Goal: Task Accomplishment & Management: Manage account settings

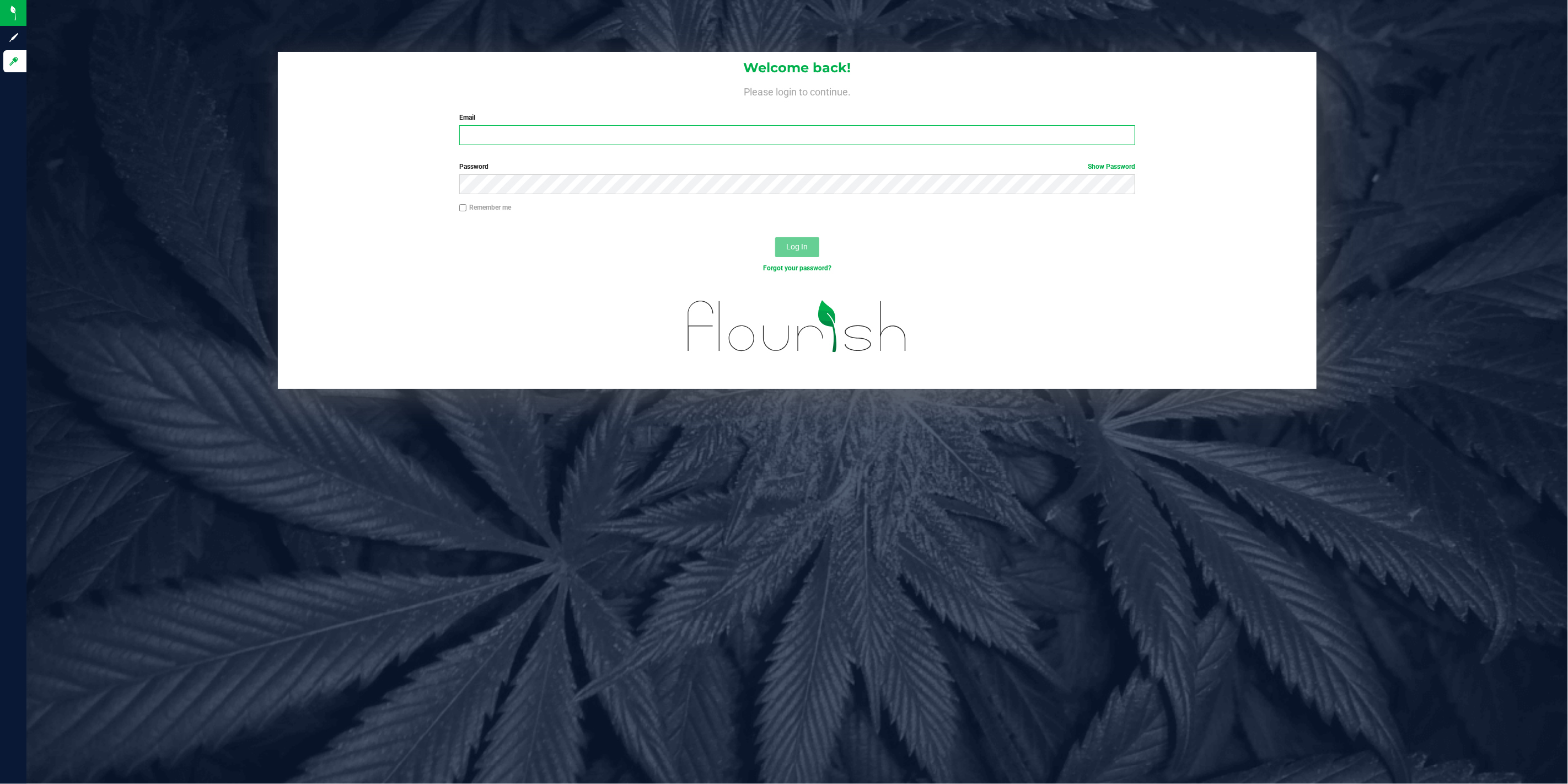
click at [579, 135] on input "Email" at bounding box center [797, 135] width 676 height 20
type input "jrumore@liveparallel.com"
click at [776, 237] on button "Log In" at bounding box center [797, 246] width 44 height 20
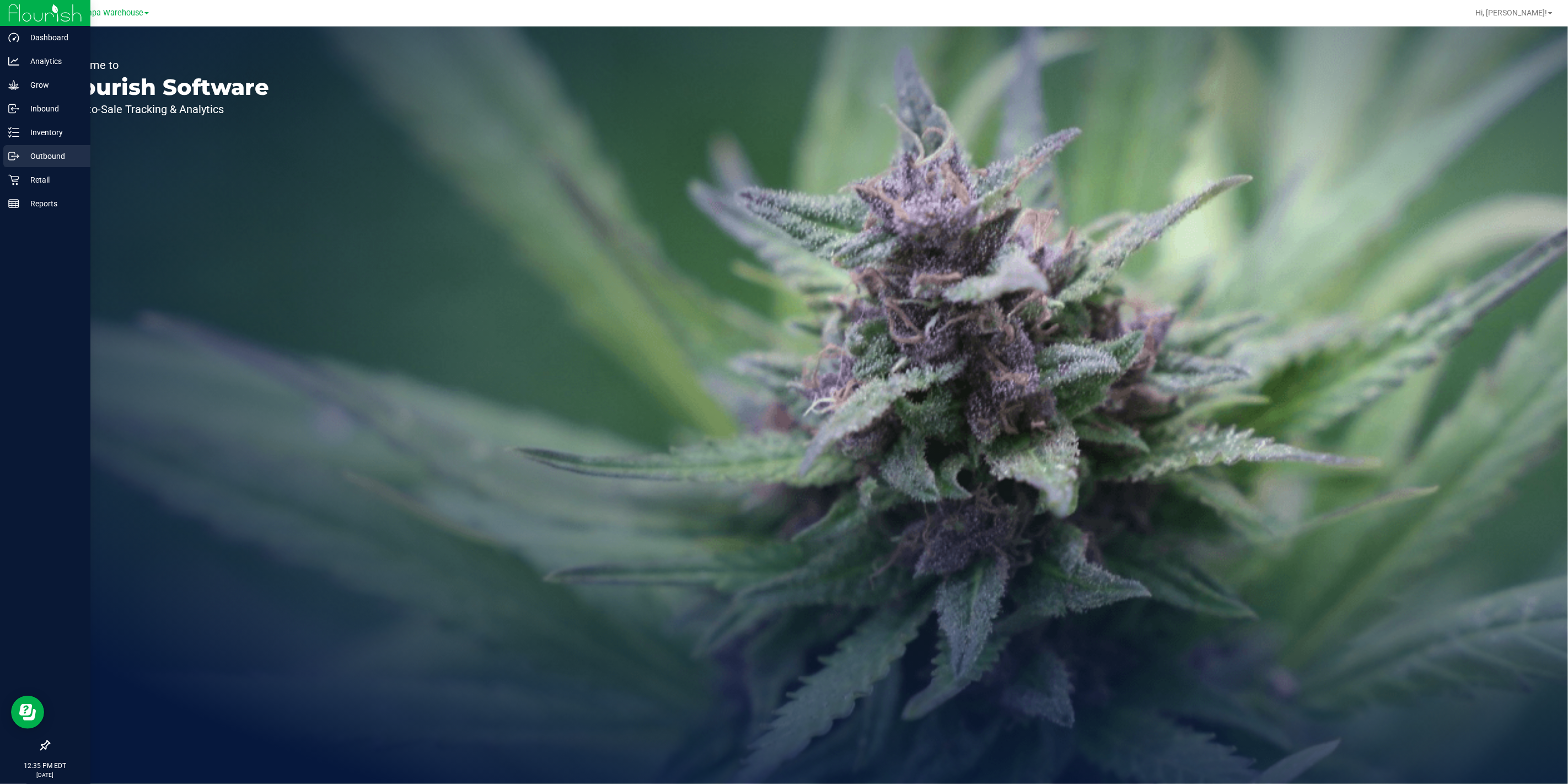
click at [41, 152] on p "Outbound" at bounding box center [52, 156] width 66 height 13
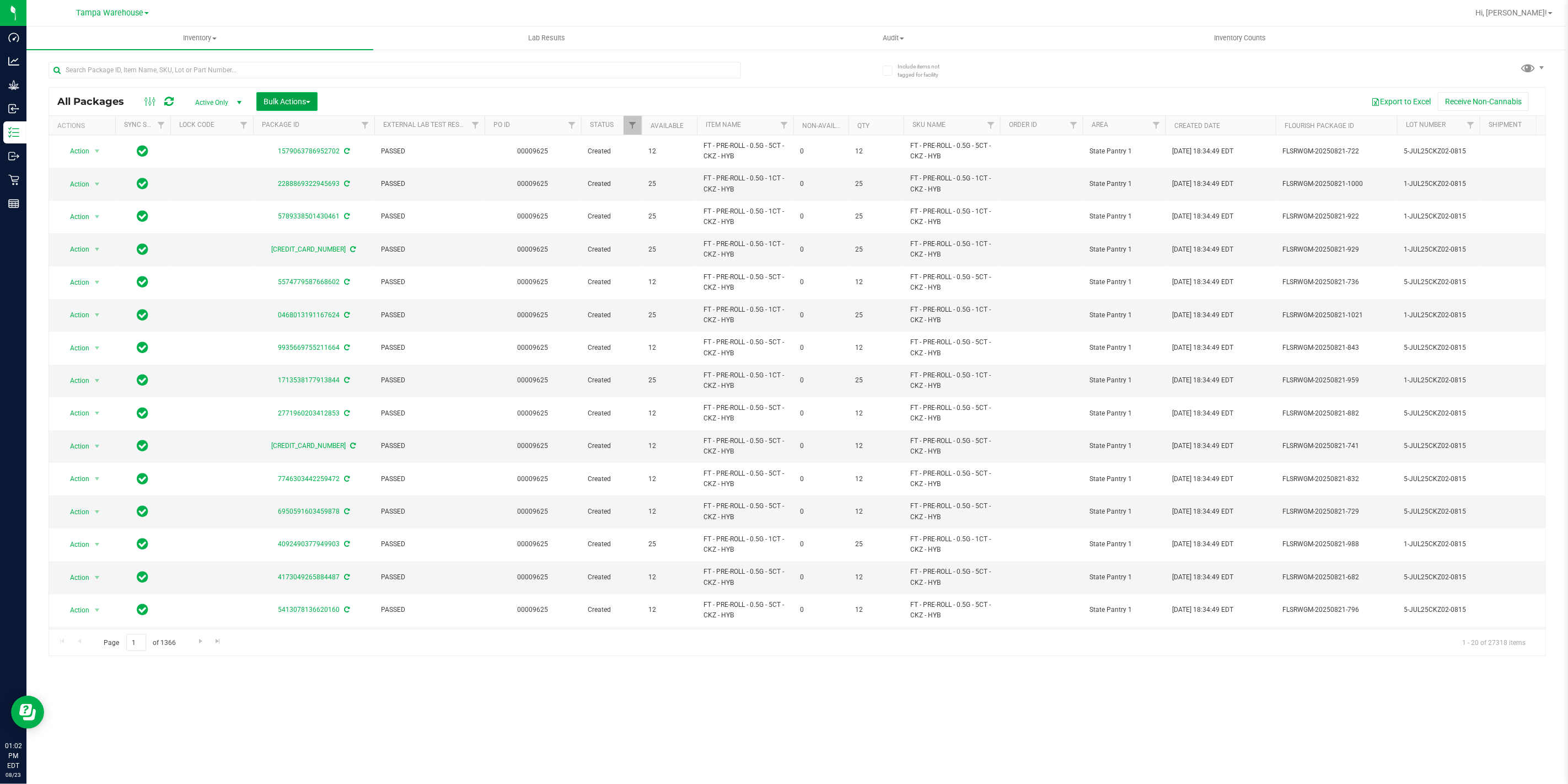
click at [288, 97] on span "Bulk Actions" at bounding box center [287, 101] width 47 height 8
click at [301, 125] on span "Add to outbound order" at bounding box center [300, 125] width 75 height 8
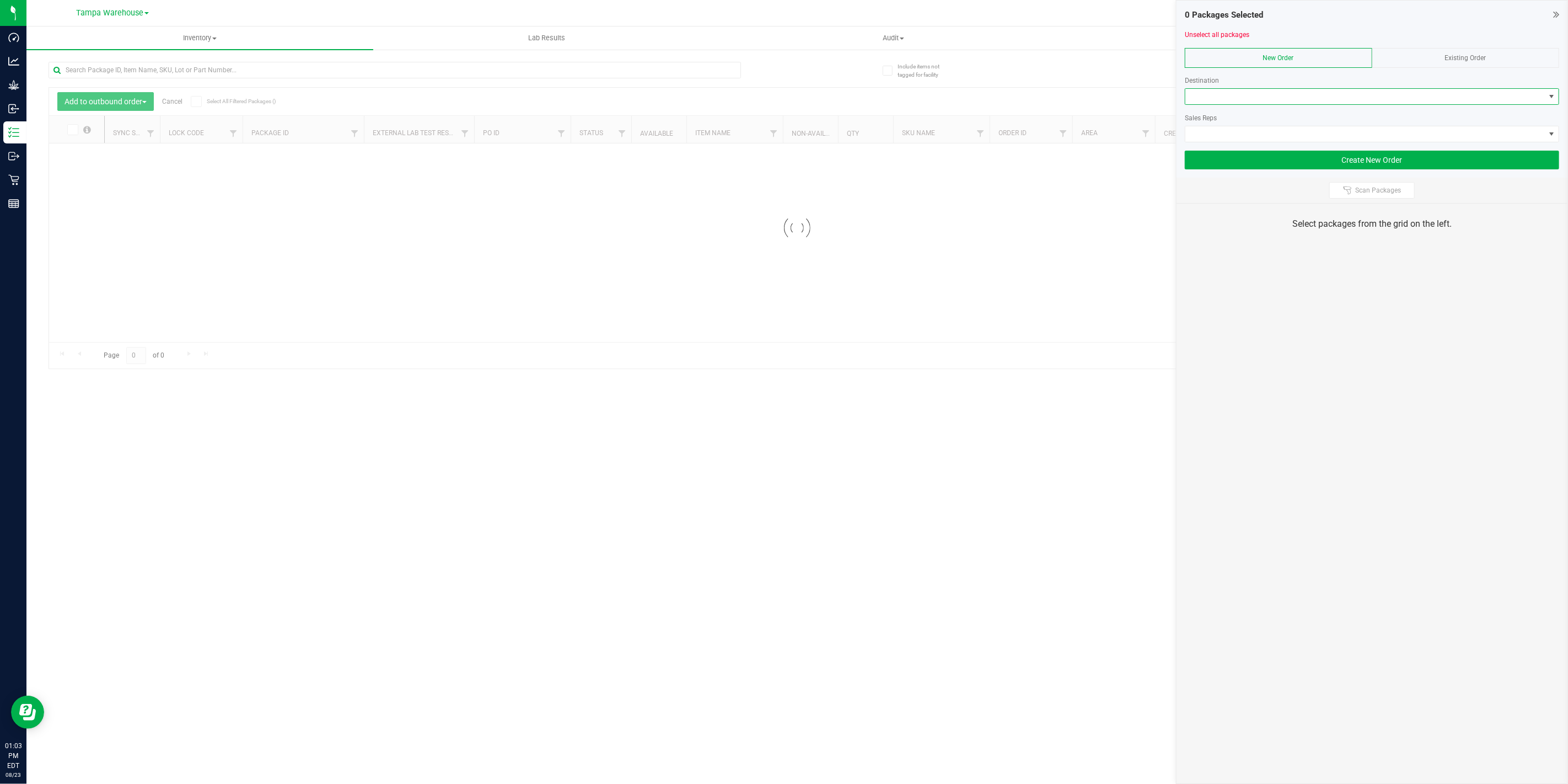
click at [1314, 99] on span at bounding box center [1365, 96] width 359 height 16
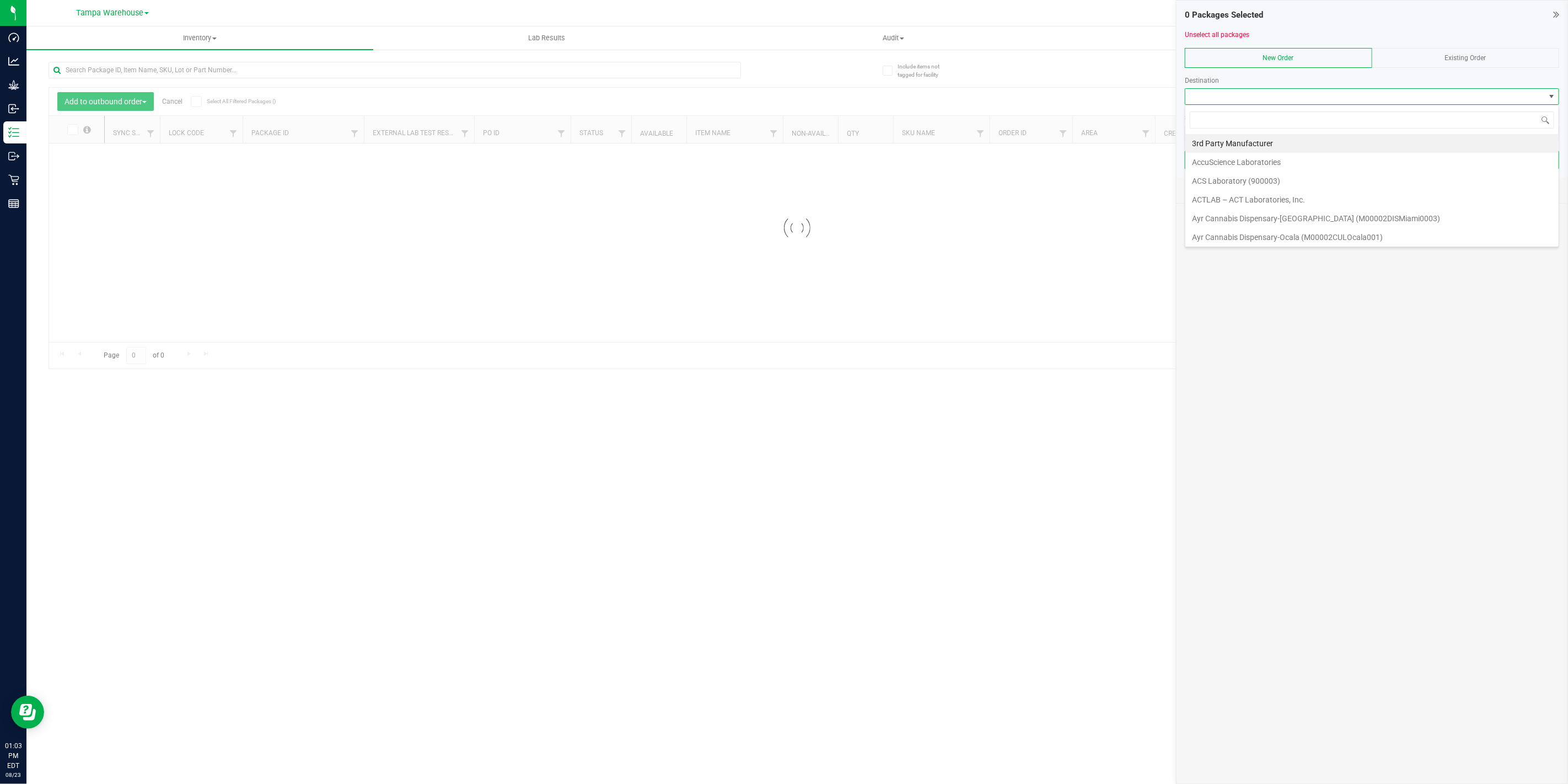
scroll to position [17, 374]
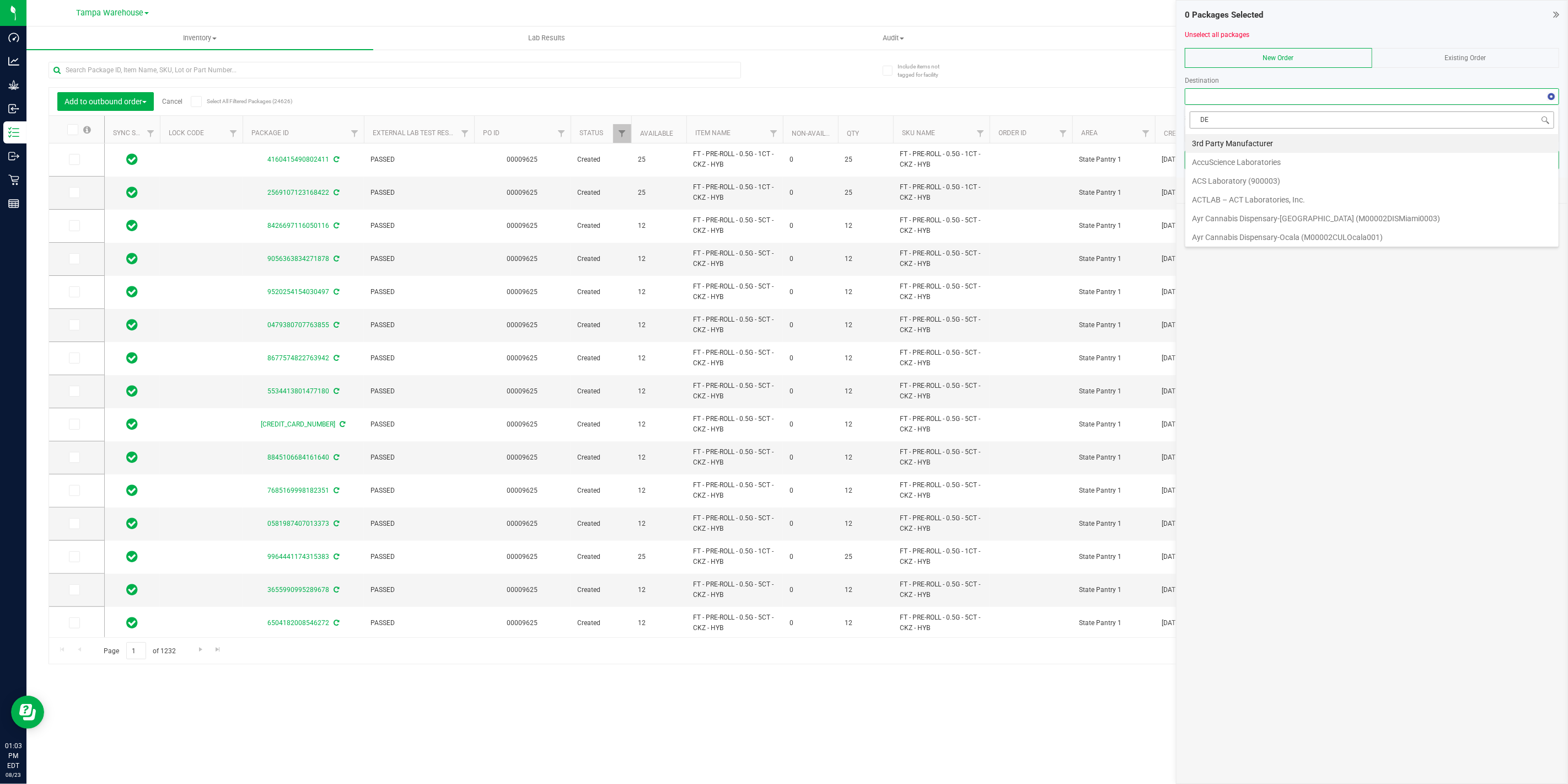
type input "DEL"
click at [1231, 168] on li "Deltona WC" at bounding box center [1372, 162] width 373 height 19
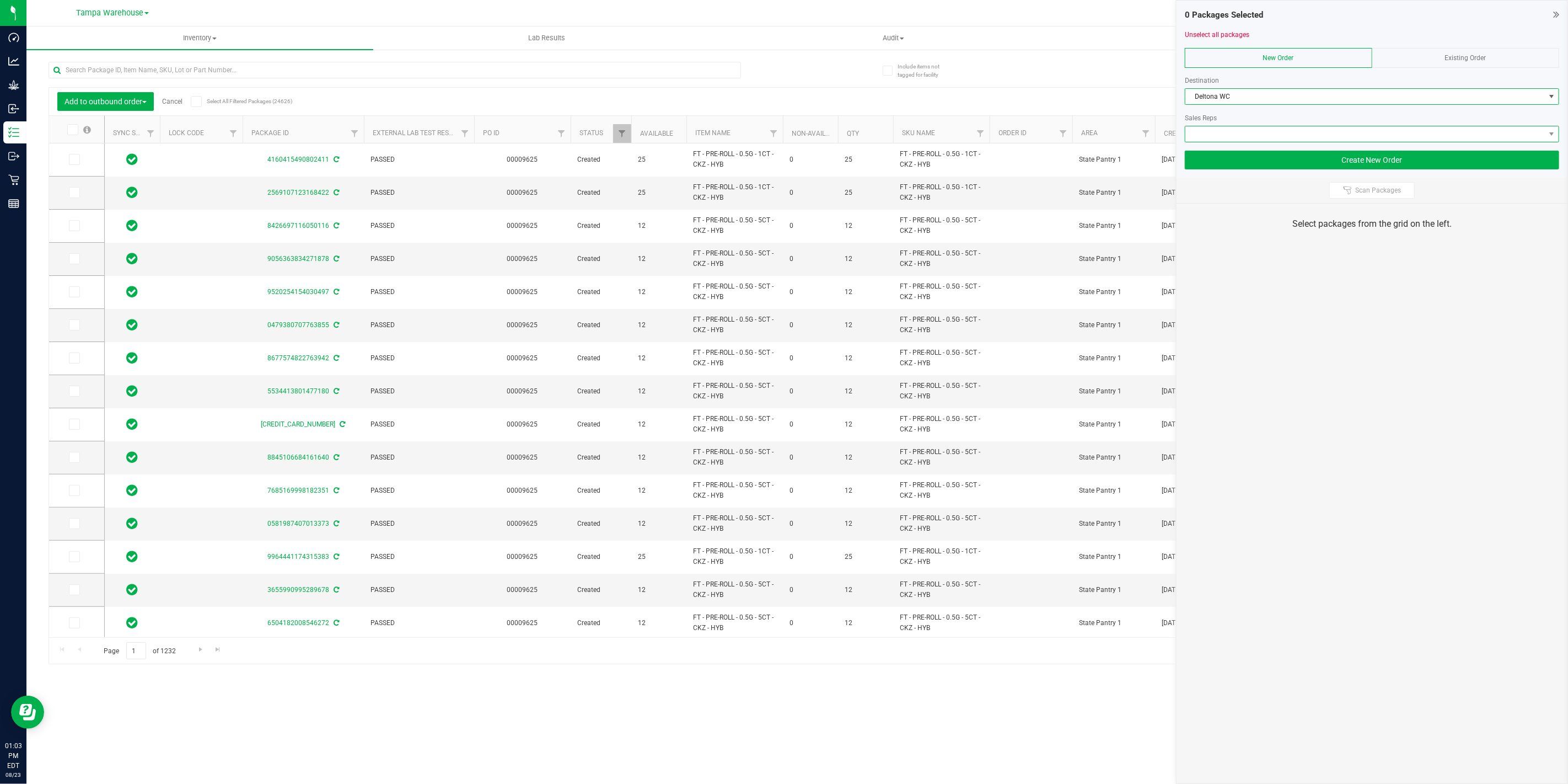
click at [1265, 133] on span at bounding box center [1365, 134] width 359 height 16
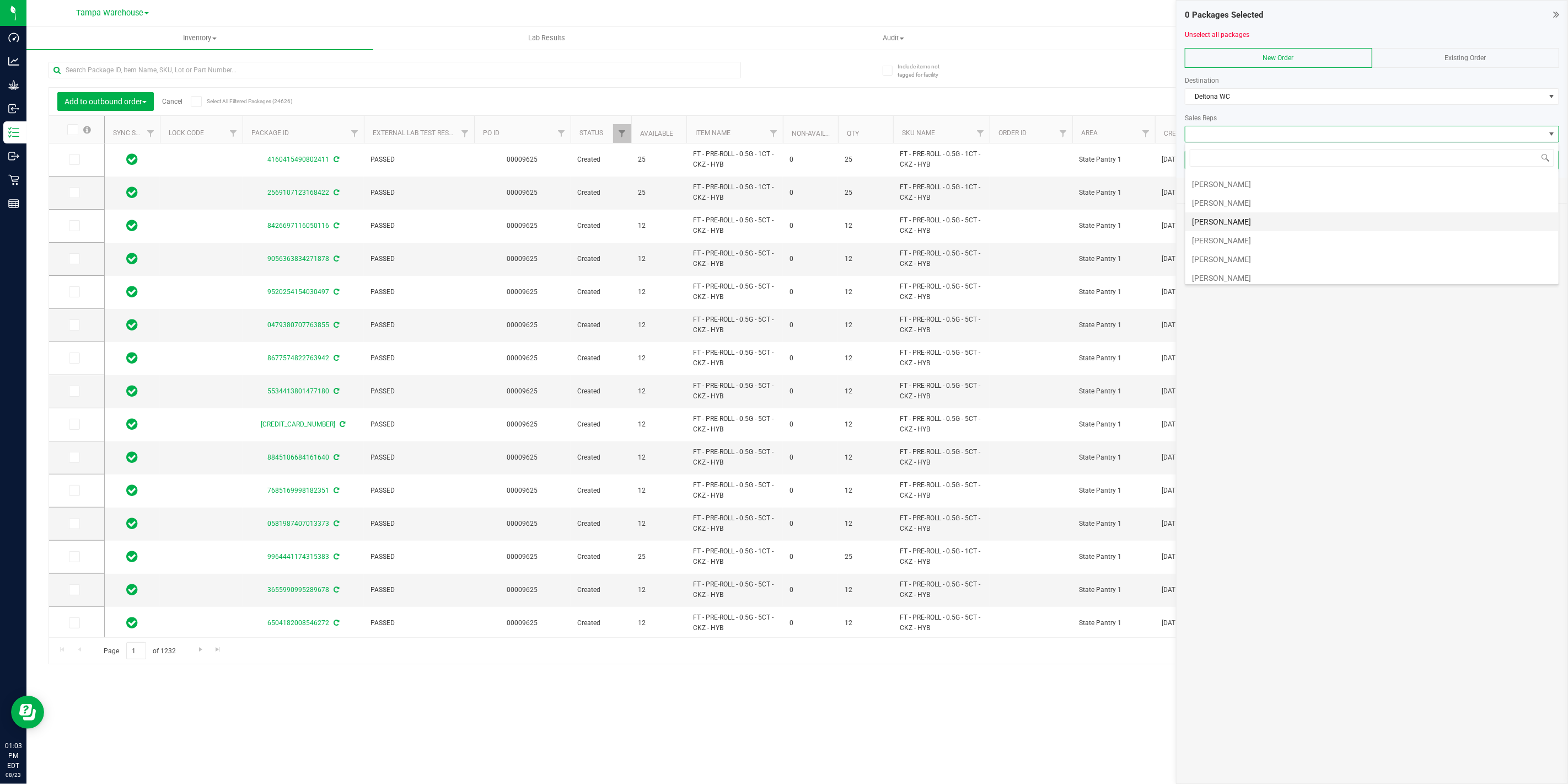
scroll to position [285, 0]
click at [1274, 213] on li "[PERSON_NAME]" at bounding box center [1372, 217] width 373 height 19
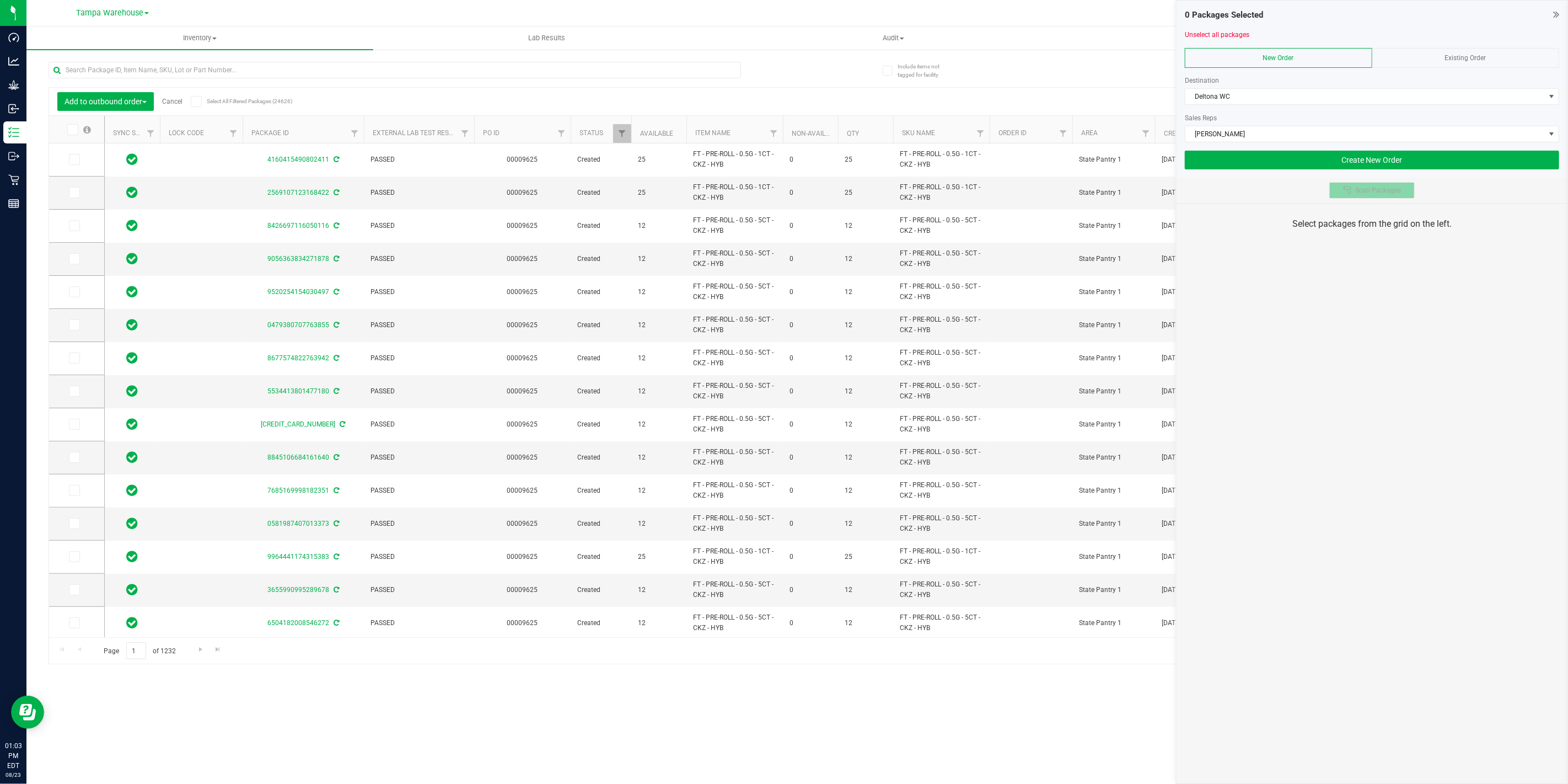
click at [1360, 193] on span "Scan Packages" at bounding box center [1378, 190] width 46 height 8
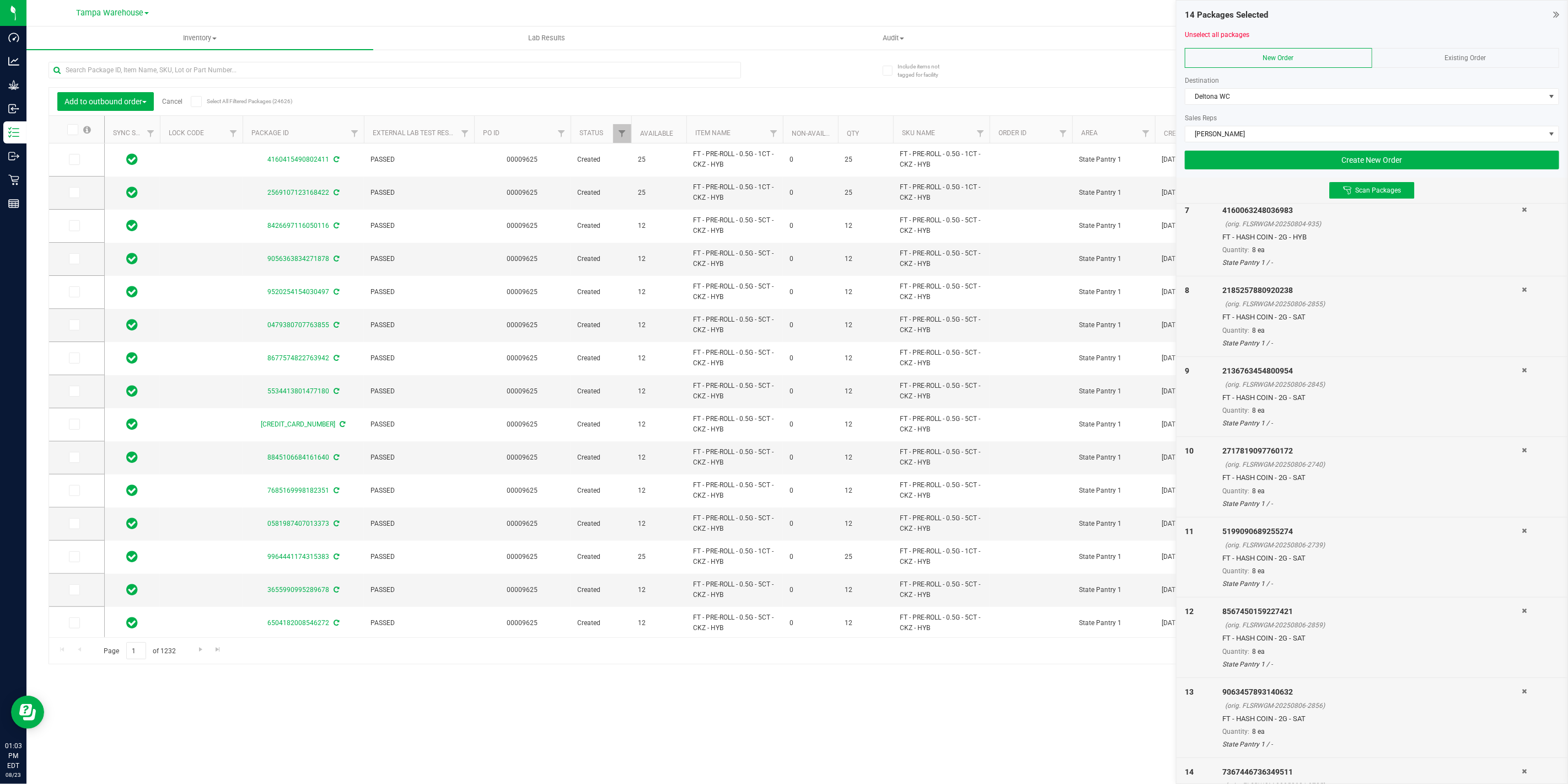
scroll to position [572, 0]
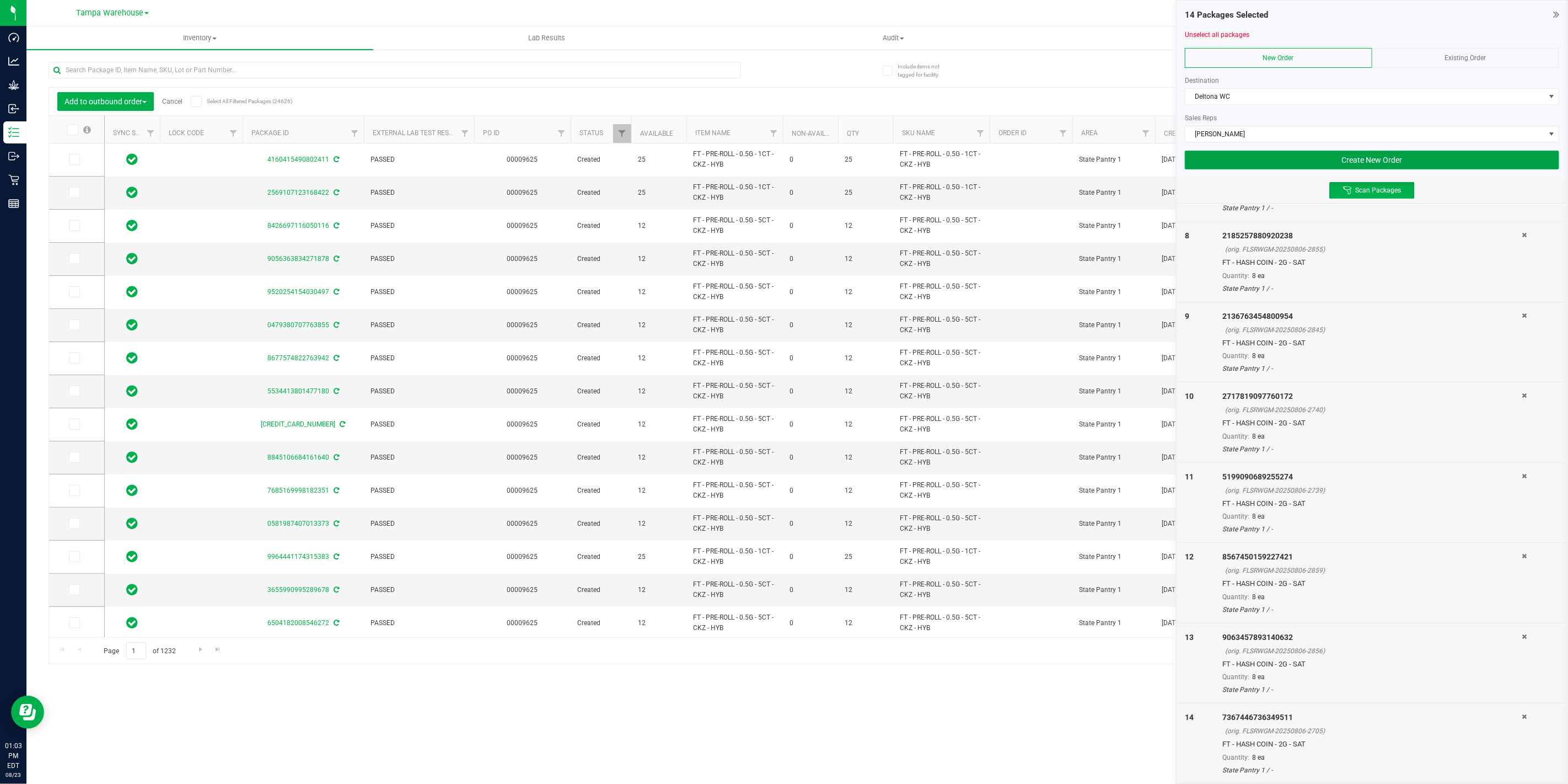
click at [1366, 159] on button "Create New Order" at bounding box center [1372, 160] width 374 height 19
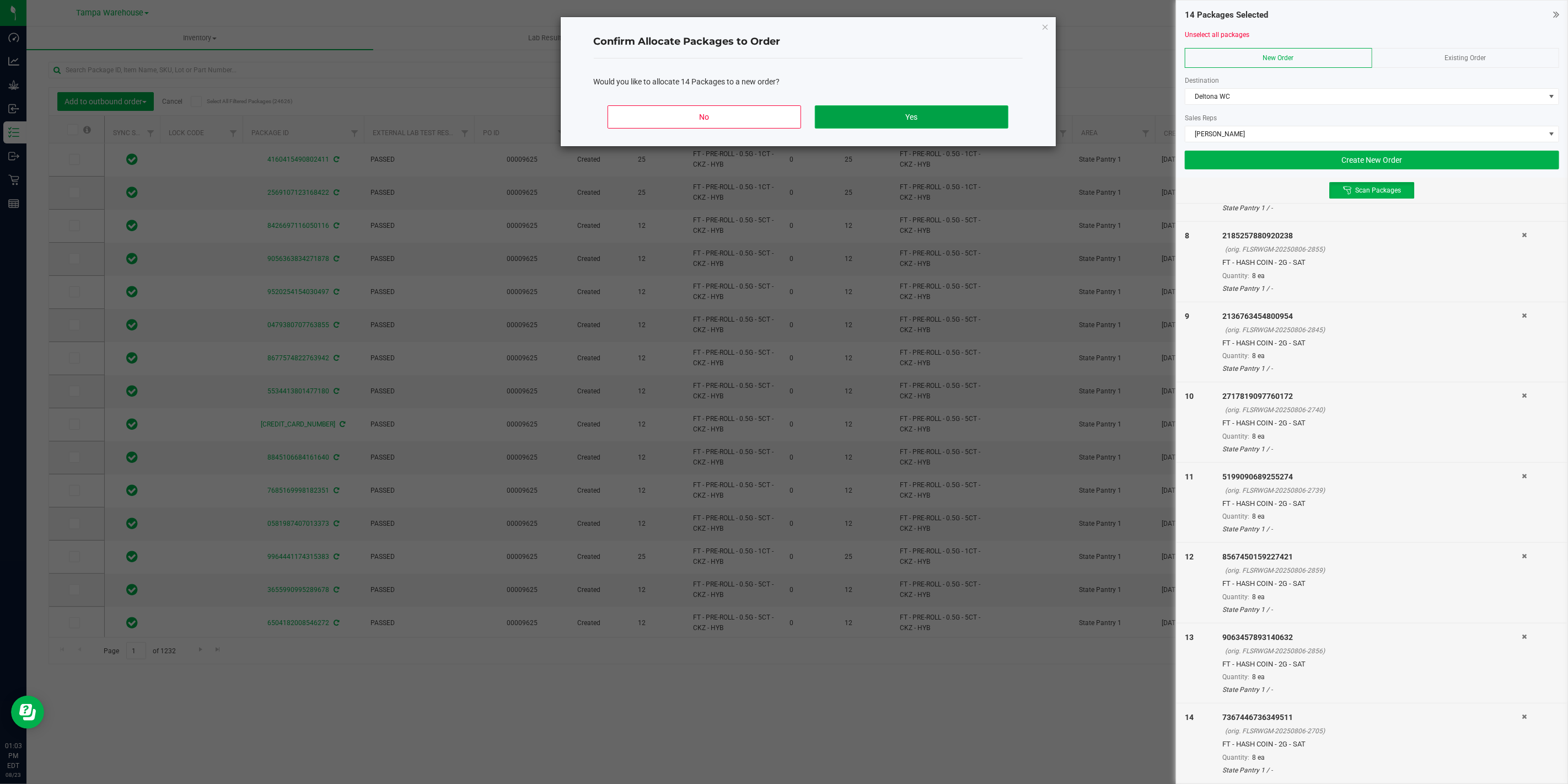
click at [953, 110] on button "Yes" at bounding box center [911, 117] width 193 height 23
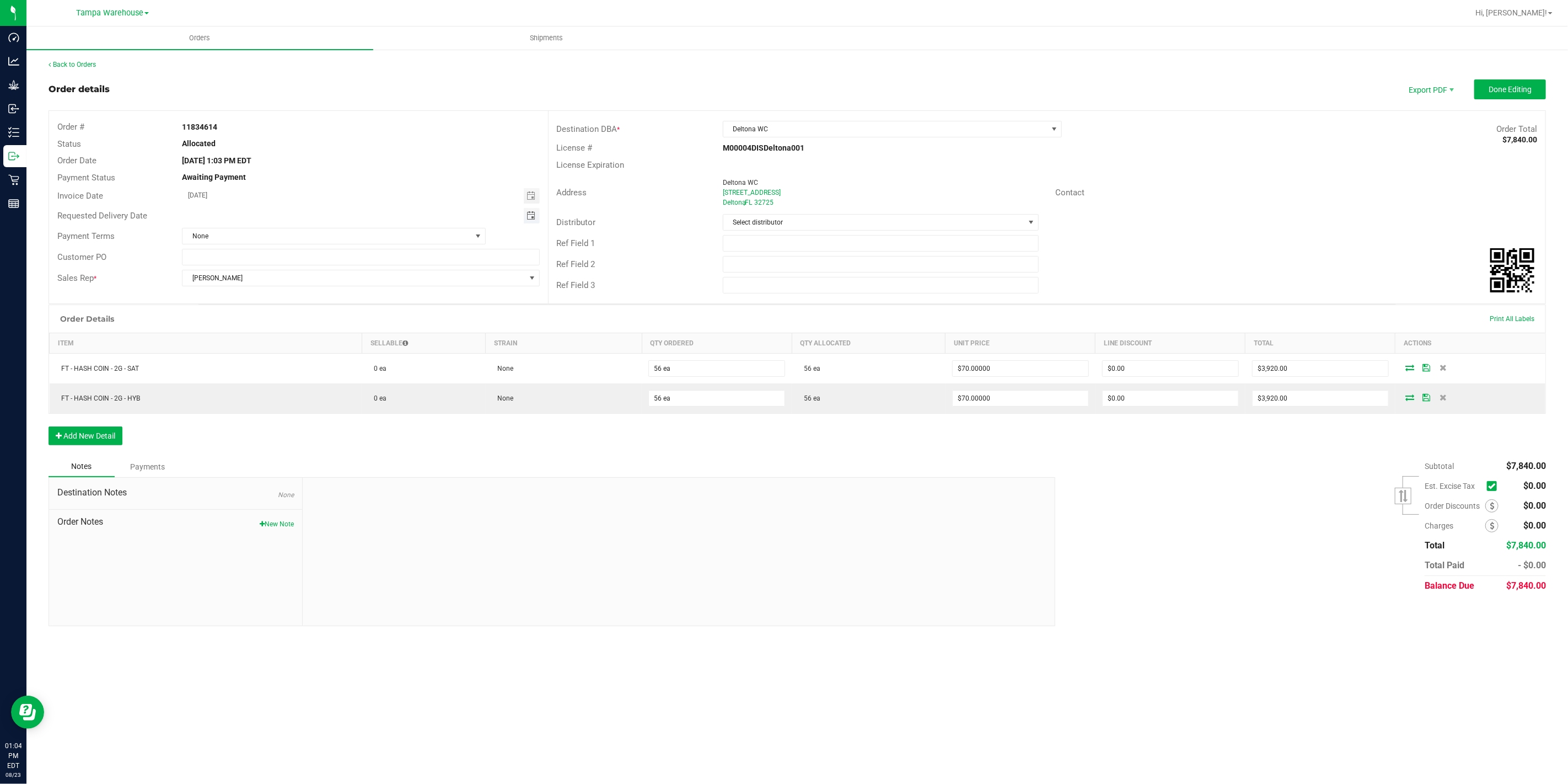
click at [528, 217] on span "Toggle calendar" at bounding box center [530, 215] width 8 height 8
click at [251, 344] on span "25" at bounding box center [248, 341] width 16 height 17
type input "[DATE]"
click at [791, 241] on input "text" at bounding box center [881, 243] width 316 height 17
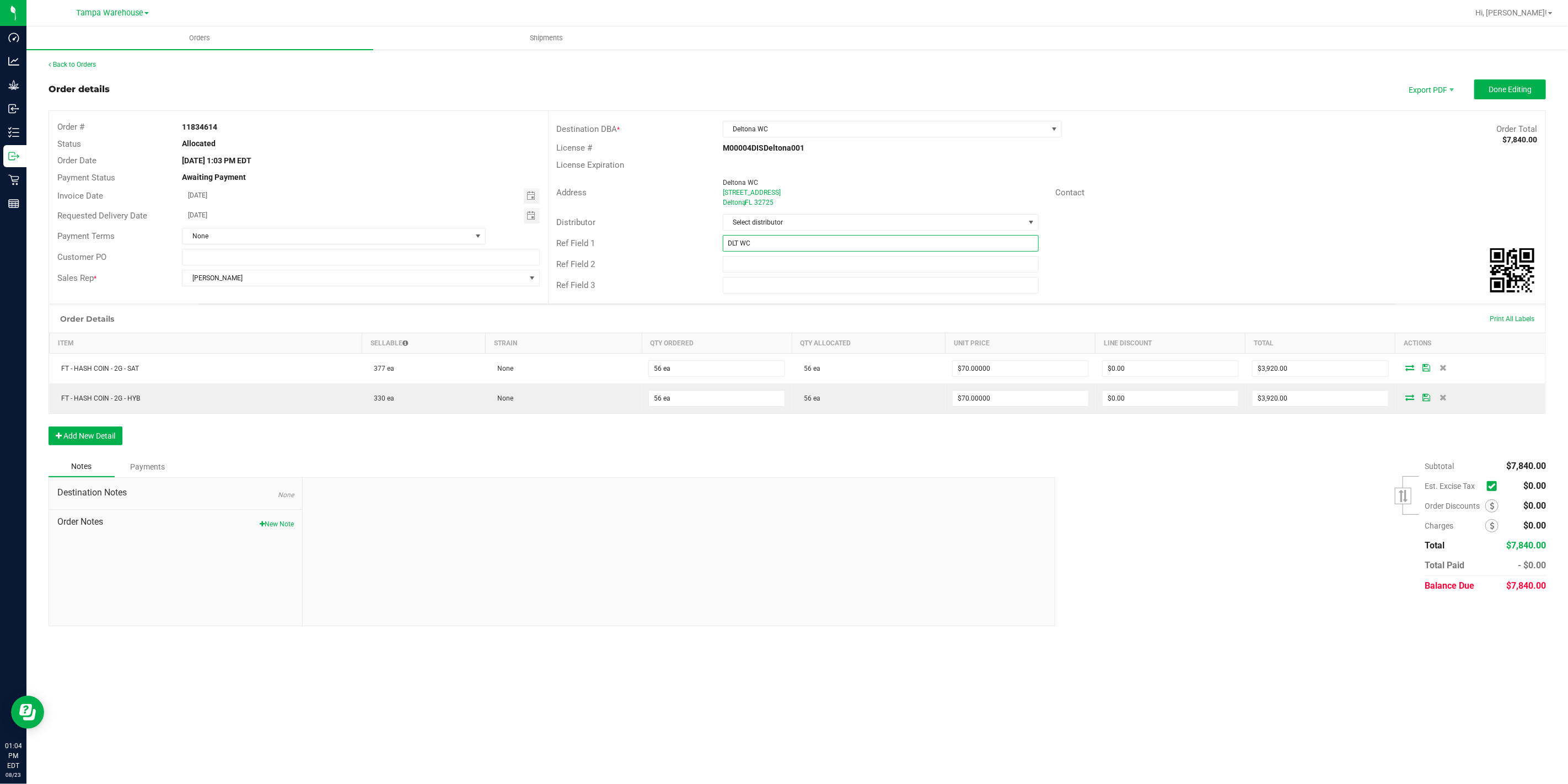
type input "DLT WC"
type input "CANNABIS"
click at [879, 463] on div "Notes Payments" at bounding box center [548, 466] width 999 height 21
click at [1420, 91] on span "Export PDF" at bounding box center [1430, 89] width 66 height 20
click at [1422, 105] on span "Packing List PDF" at bounding box center [1431, 108] width 68 height 16
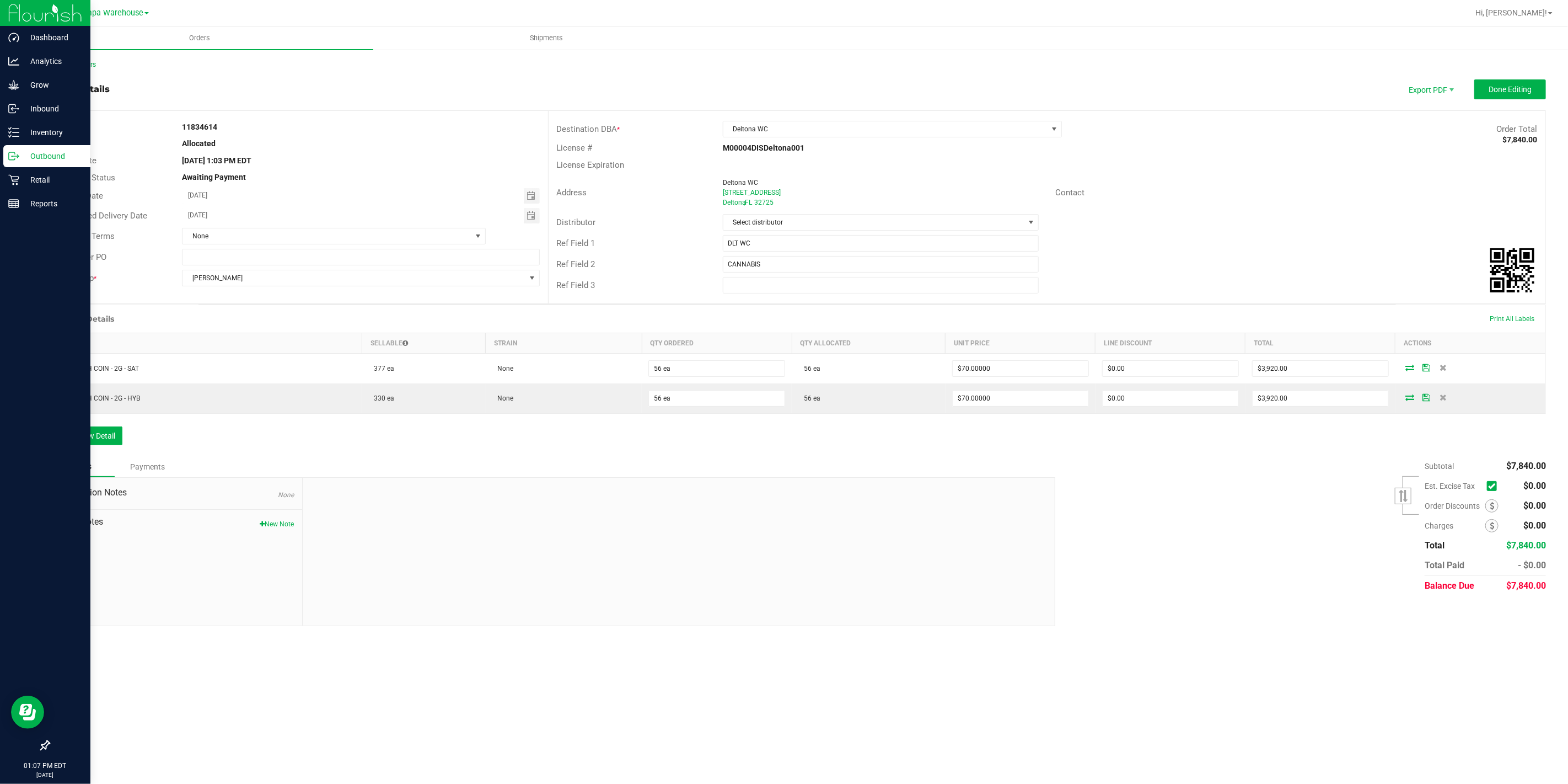
click at [16, 155] on icon at bounding box center [14, 156] width 11 height 11
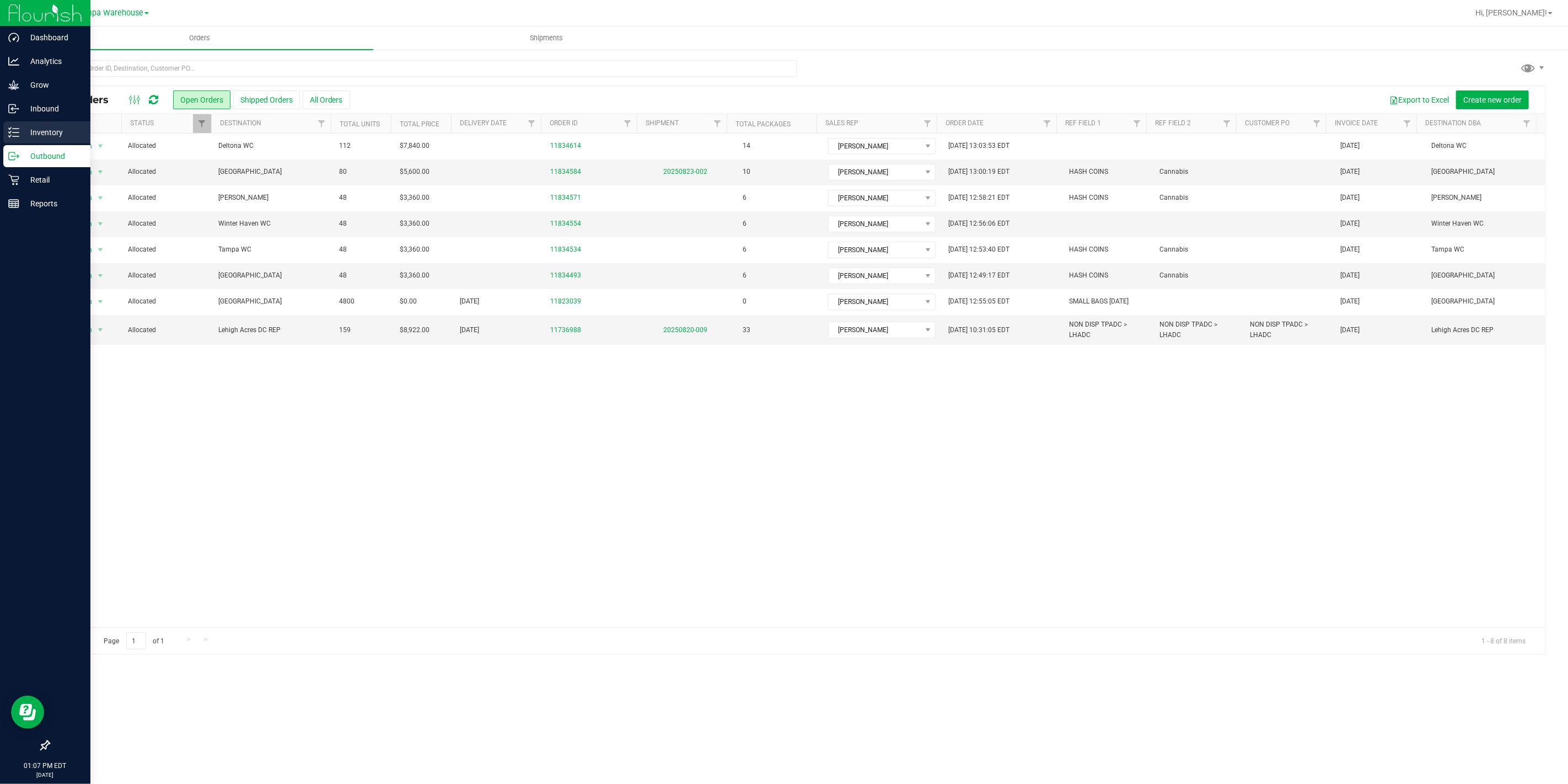
click at [8, 136] on icon at bounding box center [14, 133] width 11 height 11
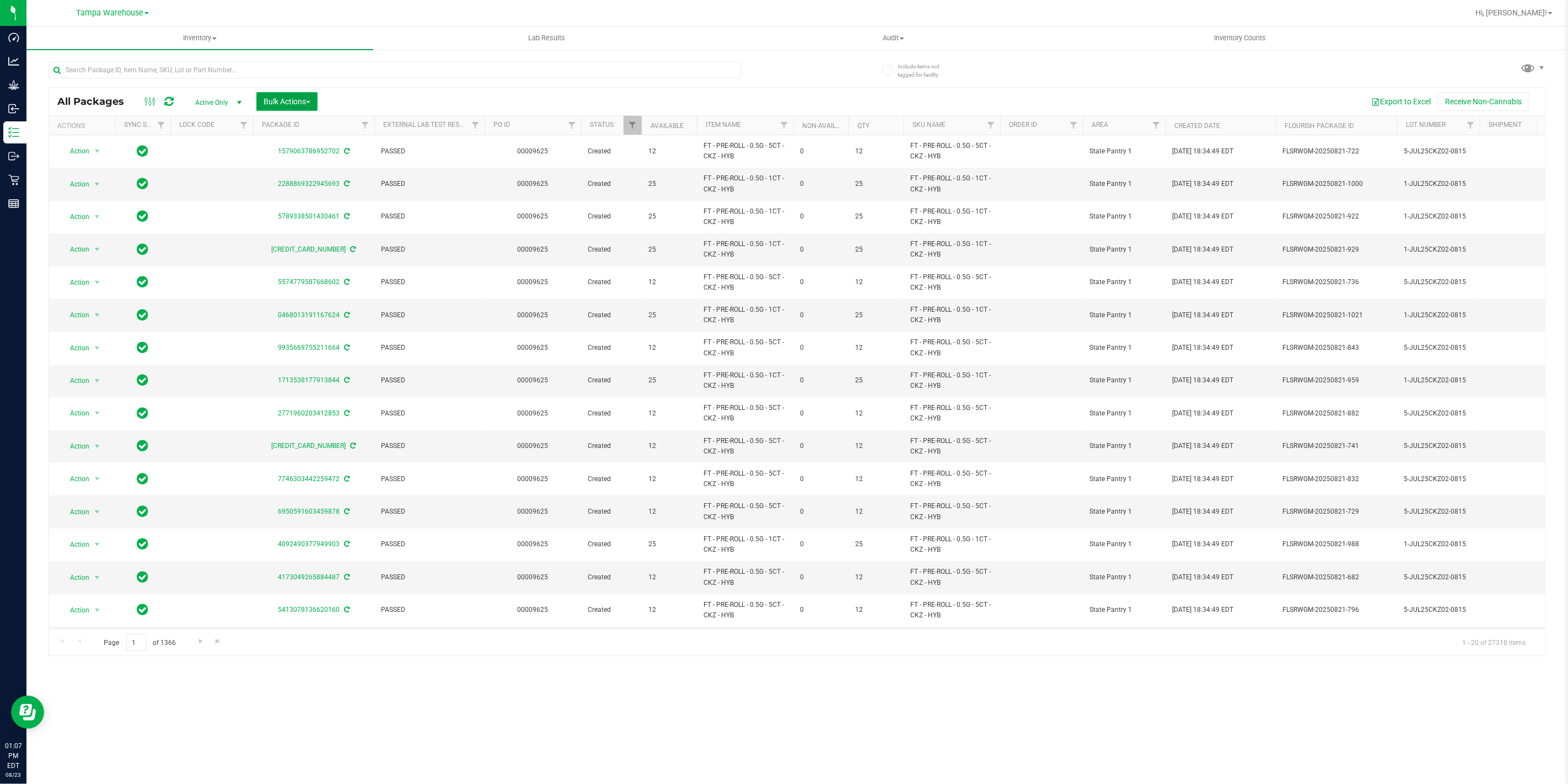
click at [307, 106] on button "Bulk Actions" at bounding box center [286, 101] width 61 height 19
click at [307, 124] on span "Add to outbound order" at bounding box center [300, 125] width 75 height 8
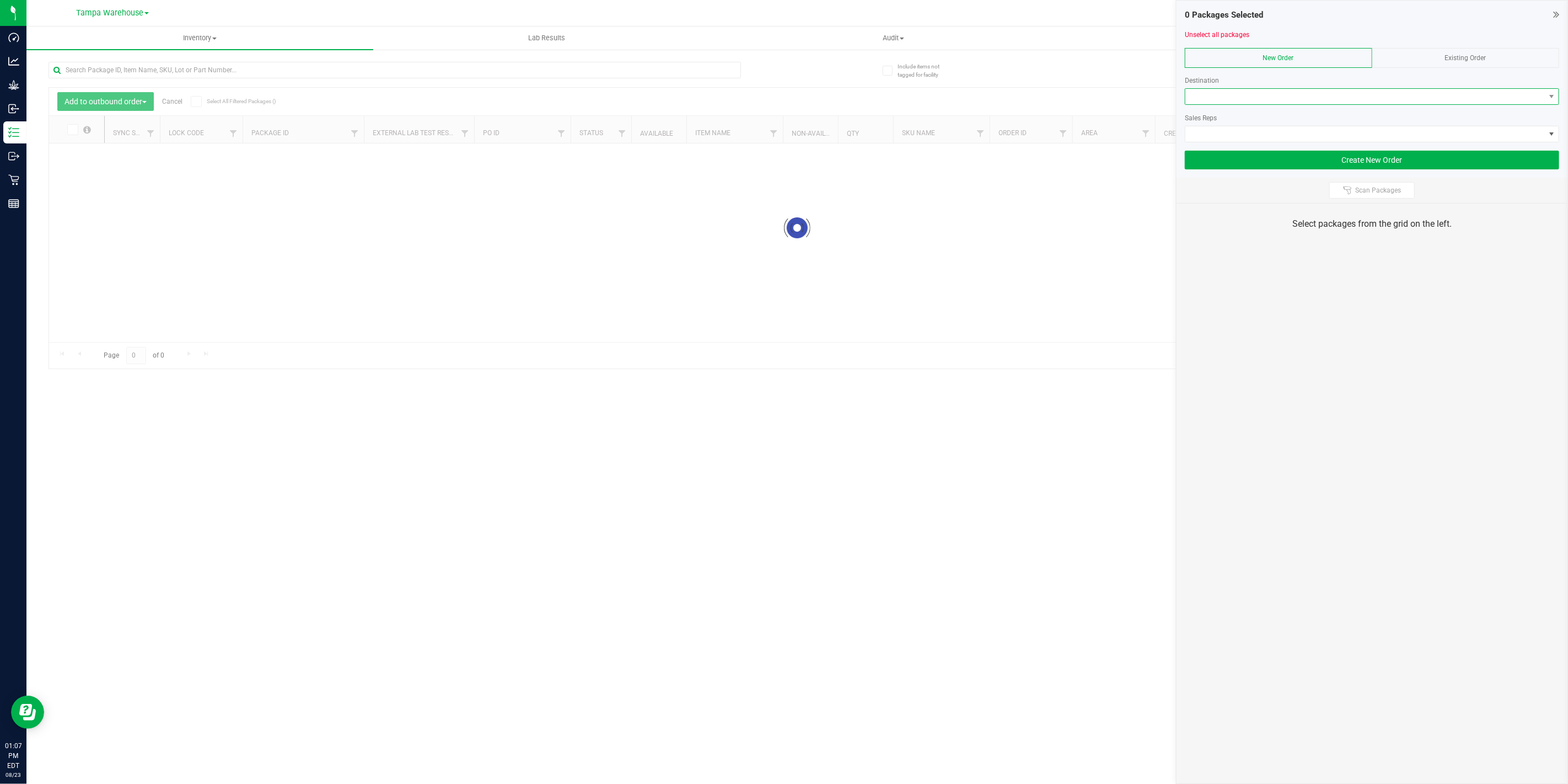
click at [1252, 96] on span at bounding box center [1365, 96] width 359 height 16
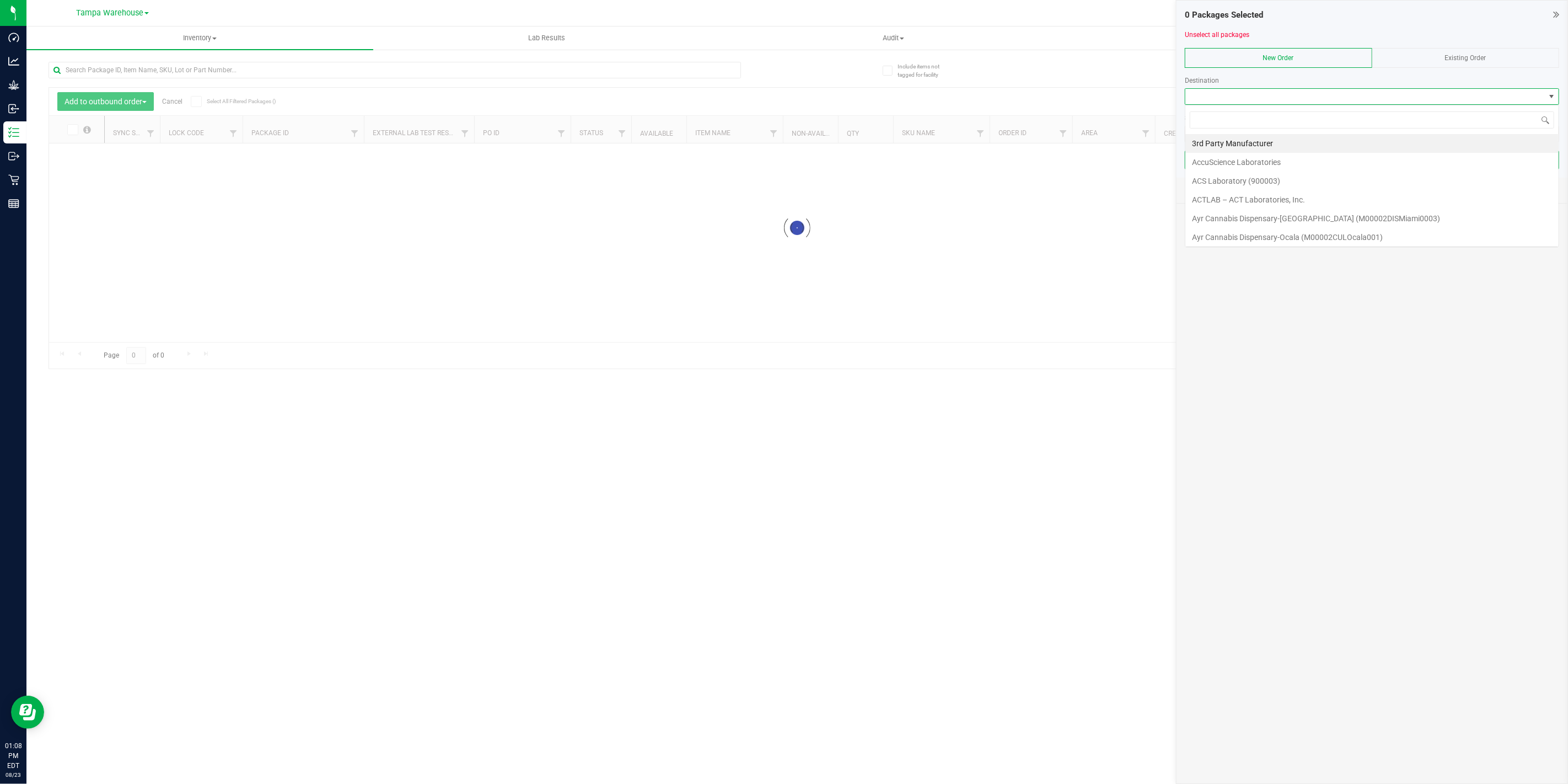
scroll to position [17, 374]
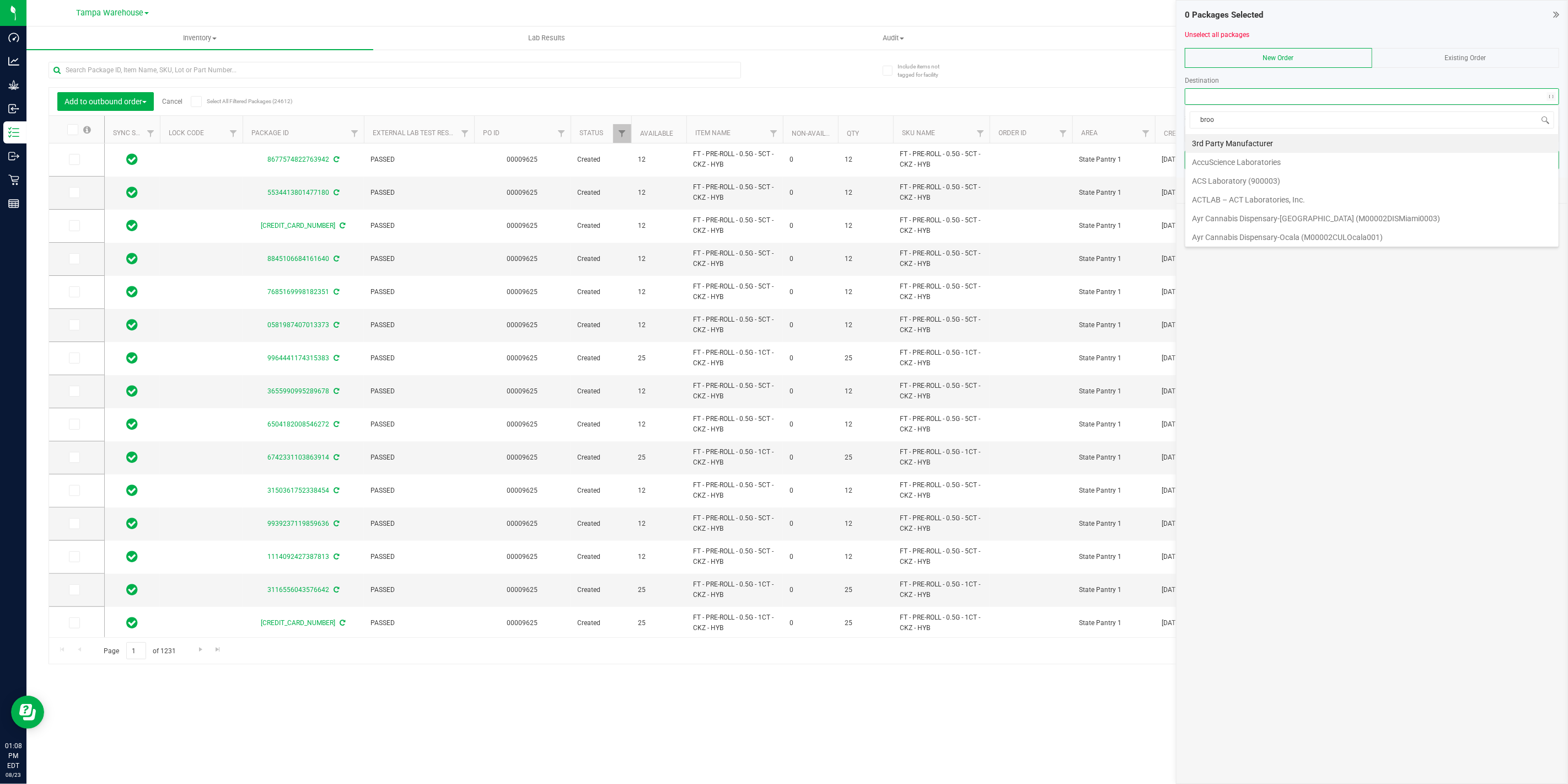
type input "brook"
click at [1269, 150] on li "Brooksville WC" at bounding box center [1372, 143] width 373 height 19
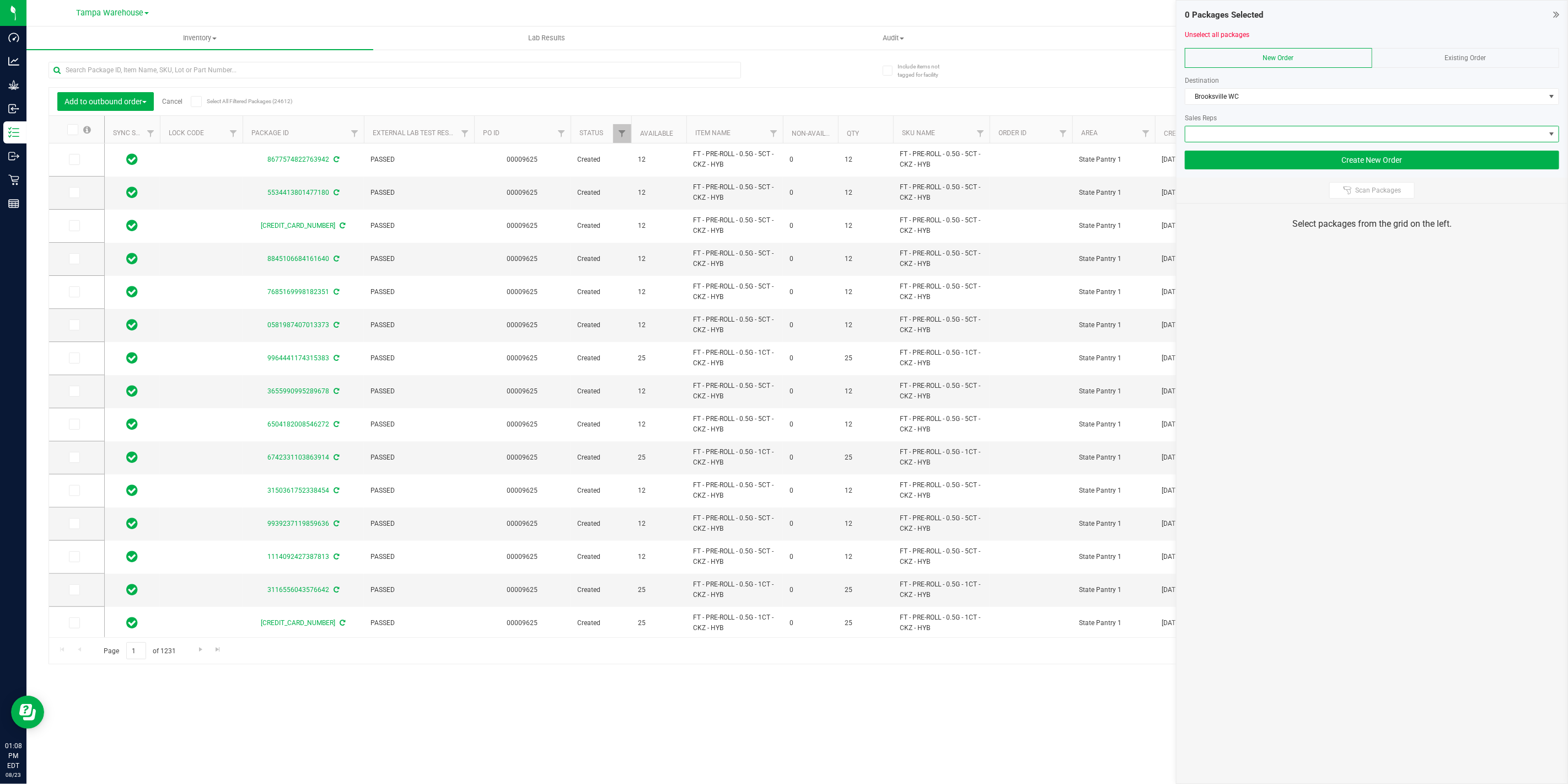
click at [1278, 139] on span at bounding box center [1365, 134] width 359 height 16
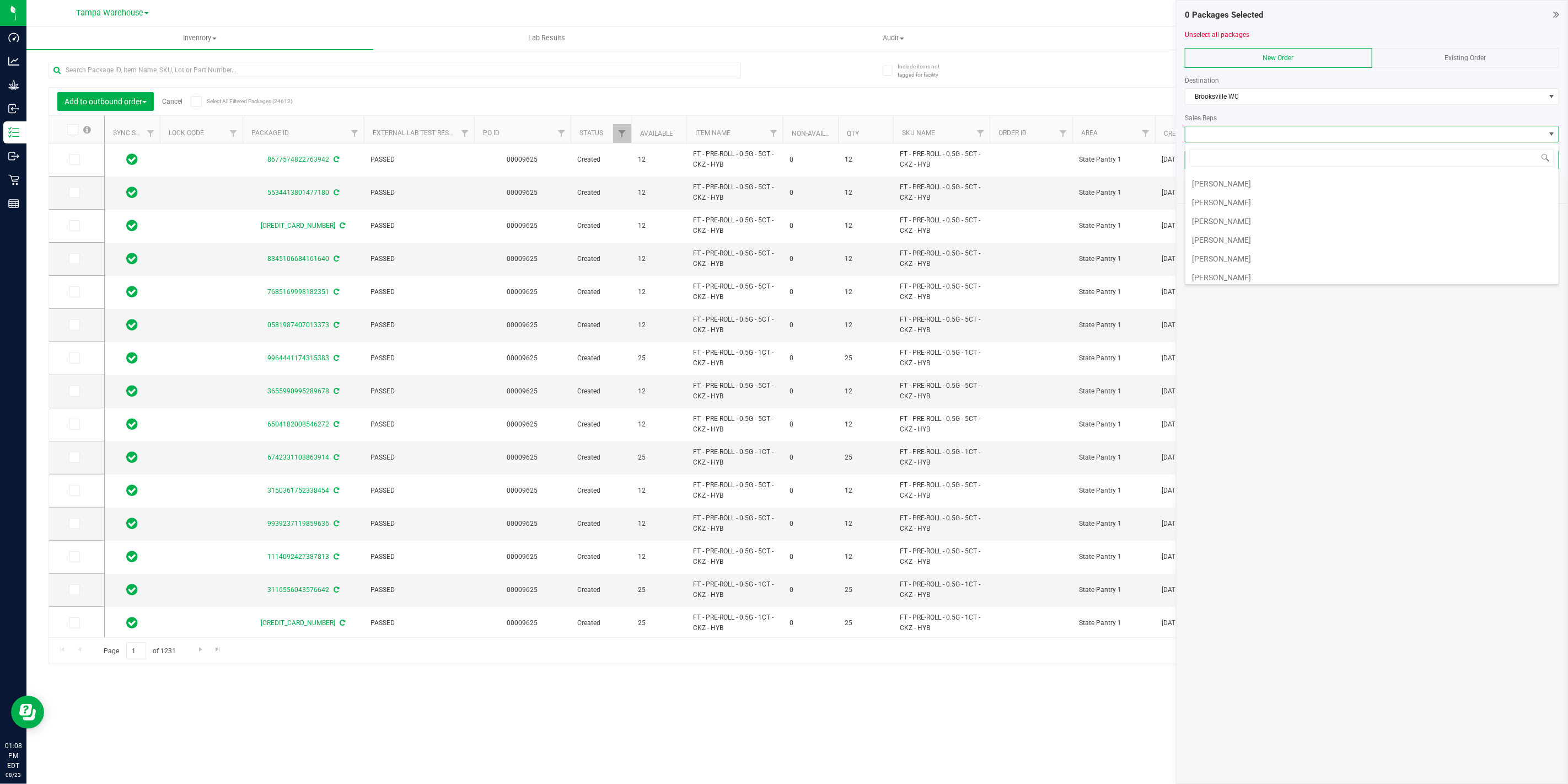
scroll to position [285, 0]
click at [1249, 216] on li "[PERSON_NAME]" at bounding box center [1372, 217] width 373 height 19
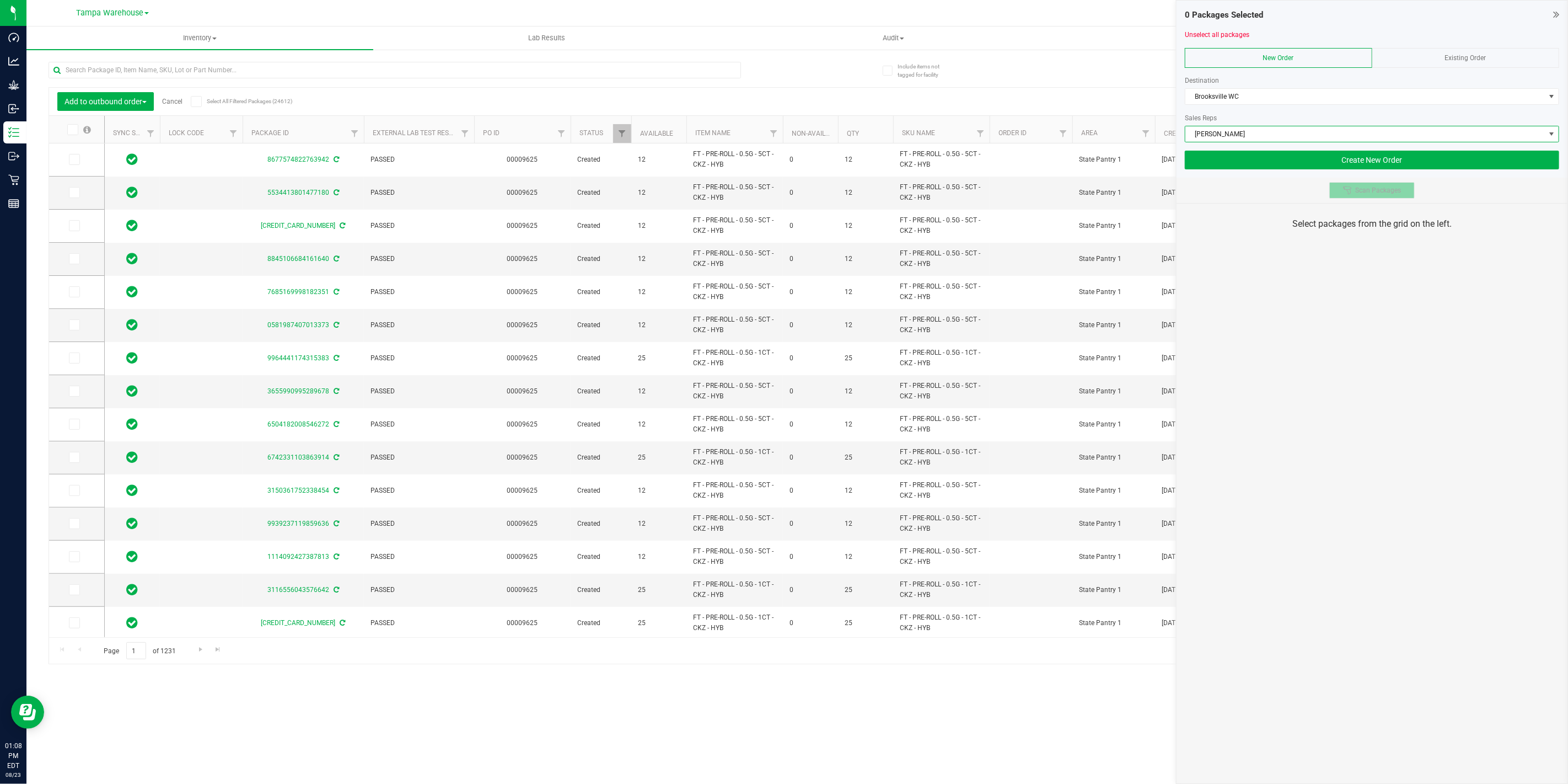
click at [1352, 194] on icon at bounding box center [1347, 190] width 8 height 8
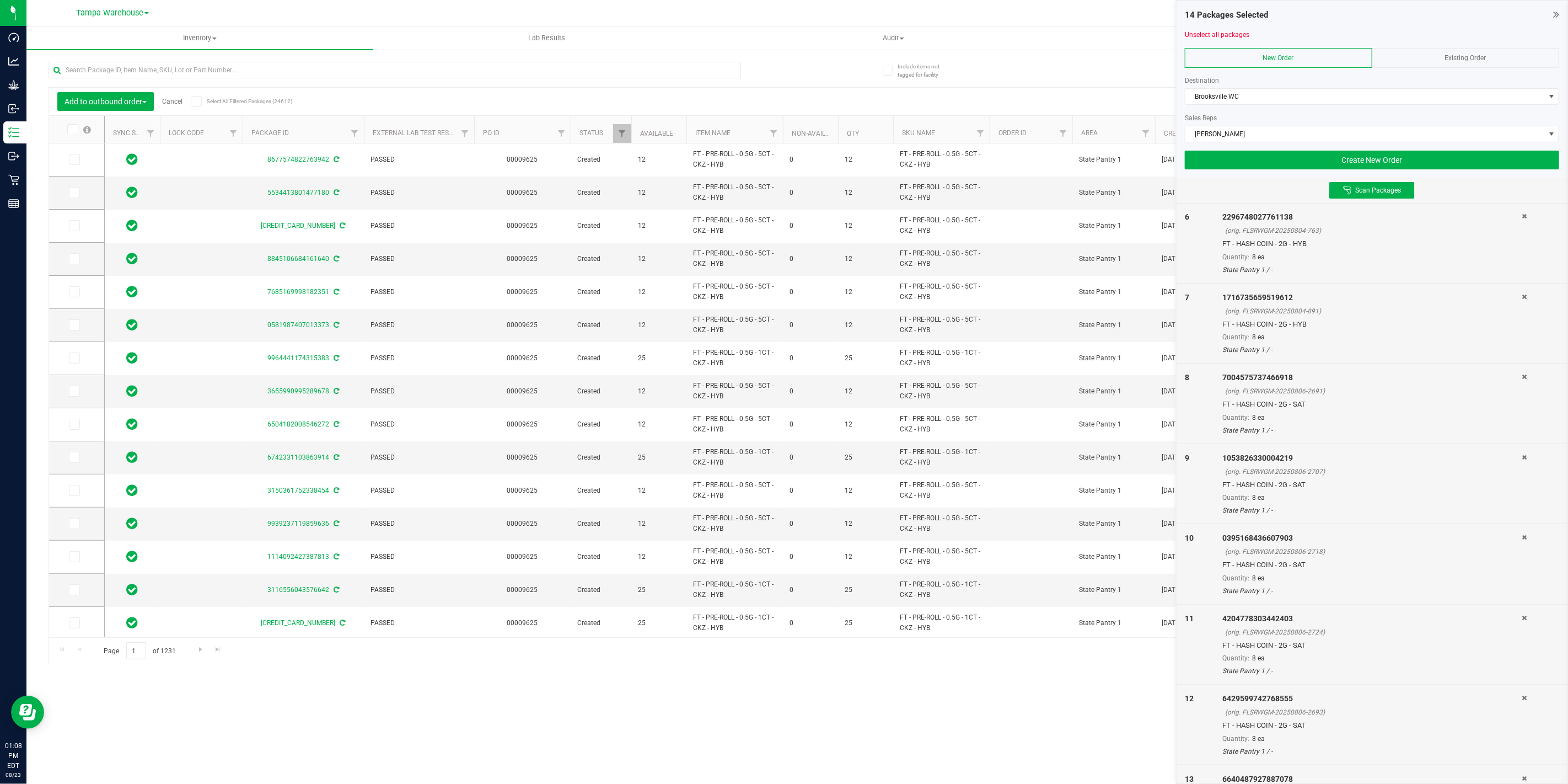
scroll to position [572, 0]
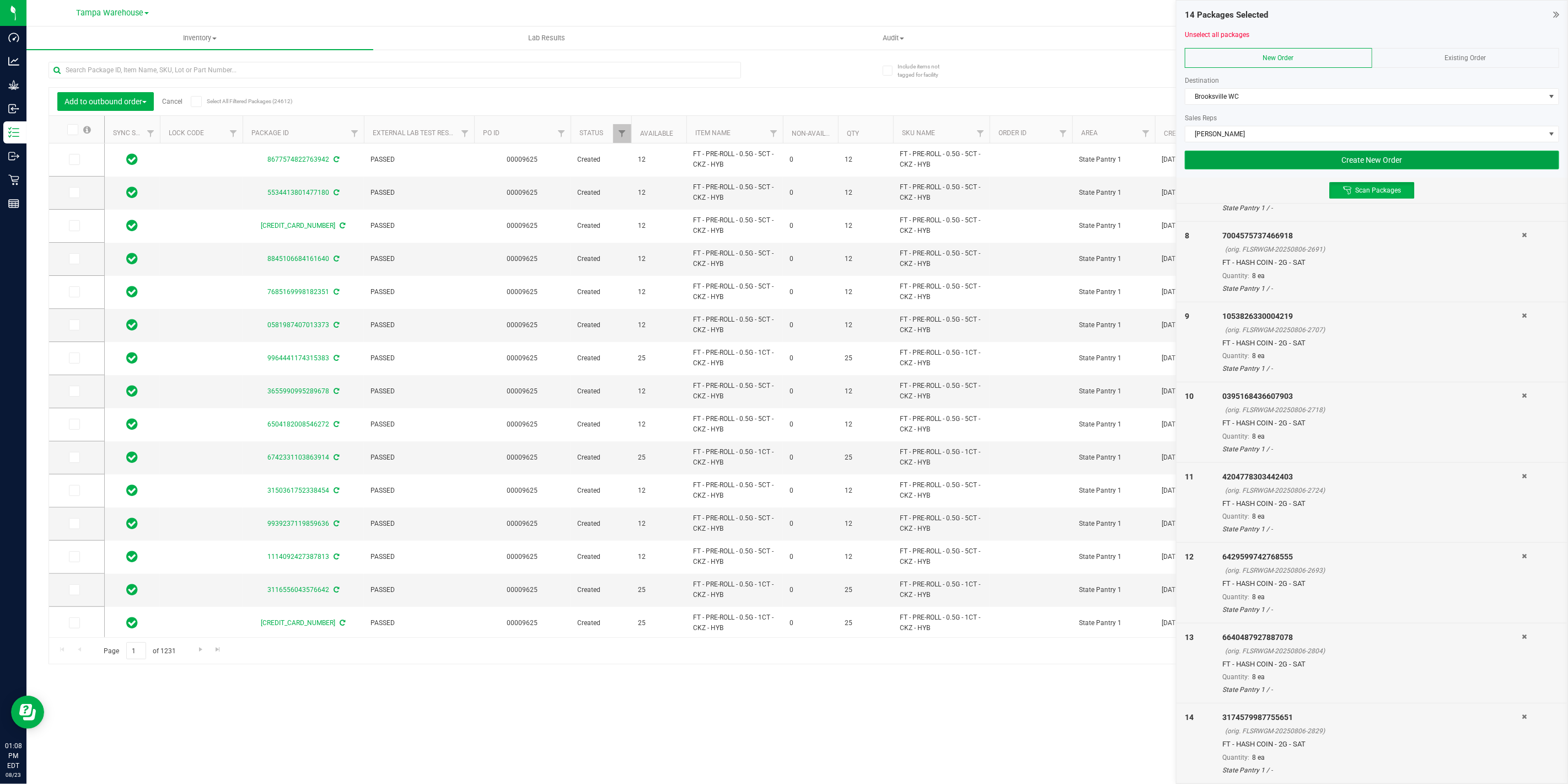
click at [1295, 160] on button "Create New Order" at bounding box center [1372, 160] width 374 height 19
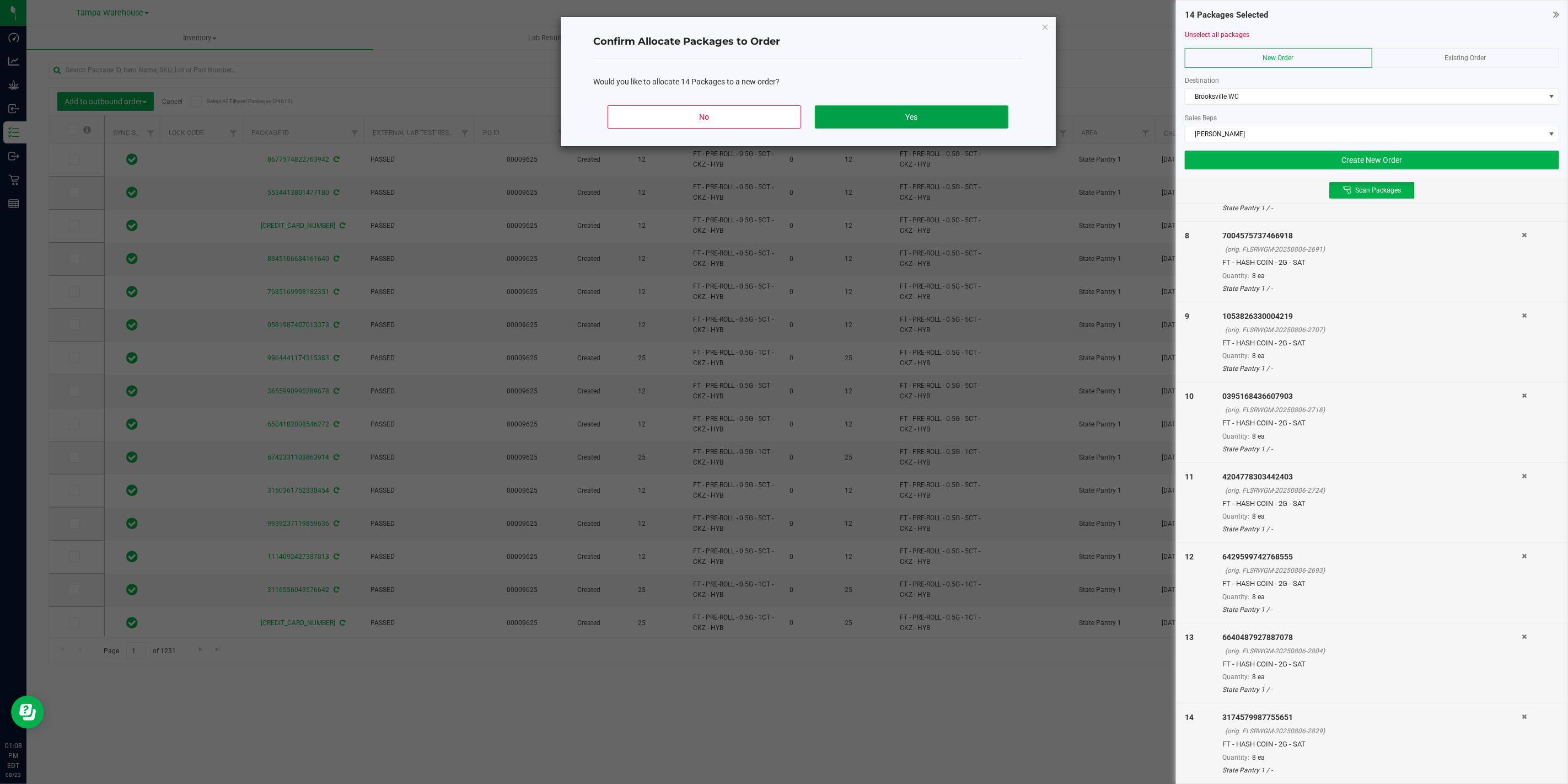
click at [913, 110] on button "Yes" at bounding box center [911, 117] width 193 height 23
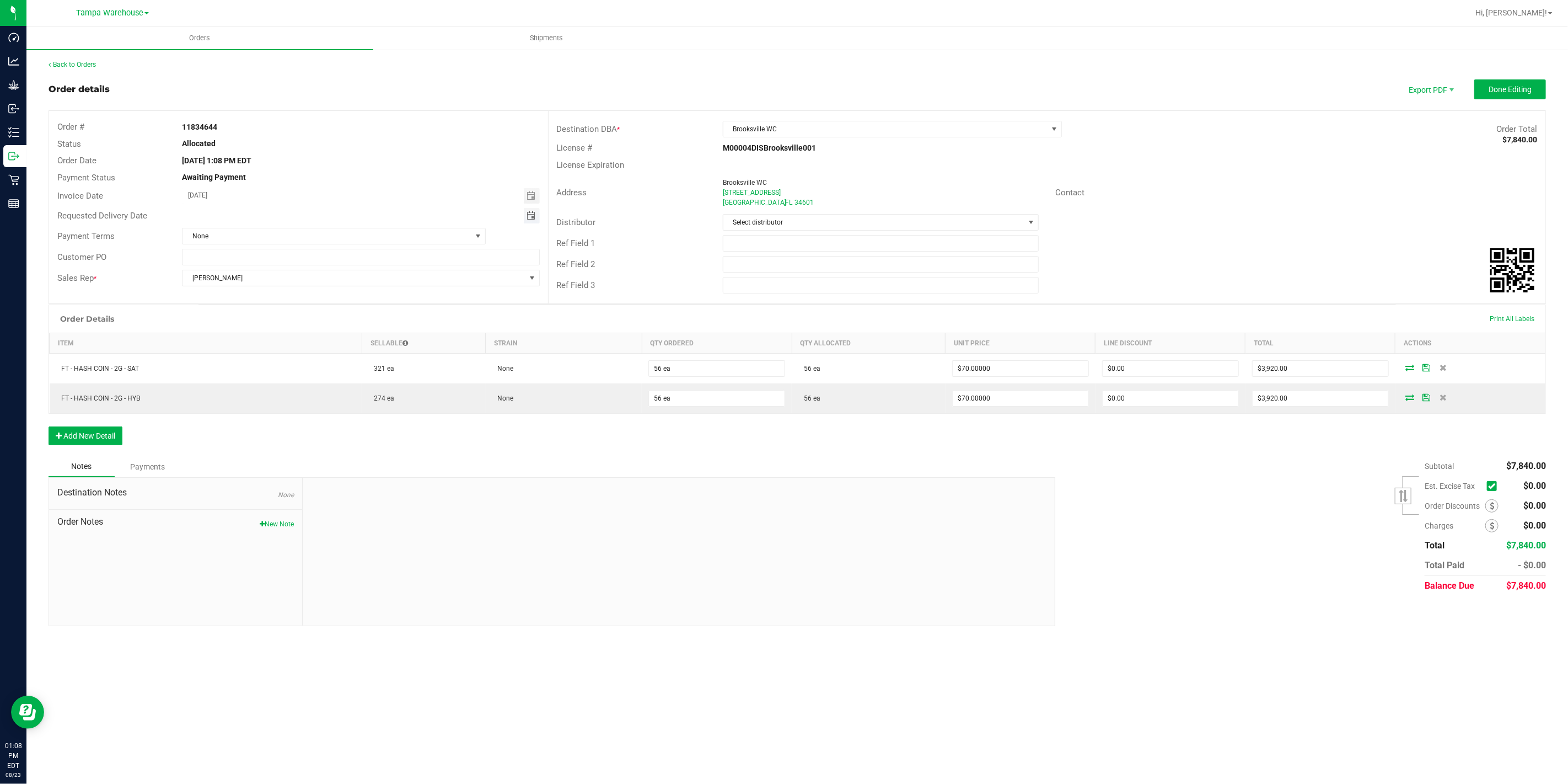
click at [529, 215] on span "Toggle calendar" at bounding box center [530, 215] width 8 height 8
click at [243, 340] on span "25" at bounding box center [248, 341] width 16 height 17
type input "[DATE]"
click at [807, 249] on input "text" at bounding box center [881, 243] width 316 height 17
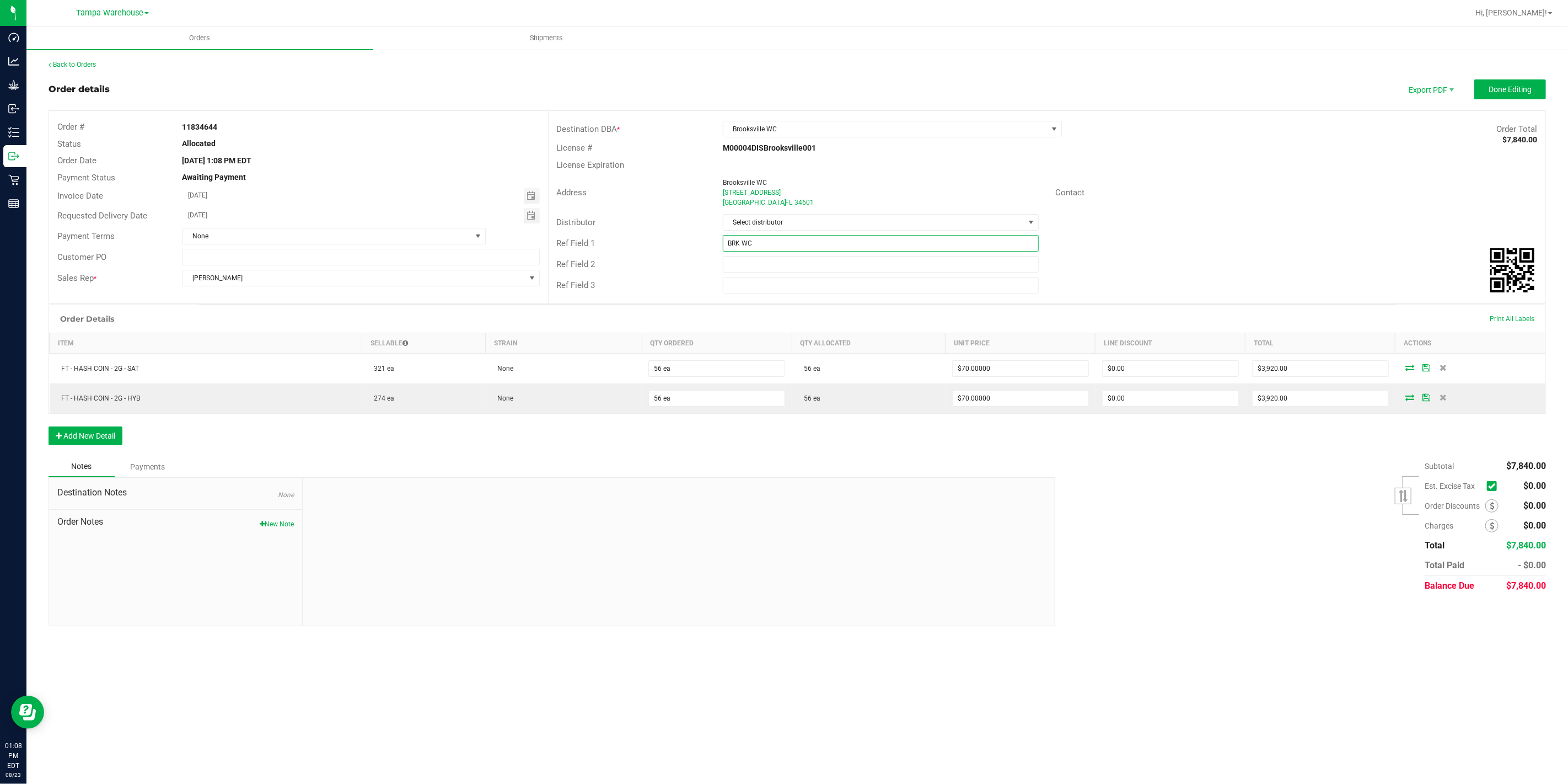
type input "BRK WC"
type input "CANNABIS"
click at [1506, 96] on button "Done Editing" at bounding box center [1510, 89] width 72 height 20
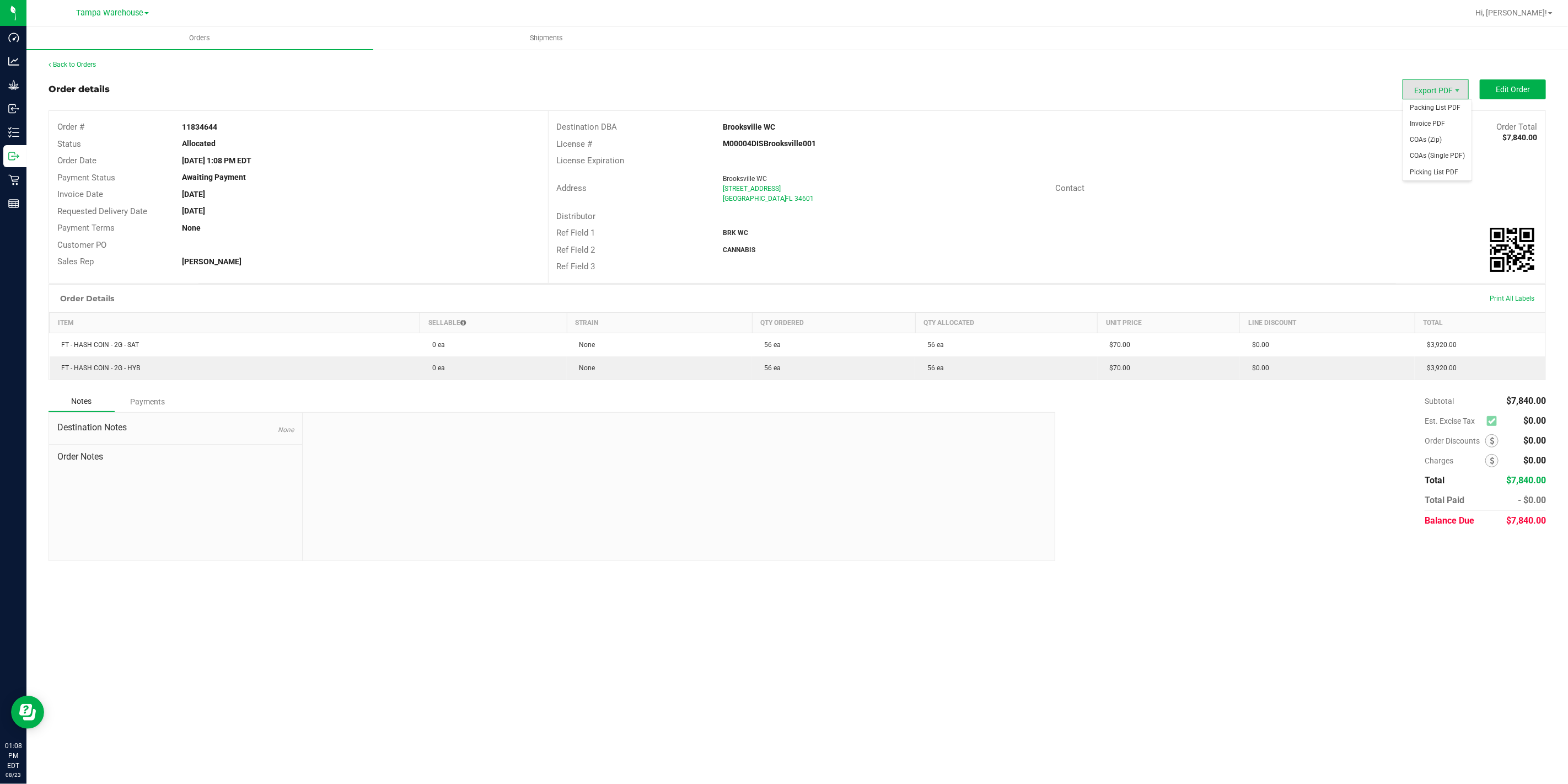
click at [1445, 90] on span "Export PDF" at bounding box center [1436, 89] width 66 height 20
click at [1439, 108] on span "Packing List PDF" at bounding box center [1437, 108] width 68 height 16
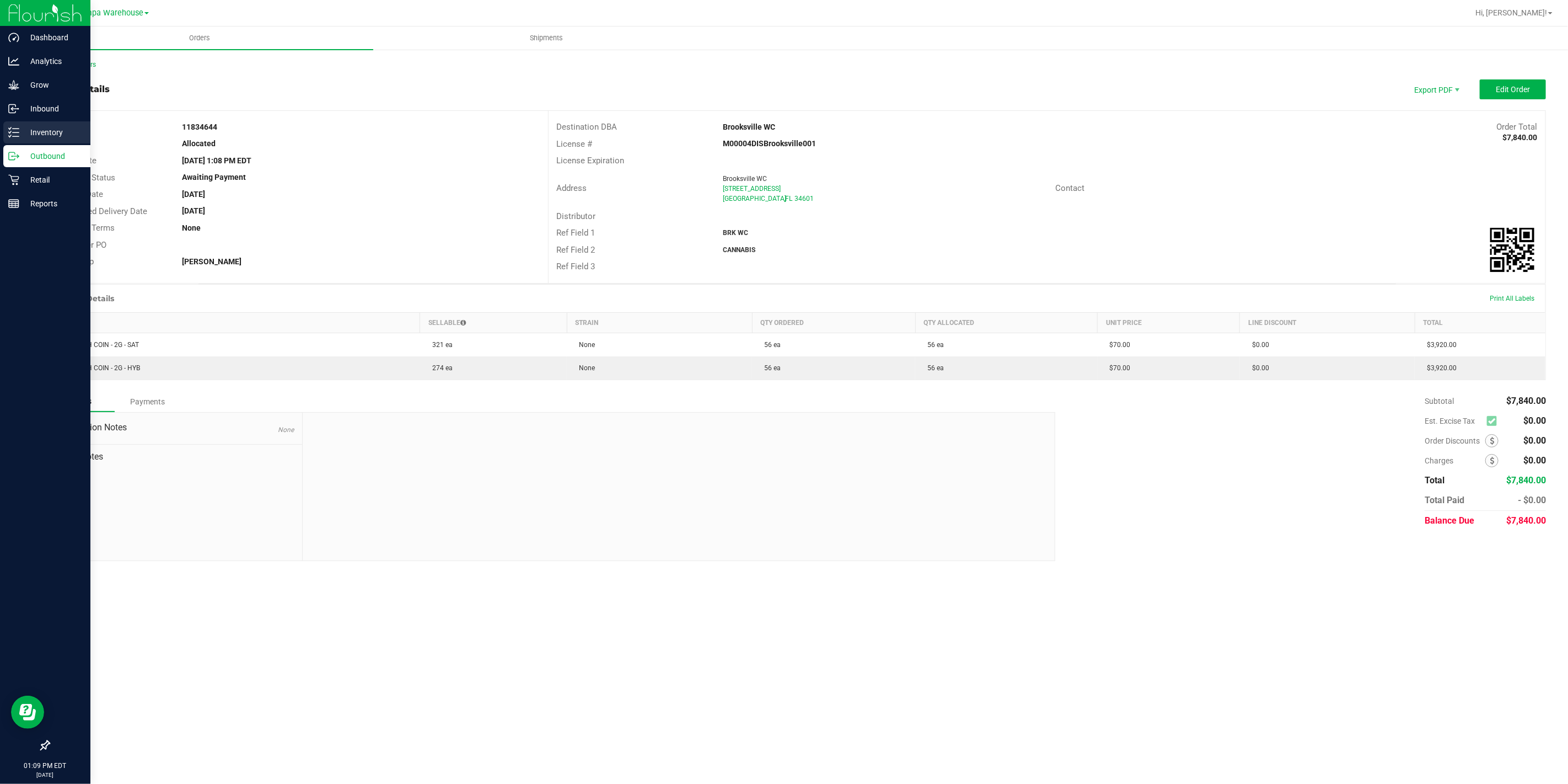
click at [21, 134] on p "Inventory" at bounding box center [52, 132] width 66 height 13
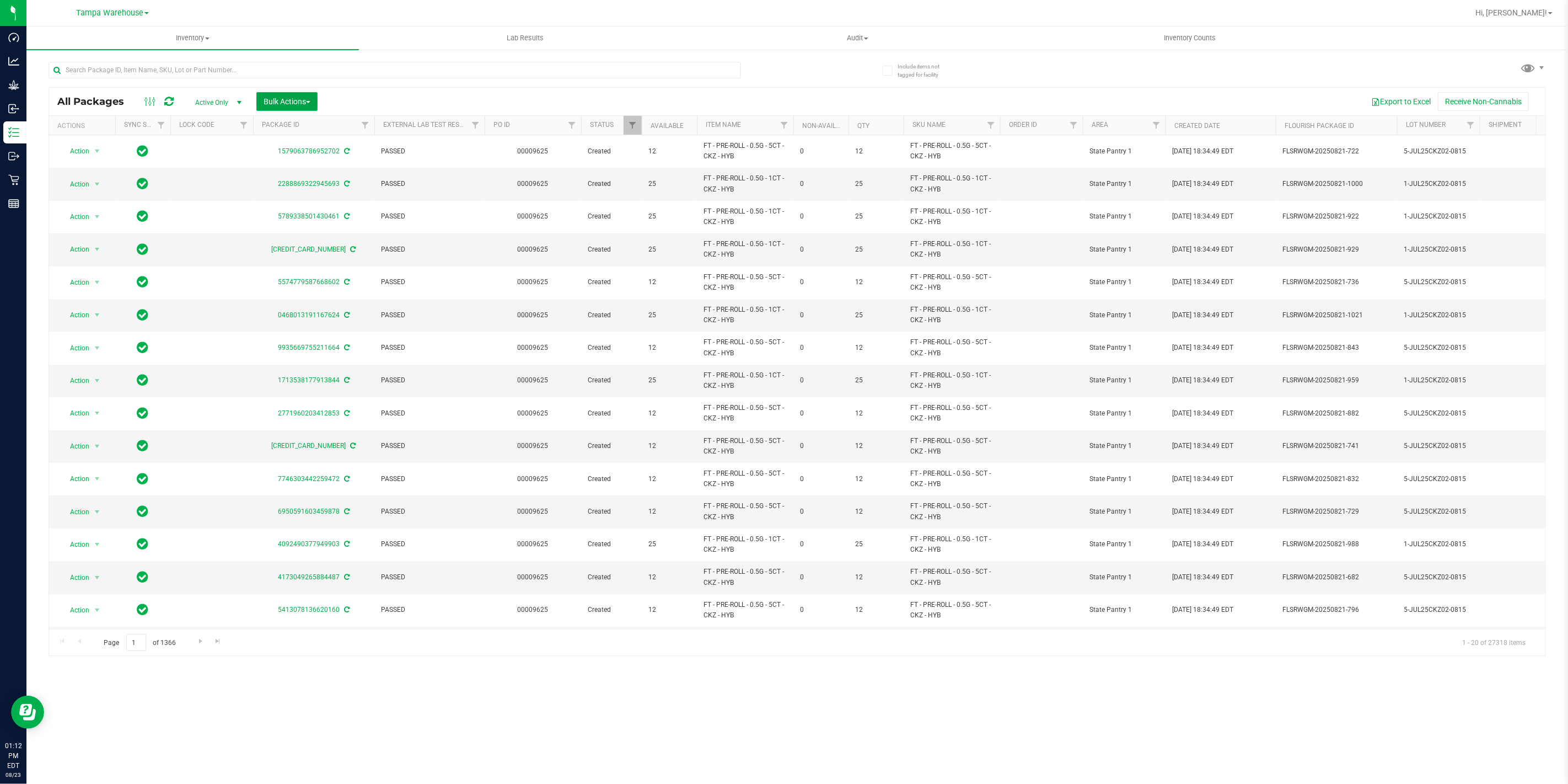
click at [297, 109] on button "Bulk Actions" at bounding box center [286, 101] width 61 height 19
click at [301, 131] on div "Add to outbound order" at bounding box center [308, 127] width 90 height 18
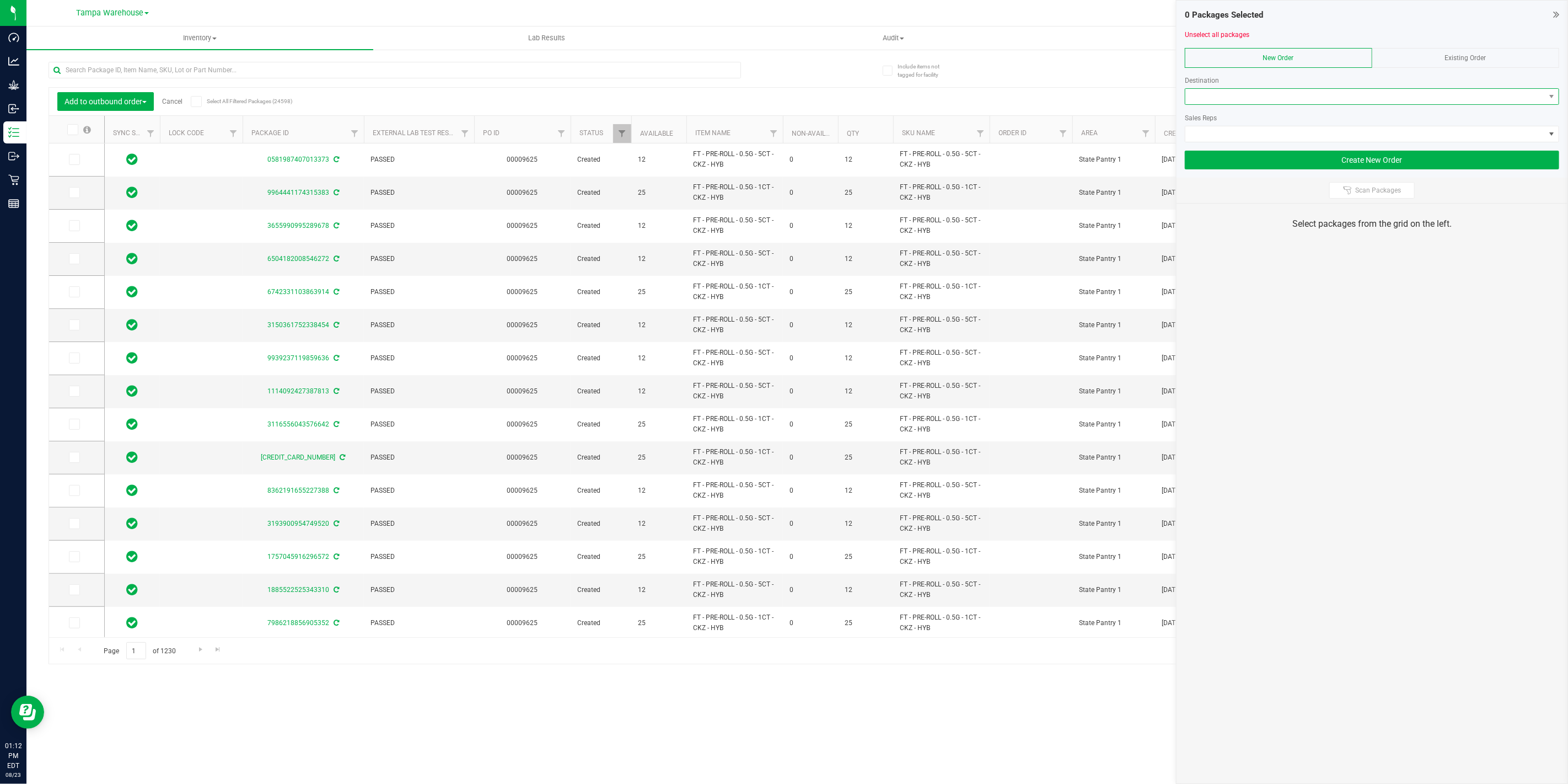
click at [1257, 95] on span at bounding box center [1365, 96] width 359 height 16
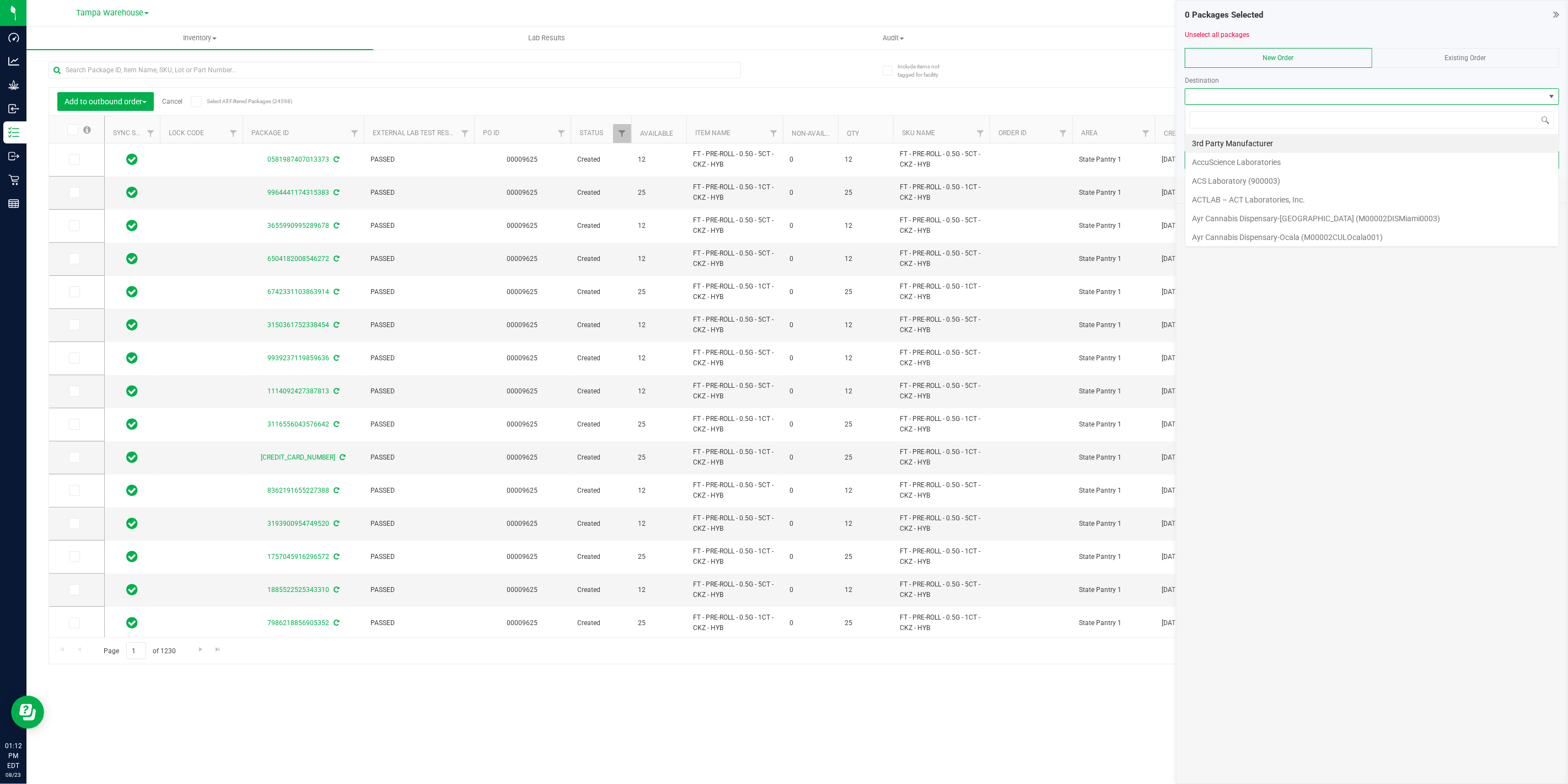
scroll to position [17, 374]
drag, startPoint x: 1214, startPoint y: 119, endPoint x: 898, endPoint y: 80, distance: 318.4
click at [900, 80] on body "Dashboard Analytics Grow Inbound Inventory Outbound Retail Reports 01:12 PM EDT…" at bounding box center [784, 392] width 1568 height 784
type input "oca"
click at [1259, 215] on li "Ocala WC" at bounding box center [1372, 218] width 373 height 19
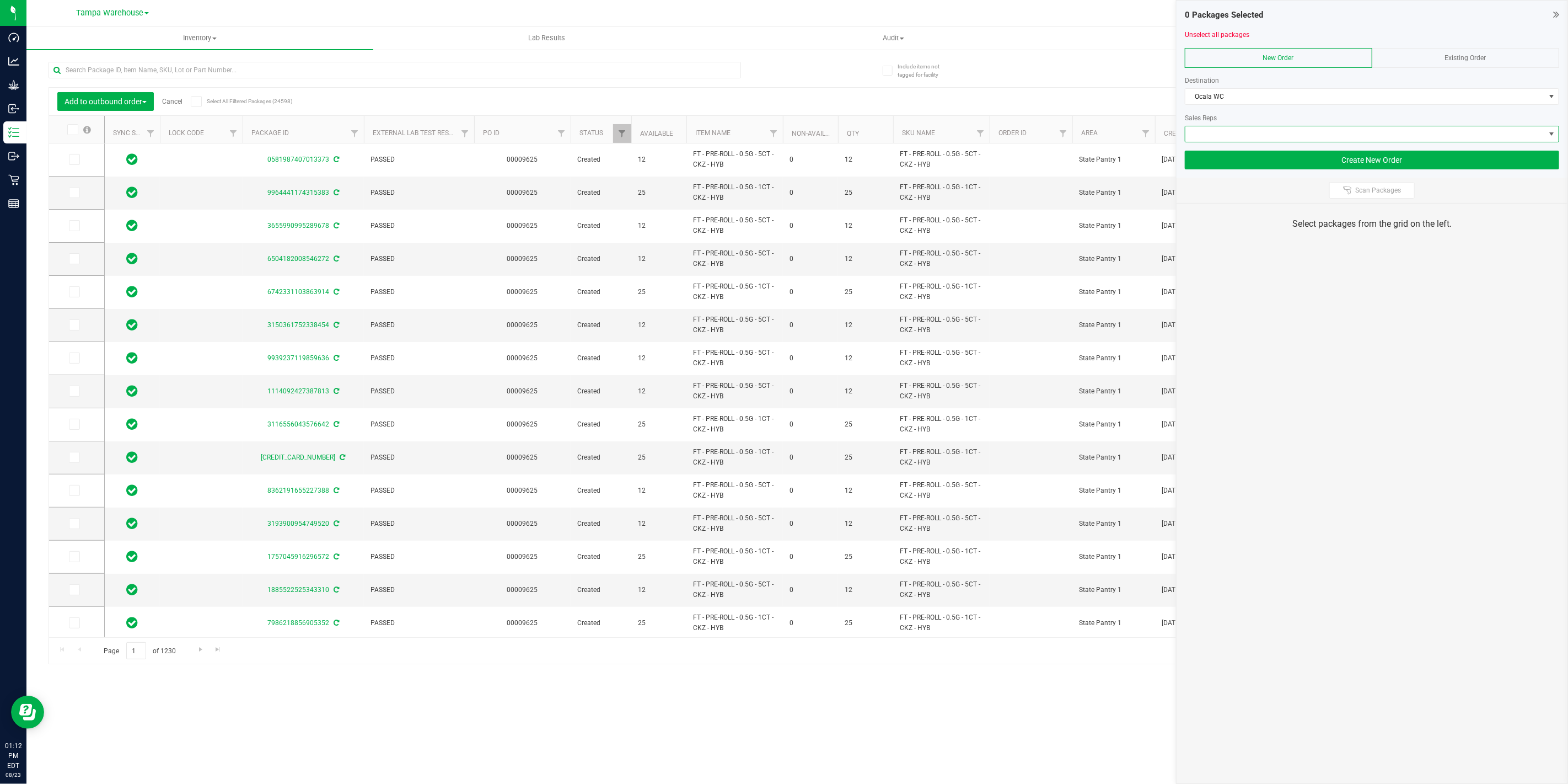
click at [1268, 136] on span at bounding box center [1365, 134] width 359 height 16
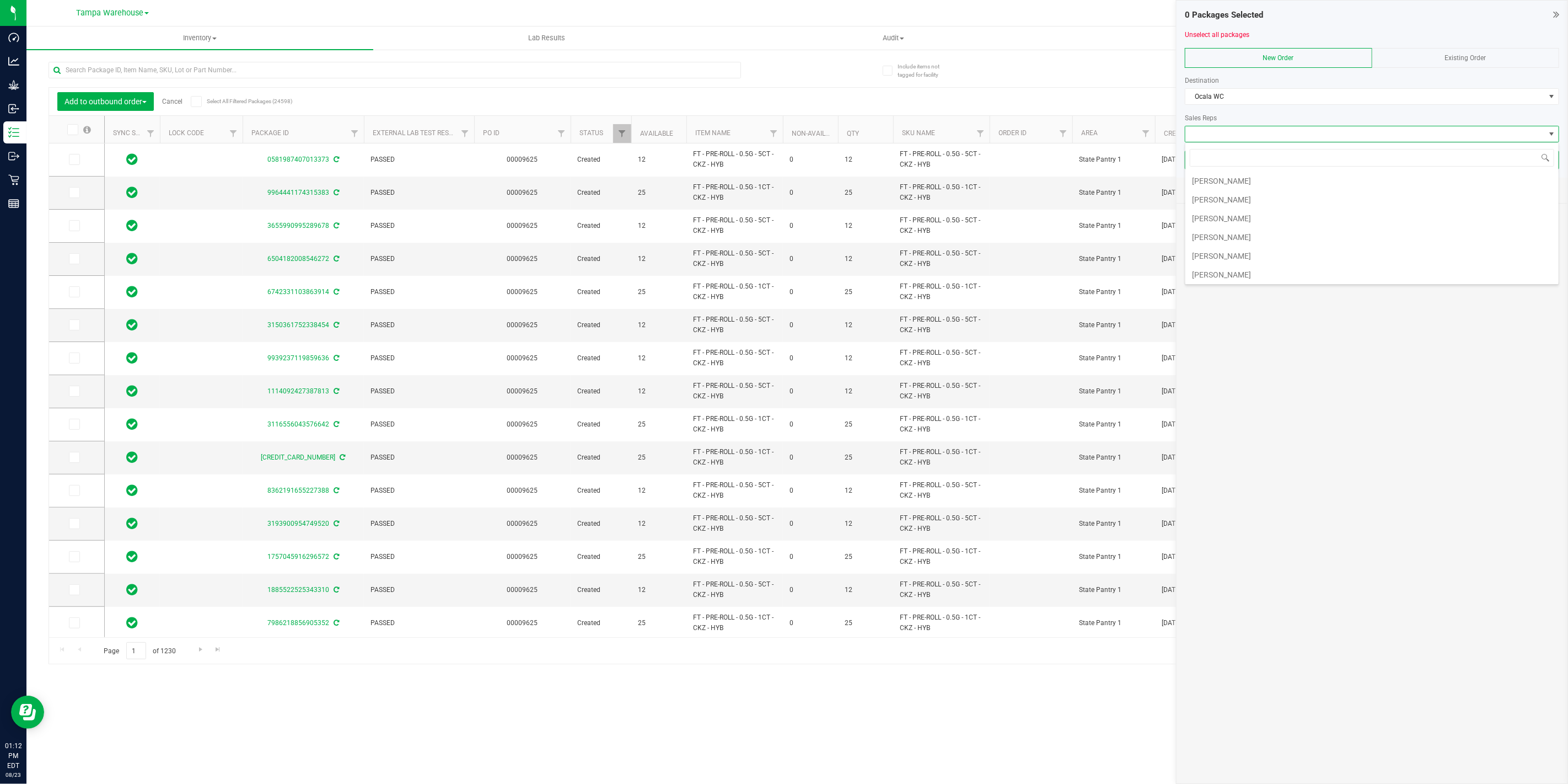
scroll to position [285, 0]
click at [1266, 211] on li "[PERSON_NAME]" at bounding box center [1372, 217] width 373 height 19
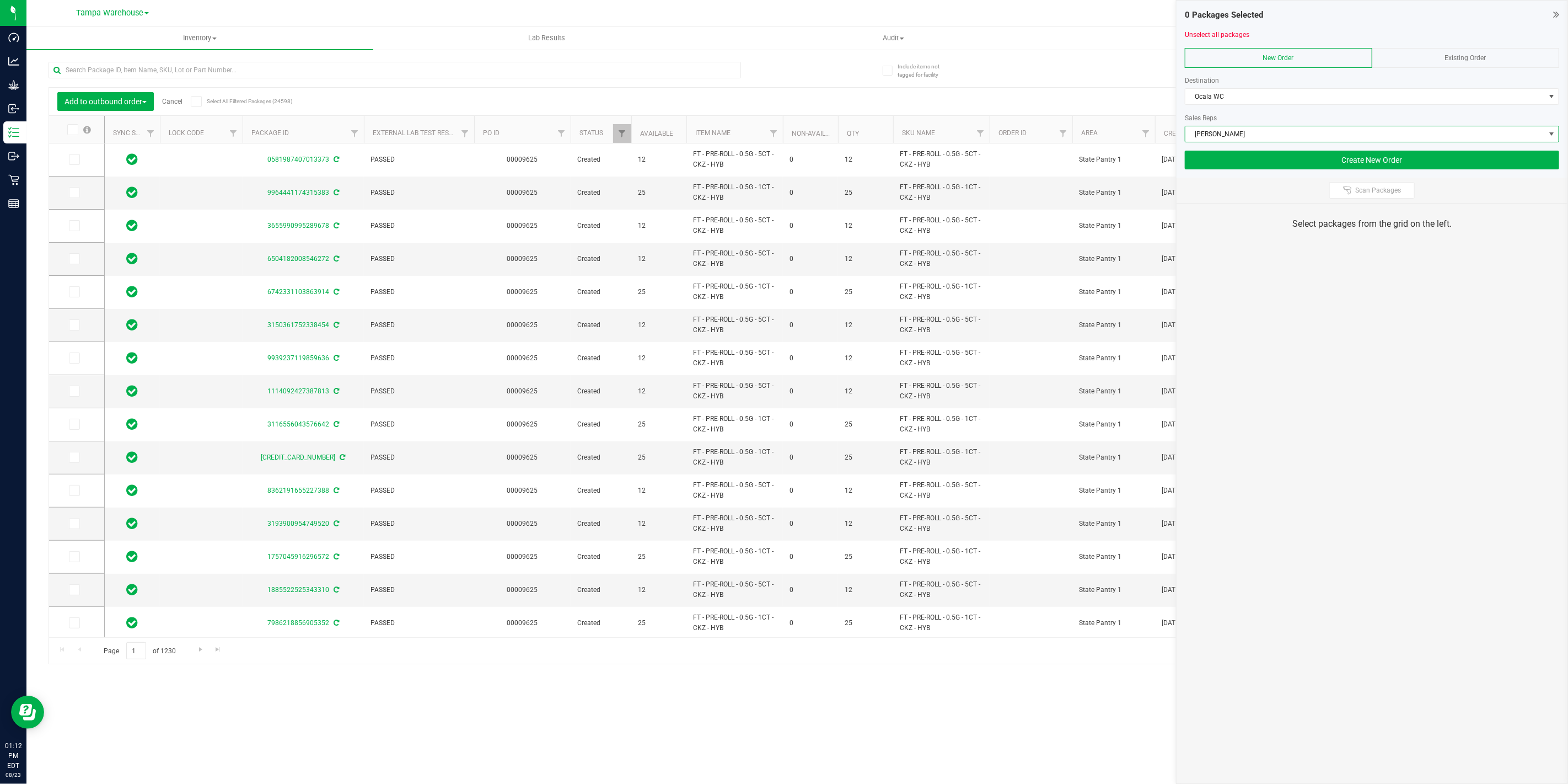
click at [1350, 201] on div "Scan Packages" at bounding box center [1372, 190] width 391 height 25
click at [1350, 196] on button "Scan Packages" at bounding box center [1372, 191] width 85 height 17
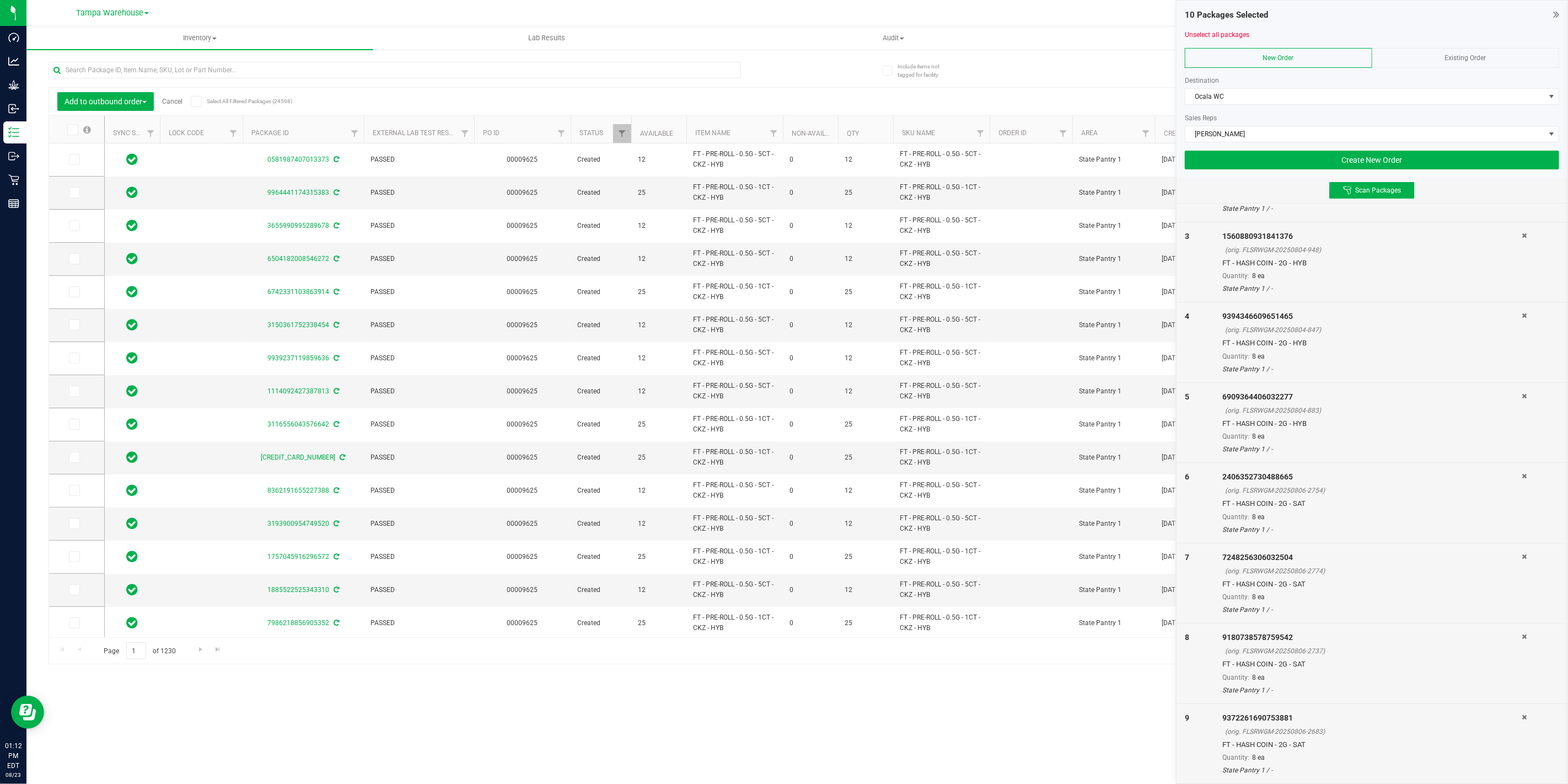
scroll to position [251, 0]
click at [1342, 160] on button "Create New Order" at bounding box center [1372, 160] width 374 height 19
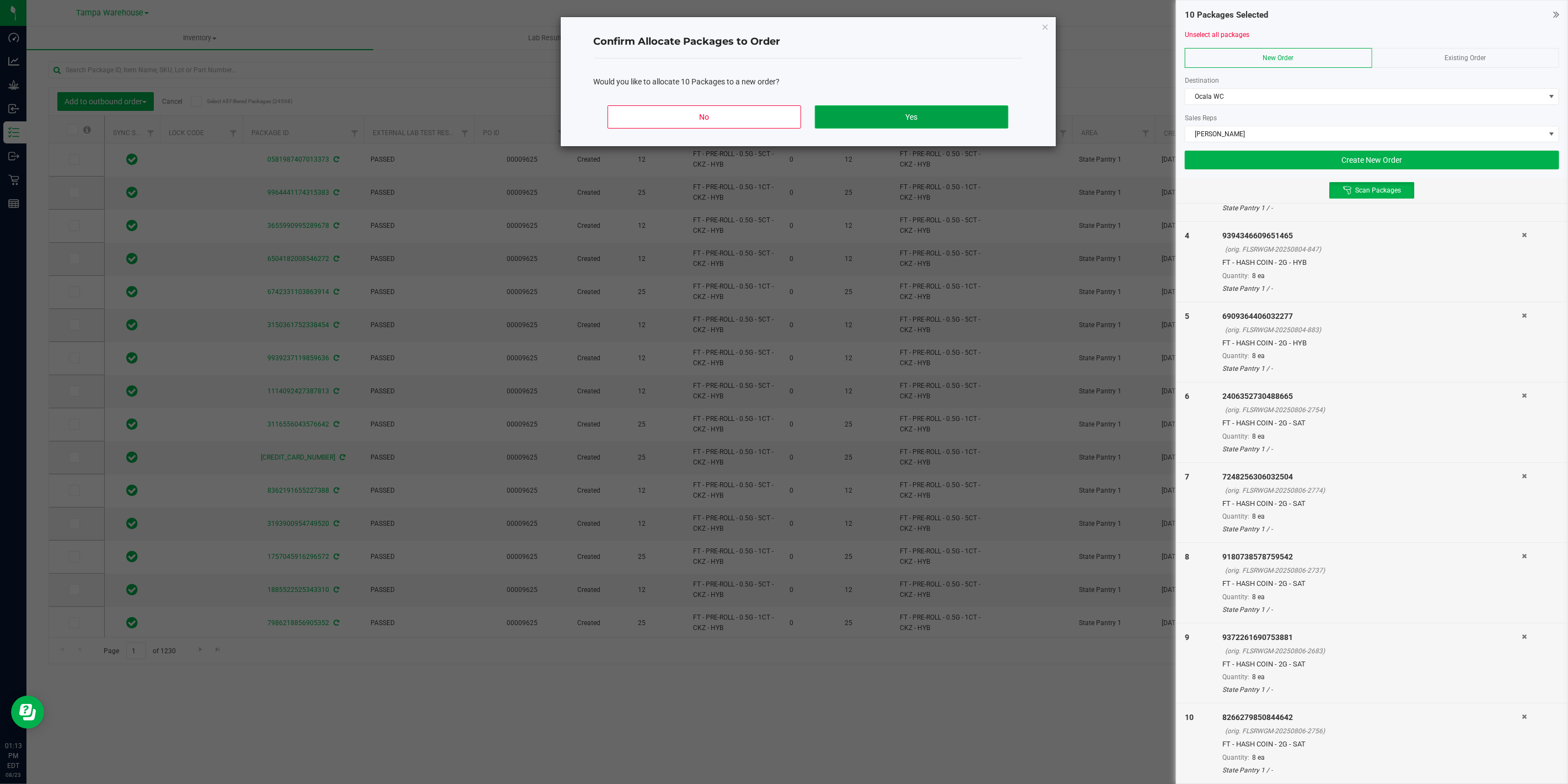
click at [940, 119] on button "Yes" at bounding box center [911, 117] width 193 height 23
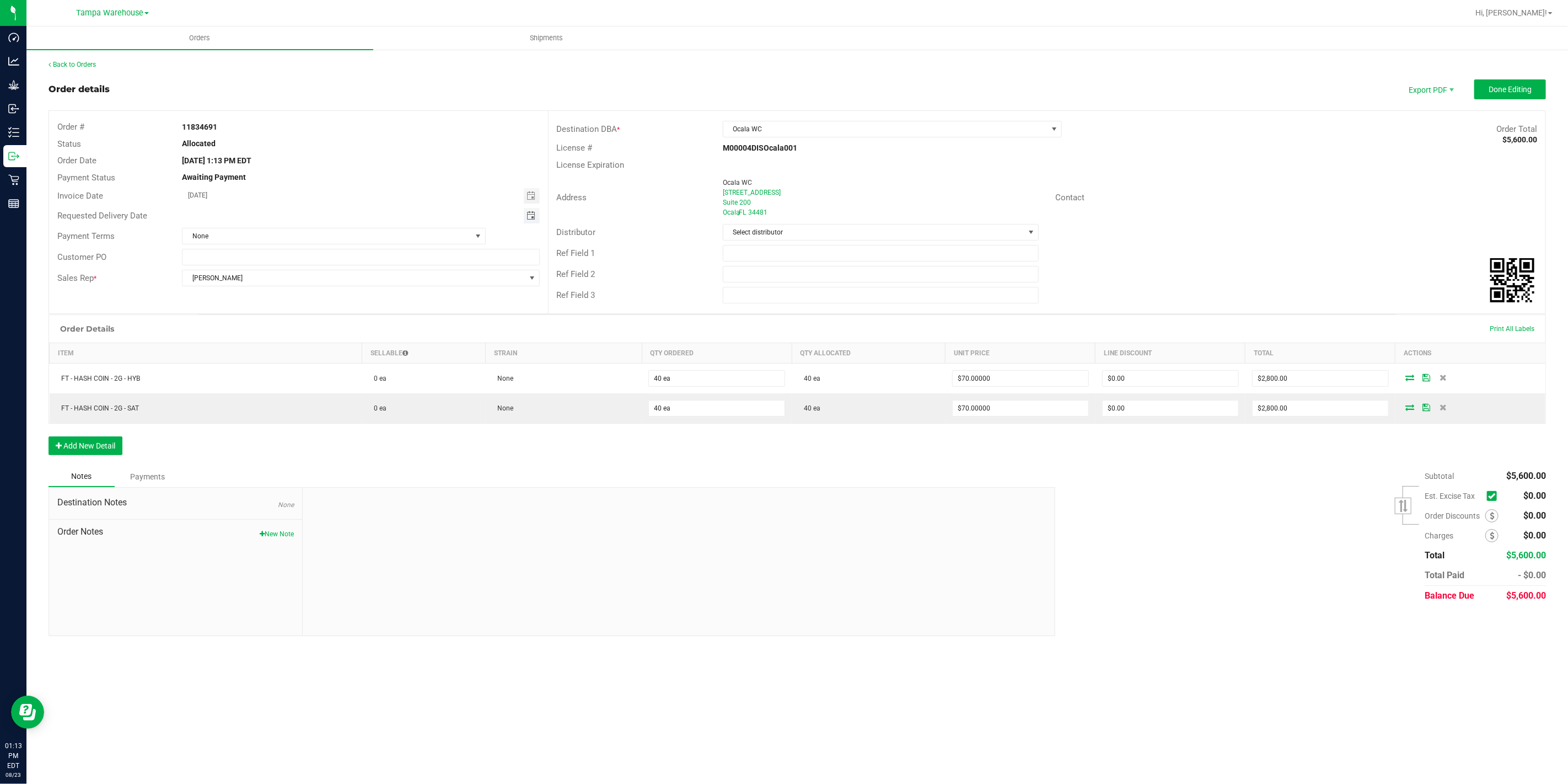
click at [529, 219] on span "Toggle calendar" at bounding box center [530, 215] width 8 height 8
click at [251, 341] on span "25" at bounding box center [248, 341] width 16 height 17
type input "[DATE]"
click at [763, 259] on input "text" at bounding box center [881, 254] width 316 height 17
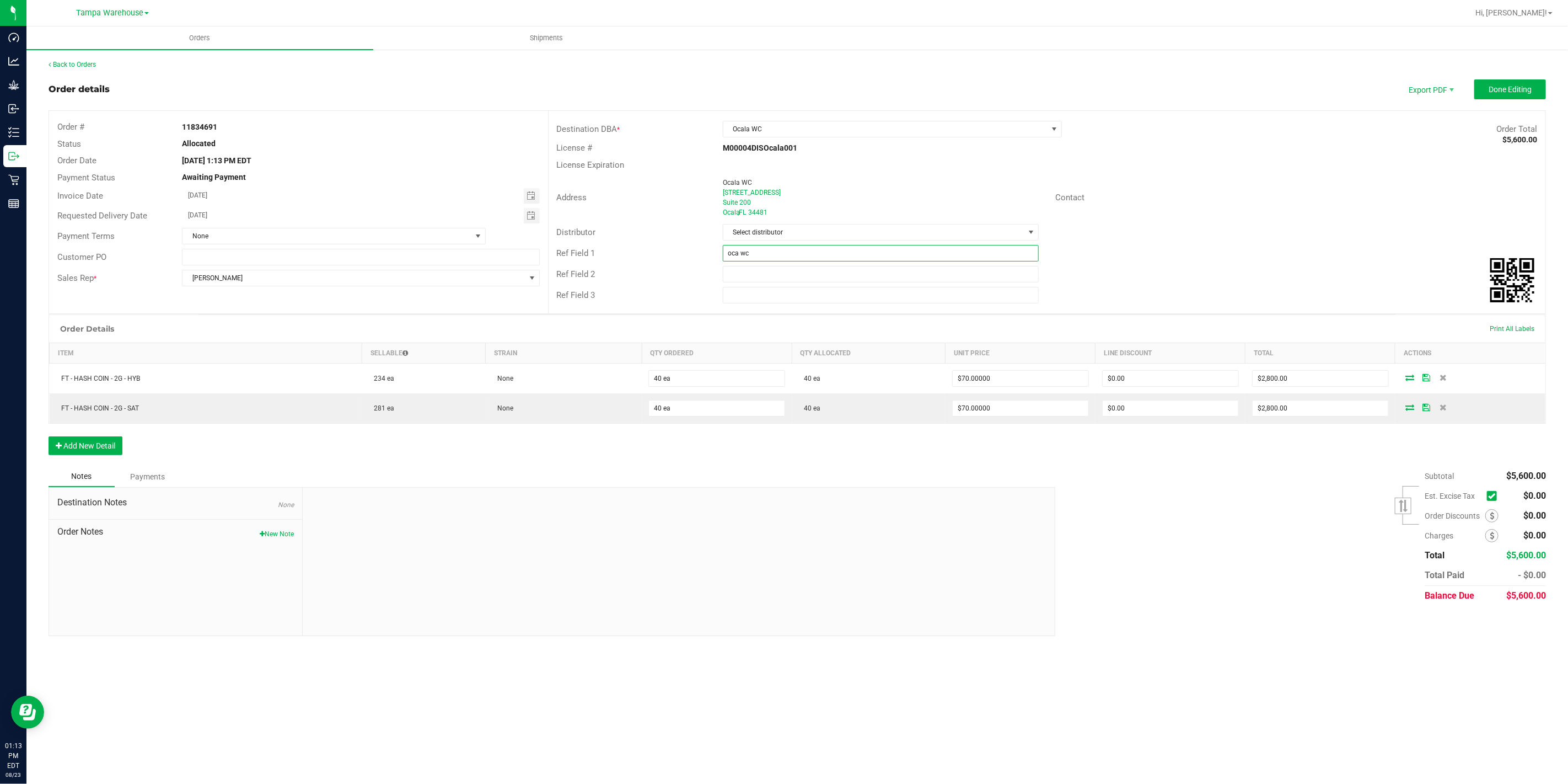
type input "oca wc"
type input "cannabis"
click at [1516, 85] on span "Done Editing" at bounding box center [1511, 89] width 43 height 8
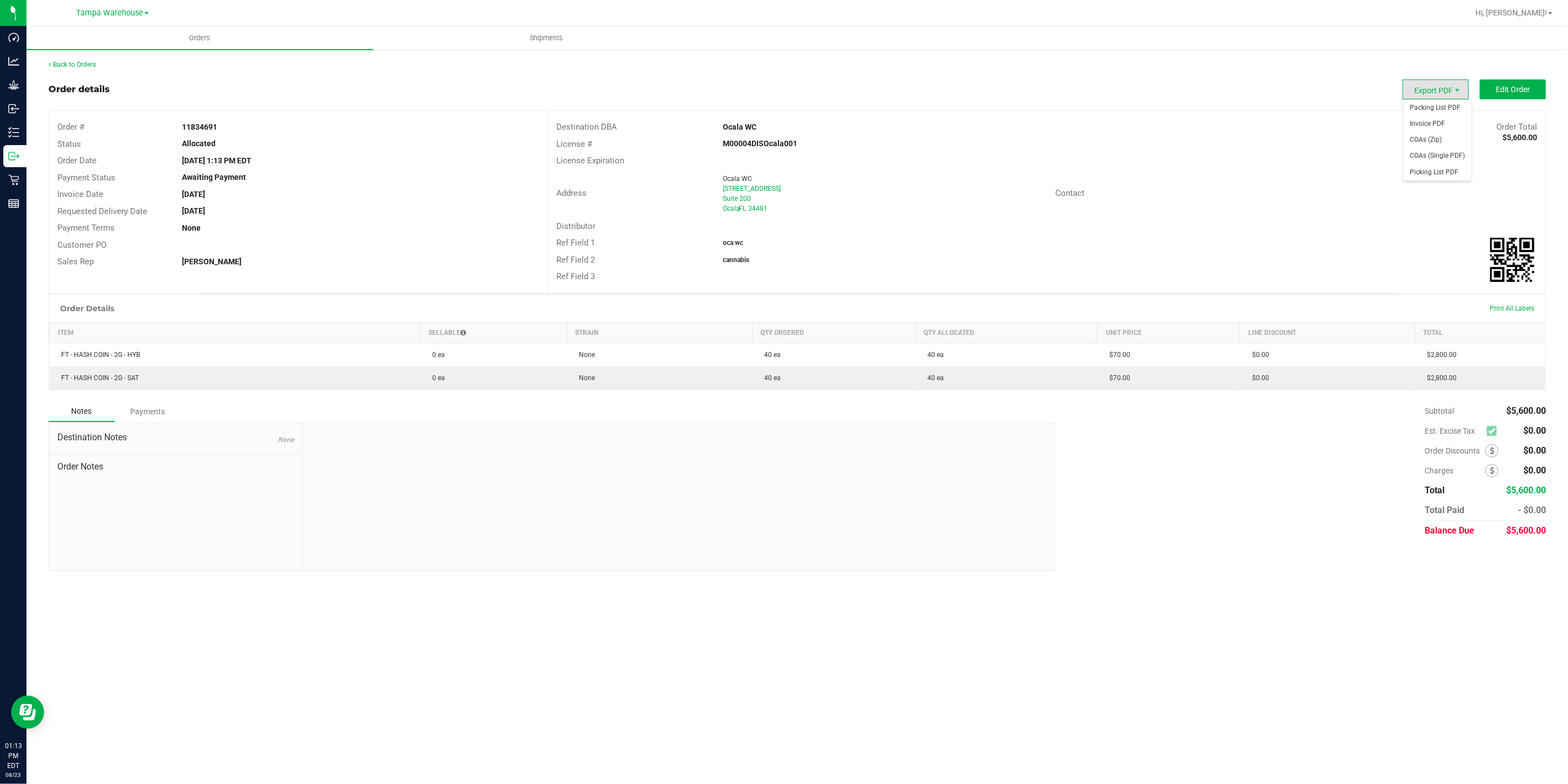
drag, startPoint x: 1448, startPoint y: 94, endPoint x: 1441, endPoint y: 93, distance: 7.1
click at [1441, 93] on span "Export PDF" at bounding box center [1436, 89] width 66 height 20
click at [1442, 110] on span "Packing List PDF" at bounding box center [1437, 108] width 68 height 16
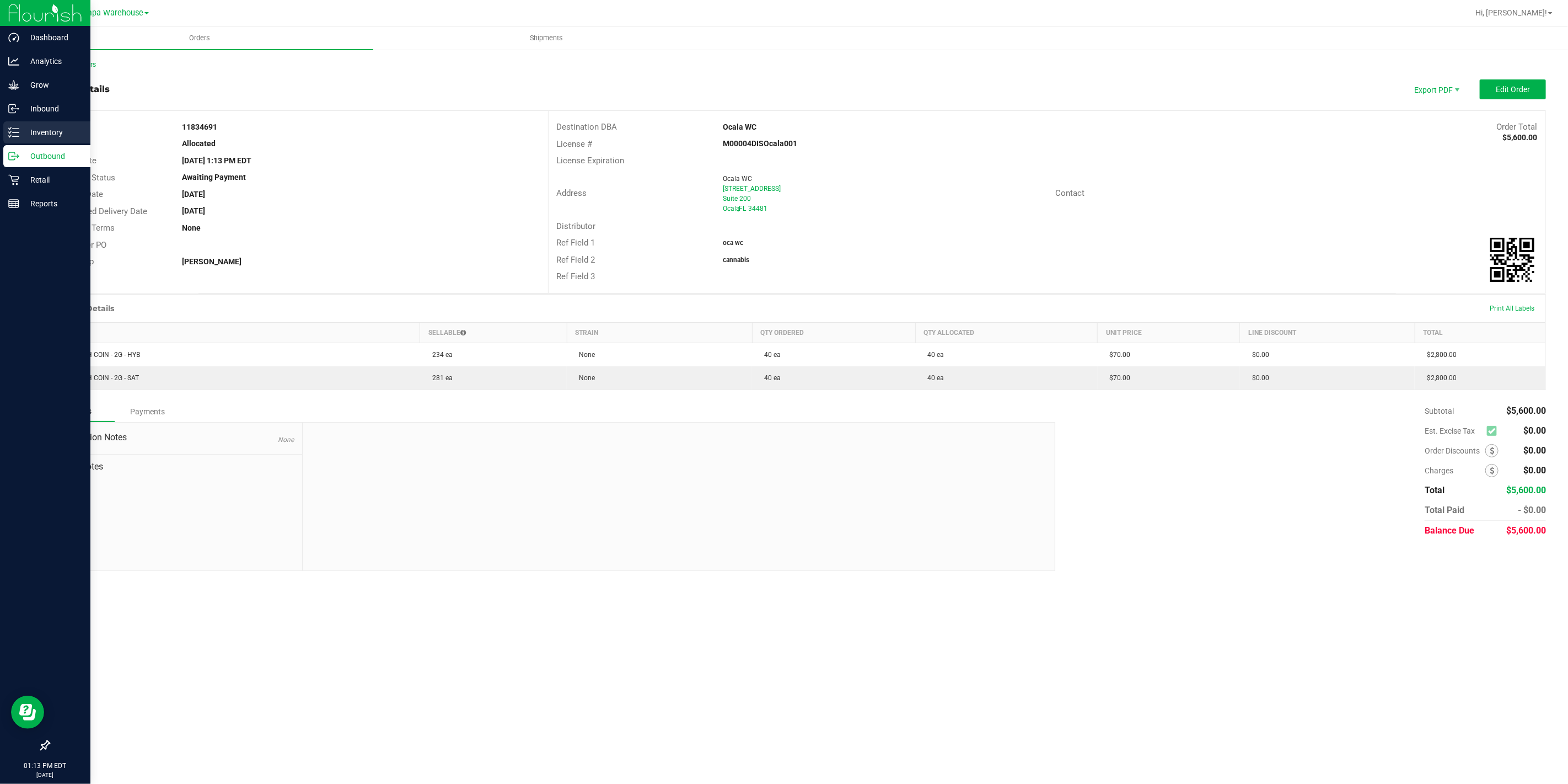
click at [8, 133] on icon at bounding box center [14, 133] width 11 height 11
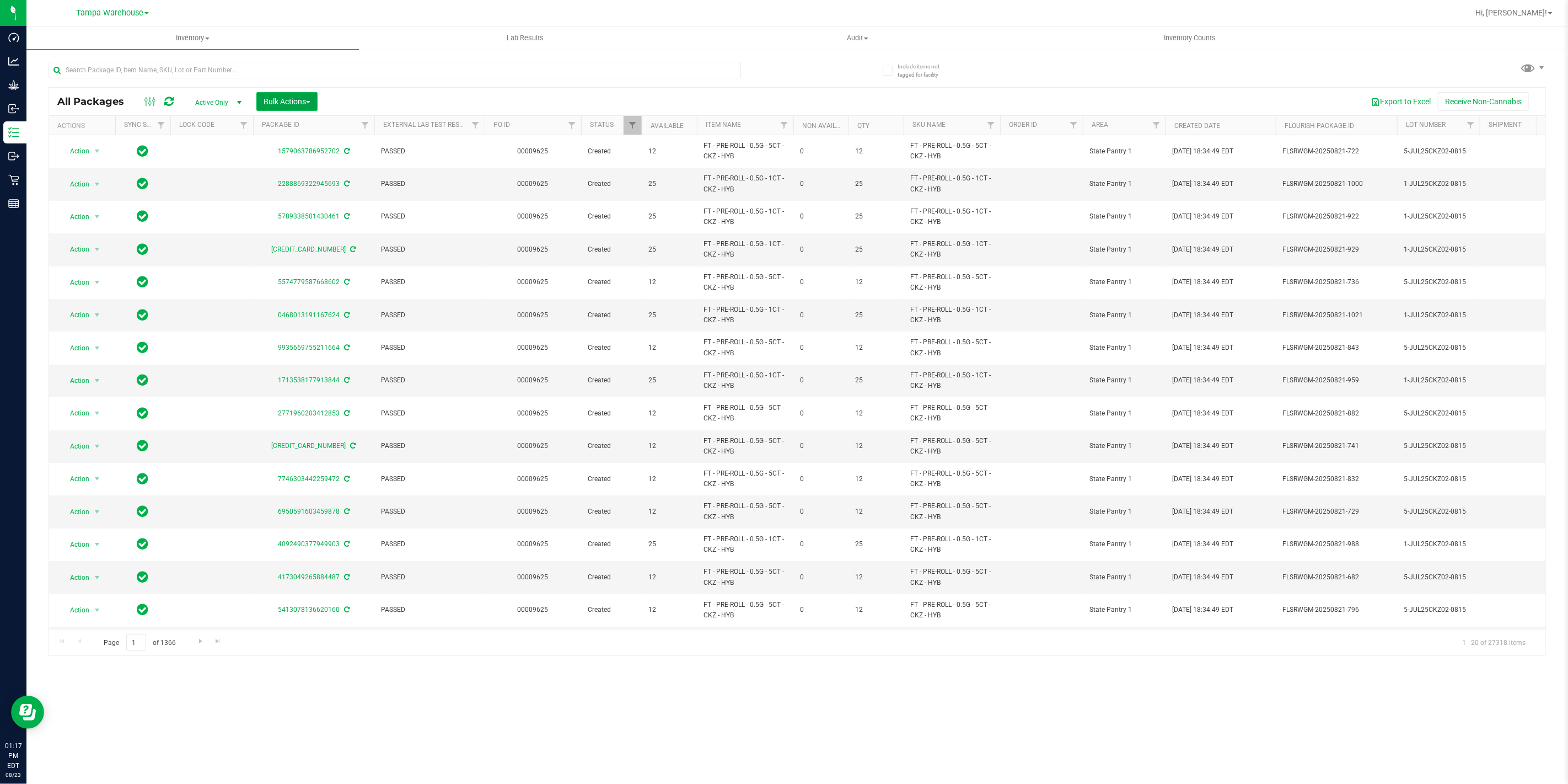
click at [289, 103] on span "Bulk Actions" at bounding box center [287, 101] width 47 height 8
click at [303, 125] on span "Add to outbound order" at bounding box center [300, 125] width 75 height 8
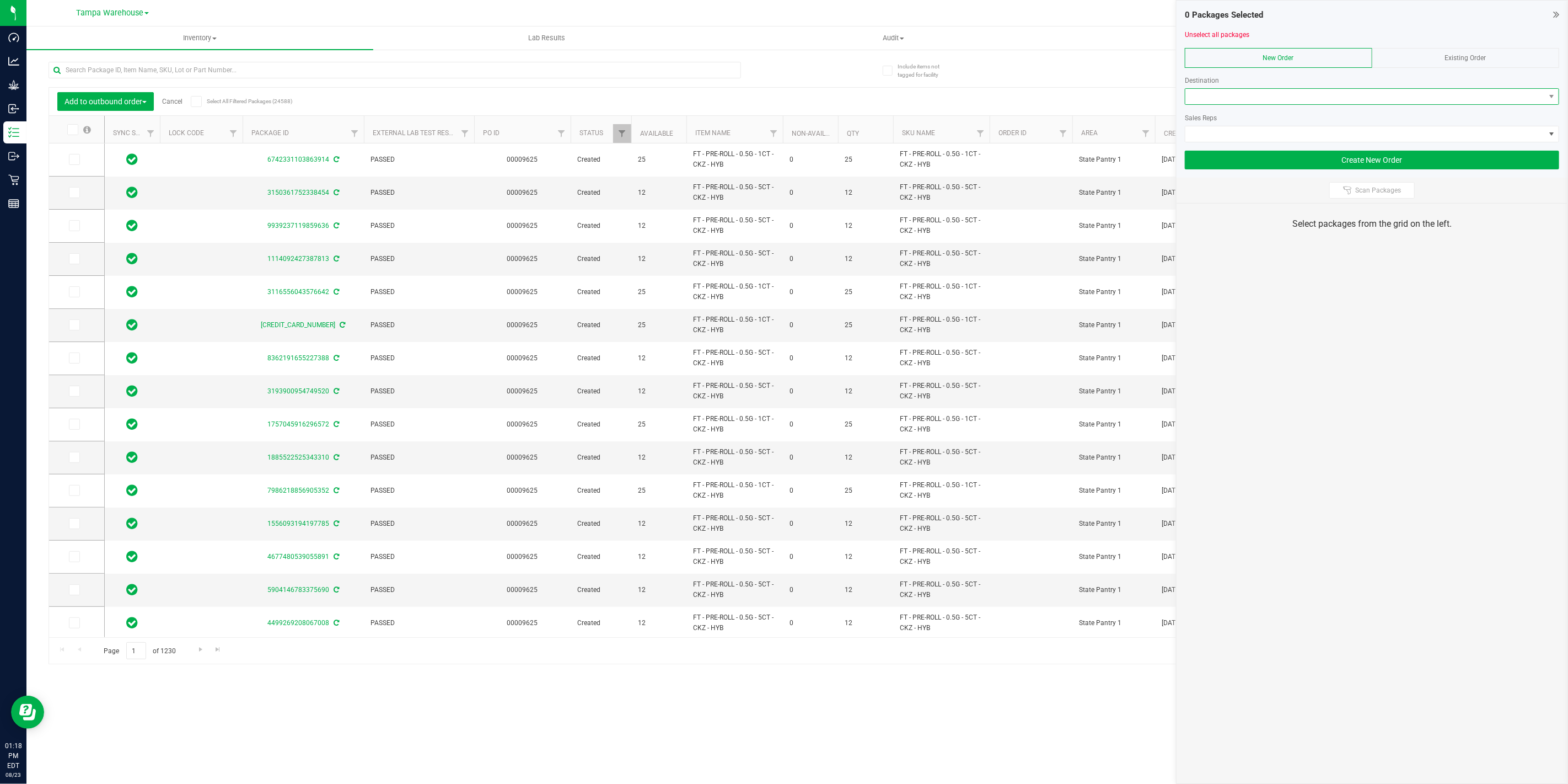
click at [1352, 101] on span at bounding box center [1365, 96] width 359 height 16
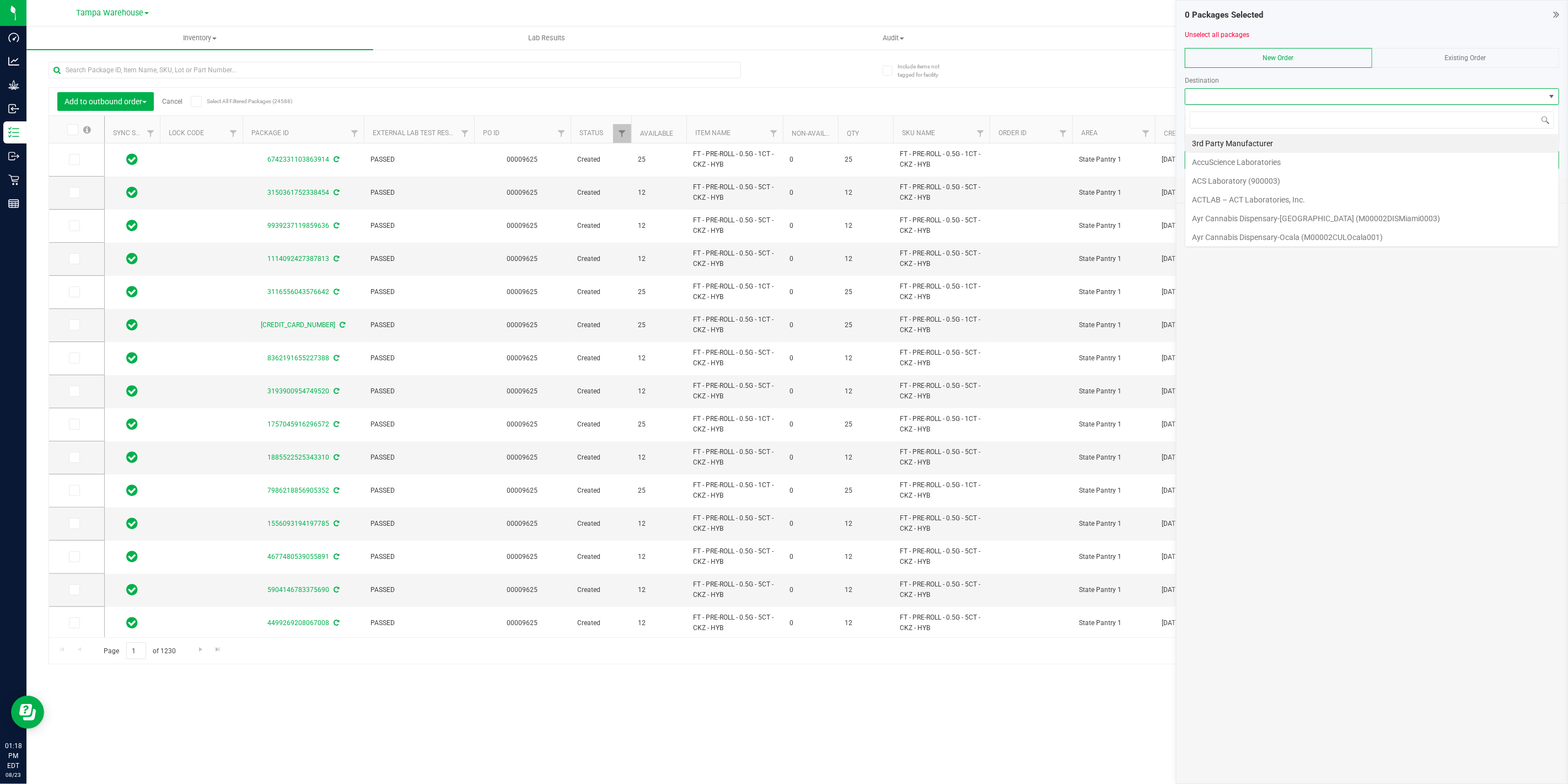
scroll to position [17, 374]
type input "lar"
click at [1308, 146] on li "Largo WC" at bounding box center [1372, 143] width 373 height 19
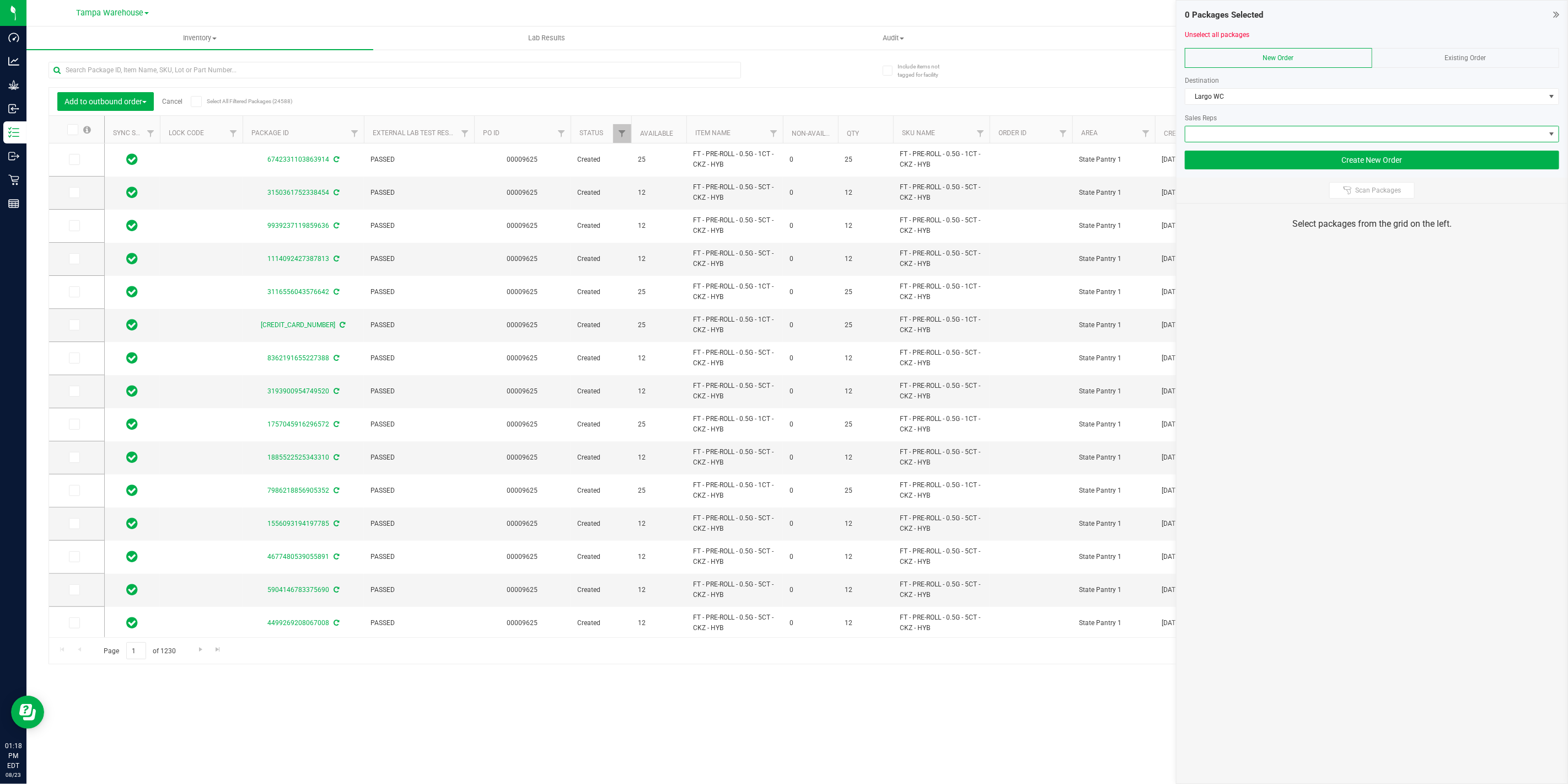
click at [1295, 133] on span at bounding box center [1365, 134] width 359 height 16
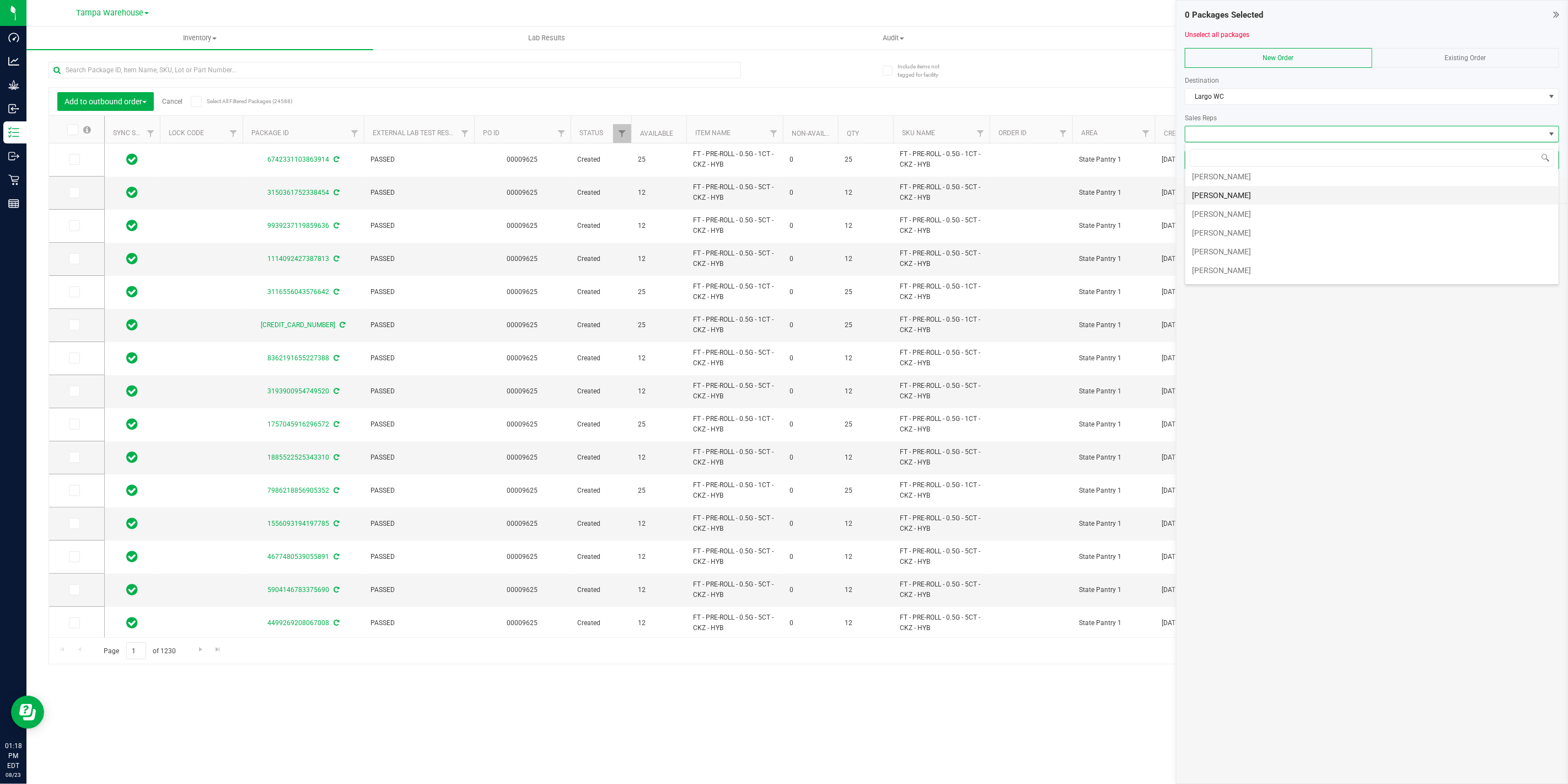
scroll to position [285, 0]
click at [1248, 233] on li "[PERSON_NAME]" at bounding box center [1372, 236] width 373 height 19
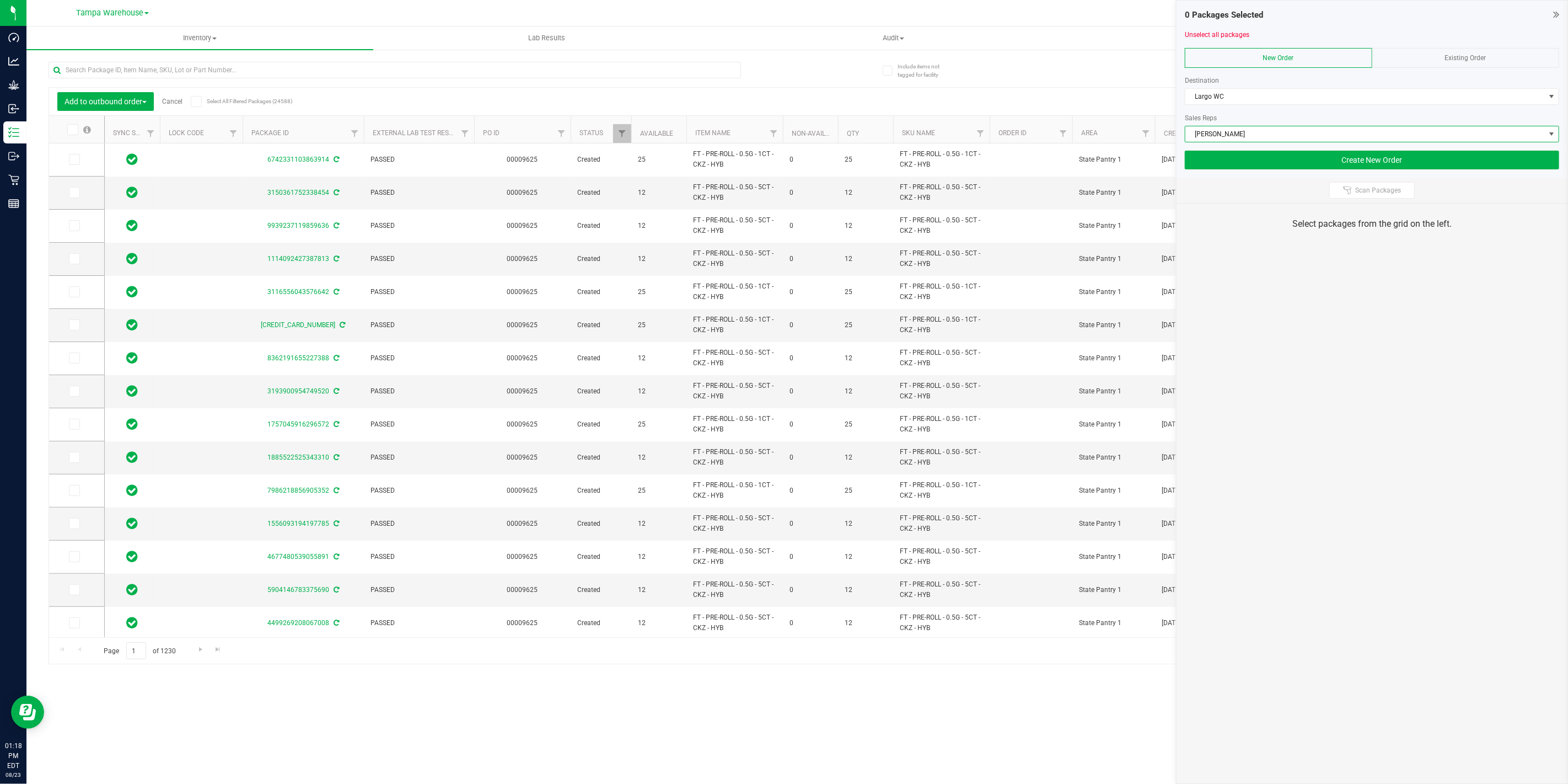
click at [1257, 125] on span "[PERSON_NAME]" at bounding box center [1372, 134] width 374 height 17
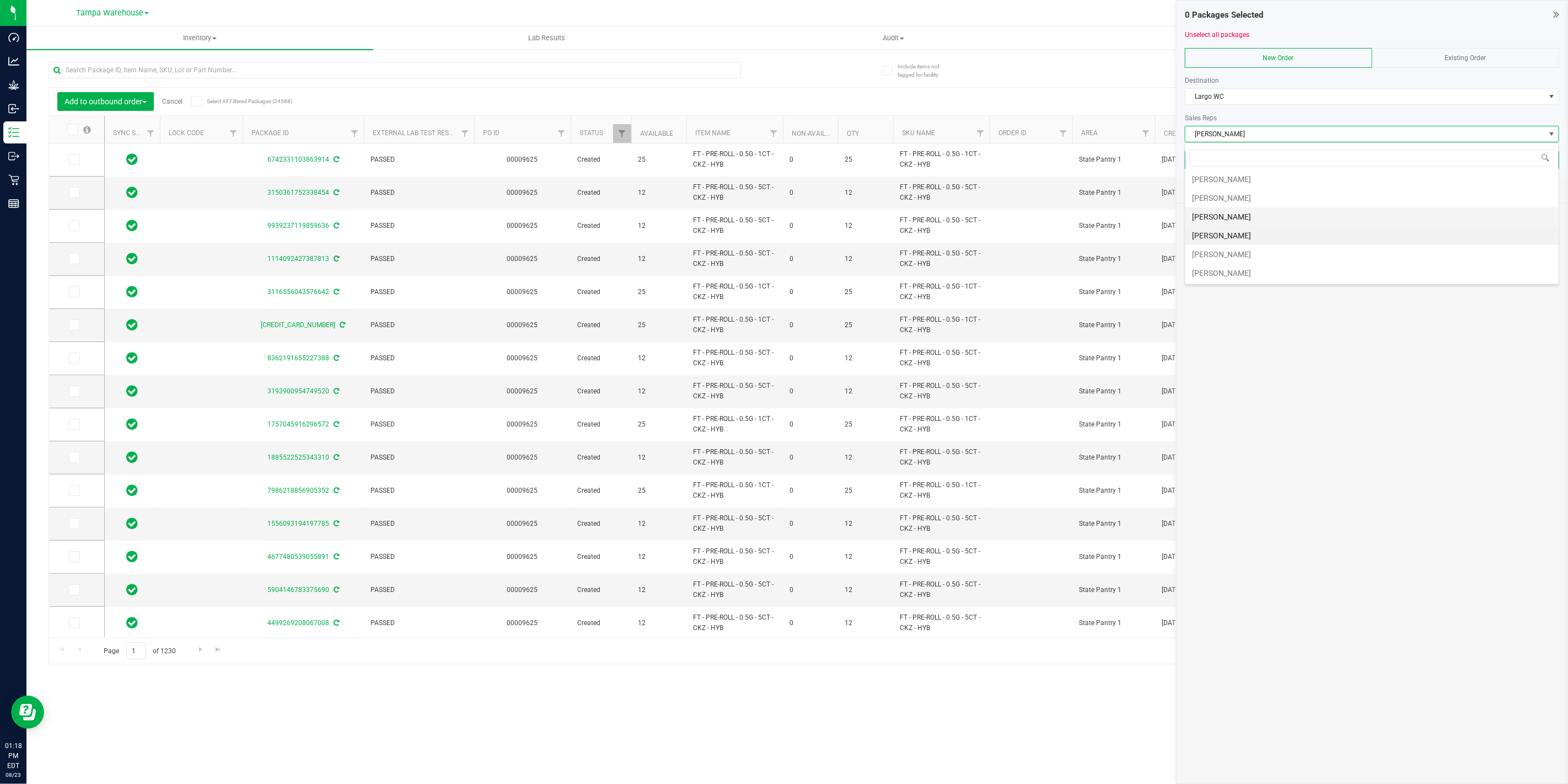
click at [1241, 218] on li "[PERSON_NAME]" at bounding box center [1372, 217] width 373 height 19
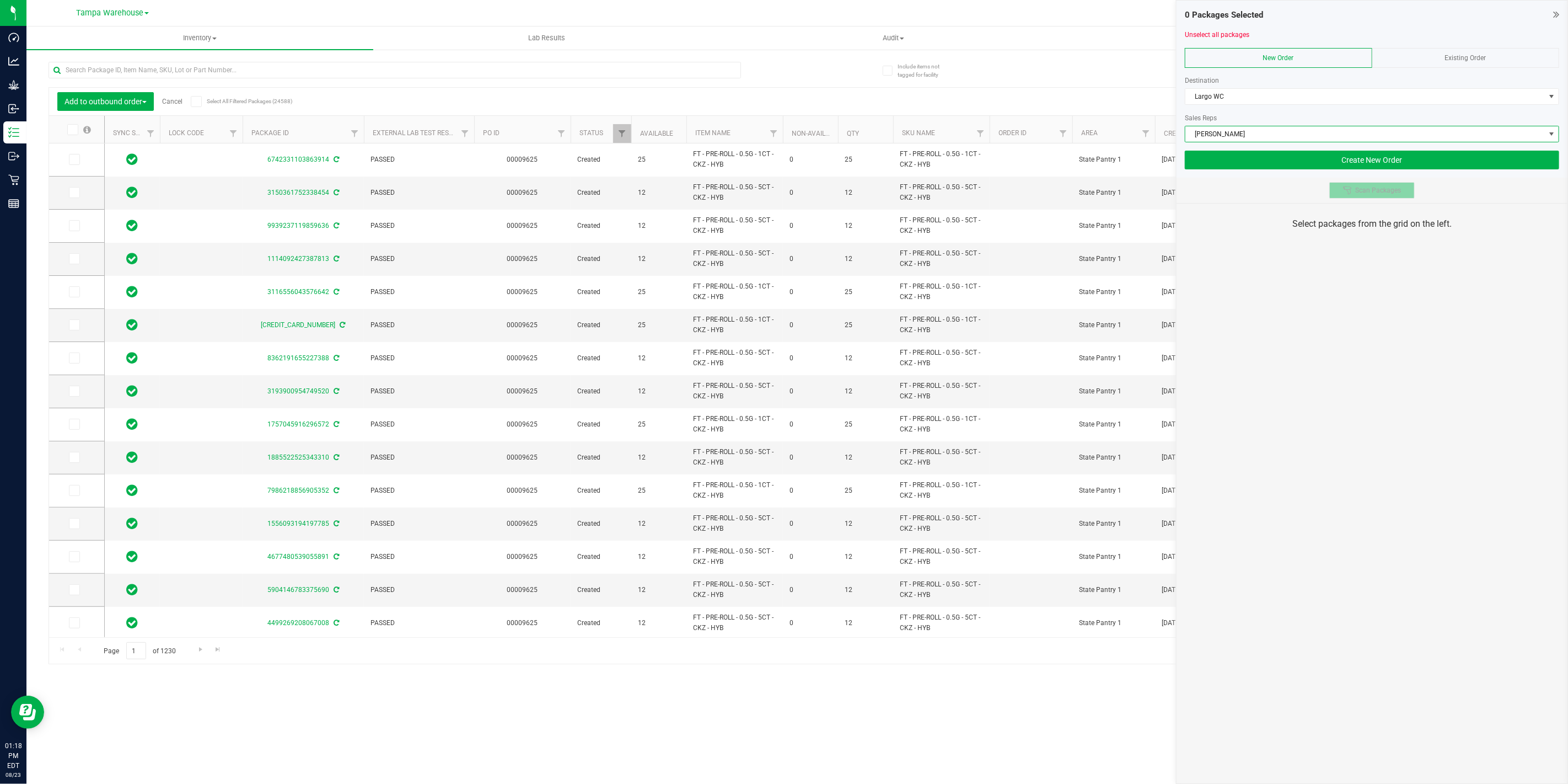
click at [1348, 189] on icon at bounding box center [1347, 190] width 8 height 8
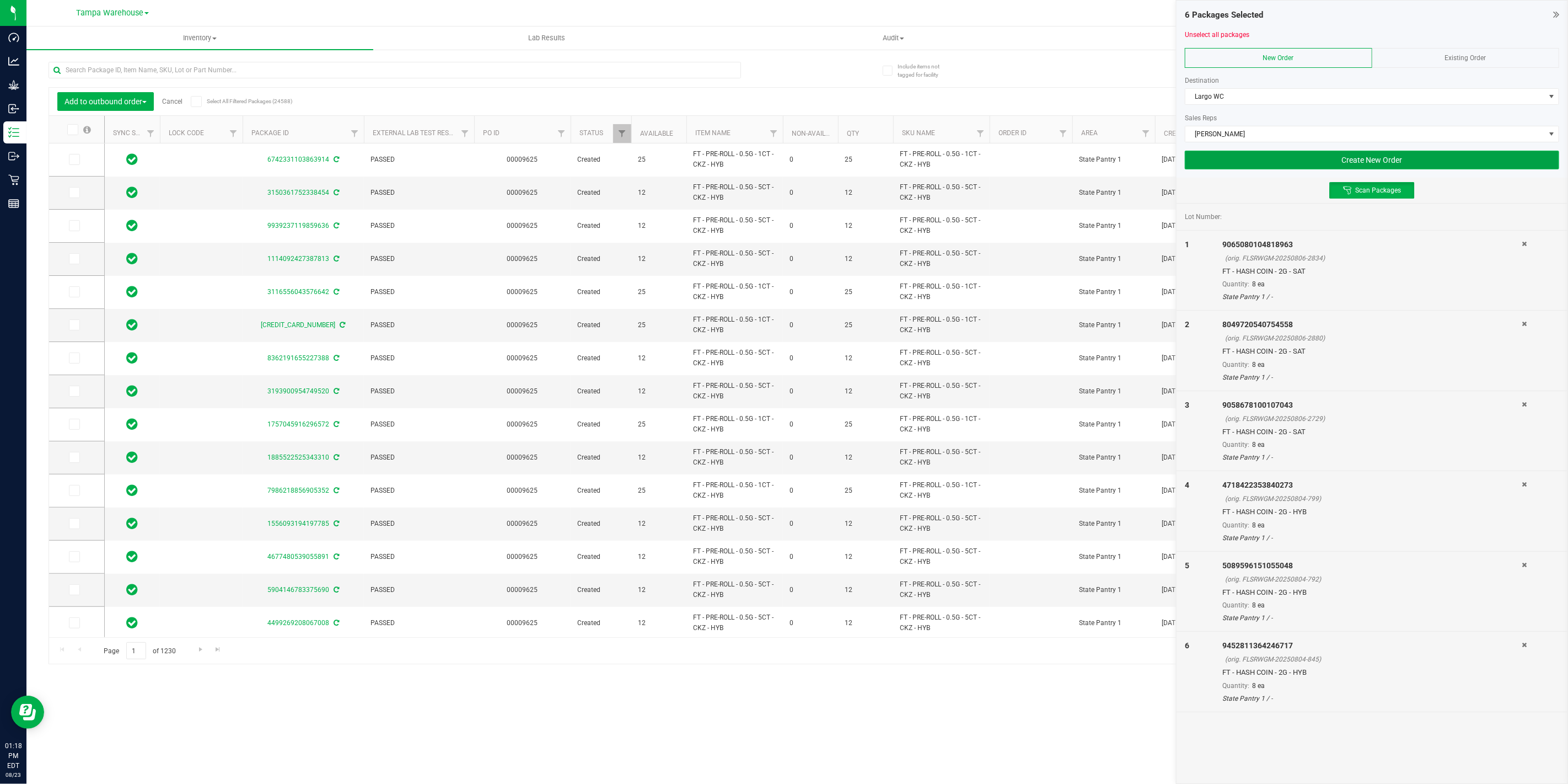
click at [1349, 152] on button "Create New Order" at bounding box center [1372, 160] width 374 height 19
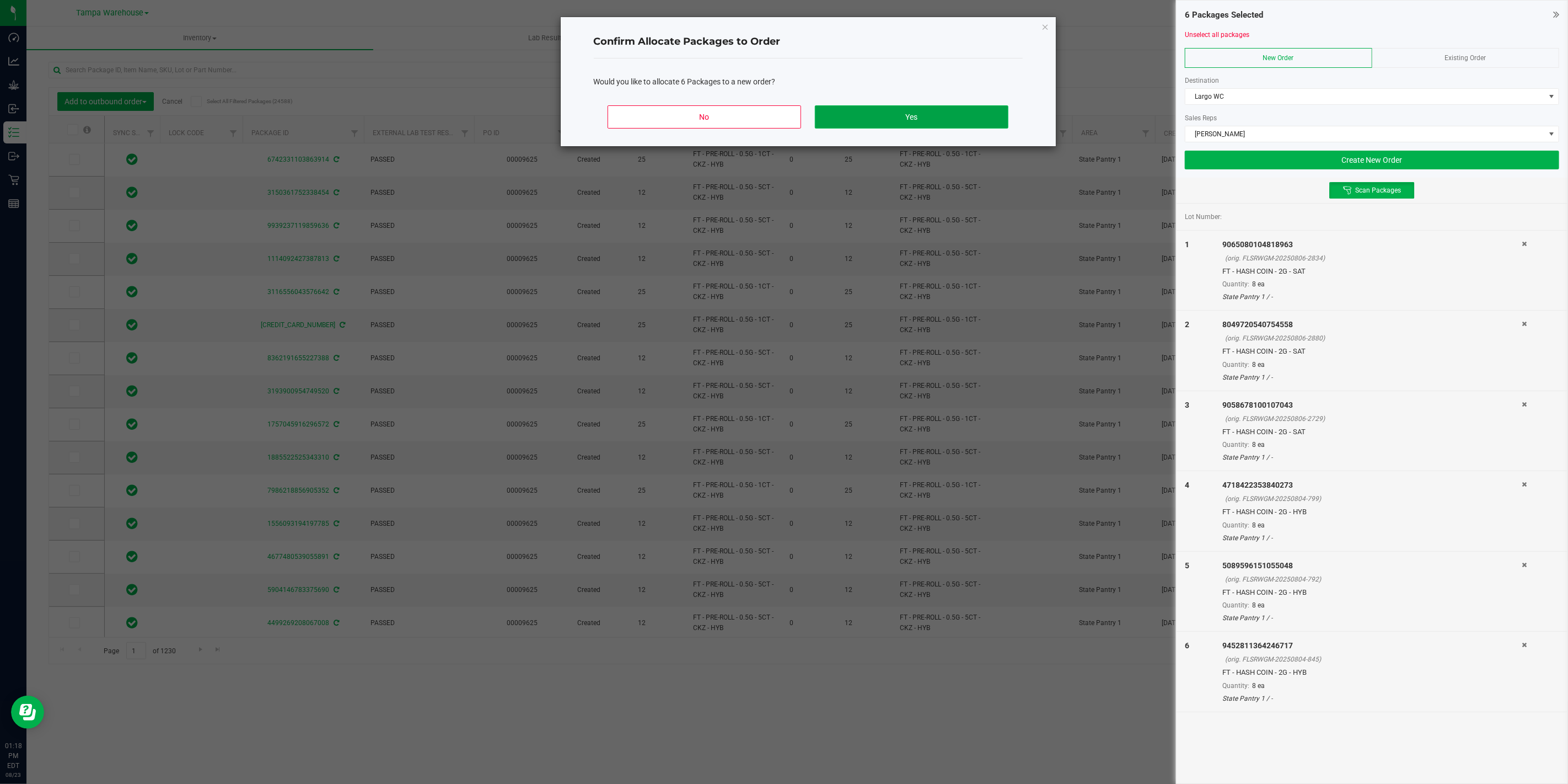
click at [926, 116] on button "Yes" at bounding box center [911, 117] width 193 height 23
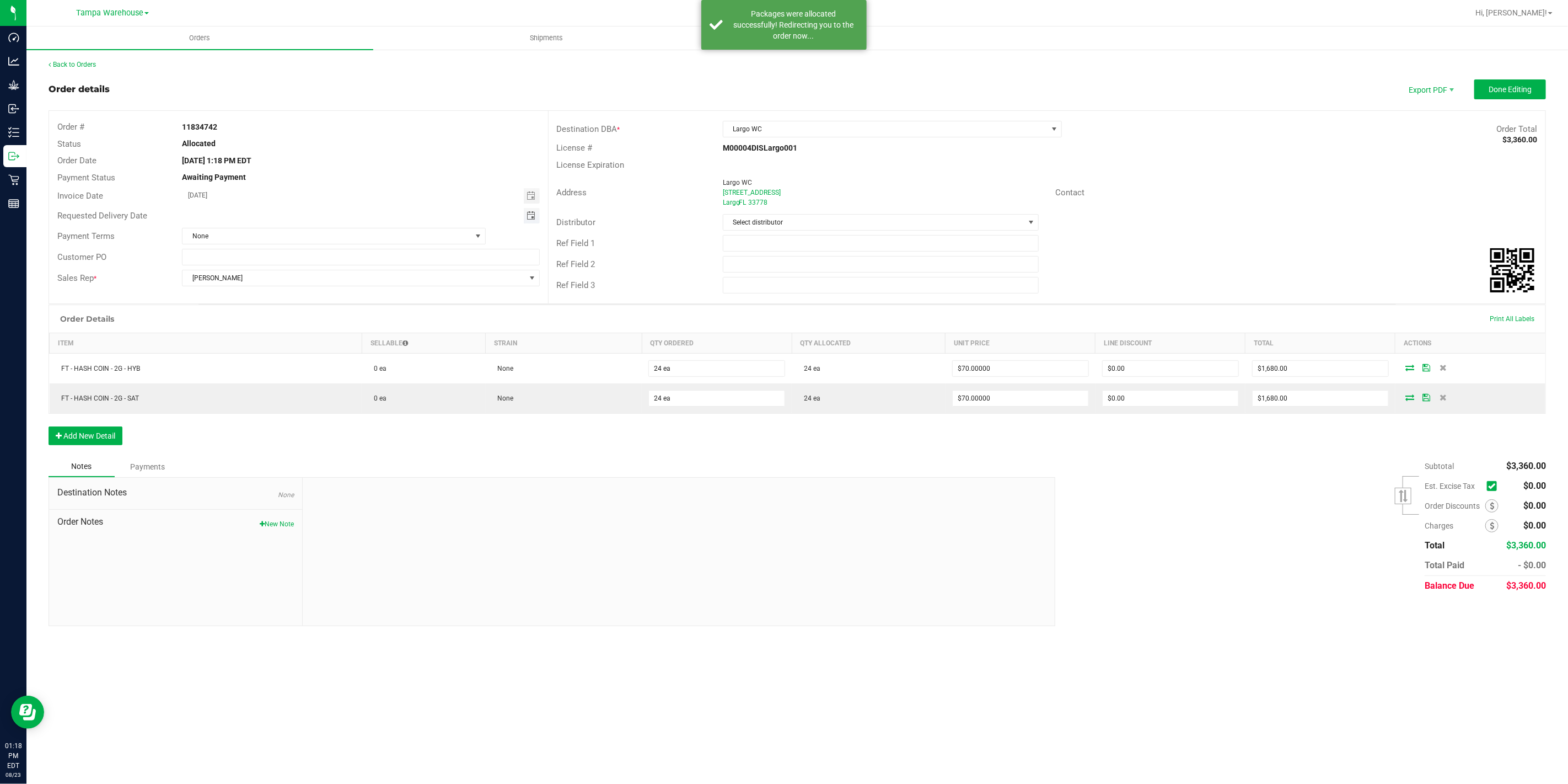
click at [529, 215] on span "Toggle calendar" at bounding box center [530, 215] width 8 height 8
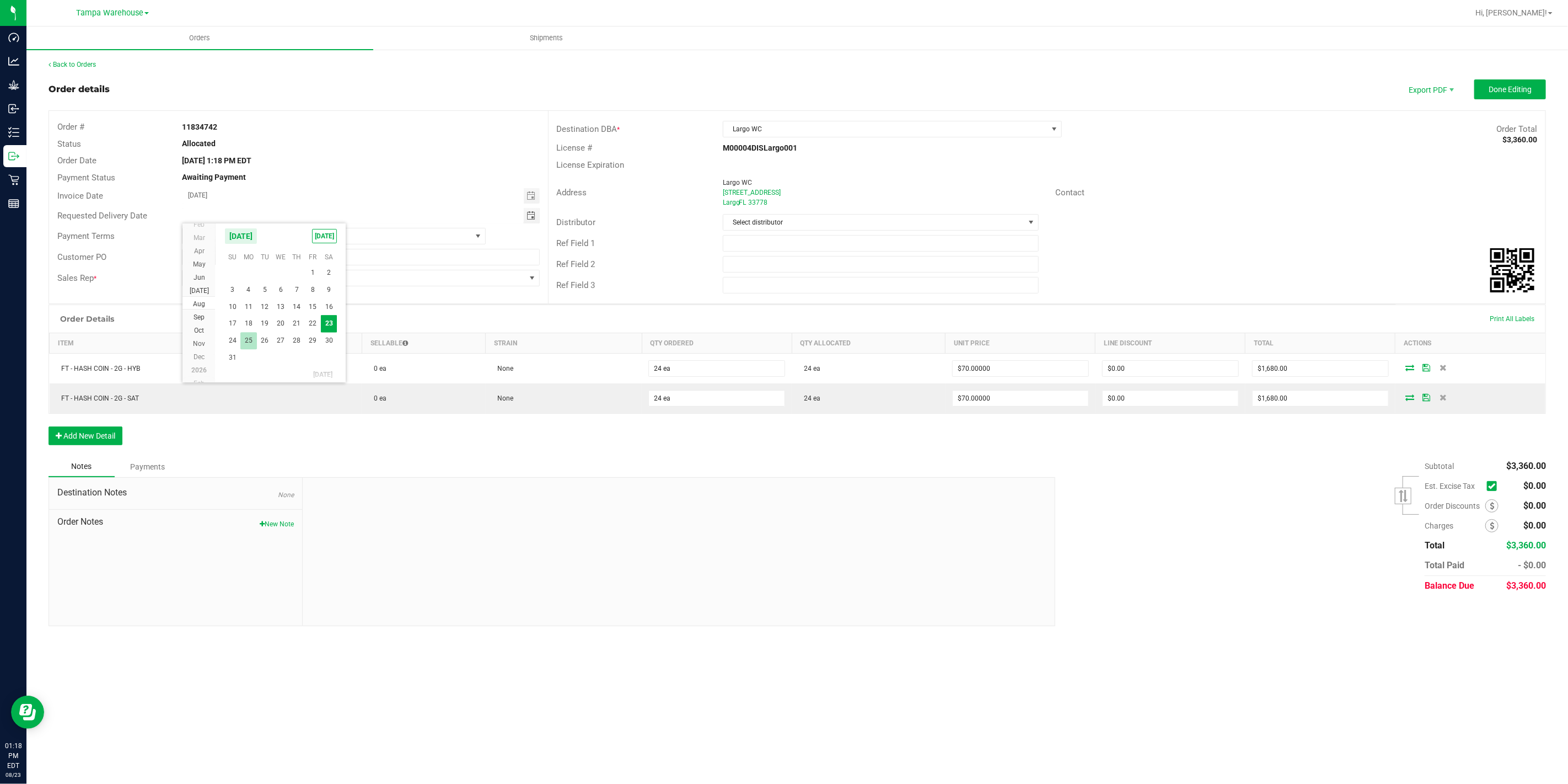
click at [251, 341] on span "25" at bounding box center [248, 341] width 16 height 17
type input "[DATE]"
click at [862, 241] on input "text" at bounding box center [881, 243] width 316 height 17
type input "LAR WC"
type input "CANNABIS"
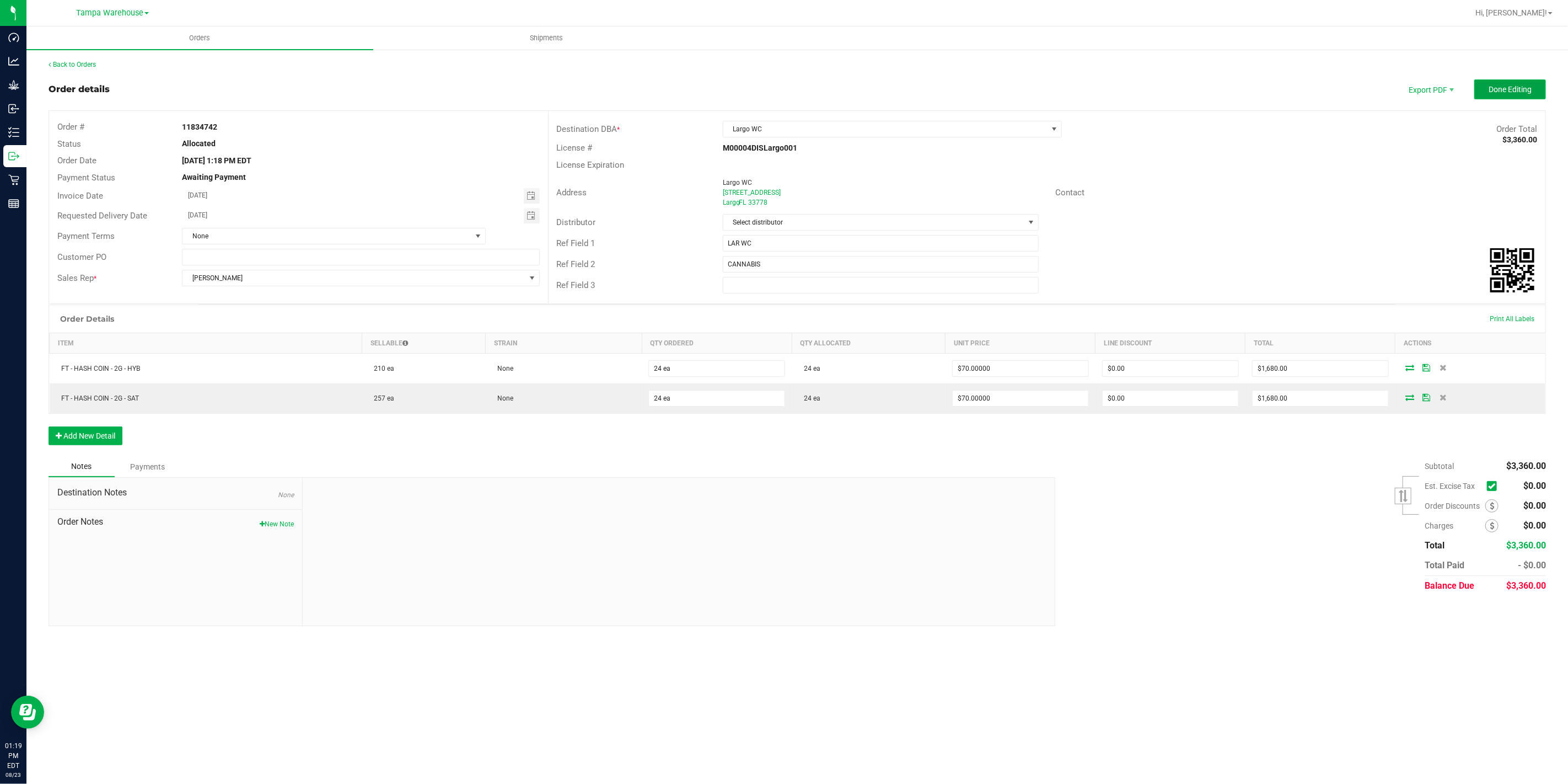
click at [1485, 97] on button "Done Editing" at bounding box center [1510, 89] width 72 height 20
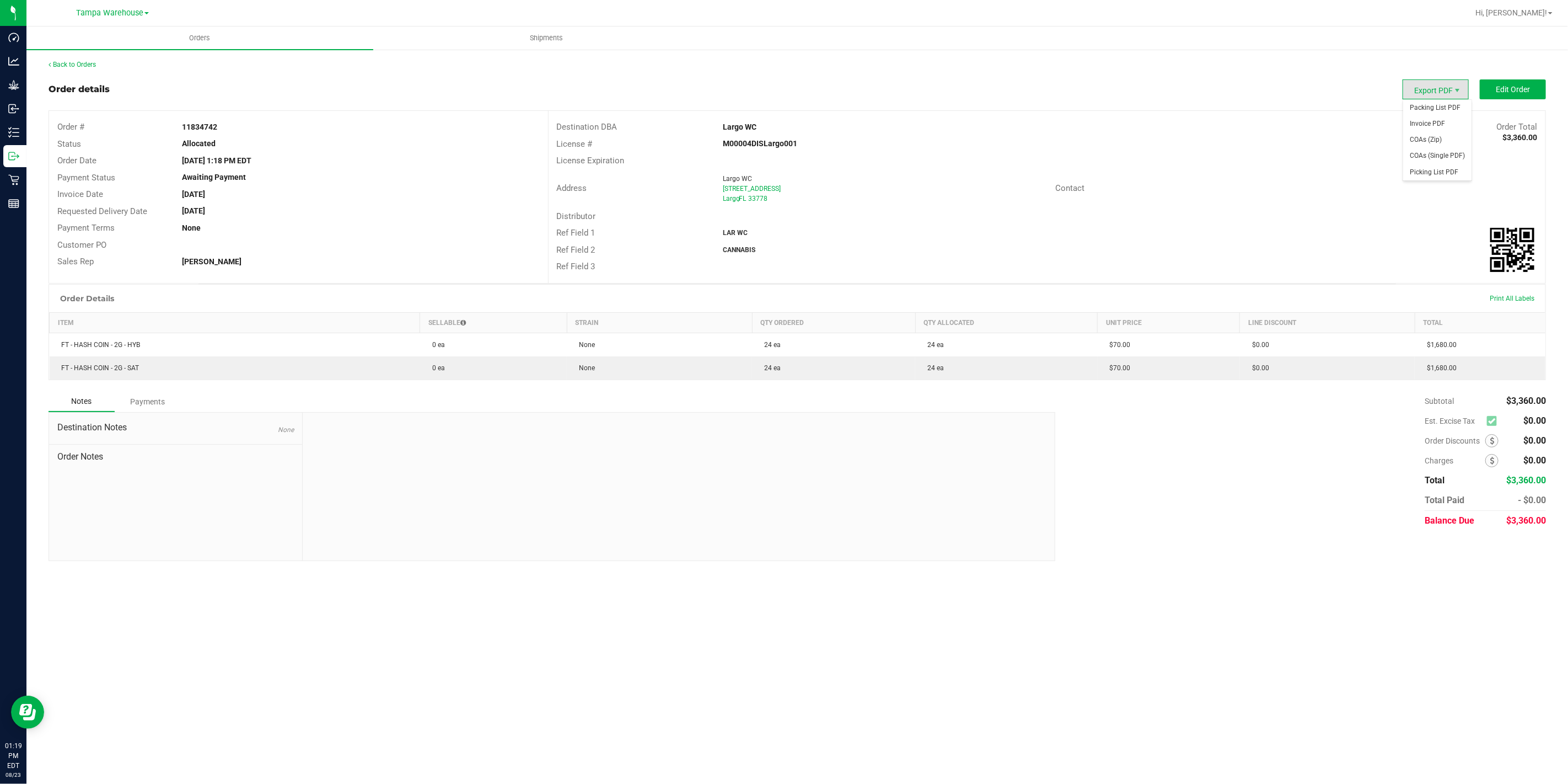
click at [1440, 89] on span "Export PDF" at bounding box center [1436, 89] width 66 height 20
click at [1438, 106] on span "Packing List PDF" at bounding box center [1437, 108] width 68 height 16
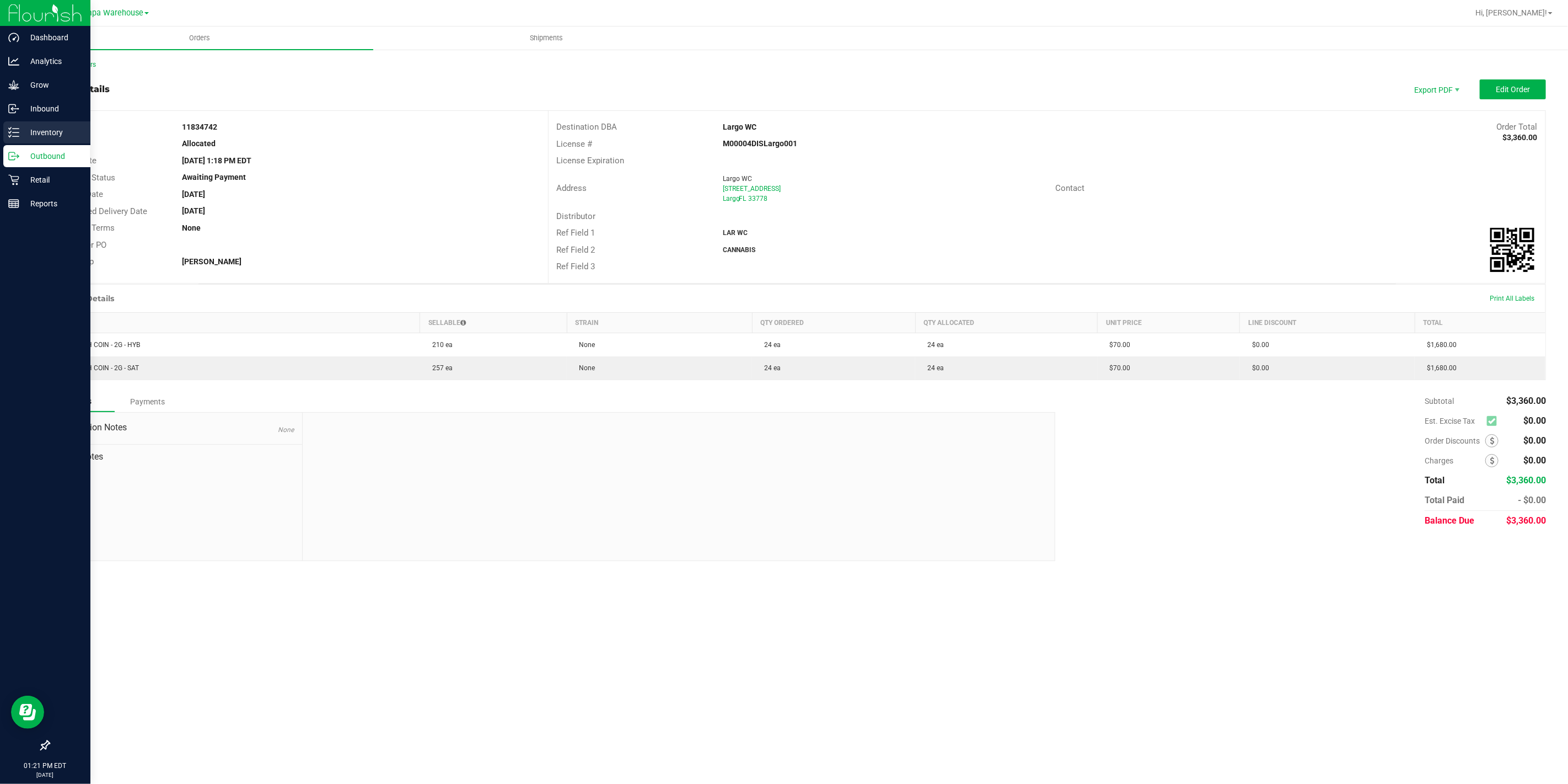
click at [46, 137] on p "Inventory" at bounding box center [52, 132] width 66 height 13
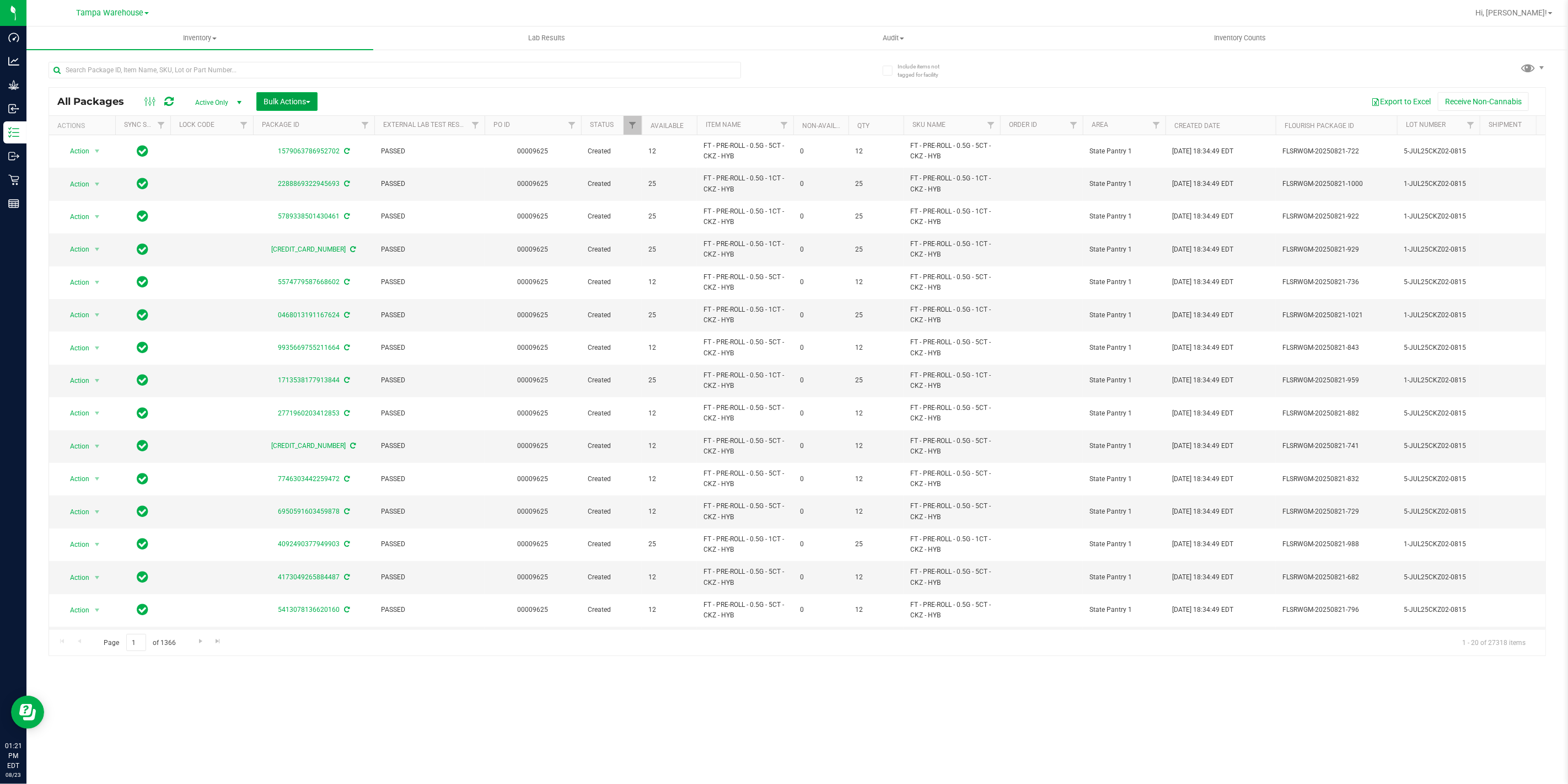
click at [296, 109] on button "Bulk Actions" at bounding box center [286, 101] width 61 height 19
click at [302, 123] on span "Add to outbound order" at bounding box center [300, 125] width 75 height 8
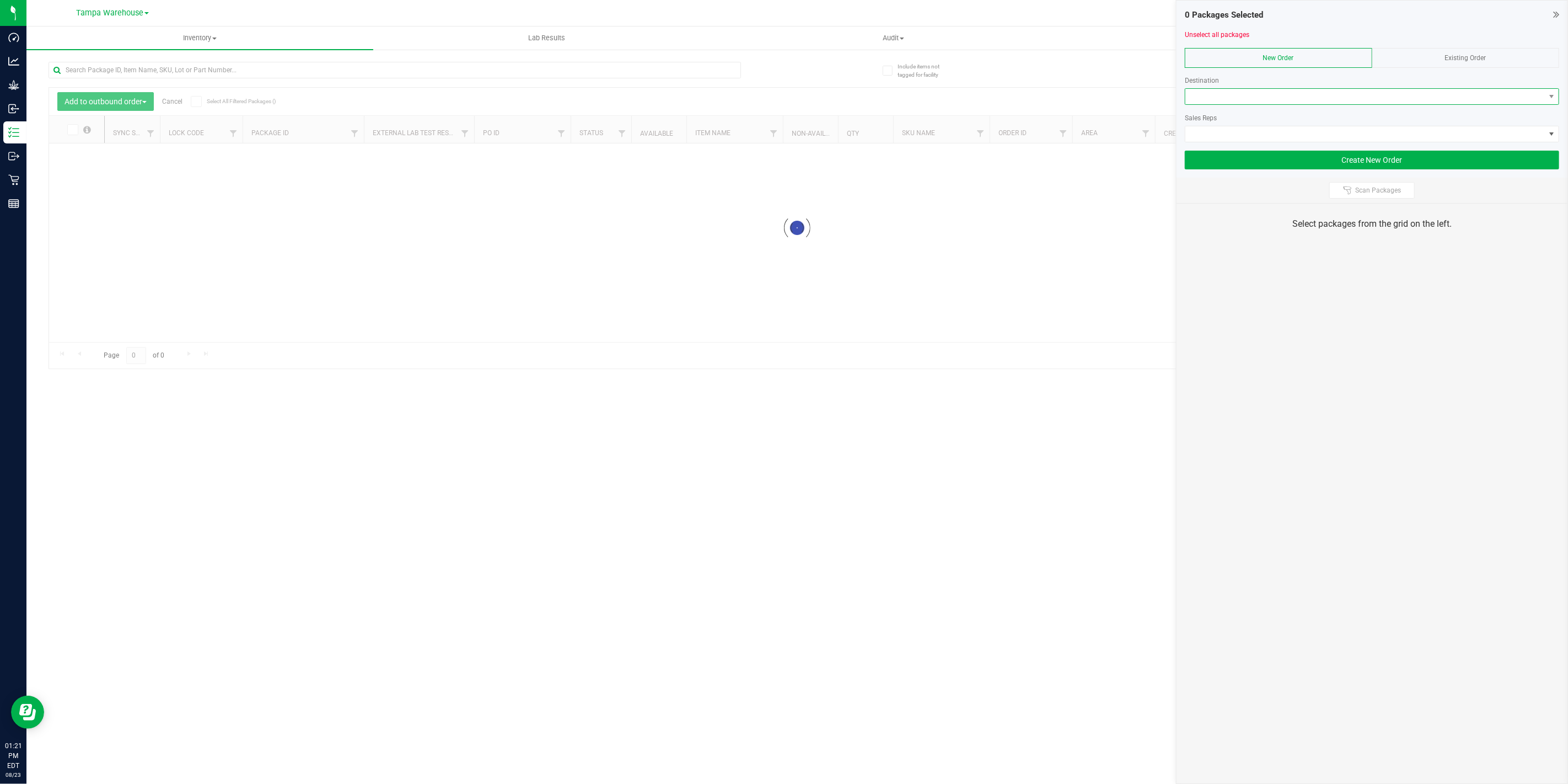
click at [1317, 89] on span at bounding box center [1365, 96] width 359 height 16
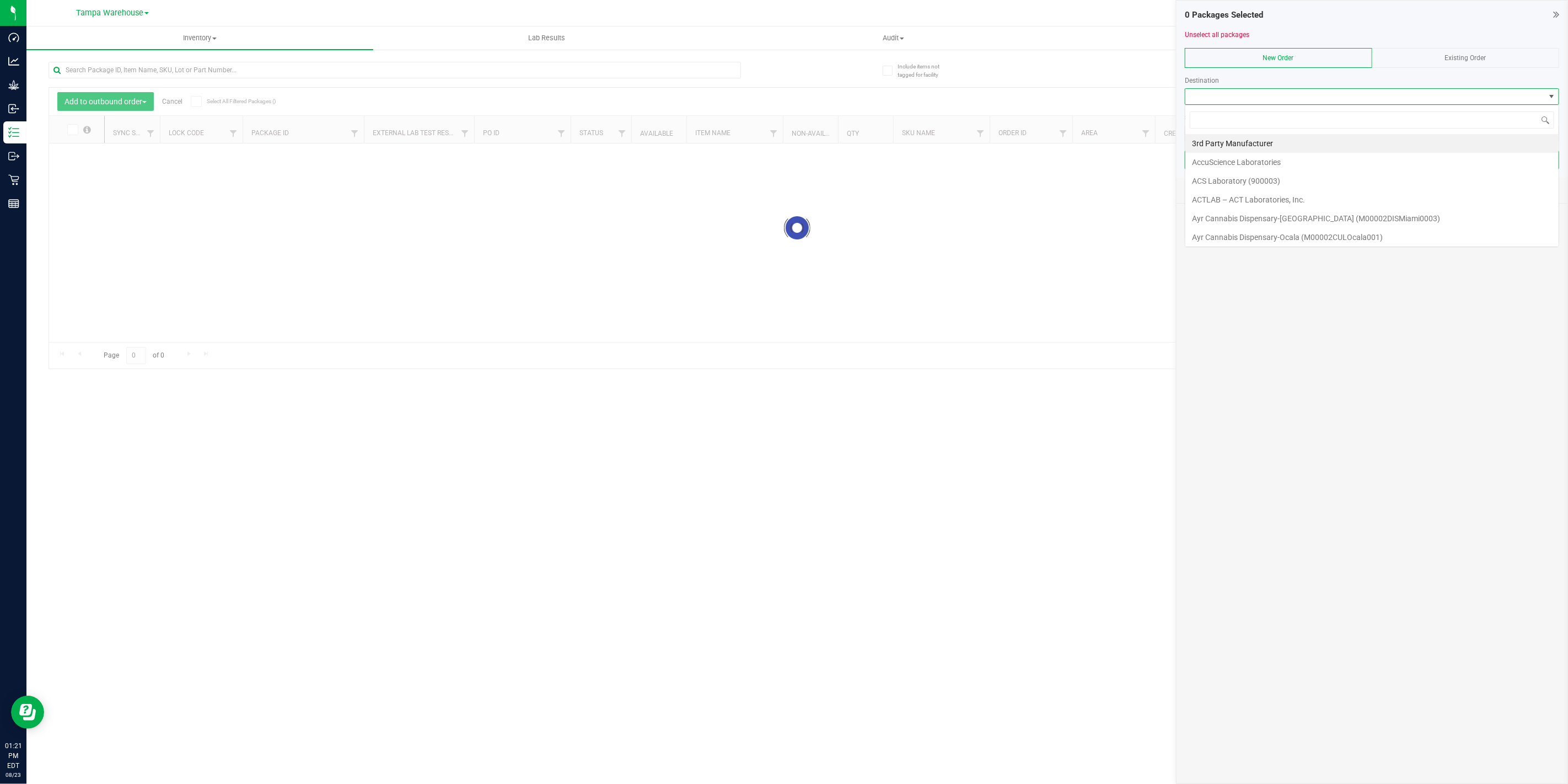
scroll to position [17, 374]
type input "SUM"
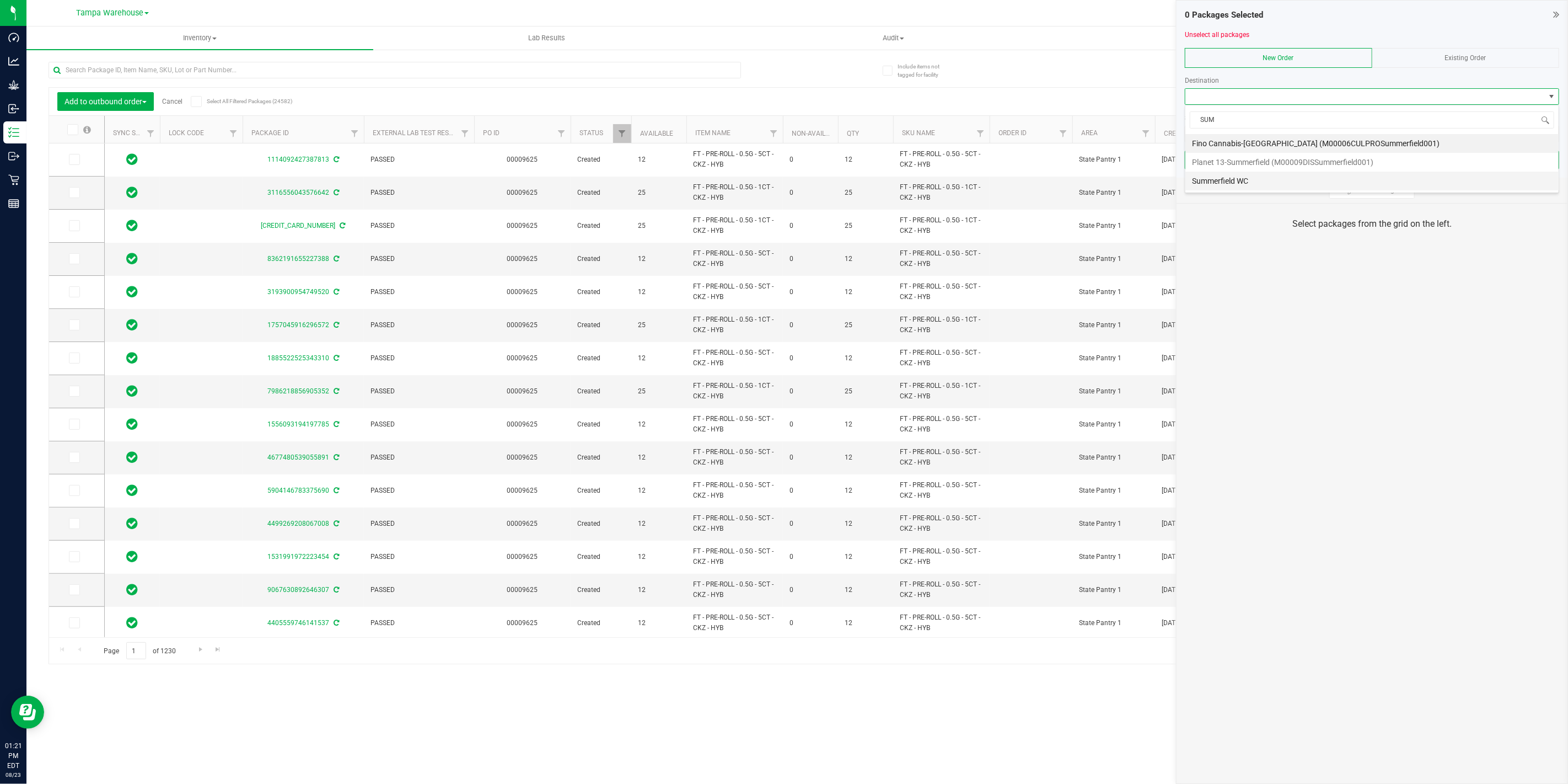
click at [1264, 181] on li "Summerfield WC" at bounding box center [1372, 181] width 373 height 19
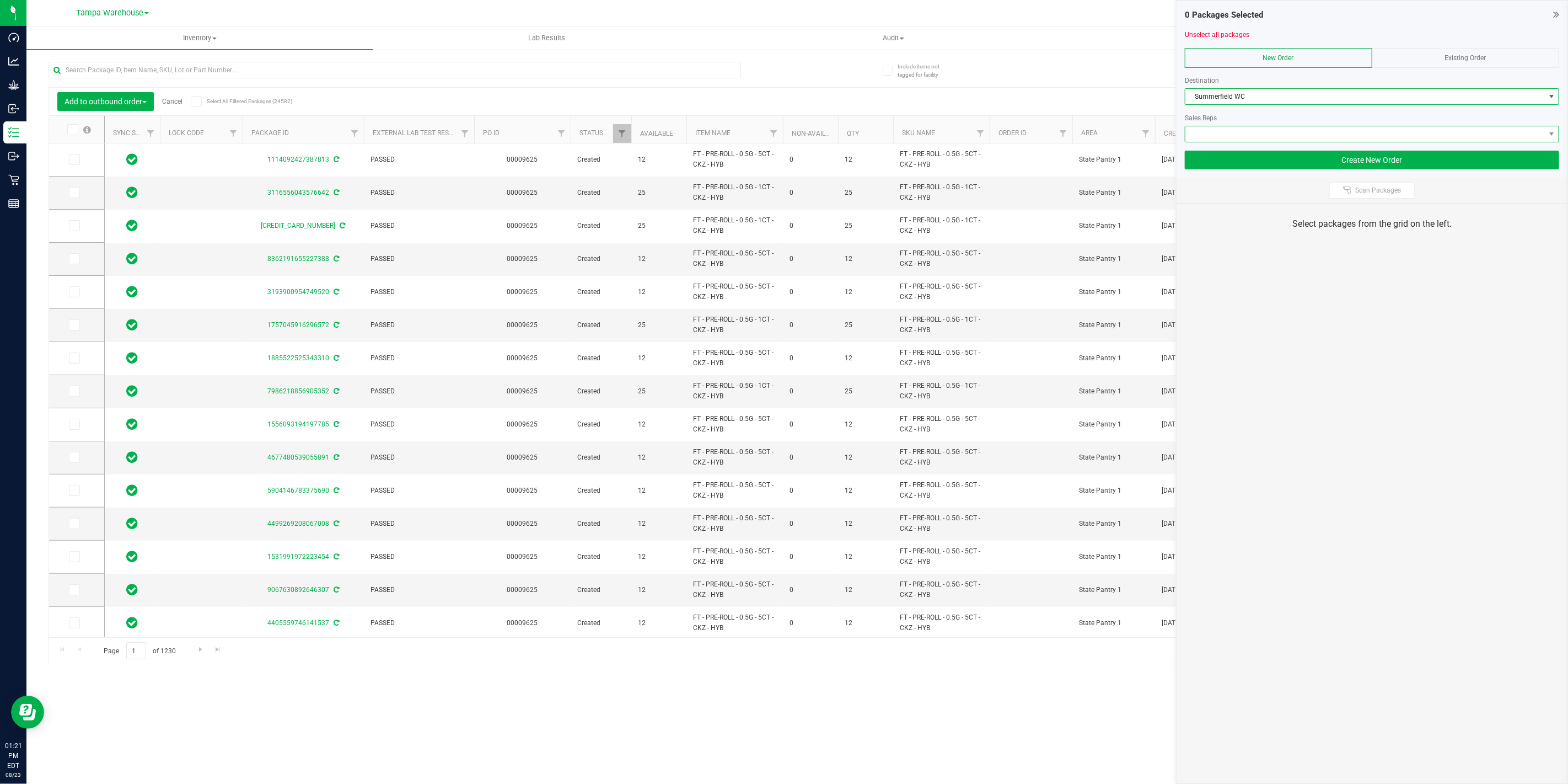
click at [1272, 140] on span at bounding box center [1365, 134] width 359 height 16
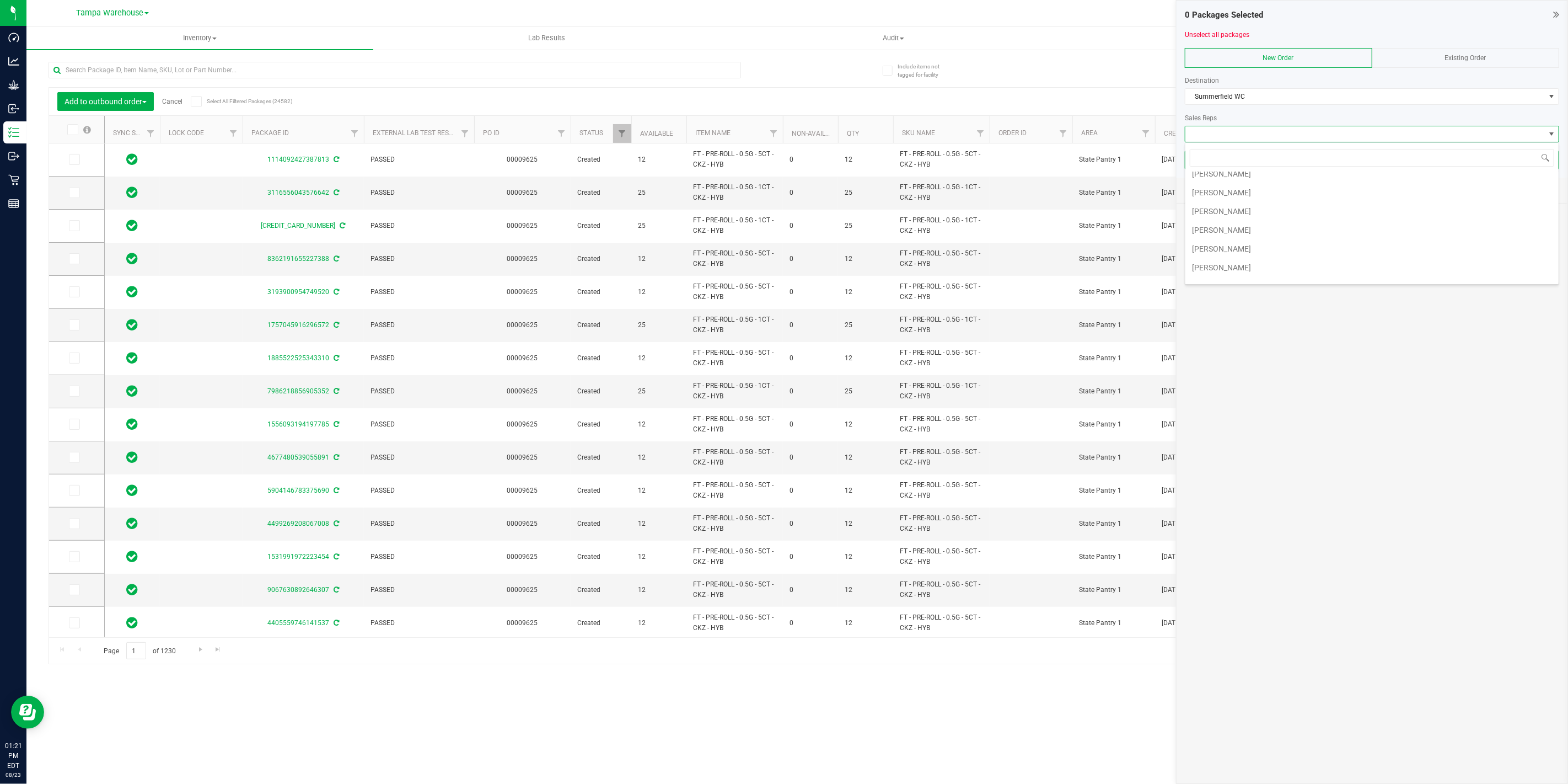
scroll to position [285, 0]
click at [1260, 218] on li "[PERSON_NAME]" at bounding box center [1372, 217] width 373 height 19
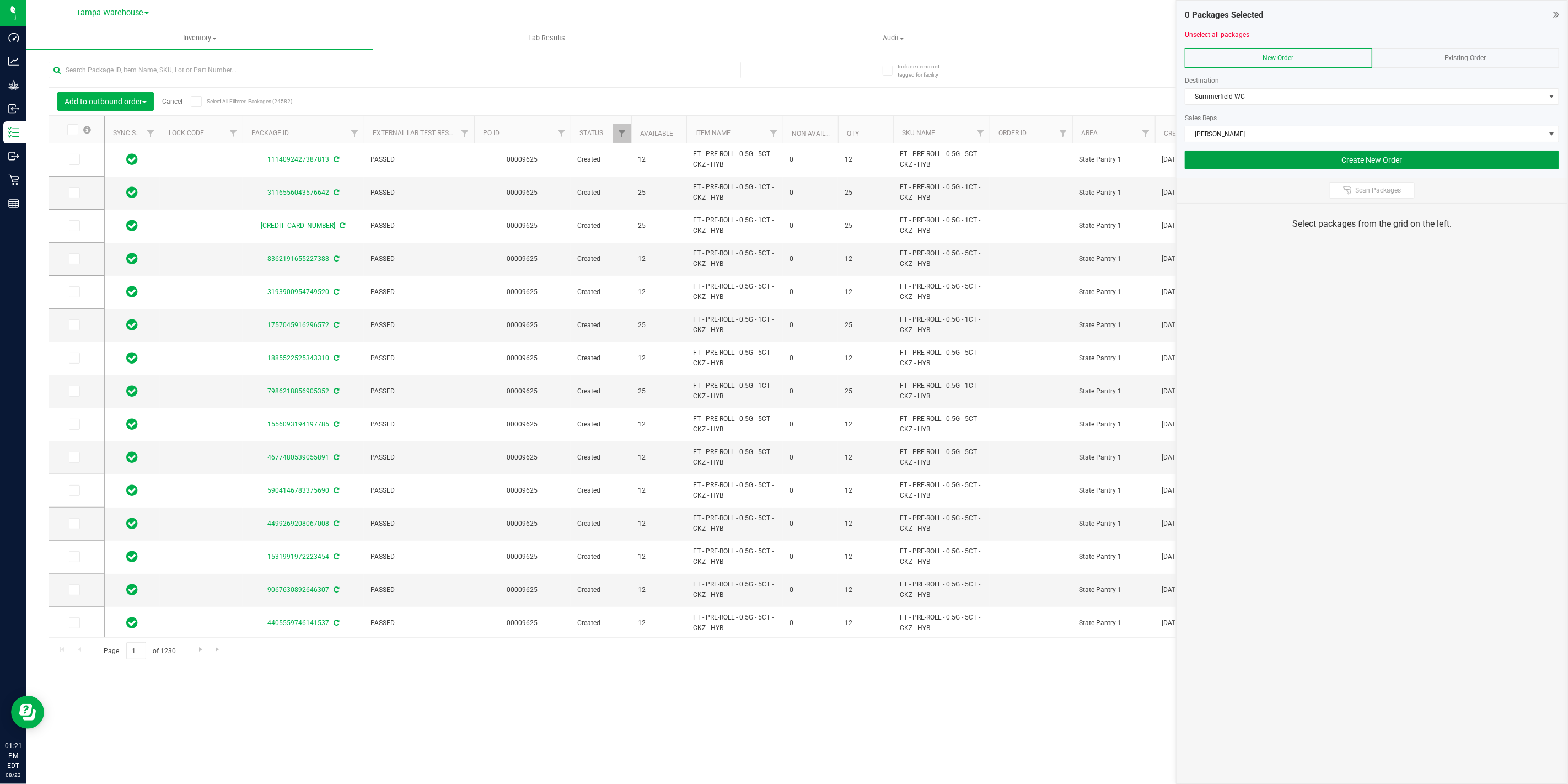
click at [1303, 156] on button "Create New Order" at bounding box center [1372, 160] width 374 height 19
click at [1357, 186] on span "Scan Packages" at bounding box center [1378, 190] width 46 height 8
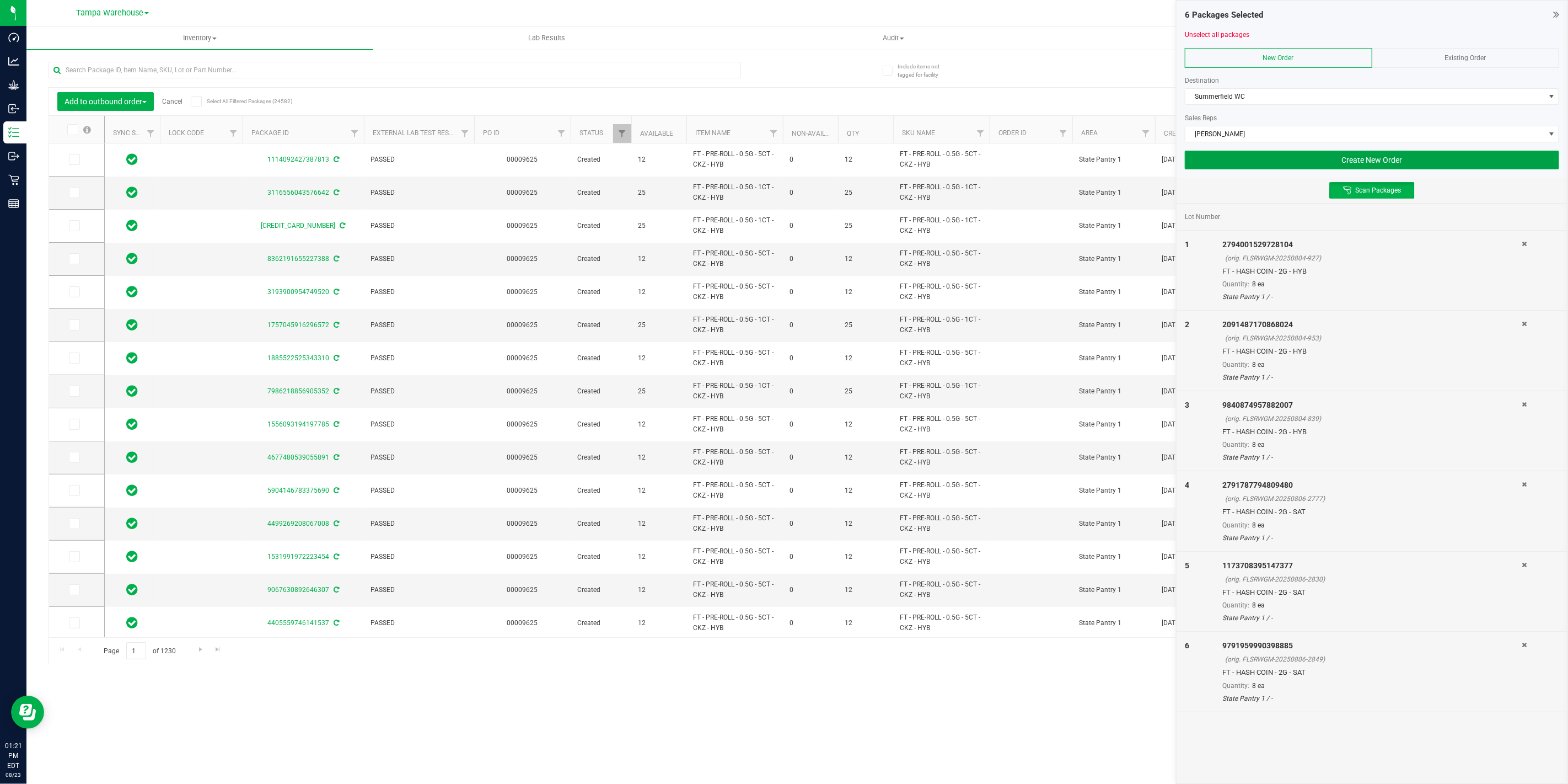
click at [1338, 159] on button "Create New Order" at bounding box center [1372, 160] width 374 height 19
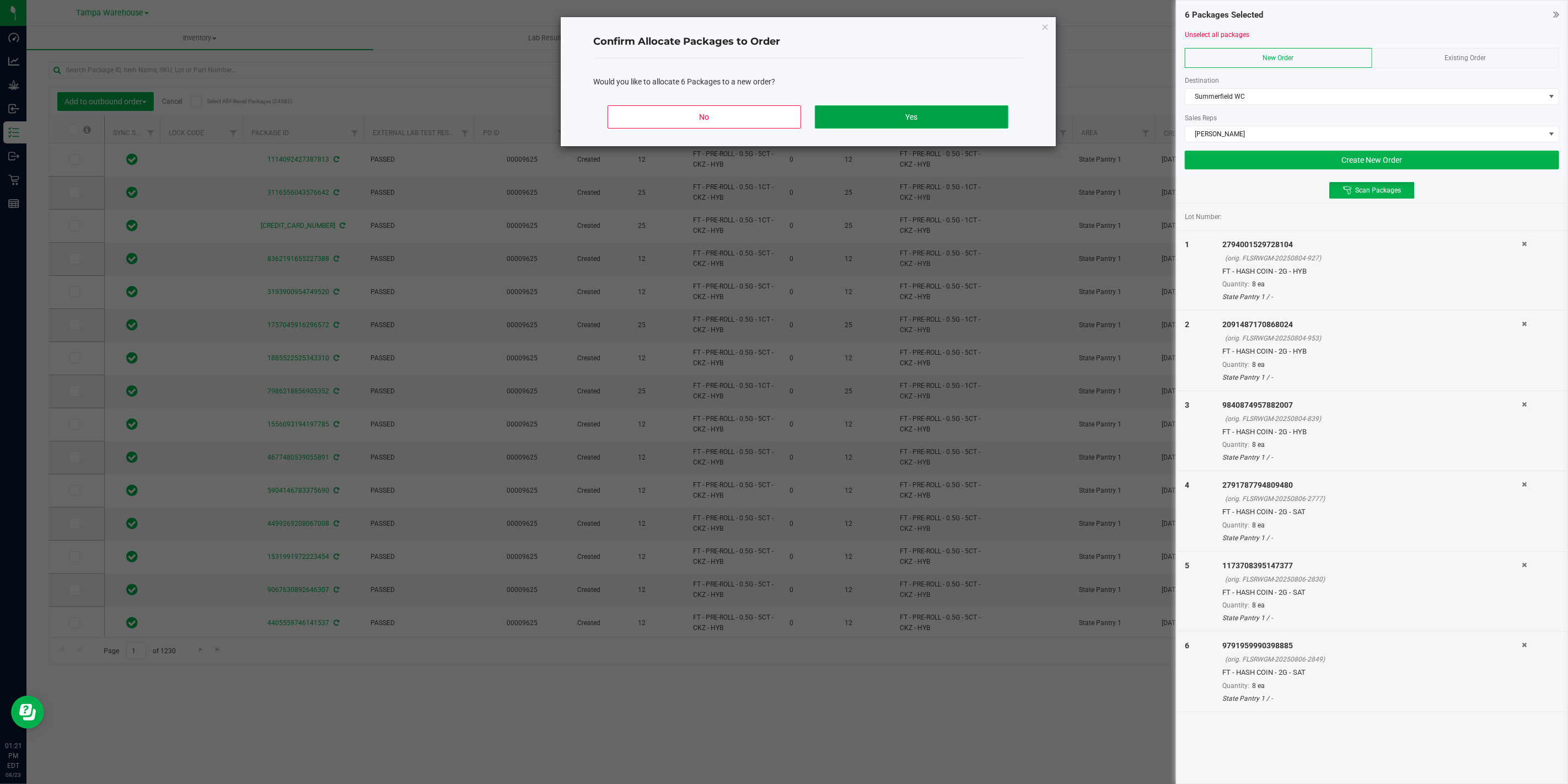
click at [949, 118] on button "Yes" at bounding box center [911, 117] width 193 height 23
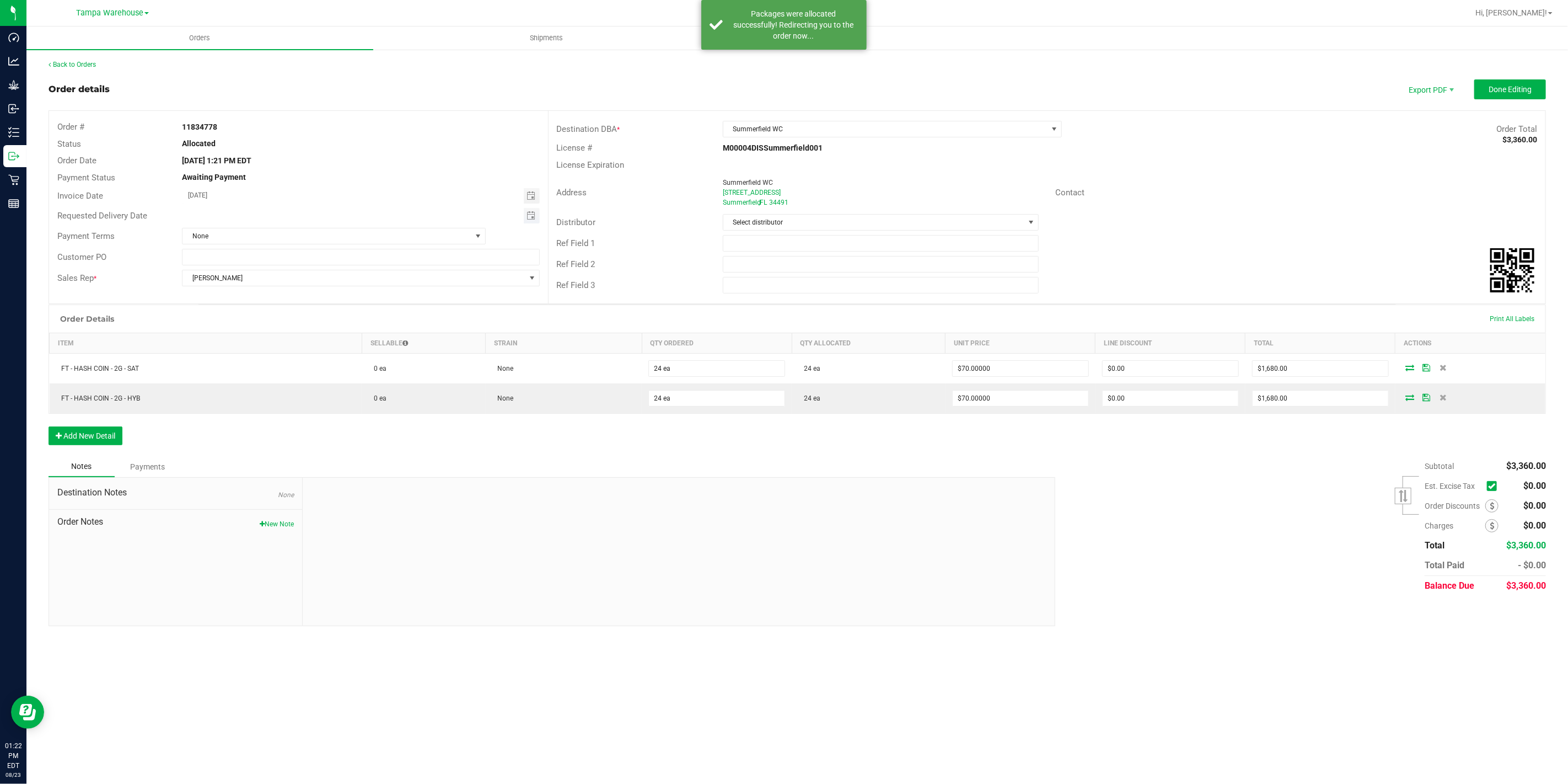
type input "month/day/year"
click at [245, 214] on input "month/day/year" at bounding box center [353, 214] width 341 height 14
click at [531, 217] on span "Toggle calendar" at bounding box center [530, 215] width 8 height 8
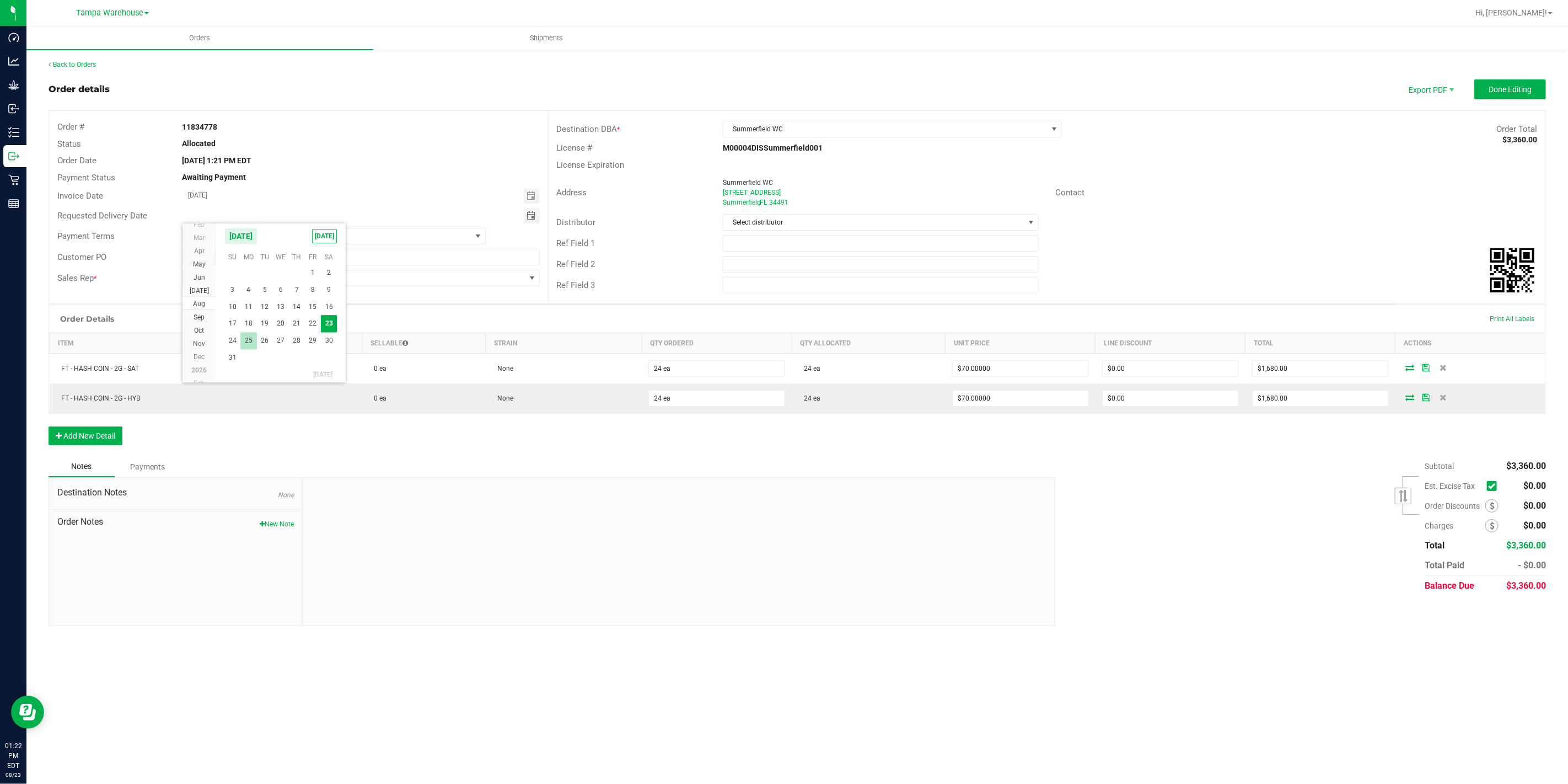
click at [250, 343] on span "25" at bounding box center [248, 341] width 16 height 17
type input "[DATE]"
click at [765, 245] on input "text" at bounding box center [881, 243] width 316 height 17
type input "SUM WC"
type input "CANNABIS"
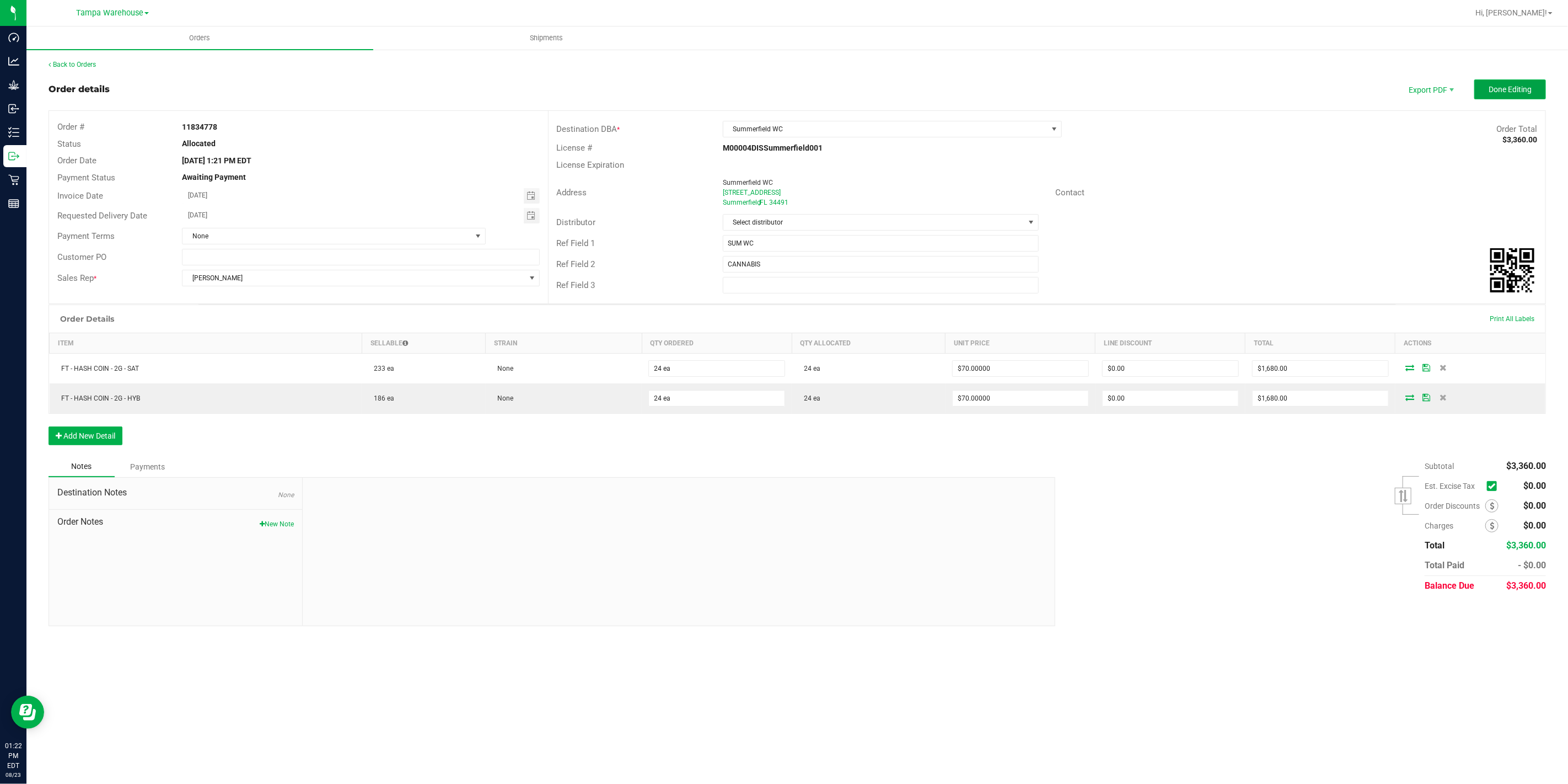
click at [1506, 94] on button "Done Editing" at bounding box center [1510, 89] width 72 height 20
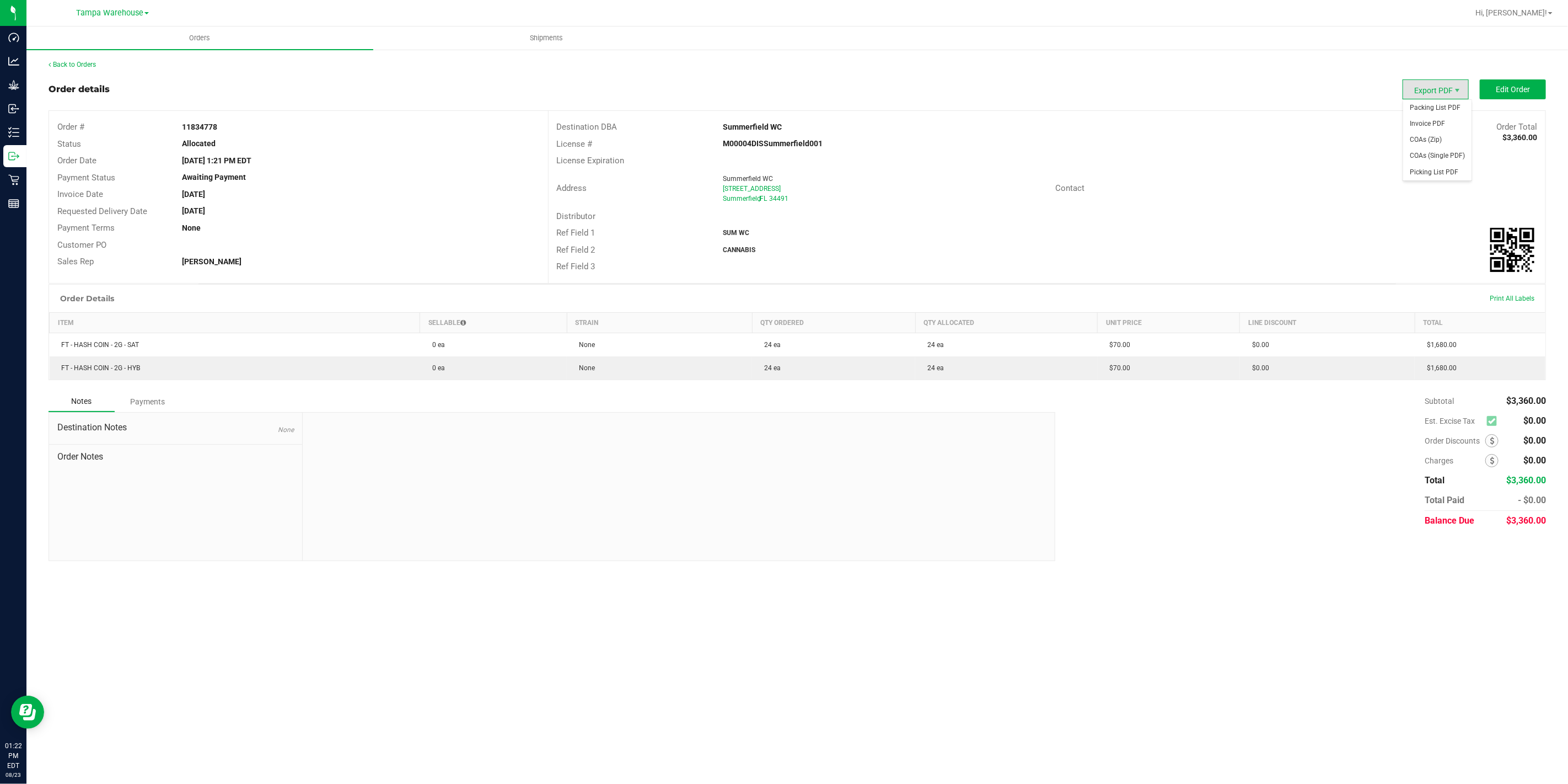
click at [1445, 85] on span "Export PDF" at bounding box center [1436, 89] width 66 height 20
click at [1442, 109] on span "Packing List PDF" at bounding box center [1437, 108] width 68 height 16
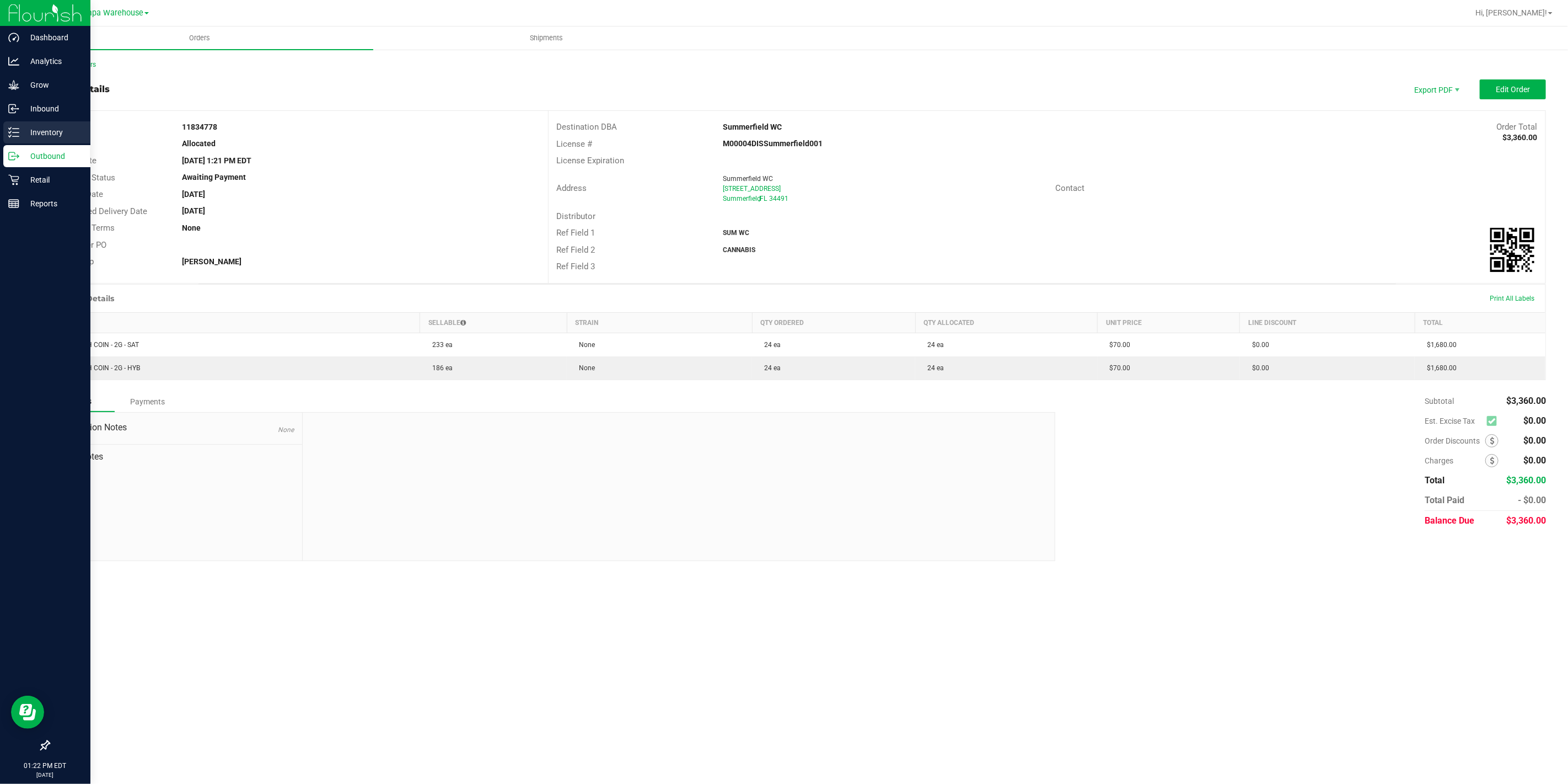
click at [22, 134] on p "Inventory" at bounding box center [52, 132] width 66 height 13
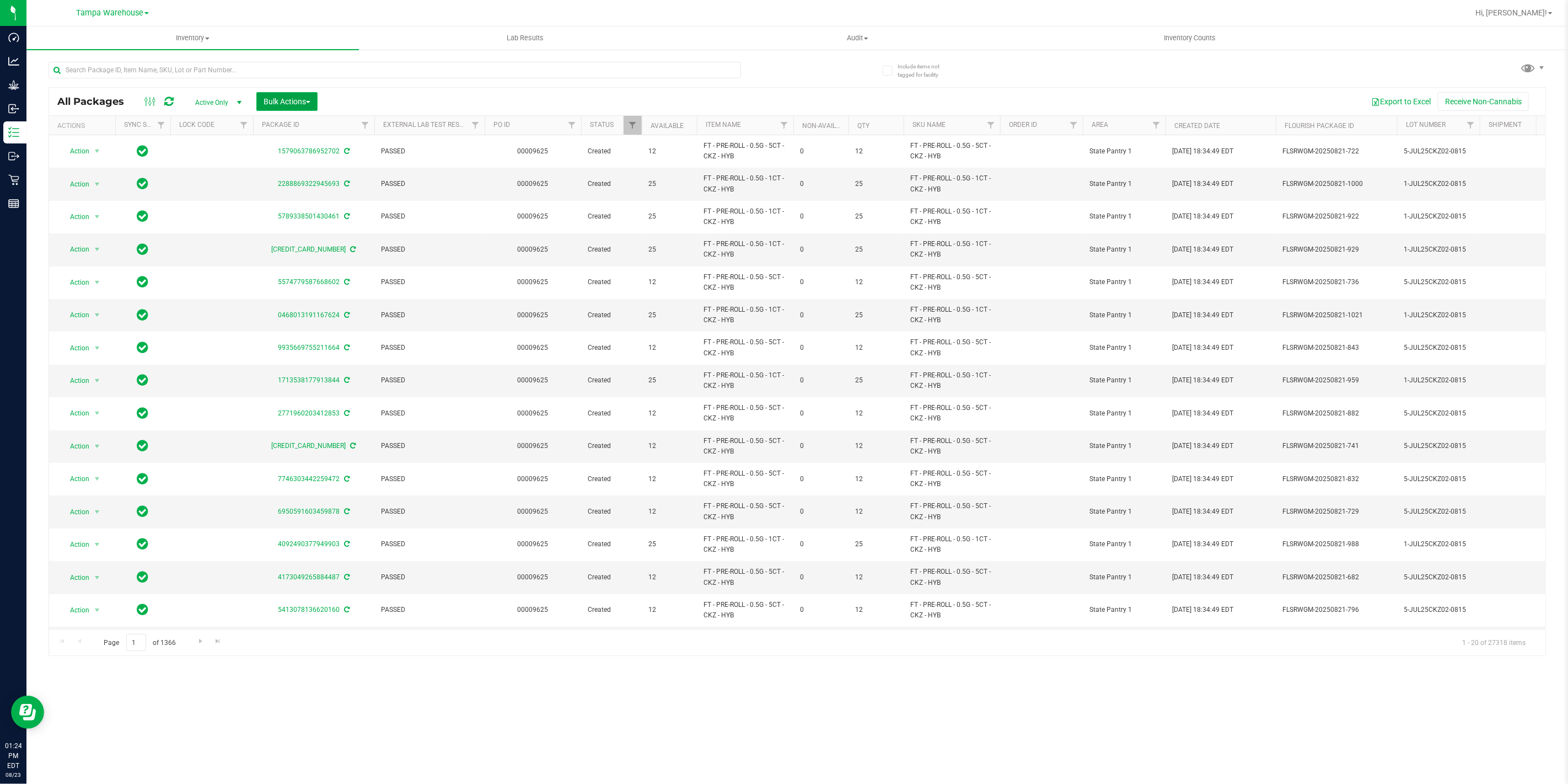
click at [280, 105] on span "Bulk Actions" at bounding box center [287, 101] width 47 height 8
click at [289, 128] on span "Add to outbound order" at bounding box center [300, 125] width 75 height 8
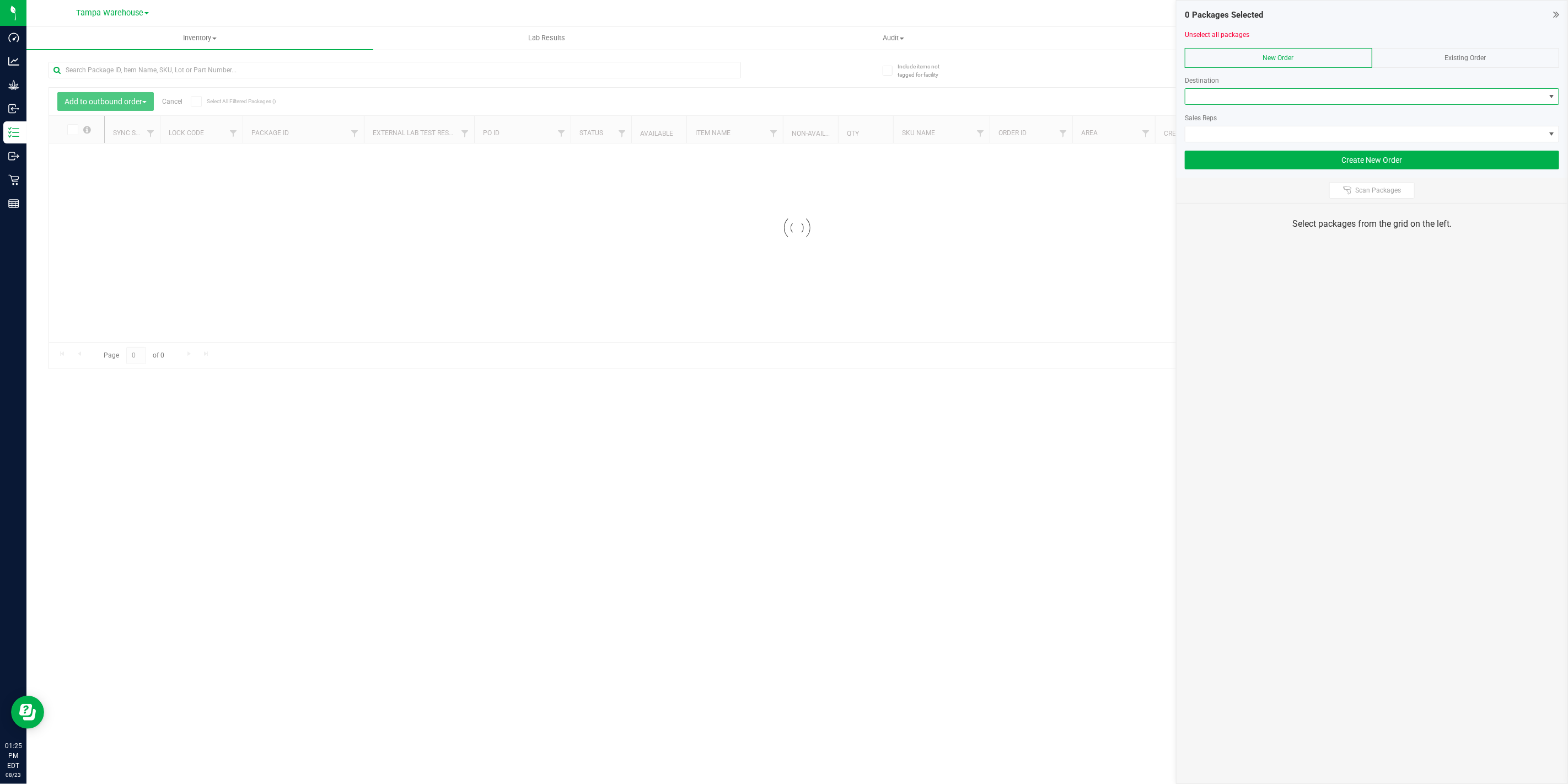
click at [1429, 102] on span at bounding box center [1365, 96] width 359 height 16
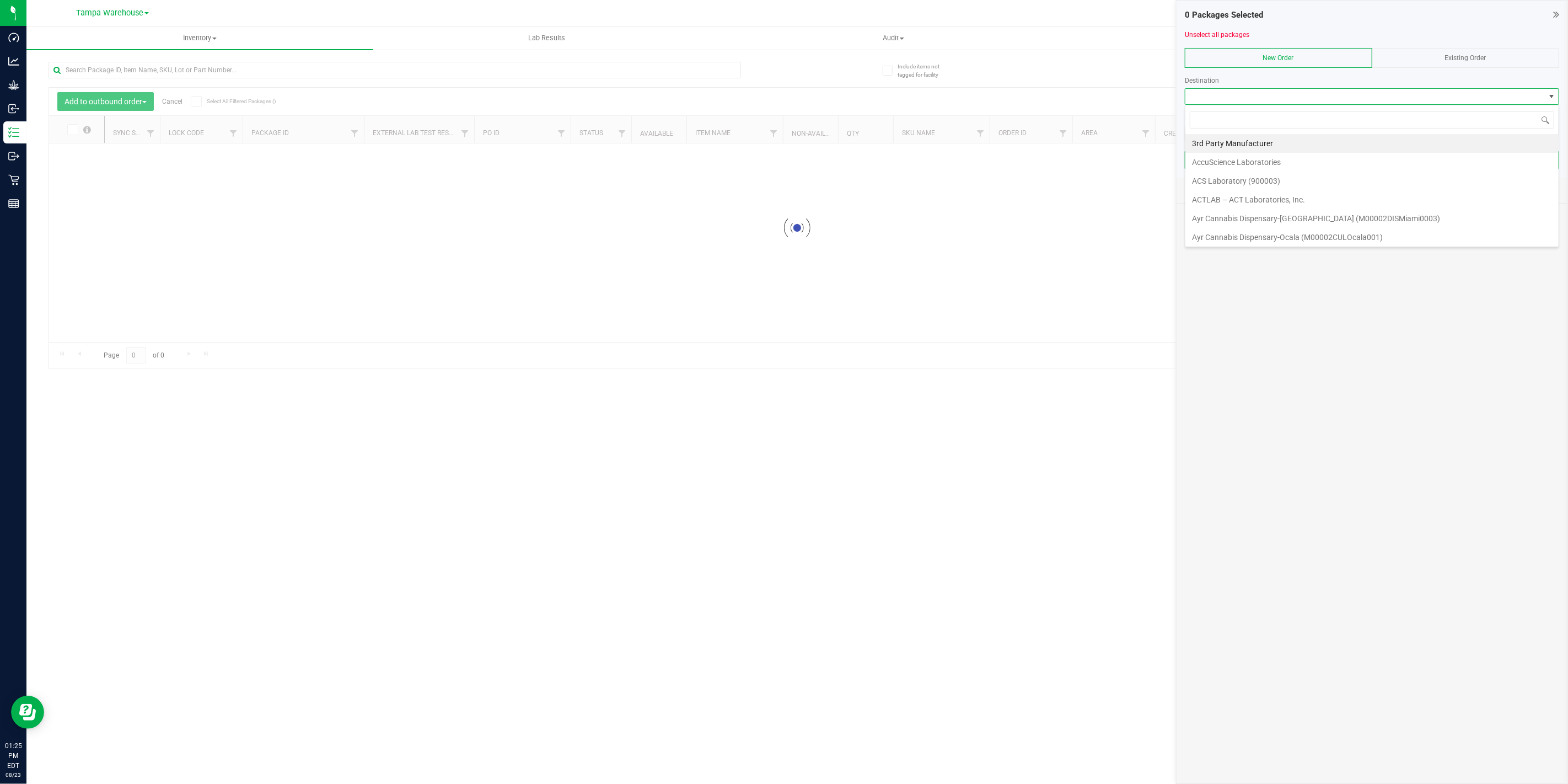
scroll to position [17, 374]
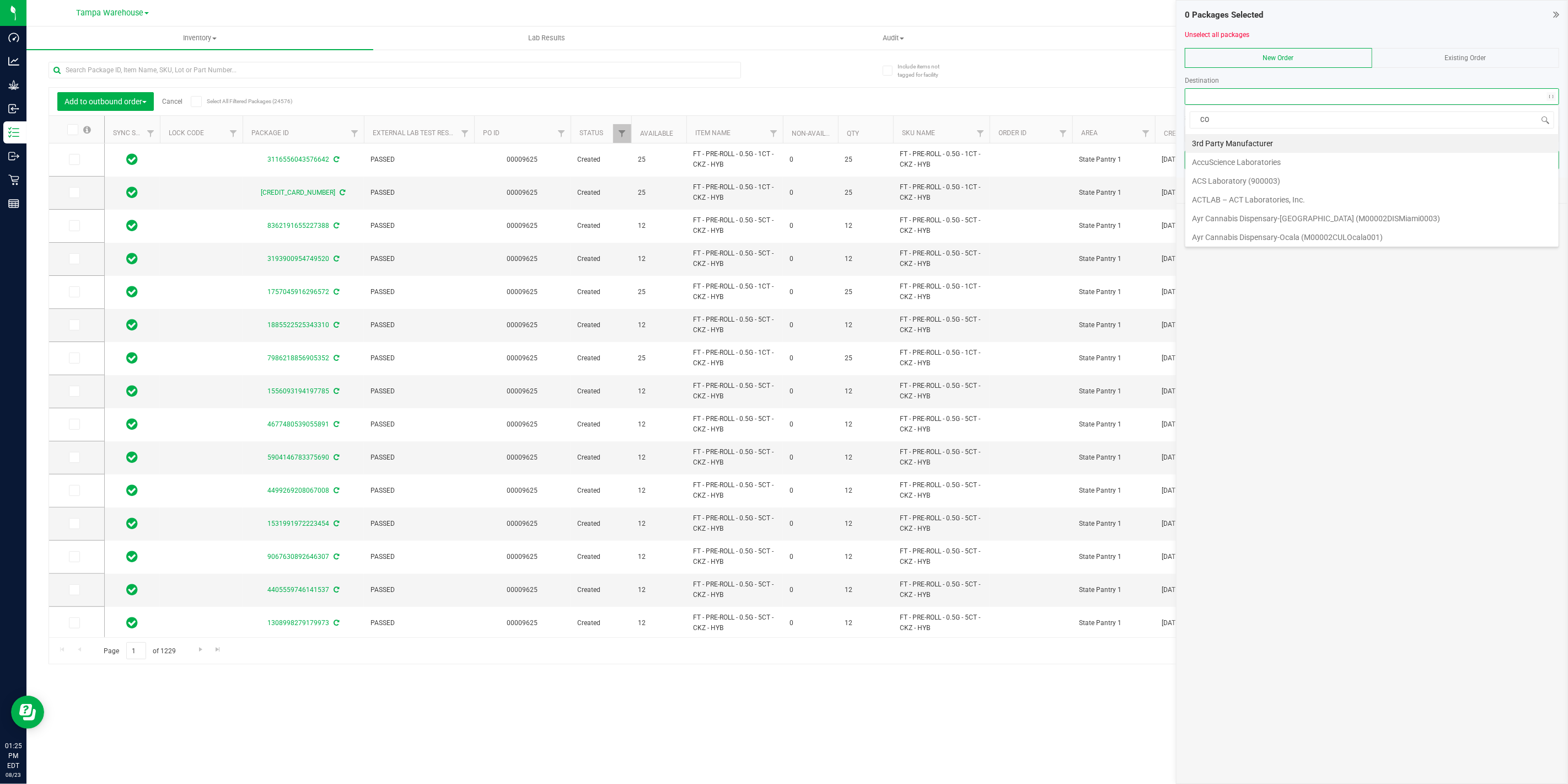
type input "COL"
click at [1374, 141] on li "Colonial WC" at bounding box center [1372, 143] width 373 height 19
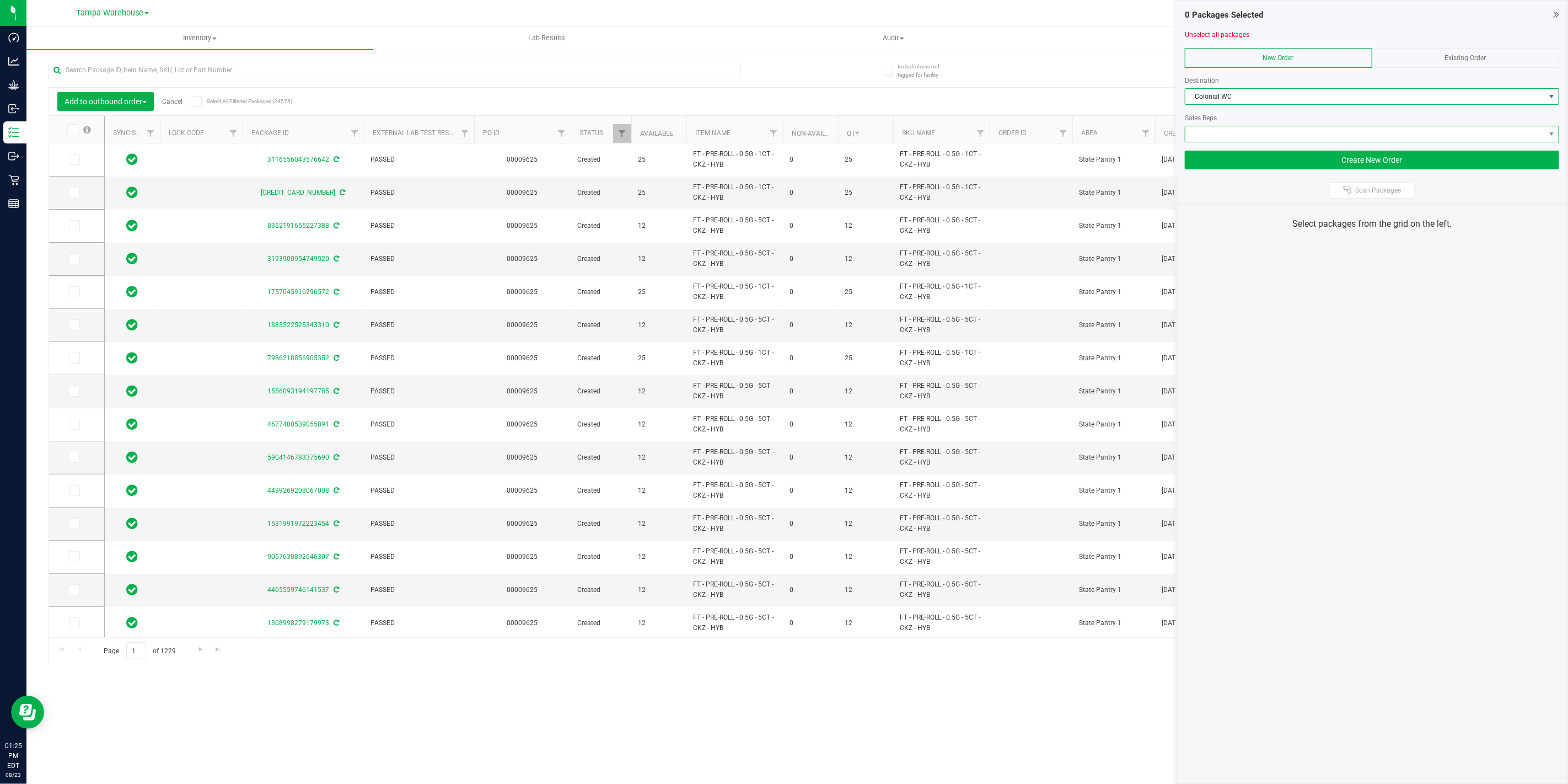
click at [1363, 131] on span at bounding box center [1365, 134] width 359 height 16
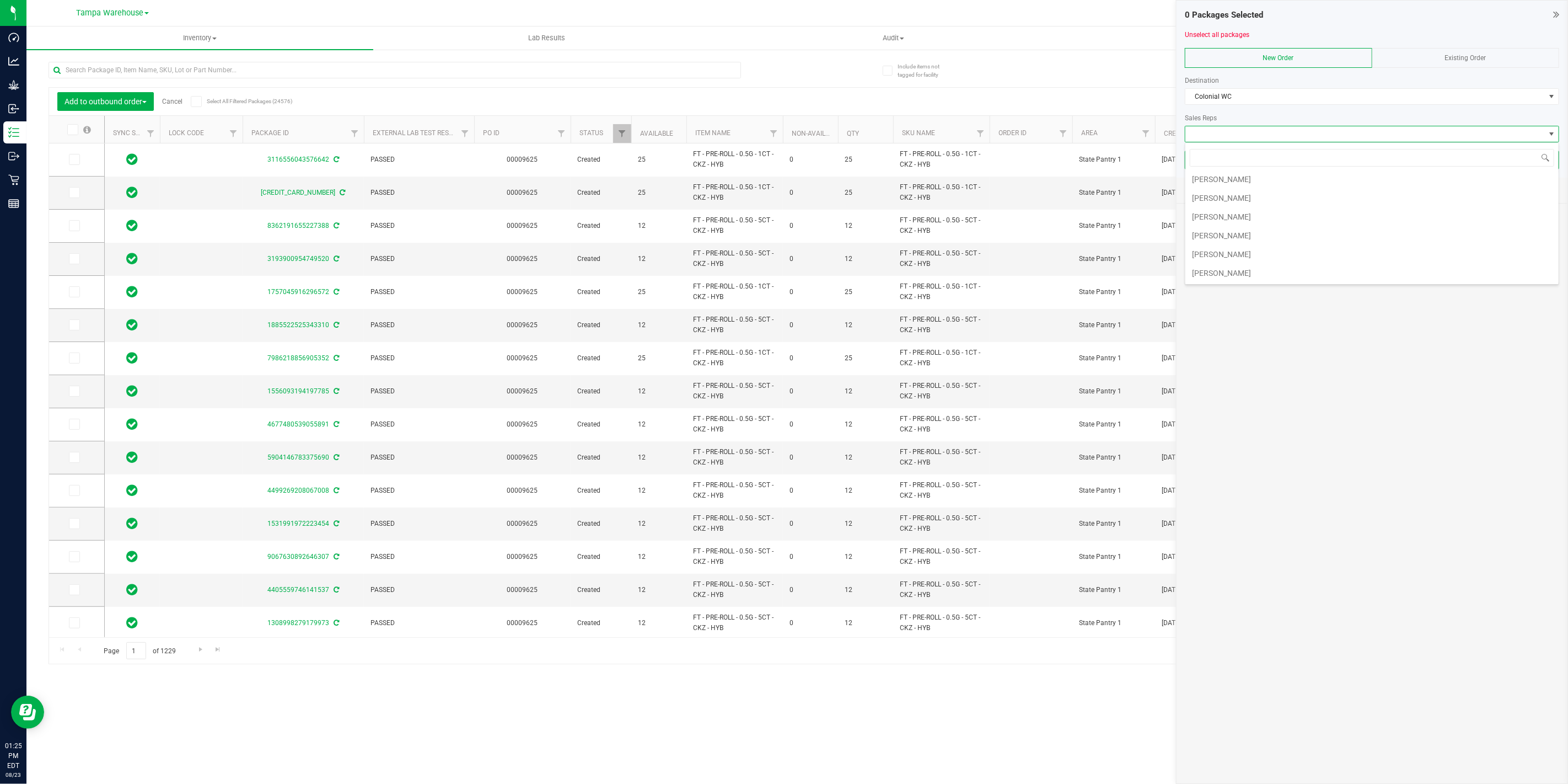
scroll to position [245, 0]
click at [1314, 257] on li "[PERSON_NAME]" at bounding box center [1372, 255] width 373 height 19
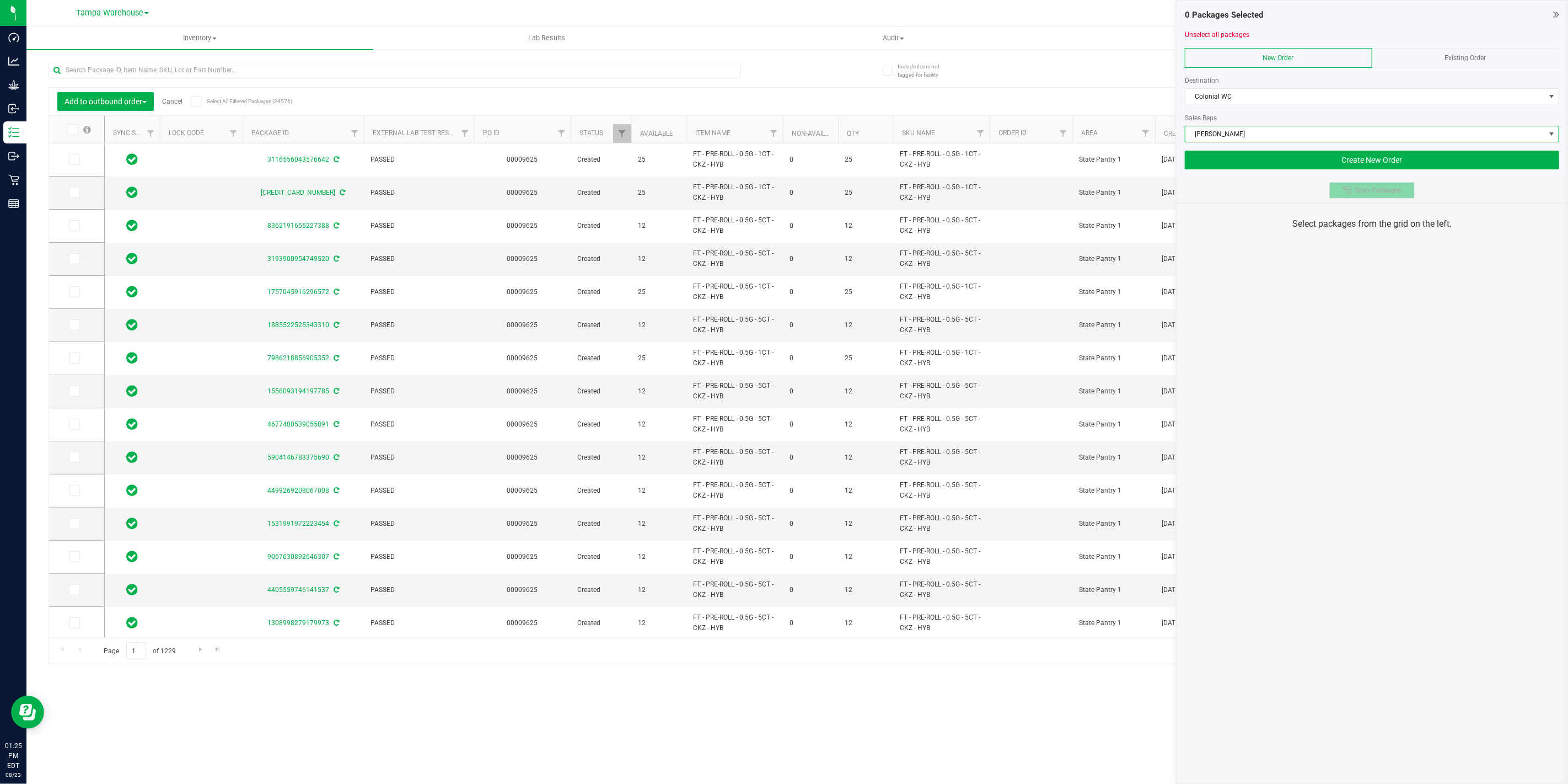
click at [1364, 186] on span "Scan Packages" at bounding box center [1378, 190] width 46 height 8
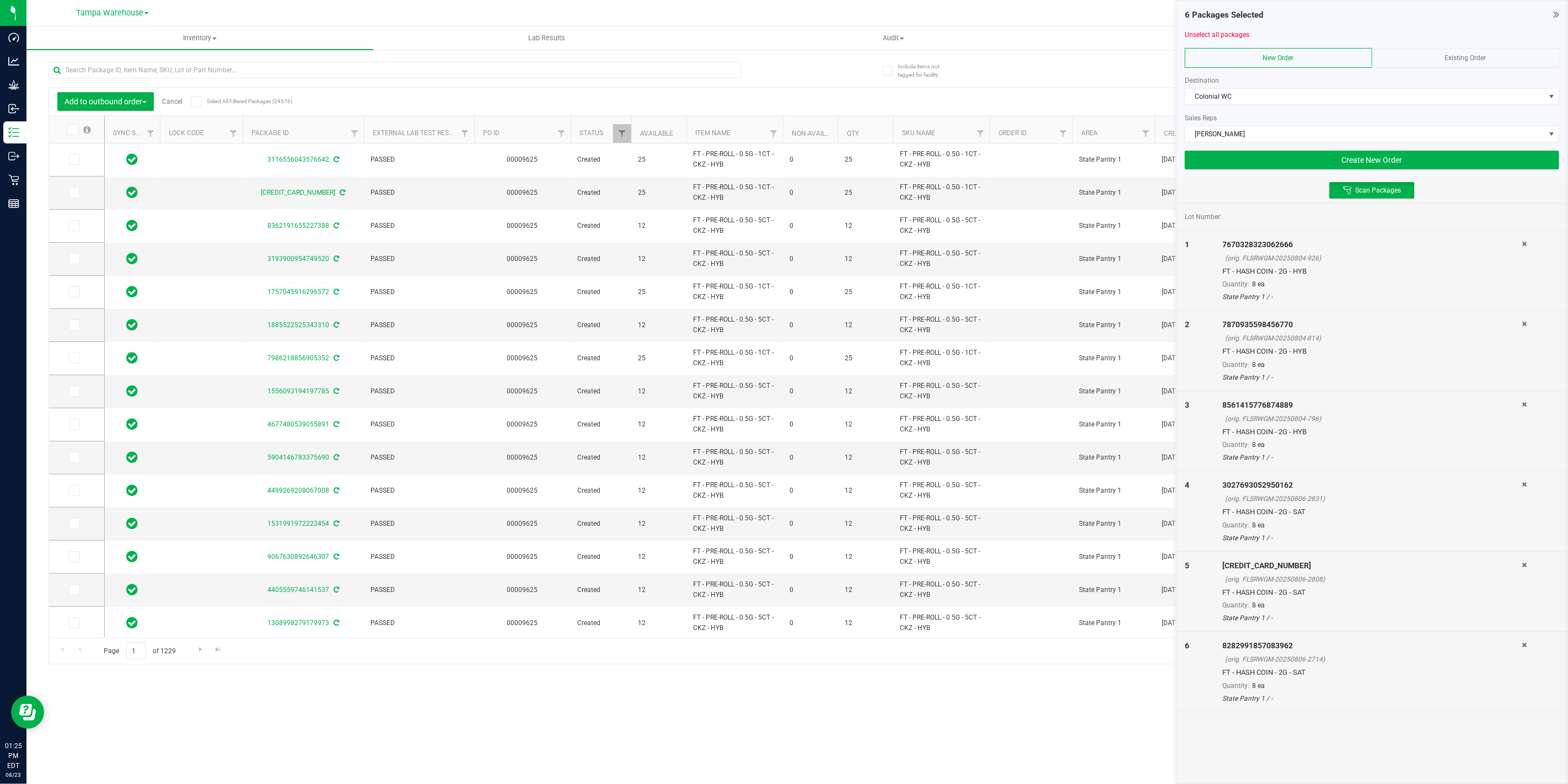
click at [1346, 169] on div "6 Packages Selected Unselect all packages New Order Existing Order Destination …" at bounding box center [1372, 89] width 391 height 177
click at [1344, 167] on button "Create New Order" at bounding box center [1372, 160] width 374 height 19
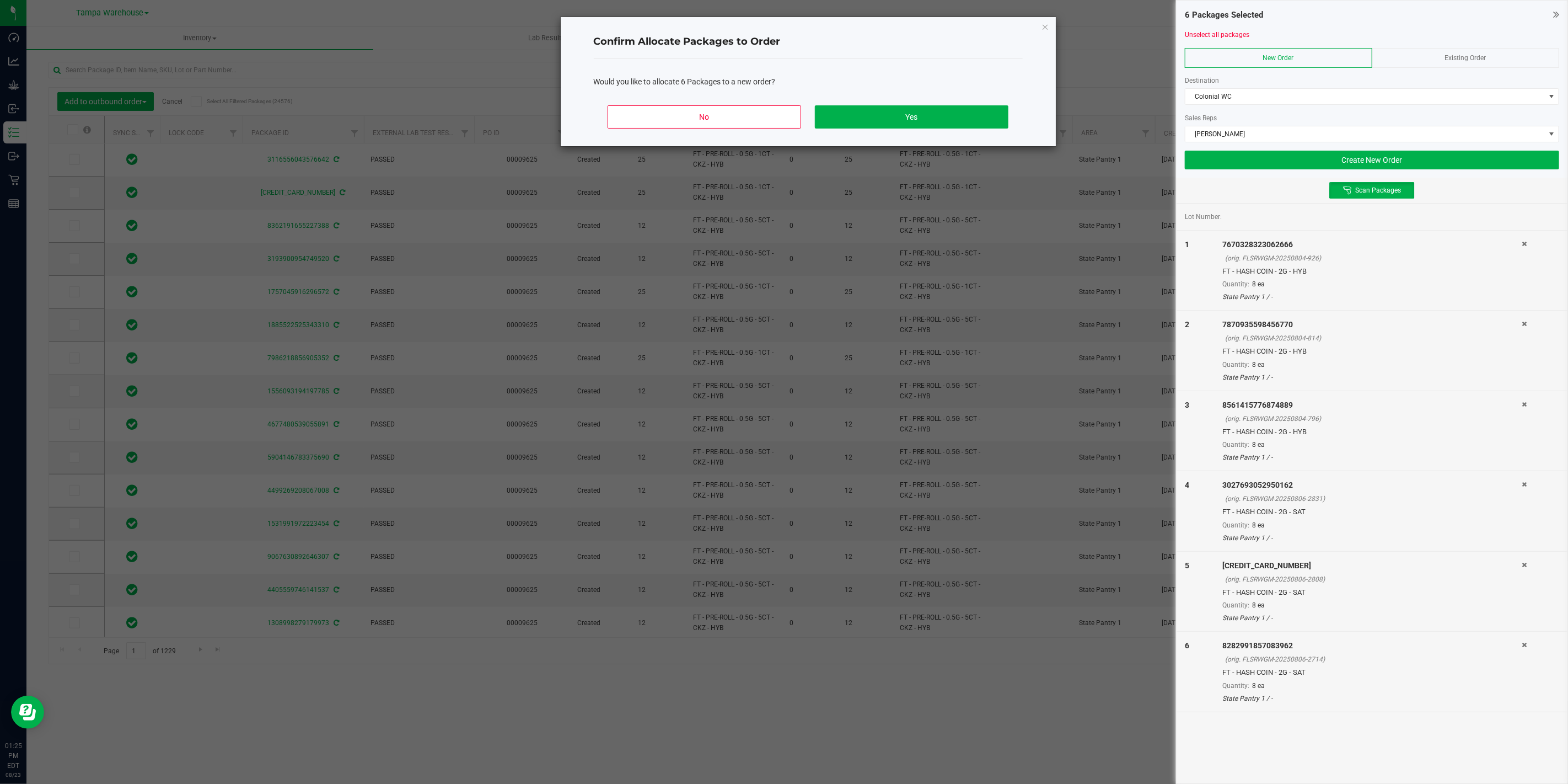
click at [900, 130] on div "No Yes" at bounding box center [808, 121] width 429 height 50
click at [896, 124] on button "Yes" at bounding box center [911, 117] width 193 height 23
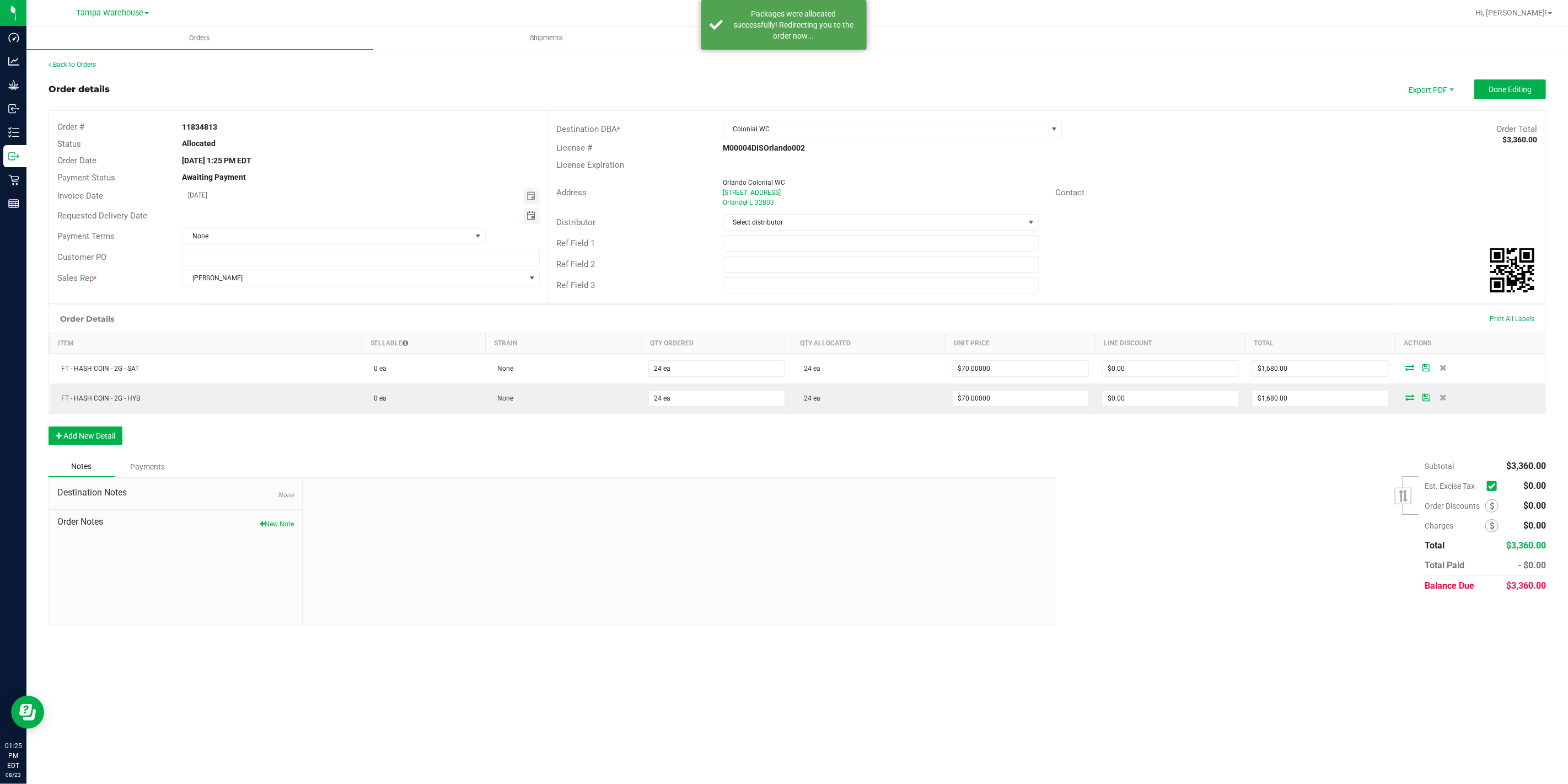
click at [531, 217] on span "Toggle calendar" at bounding box center [530, 215] width 8 height 8
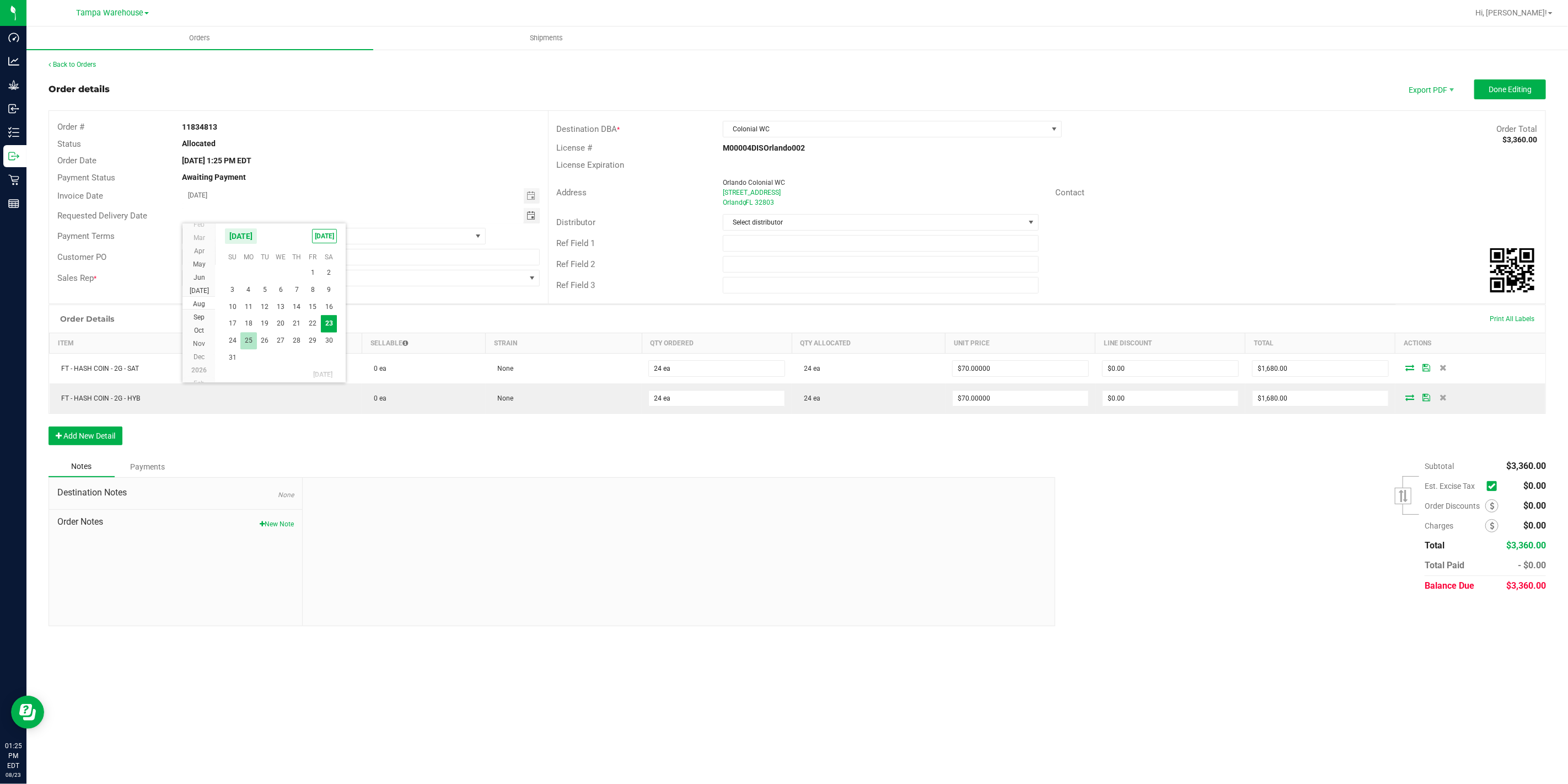
click at [252, 337] on span "25" at bounding box center [248, 341] width 16 height 17
type input "[DATE]"
click at [797, 248] on input "text" at bounding box center [881, 243] width 316 height 17
type input "COL WC"
type input "CANNABIS"
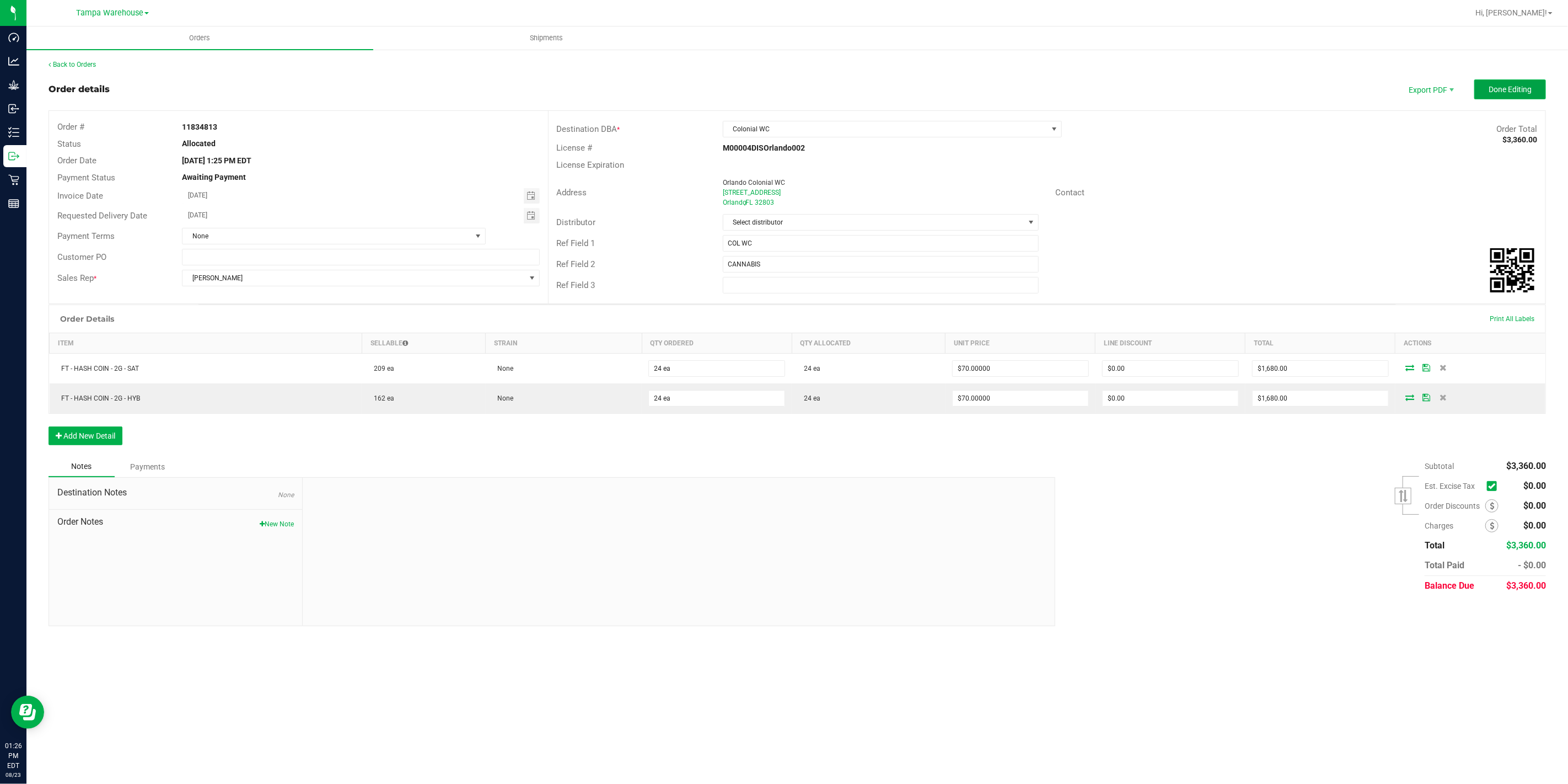
click at [1499, 91] on span "Done Editing" at bounding box center [1511, 89] width 43 height 8
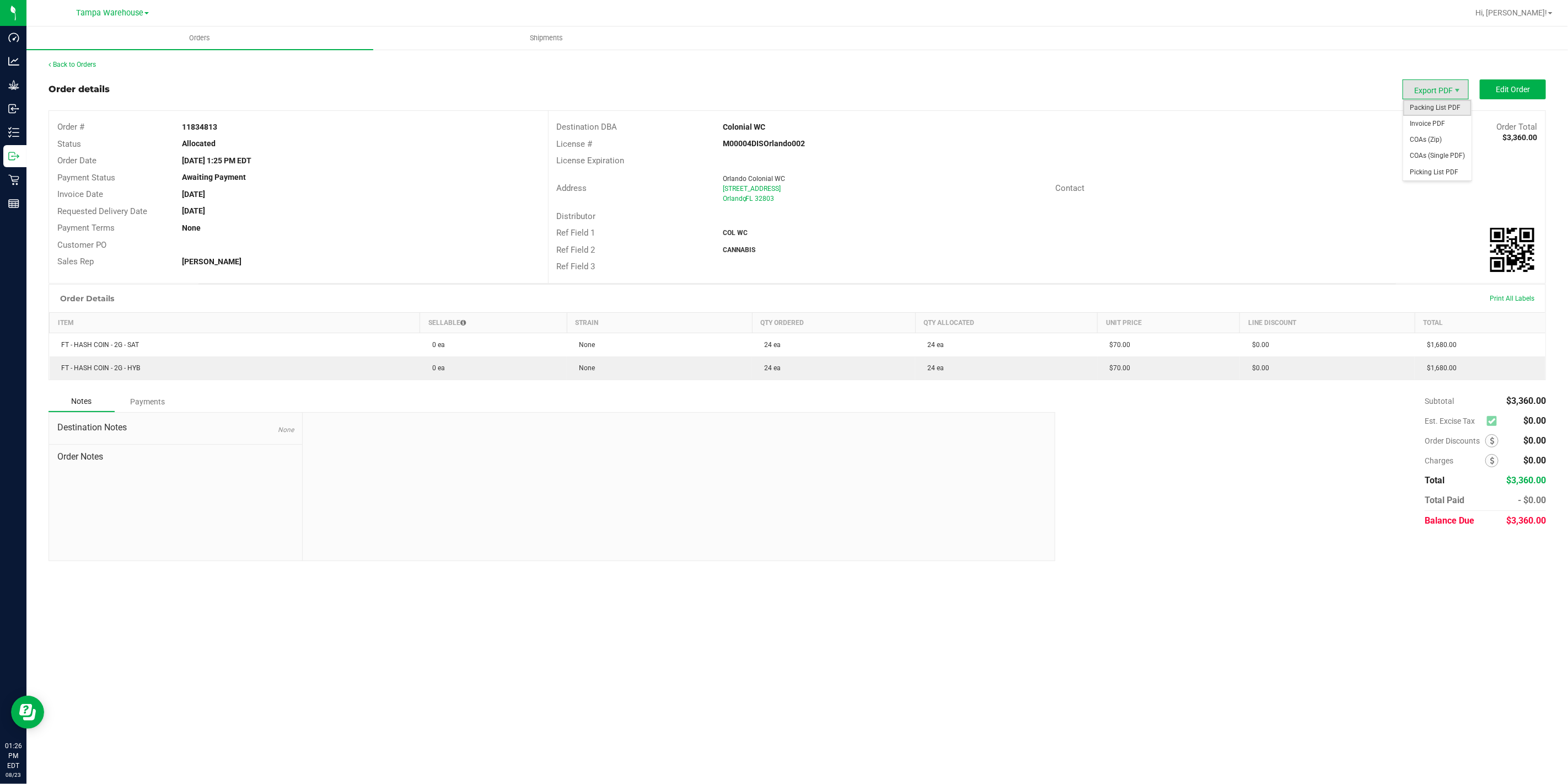
click at [1446, 106] on span "Packing List PDF" at bounding box center [1437, 108] width 68 height 16
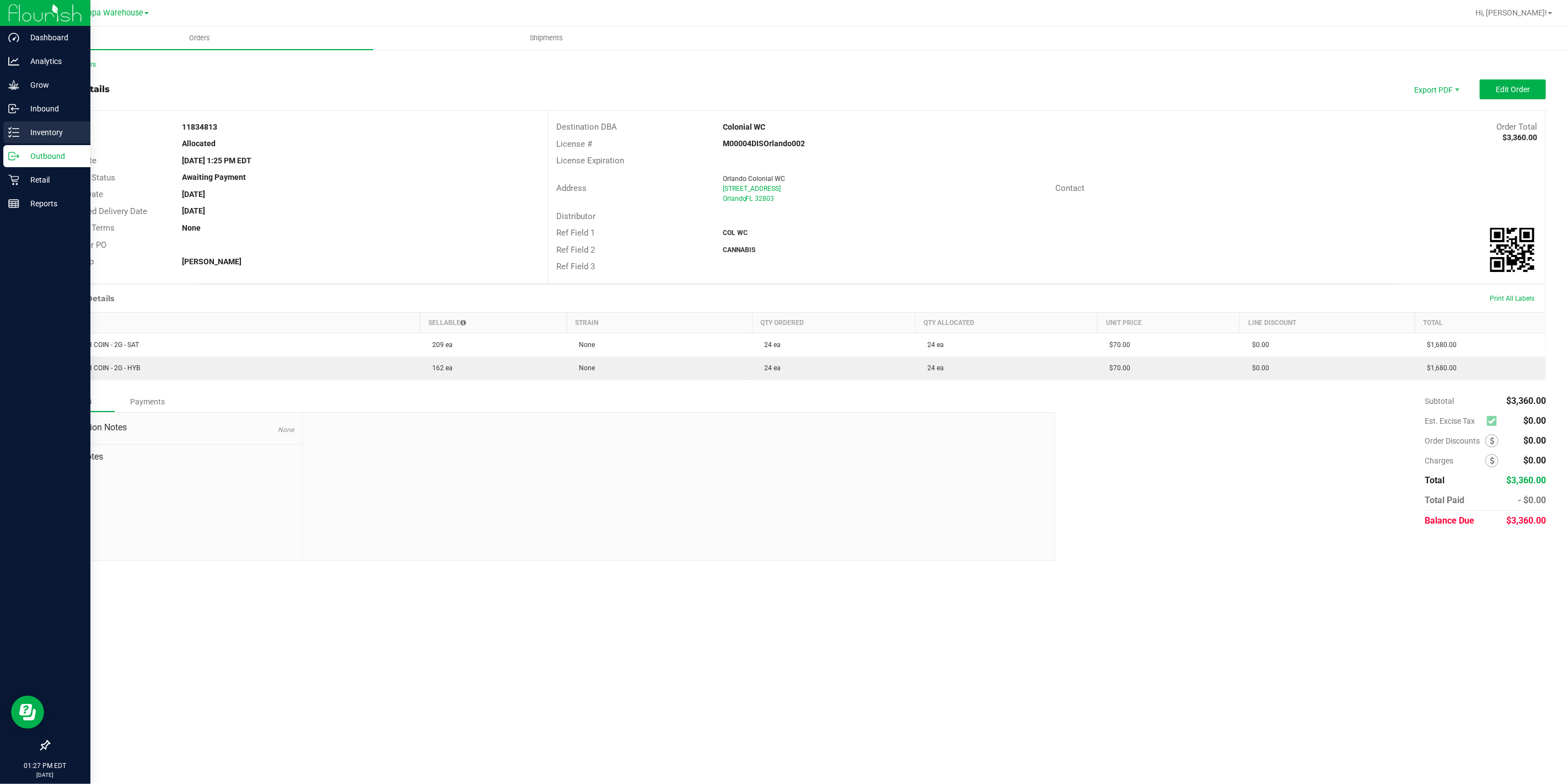
click at [11, 138] on div "Inventory" at bounding box center [47, 133] width 87 height 22
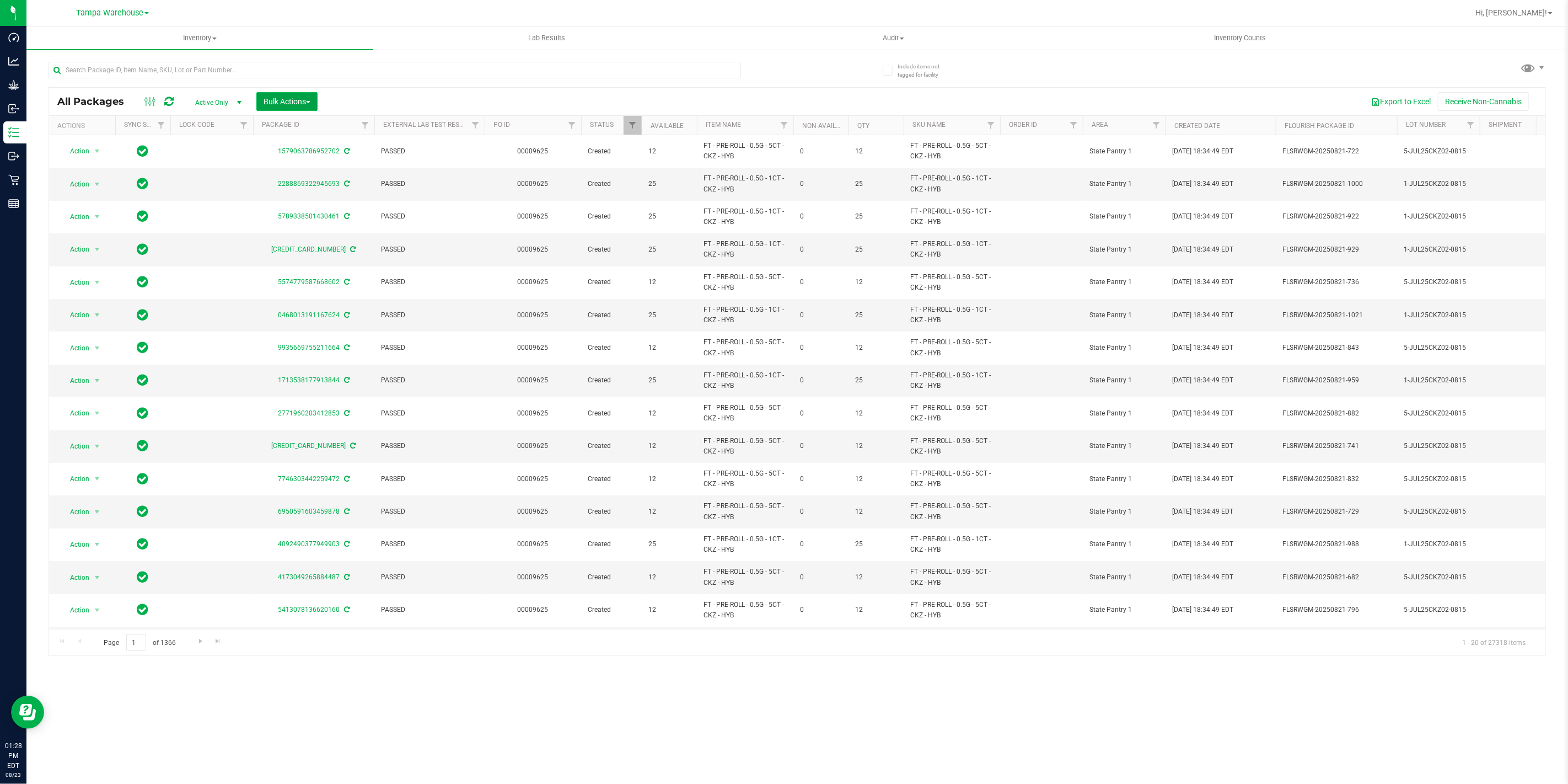
click at [282, 108] on button "Bulk Actions" at bounding box center [286, 101] width 61 height 19
click at [295, 124] on span "Add to outbound order" at bounding box center [300, 125] width 75 height 8
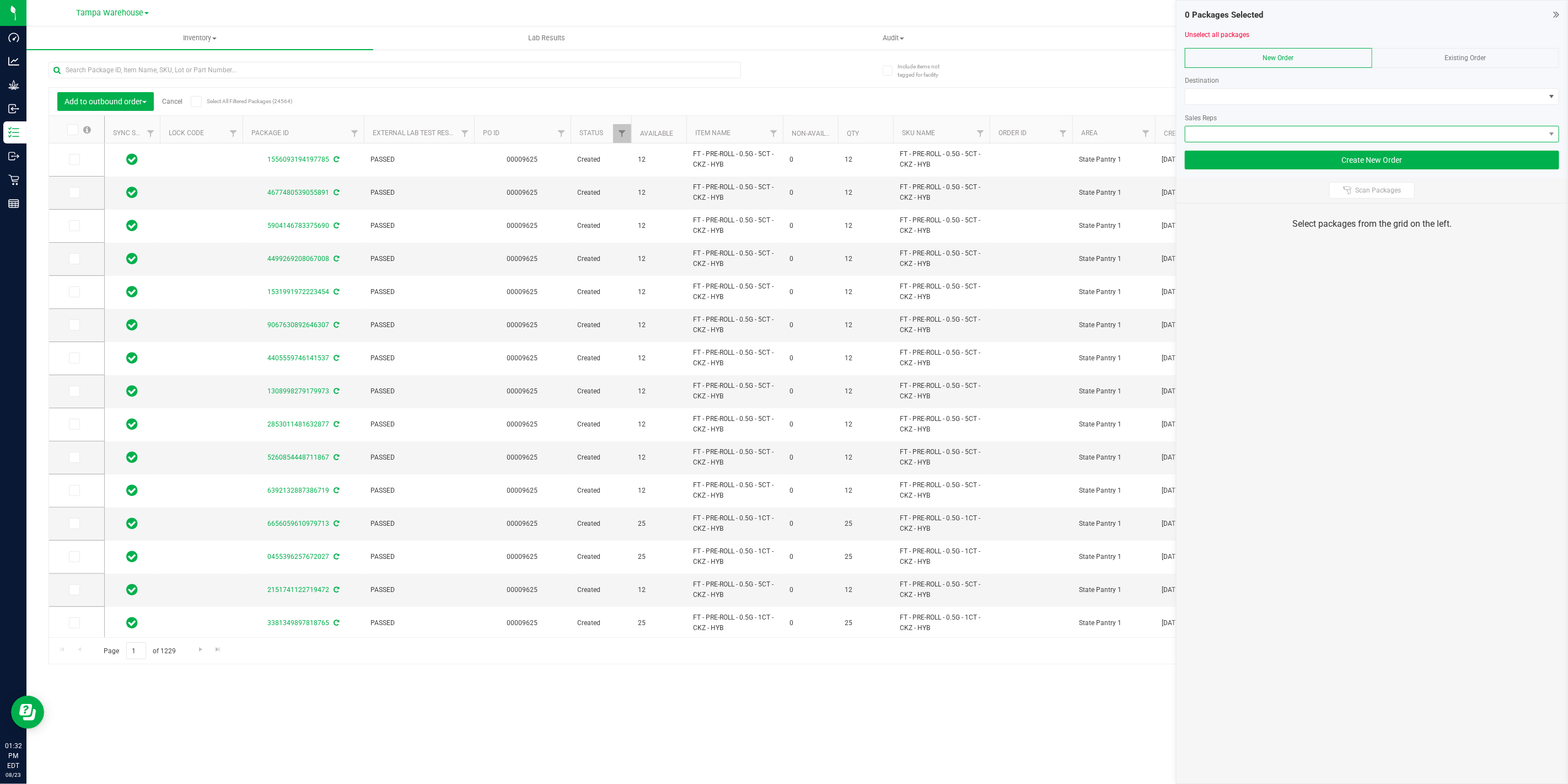
click at [1311, 133] on span at bounding box center [1365, 134] width 359 height 16
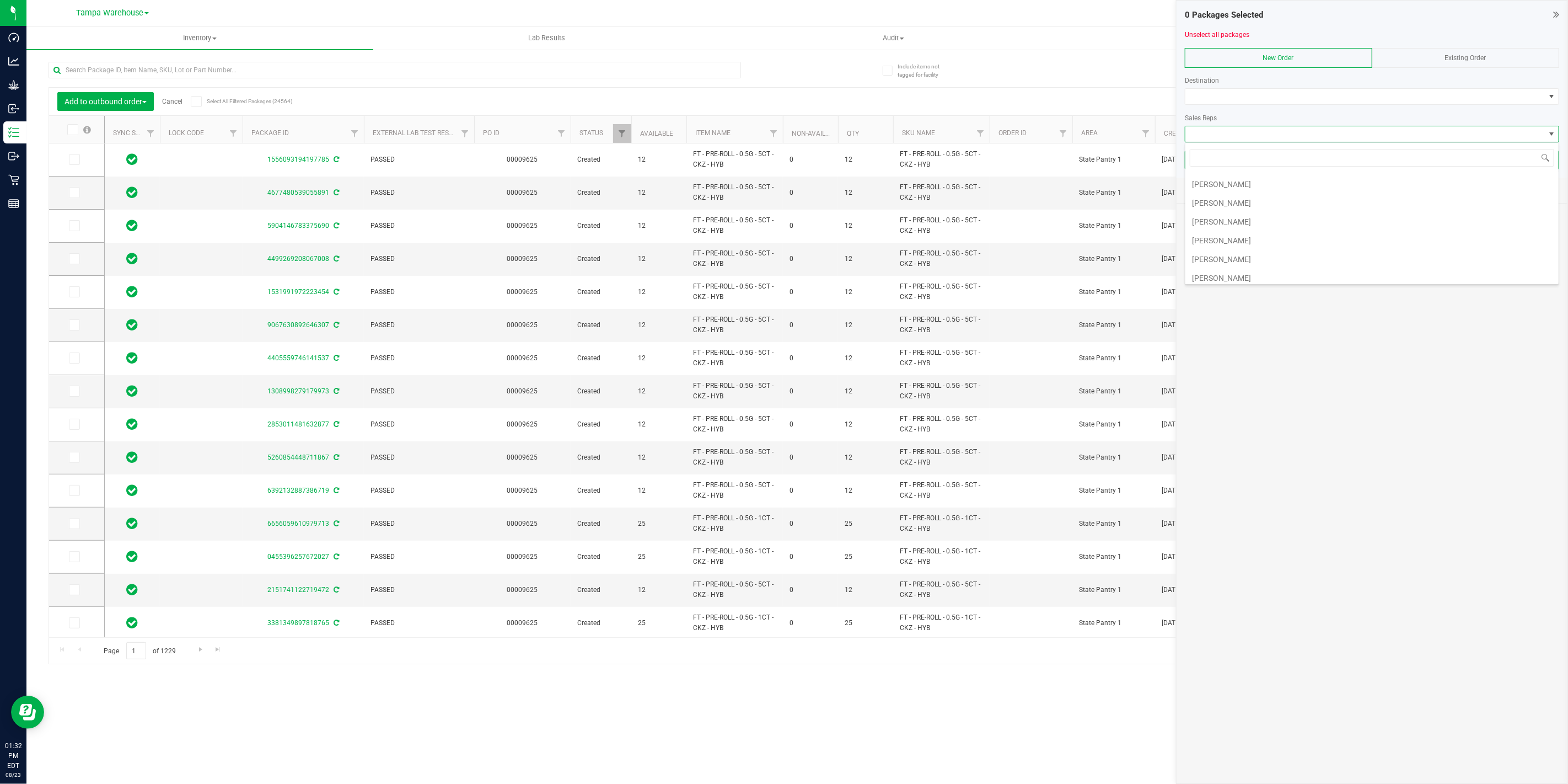
scroll to position [285, 0]
click at [1292, 222] on li "[PERSON_NAME]" at bounding box center [1372, 217] width 373 height 19
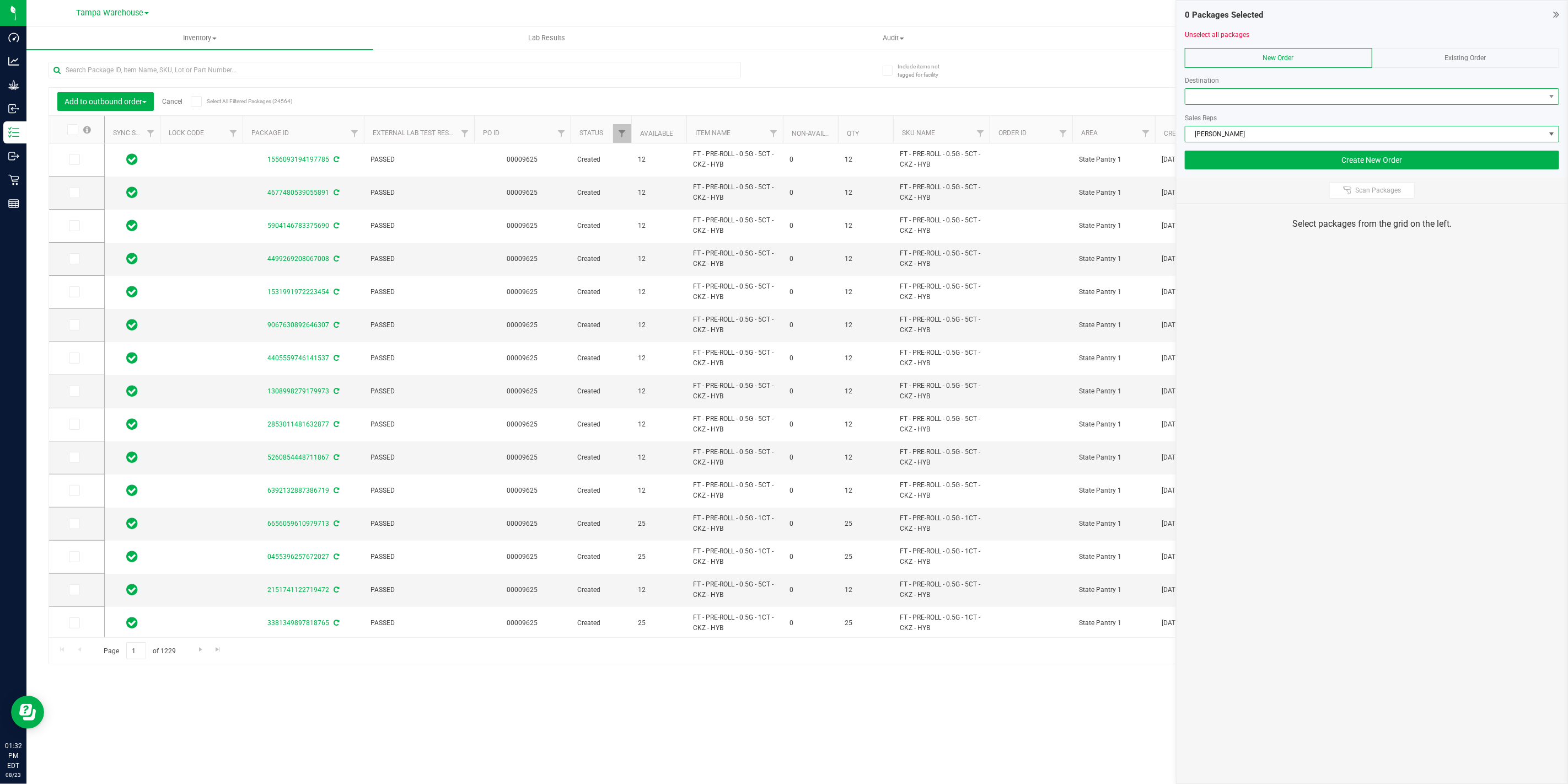
click at [1304, 89] on span at bounding box center [1365, 96] width 359 height 16
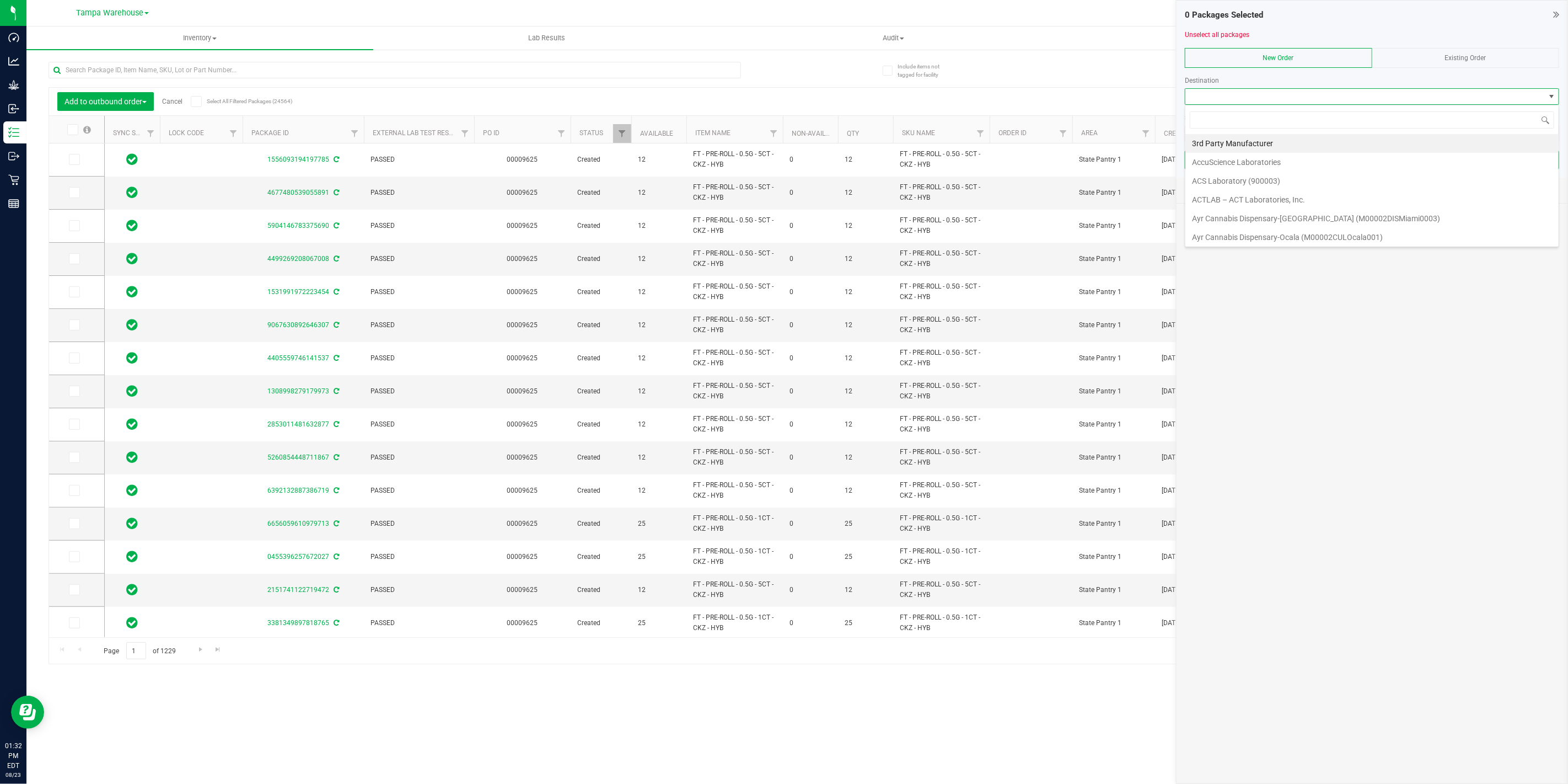
scroll to position [17, 374]
type input "ST."
click at [1238, 199] on li "St. Pete WC" at bounding box center [1372, 199] width 373 height 19
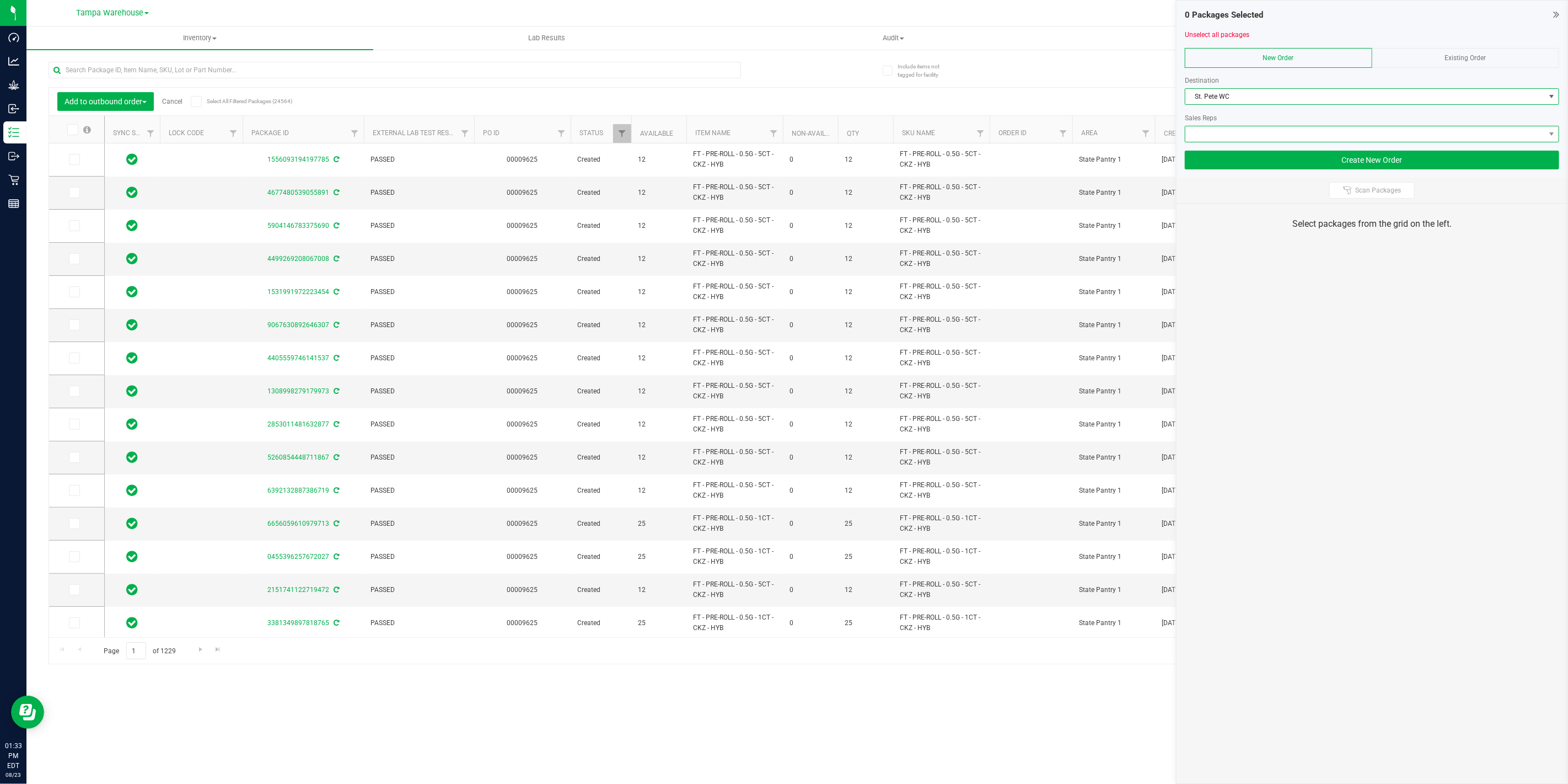
click at [1272, 131] on span at bounding box center [1365, 134] width 359 height 16
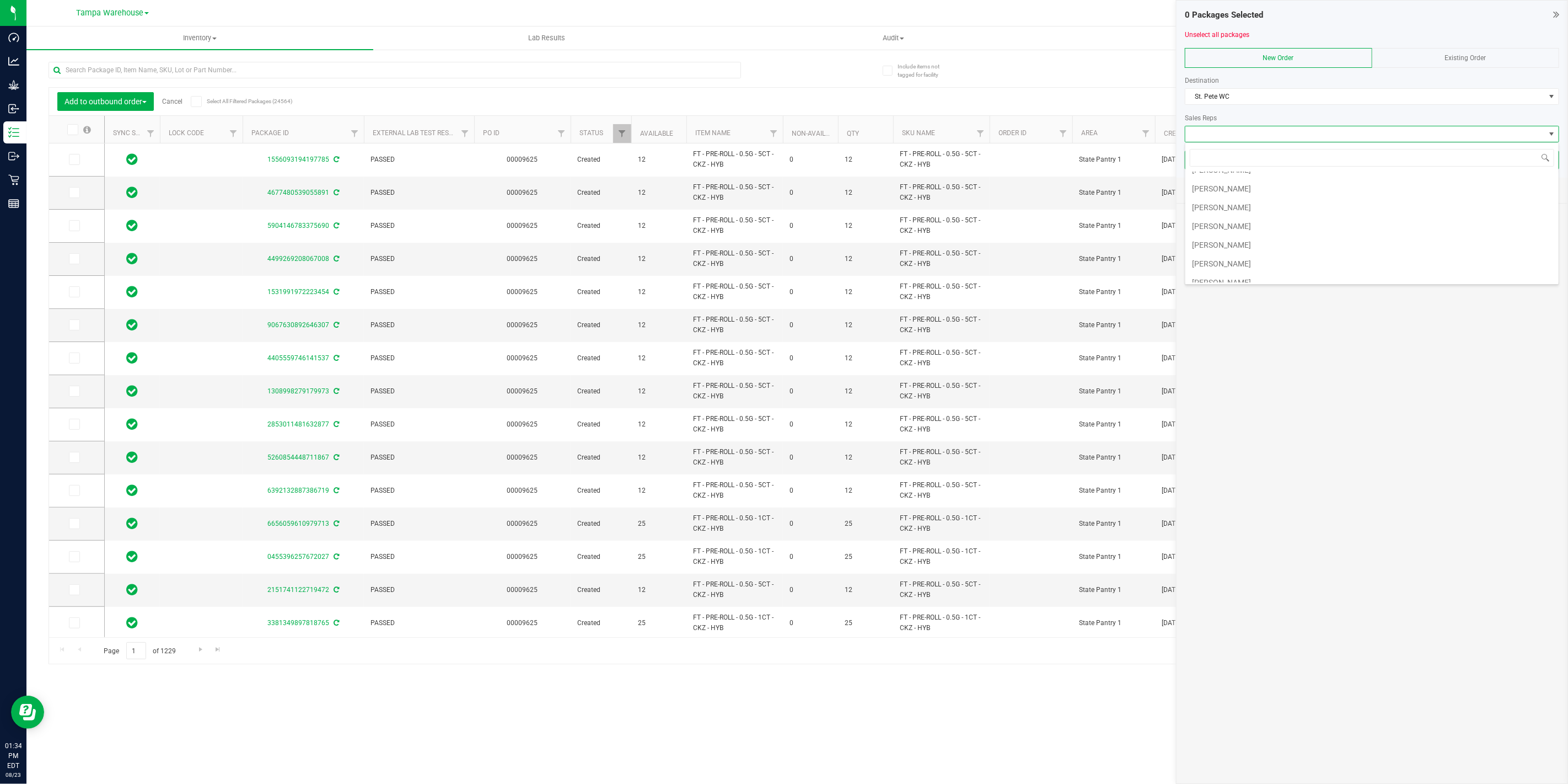
scroll to position [285, 0]
click at [1243, 213] on li "[PERSON_NAME]" at bounding box center [1372, 217] width 373 height 19
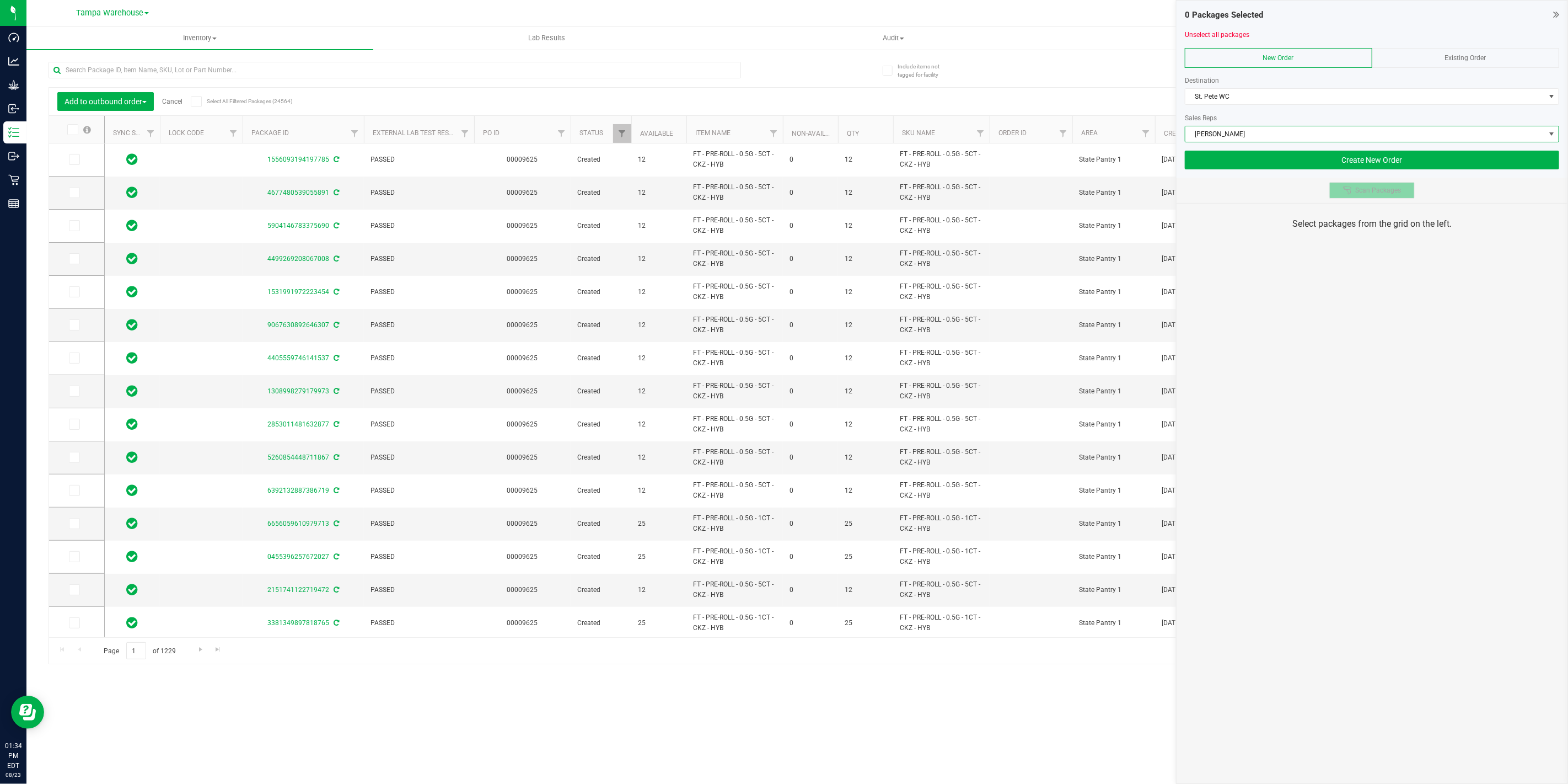
click at [1357, 194] on span "Scan Packages" at bounding box center [1378, 190] width 46 height 8
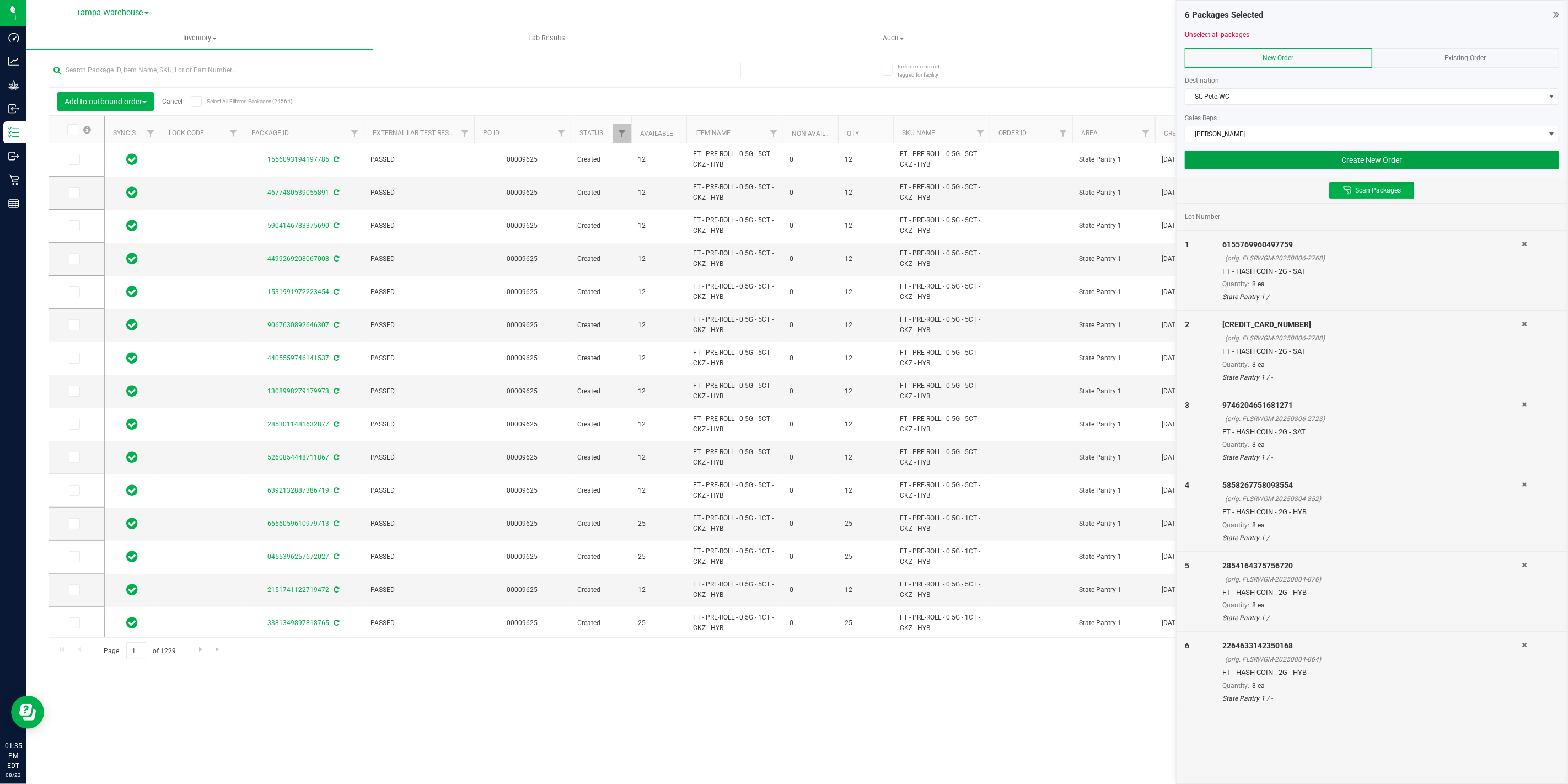
click at [1321, 156] on button "Create New Order" at bounding box center [1372, 160] width 374 height 19
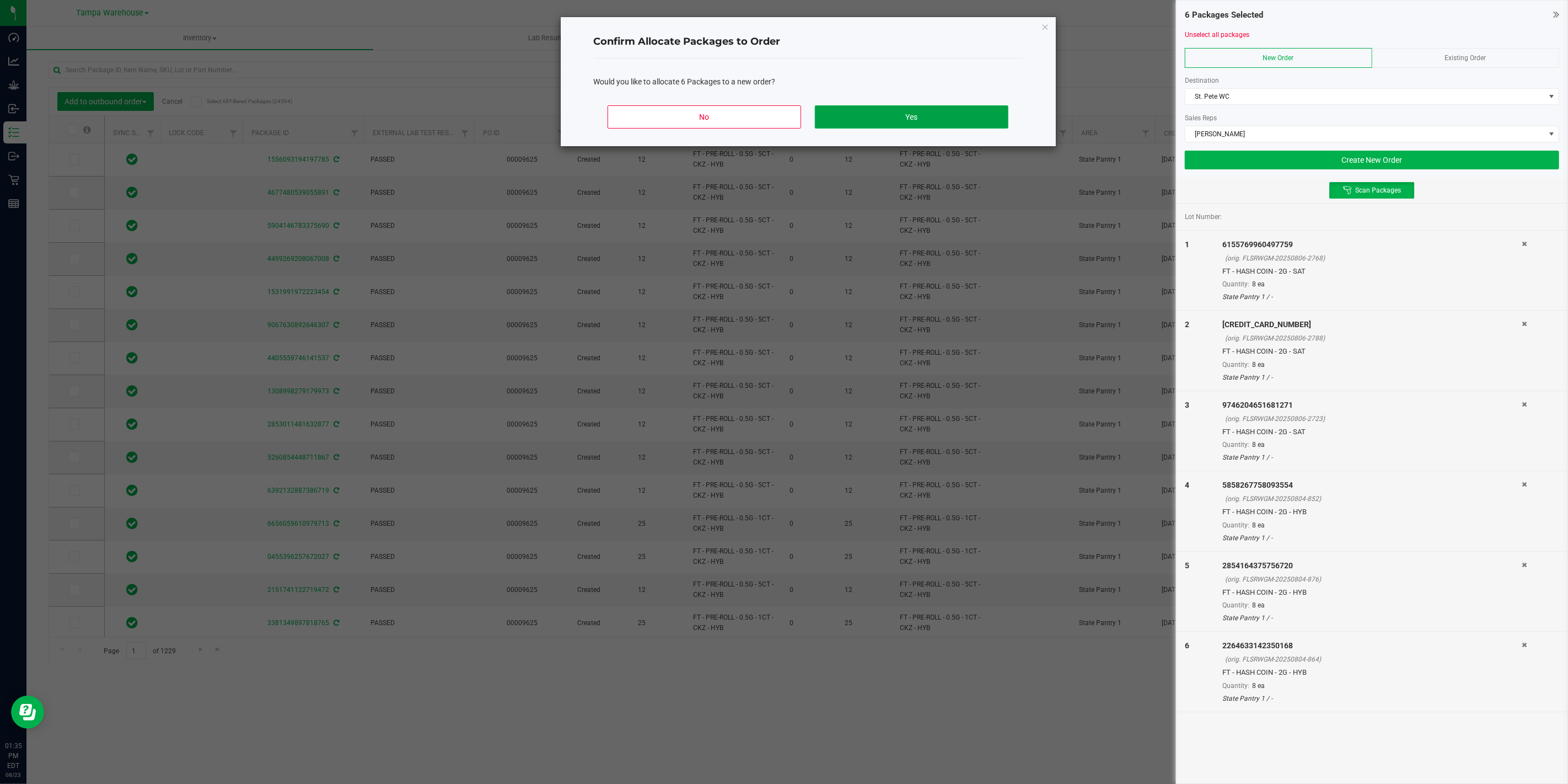
click at [907, 107] on button "Yes" at bounding box center [911, 117] width 193 height 23
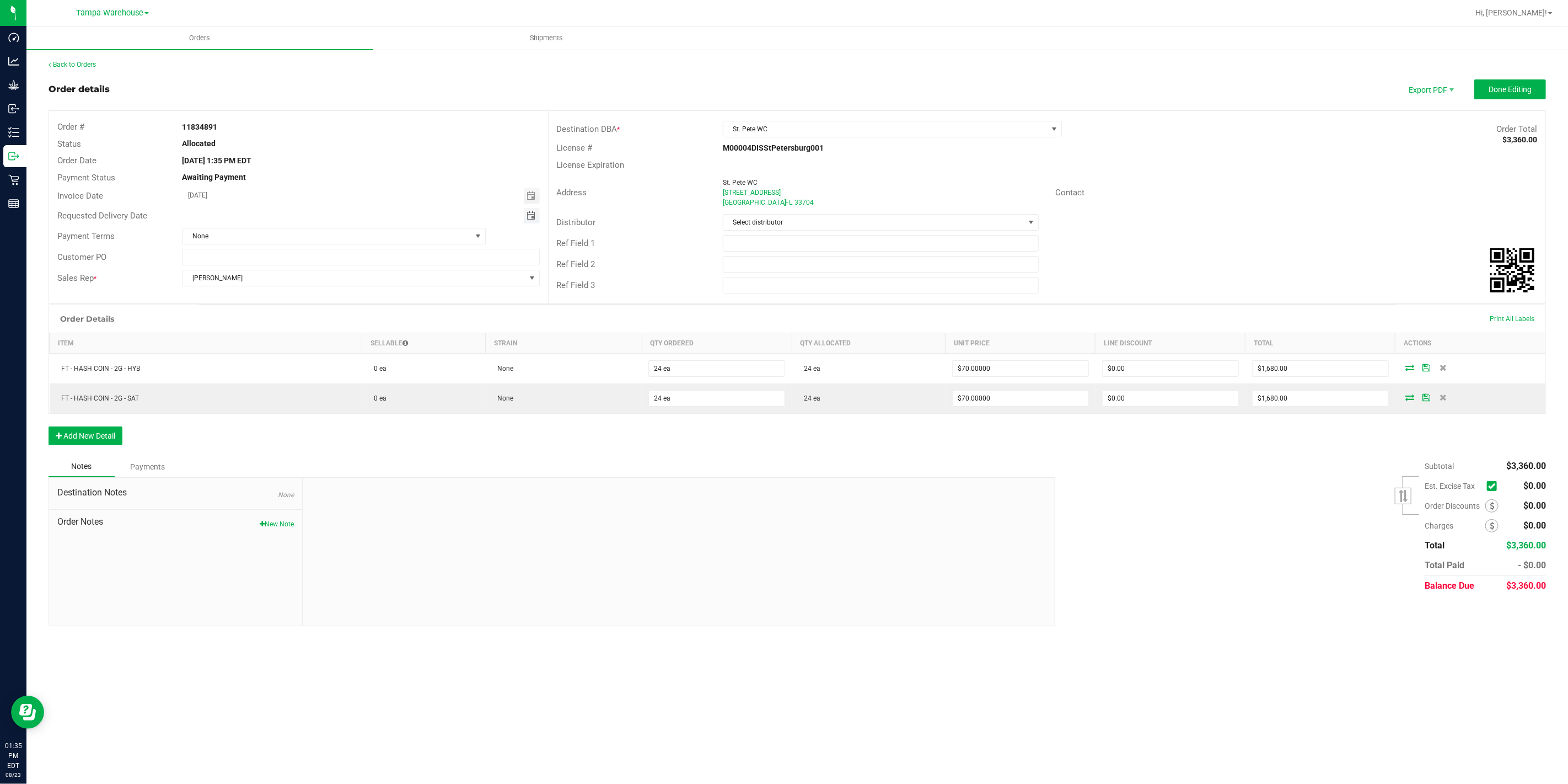
click at [531, 217] on span "Toggle calendar" at bounding box center [530, 215] width 8 height 8
click at [247, 337] on span "25" at bounding box center [248, 341] width 16 height 17
type input "[DATE]"
click at [853, 244] on input "text" at bounding box center [881, 243] width 316 height 17
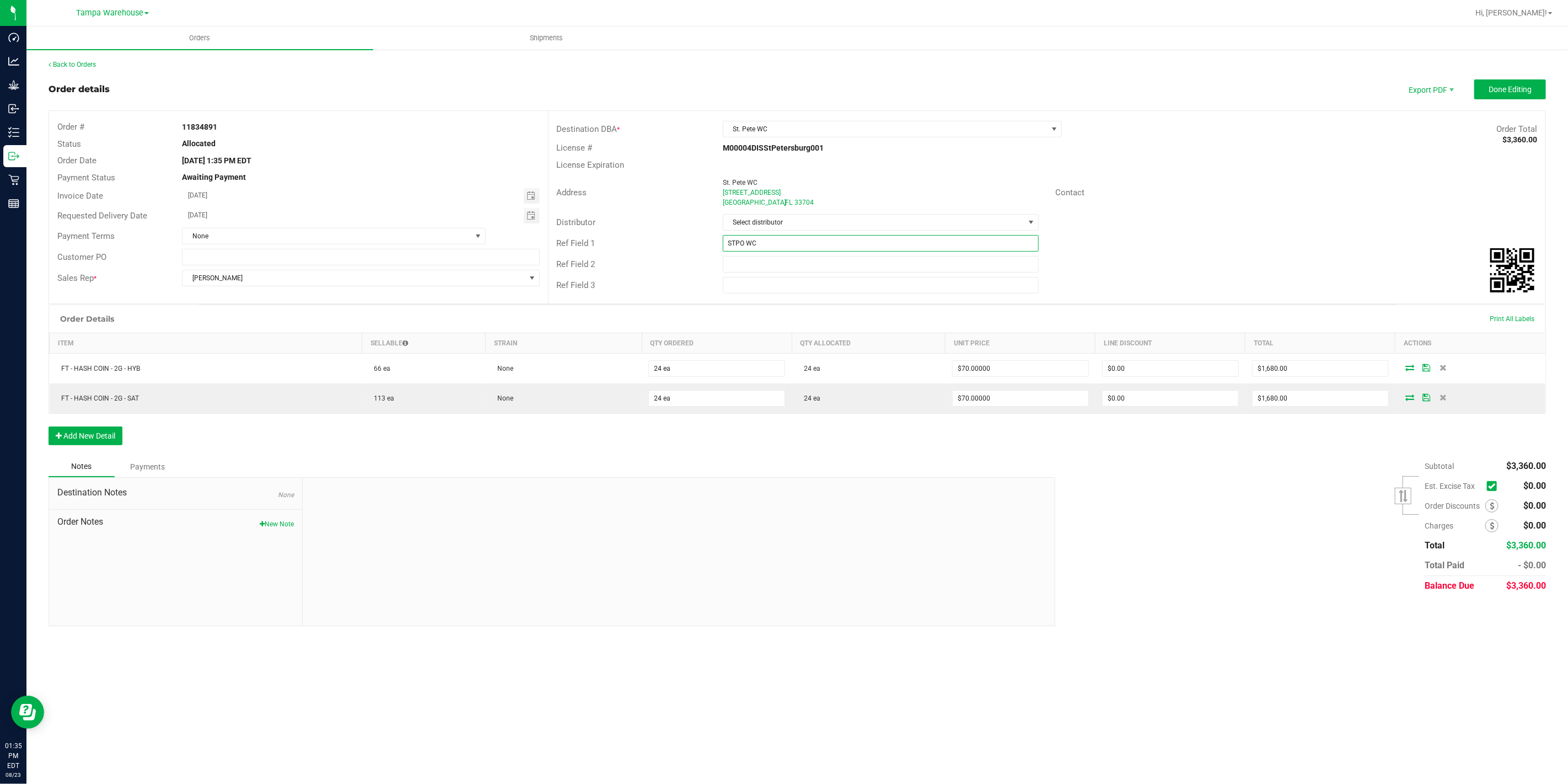
click at [741, 241] on input "STPO WC" at bounding box center [881, 243] width 316 height 17
type input "STP WC"
type input "CANNABIS"
click at [1520, 94] on button "Done Editing" at bounding box center [1510, 89] width 72 height 20
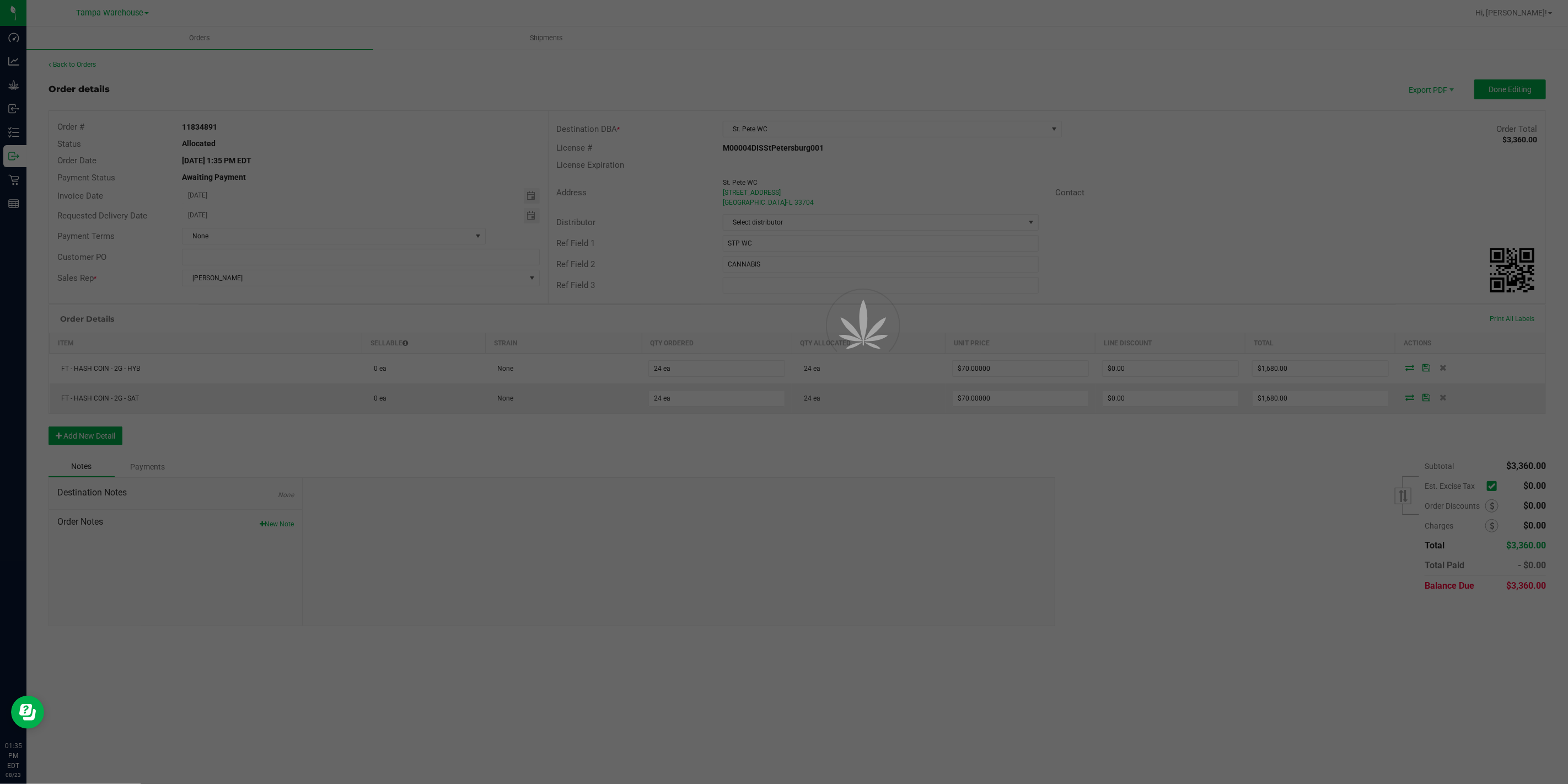
click at [1430, 96] on div at bounding box center [784, 392] width 1568 height 784
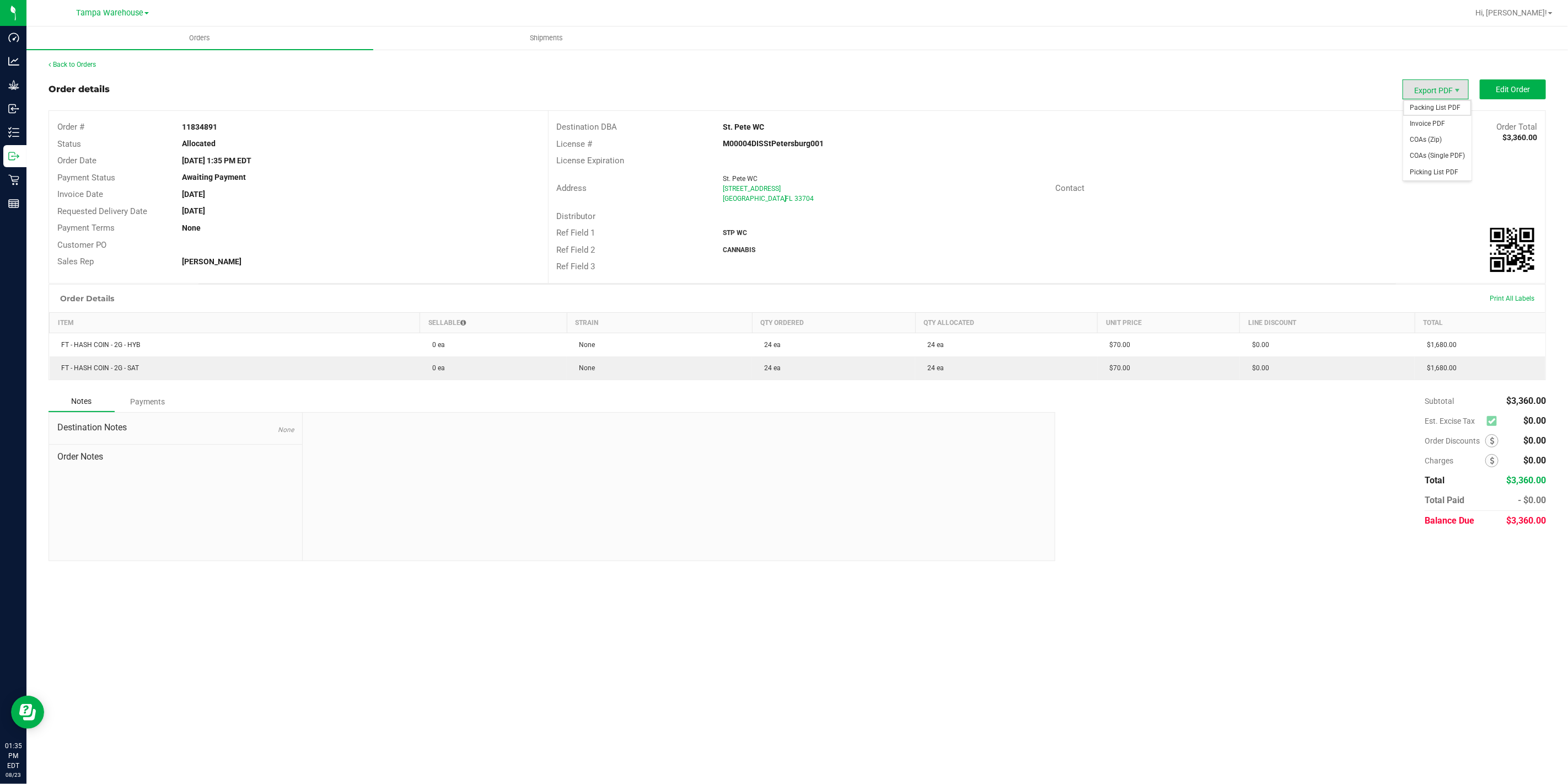
click at [1430, 110] on span "Packing List PDF" at bounding box center [1437, 108] width 68 height 16
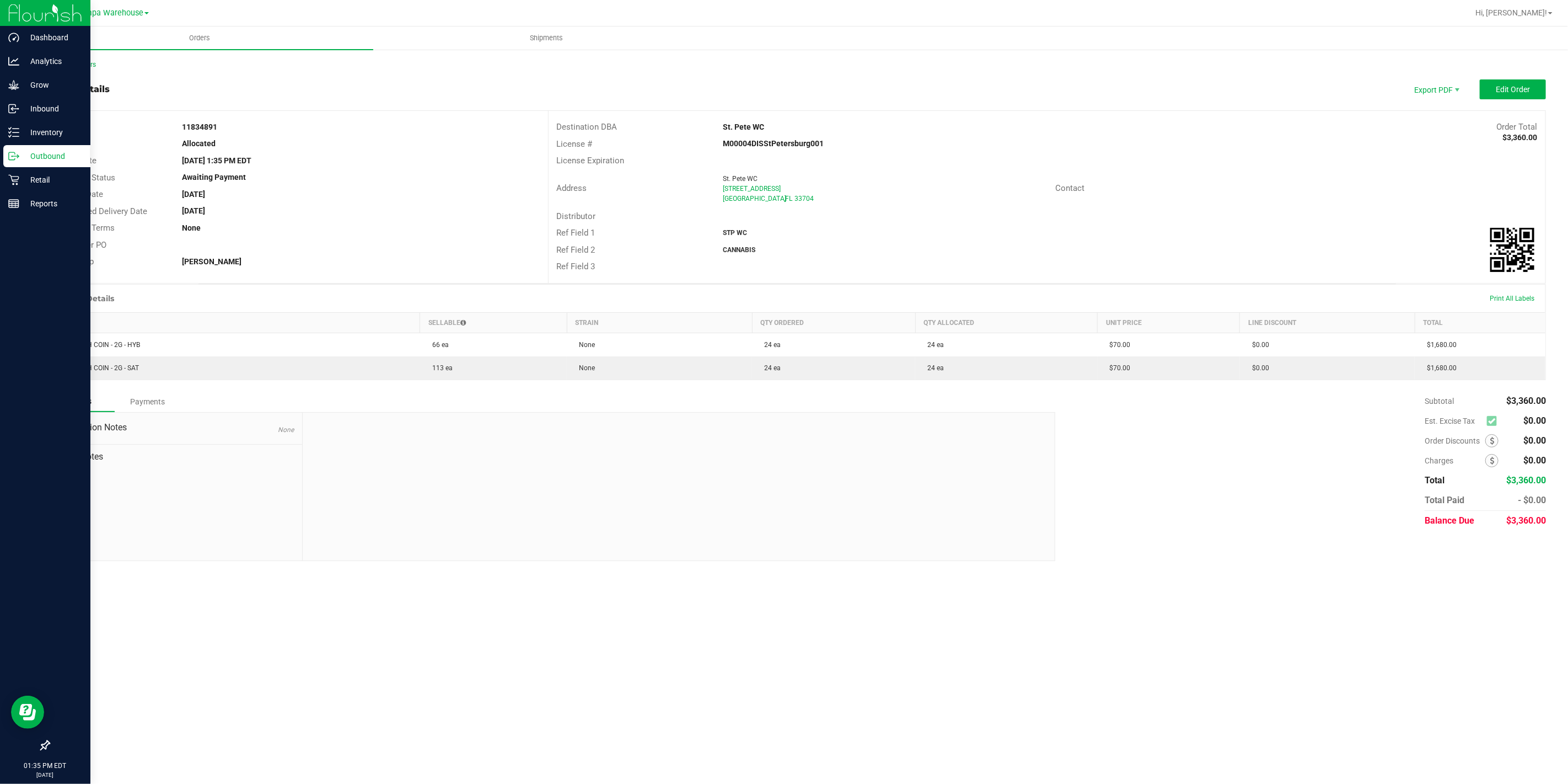
click at [25, 161] on p "Outbound" at bounding box center [52, 156] width 66 height 13
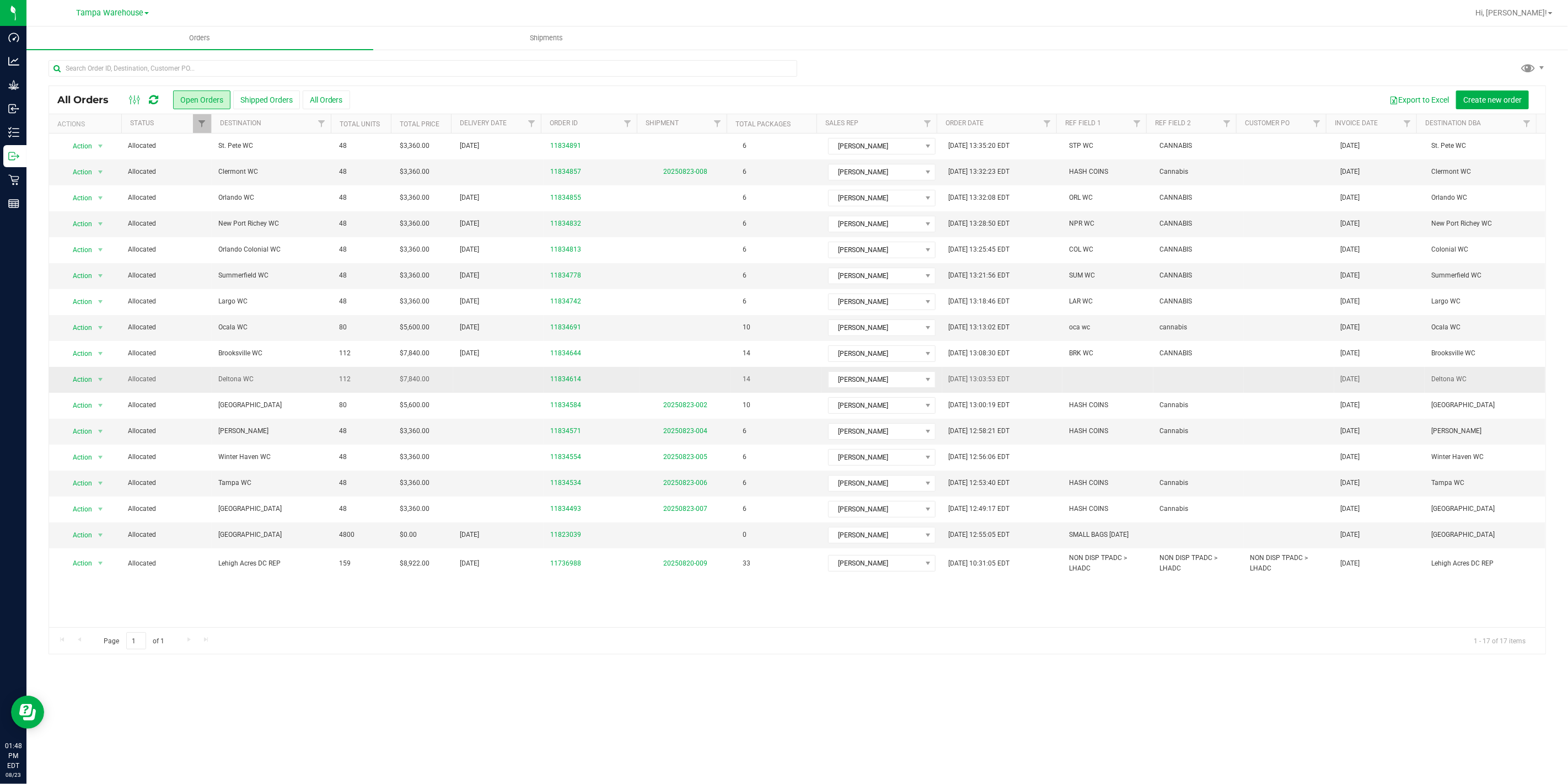
click at [261, 384] on span "Deltona WC" at bounding box center [271, 379] width 108 height 10
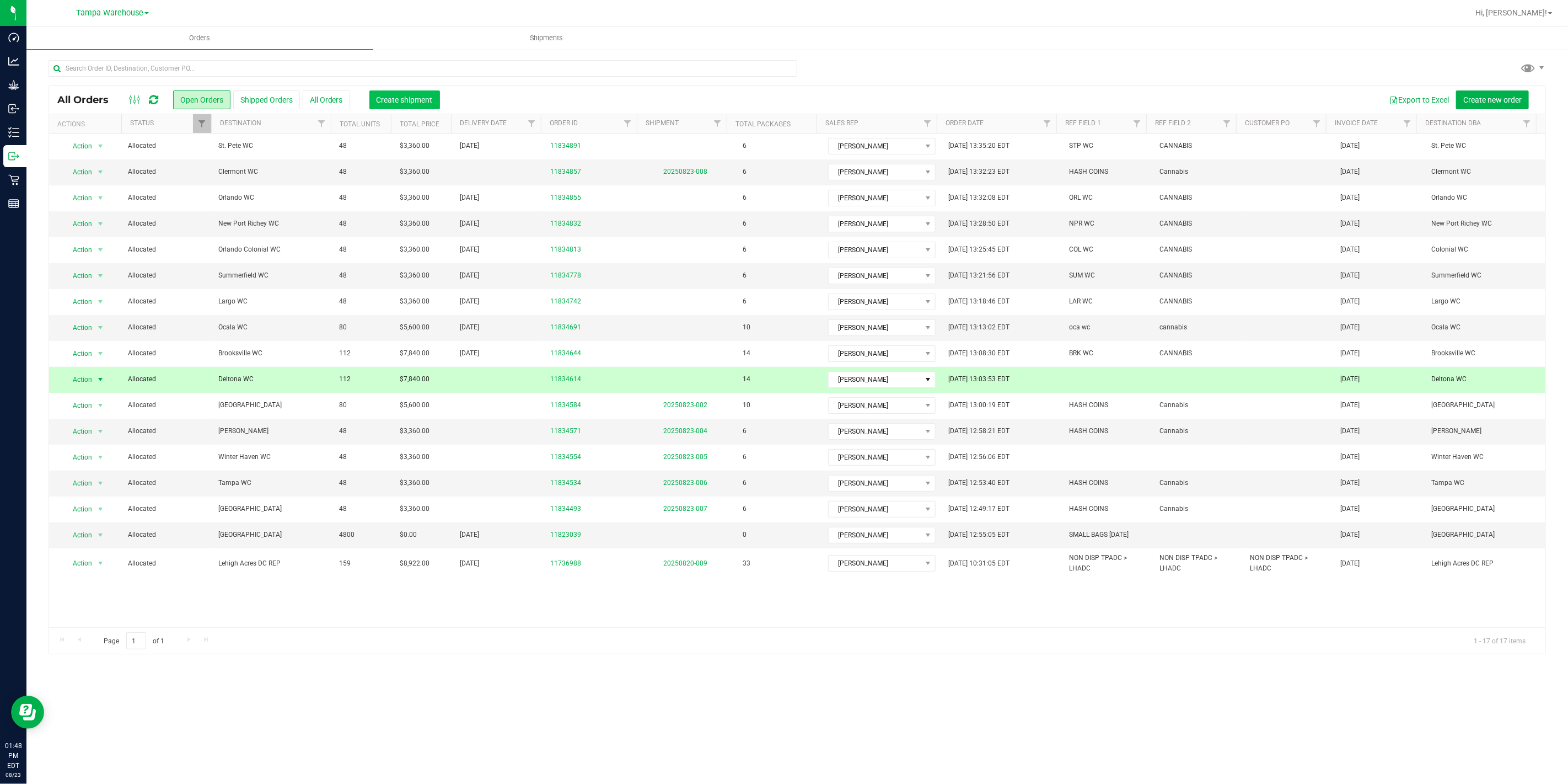
click at [394, 100] on span "Create shipment" at bounding box center [405, 99] width 56 height 8
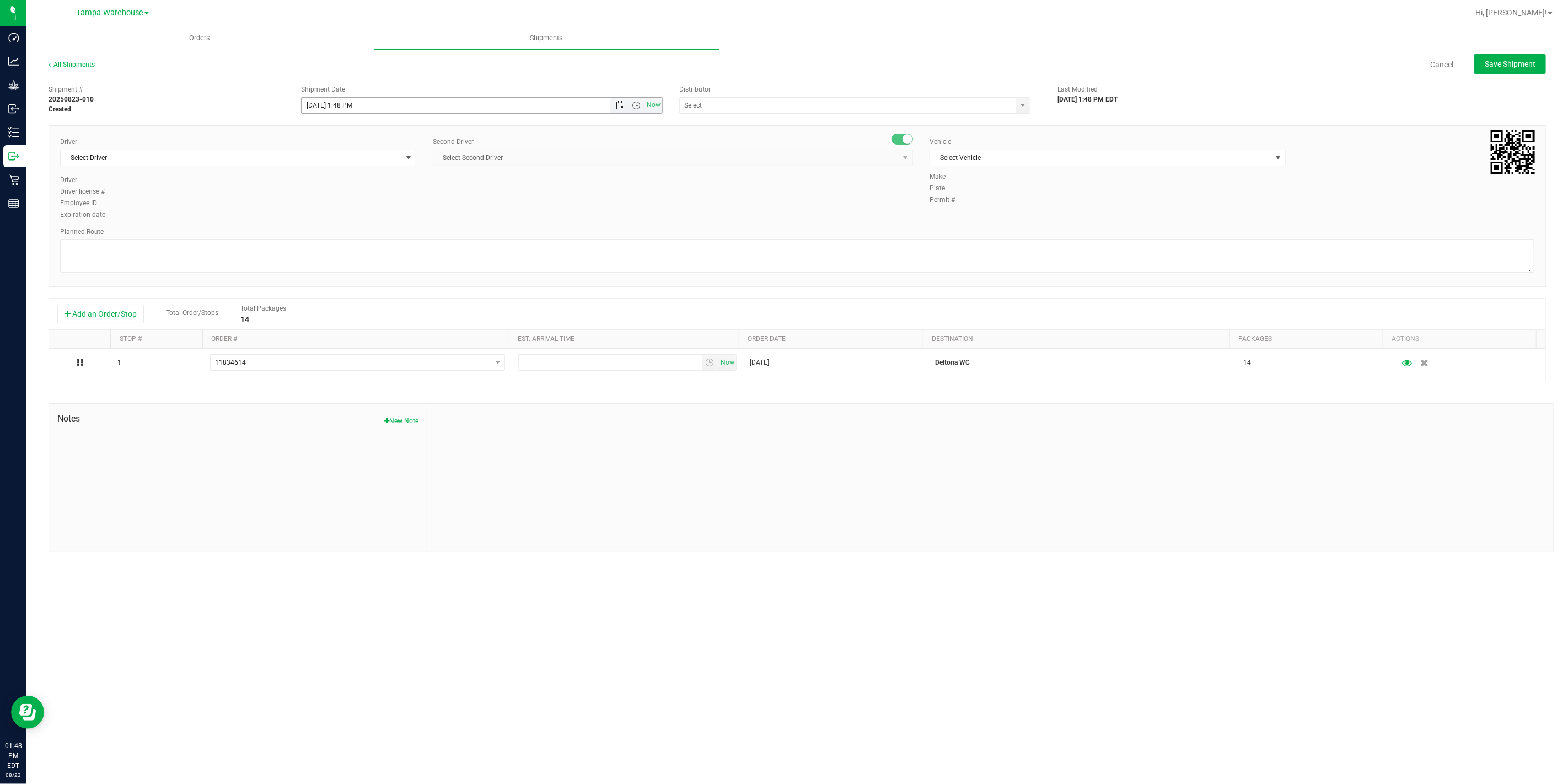
click at [620, 101] on span "Open the date view" at bounding box center [619, 105] width 8 height 8
click at [333, 236] on link "25" at bounding box center [327, 234] width 16 height 17
click at [636, 101] on span "Open the time view" at bounding box center [636, 105] width 8 height 8
click at [350, 123] on li "6:30 AM" at bounding box center [481, 123] width 359 height 14
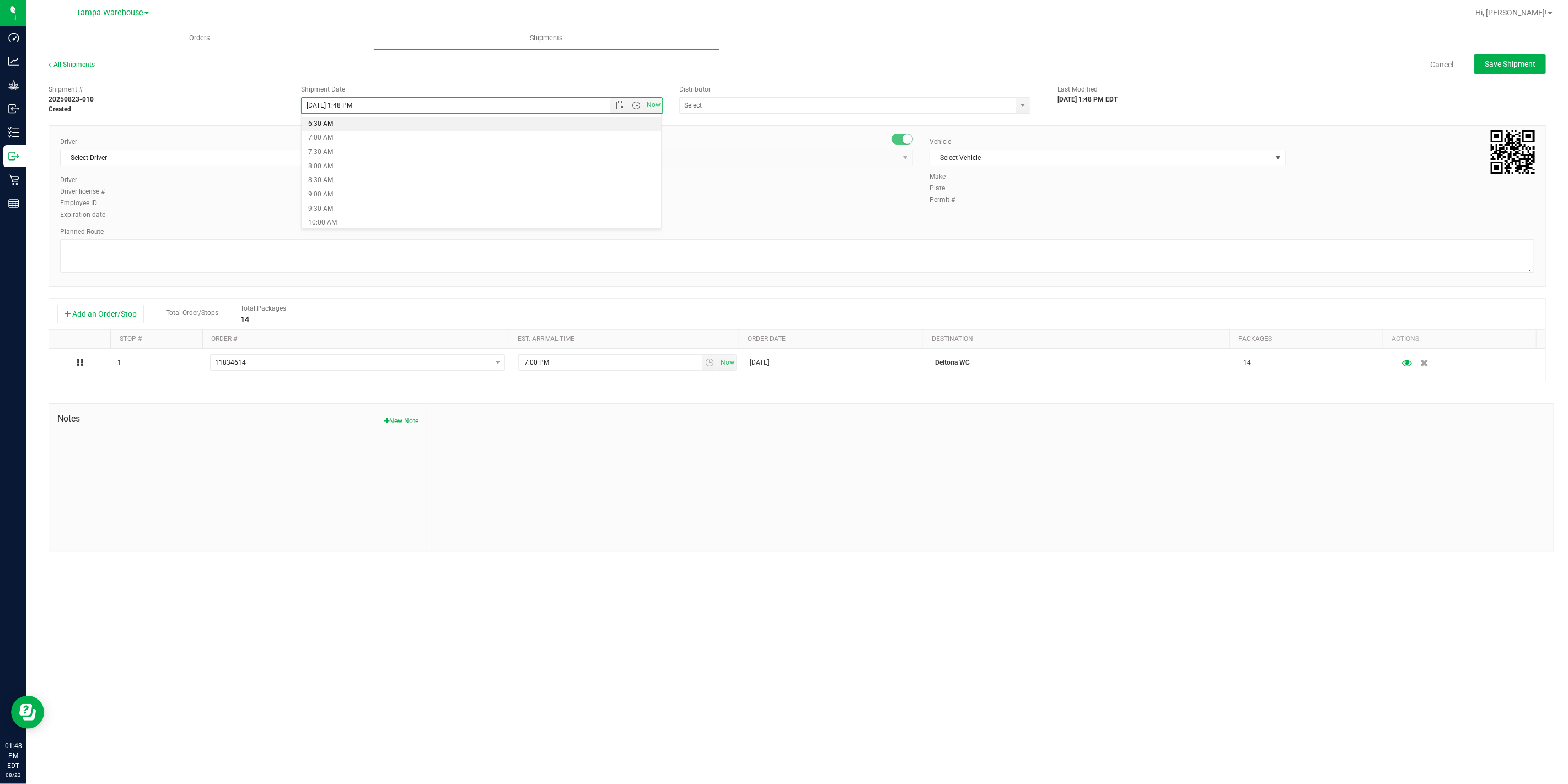
type input "[DATE] 6:30 AM"
click at [745, 116] on div "Shipment # 20250823-010 Created Shipment Date [DATE] 6:30 AM Now Distributor 37…" at bounding box center [797, 315] width 1498 height 472
click at [740, 95] on div "Distributor 374 LABS LLC AccuScience Laboratories ACS Laboratory (900003) ACTLA…" at bounding box center [860, 98] width 379 height 29
click at [739, 96] on div "Distributor 374 LABS LLC AccuScience Laboratories ACS Laboratory (900003) ACTLA…" at bounding box center [860, 98] width 379 height 29
click at [738, 100] on input "text" at bounding box center [843, 105] width 327 height 16
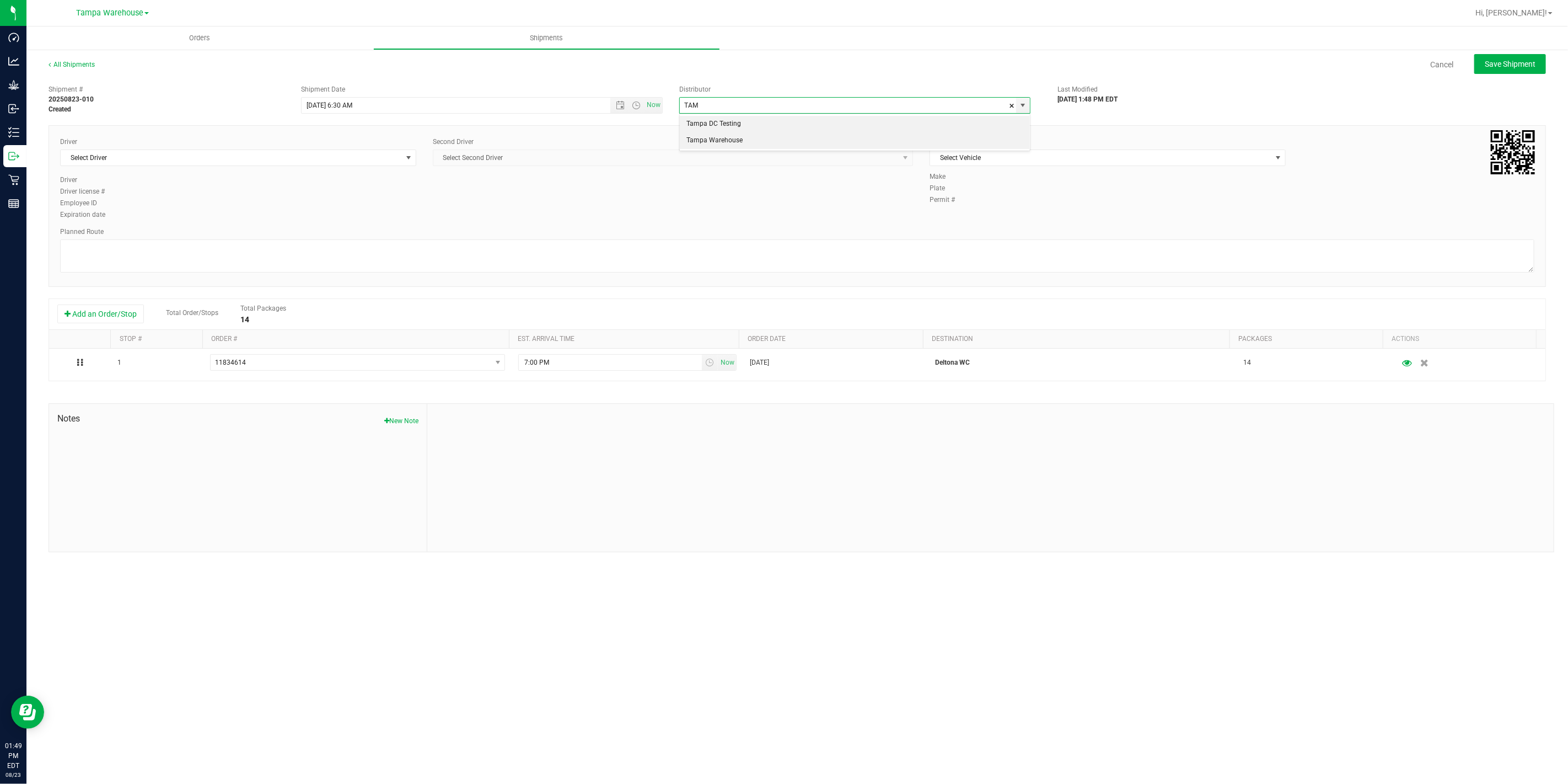
click at [770, 138] on li "Tampa Warehouse" at bounding box center [855, 140] width 350 height 17
type input "Tampa Warehouse"
click at [350, 160] on span "Select Driver" at bounding box center [231, 157] width 341 height 16
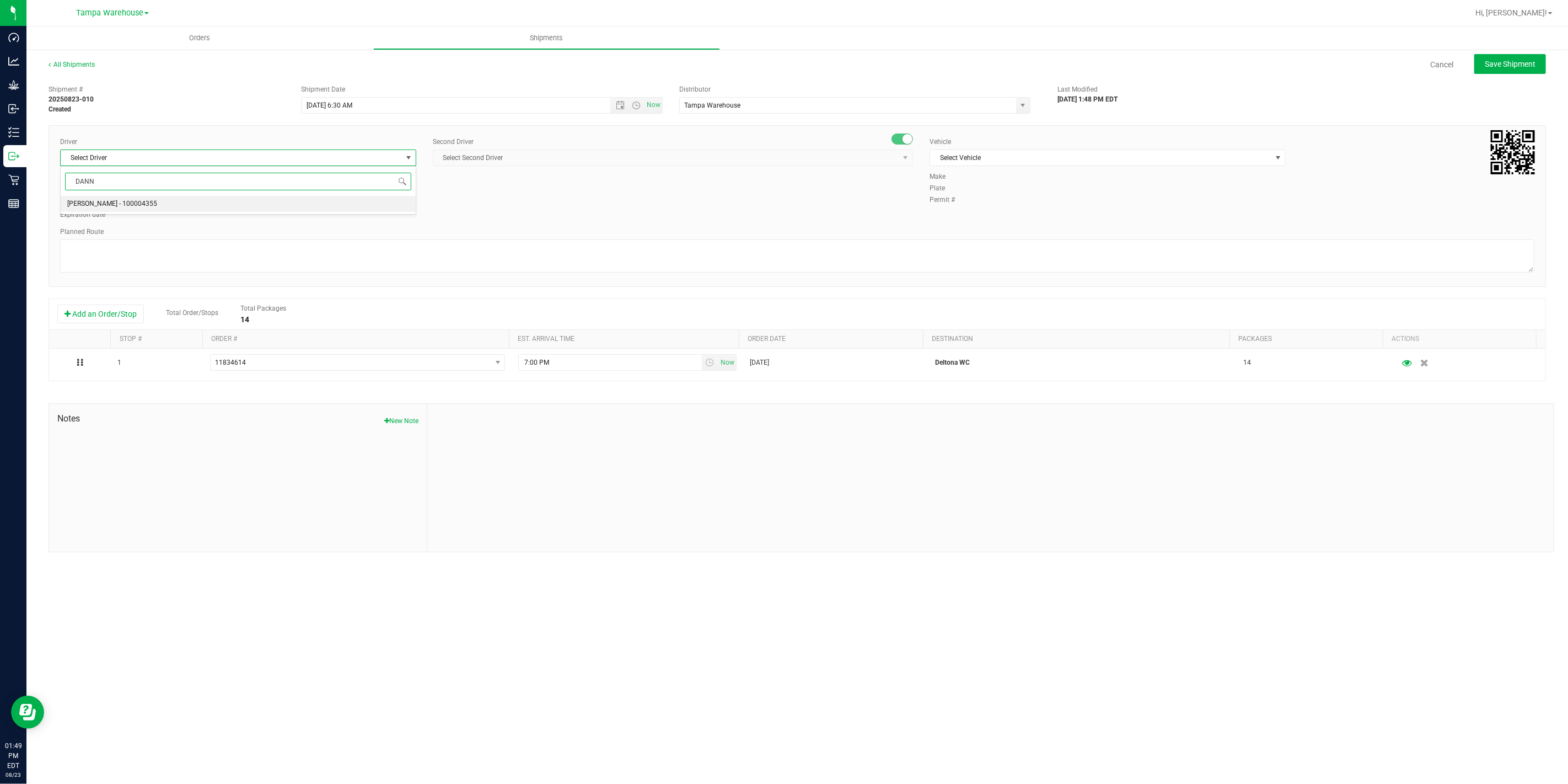
click at [315, 202] on li "[PERSON_NAME] - 100004355" at bounding box center [239, 204] width 356 height 17
type input "DANN"
click at [494, 153] on span "Select Second Driver" at bounding box center [666, 157] width 466 height 16
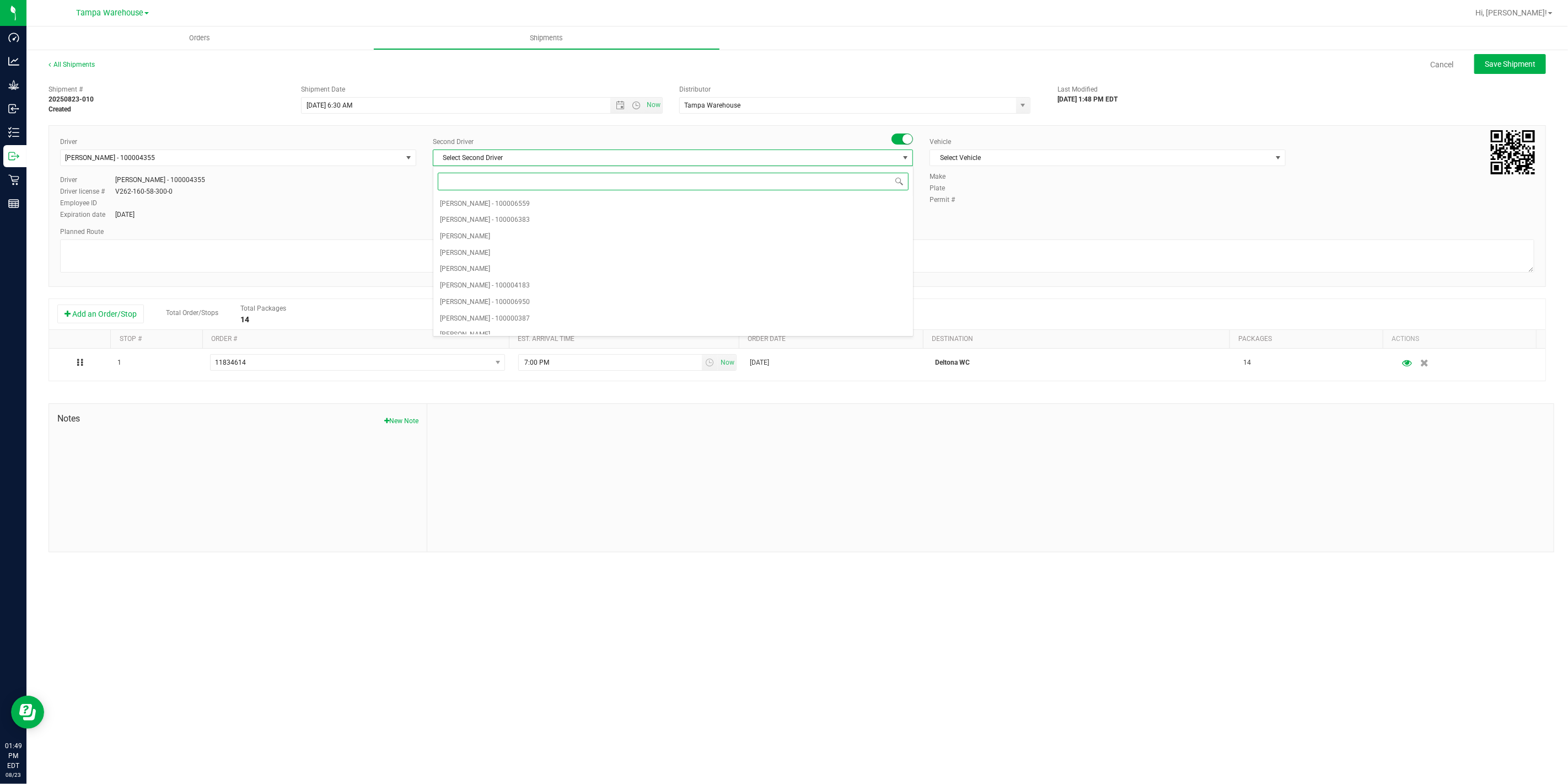
type input "z"
click at [501, 322] on span "[PERSON_NAME] - 100007761" at bounding box center [485, 326] width 90 height 14
click at [994, 159] on span "Select Vehicle" at bounding box center [1100, 157] width 341 height 16
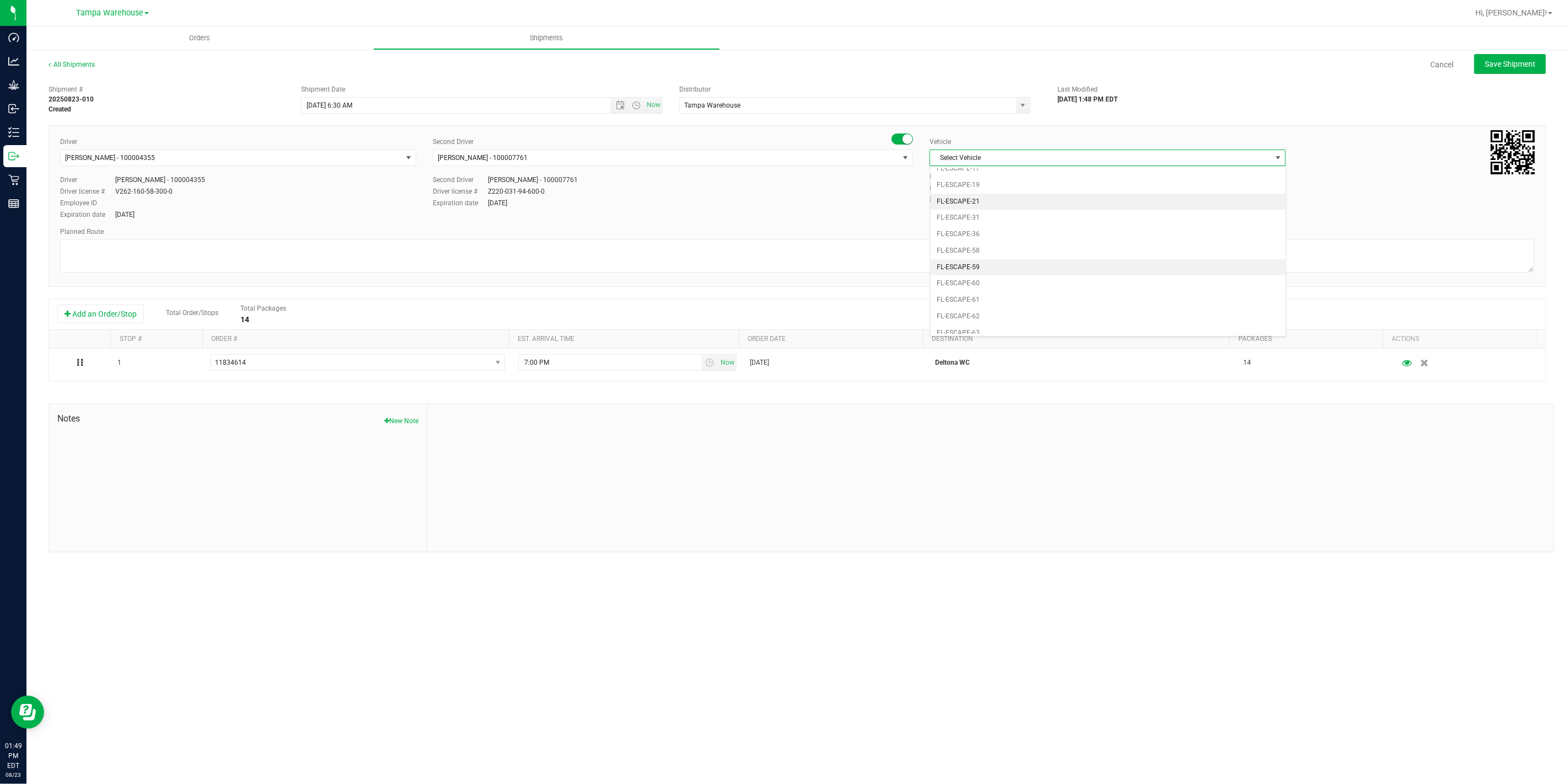
scroll to position [148, 0]
click at [1006, 276] on li "FL-EXPRESS-01" at bounding box center [1109, 275] width 356 height 17
click at [839, 255] on textarea at bounding box center [797, 255] width 1474 height 33
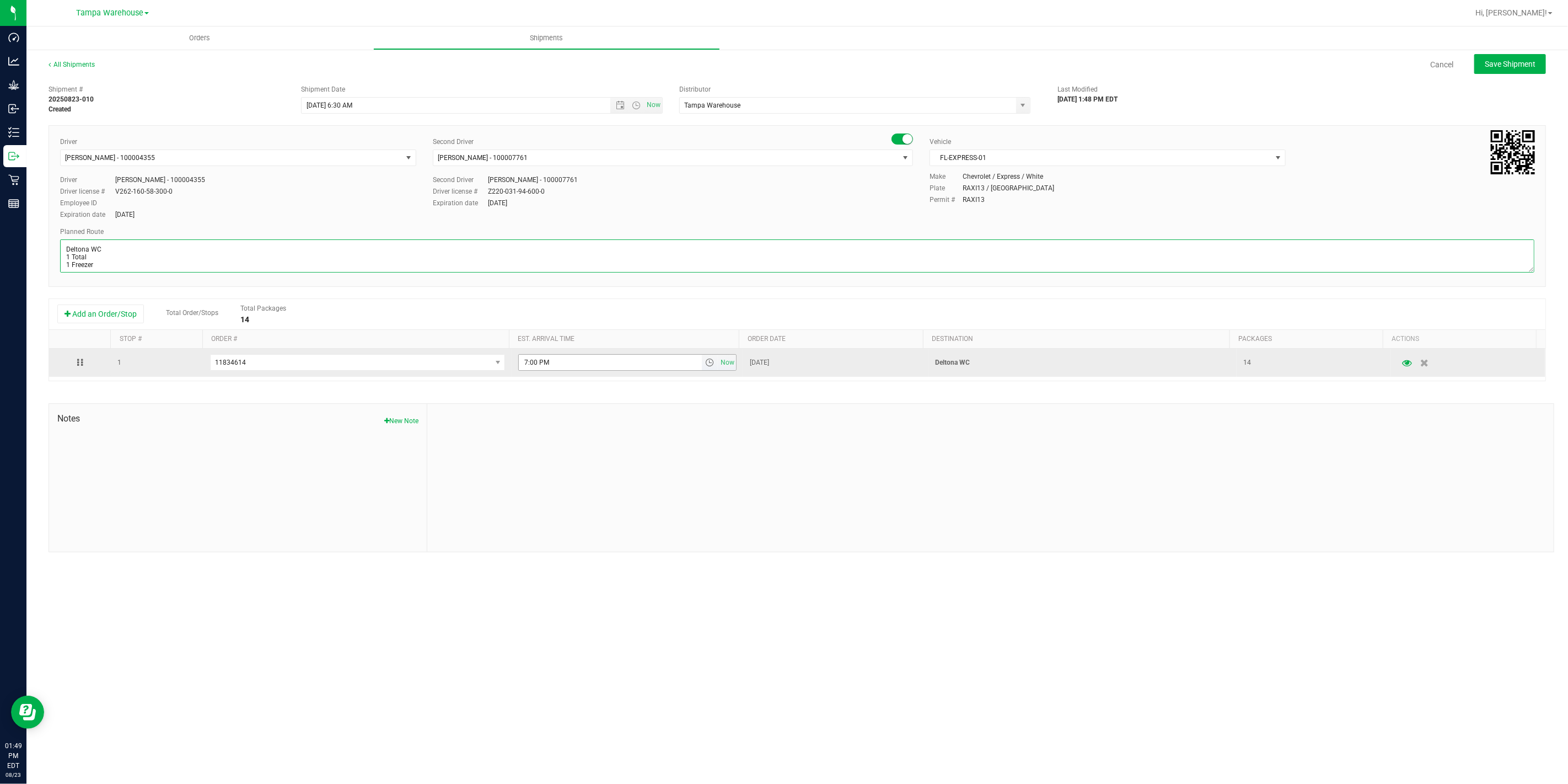
click at [705, 363] on span "select" at bounding box center [709, 362] width 8 height 8
type textarea "Deltona WC 1 Total 1 Freezer"
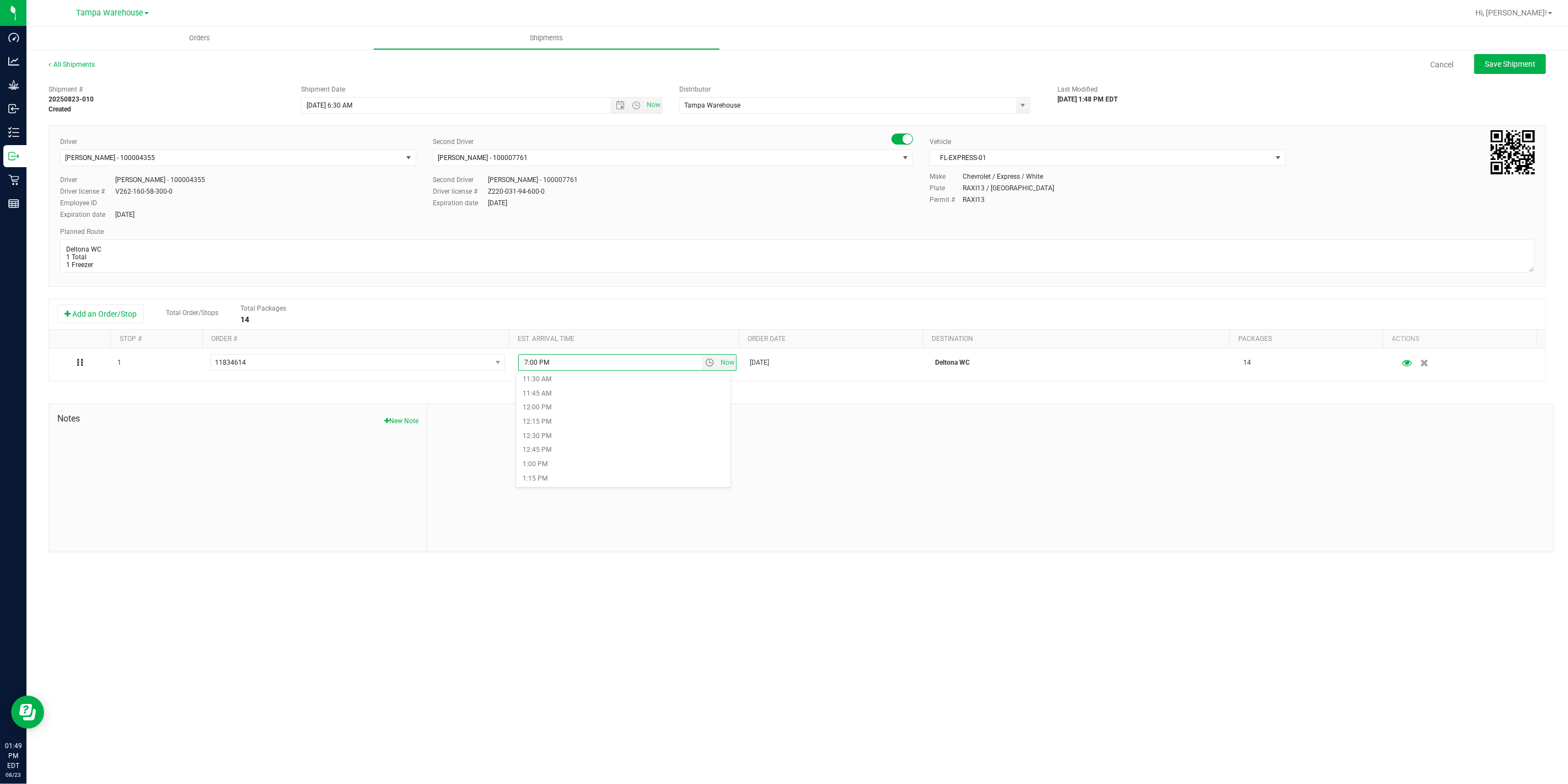
scroll to position [674, 0]
click at [542, 471] on li "1:30 PM" at bounding box center [623, 473] width 214 height 14
click at [783, 415] on div at bounding box center [991, 477] width 1126 height 148
click at [1524, 68] on button "Save Shipment" at bounding box center [1510, 64] width 72 height 20
type input "[DATE] 10:30 AM"
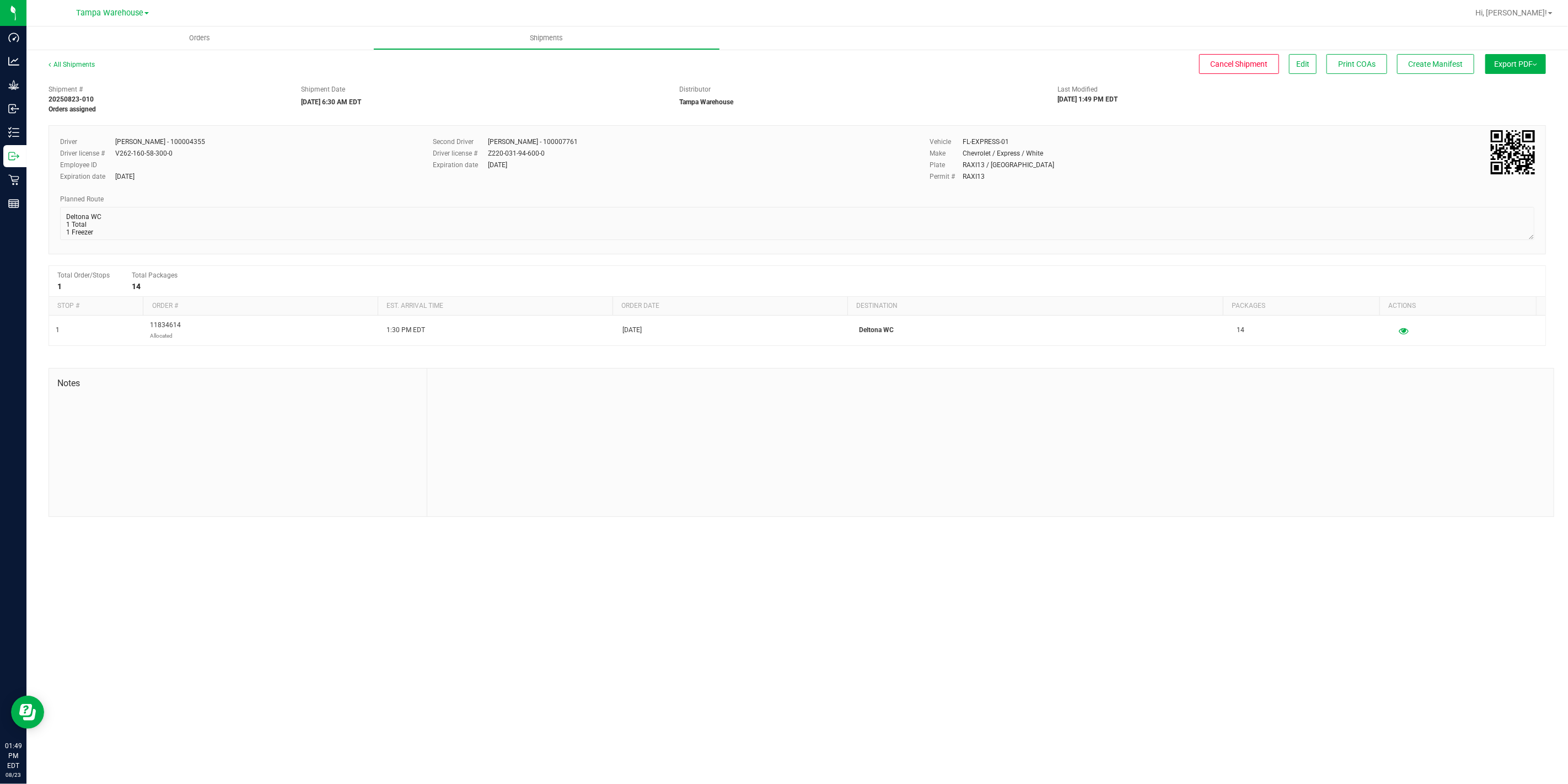
click at [1524, 68] on button "Export PDF" at bounding box center [1516, 64] width 61 height 20
click at [1517, 93] on li "Manifest by Package ID" at bounding box center [1512, 88] width 111 height 17
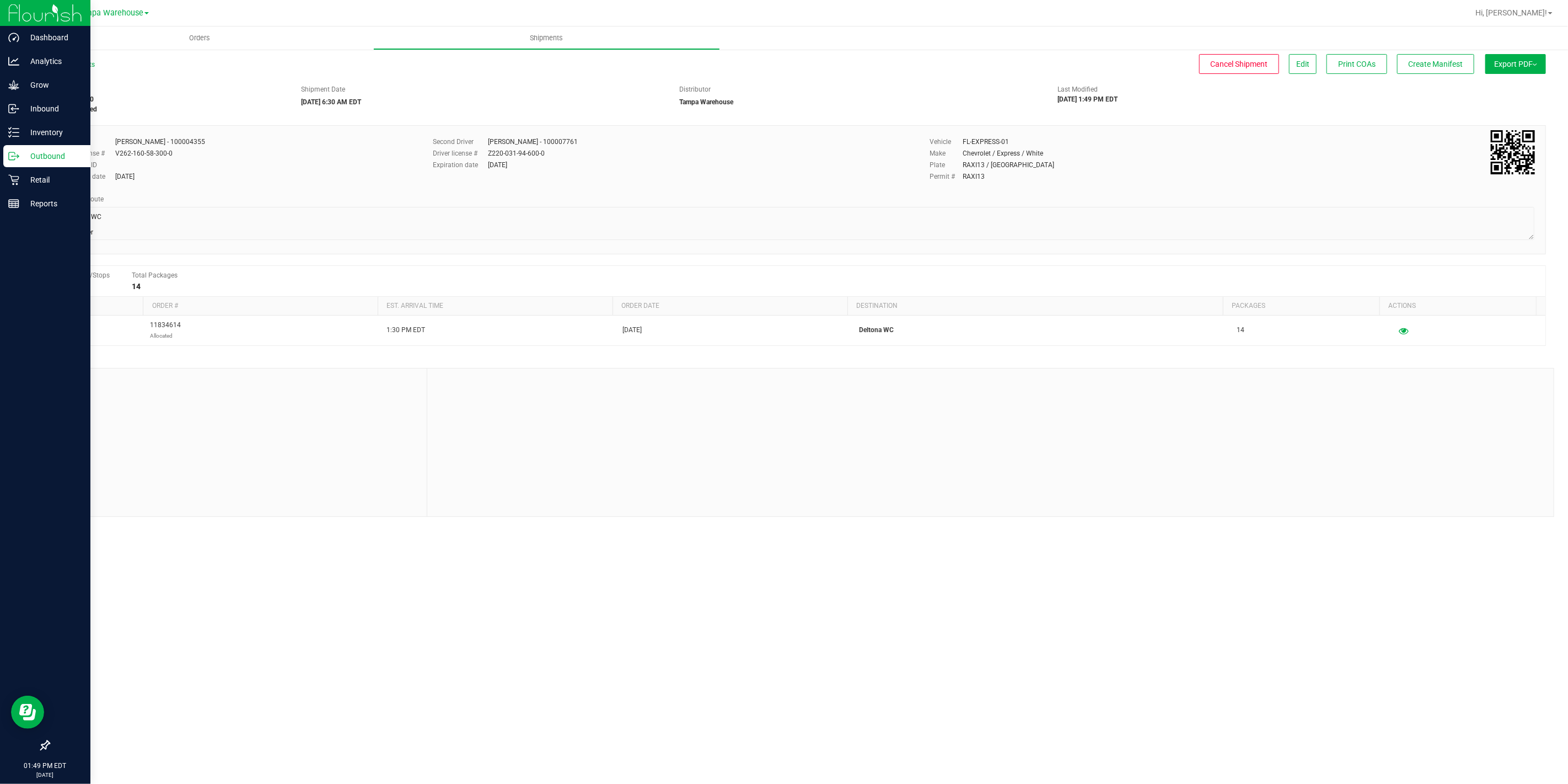
click at [13, 156] on icon at bounding box center [14, 156] width 11 height 11
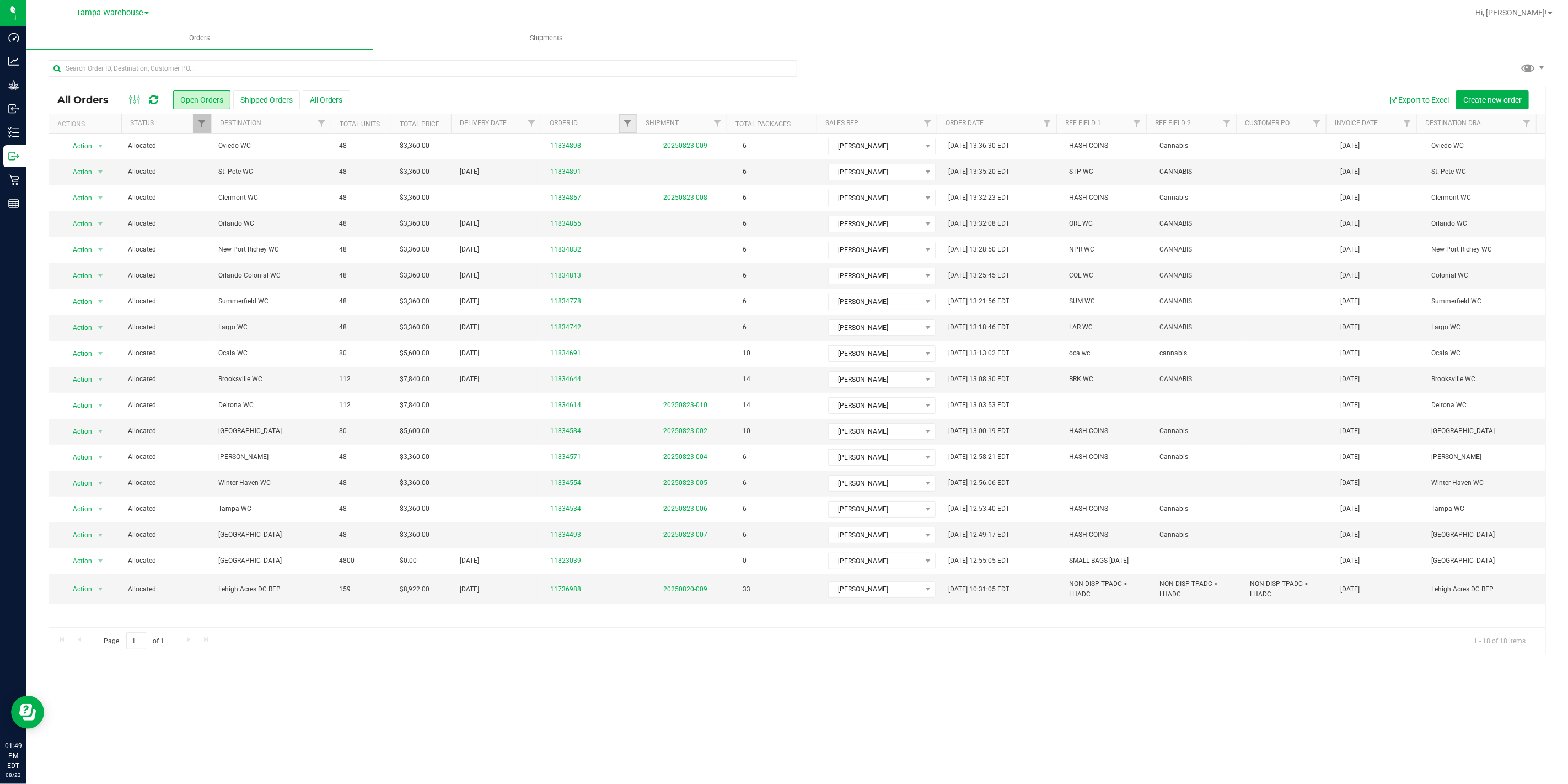
click at [622, 125] on link "Filter" at bounding box center [627, 123] width 18 height 19
type input "4855"
click at [625, 165] on button "Filter" at bounding box center [651, 177] width 53 height 24
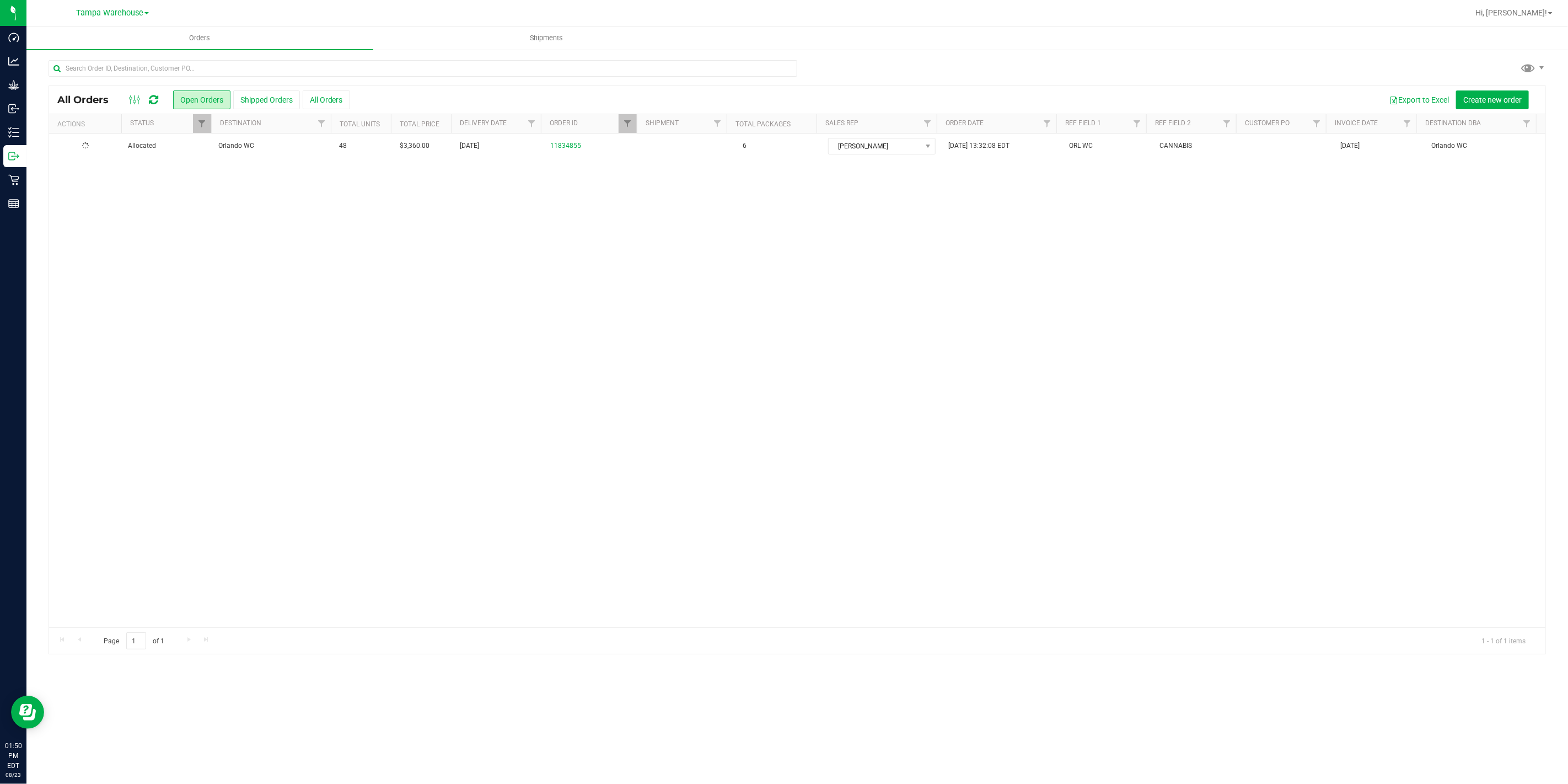
click at [303, 155] on td "Orlando WC" at bounding box center [271, 146] width 121 height 25
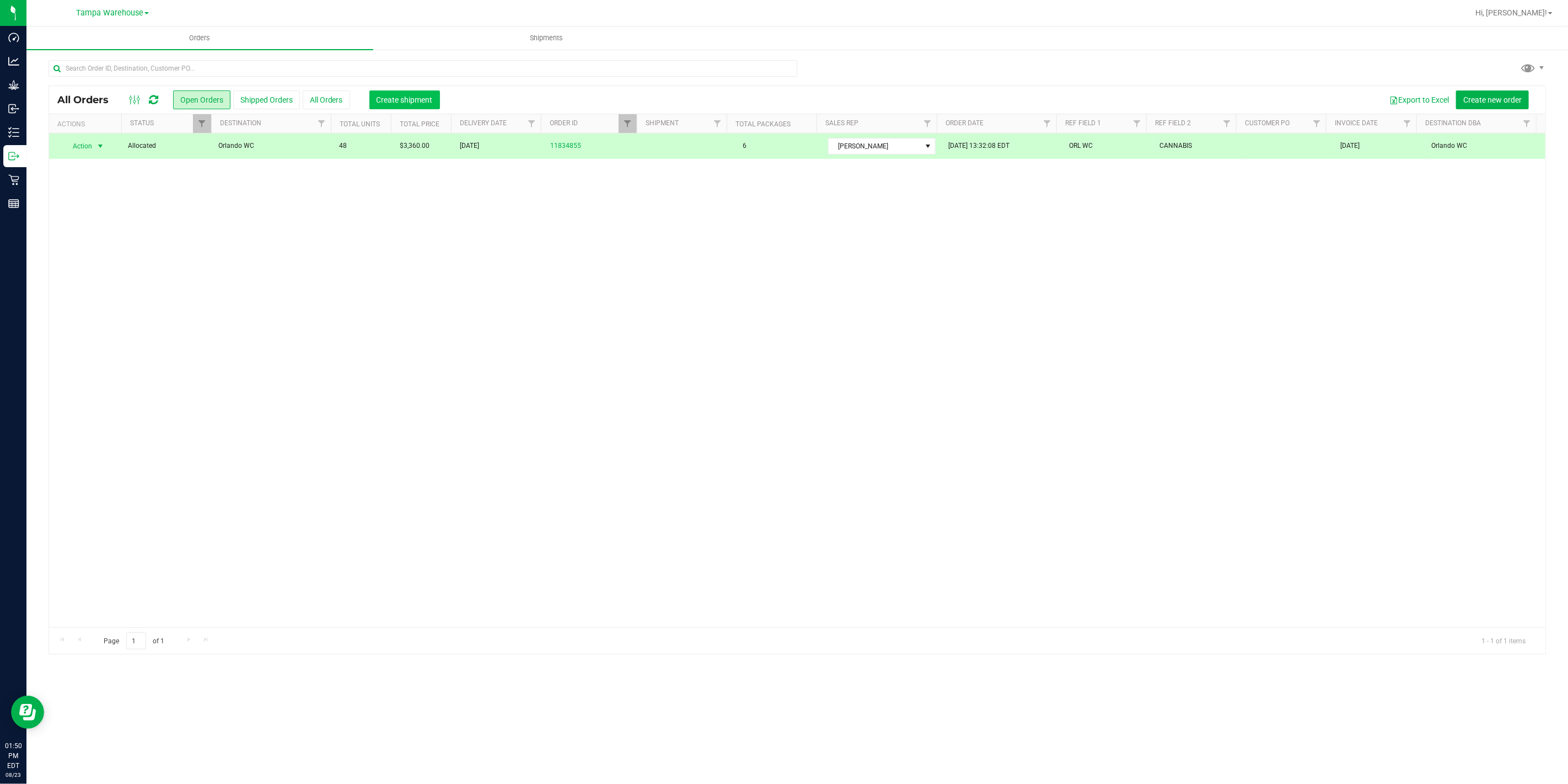
click at [429, 95] on span "Create shipment" at bounding box center [405, 99] width 56 height 8
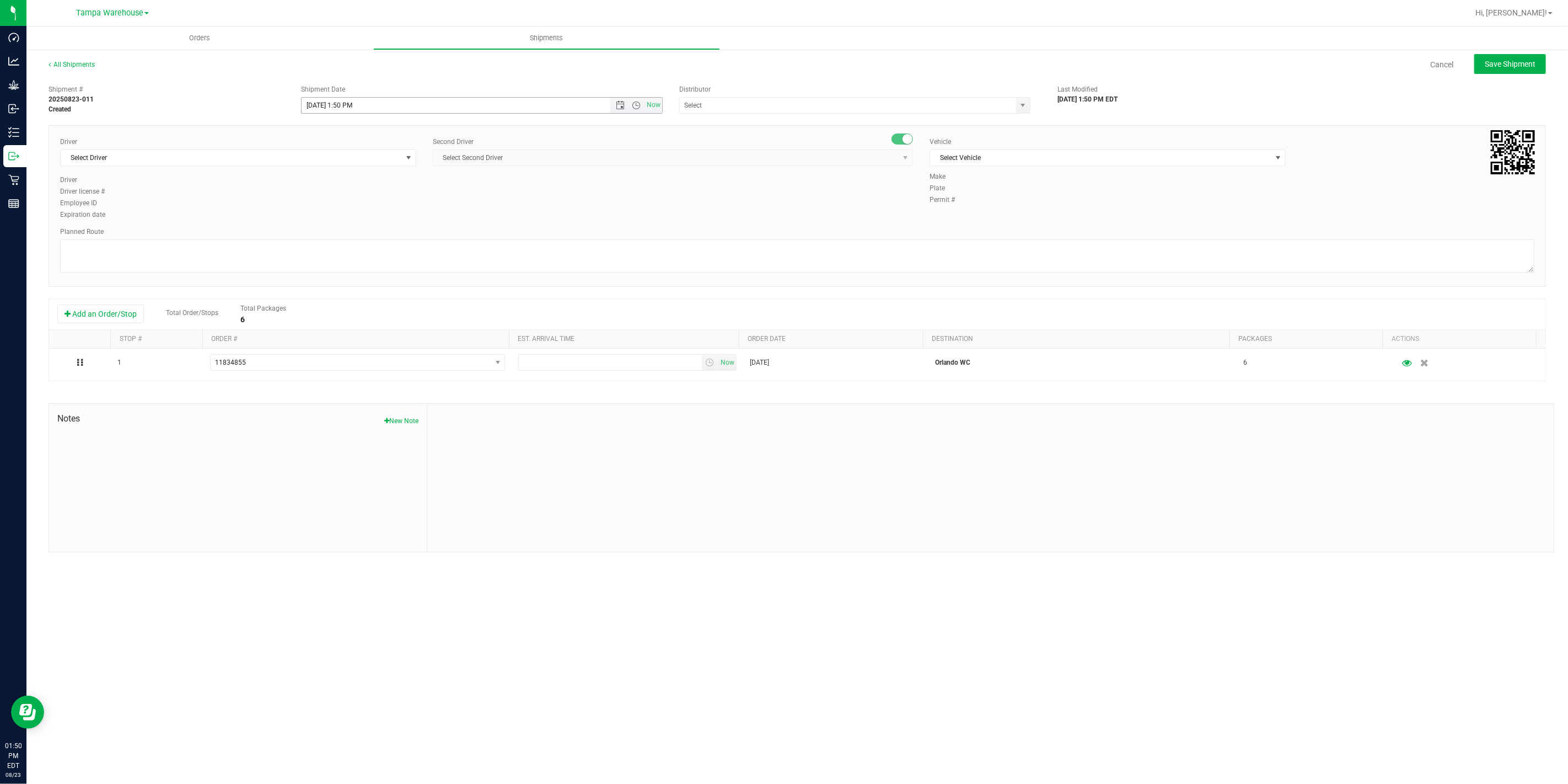
click at [617, 101] on span "Open the date view" at bounding box center [619, 105] width 8 height 8
click at [327, 237] on link "25" at bounding box center [327, 234] width 16 height 17
click at [634, 109] on span "Open the time view" at bounding box center [636, 105] width 8 height 8
click at [347, 181] on li "6:30 AM" at bounding box center [481, 184] width 359 height 14
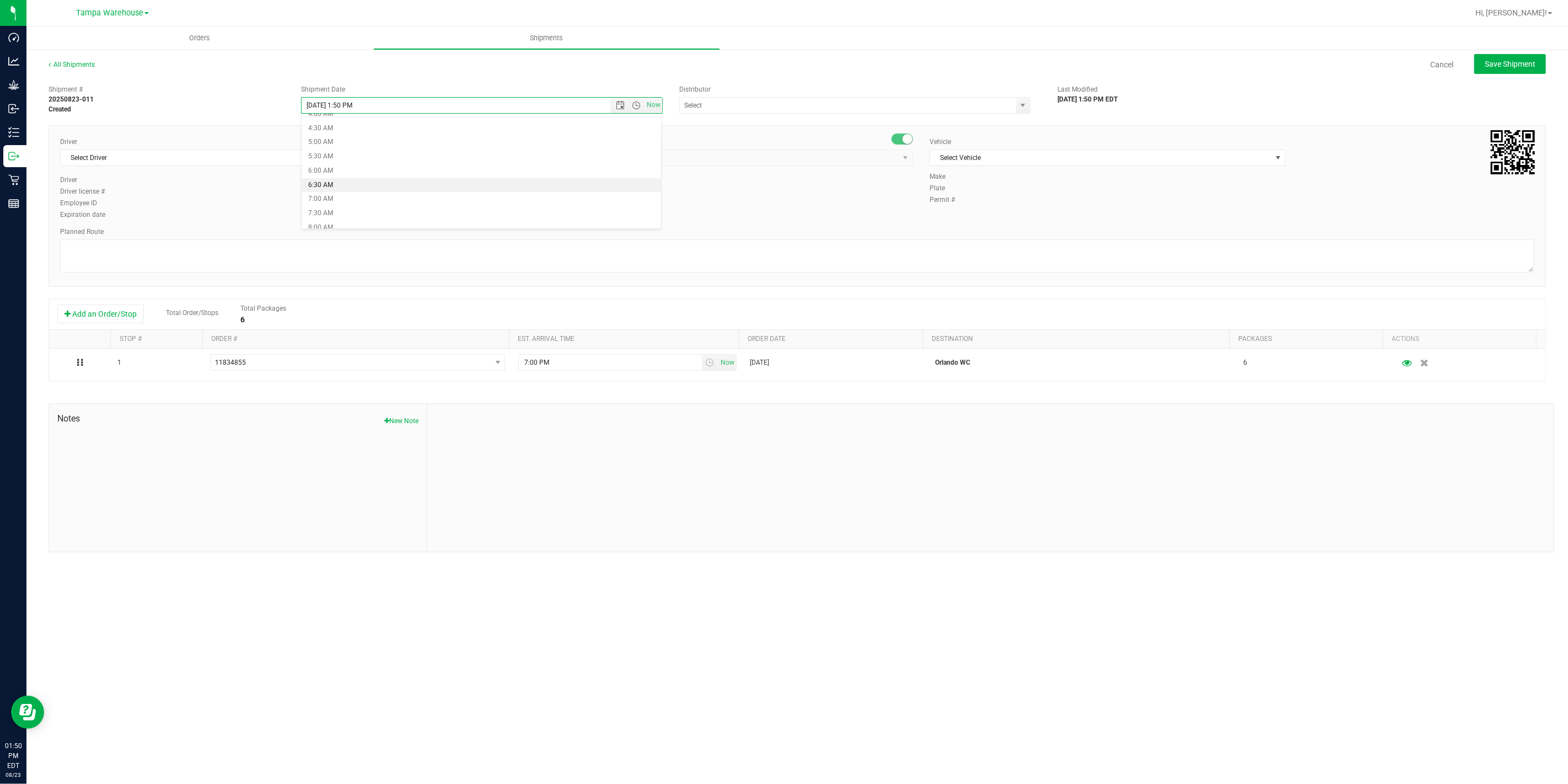
type input "[DATE] 6:30 AM"
click at [733, 110] on input "text" at bounding box center [843, 105] width 327 height 16
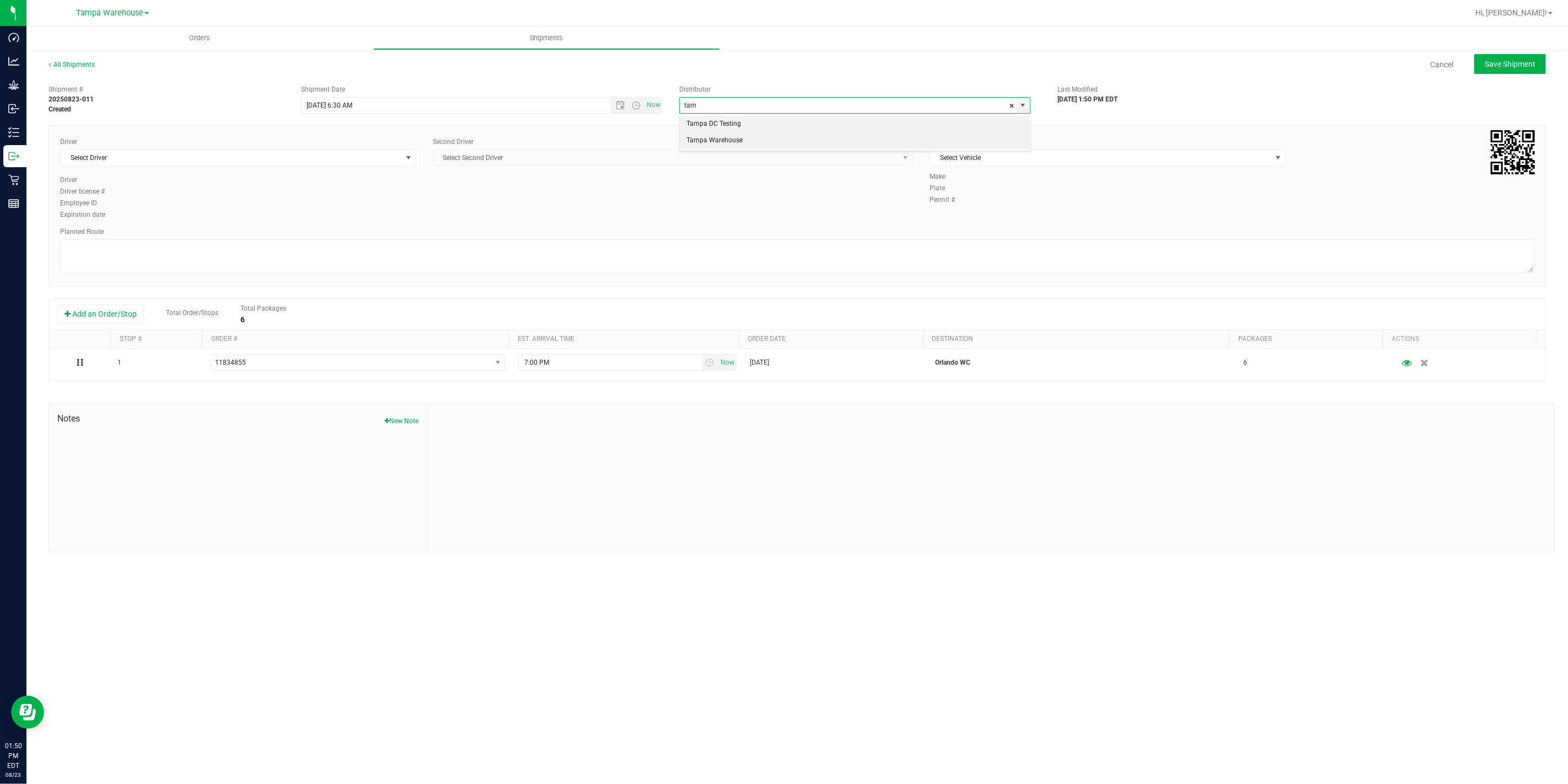
click at [712, 144] on li "Tampa Warehouse" at bounding box center [855, 140] width 350 height 17
type input "Tampa Warehouse"
click at [269, 140] on div "Driver" at bounding box center [238, 141] width 356 height 10
click at [261, 156] on span "Select Driver" at bounding box center [231, 157] width 341 height 16
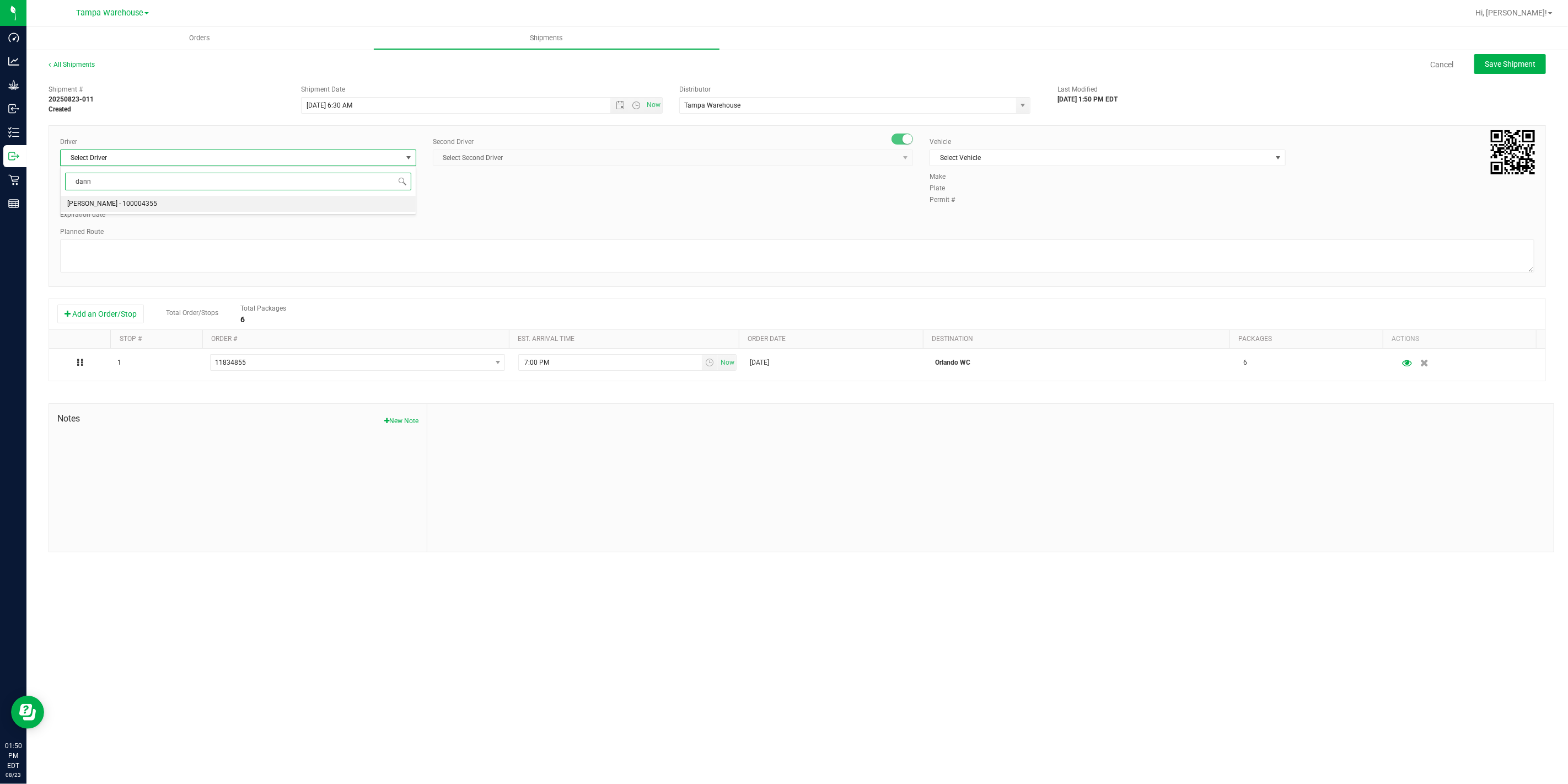
click at [203, 198] on li "[PERSON_NAME] - 100004355" at bounding box center [239, 204] width 356 height 17
type input "dann"
click at [486, 158] on span "Select Second Driver" at bounding box center [666, 157] width 466 height 16
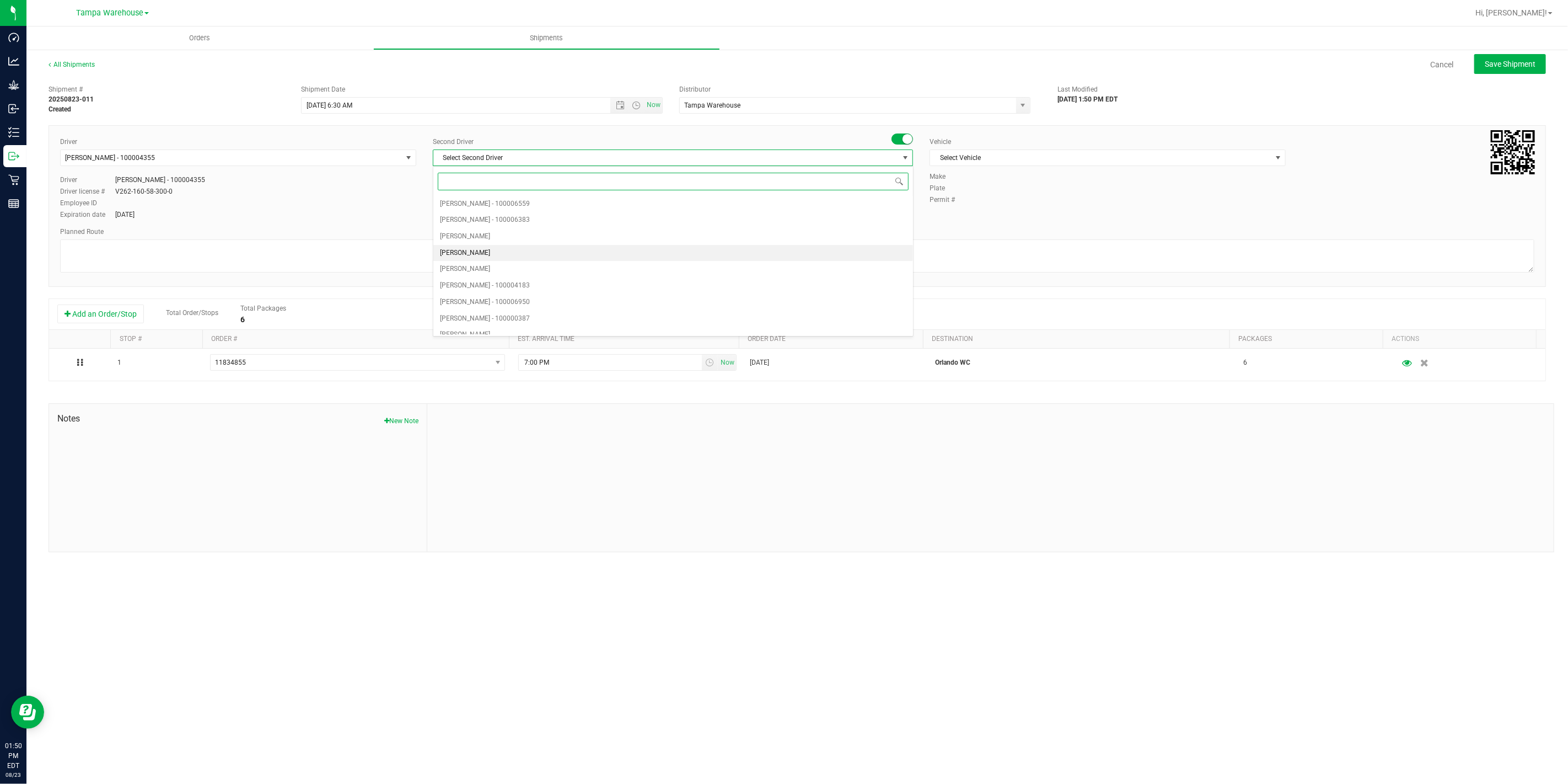
type input "z"
click at [524, 328] on span "[PERSON_NAME] - 100007761" at bounding box center [485, 326] width 90 height 14
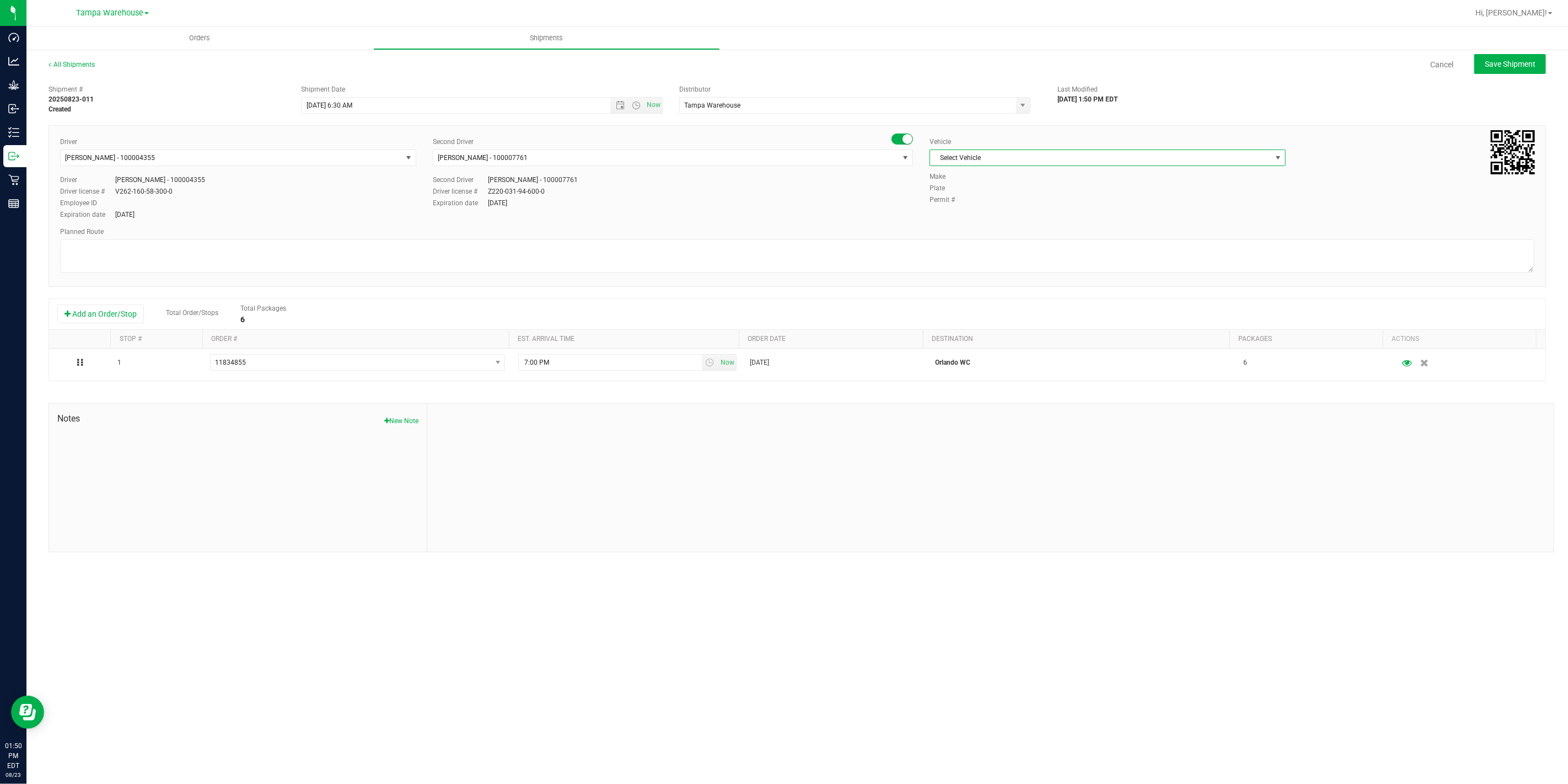
click at [1061, 155] on span "Select Vehicle" at bounding box center [1100, 157] width 341 height 16
click at [973, 291] on li "FL-EXPRESS-01" at bounding box center [1109, 288] width 356 height 17
click at [939, 255] on textarea at bounding box center [797, 255] width 1474 height 33
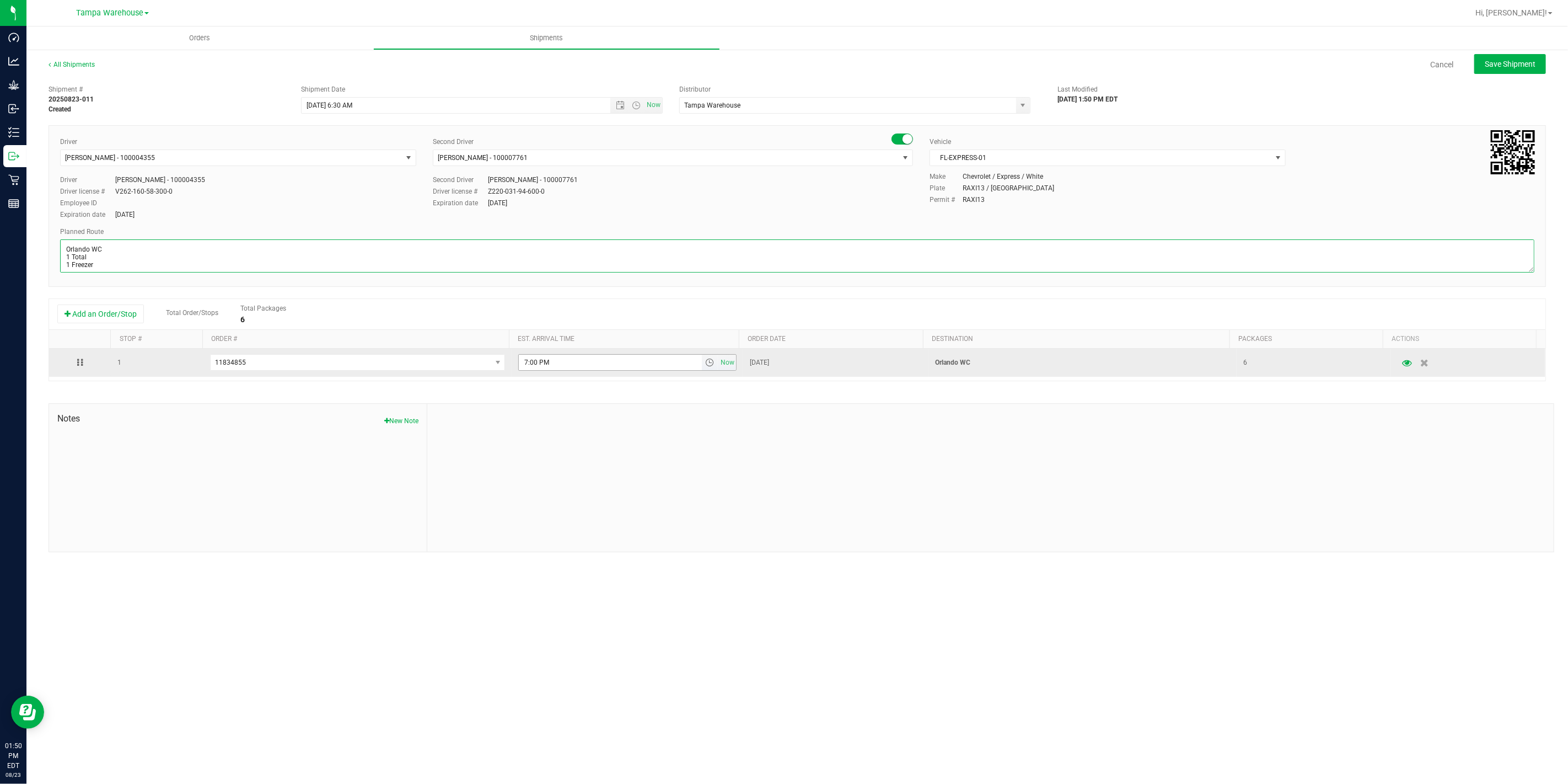
click at [705, 362] on span "select" at bounding box center [709, 362] width 8 height 8
type textarea "Orlando WC 1 Total 1 Freezer"
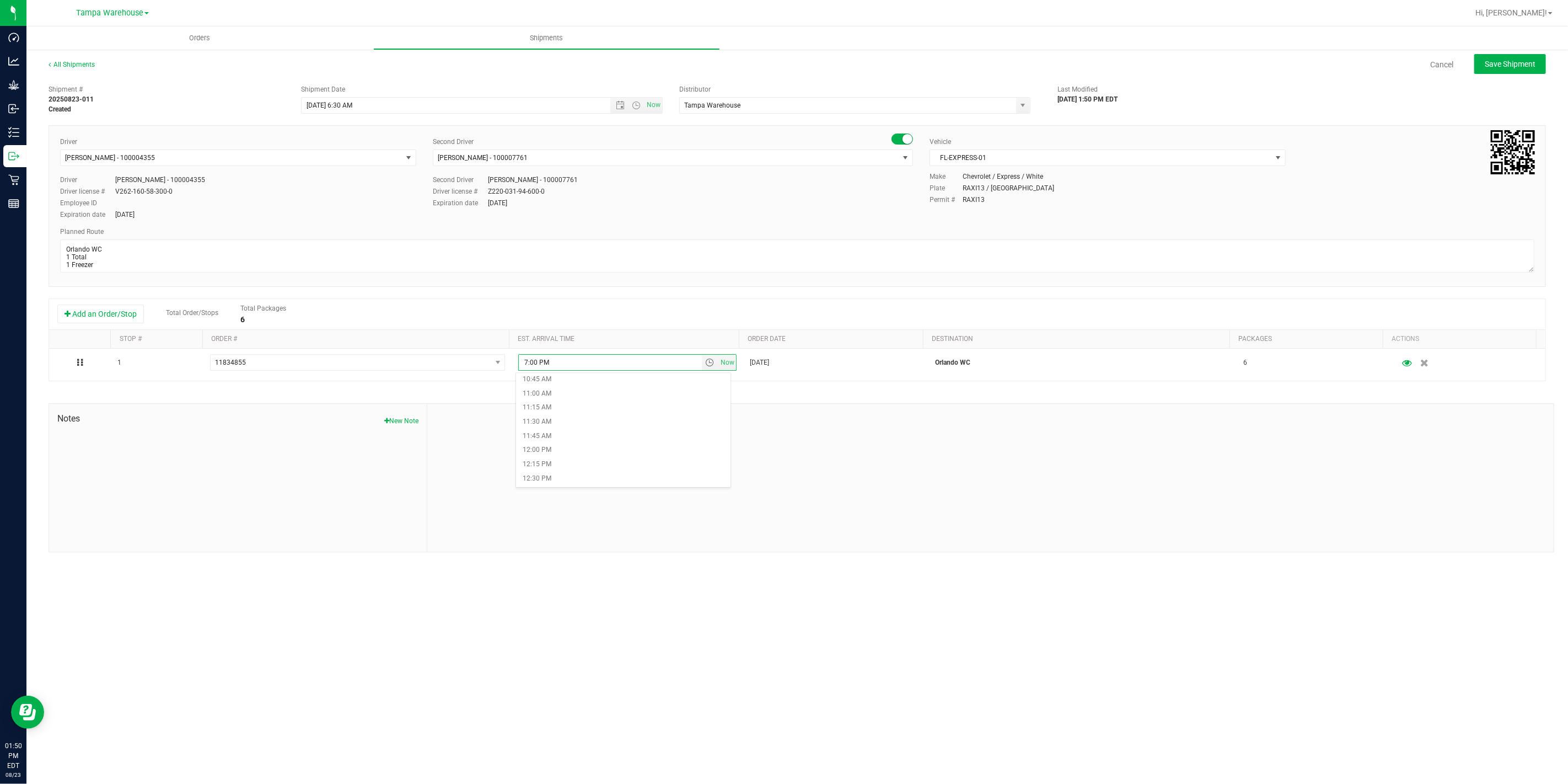
scroll to position [613, 0]
click at [560, 454] on li "12:00 PM" at bounding box center [623, 449] width 214 height 14
click at [879, 427] on div at bounding box center [991, 477] width 1126 height 148
click at [1502, 76] on div "All Shipments Cancel Save Shipment" at bounding box center [797, 69] width 1498 height 20
click at [1502, 68] on button "Save Shipment" at bounding box center [1510, 64] width 72 height 20
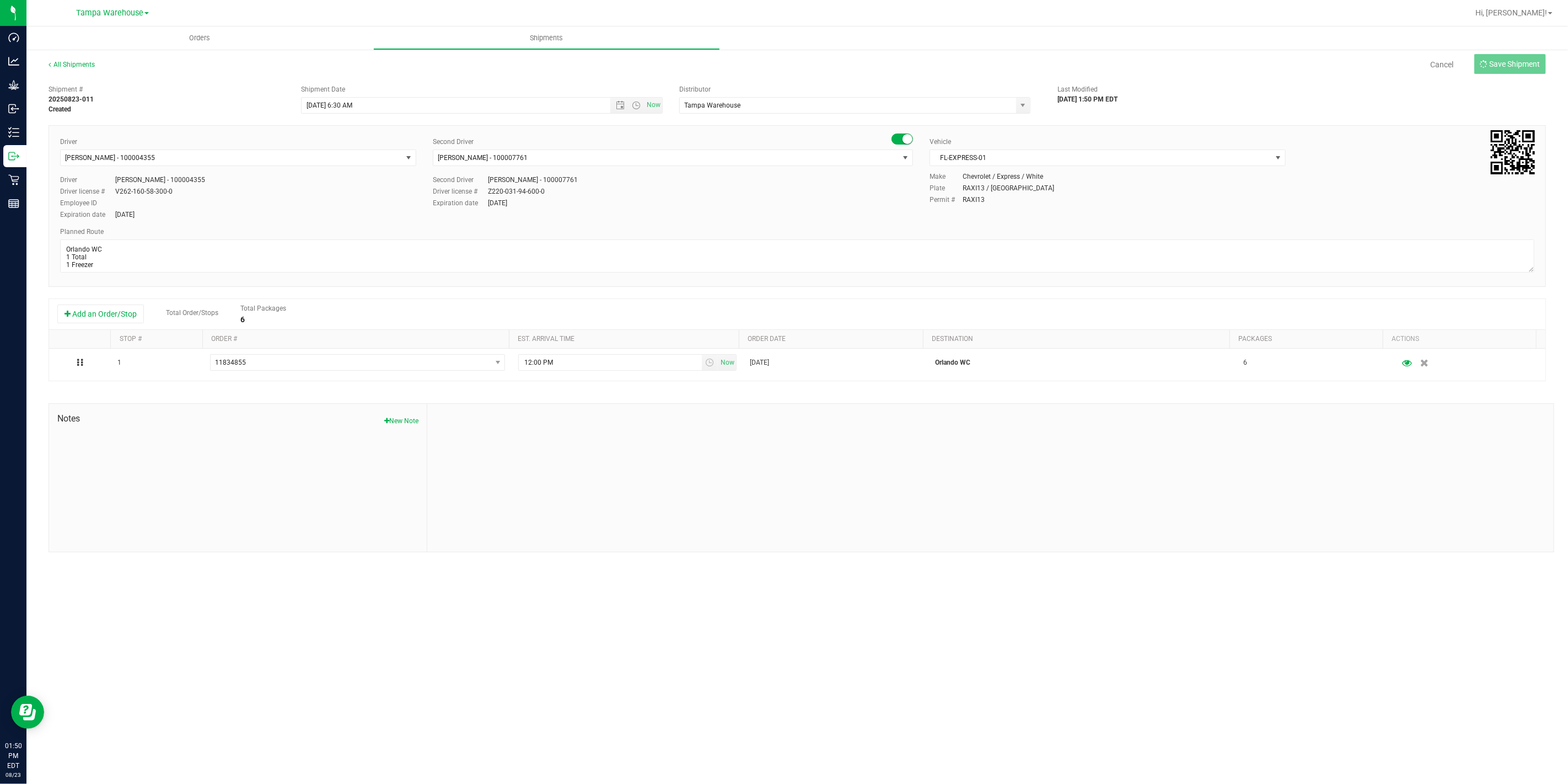
type input "[DATE] 10:30 AM"
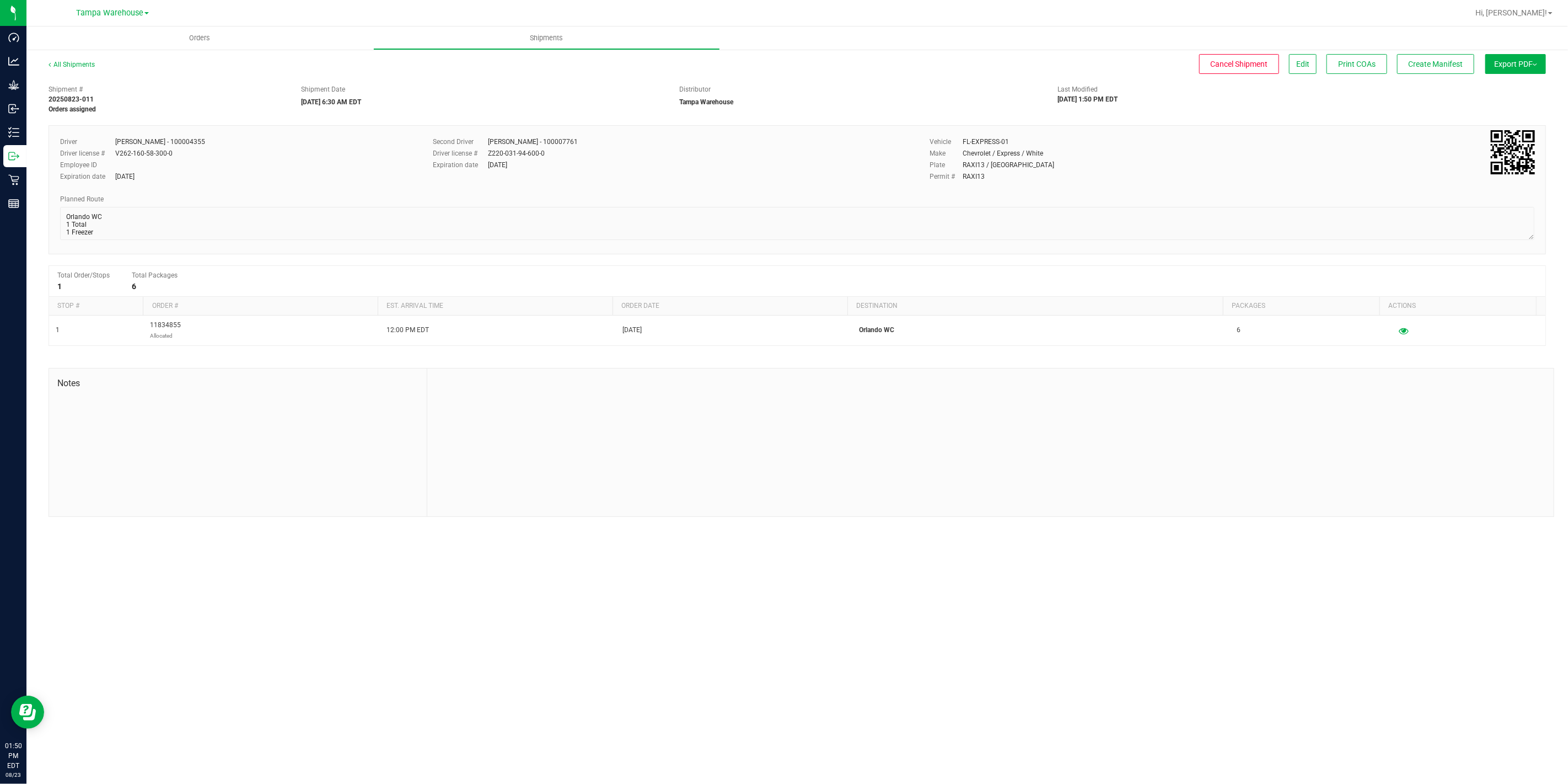
click at [1502, 68] on button "Export PDF" at bounding box center [1516, 64] width 61 height 20
click at [1507, 90] on span "Manifest by Package ID" at bounding box center [1500, 88] width 70 height 7
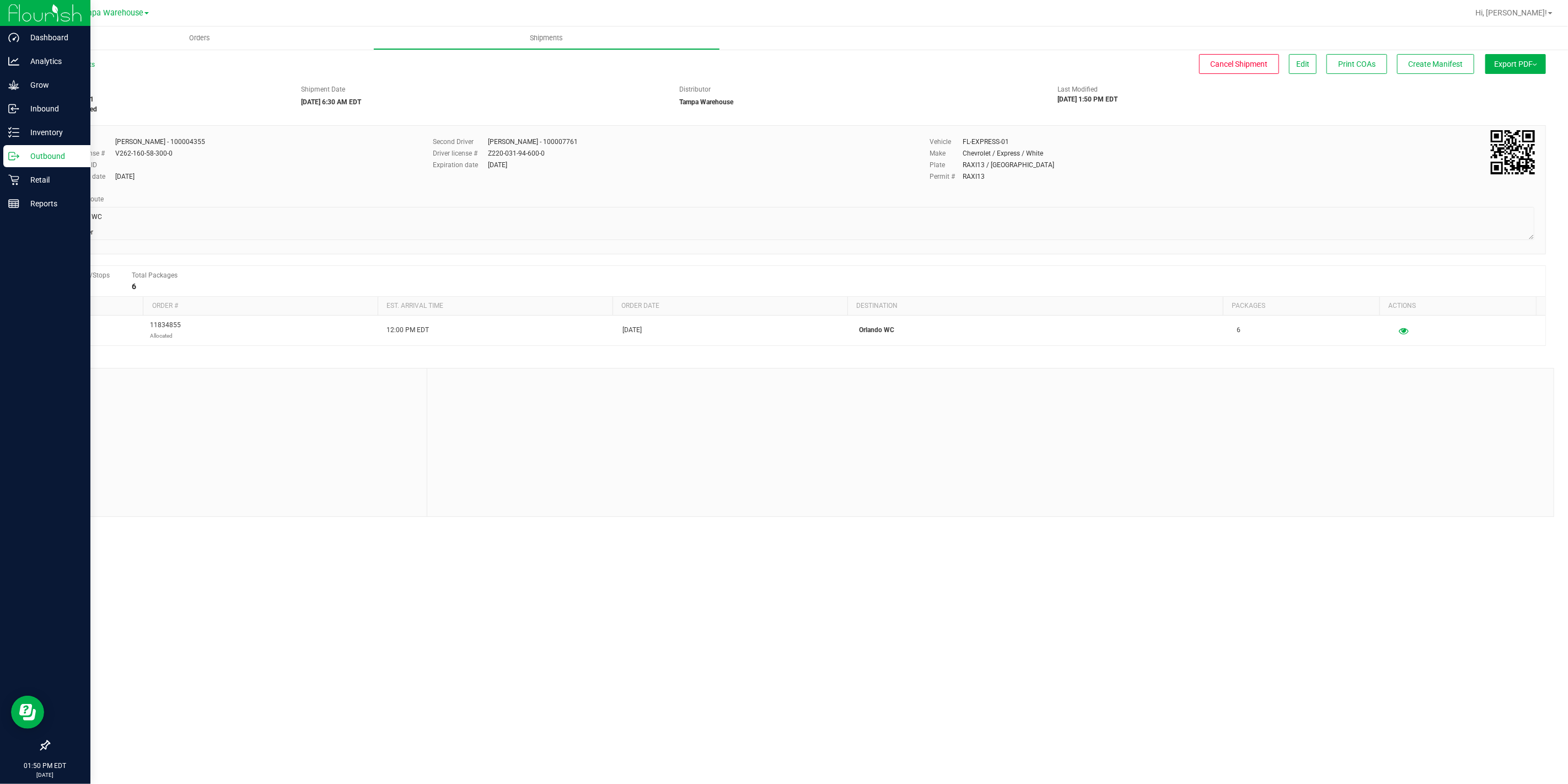
click at [17, 160] on icon at bounding box center [14, 156] width 11 height 11
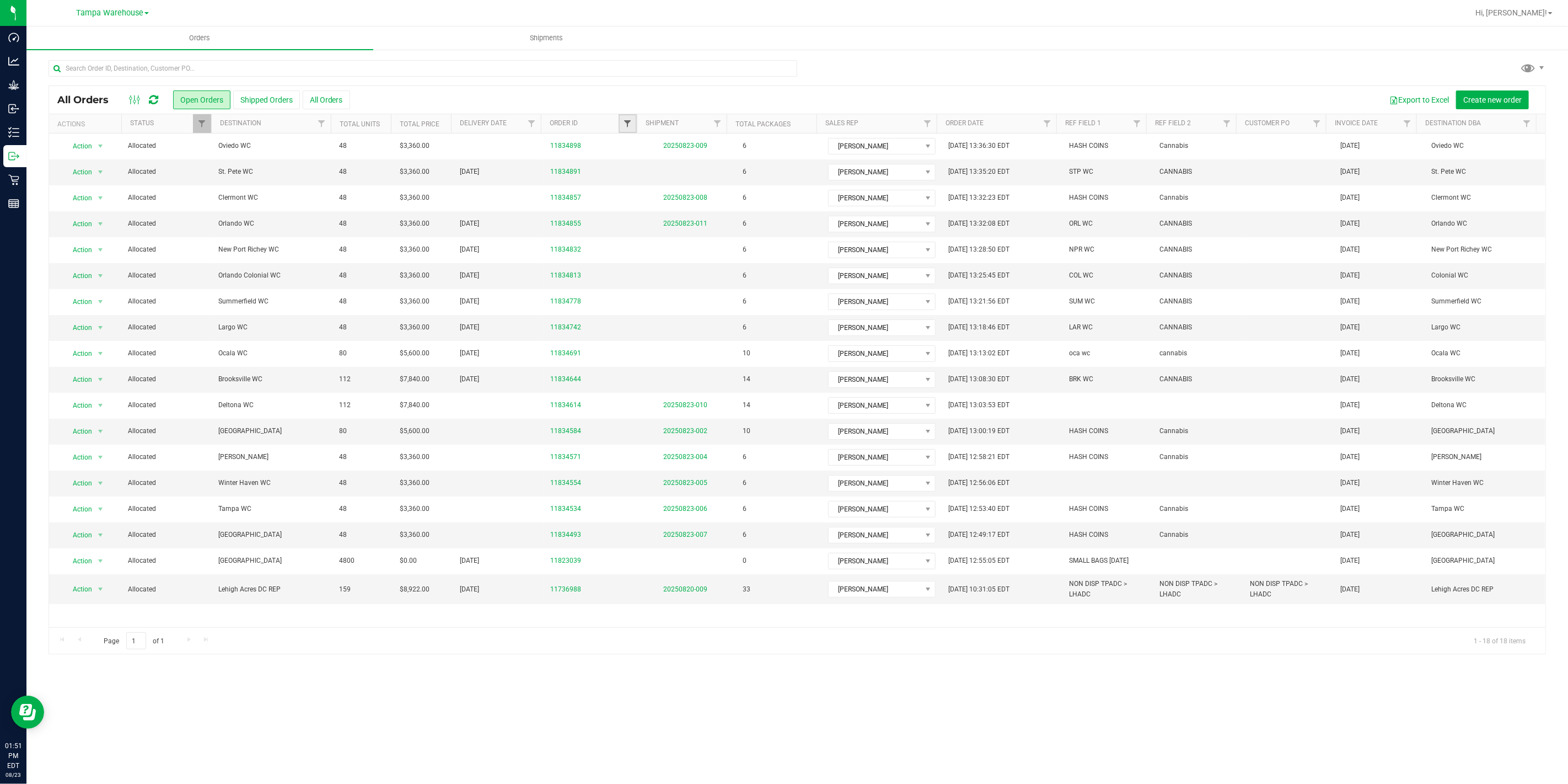
click at [624, 121] on span "Filter" at bounding box center [627, 123] width 8 height 8
type input "4813"
click at [625, 165] on button "Filter" at bounding box center [651, 177] width 53 height 24
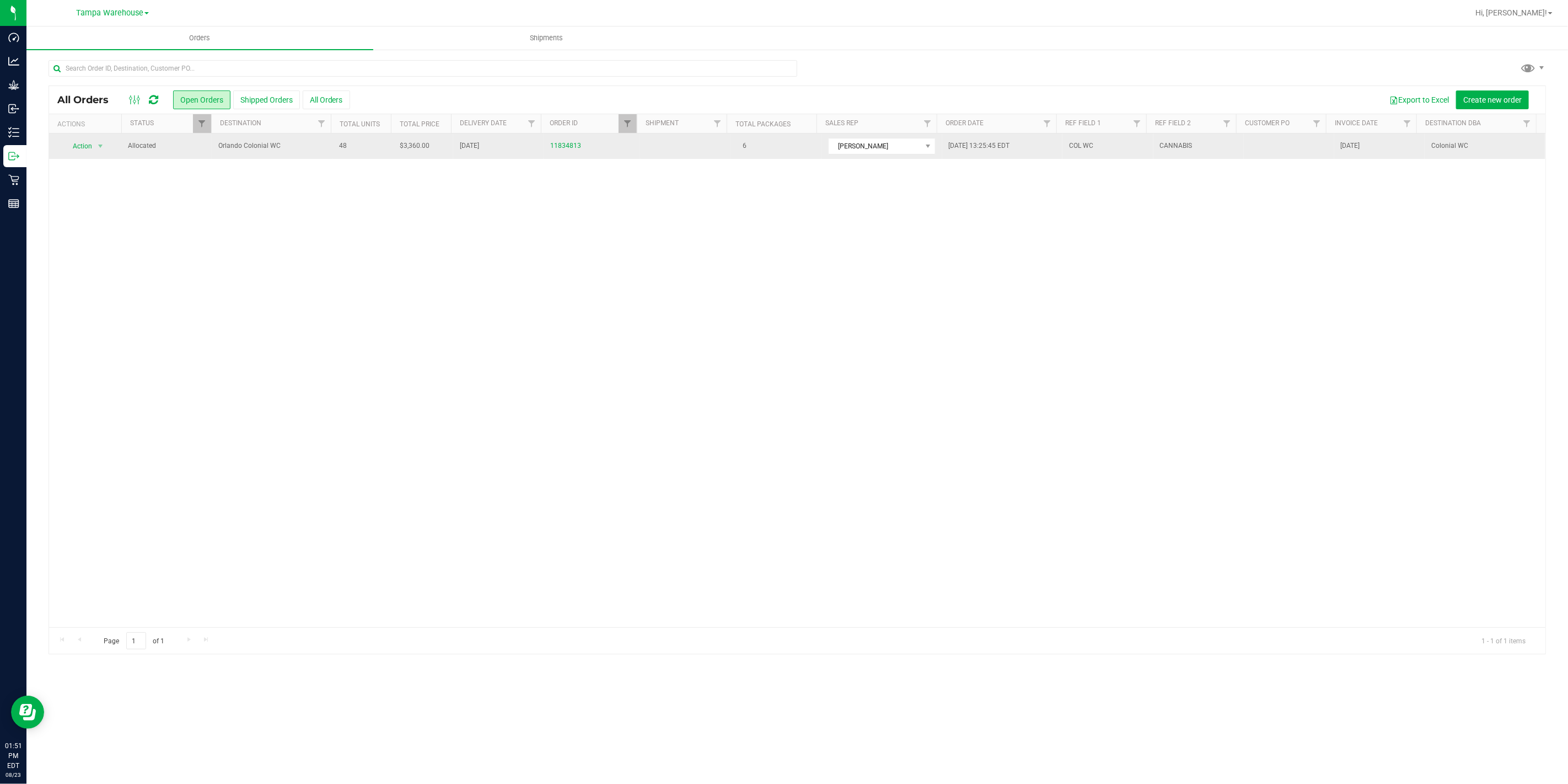
click at [301, 140] on span "Orlando Colonial WC" at bounding box center [271, 145] width 108 height 10
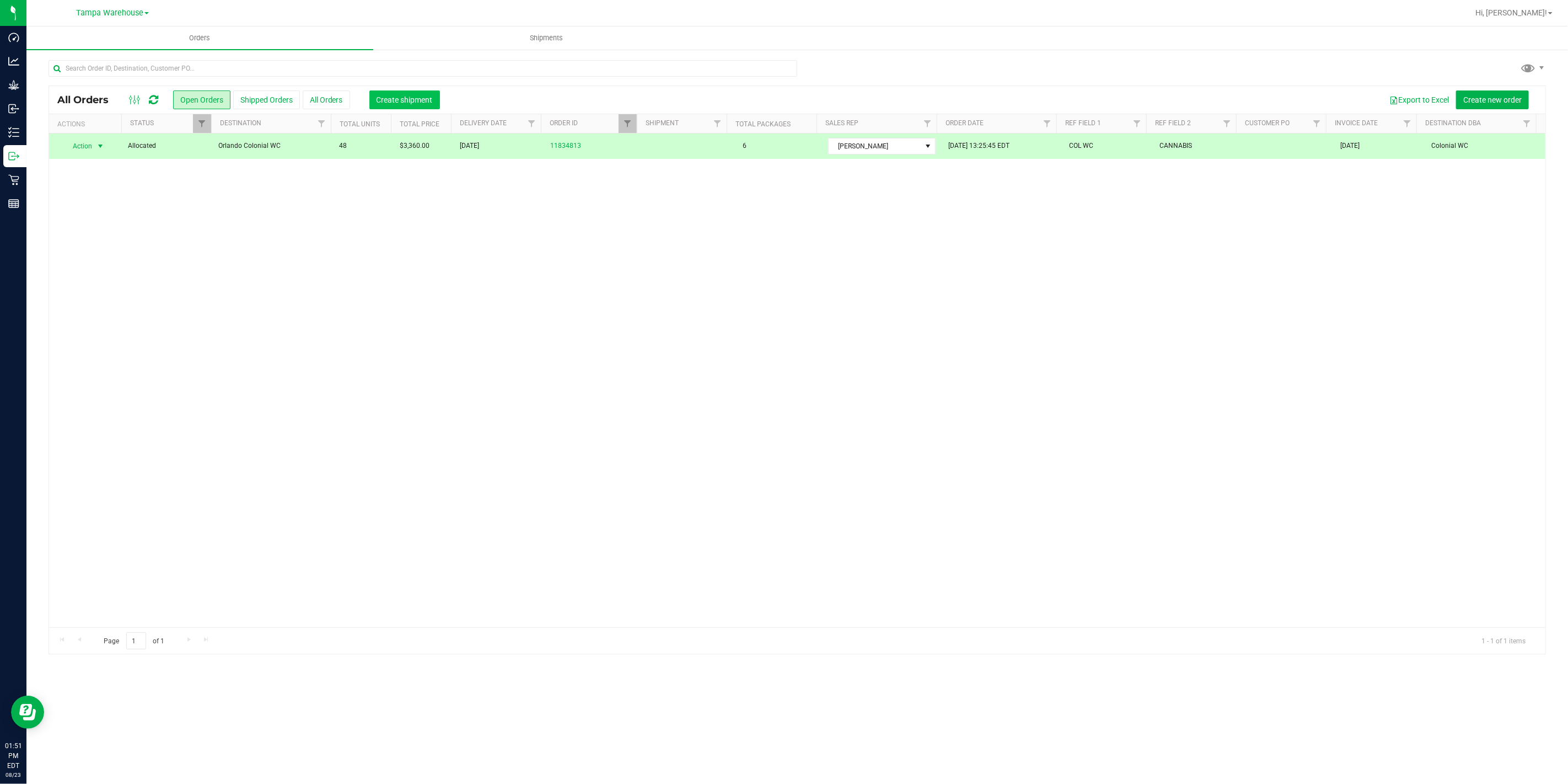
click at [389, 95] on span "Create shipment" at bounding box center [405, 99] width 56 height 8
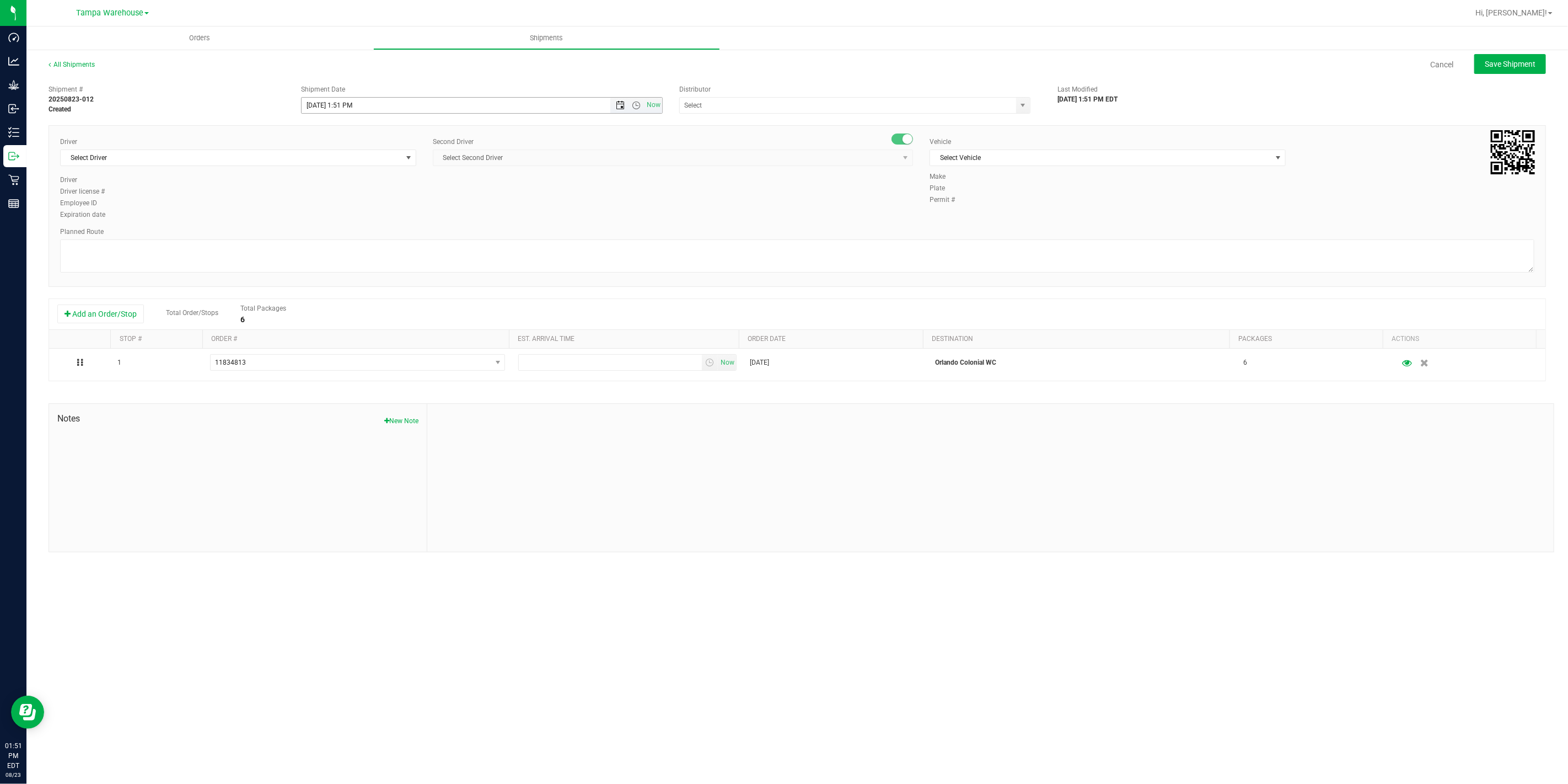
click at [623, 106] on span "Open the date view" at bounding box center [619, 105] width 8 height 8
click at [331, 236] on link "25" at bounding box center [327, 234] width 16 height 17
click at [634, 106] on span "Open the time view" at bounding box center [636, 105] width 8 height 8
click at [368, 183] on li "6:30 AM" at bounding box center [481, 184] width 359 height 14
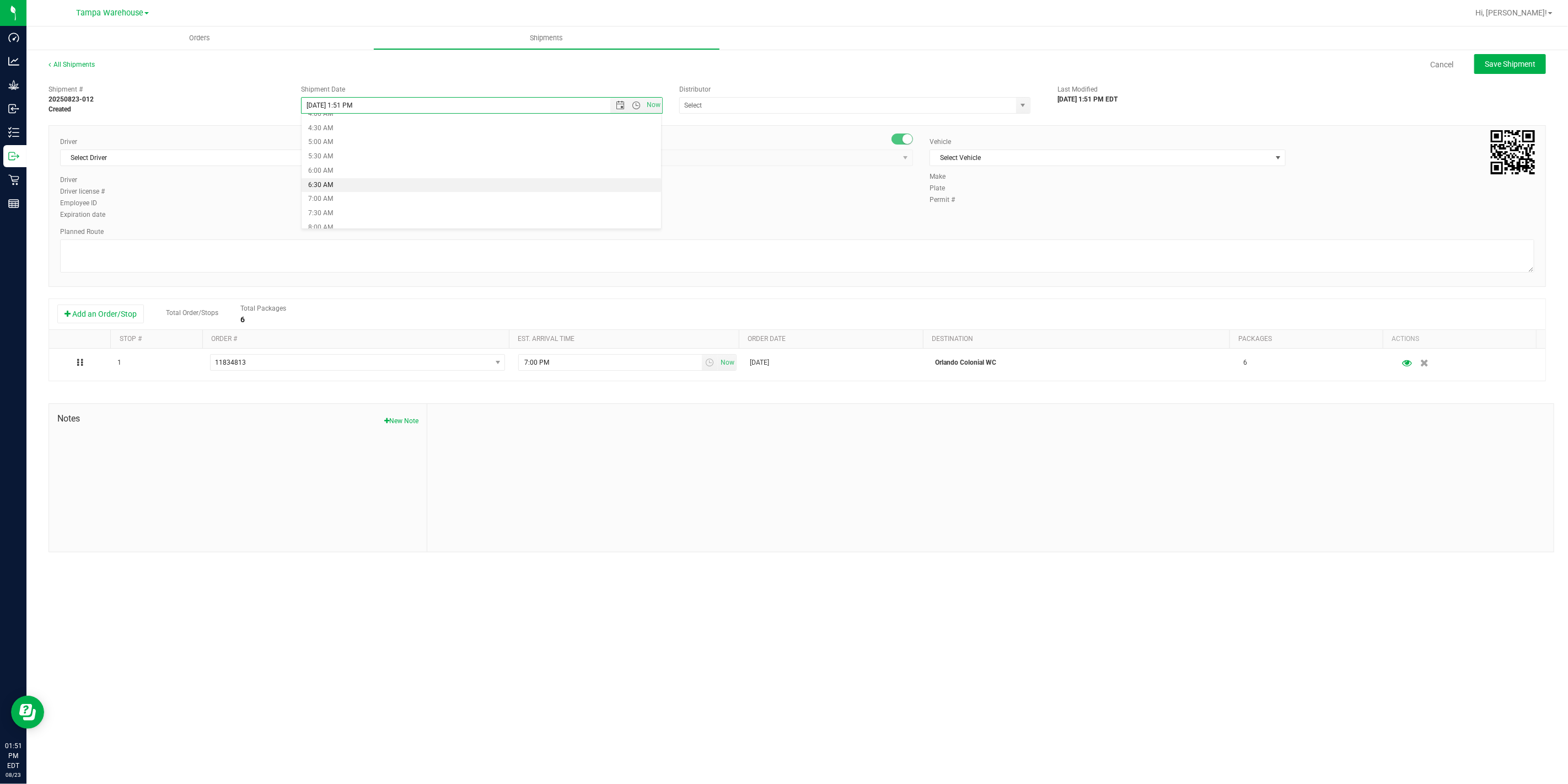
type input "[DATE] 6:30 AM"
click at [840, 111] on input "text" at bounding box center [843, 105] width 327 height 16
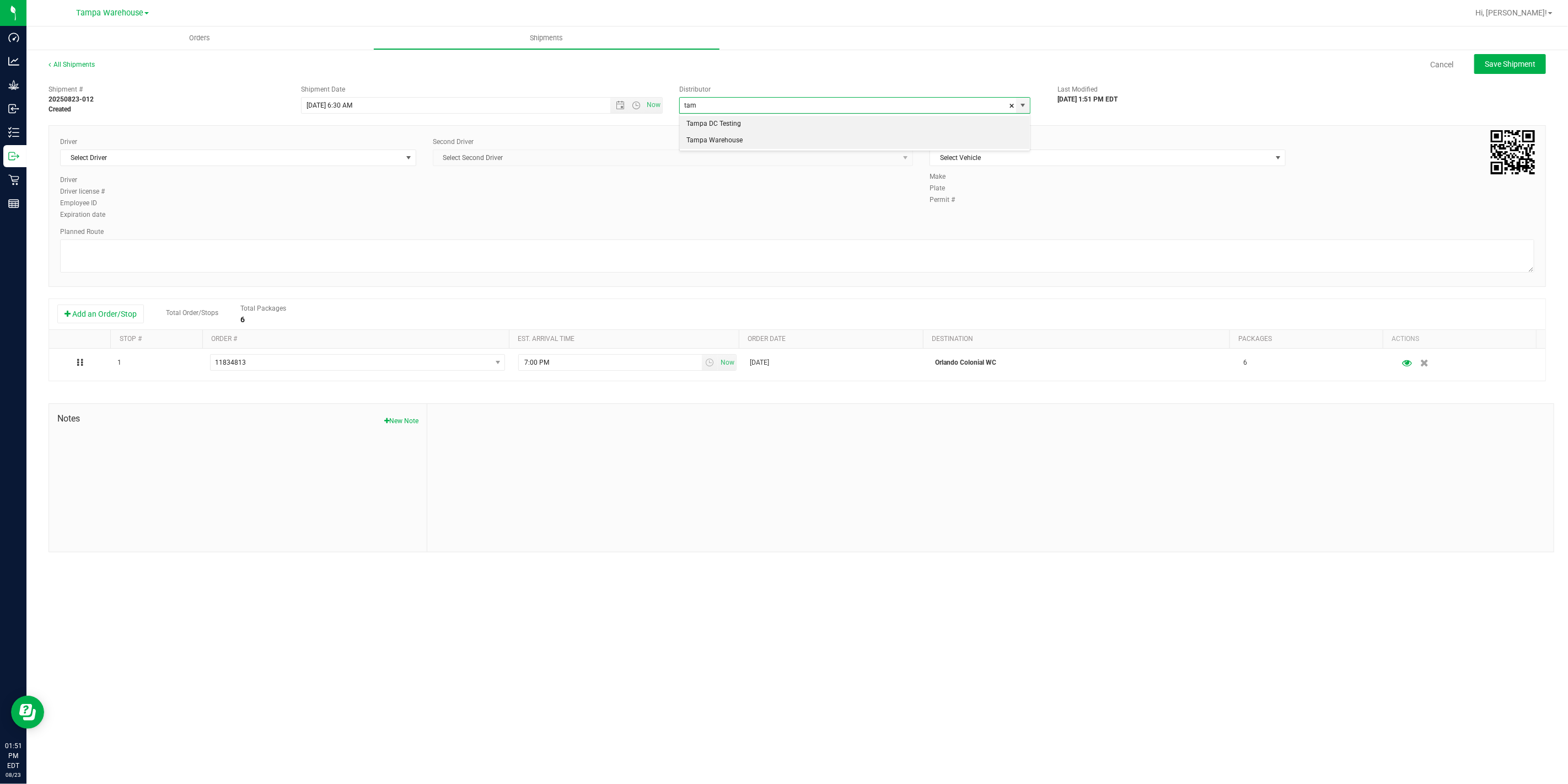
click at [760, 144] on li "Tampa Warehouse" at bounding box center [855, 140] width 350 height 17
type input "Tampa Warehouse"
click at [354, 153] on span "Select Driver" at bounding box center [231, 157] width 341 height 16
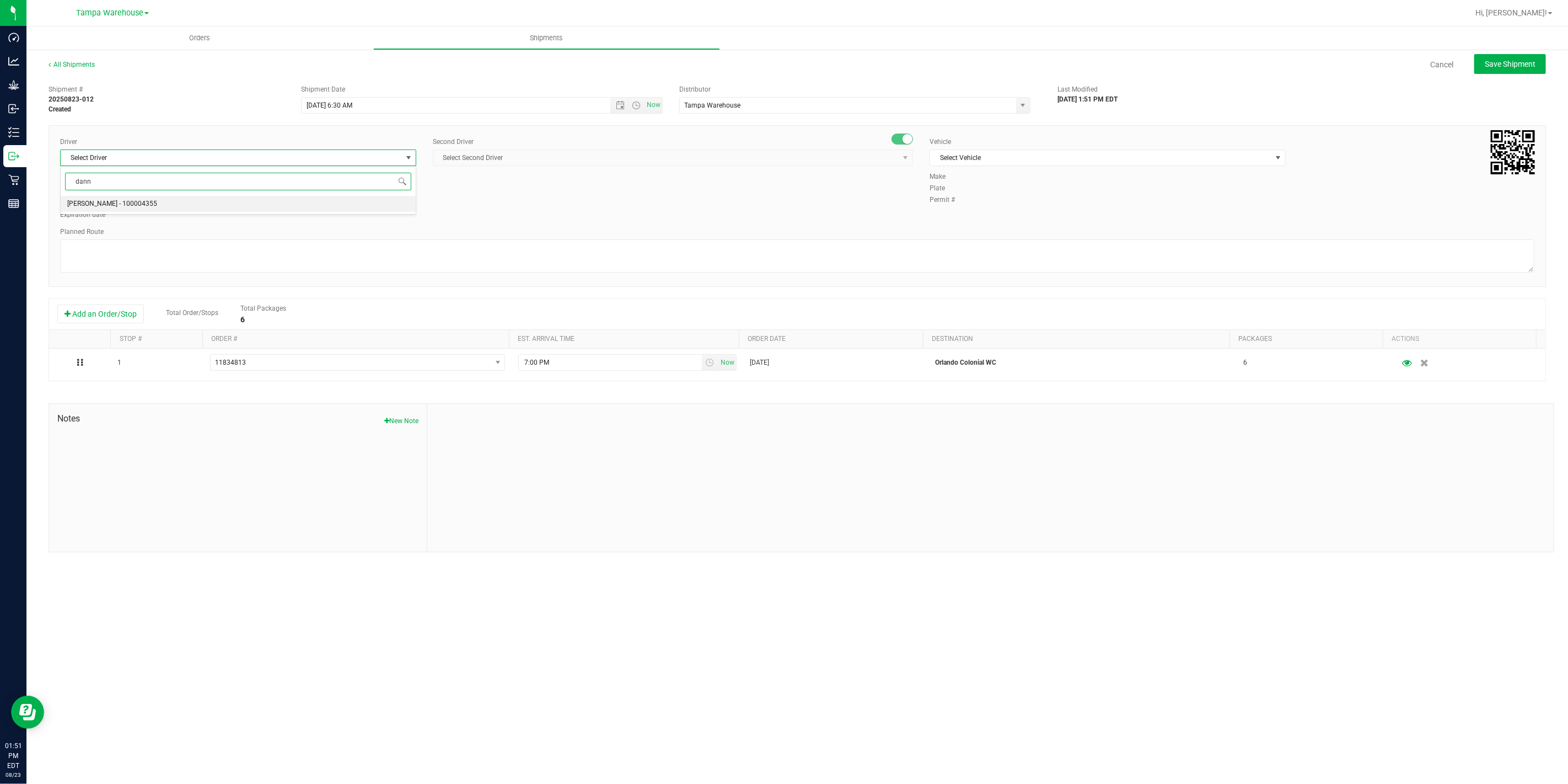
click at [358, 198] on li "[PERSON_NAME] - 100004355" at bounding box center [239, 204] width 356 height 17
type input "dann"
click at [485, 156] on span "Select Second Driver" at bounding box center [666, 157] width 466 height 16
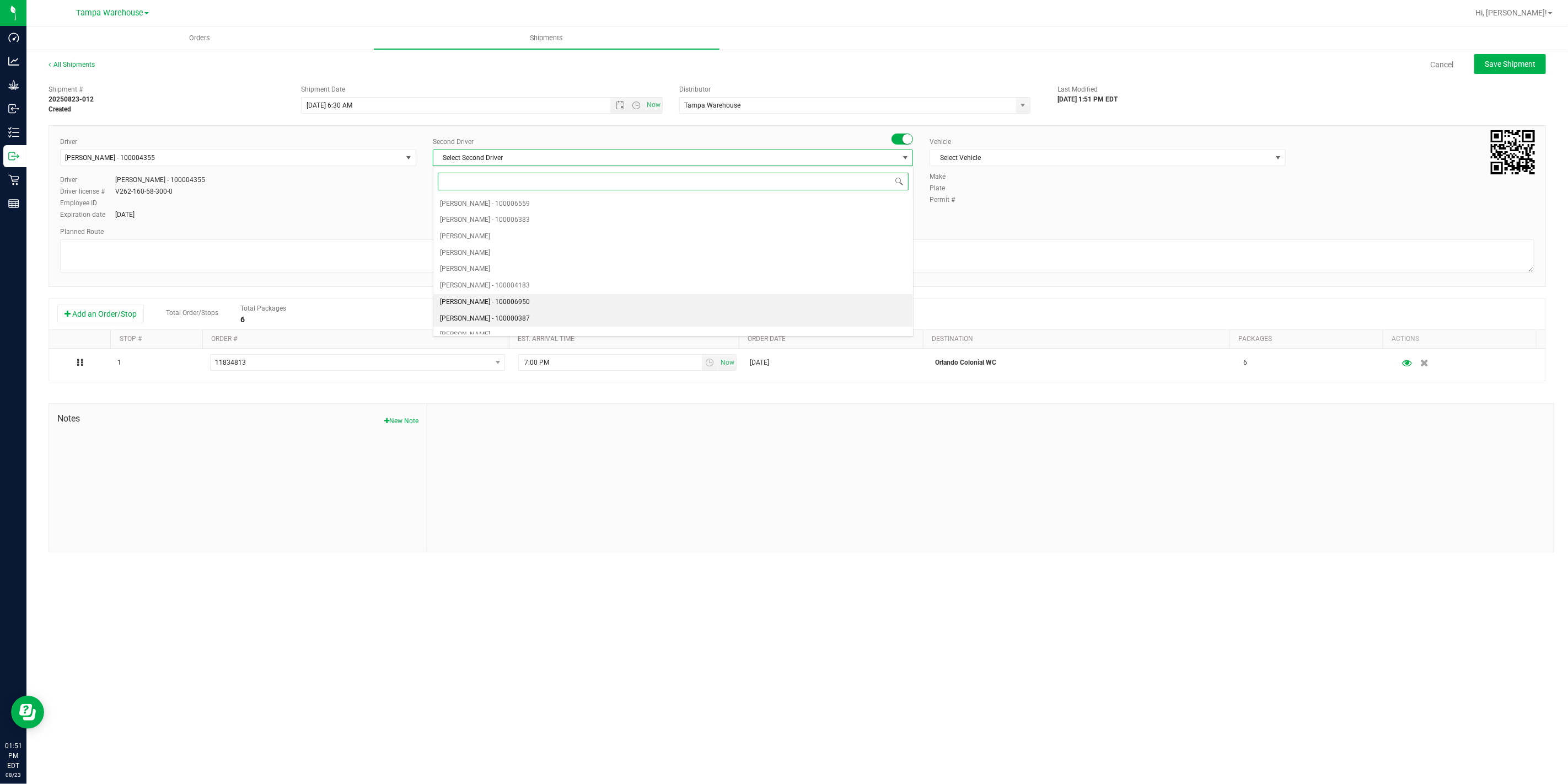
type input "z"
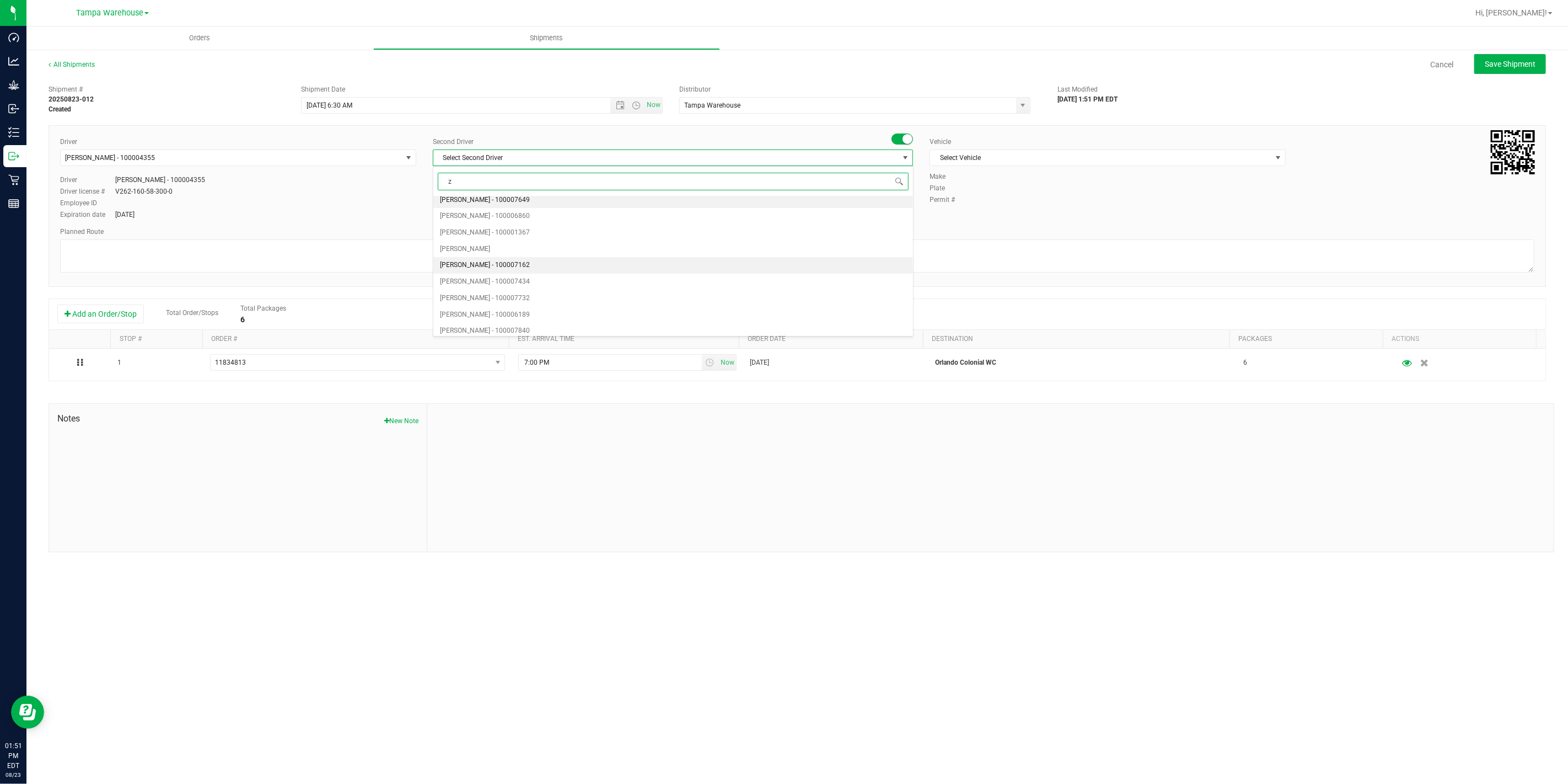
scroll to position [158, 0]
click at [541, 325] on li "[PERSON_NAME] - 100007761" at bounding box center [673, 327] width 479 height 17
click at [1144, 156] on span "Select Vehicle" at bounding box center [1100, 157] width 341 height 16
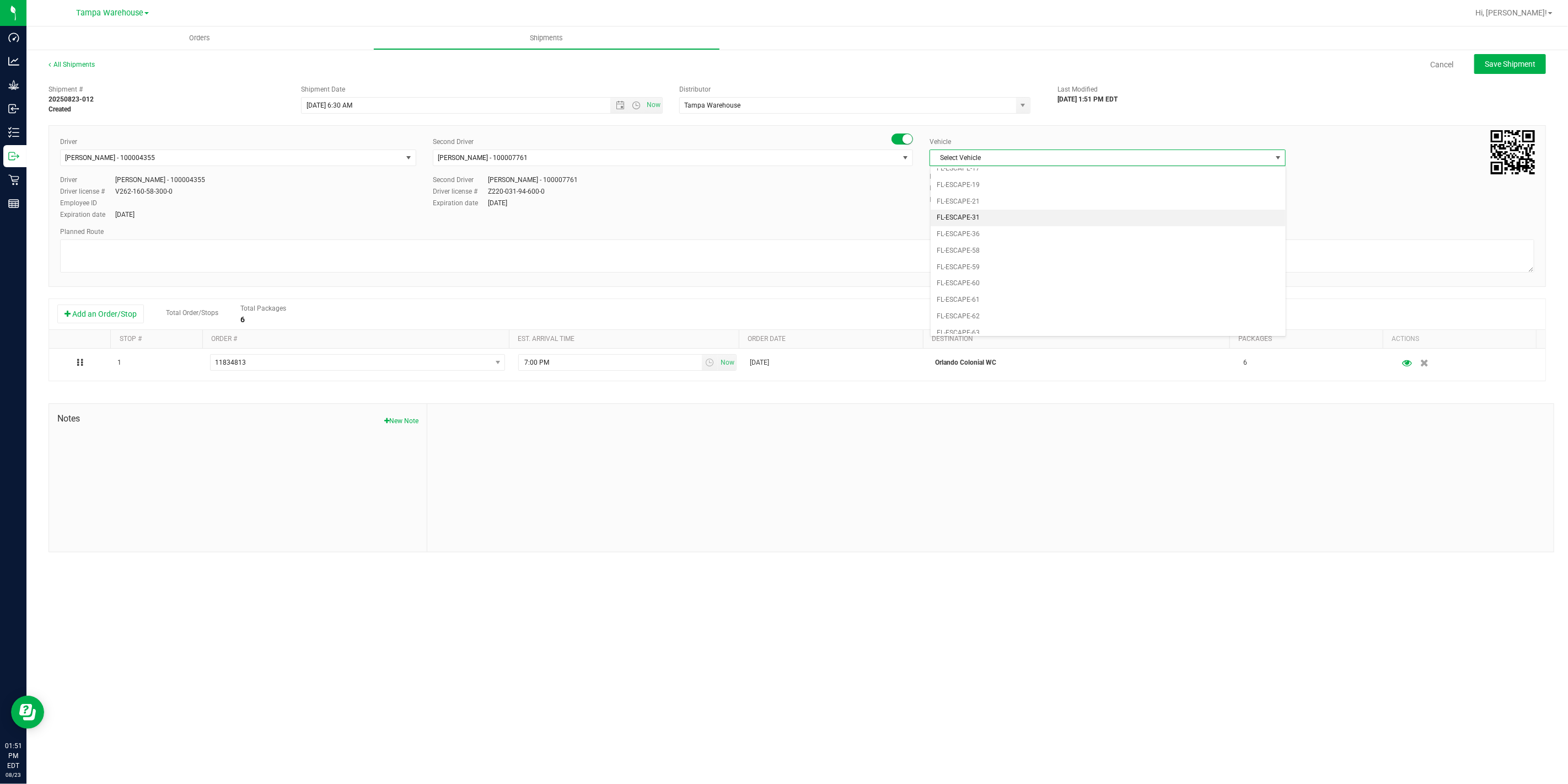
scroll to position [148, 0]
click at [1042, 280] on li "FL-EXPRESS-01" at bounding box center [1109, 275] width 356 height 17
click at [969, 241] on textarea at bounding box center [797, 255] width 1474 height 33
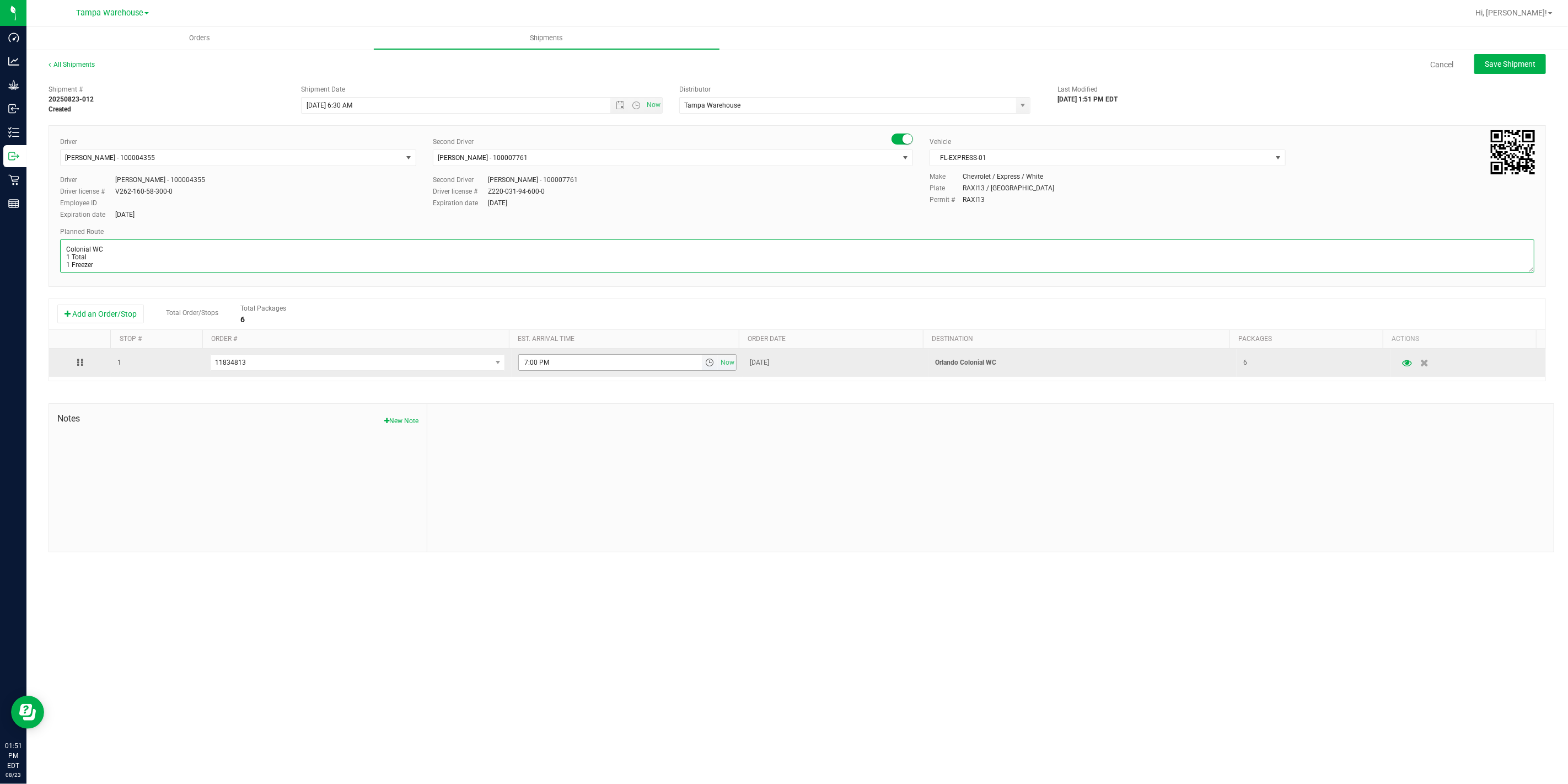
click at [706, 360] on span "select" at bounding box center [709, 362] width 8 height 8
type textarea "Colonial WC 1 Total 1 Freezer"
click at [571, 420] on li "11:30 AM" at bounding box center [623, 421] width 214 height 14
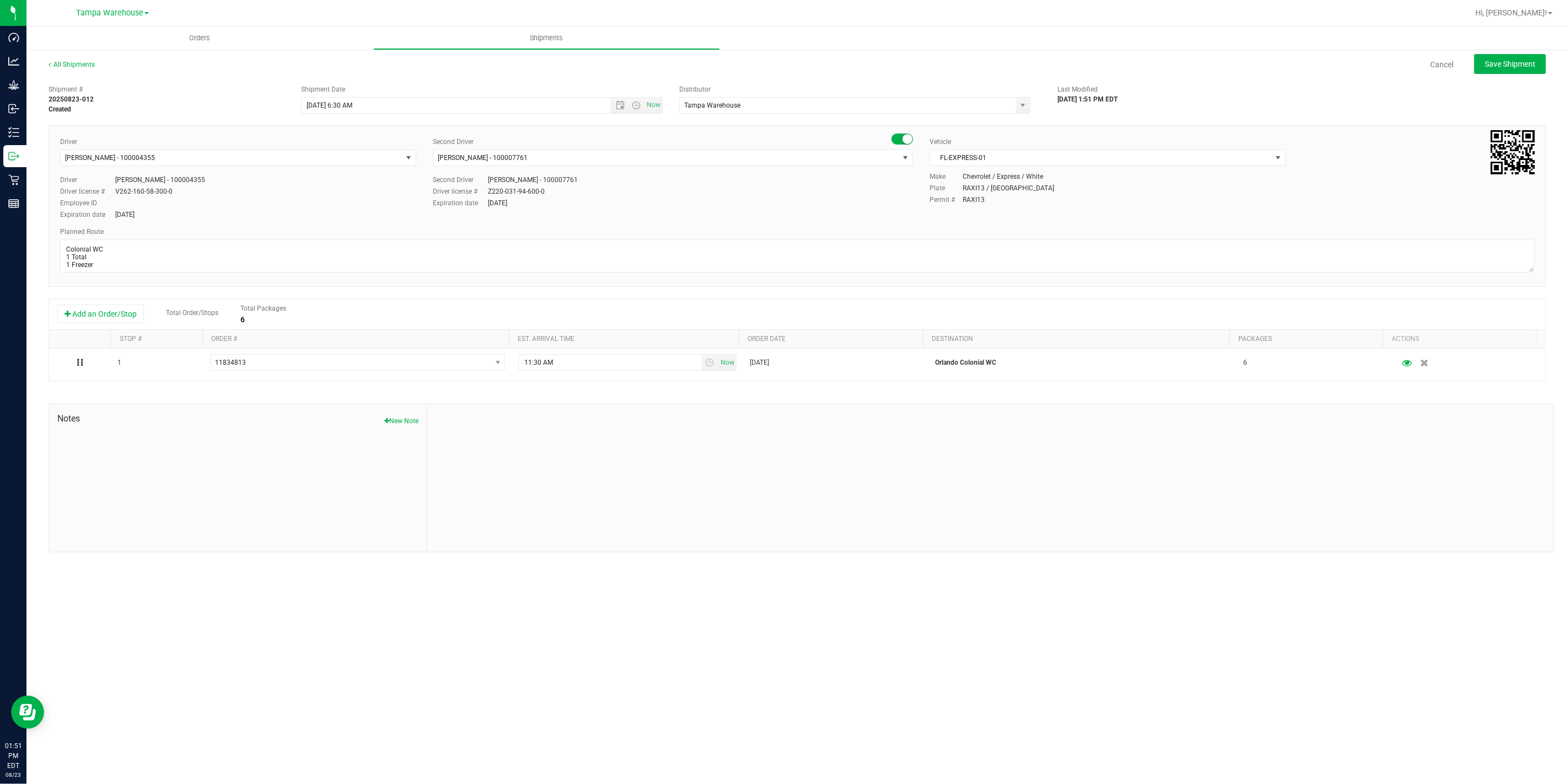
click at [858, 399] on div "Shipment # 20250823-012 Created Shipment Date [DATE] 6:30 AM Now Distributor Ta…" at bounding box center [797, 315] width 1498 height 472
click at [1506, 61] on span "Save Shipment" at bounding box center [1510, 64] width 51 height 8
type input "[DATE] 10:30 AM"
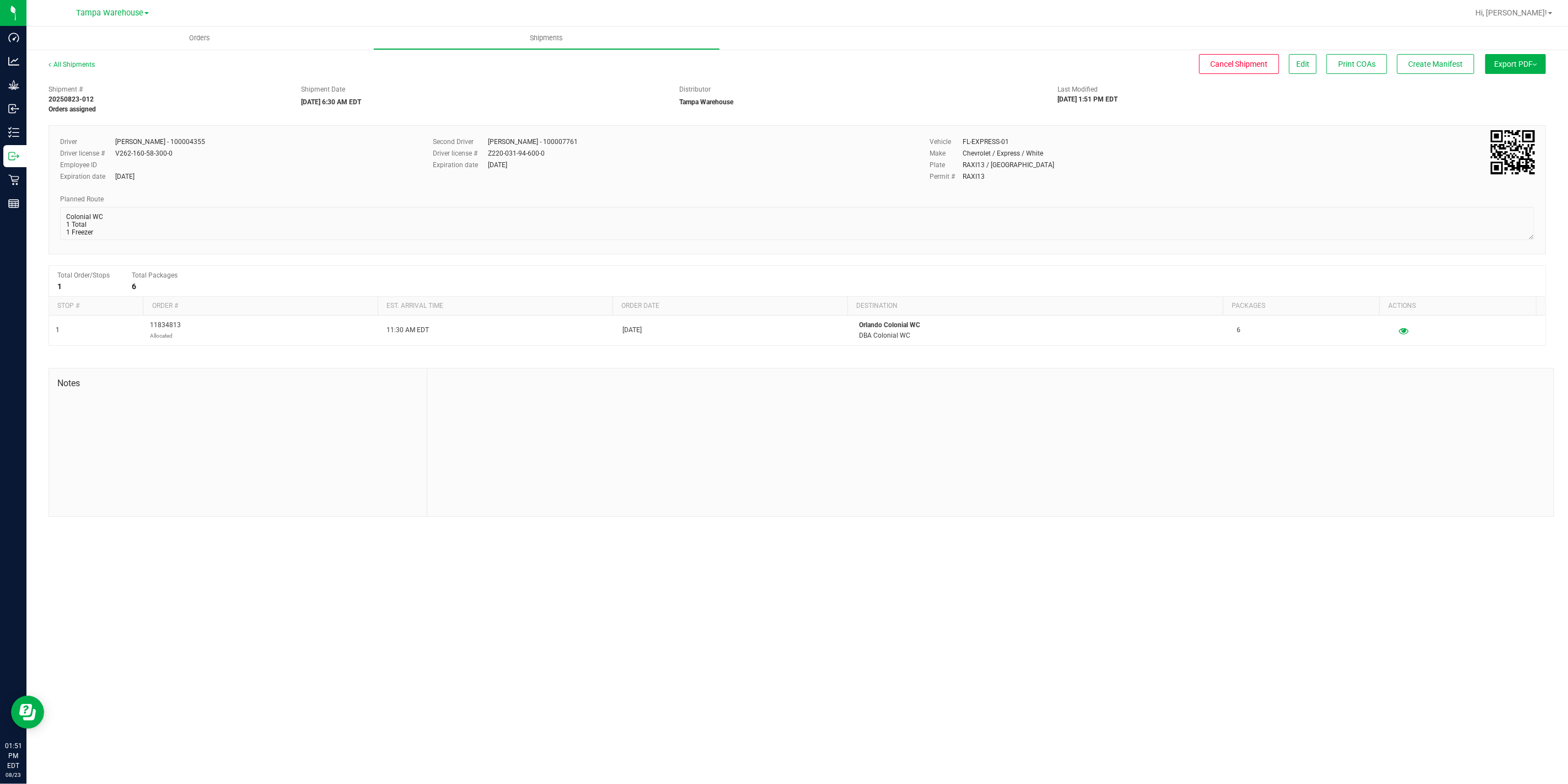
click at [1512, 61] on button "Export PDF" at bounding box center [1516, 64] width 61 height 20
click at [1529, 87] on span "Manifest by Package ID" at bounding box center [1500, 88] width 70 height 7
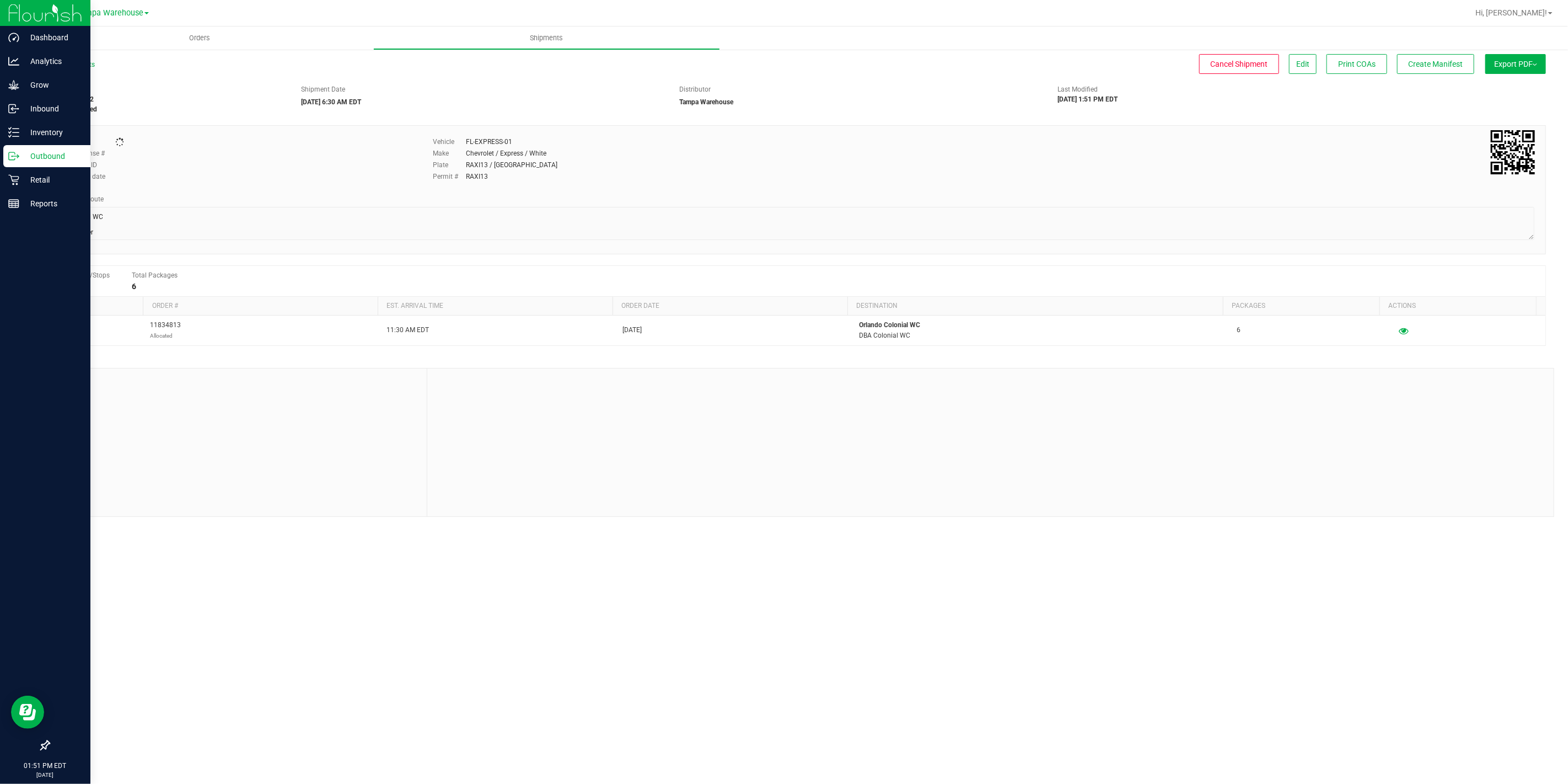
click at [9, 159] on icon at bounding box center [14, 156] width 11 height 11
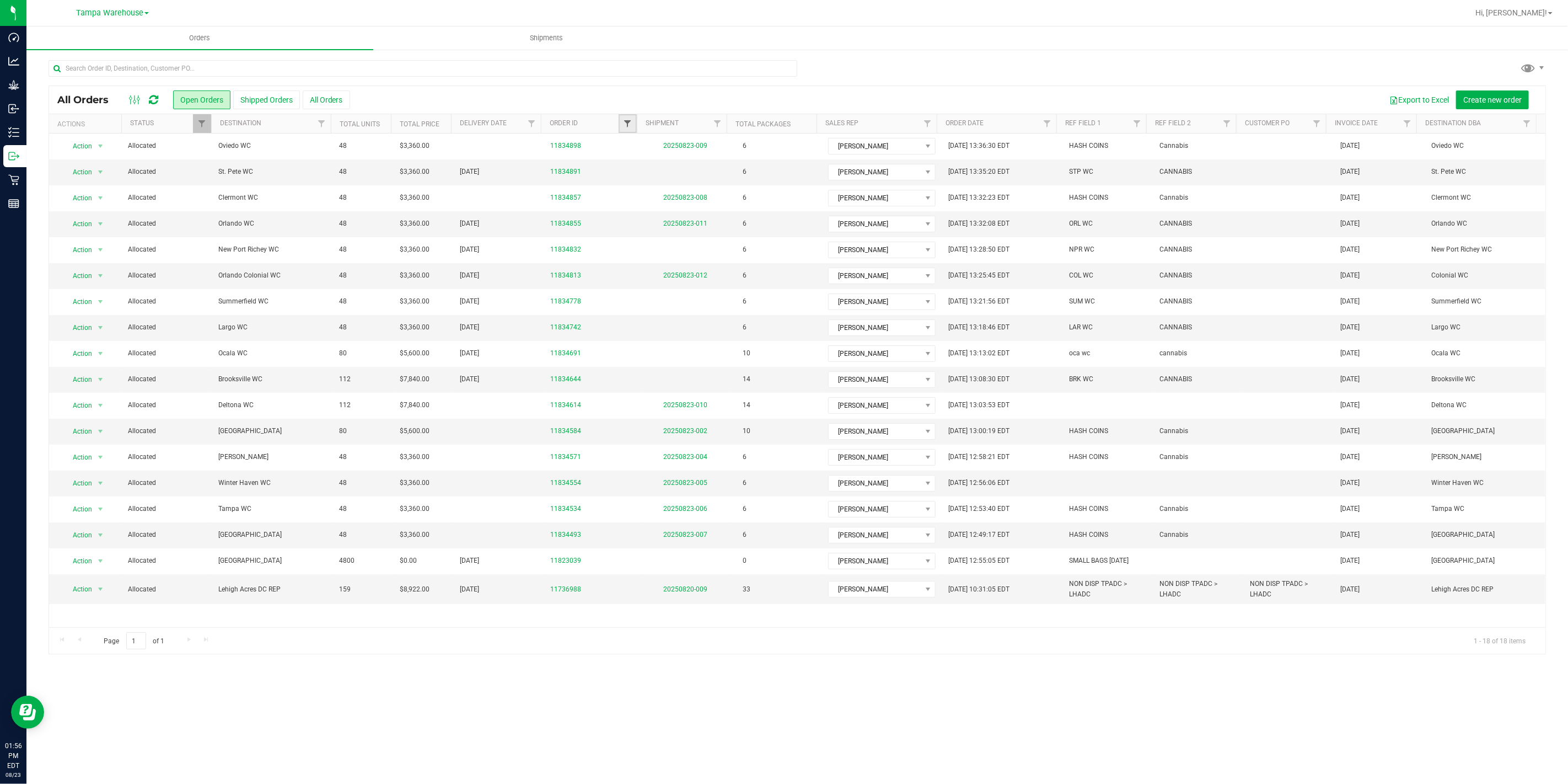
click at [629, 124] on span "Filter" at bounding box center [627, 123] width 8 height 8
type input "4644"
click at [625, 165] on button "Filter" at bounding box center [651, 177] width 53 height 24
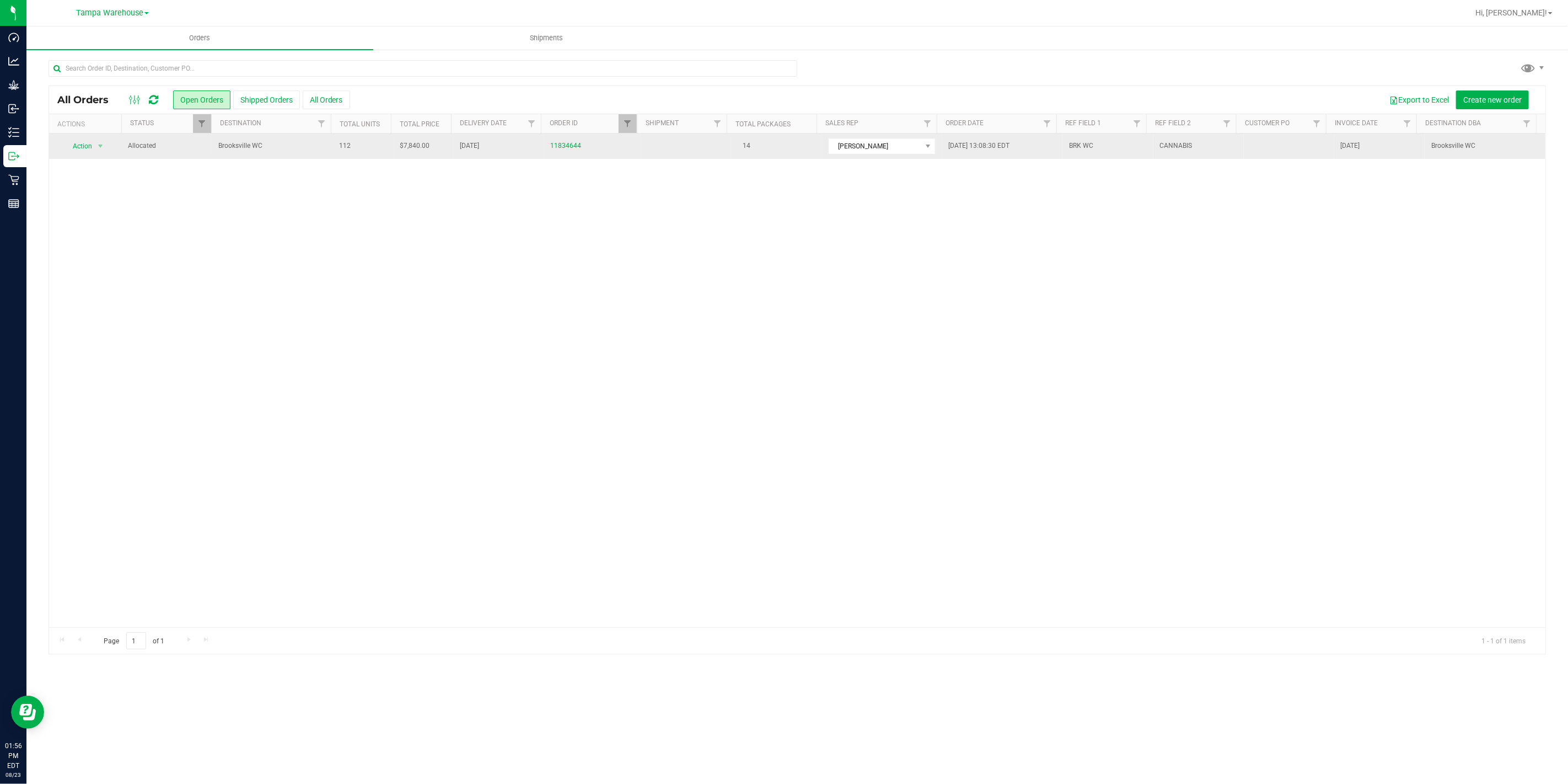
click at [314, 150] on span "Brooksville WC" at bounding box center [271, 145] width 108 height 10
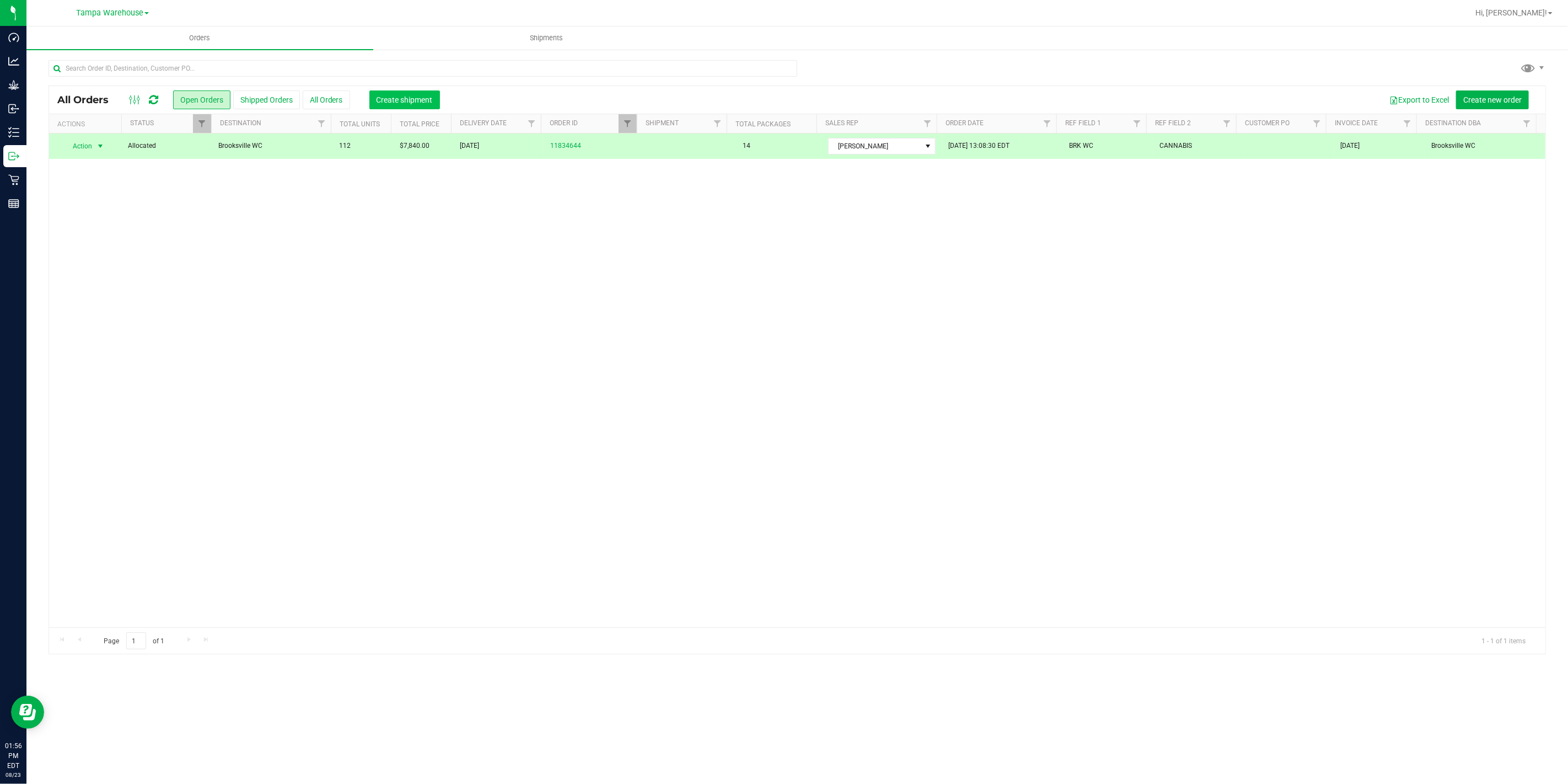
click at [398, 97] on span "Create shipment" at bounding box center [405, 99] width 56 height 8
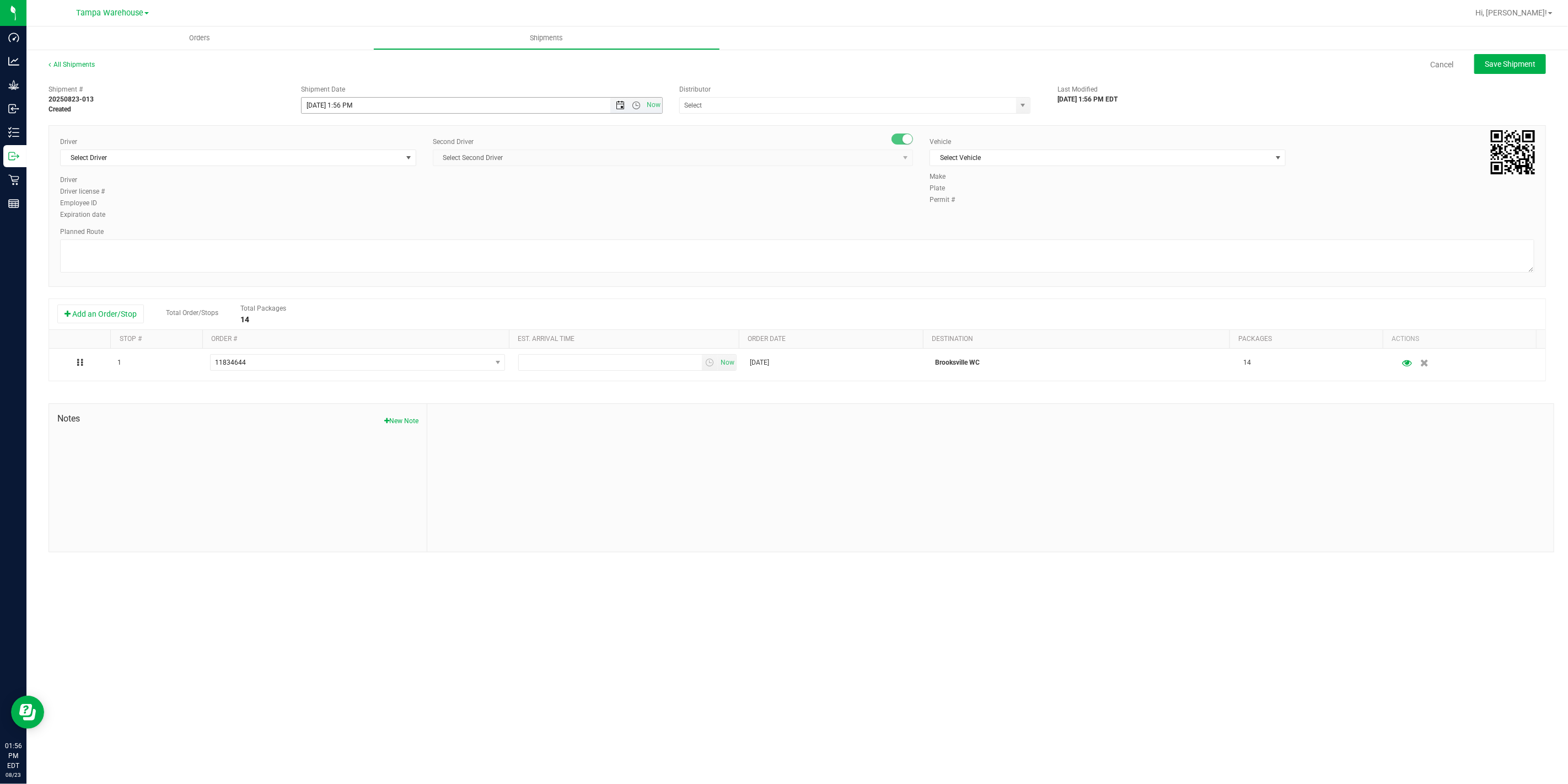
click at [618, 104] on span "Open the date view" at bounding box center [619, 105] width 8 height 8
click at [327, 238] on link "25" at bounding box center [327, 234] width 16 height 17
click at [638, 103] on span "Open the time view" at bounding box center [636, 105] width 8 height 8
click at [370, 181] on li "6:30 AM" at bounding box center [481, 184] width 359 height 14
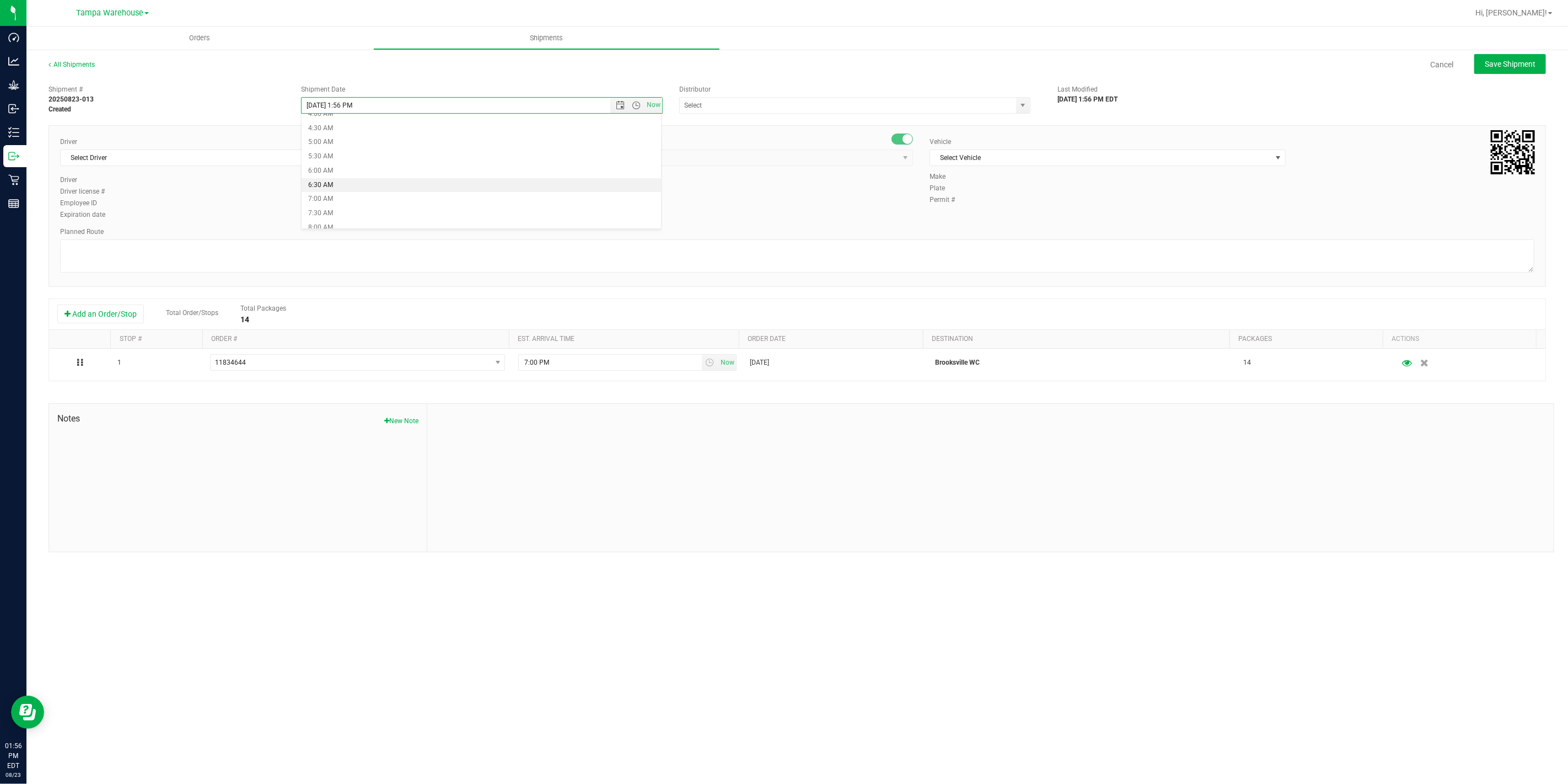
type input "[DATE] 6:30 AM"
click at [719, 104] on input "text" at bounding box center [843, 105] width 327 height 16
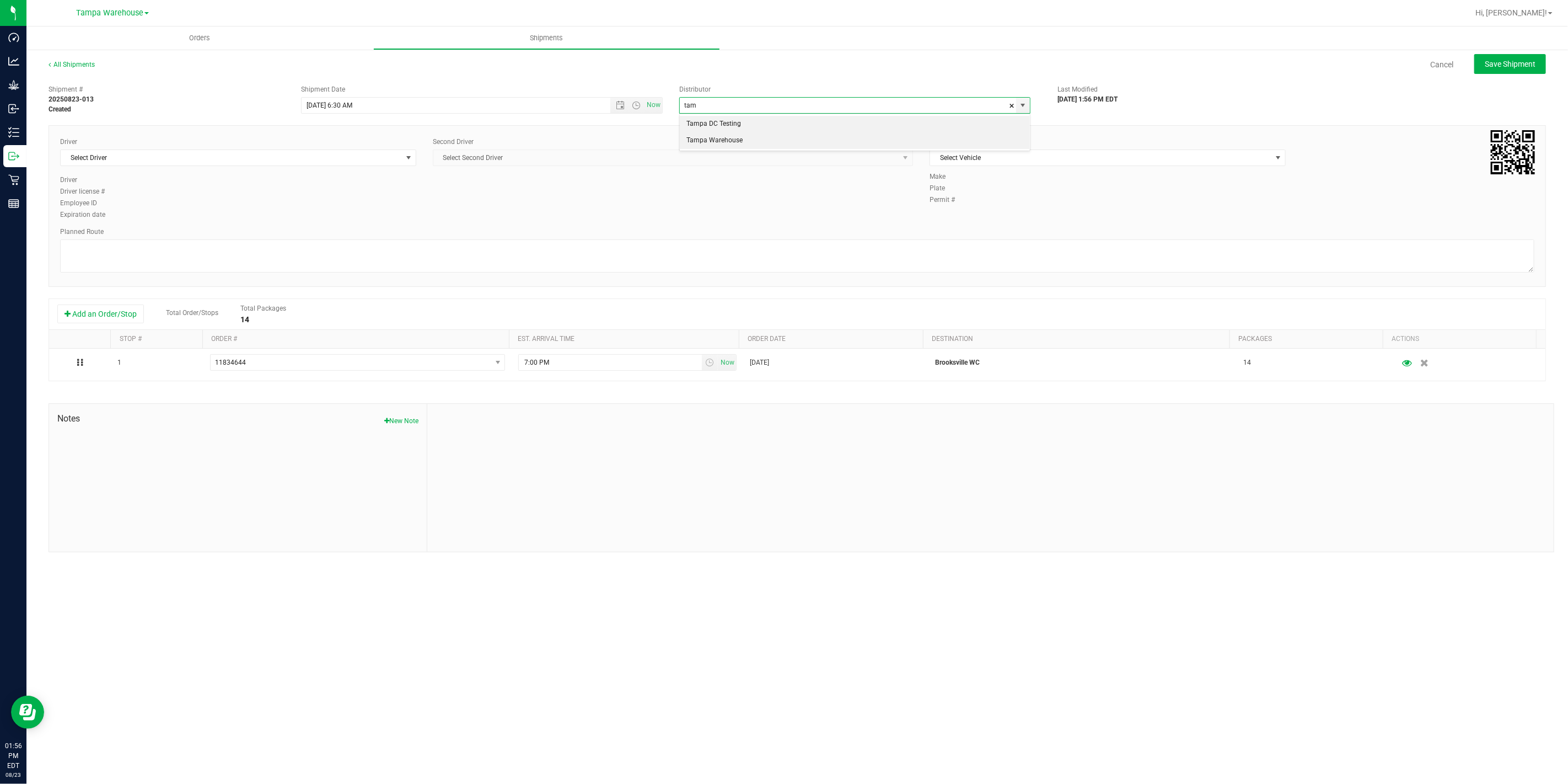
click at [716, 137] on li "Tampa Warehouse" at bounding box center [855, 140] width 350 height 17
type input "Tampa Warehouse"
click at [327, 158] on span "Select Driver" at bounding box center [231, 157] width 341 height 16
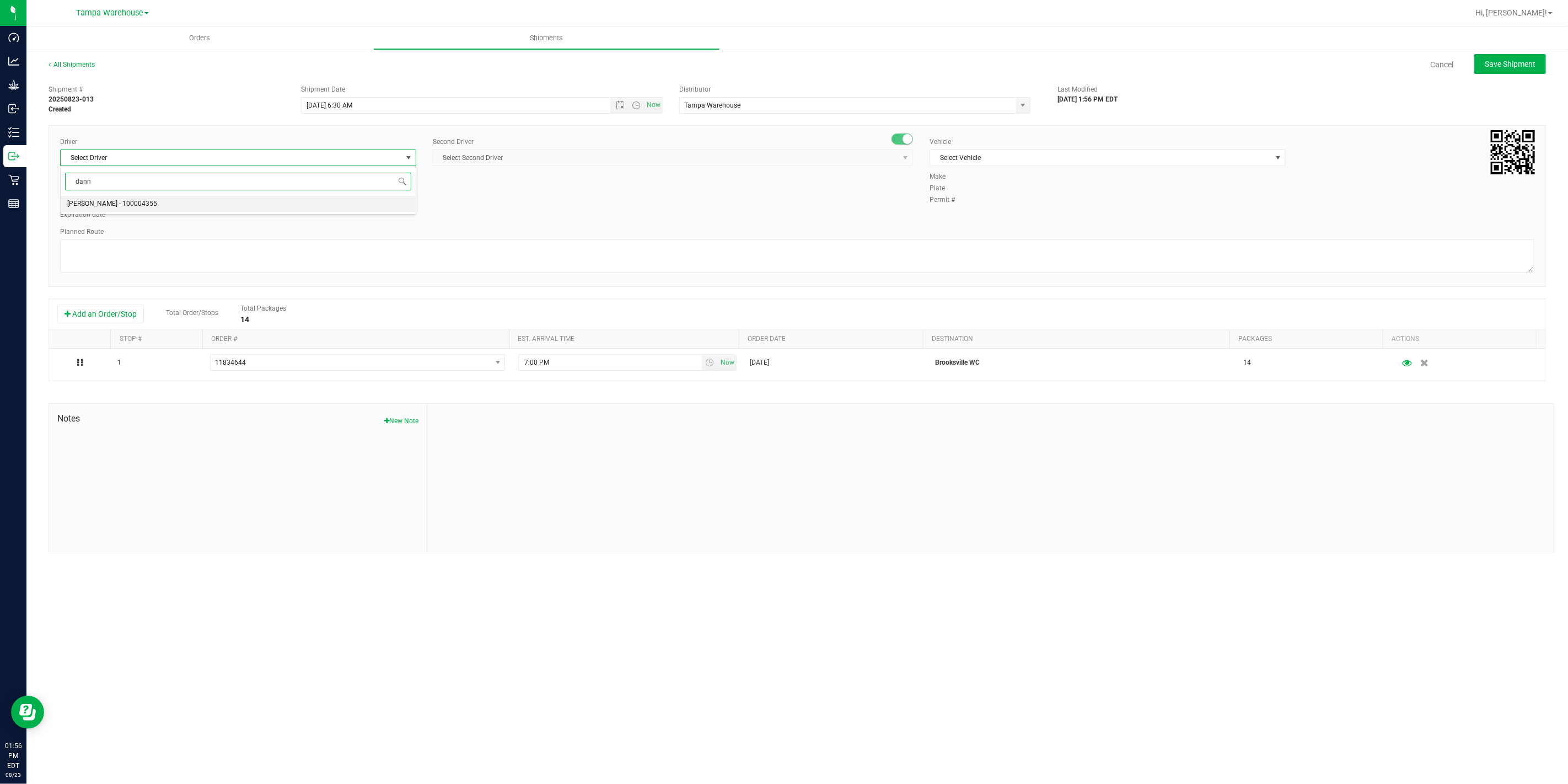
click at [161, 205] on li "[PERSON_NAME] - 100004355" at bounding box center [239, 204] width 356 height 17
type input "dann"
click at [544, 163] on span "Select Second Driver" at bounding box center [666, 157] width 466 height 16
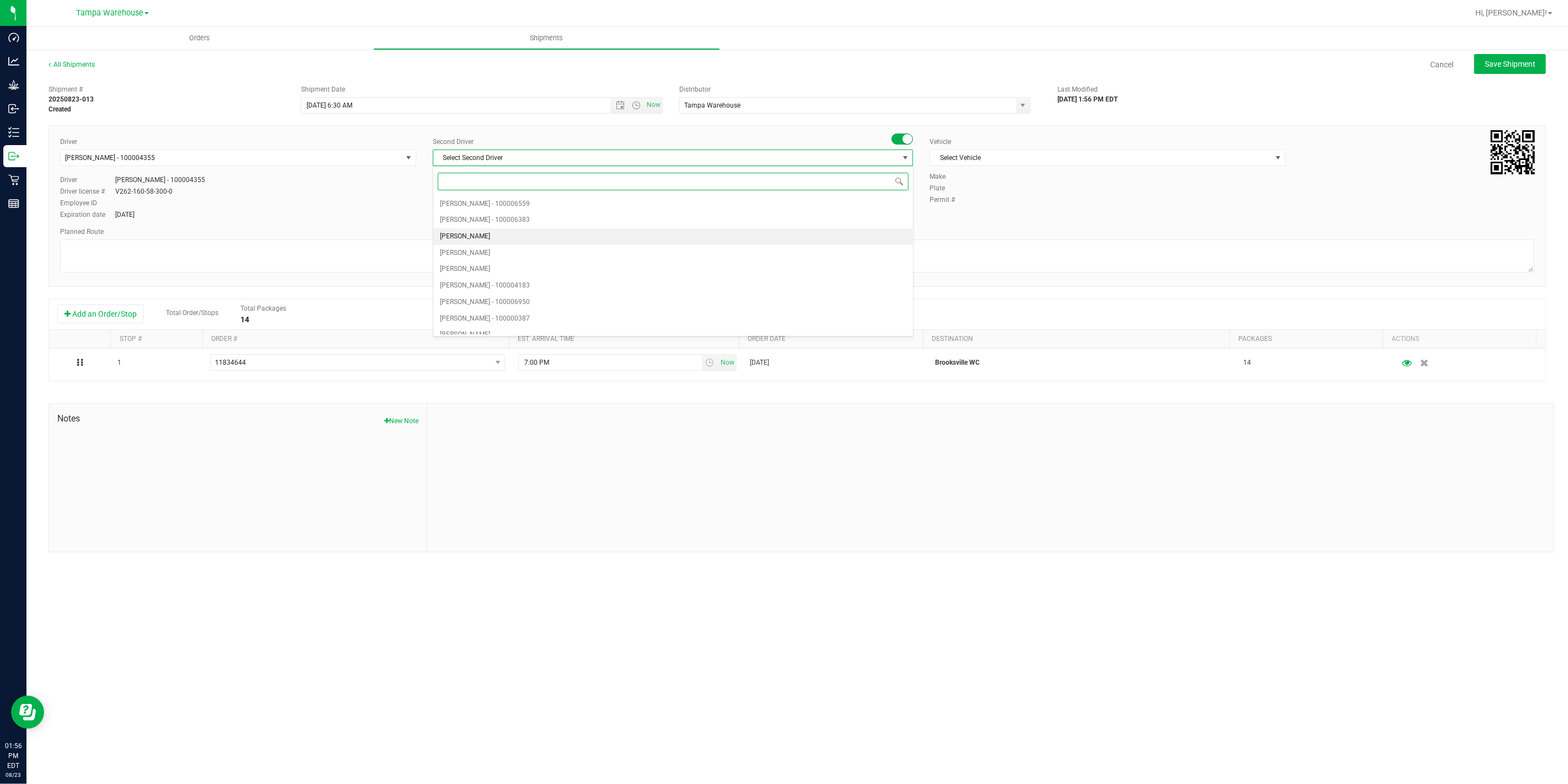
type input "z"
click at [464, 327] on span "[PERSON_NAME] - 100007761" at bounding box center [485, 326] width 90 height 14
click at [1110, 161] on span "Select Vehicle" at bounding box center [1100, 157] width 341 height 16
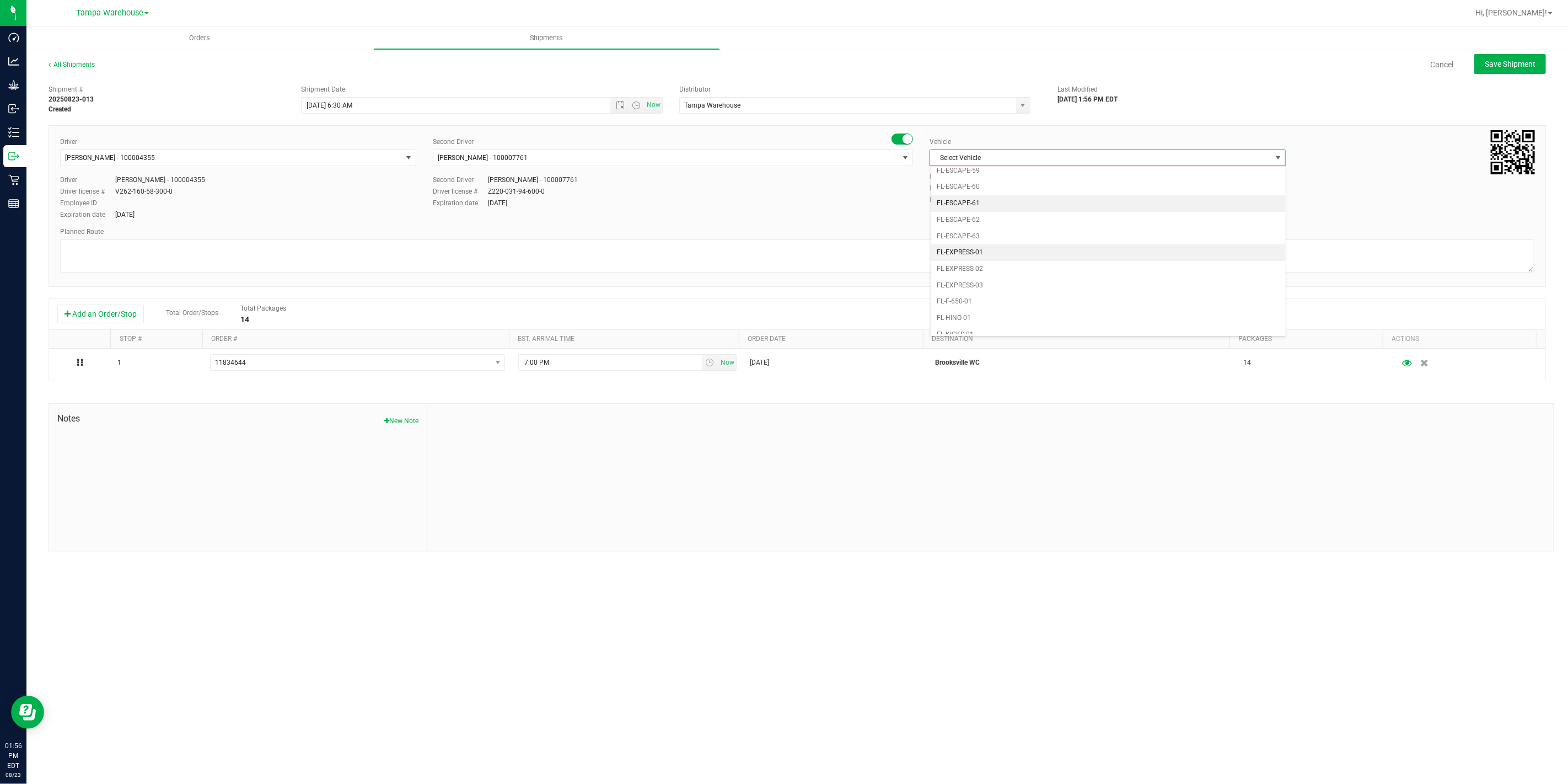
scroll to position [208, 0]
drag, startPoint x: 181, startPoint y: 161, endPoint x: 162, endPoint y: 113, distance: 51.6
click at [182, 155] on span "[PERSON_NAME] - 100004355" at bounding box center [231, 157] width 341 height 16
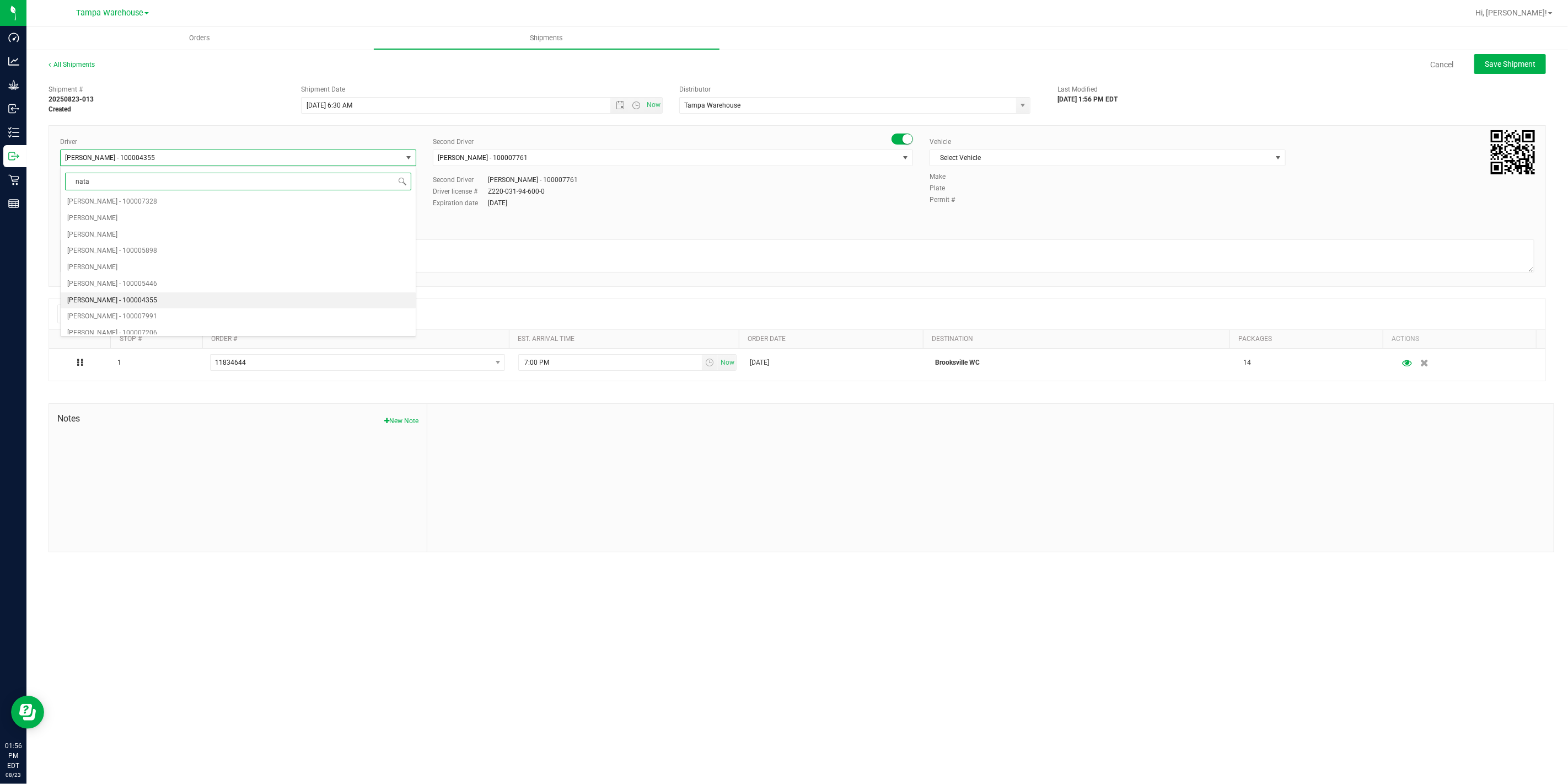
scroll to position [0, 0]
click at [116, 208] on span "[PERSON_NAME][DATE] - 100007427" at bounding box center [122, 203] width 109 height 14
type input "nata"
click at [594, 151] on span "[PERSON_NAME] - 100007761" at bounding box center [666, 157] width 466 height 16
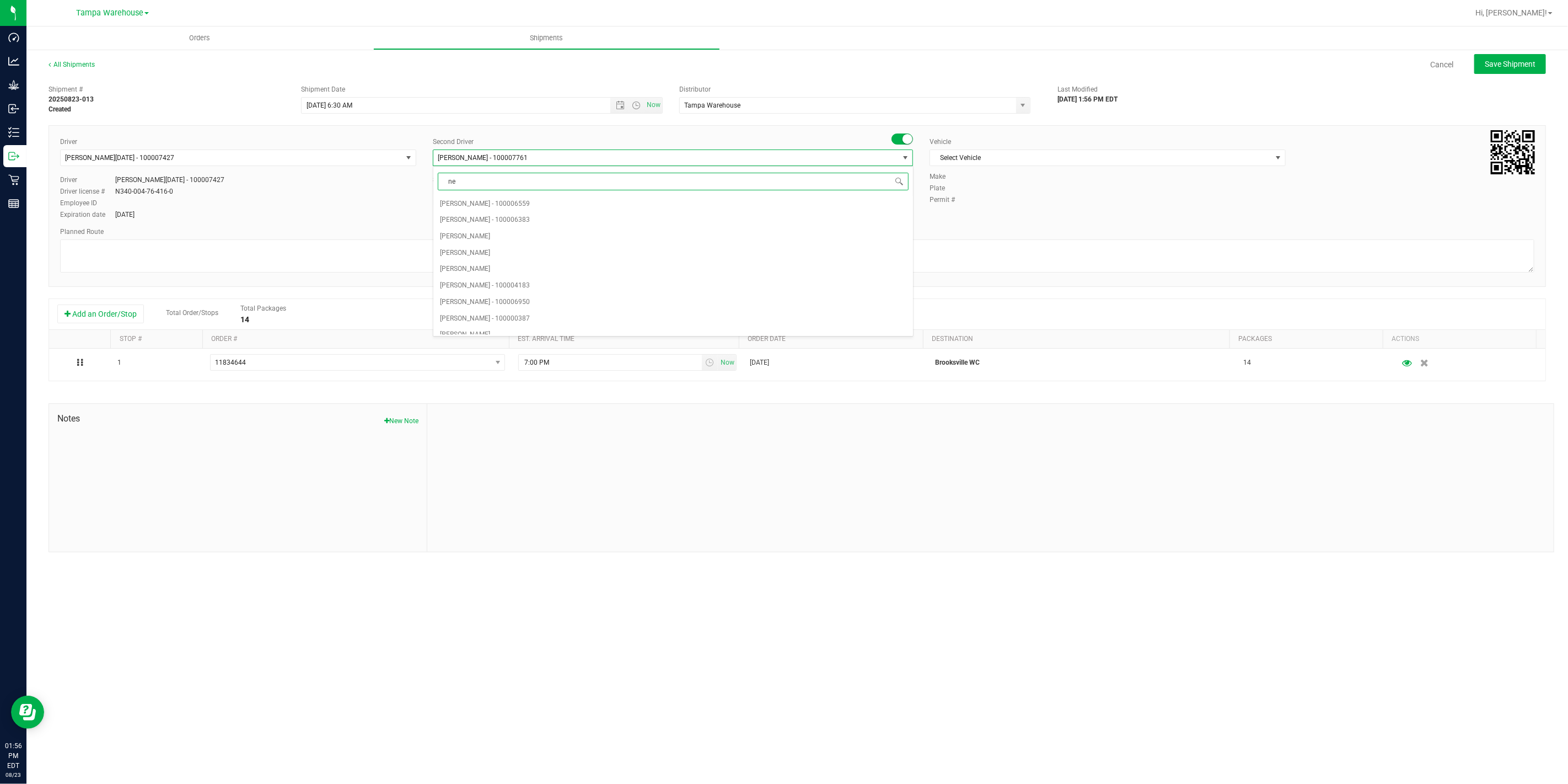
type input "ner"
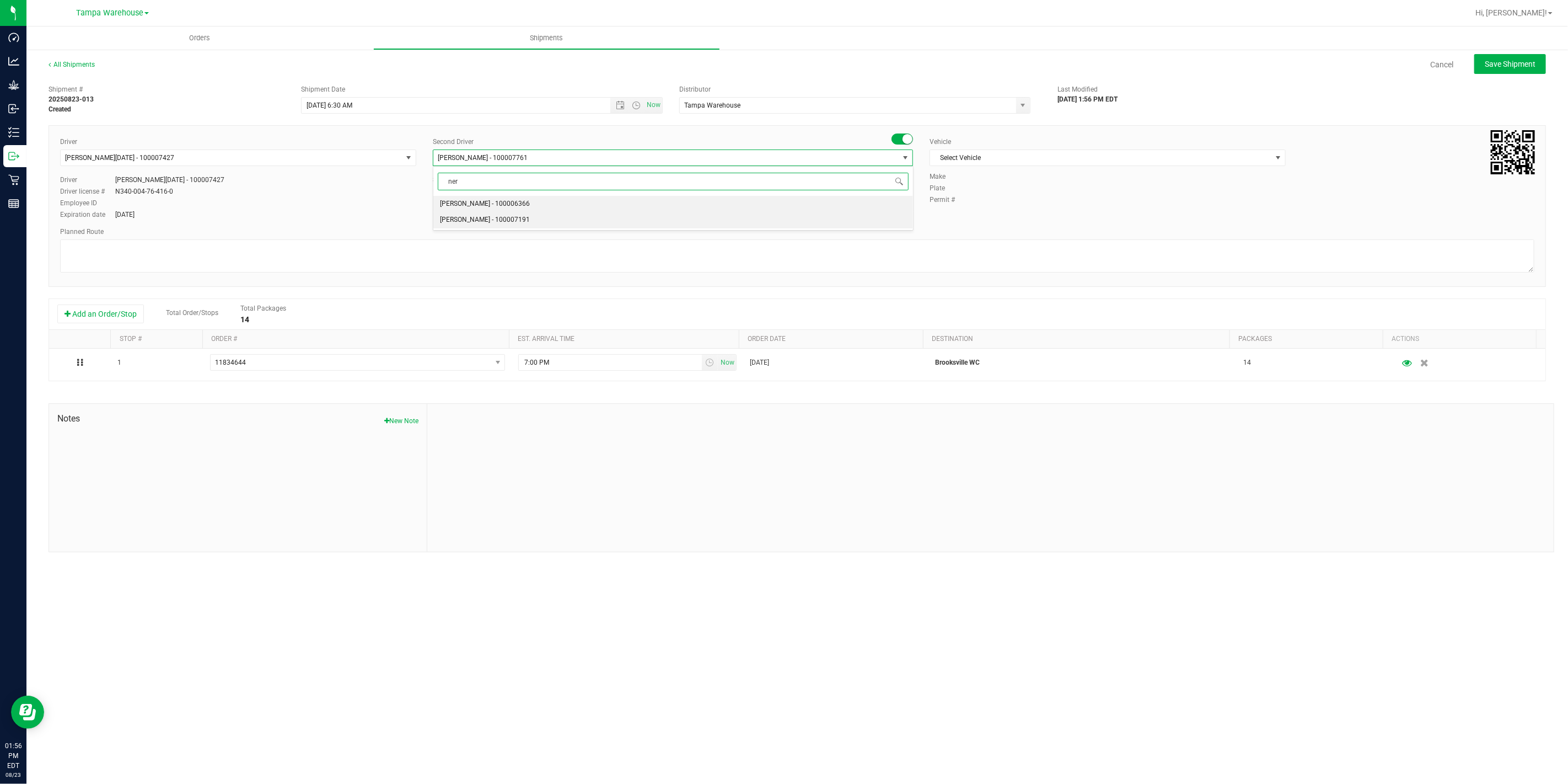
click at [525, 215] on span "[PERSON_NAME] - 100007191" at bounding box center [485, 220] width 90 height 14
click at [1004, 162] on span "Select Vehicle" at bounding box center [1100, 157] width 341 height 16
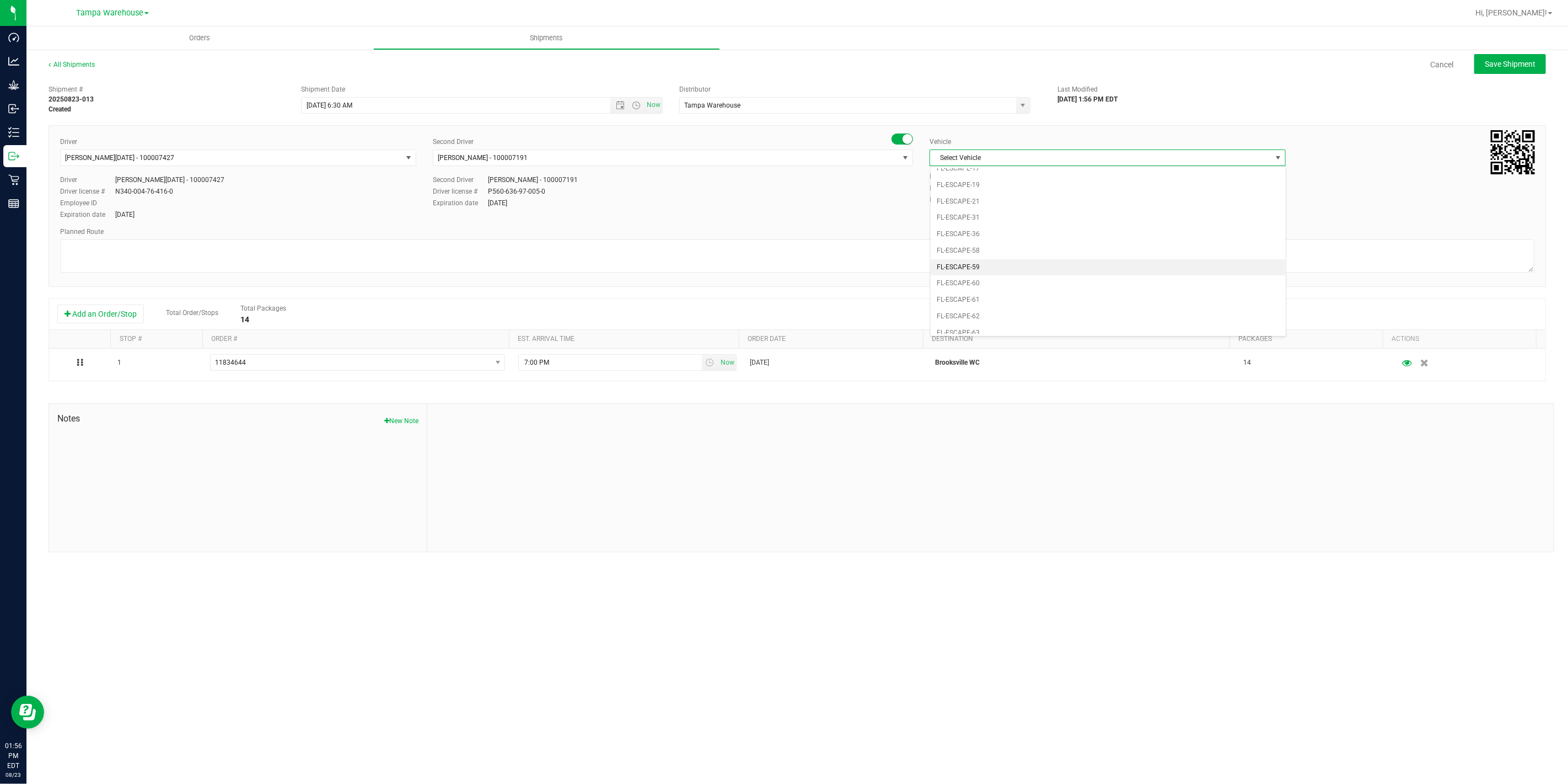
scroll to position [147, 0]
click at [974, 312] on li "FL-EXPRESS-03" at bounding box center [1109, 309] width 356 height 17
click at [852, 253] on textarea at bounding box center [797, 255] width 1474 height 33
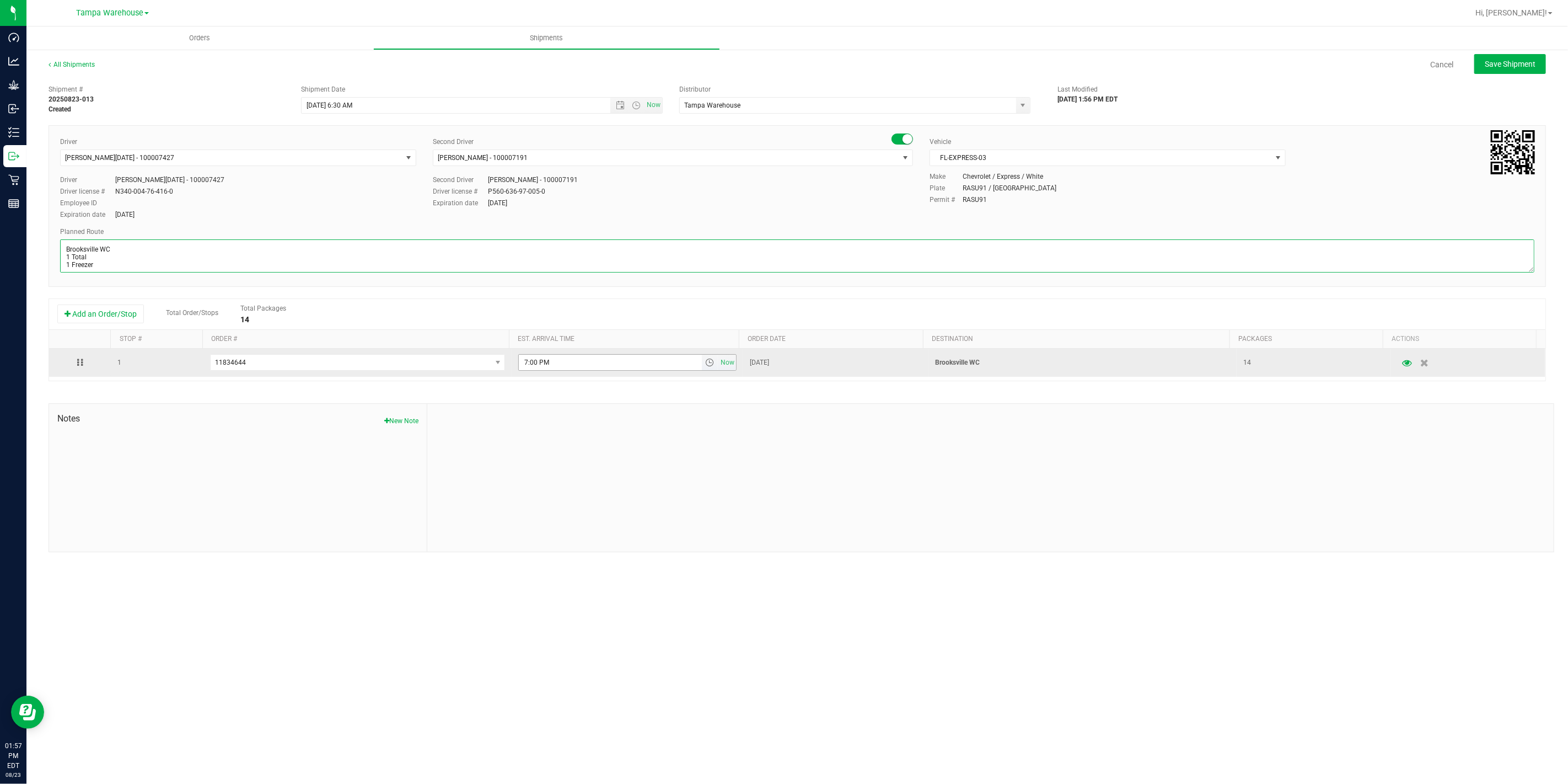
click at [705, 365] on span "select" at bounding box center [709, 362] width 8 height 8
type textarea "Brooksville WC 1 Total 1 Freezer"
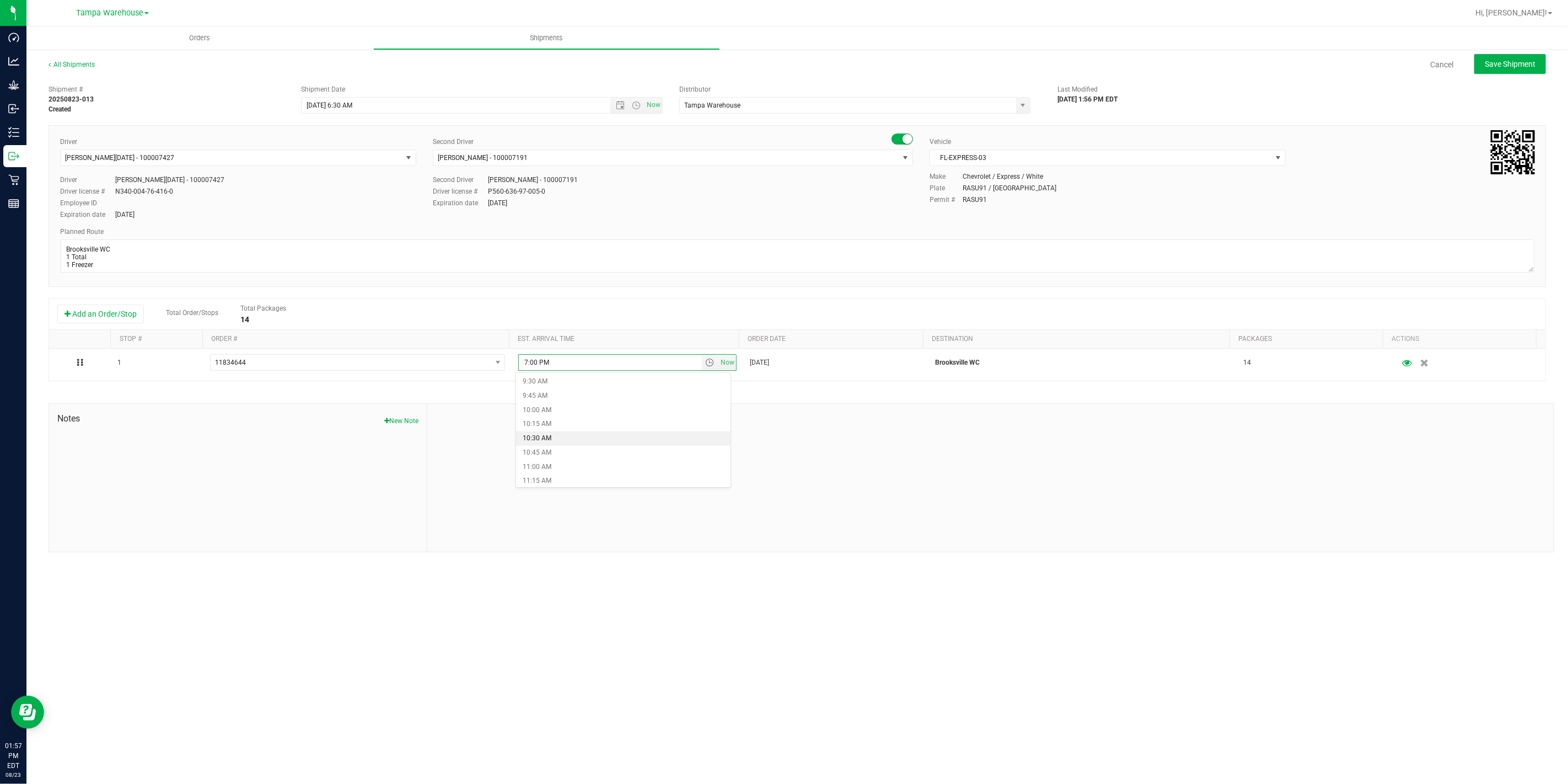
scroll to position [551, 0]
click at [570, 454] on li "11:00 AM" at bounding box center [623, 454] width 214 height 14
click at [670, 463] on div at bounding box center [991, 477] width 1126 height 148
click at [1515, 63] on span "Save Shipment" at bounding box center [1510, 64] width 51 height 8
type input "[DATE] 10:30 AM"
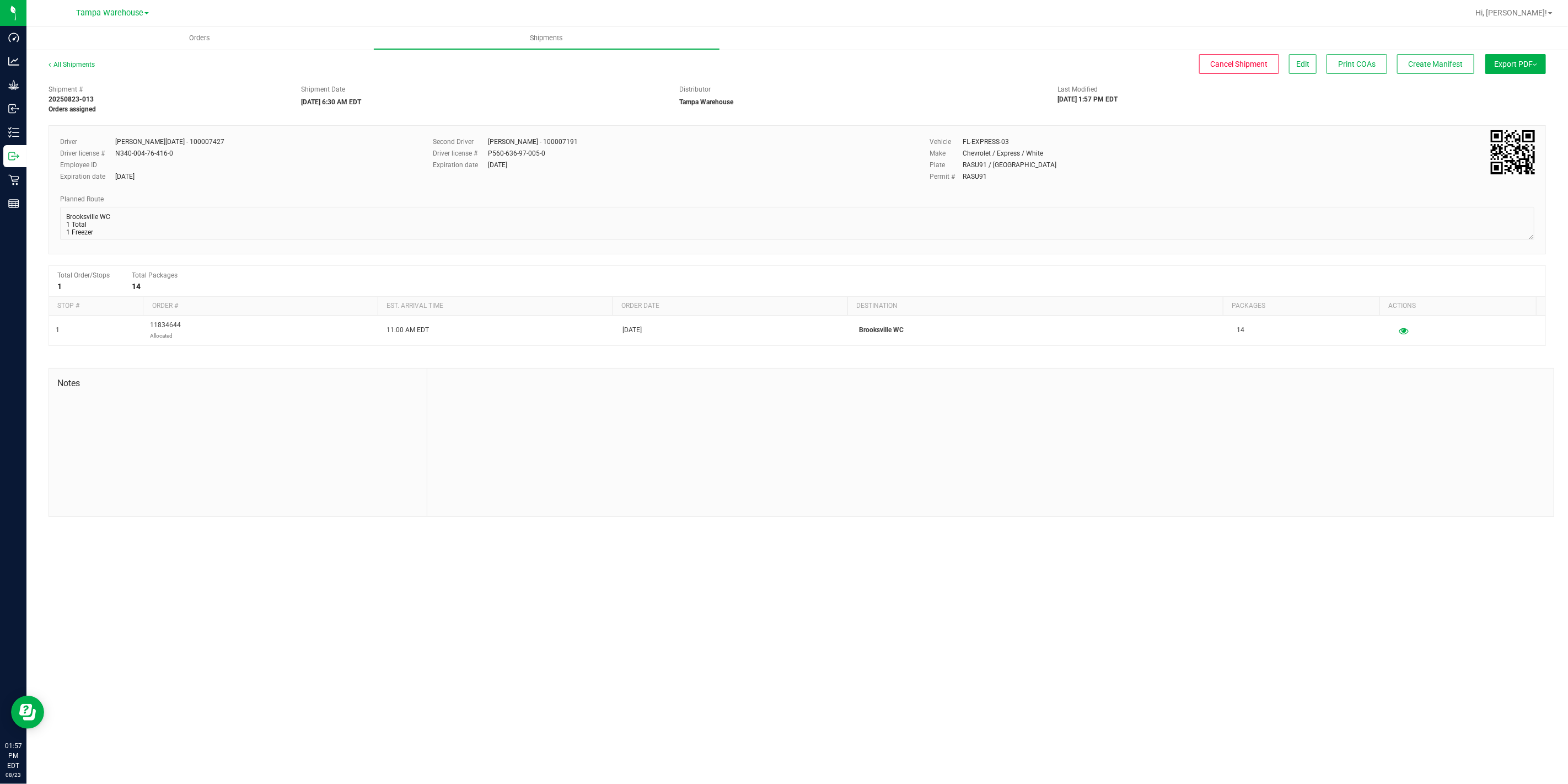
click at [1515, 63] on button "Export PDF" at bounding box center [1516, 64] width 61 height 20
click at [1520, 85] on span "Manifest by Package ID" at bounding box center [1500, 88] width 70 height 7
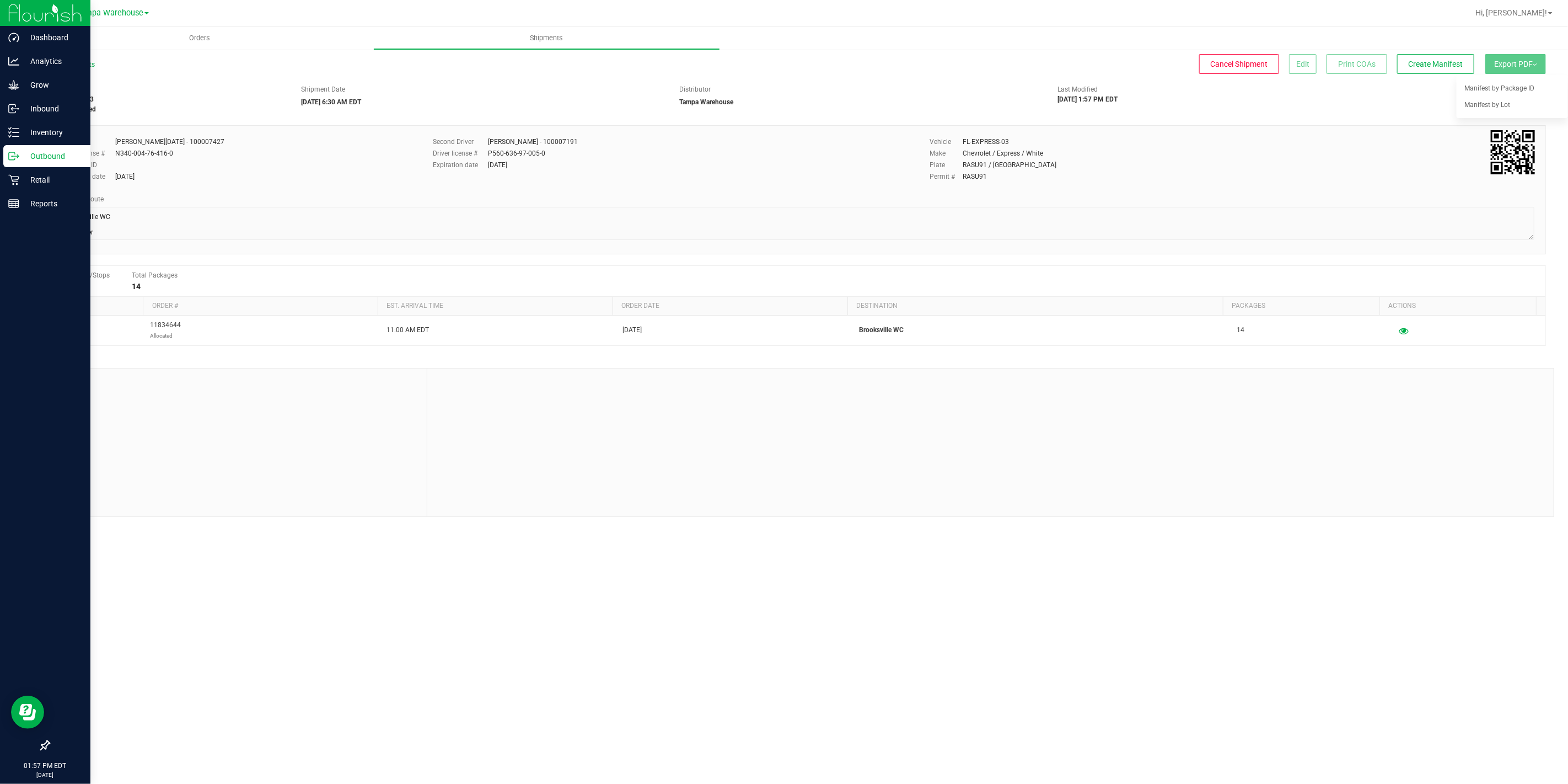
click at [21, 155] on p "Outbound" at bounding box center [52, 156] width 66 height 13
click at [17, 158] on icon at bounding box center [14, 156] width 11 height 11
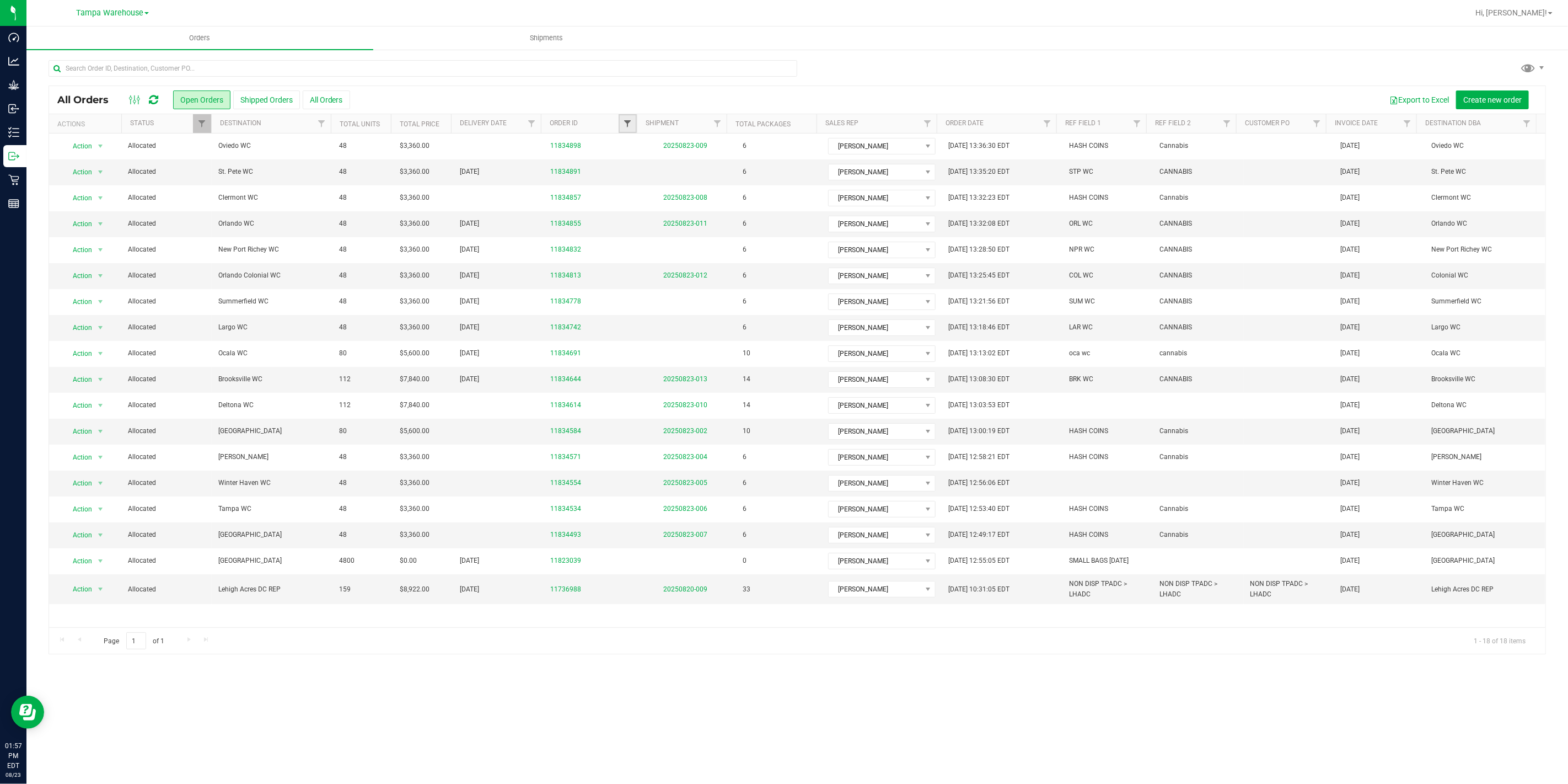
click at [628, 120] on span "Filter" at bounding box center [627, 123] width 8 height 8
type input "4832"
click at [625, 165] on button "Filter" at bounding box center [651, 177] width 53 height 24
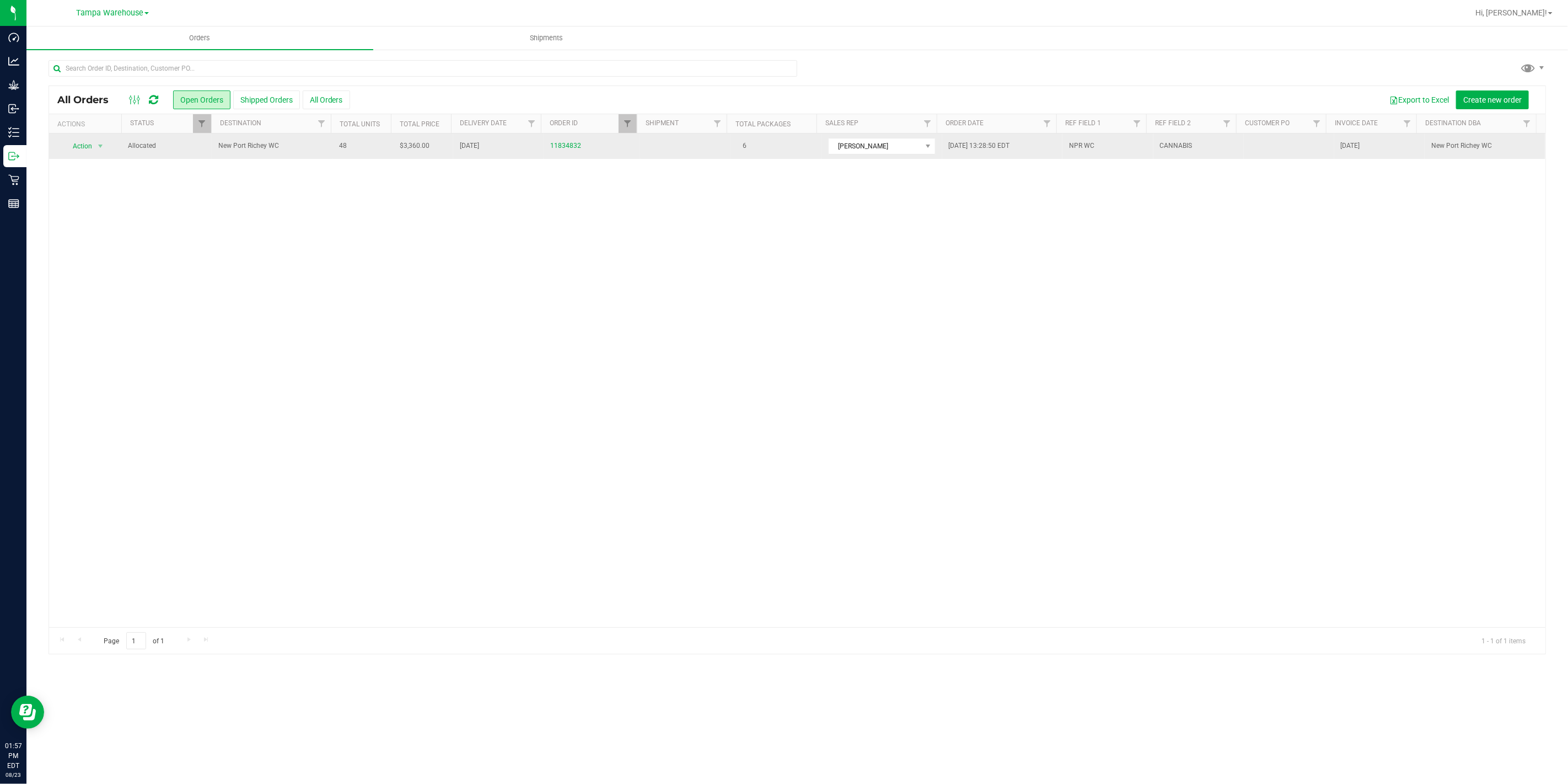
click at [306, 150] on span "New Port Richey WC" at bounding box center [271, 145] width 108 height 10
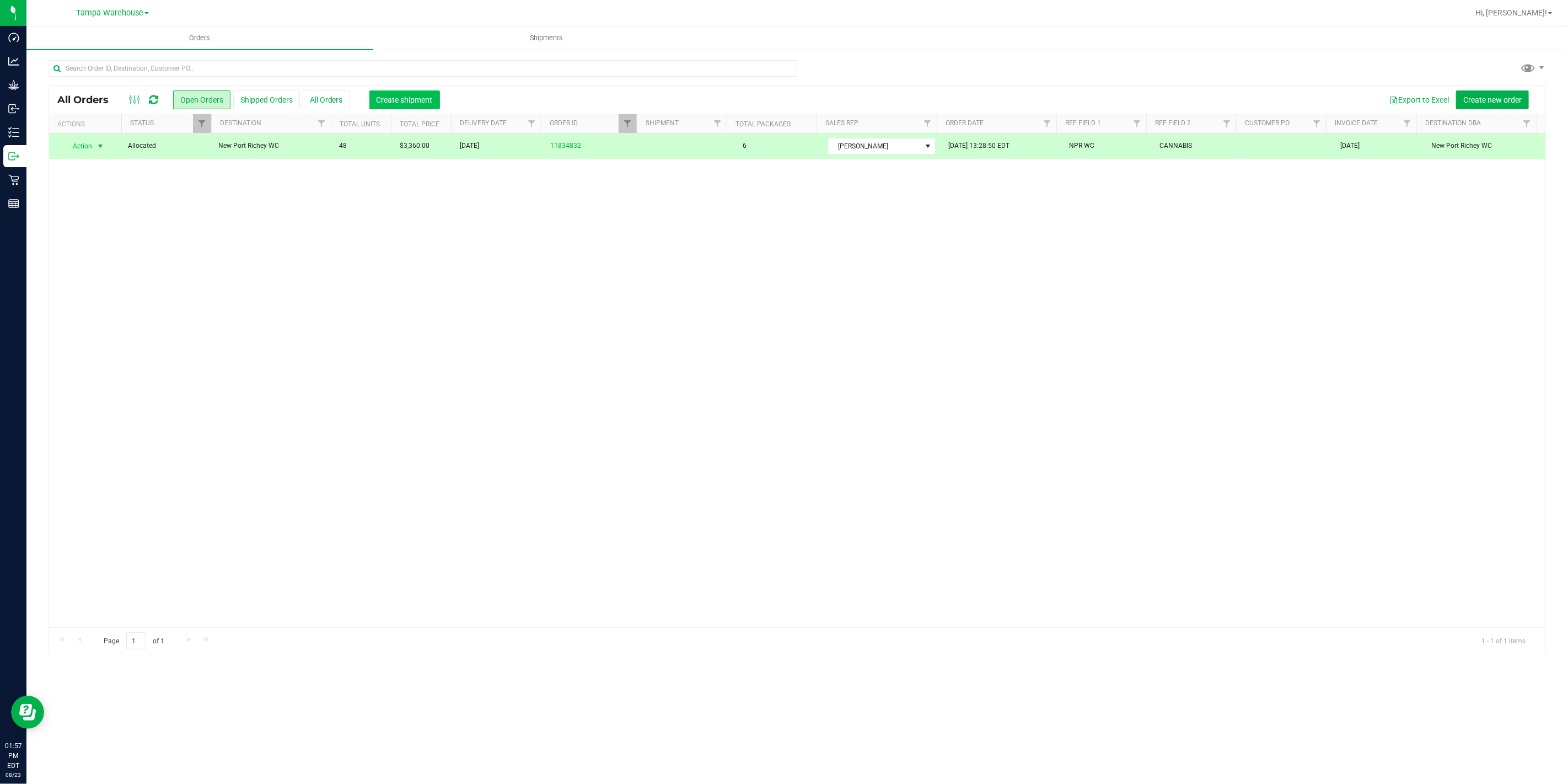
click at [419, 103] on span "Create shipment" at bounding box center [405, 99] width 56 height 8
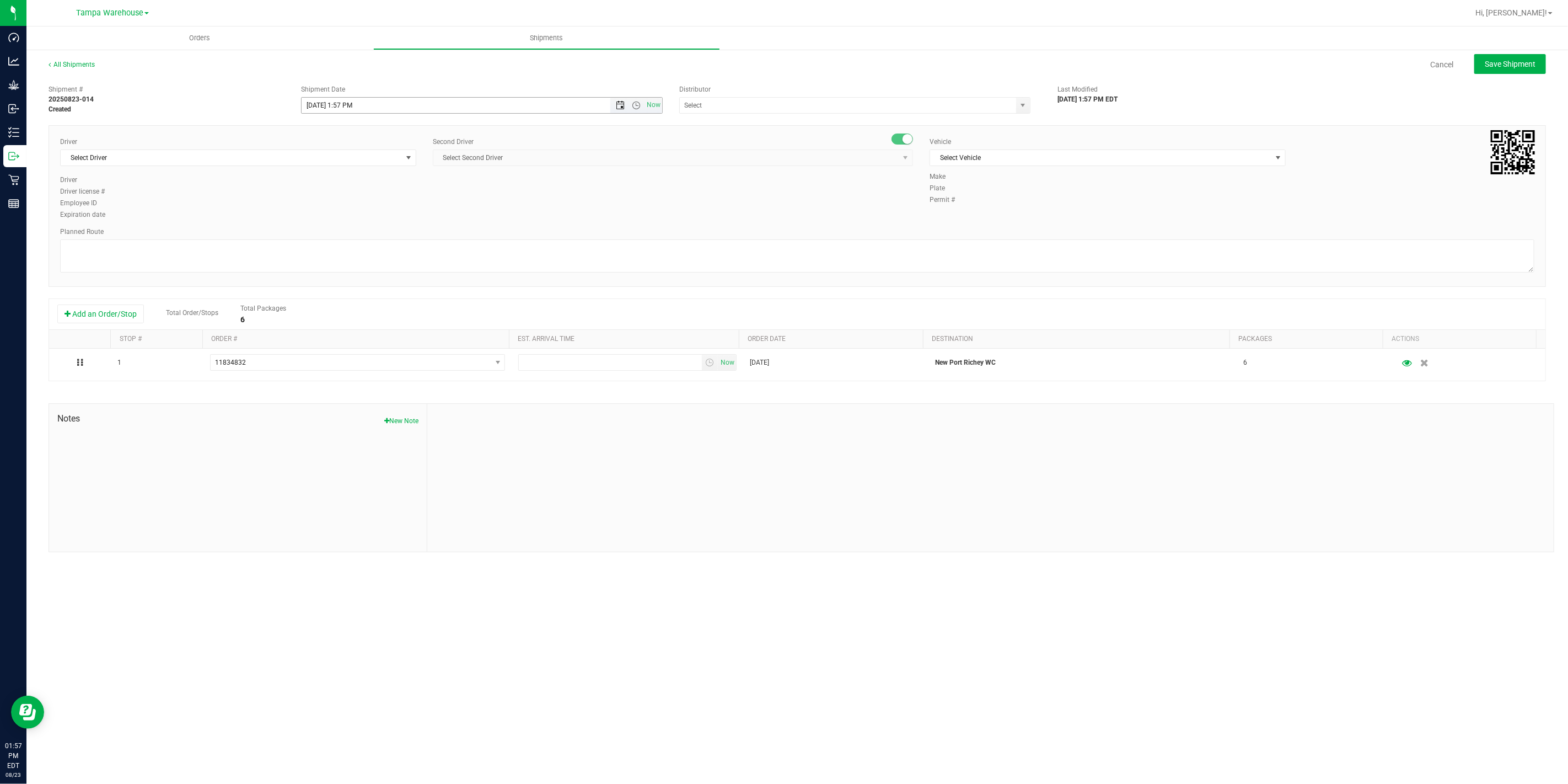
click at [621, 103] on span "Open the date view" at bounding box center [619, 105] width 8 height 8
click at [326, 238] on link "25" at bounding box center [327, 234] width 16 height 17
click at [632, 102] on span "Open the time view" at bounding box center [636, 105] width 8 height 8
click at [348, 186] on li "6:30 AM" at bounding box center [481, 184] width 359 height 14
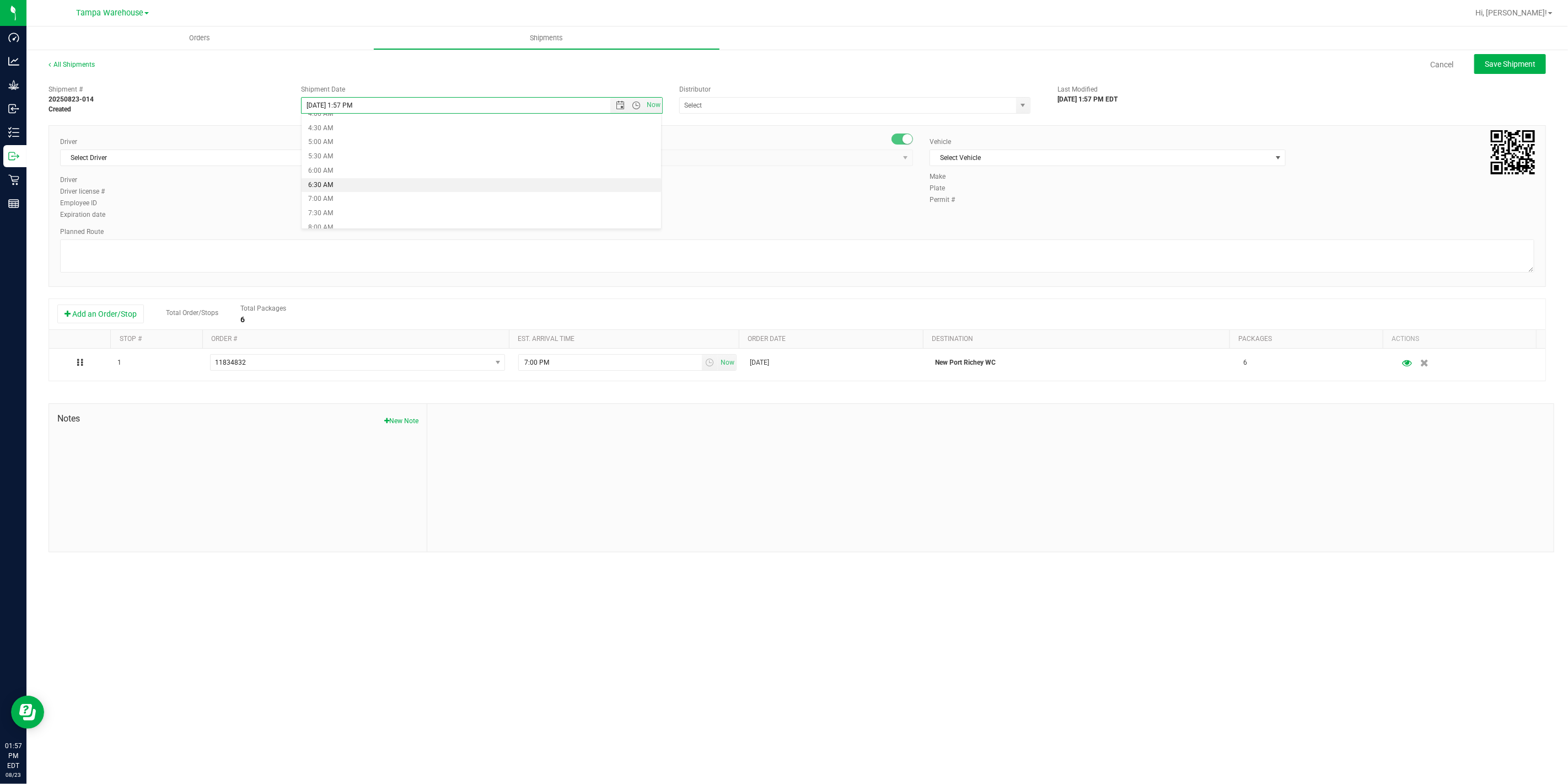
type input "[DATE] 6:30 AM"
click at [794, 107] on input "text" at bounding box center [843, 105] width 327 height 16
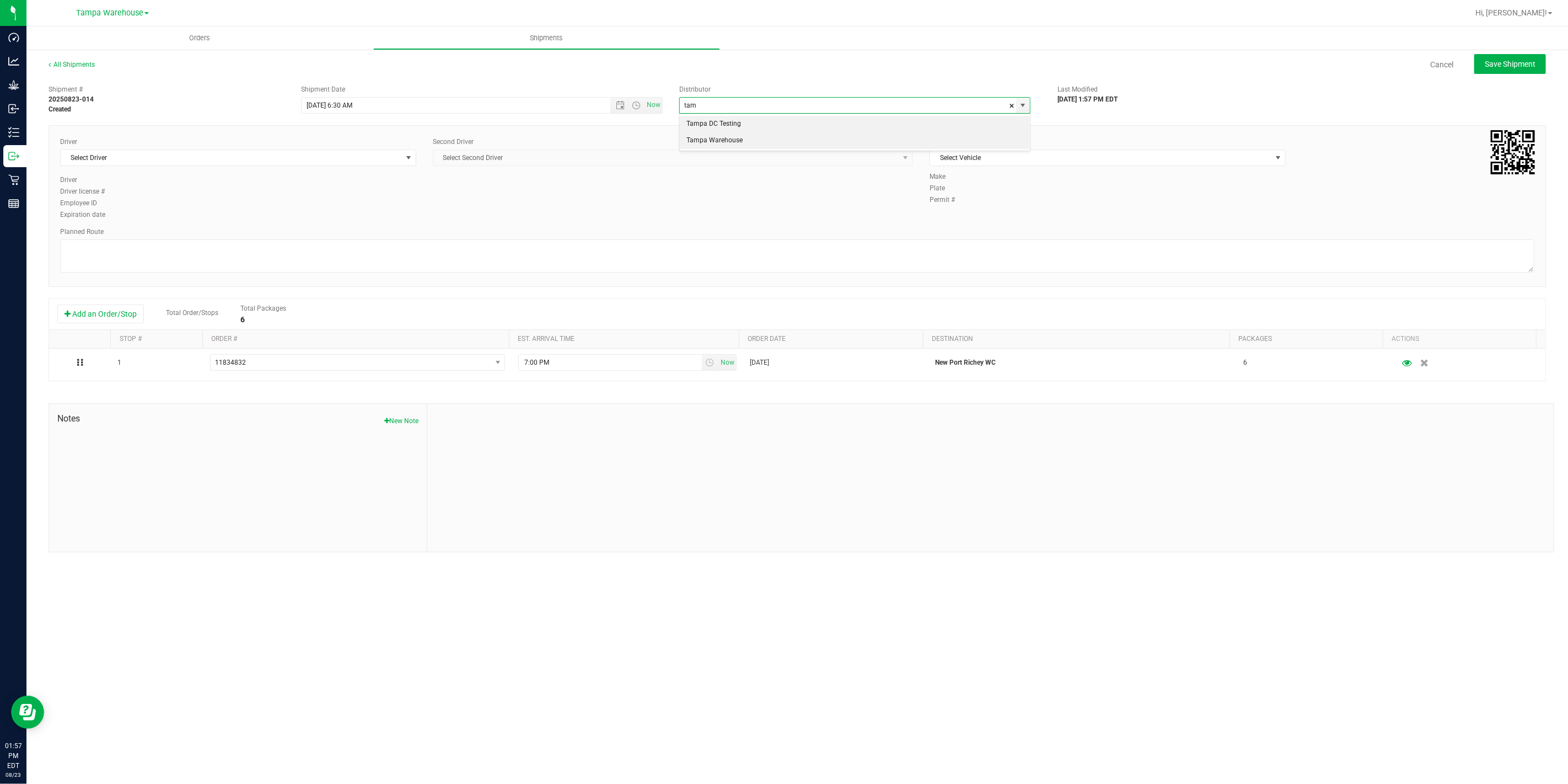
click at [773, 146] on li "Tampa Warehouse" at bounding box center [855, 140] width 350 height 17
type input "Tampa Warehouse"
click at [341, 156] on span "Select Driver" at bounding box center [231, 157] width 341 height 16
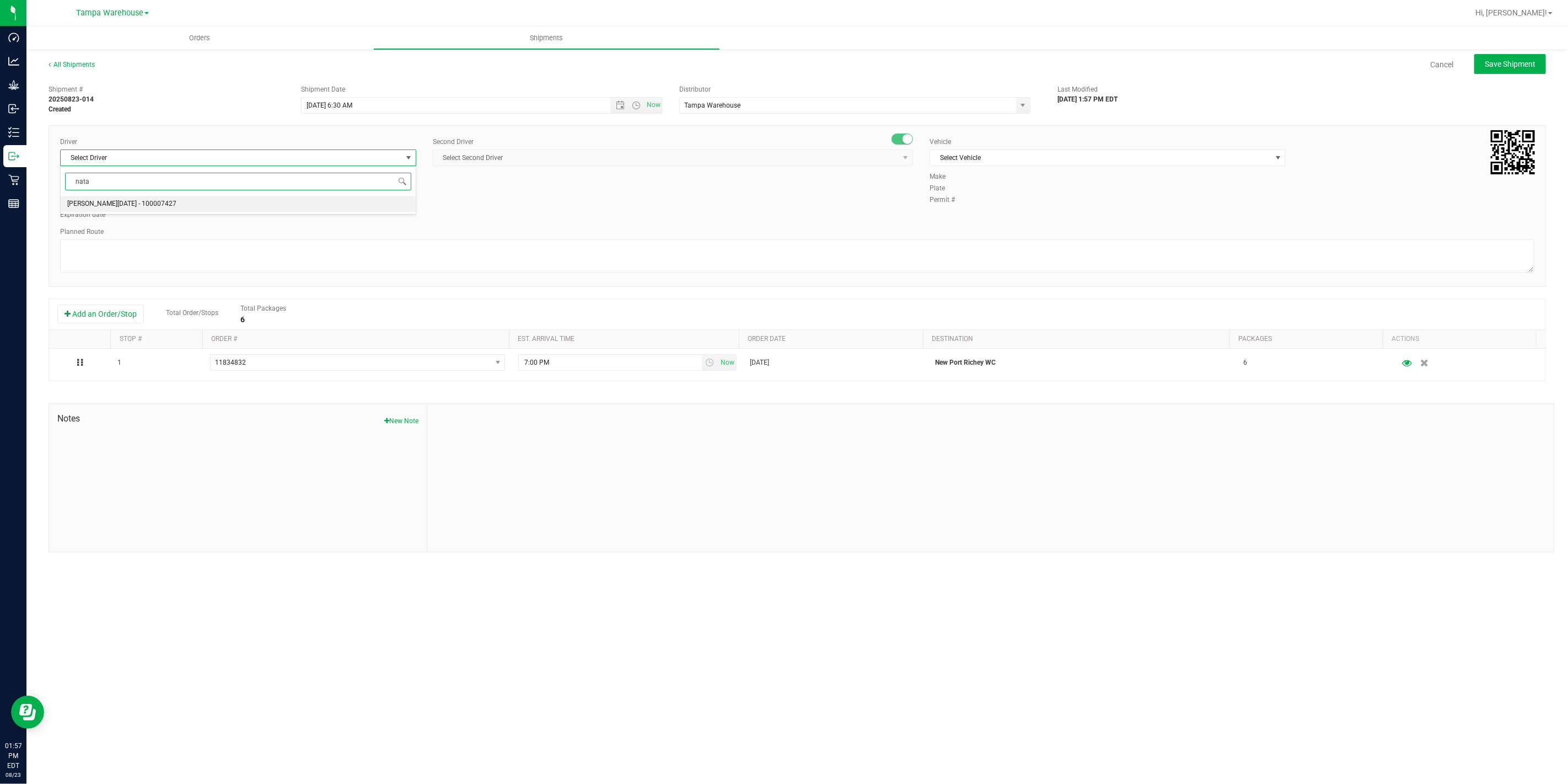
click at [109, 205] on span "[PERSON_NAME][DATE] - 100007427" at bounding box center [122, 203] width 109 height 14
type input "nata"
click at [507, 161] on span "Select Second Driver" at bounding box center [666, 157] width 466 height 16
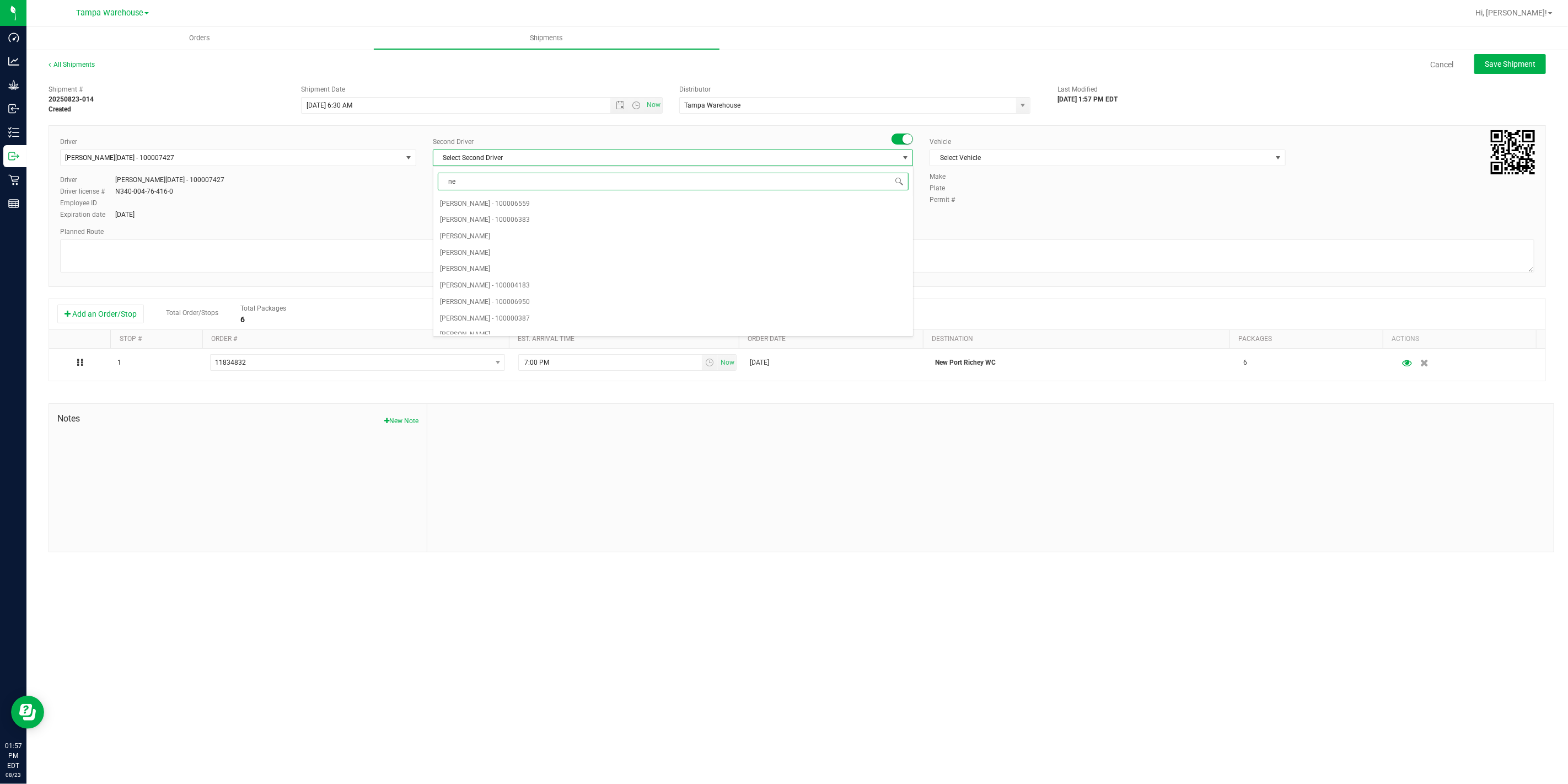
type input "ner"
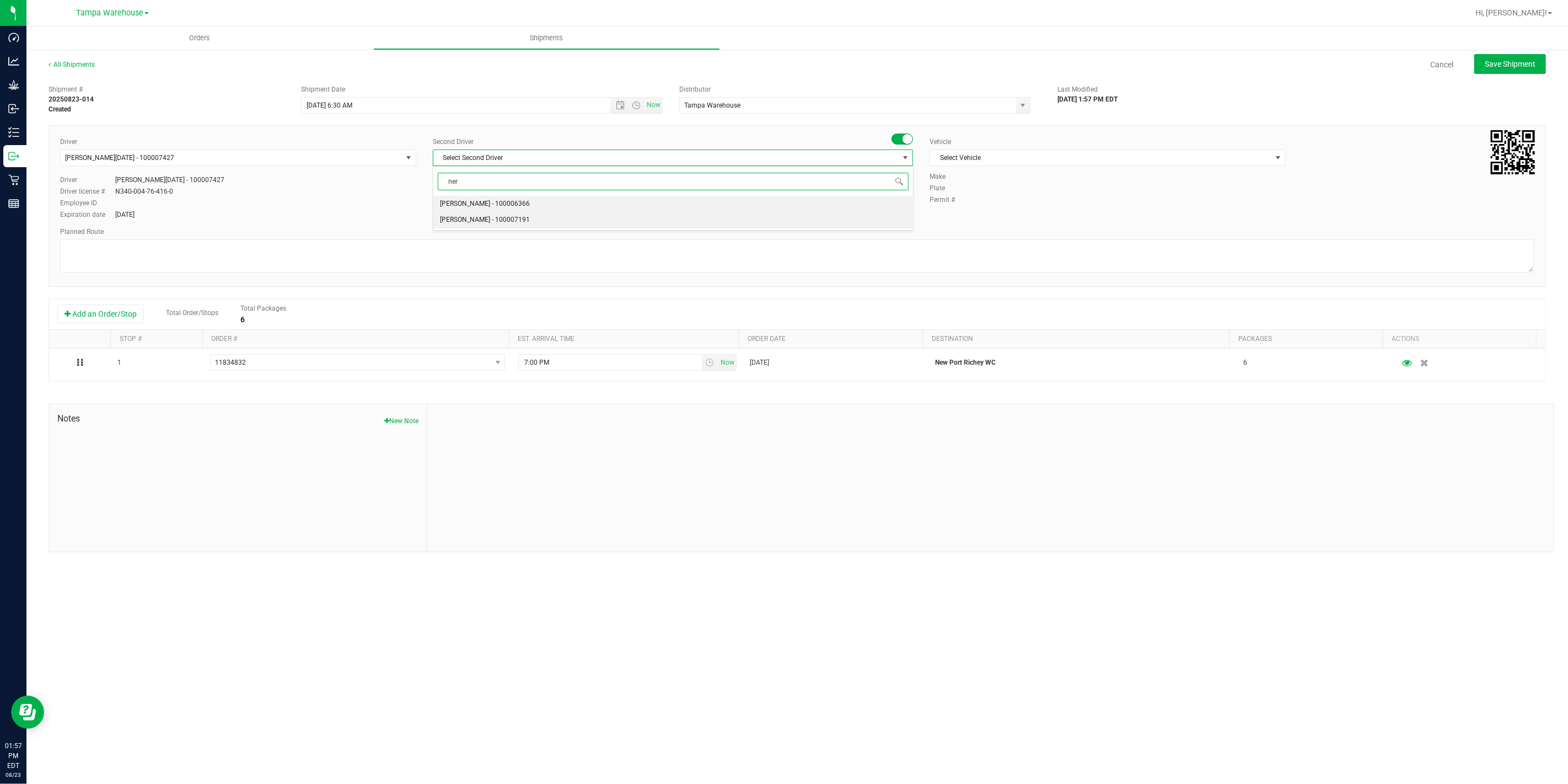
click at [477, 223] on span "[PERSON_NAME] - 100007191" at bounding box center [485, 220] width 90 height 14
click at [1008, 152] on span "Select Vehicle" at bounding box center [1100, 157] width 341 height 16
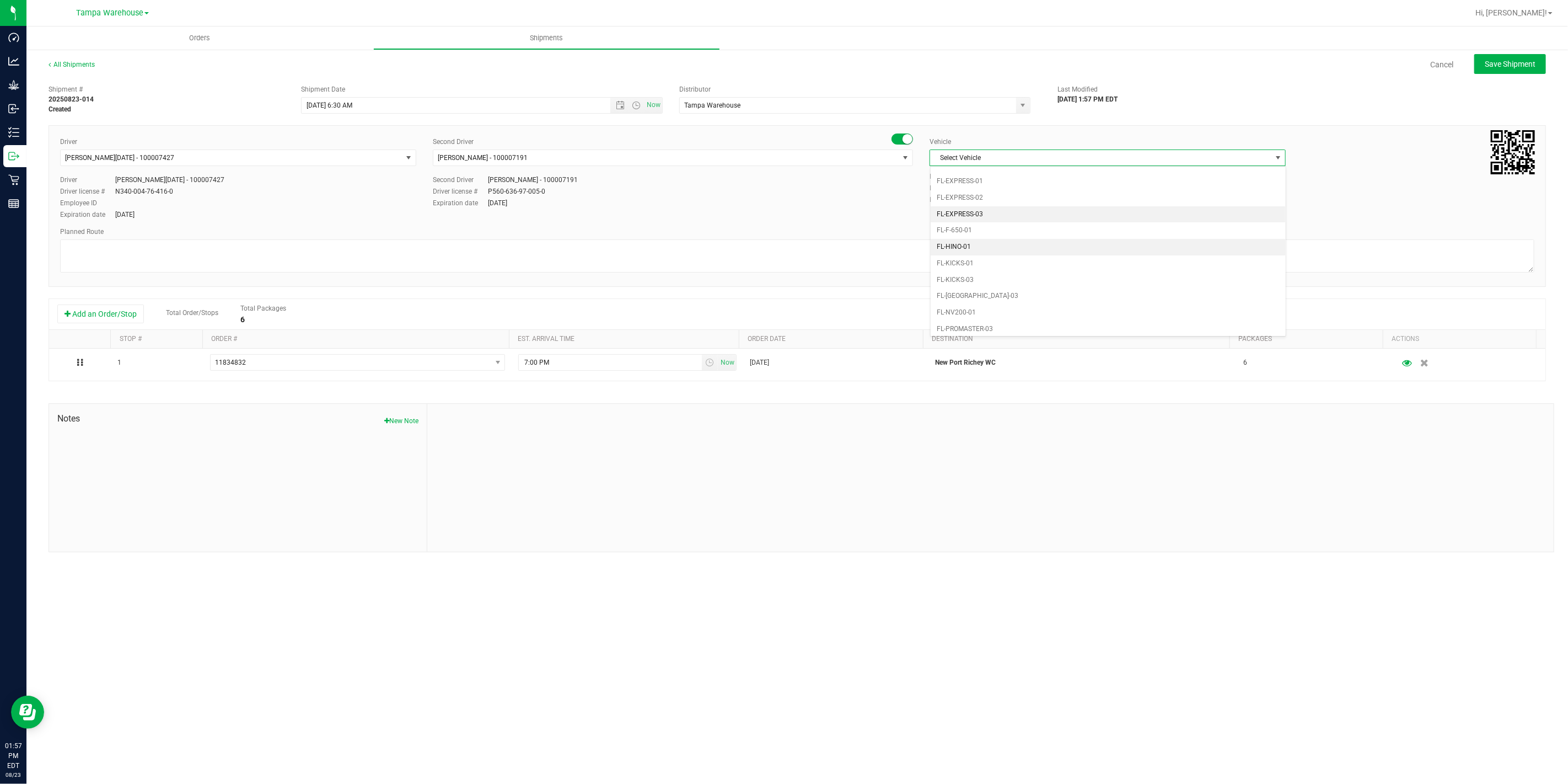
scroll to position [269, 0]
click at [989, 190] on li "FL-EXPRESS-03" at bounding box center [1109, 186] width 356 height 17
click at [919, 259] on textarea at bounding box center [797, 255] width 1474 height 33
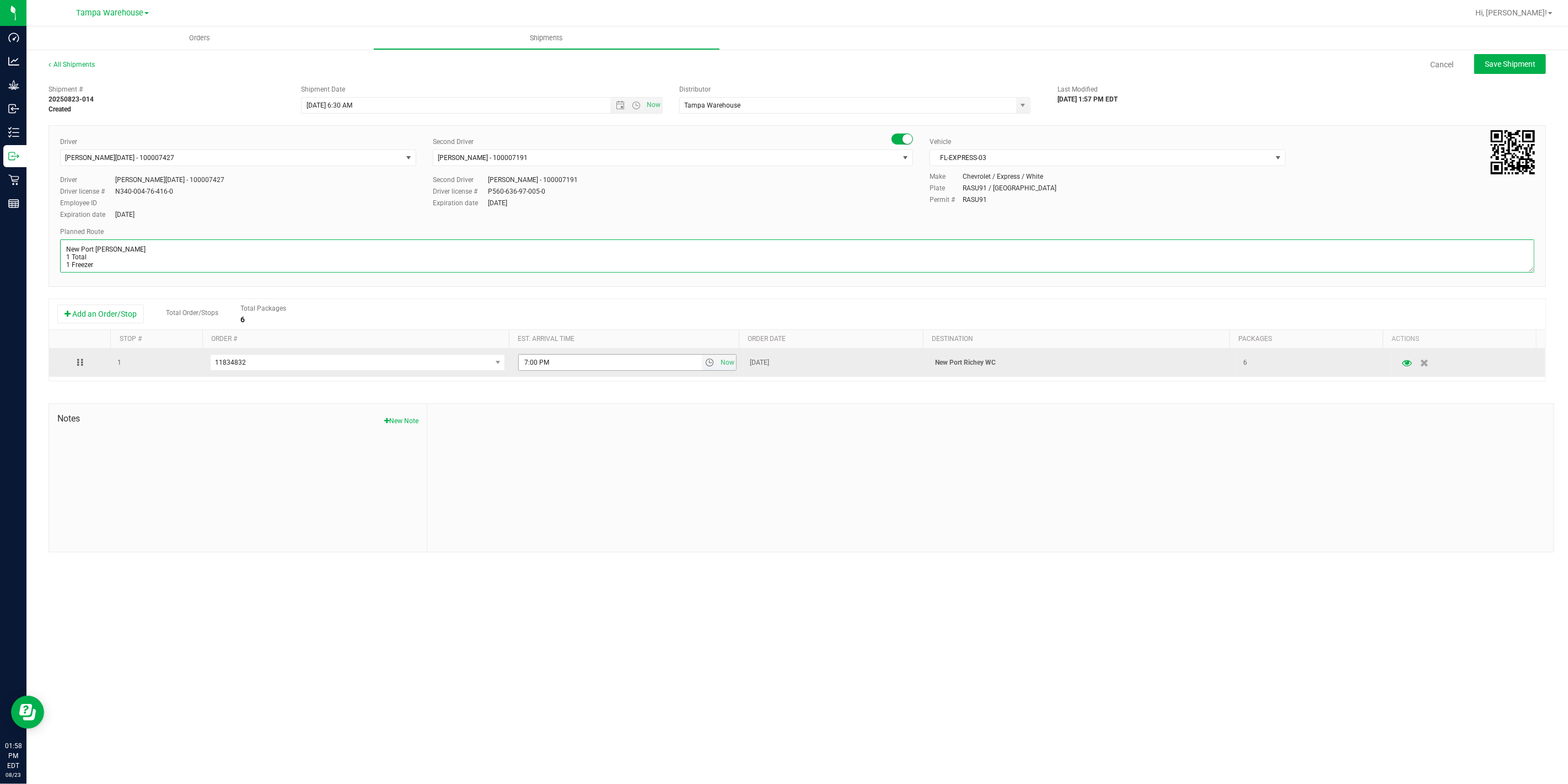
click at [705, 367] on span "select" at bounding box center [709, 362] width 8 height 8
type textarea "New Port [PERSON_NAME] 1 Total 1 Freezer"
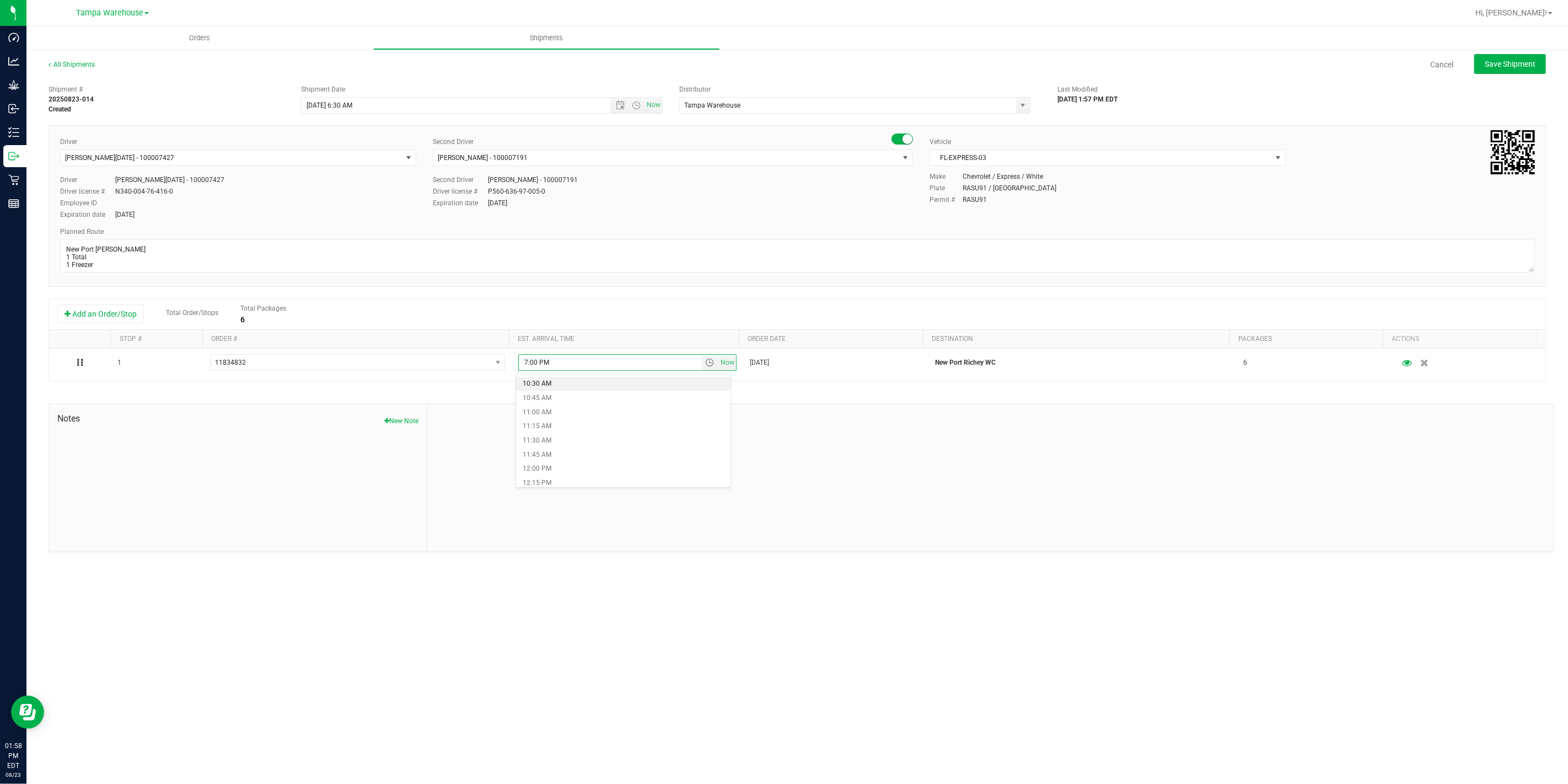
scroll to position [613, 0]
click at [559, 449] on li "12:00 PM" at bounding box center [623, 449] width 214 height 14
click at [619, 452] on div at bounding box center [991, 477] width 1126 height 148
click at [1499, 60] on span "Save Shipment" at bounding box center [1510, 64] width 51 height 8
type input "[DATE] 10:30 AM"
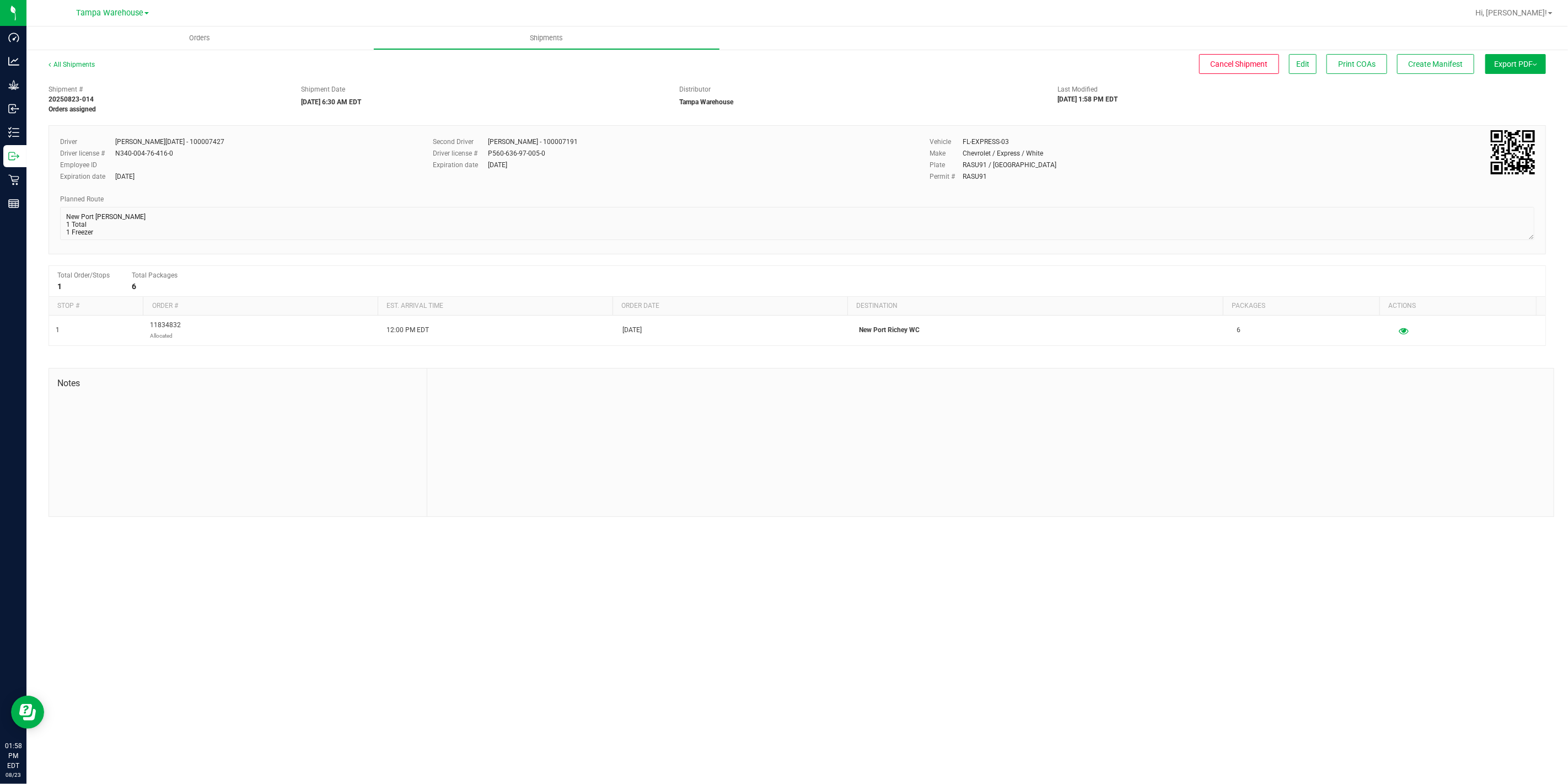
click at [1499, 58] on button "Export PDF" at bounding box center [1516, 64] width 61 height 20
click at [1508, 91] on span "Manifest by Package ID" at bounding box center [1500, 88] width 70 height 7
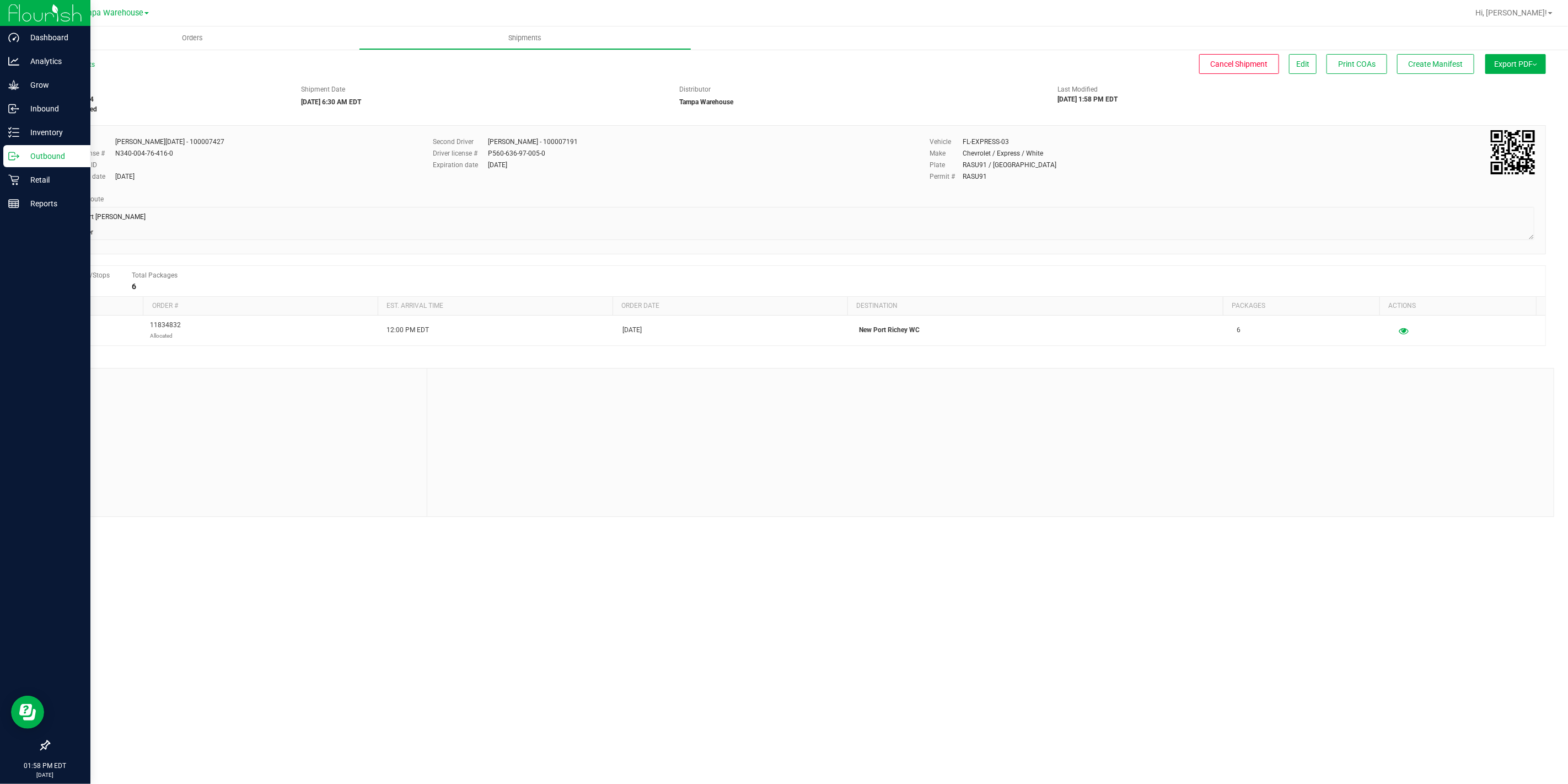
click at [17, 157] on icon at bounding box center [18, 157] width 2 height 2
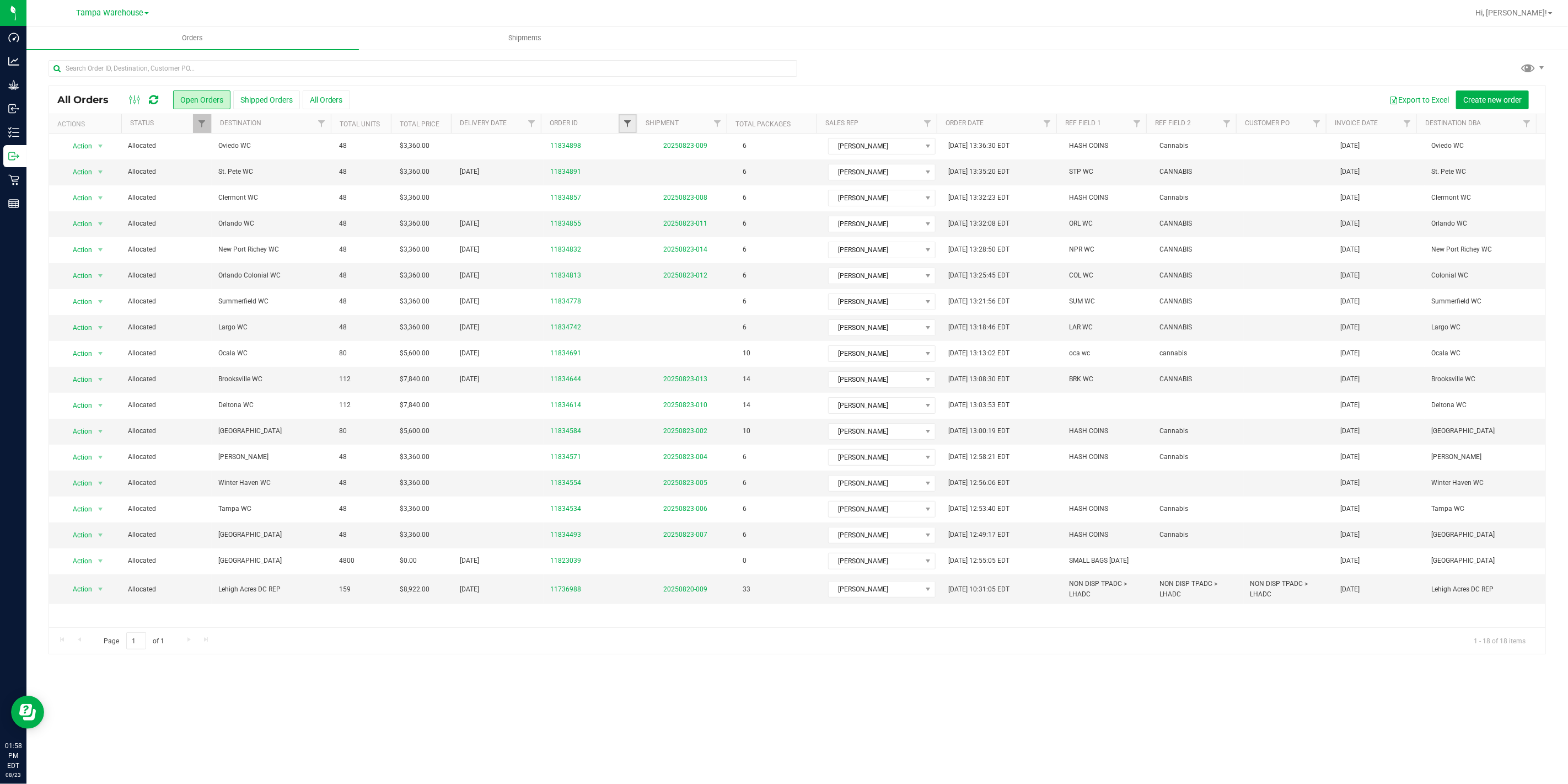
click at [628, 123] on span "Filter" at bounding box center [627, 123] width 8 height 8
type input "4742"
click at [644, 183] on button "Filter" at bounding box center [651, 177] width 53 height 24
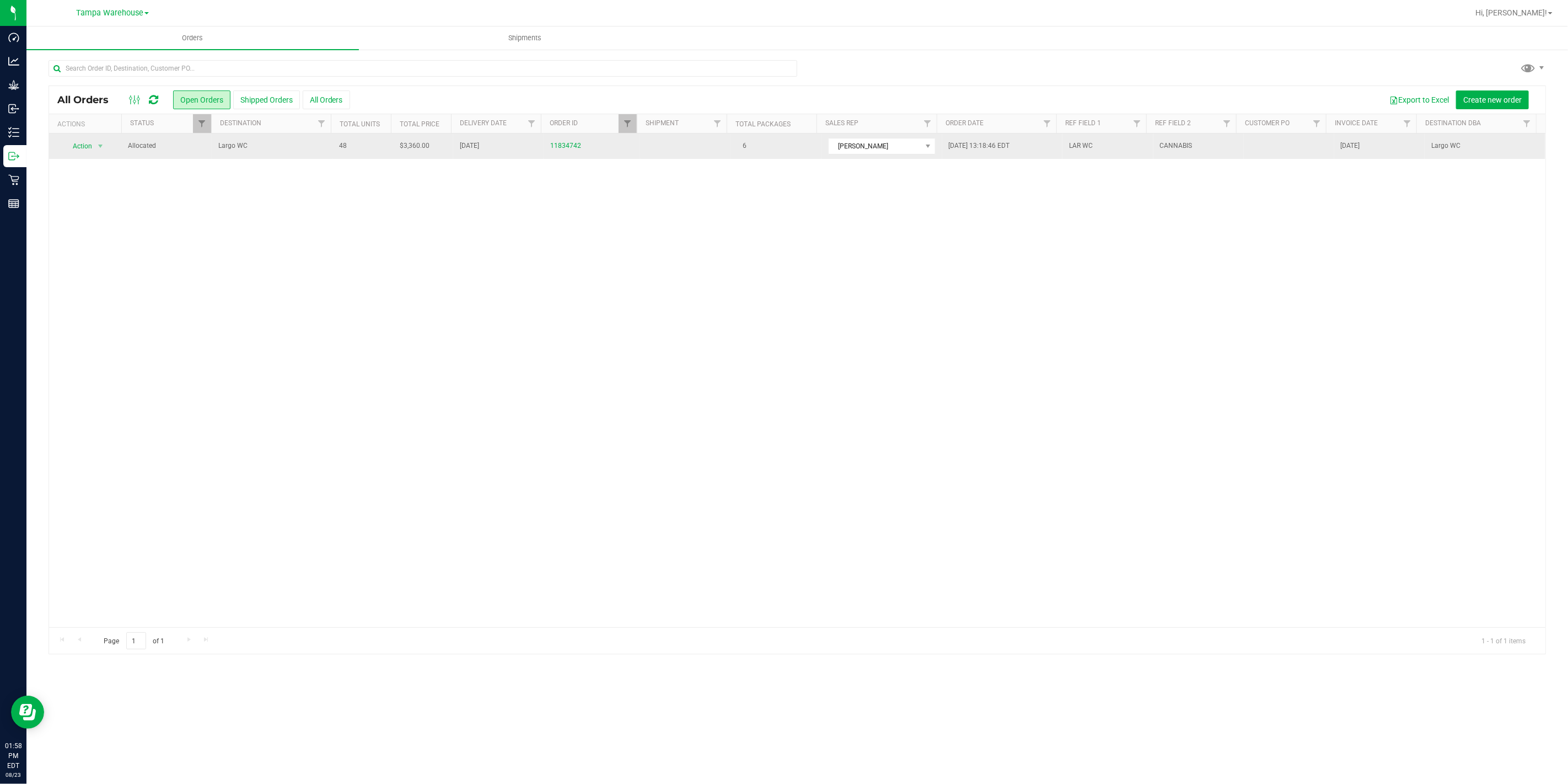
click at [267, 151] on span "Largo WC" at bounding box center [271, 145] width 108 height 10
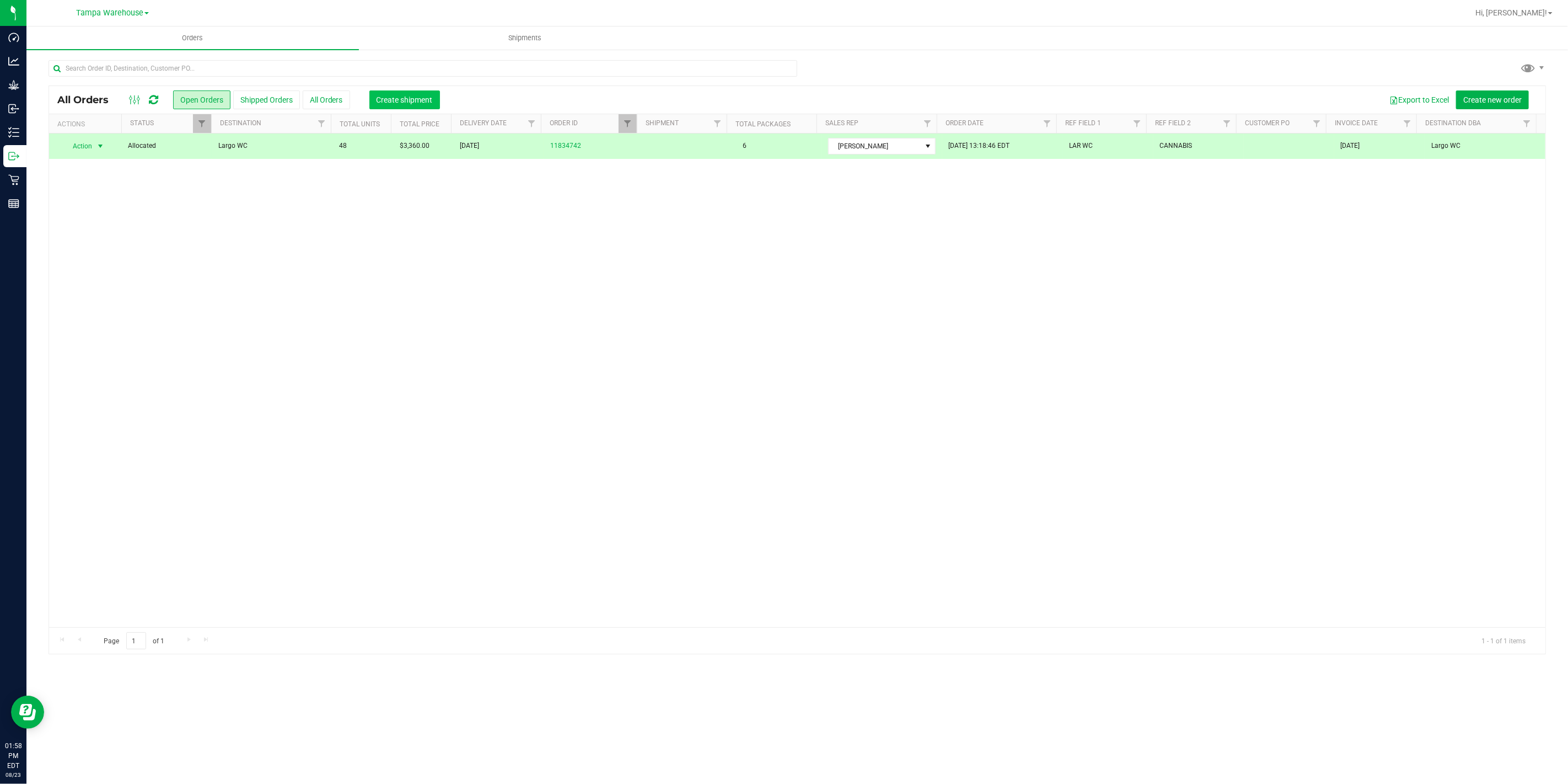
click at [389, 100] on span "Create shipment" at bounding box center [405, 99] width 56 height 8
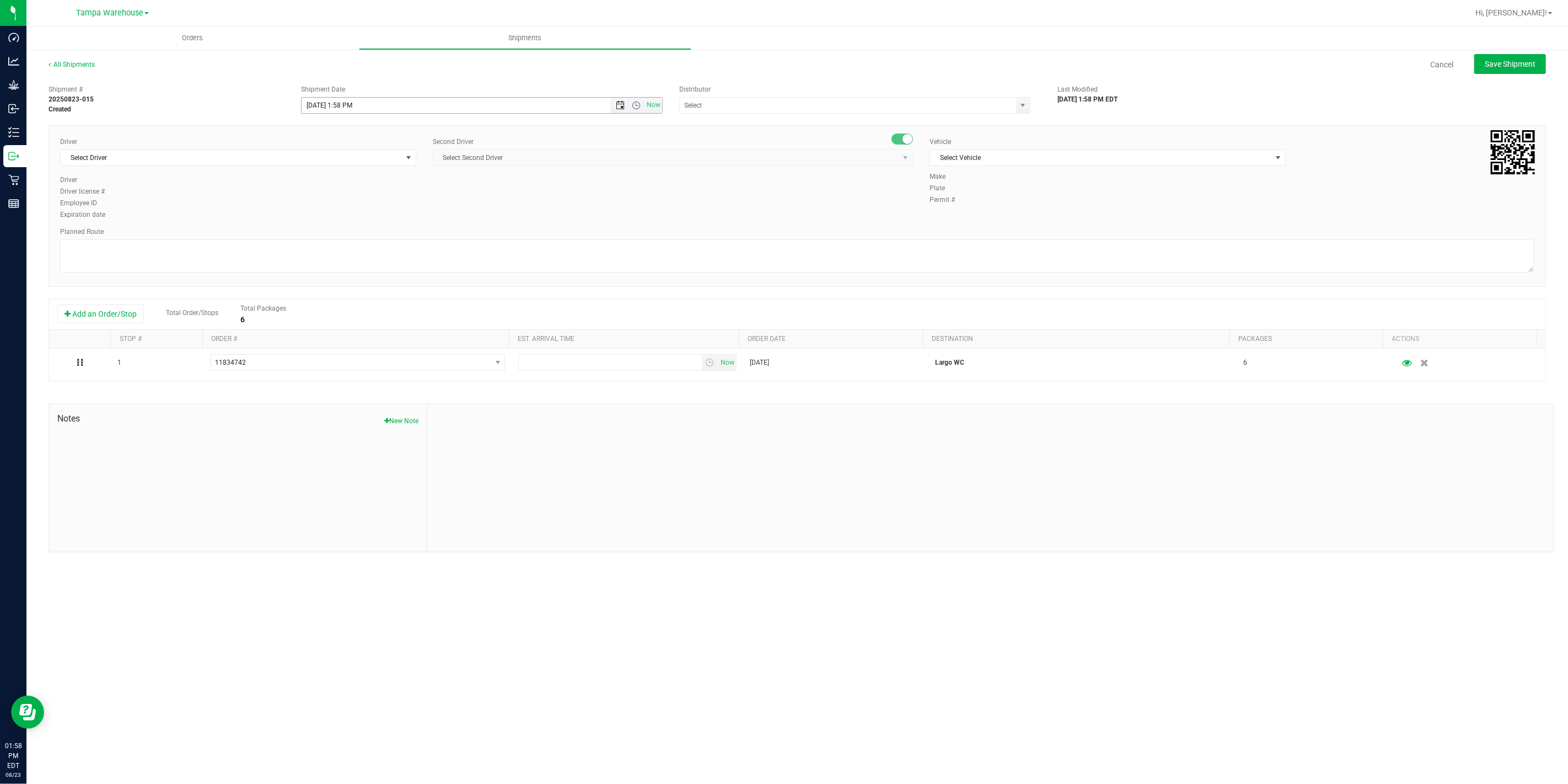
click at [613, 101] on span "Open the date view" at bounding box center [620, 105] width 19 height 8
click at [327, 233] on link "25" at bounding box center [327, 234] width 16 height 17
click at [640, 107] on span "Open the time view" at bounding box center [636, 105] width 8 height 8
click at [362, 186] on li "6:30 AM" at bounding box center [481, 184] width 359 height 14
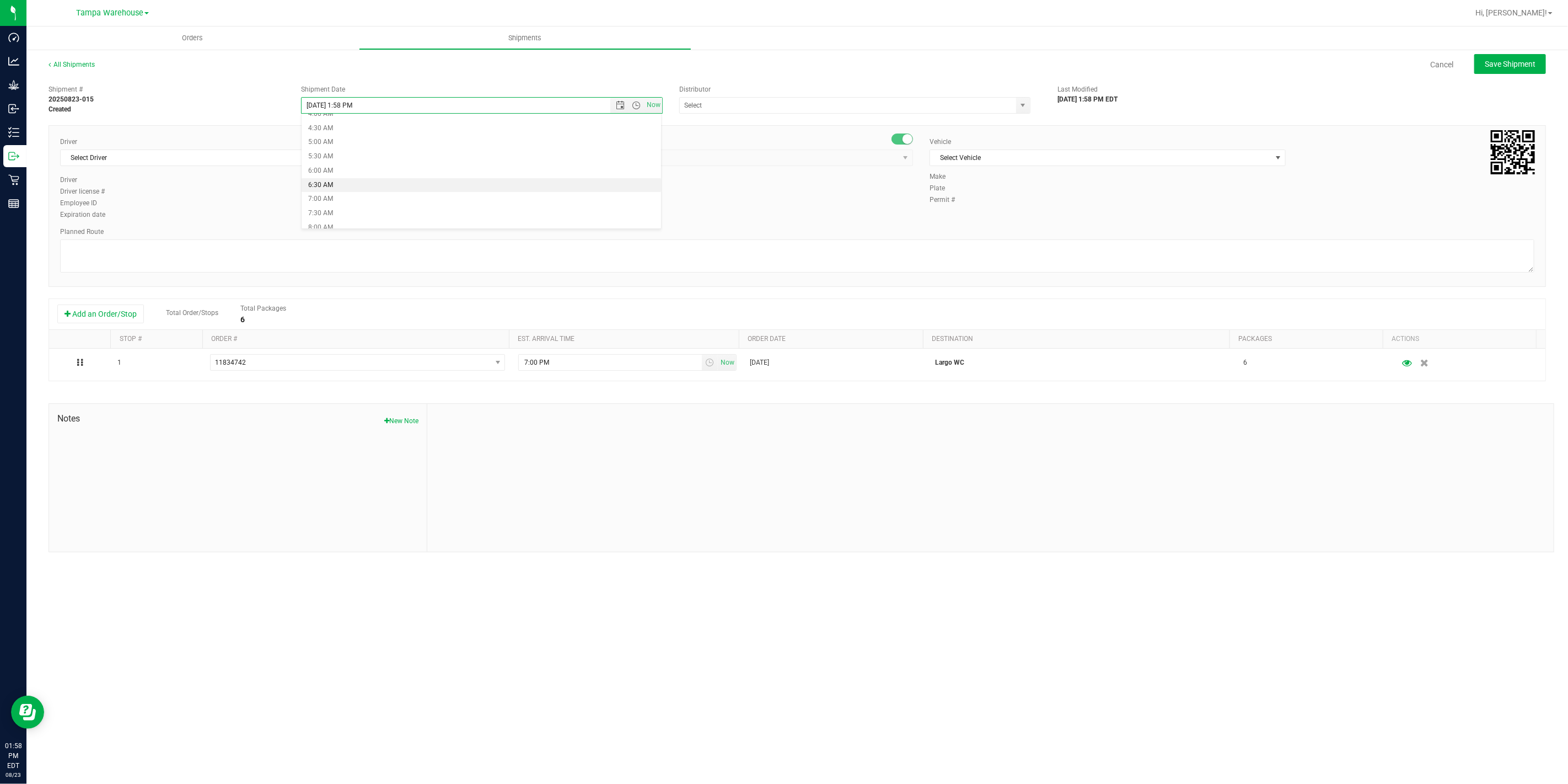
type input "[DATE] 6:30 AM"
click at [726, 103] on input "text" at bounding box center [843, 105] width 327 height 16
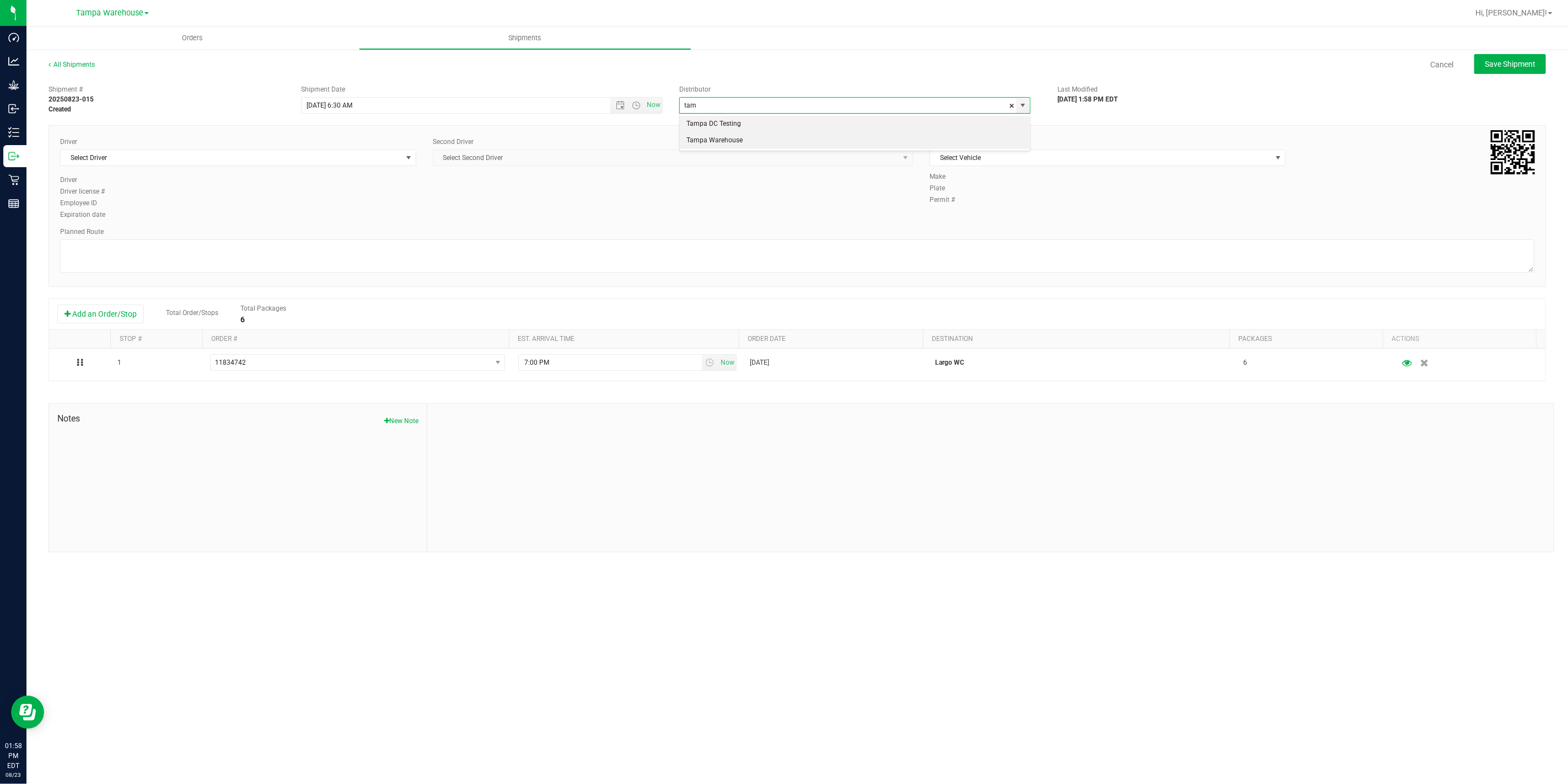
click at [726, 138] on li "Tampa Warehouse" at bounding box center [855, 140] width 350 height 17
type input "Tampa Warehouse"
click at [255, 155] on span "Select Driver" at bounding box center [231, 157] width 341 height 16
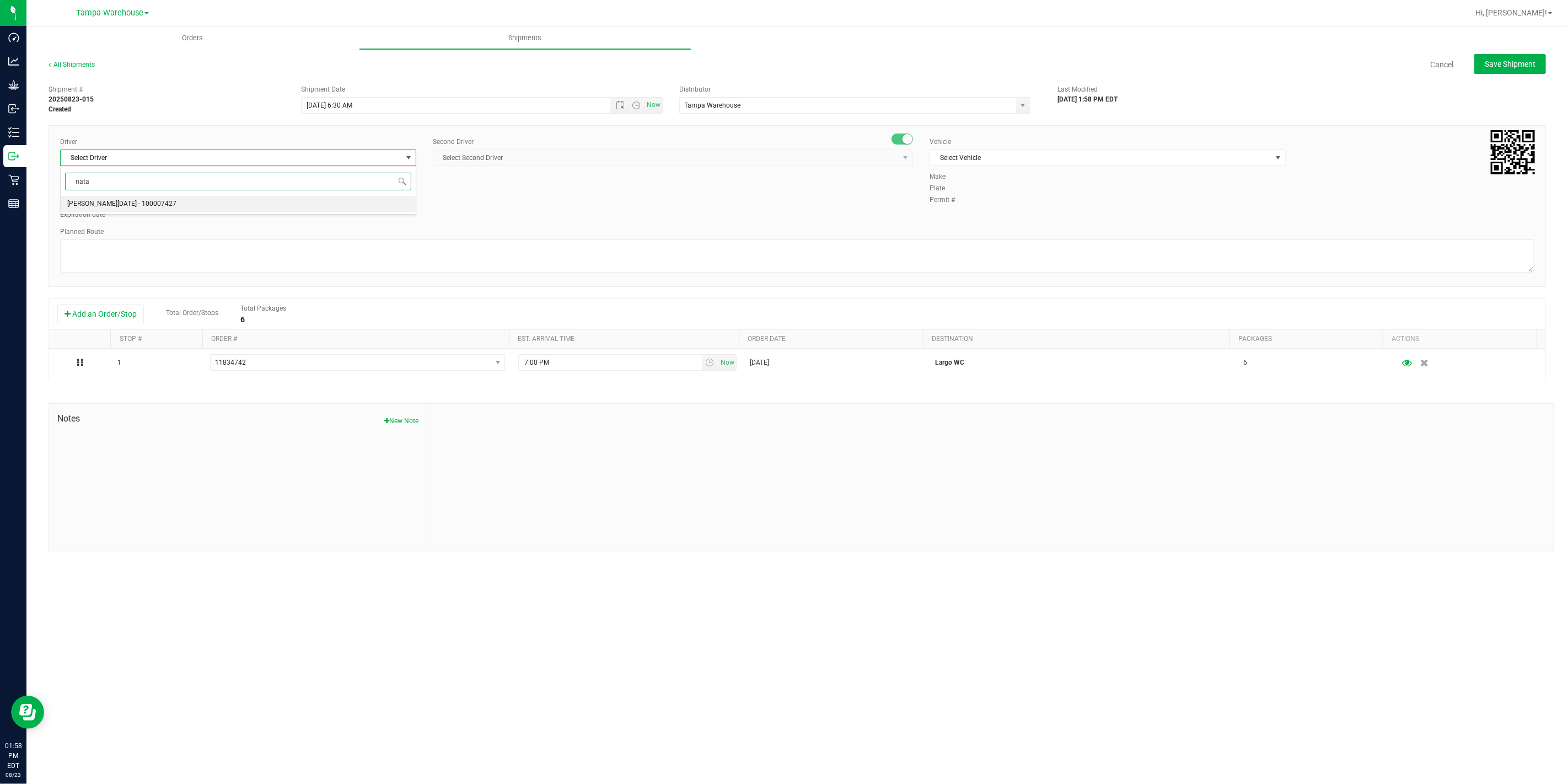
click at [116, 198] on span "[PERSON_NAME][DATE] - 100007427" at bounding box center [122, 203] width 109 height 14
type input "nata"
click at [587, 168] on div "Second Driver Select Second Driver Select Second Driver [PERSON_NAME] - 1000065…" at bounding box center [673, 155] width 480 height 38
click at [588, 164] on span "Select Second Driver" at bounding box center [666, 157] width 466 height 16
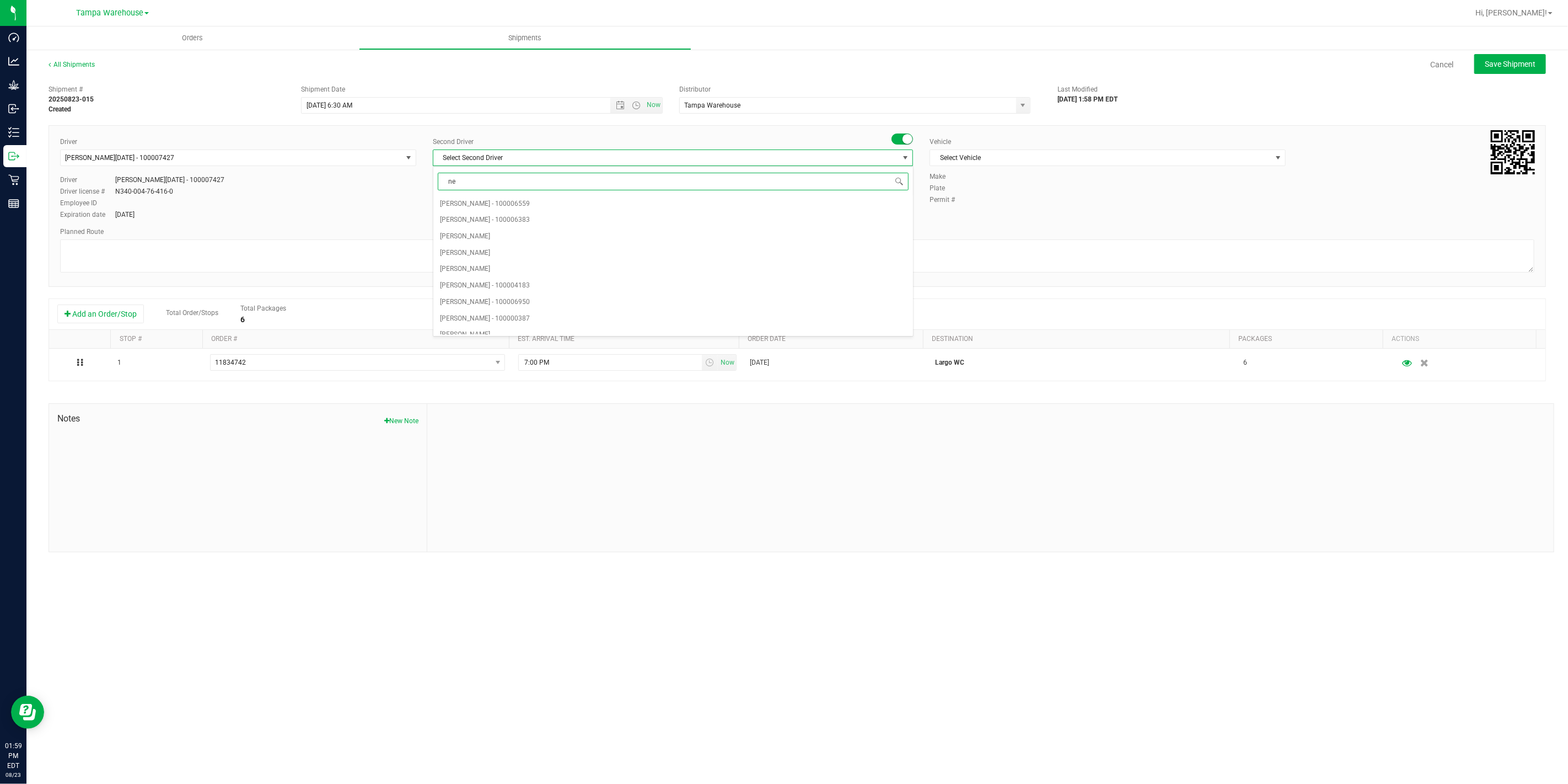
type input "ner"
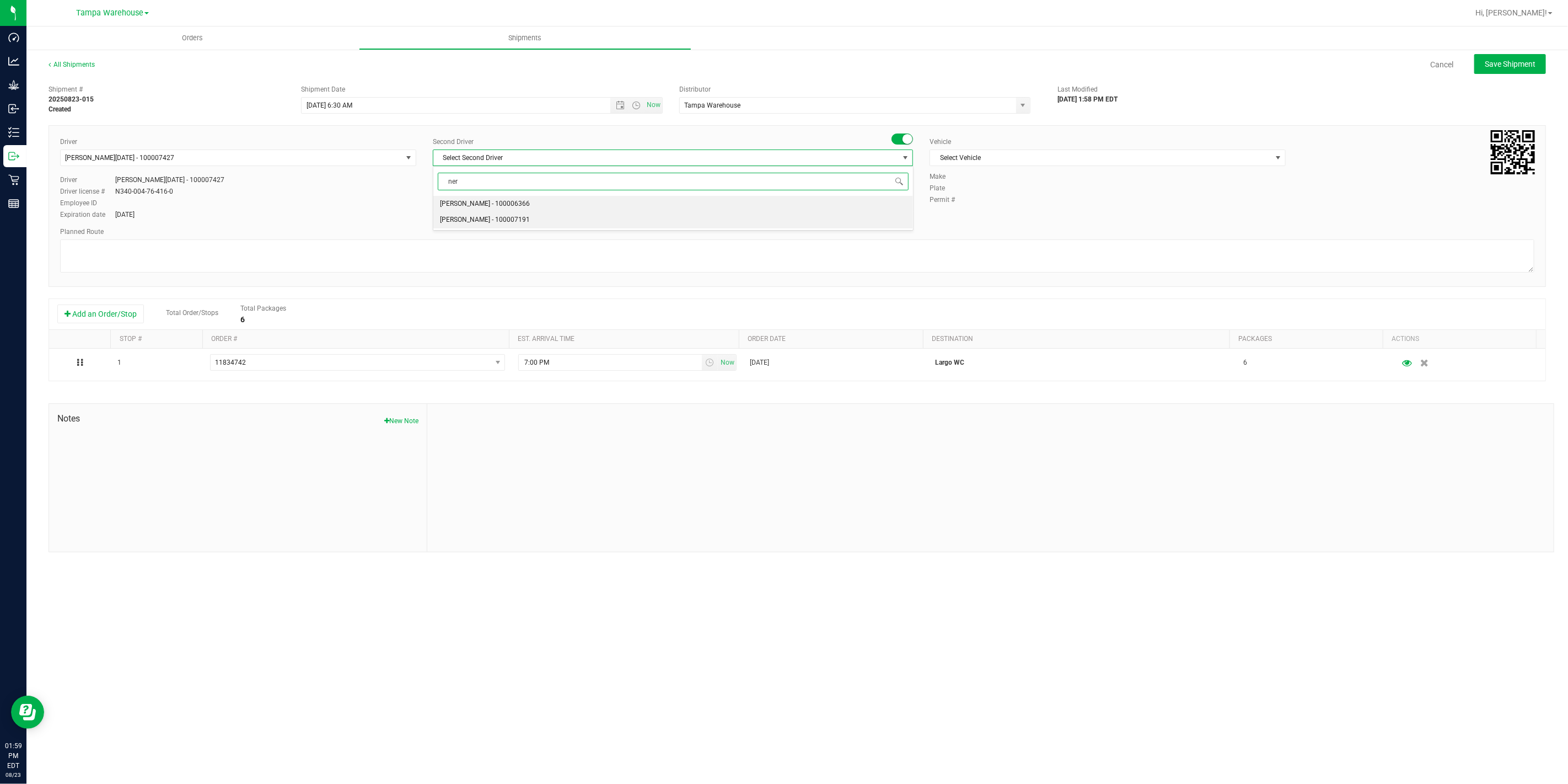
click at [528, 219] on li "[PERSON_NAME] - 100007191" at bounding box center [673, 220] width 479 height 17
drag, startPoint x: 1056, startPoint y: 147, endPoint x: 1056, endPoint y: 156, distance: 9.0
click at [1056, 147] on div "Vehicle Select Vehicle Select Vehicle BT Vehicle FL-CHEROKEE-02 [GEOGRAPHIC_DAT…" at bounding box center [1108, 153] width 372 height 35
click at [1056, 156] on span "Select Vehicle" at bounding box center [1100, 157] width 341 height 16
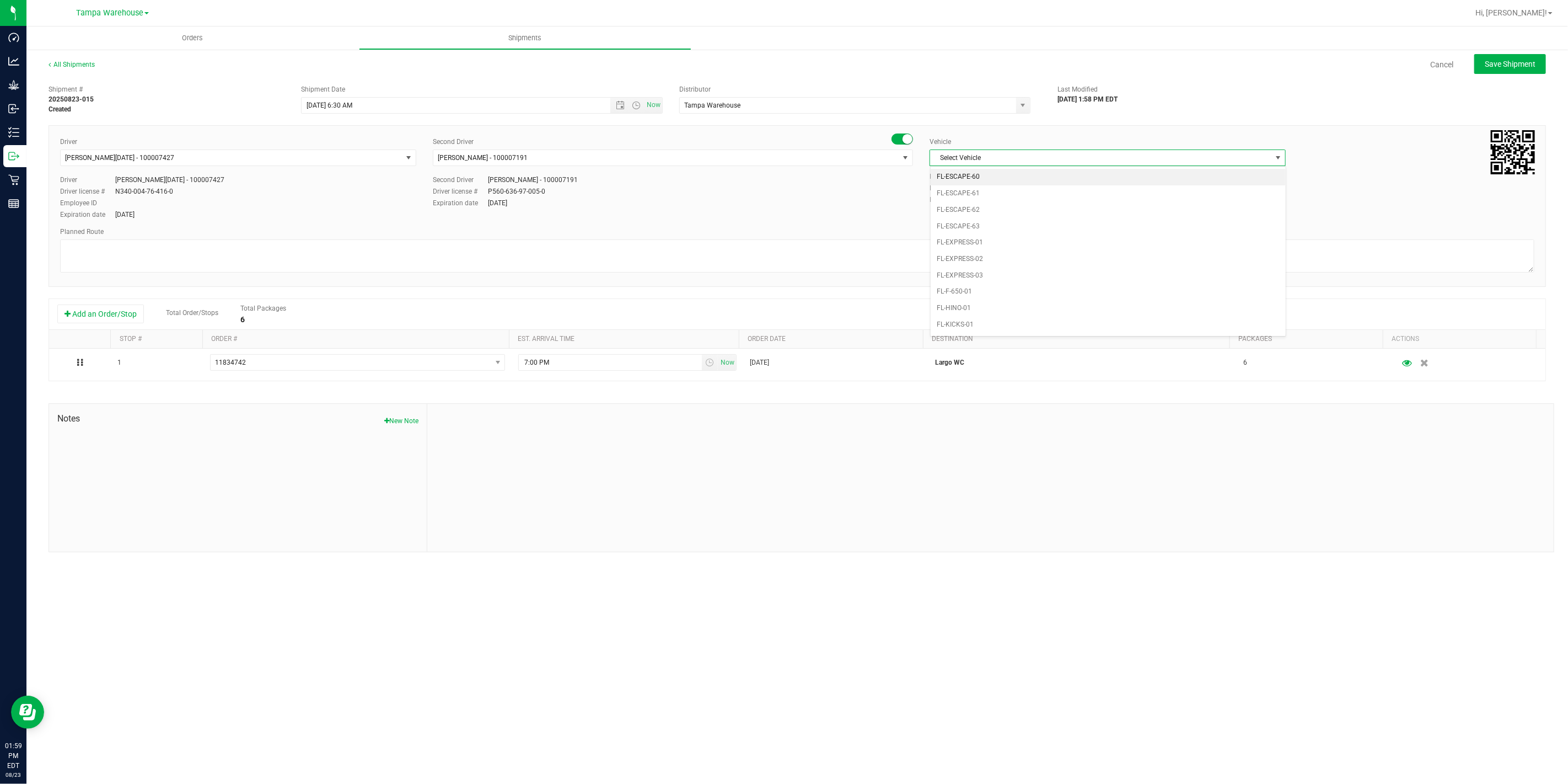
scroll to position [208, 0]
click at [995, 243] on li "FL-EXPRESS-03" at bounding box center [1109, 248] width 356 height 17
click at [923, 245] on textarea at bounding box center [797, 255] width 1474 height 33
drag, startPoint x: 100, startPoint y: 267, endPoint x: 66, endPoint y: 256, distance: 35.7
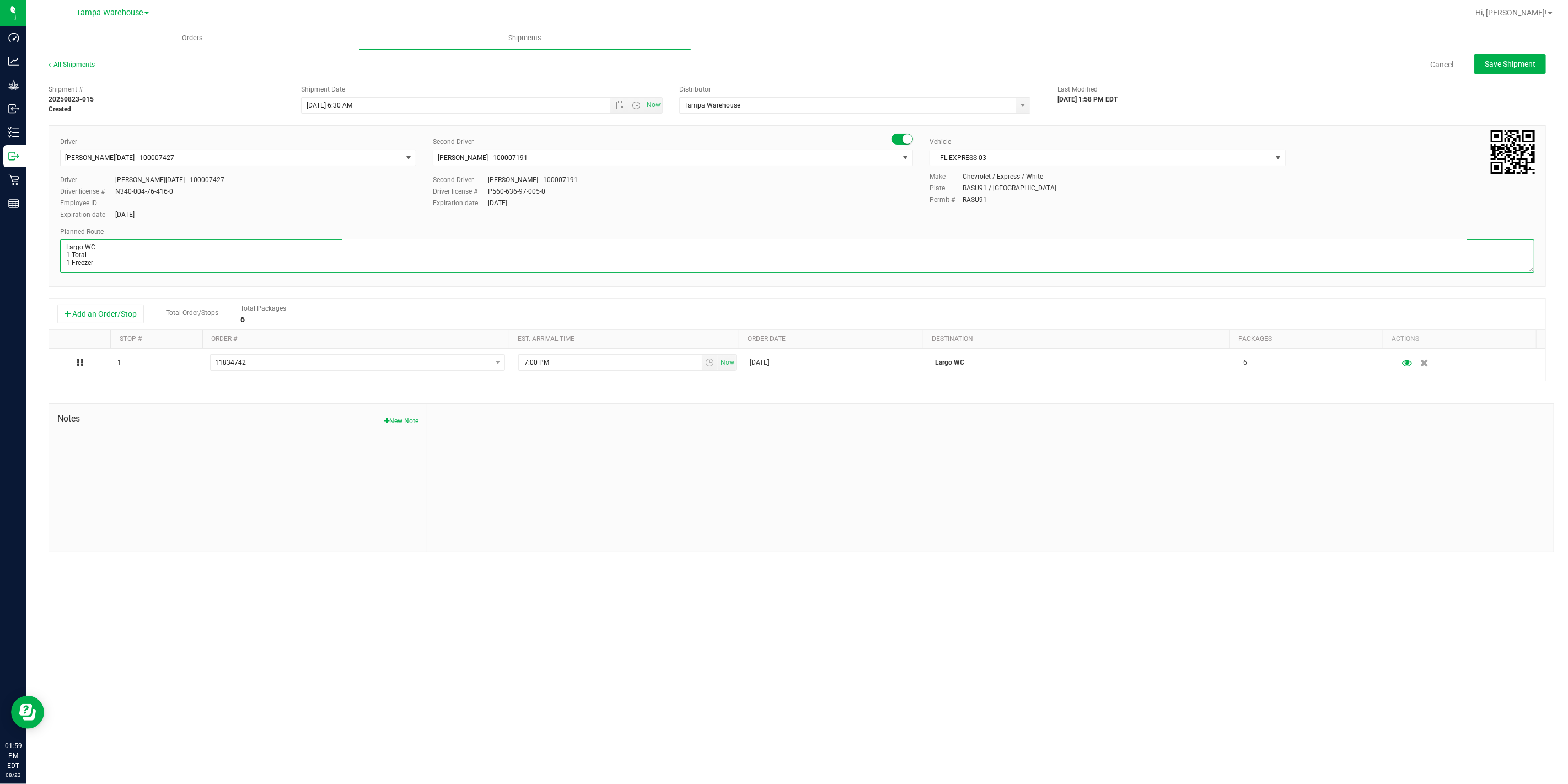
click at [66, 256] on textarea at bounding box center [797, 255] width 1474 height 33
type textarea "Largo WC 1 Total 1 Freezer"
click at [617, 443] on div at bounding box center [991, 477] width 1126 height 148
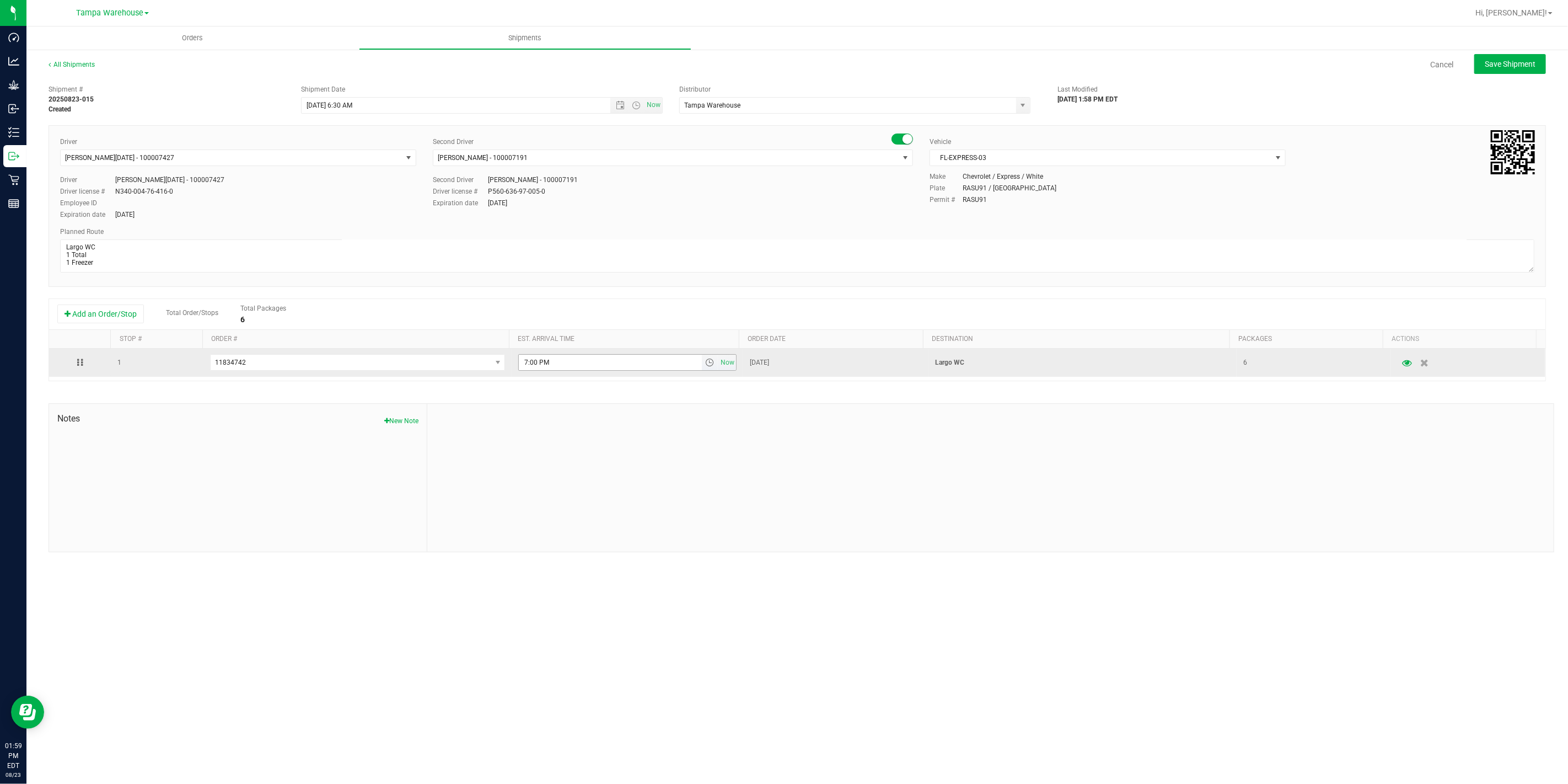
click at [705, 362] on span "select" at bounding box center [709, 362] width 8 height 8
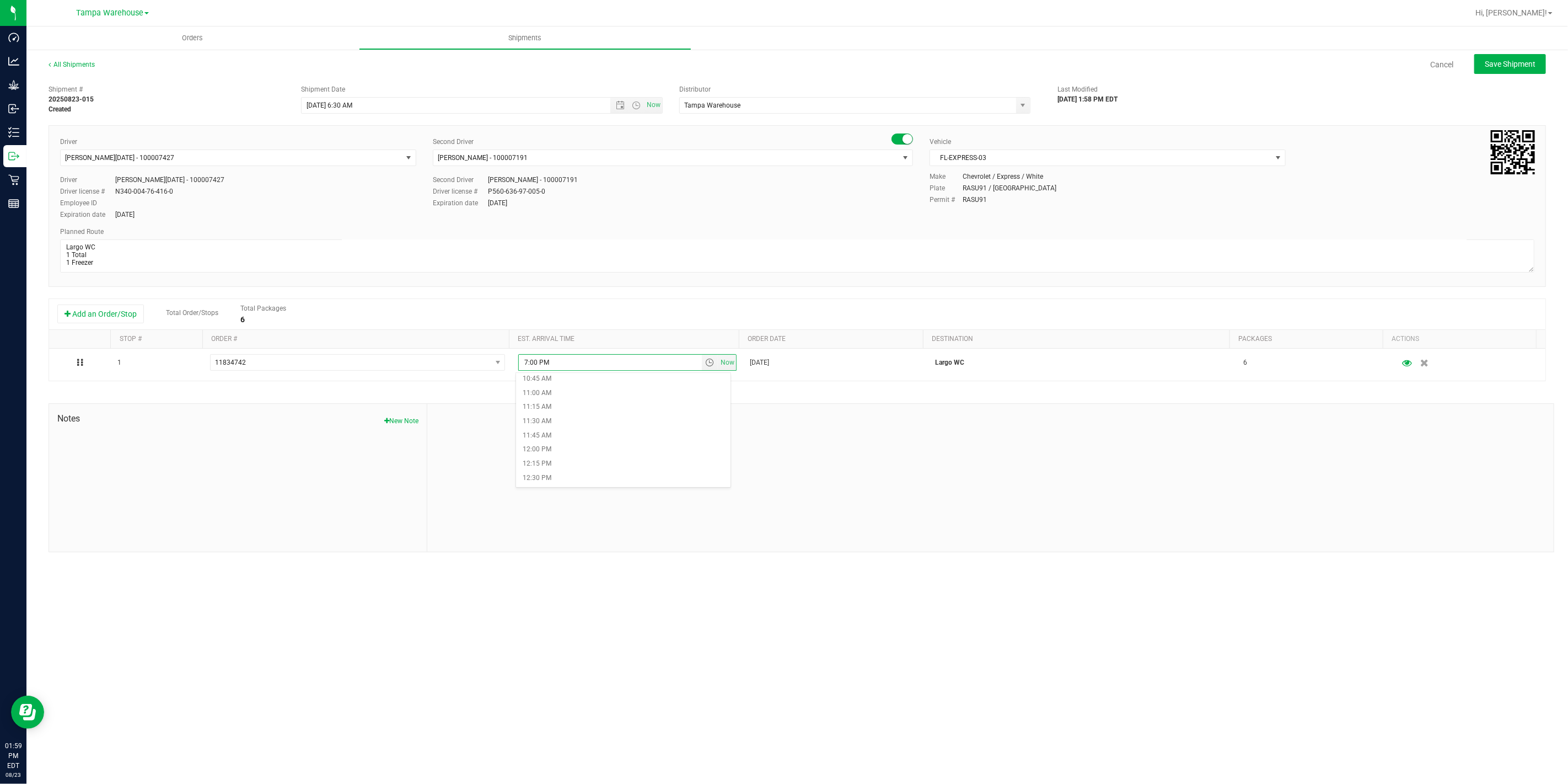
scroll to position [674, 0]
click at [581, 450] on li "1:00 PM" at bounding box center [623, 444] width 214 height 14
click at [603, 452] on div at bounding box center [991, 477] width 1126 height 148
click at [1493, 68] on span "Save Shipment" at bounding box center [1510, 64] width 51 height 8
type input "[DATE] 10:30 AM"
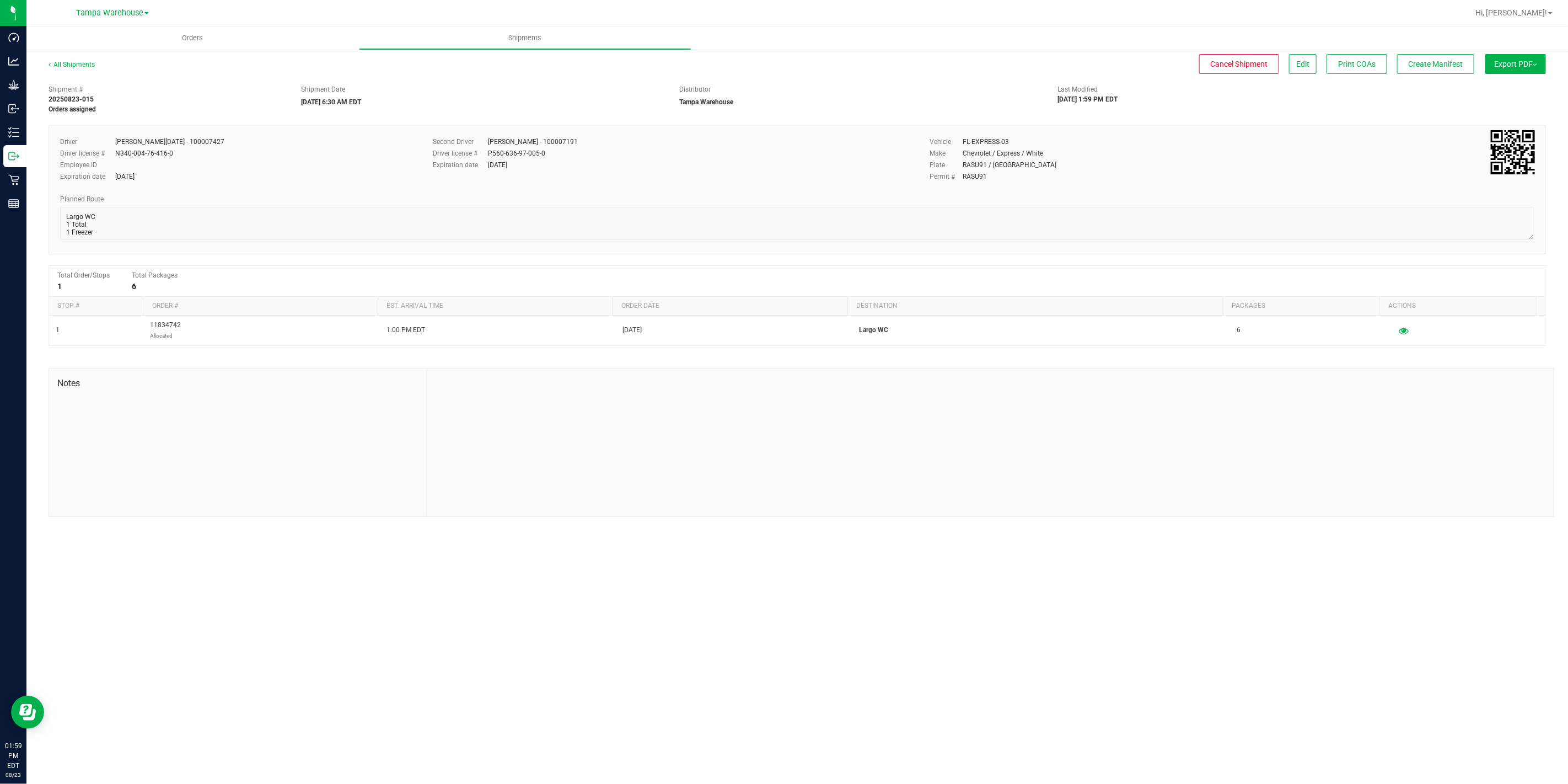
click at [1493, 68] on button "Export PDF" at bounding box center [1516, 64] width 61 height 20
click at [1500, 87] on span "Manifest by Package ID" at bounding box center [1500, 88] width 70 height 7
click at [17, 158] on icon at bounding box center [14, 156] width 11 height 11
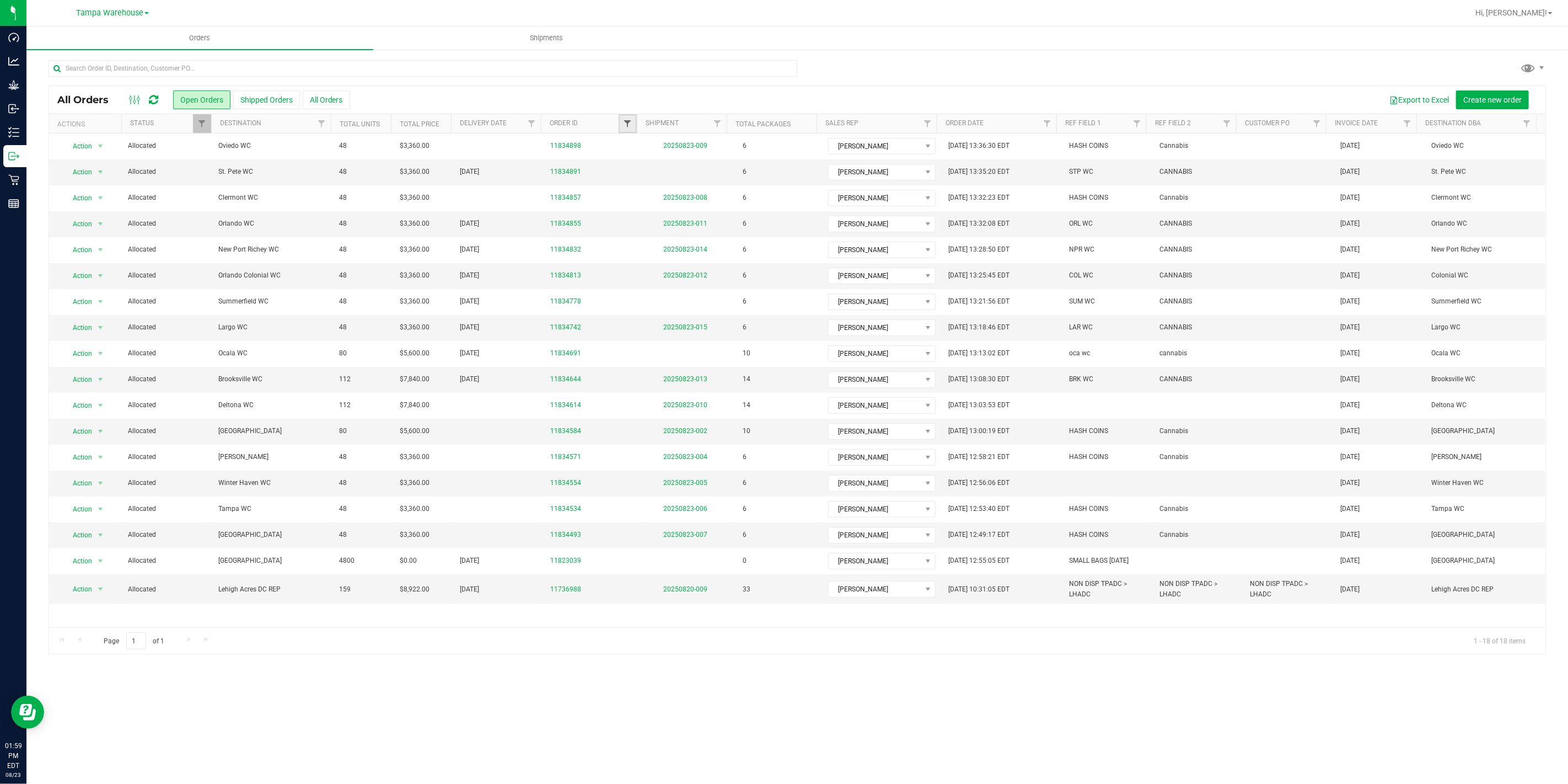
click at [628, 124] on span "Filter" at bounding box center [627, 123] width 8 height 8
type input "4691"
click at [625, 165] on button "Filter" at bounding box center [651, 177] width 53 height 24
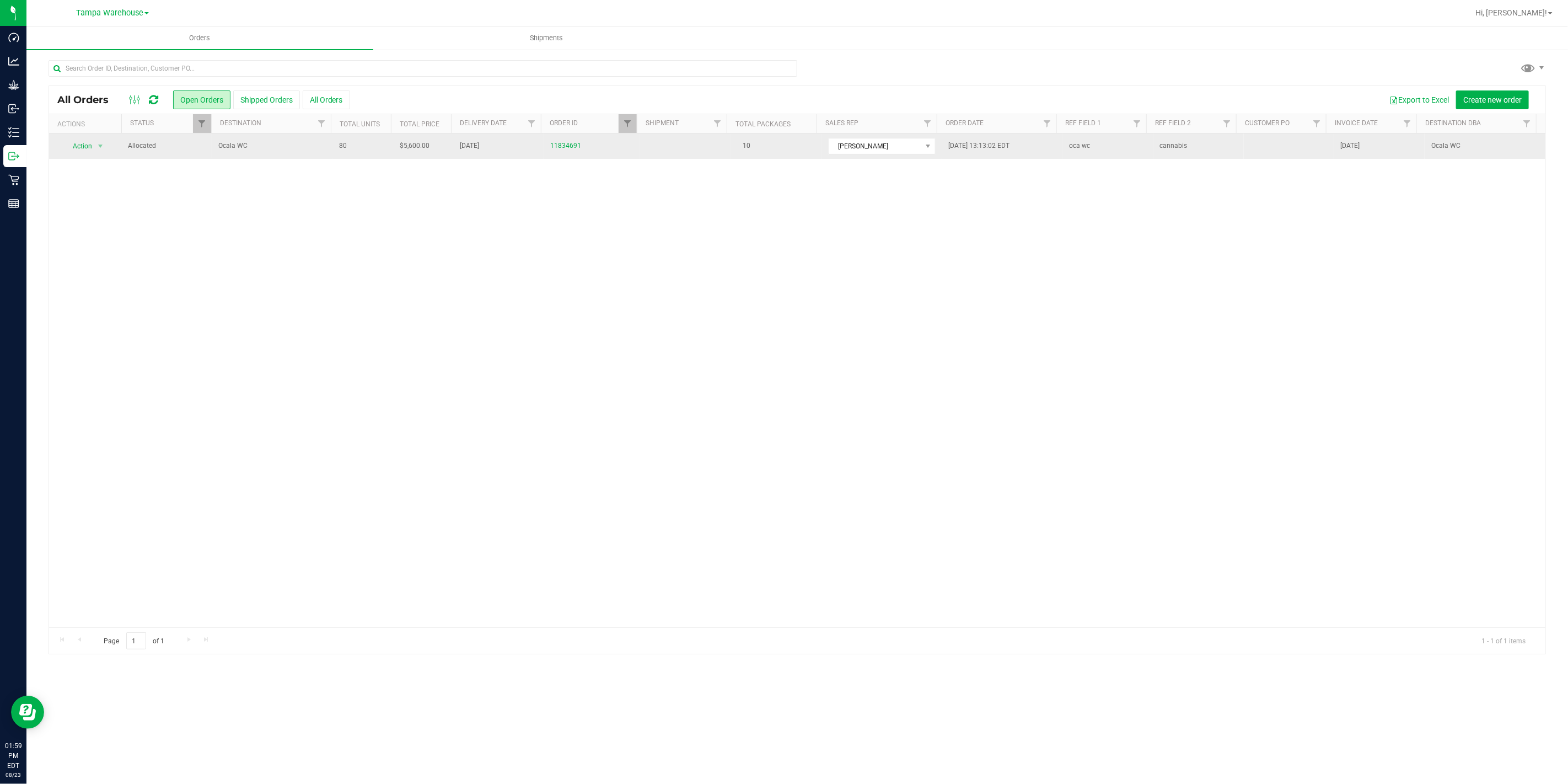
click at [280, 137] on td "Ocala WC" at bounding box center [271, 146] width 121 height 25
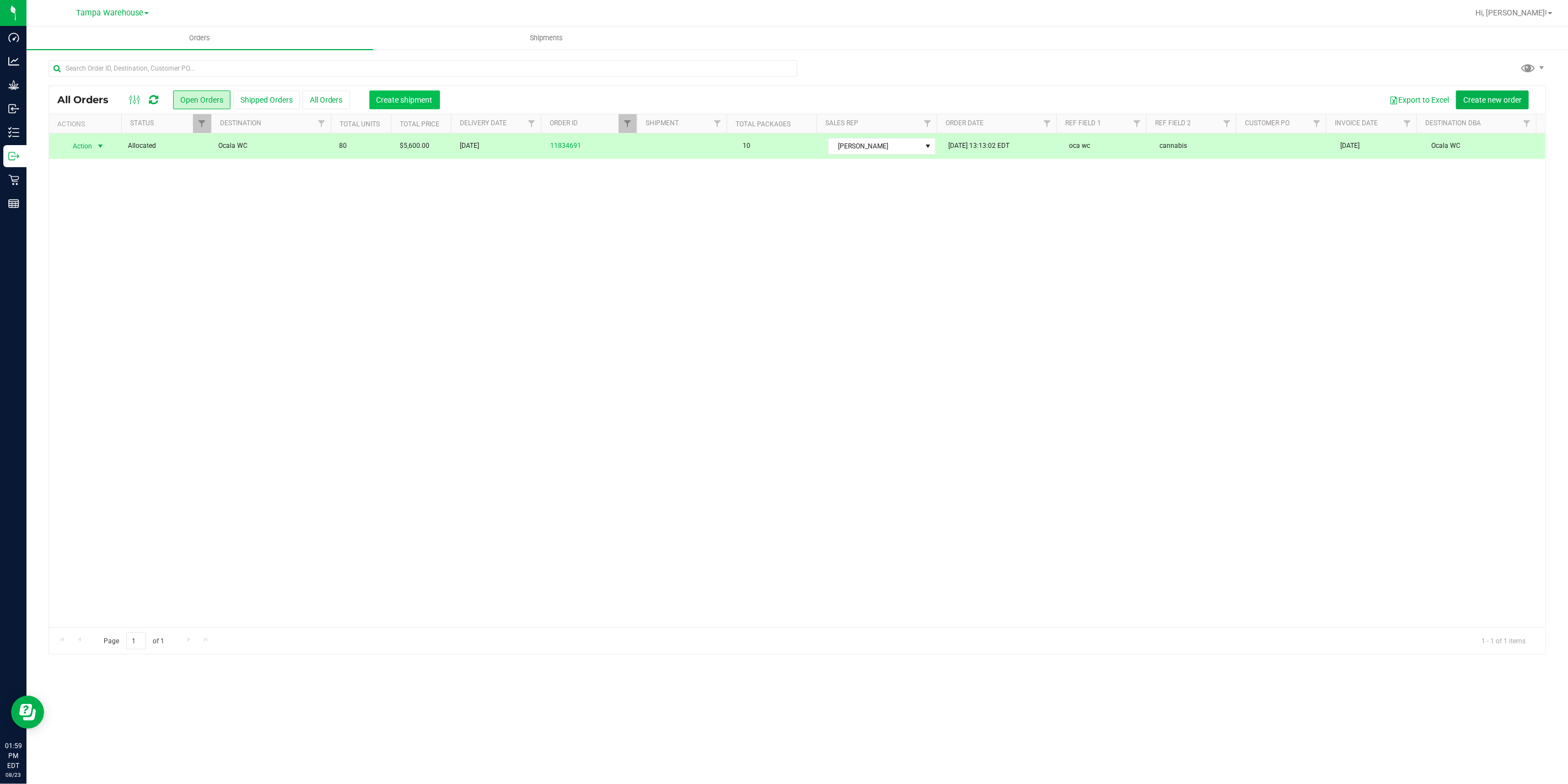
click at [382, 100] on span "Create shipment" at bounding box center [405, 99] width 56 height 8
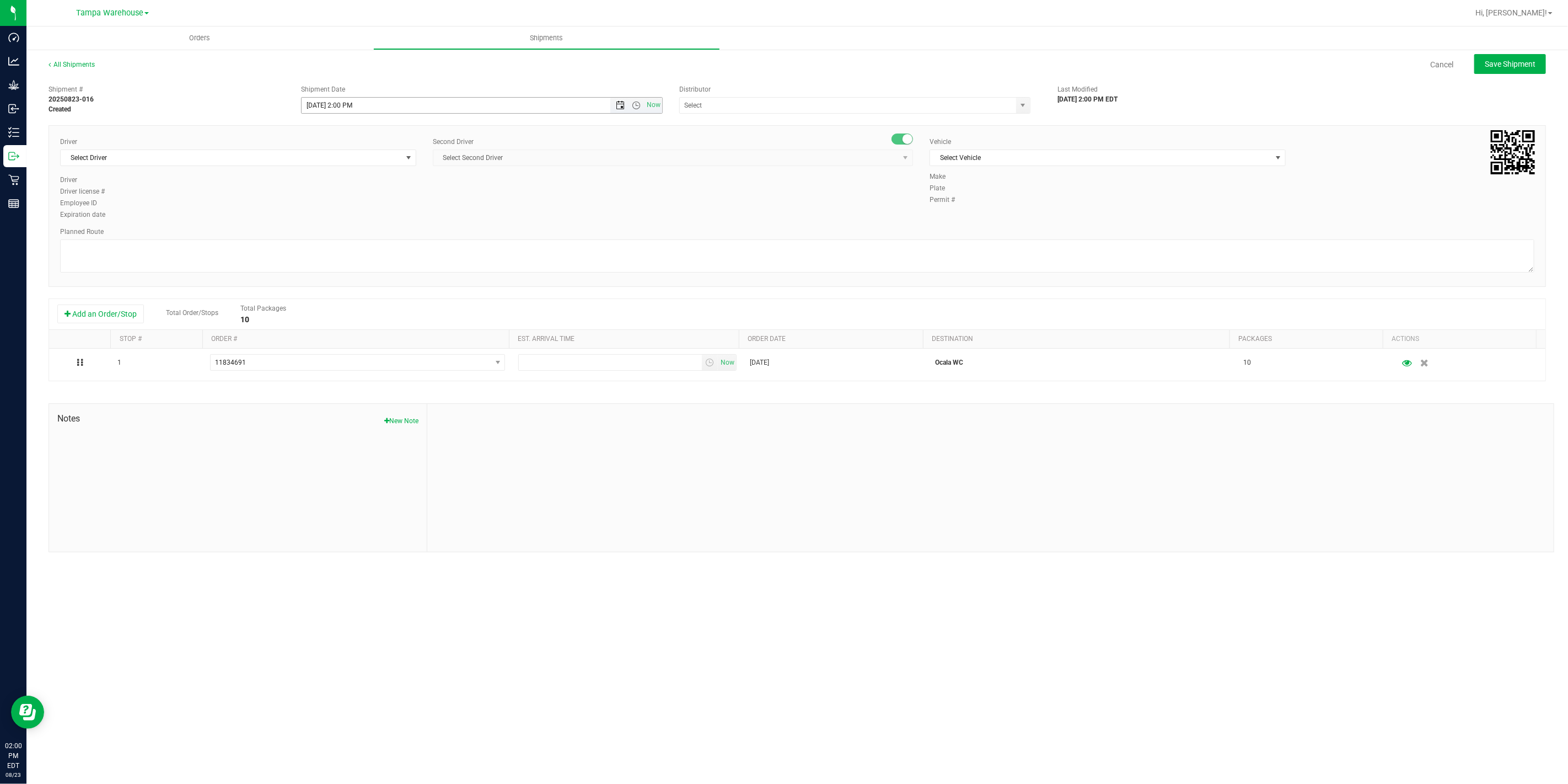
click at [624, 106] on span "Open the date view" at bounding box center [619, 105] width 8 height 8
click at [327, 238] on link "25" at bounding box center [327, 234] width 16 height 17
click at [637, 104] on span "Open the time view" at bounding box center [636, 105] width 8 height 8
click at [343, 227] on li "6:30 PM" at bounding box center [481, 227] width 359 height 14
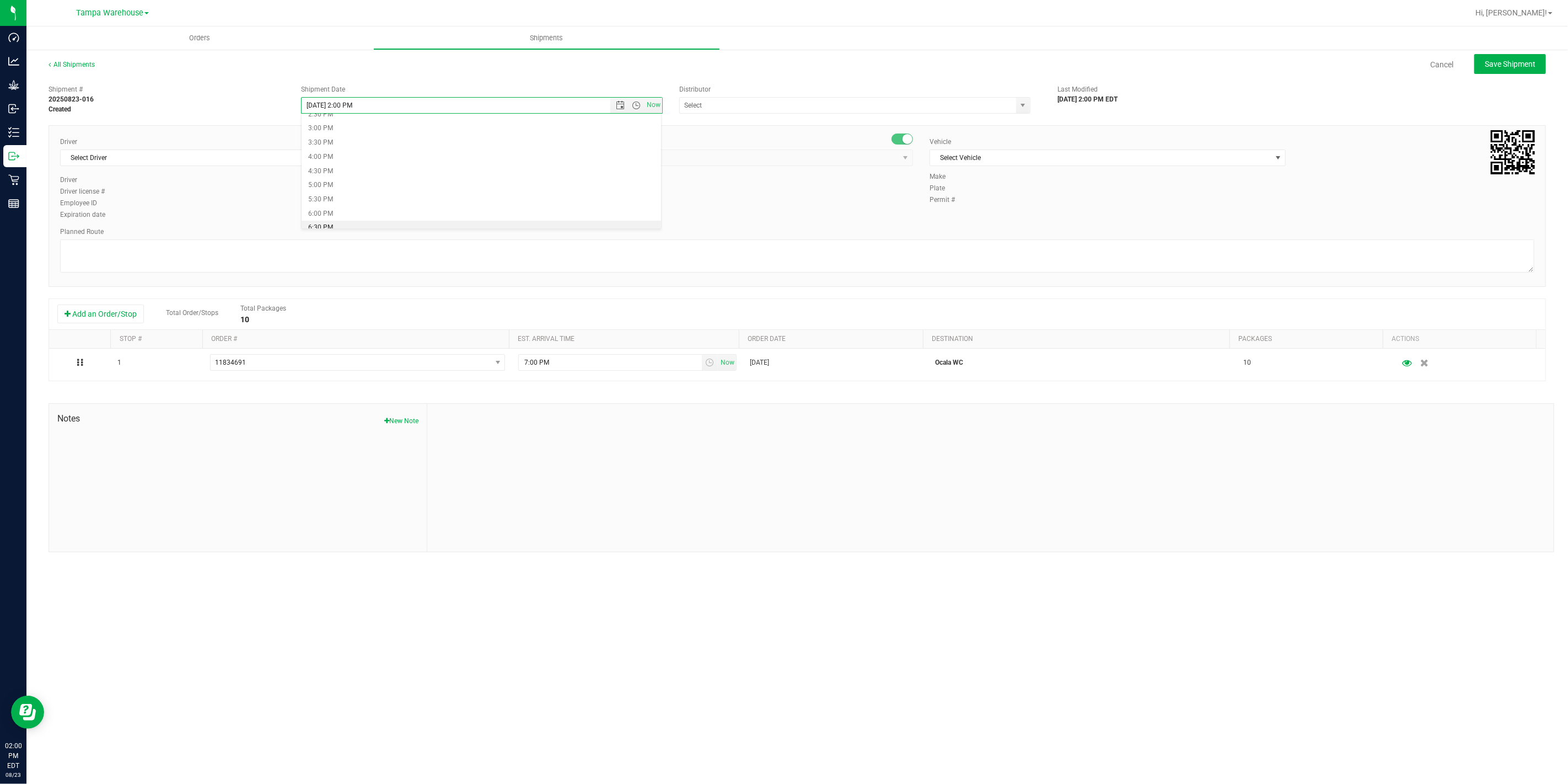
type input "[DATE] 6:30 PM"
click at [806, 111] on input "text" at bounding box center [843, 105] width 327 height 16
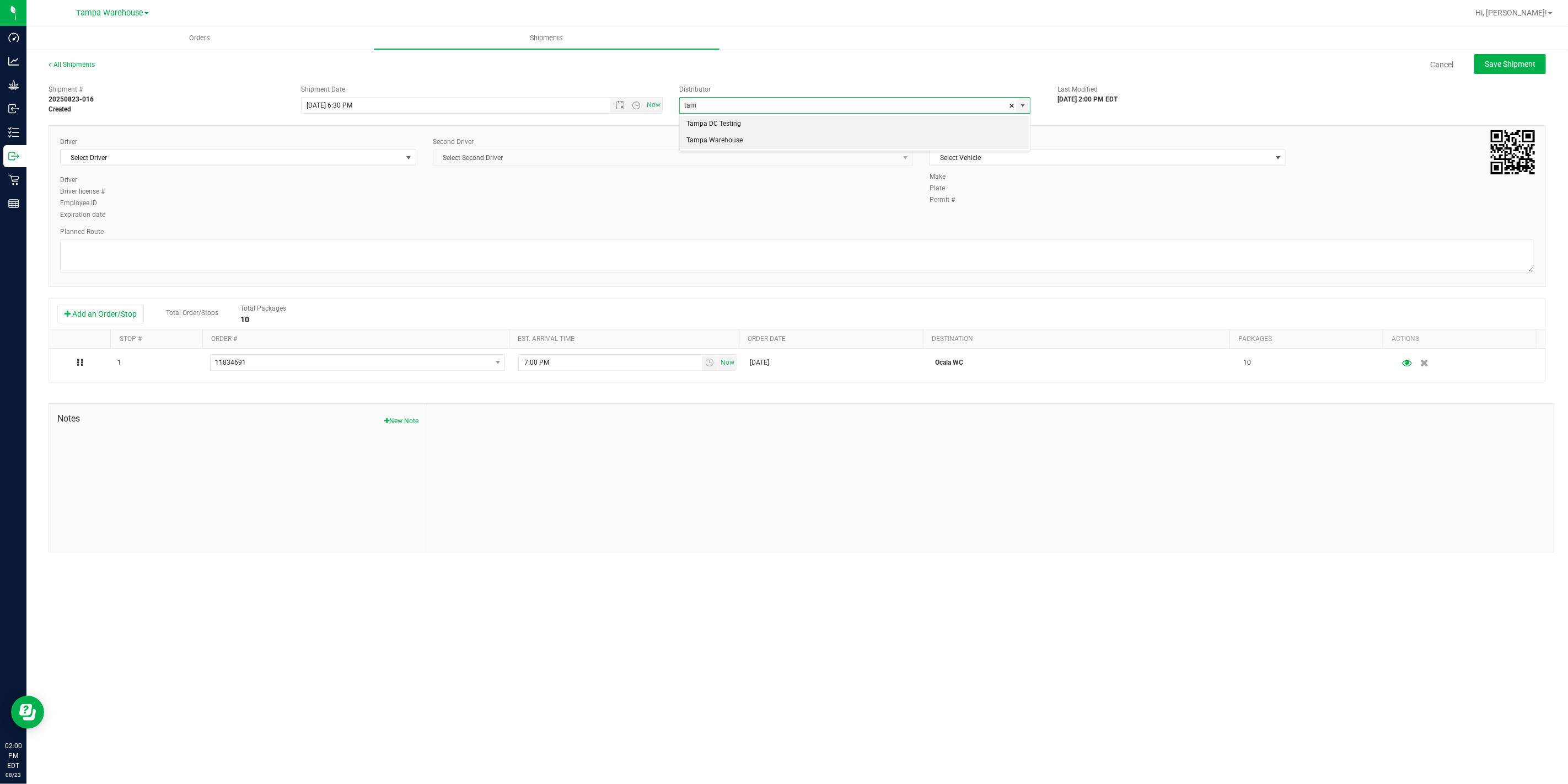
click at [762, 140] on li "Tampa Warehouse" at bounding box center [855, 140] width 350 height 17
type input "Tampa Warehouse"
click at [250, 160] on span "Select Driver" at bounding box center [231, 157] width 341 height 16
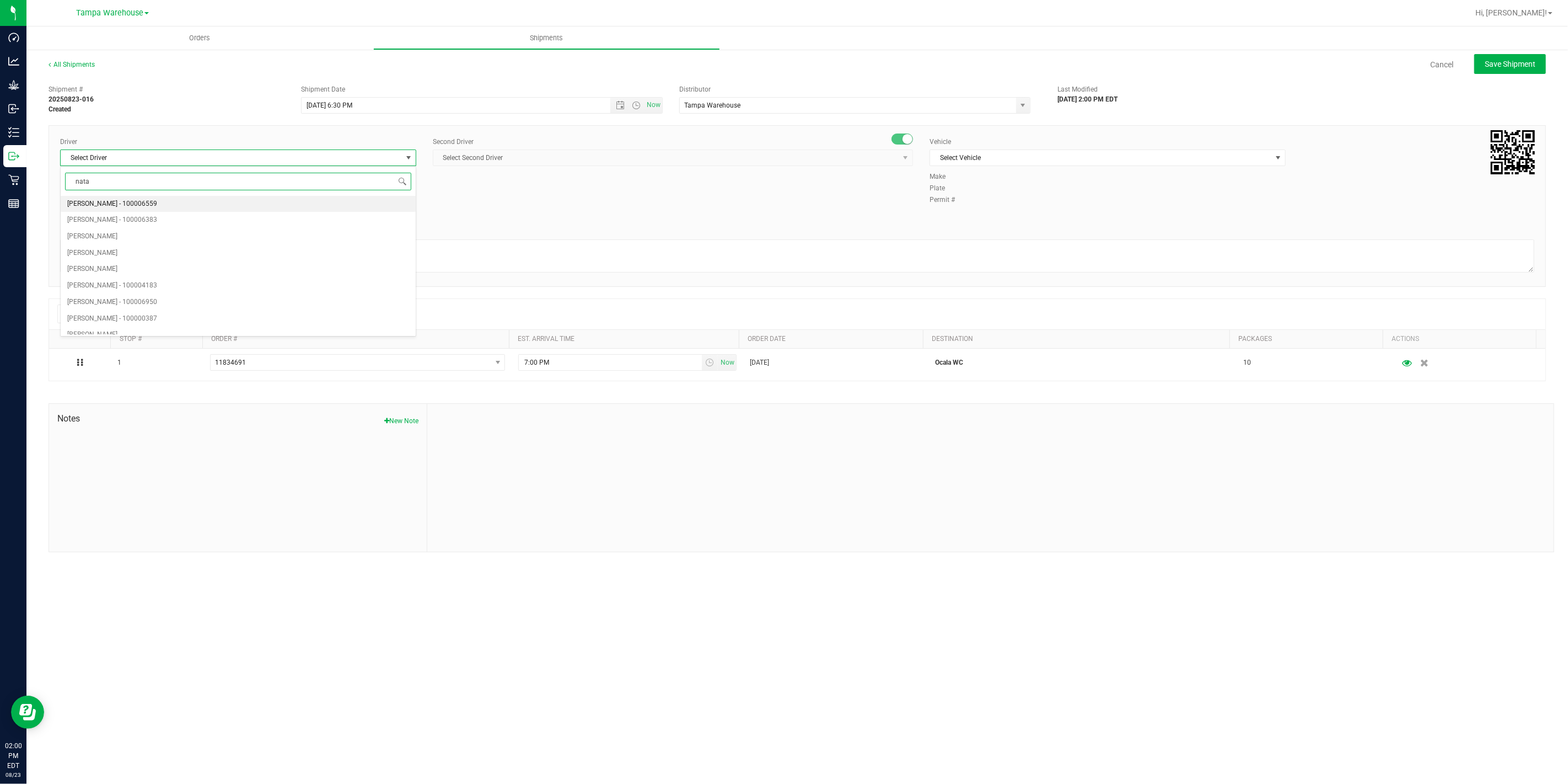
type input "nata"
click at [526, 159] on span "Select Second Driver" at bounding box center [666, 157] width 466 height 16
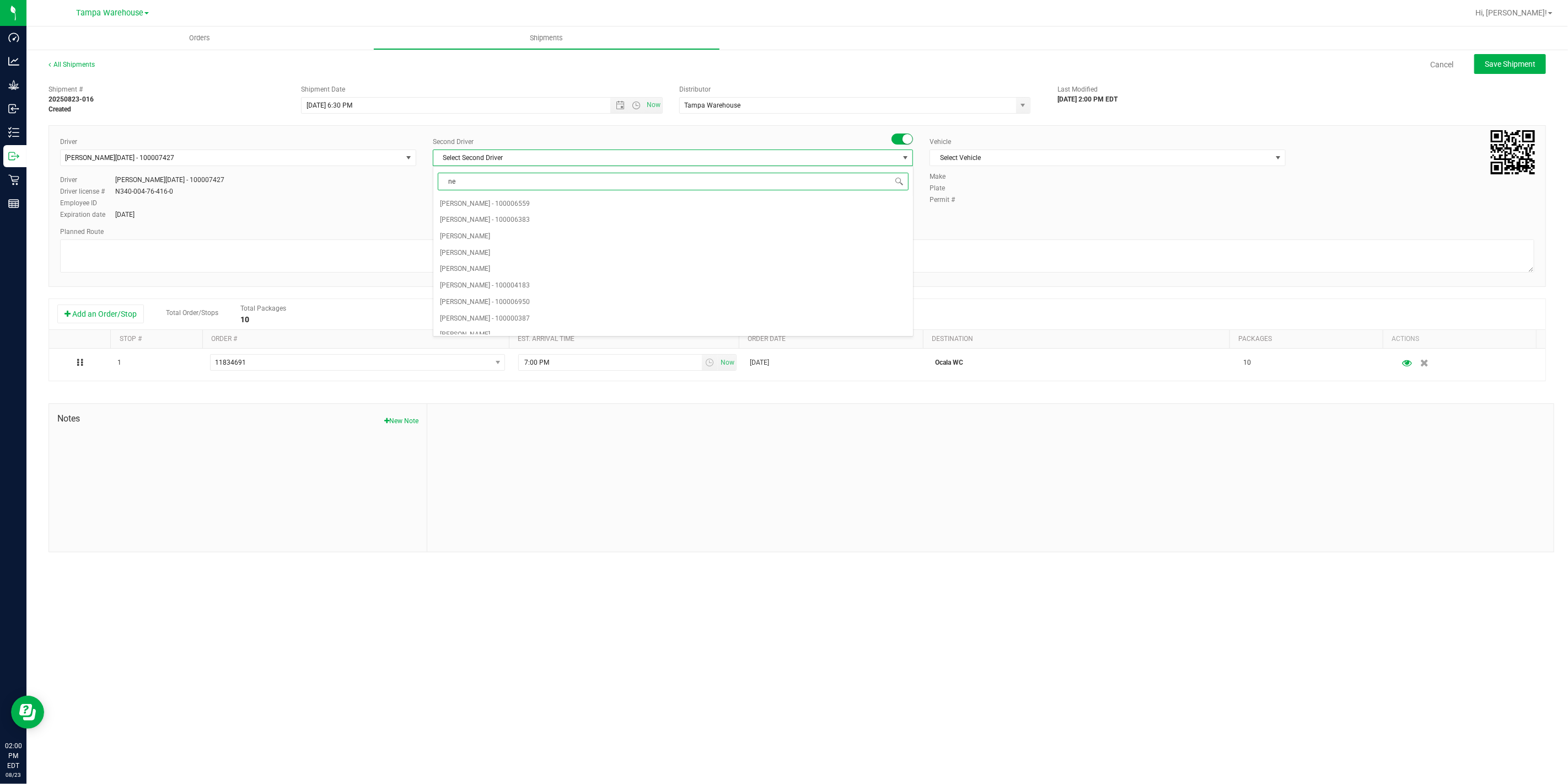
type input "ner"
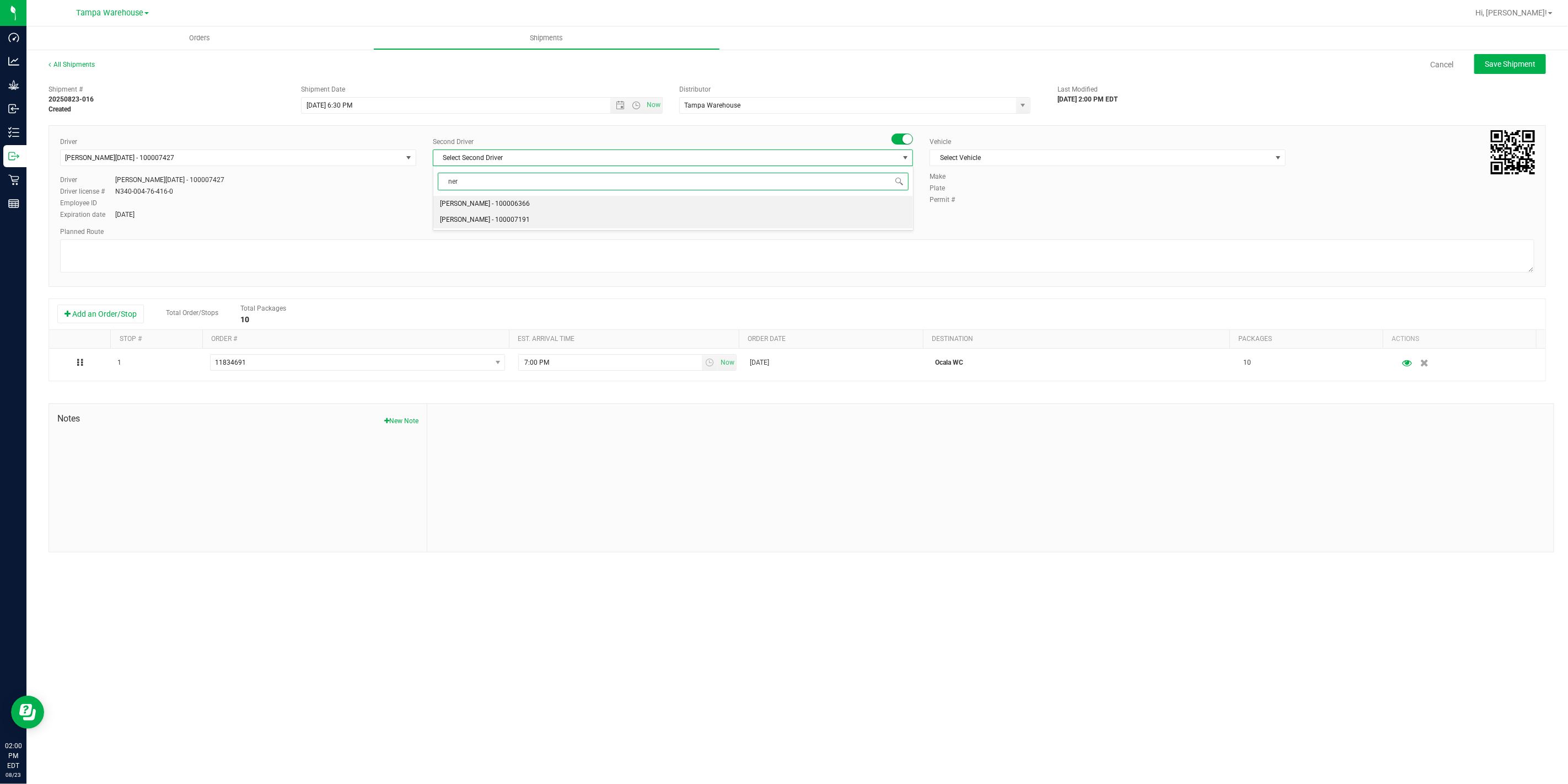
click at [508, 217] on span "[PERSON_NAME] - 100007191" at bounding box center [485, 220] width 90 height 14
click at [978, 156] on span "Select Vehicle" at bounding box center [1100, 157] width 341 height 16
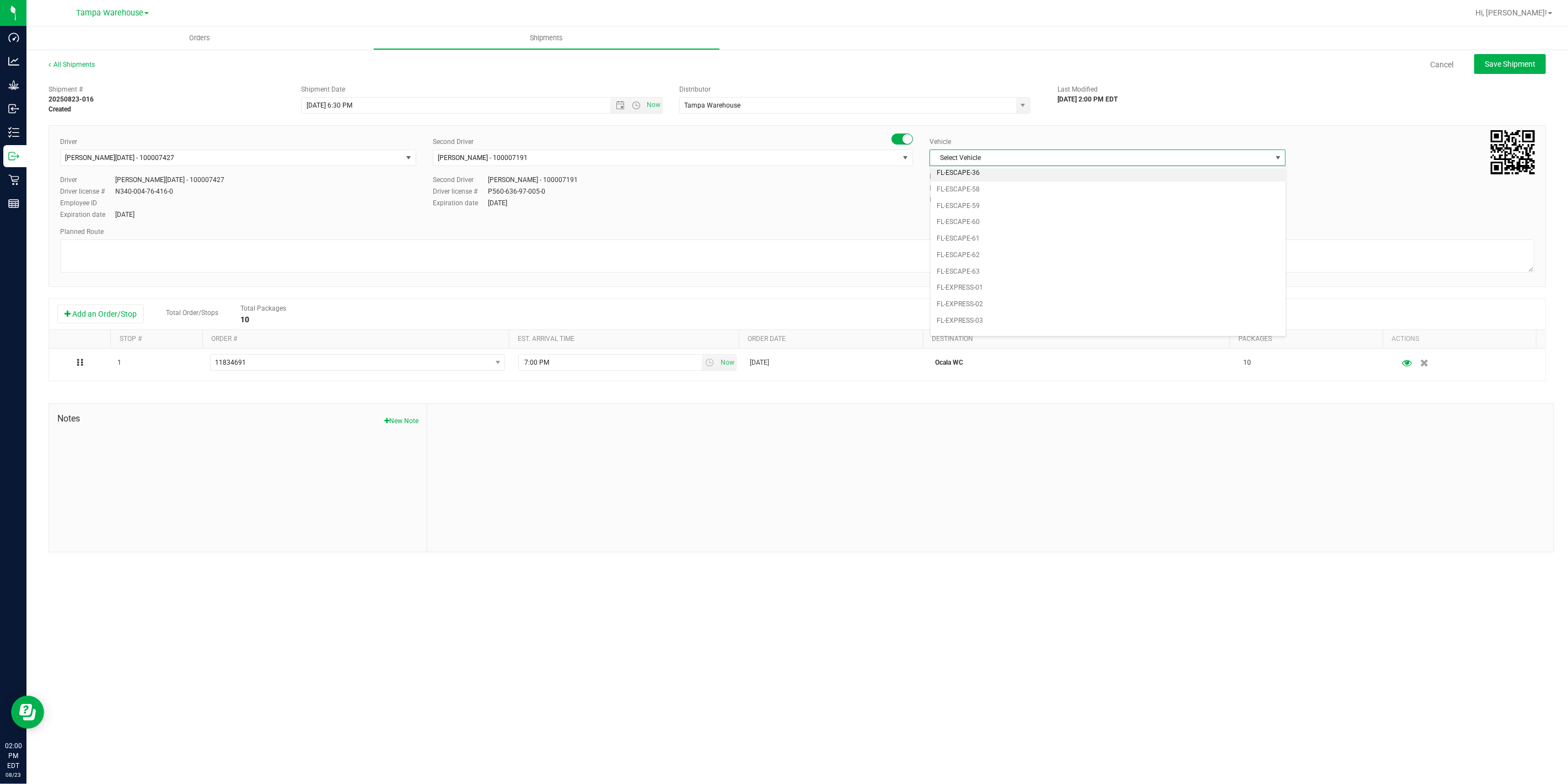
scroll to position [208, 0]
click at [1004, 244] on li "FL-EXPRESS-03" at bounding box center [1109, 248] width 356 height 17
click at [929, 268] on textarea at bounding box center [797, 255] width 1474 height 33
paste textarea "1 Total 1 Freezer"
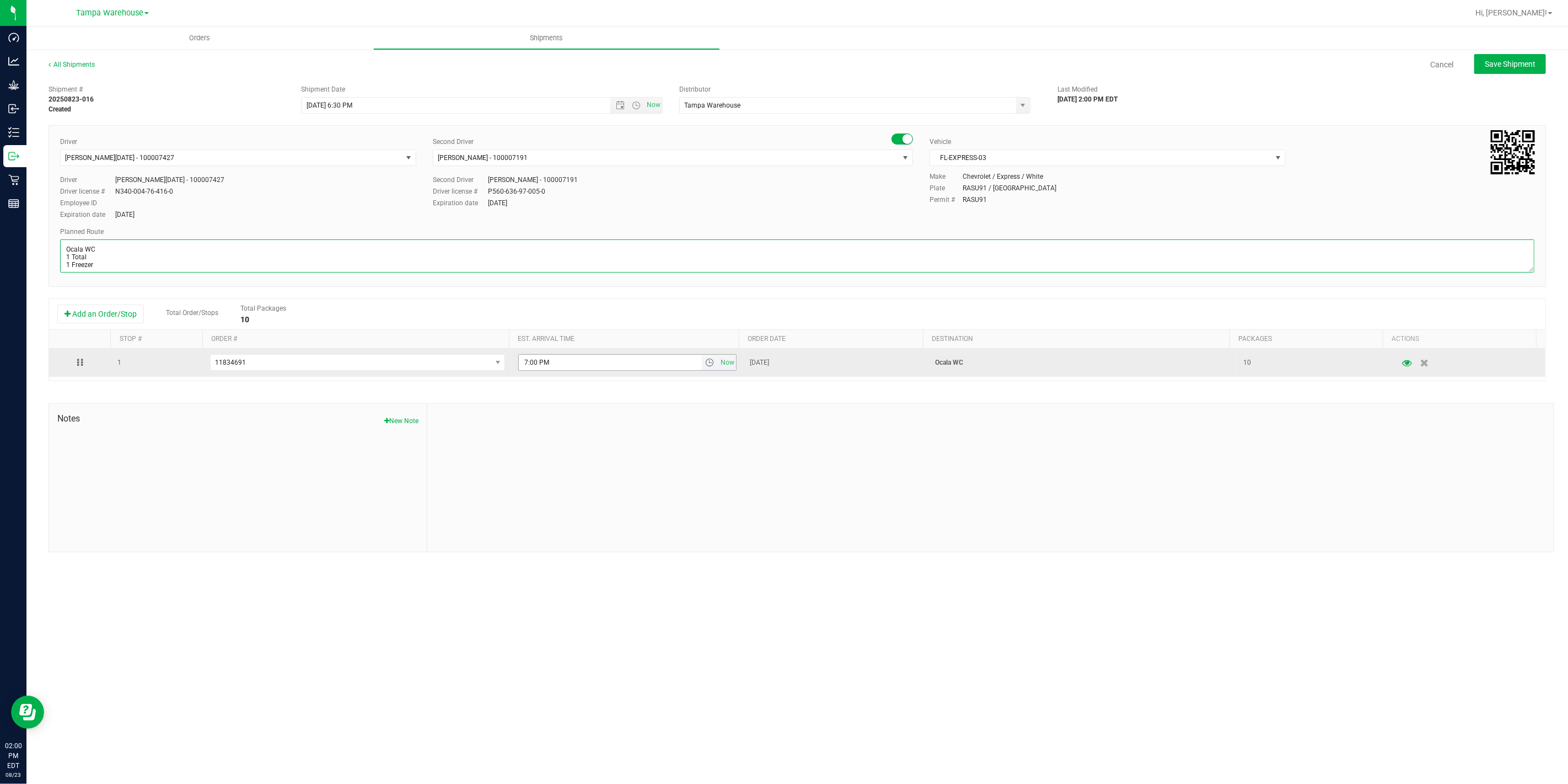
click at [705, 366] on span "select" at bounding box center [709, 362] width 8 height 8
type textarea "Ocala WC 1 Total 1 Freezer"
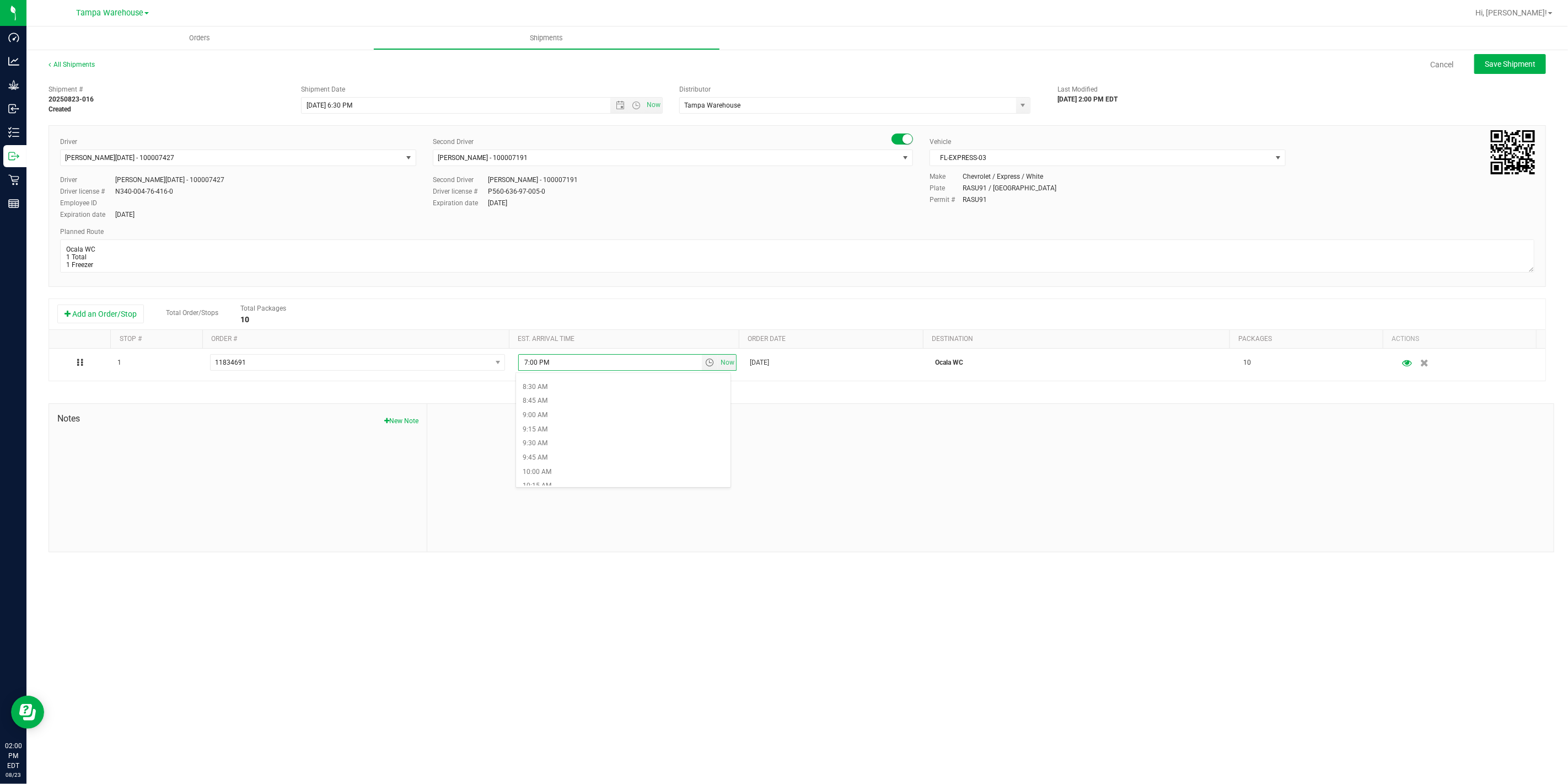
scroll to position [489, 0]
click at [569, 459] on li "10:00 AM" at bounding box center [623, 458] width 214 height 14
click at [632, 440] on div at bounding box center [991, 477] width 1126 height 148
click at [1503, 60] on span "Save Shipment" at bounding box center [1510, 64] width 51 height 8
type input "[DATE] 10:30 PM"
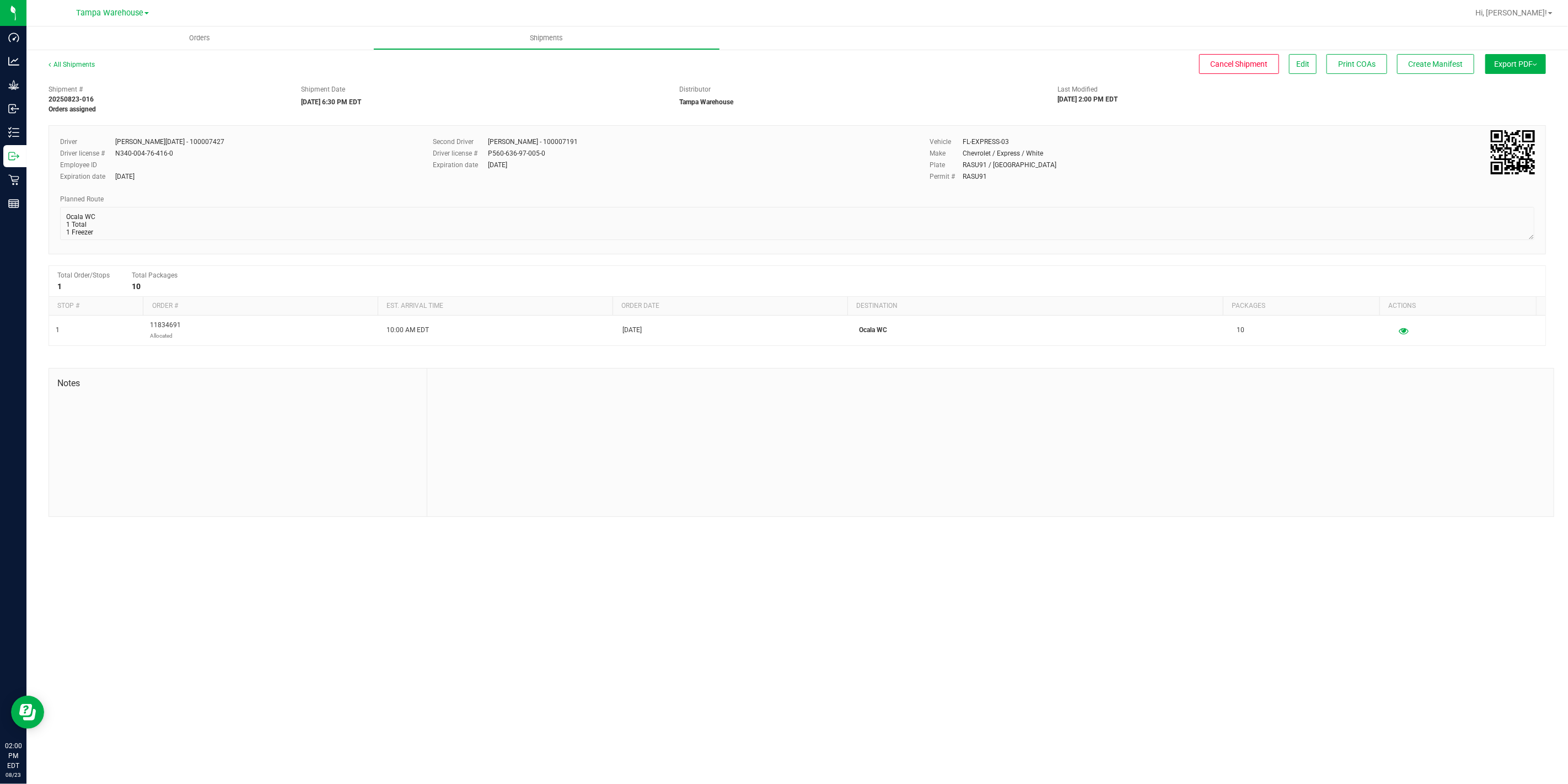
click at [1512, 67] on button "Export PDF" at bounding box center [1516, 64] width 61 height 20
click at [1509, 81] on li "Manifest by Package ID" at bounding box center [1512, 88] width 111 height 17
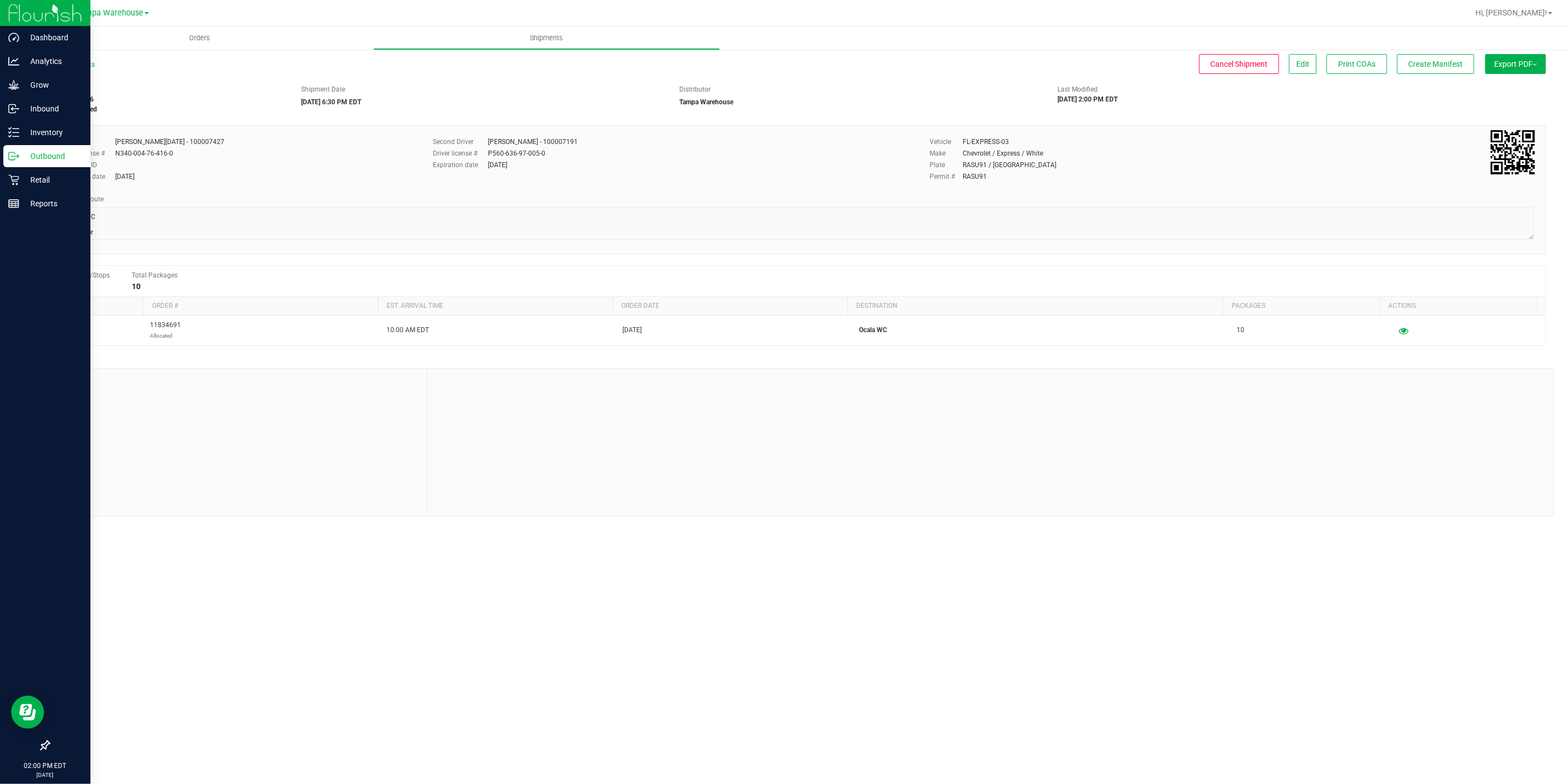
click at [16, 157] on icon at bounding box center [14, 156] width 11 height 11
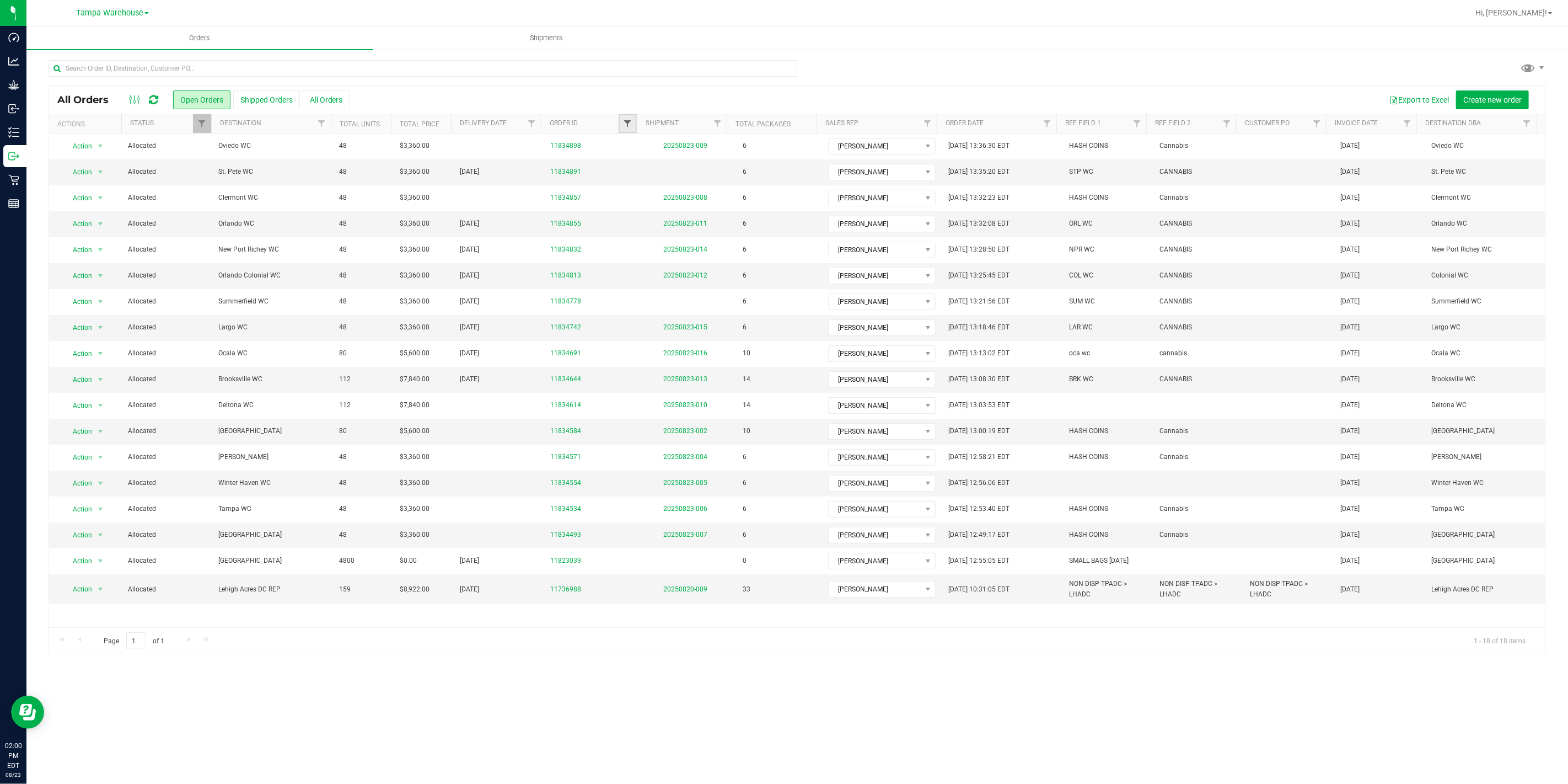
click at [628, 122] on span "Filter" at bounding box center [627, 123] width 8 height 8
type input "4778"
click at [625, 165] on button "Filter" at bounding box center [651, 177] width 53 height 24
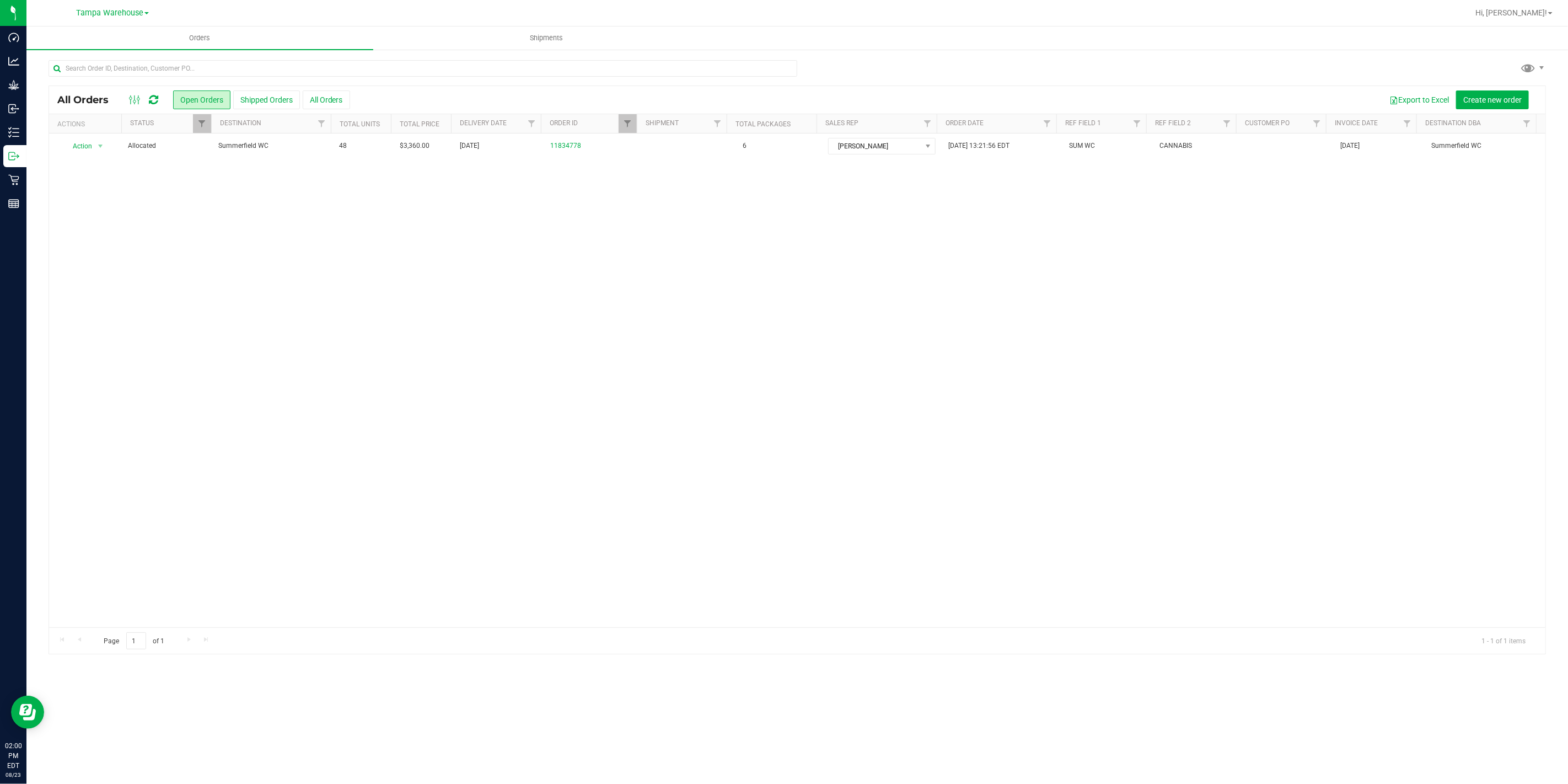
click at [276, 150] on span "Summerfield WC" at bounding box center [271, 145] width 108 height 10
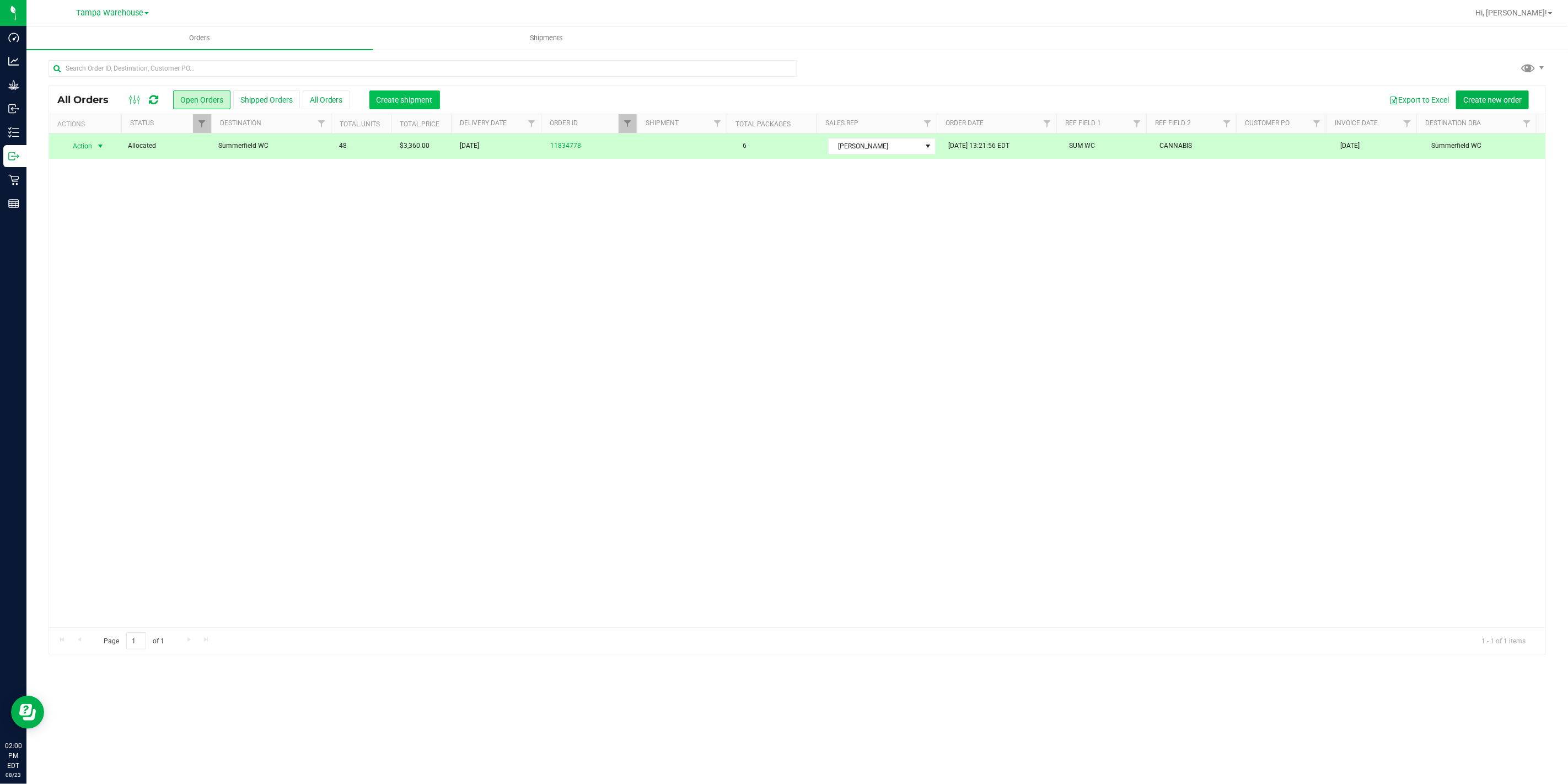
click at [417, 101] on span "Create shipment" at bounding box center [405, 99] width 56 height 8
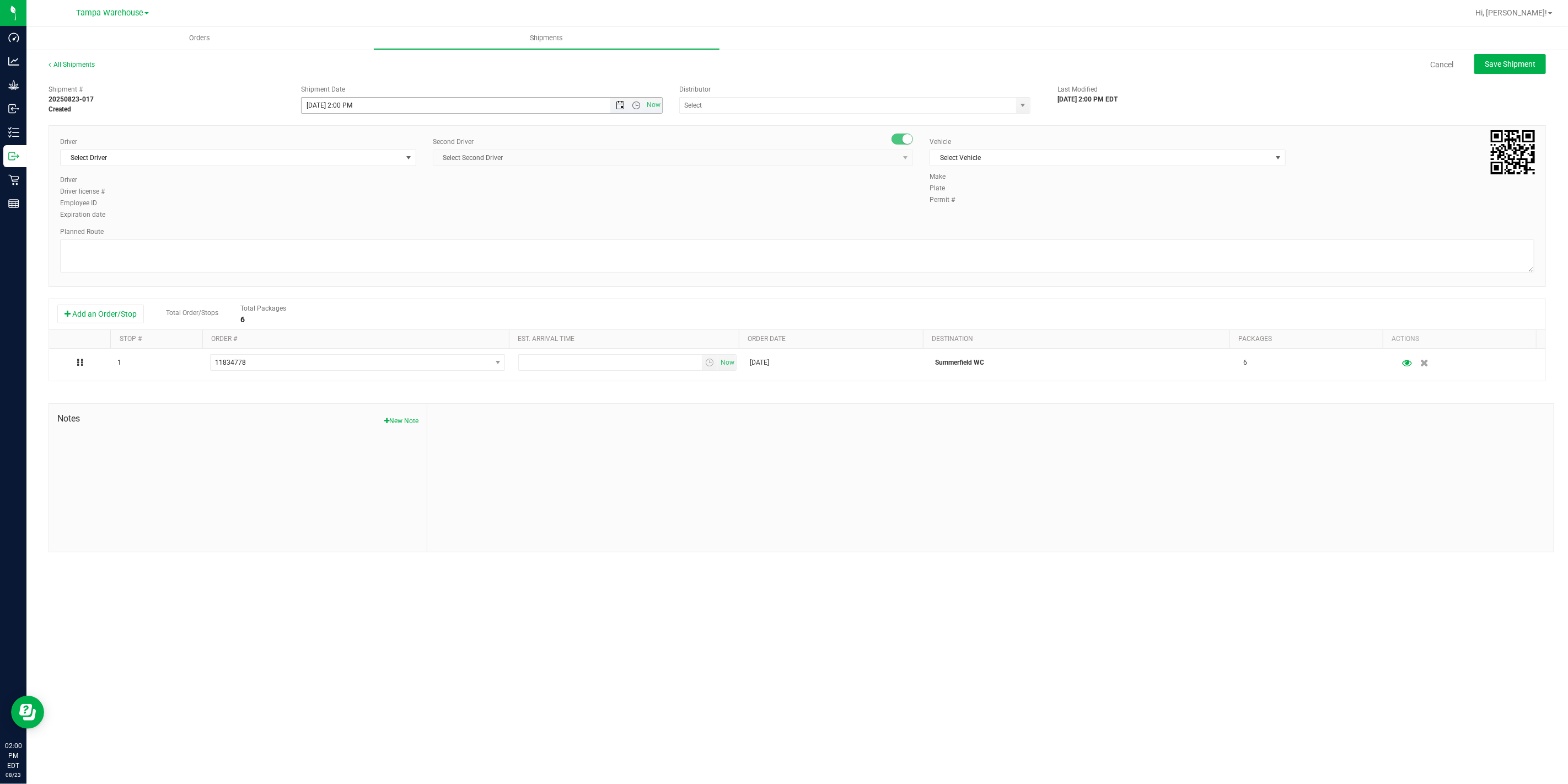
click at [618, 109] on span "Open the date view" at bounding box center [619, 105] width 8 height 8
click at [326, 236] on link "25" at bounding box center [327, 234] width 16 height 17
click at [635, 107] on span "Open the time view" at bounding box center [636, 105] width 8 height 8
click at [345, 224] on li "6:30 PM" at bounding box center [481, 227] width 359 height 14
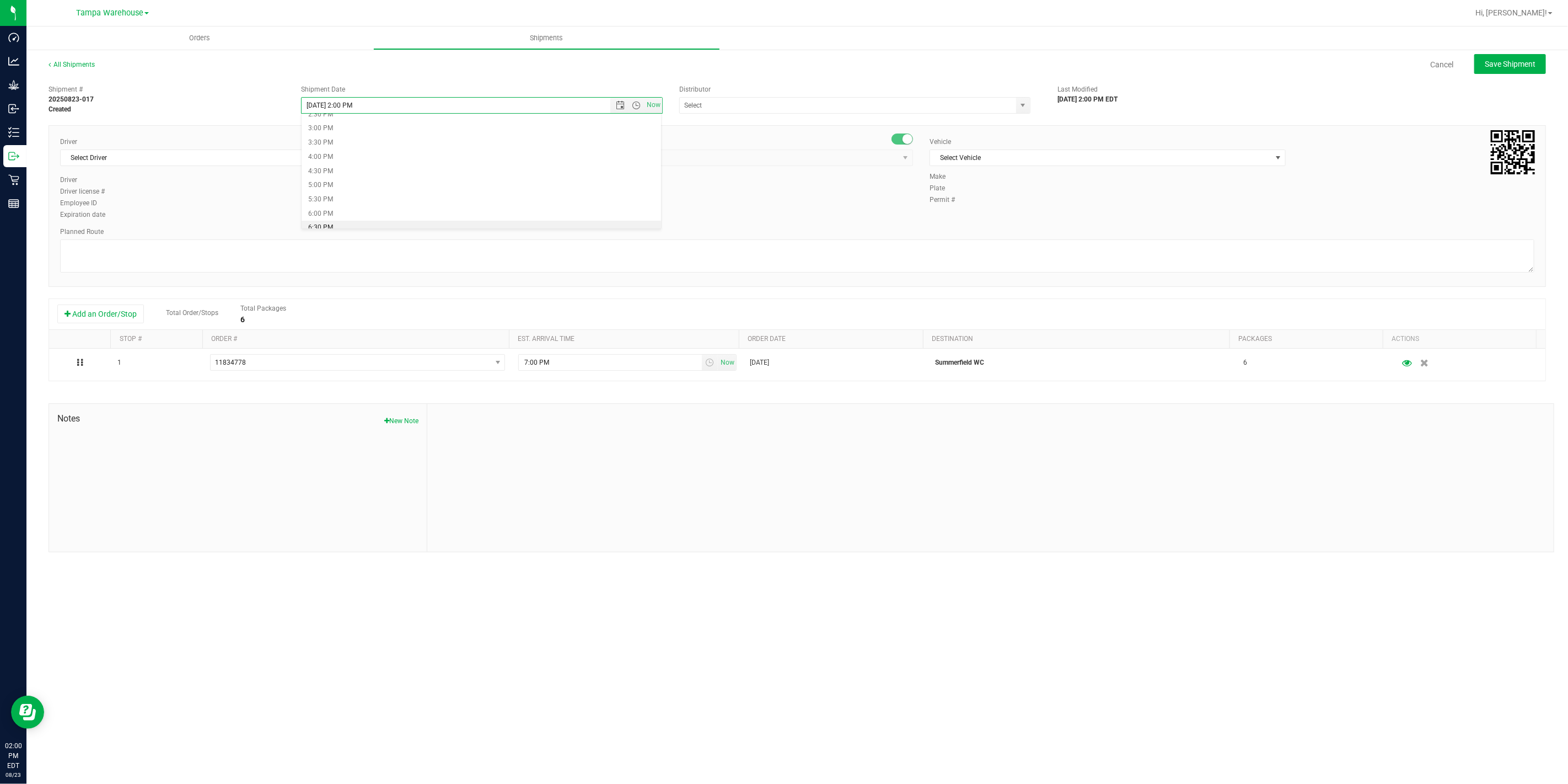
type input "[DATE] 6:30 PM"
click at [781, 109] on input "text" at bounding box center [843, 105] width 327 height 16
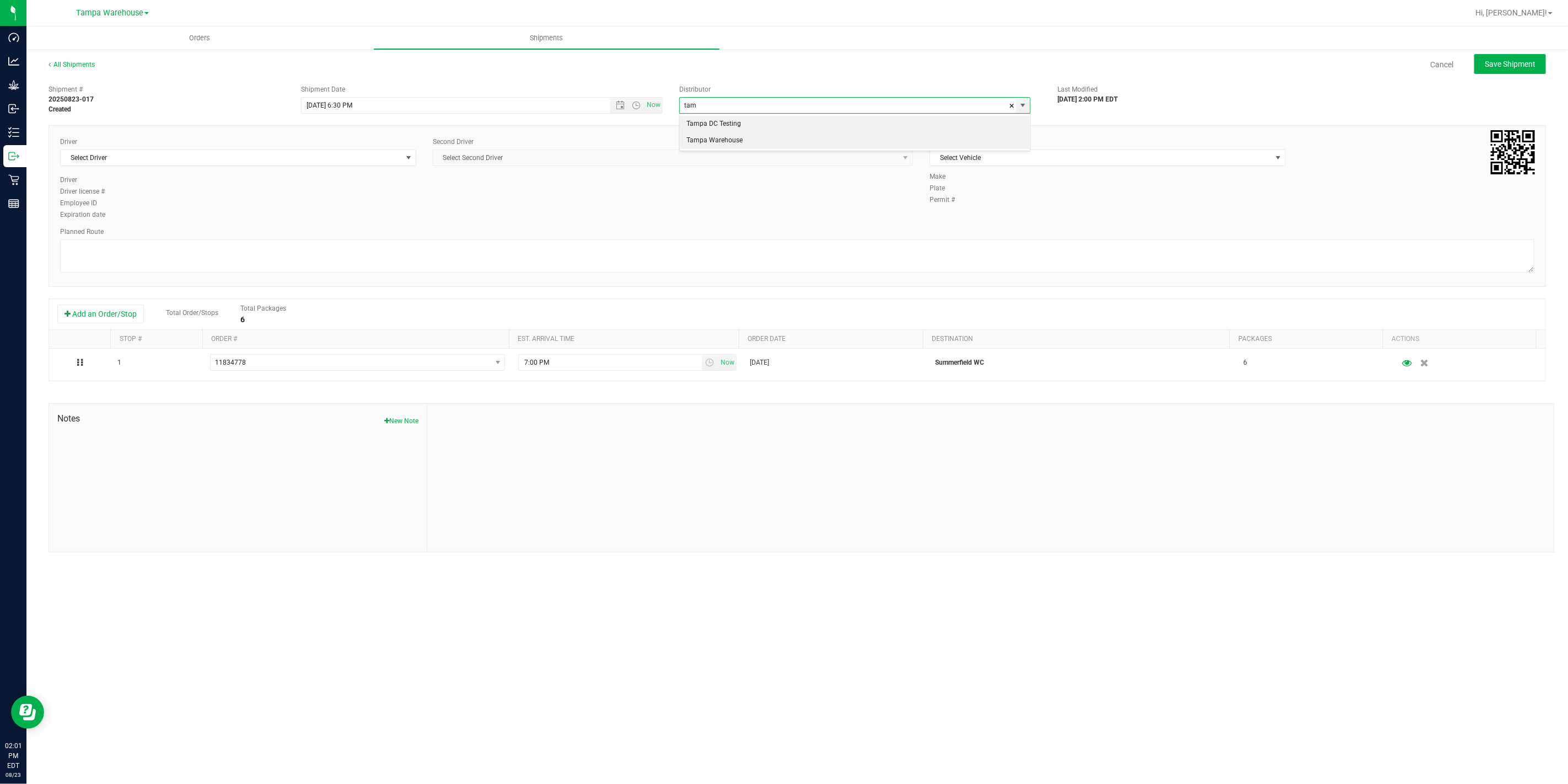
click at [774, 145] on li "Tampa Warehouse" at bounding box center [855, 140] width 350 height 17
type input "Tampa Warehouse"
click at [182, 157] on span "Select Driver" at bounding box center [231, 157] width 341 height 16
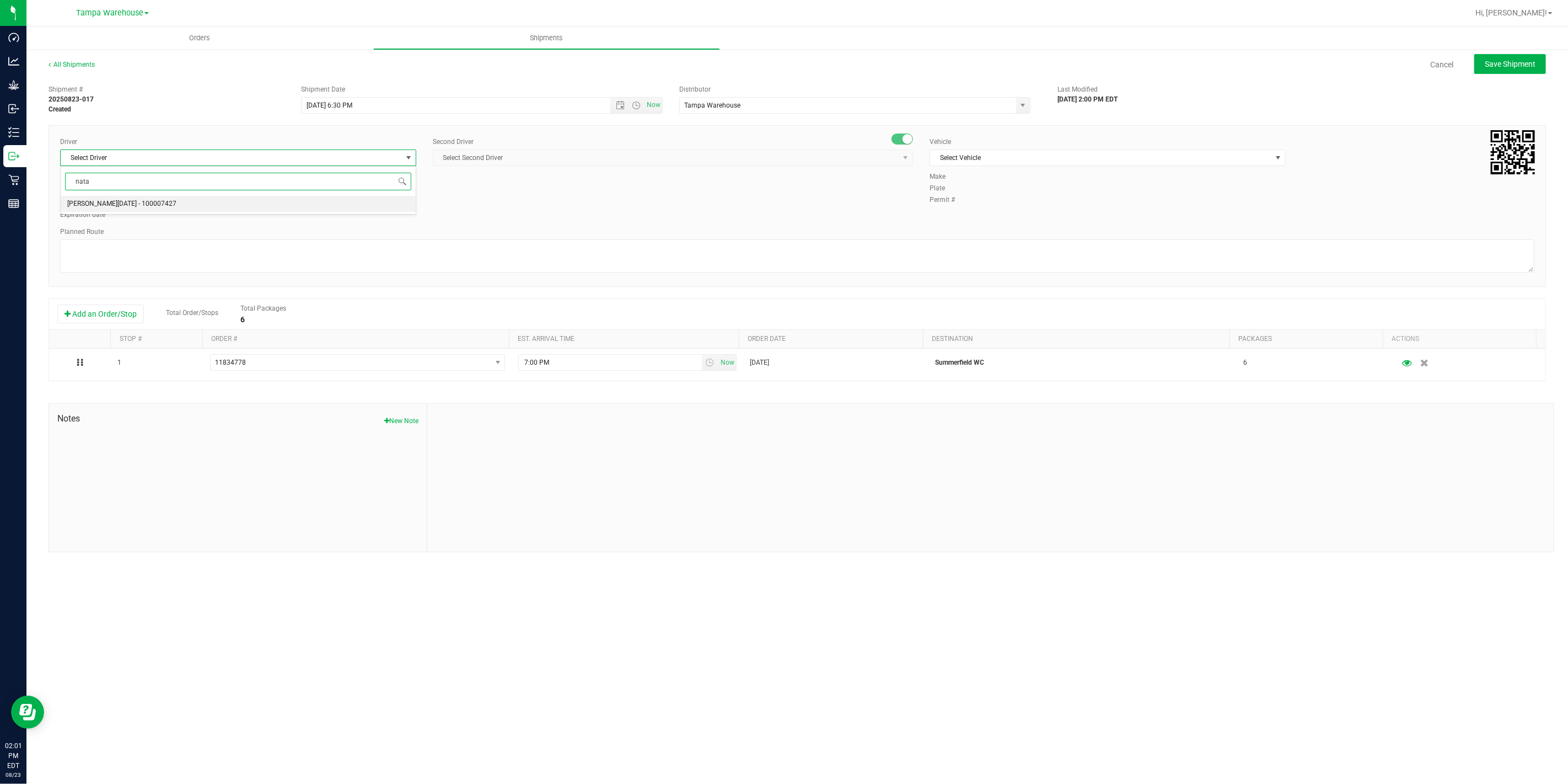
drag, startPoint x: 200, startPoint y: 207, endPoint x: 223, endPoint y: 203, distance: 23.3
click at [199, 208] on li "[PERSON_NAME][DATE] - 100007427" at bounding box center [239, 204] width 356 height 17
type input "nata"
click at [520, 163] on span "Select Second Driver" at bounding box center [666, 157] width 466 height 16
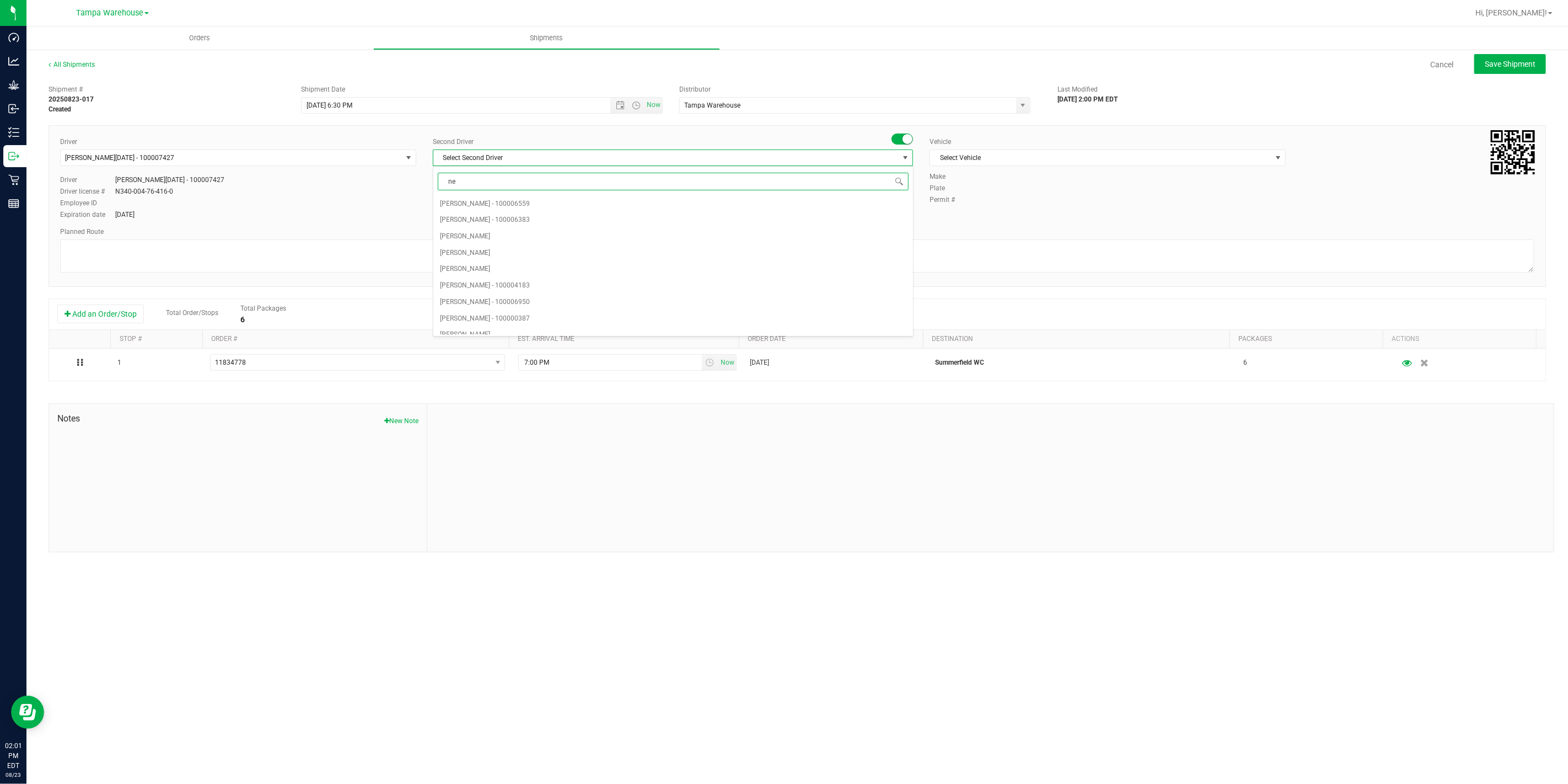
type input "ner"
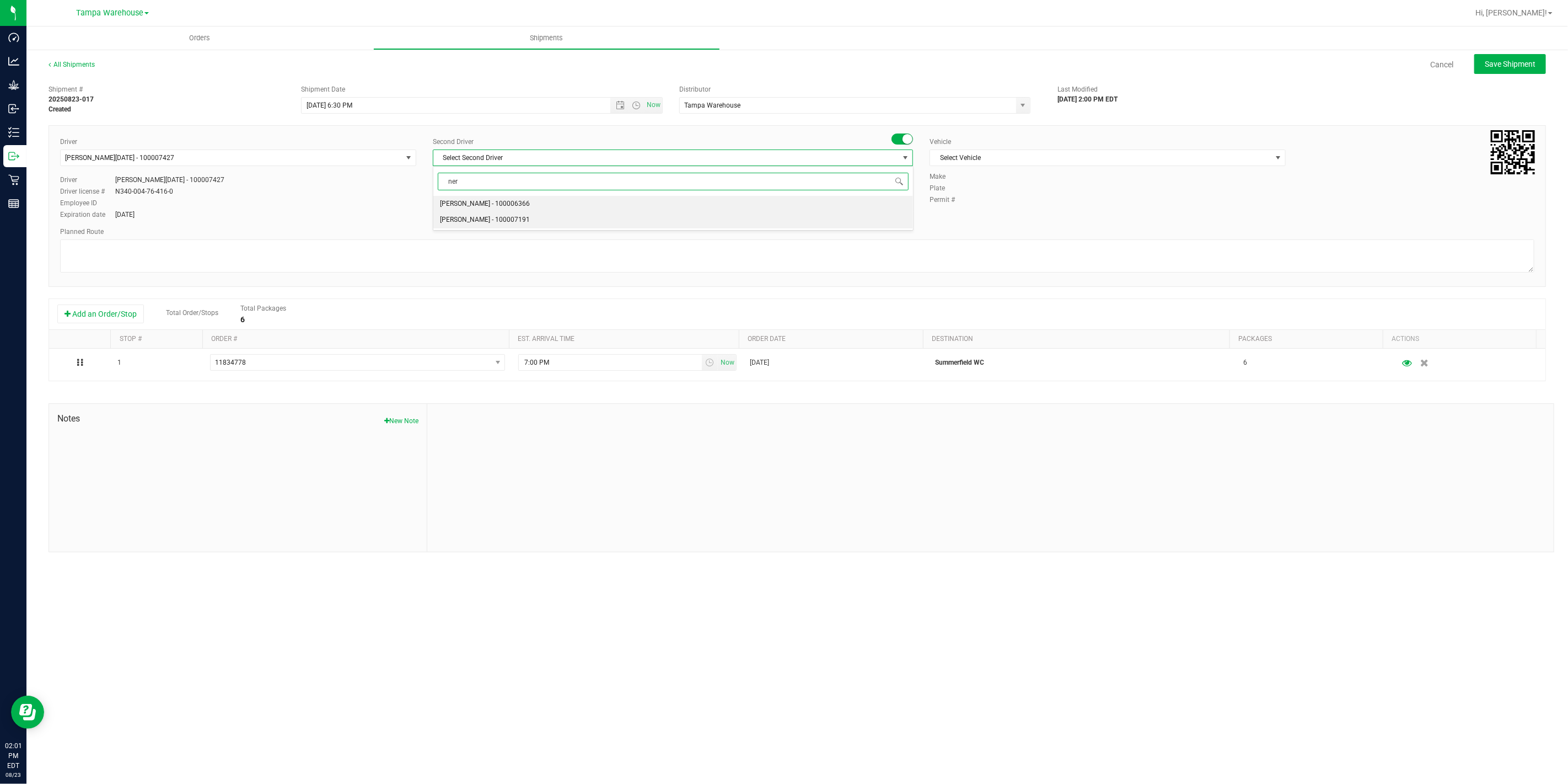
click at [491, 221] on span "[PERSON_NAME] - 100007191" at bounding box center [485, 220] width 90 height 14
click at [1117, 155] on span "Select Vehicle" at bounding box center [1100, 157] width 341 height 16
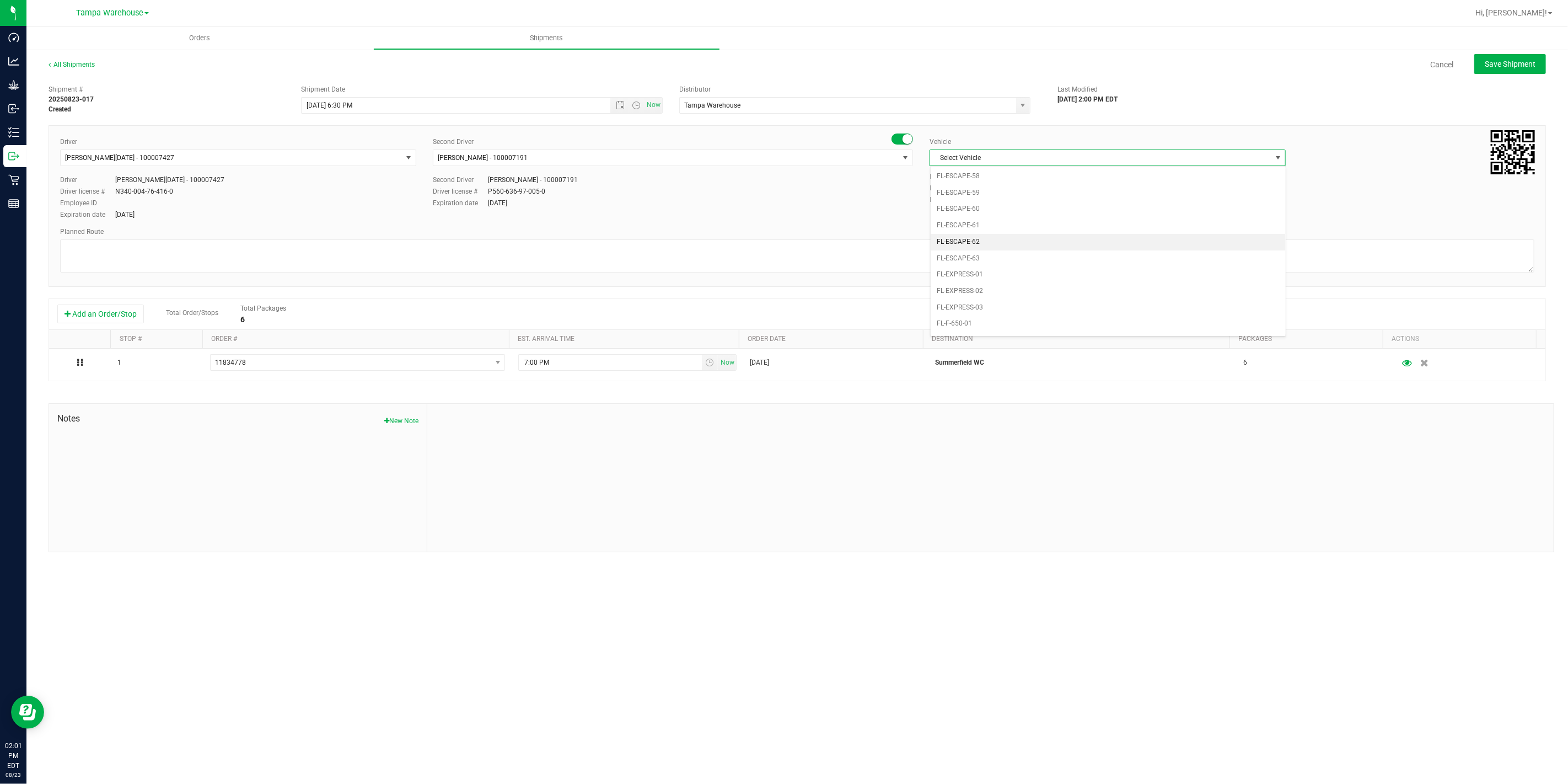
scroll to position [208, 0]
click at [984, 249] on li "FL-EXPRESS-03" at bounding box center [1109, 248] width 356 height 17
click at [914, 264] on textarea at bounding box center [797, 255] width 1474 height 33
paste textarea "1 Total 1 Freezer"
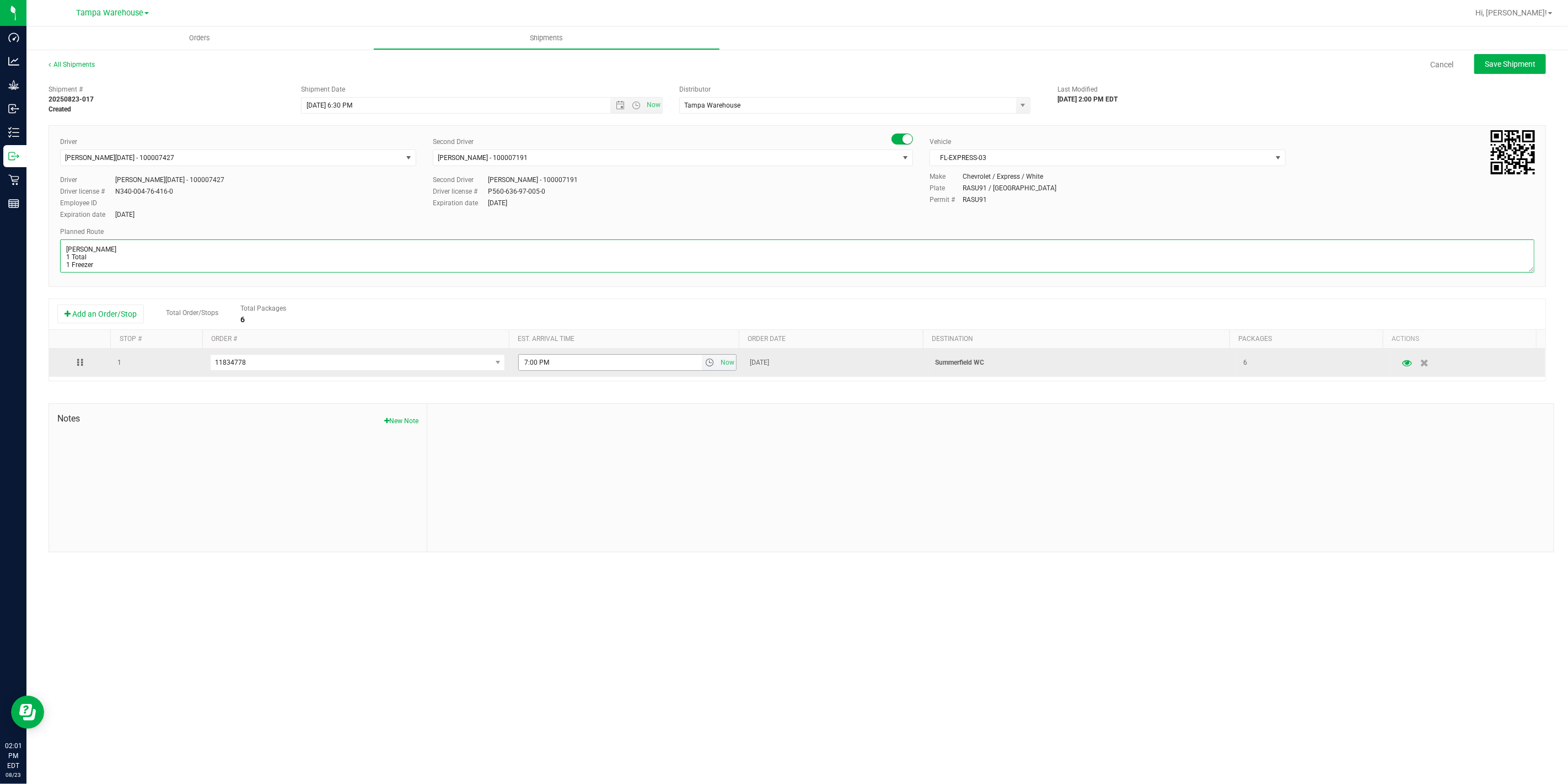
click at [705, 365] on span "select" at bounding box center [709, 362] width 8 height 8
type textarea "[PERSON_NAME] 1 Total 1 Freezer"
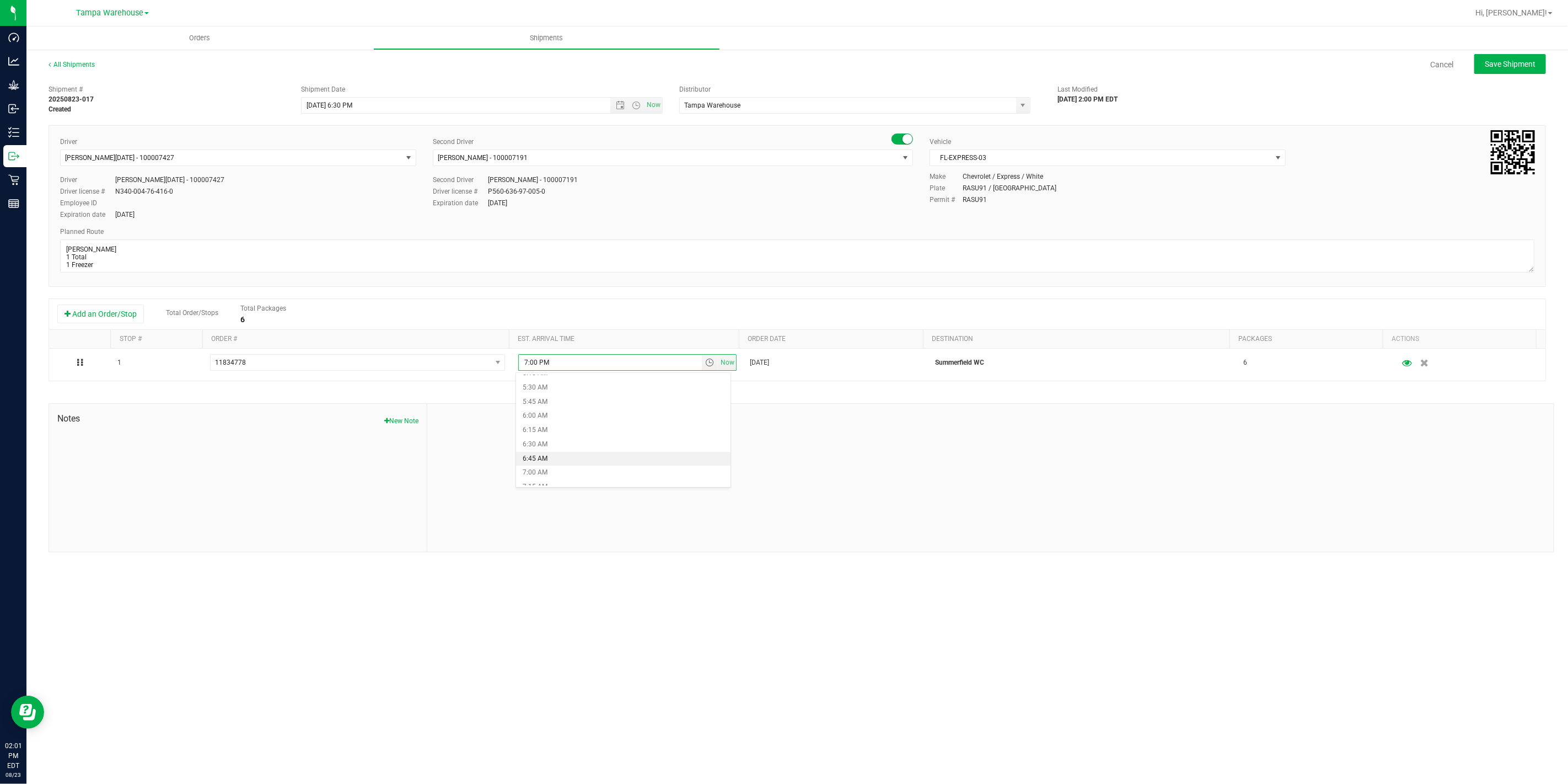
scroll to position [428, 0]
click at [560, 466] on li "9:00 AM" at bounding box center [623, 463] width 214 height 14
click at [936, 451] on div at bounding box center [991, 477] width 1126 height 148
click at [1497, 63] on span "Save Shipment" at bounding box center [1510, 64] width 51 height 8
type input "[DATE] 10:30 PM"
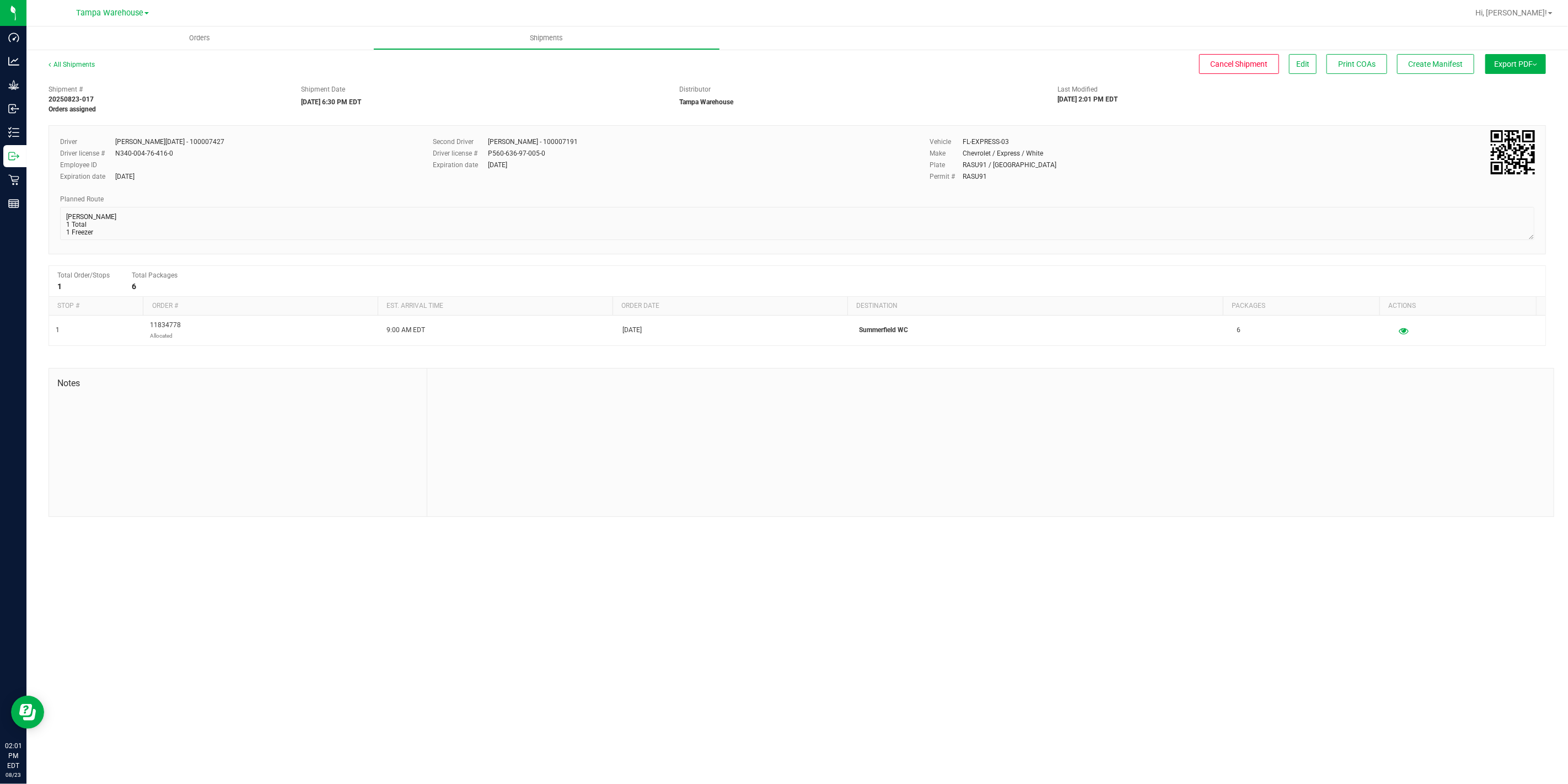
click at [1497, 63] on button "Export PDF" at bounding box center [1516, 64] width 61 height 20
click at [1510, 80] on li "Manifest by Package ID" at bounding box center [1512, 88] width 111 height 17
click at [18, 152] on icon at bounding box center [14, 156] width 11 height 11
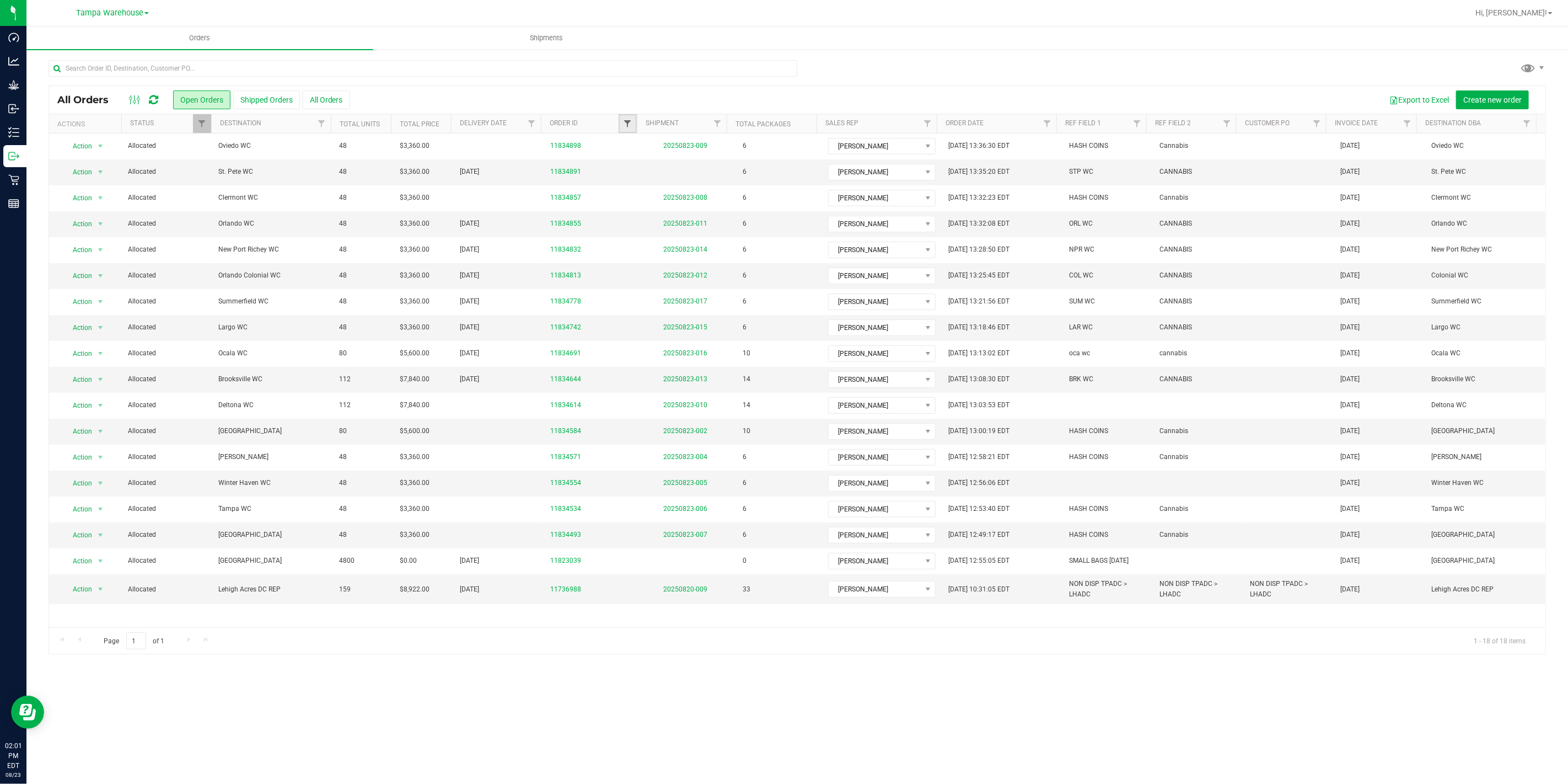
click at [631, 120] on span "Filter" at bounding box center [627, 123] width 8 height 8
type input "4891"
click at [625, 165] on button "Filter" at bounding box center [651, 177] width 53 height 24
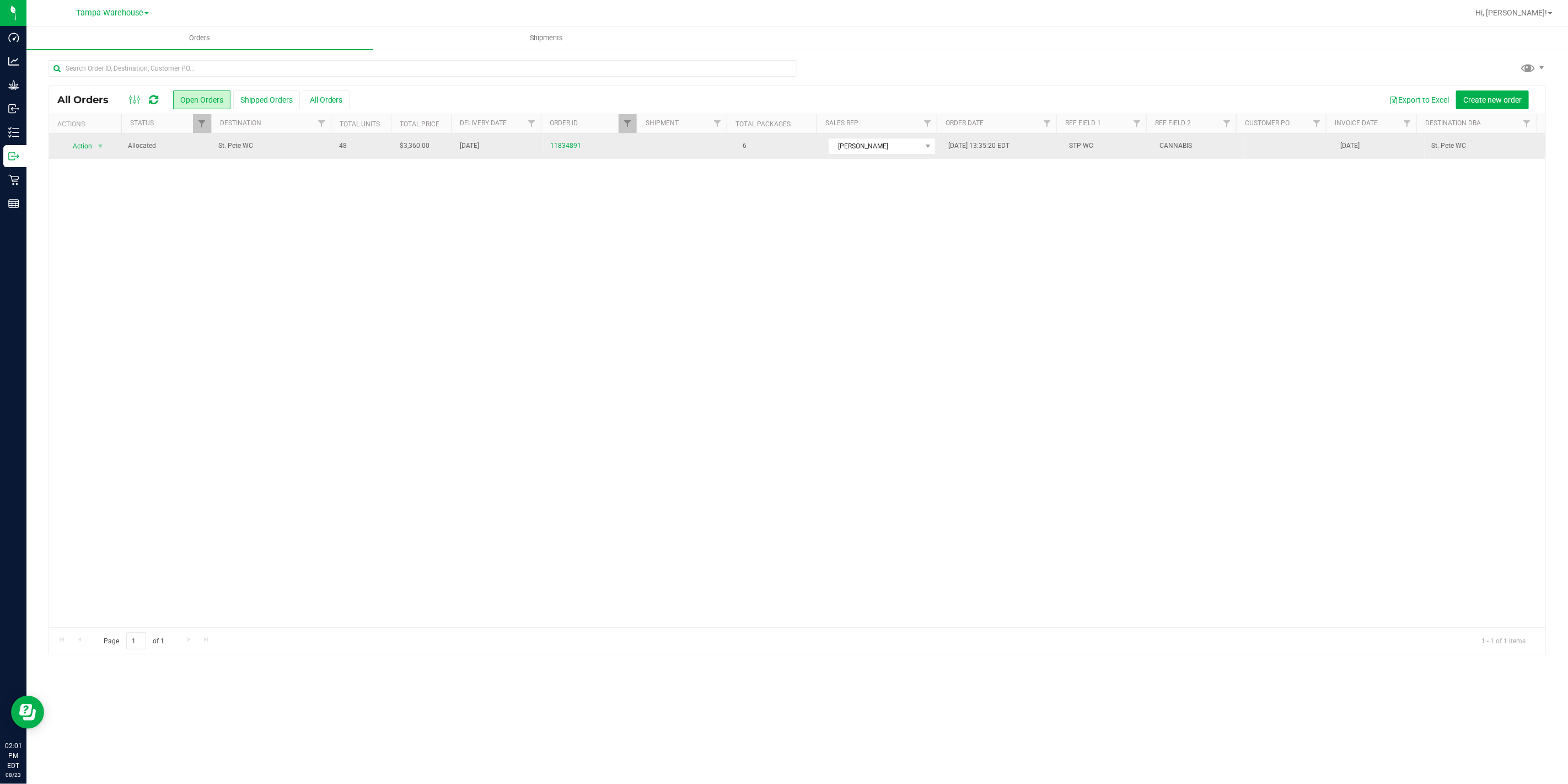
click at [298, 142] on span "St. Pete WC" at bounding box center [271, 145] width 108 height 10
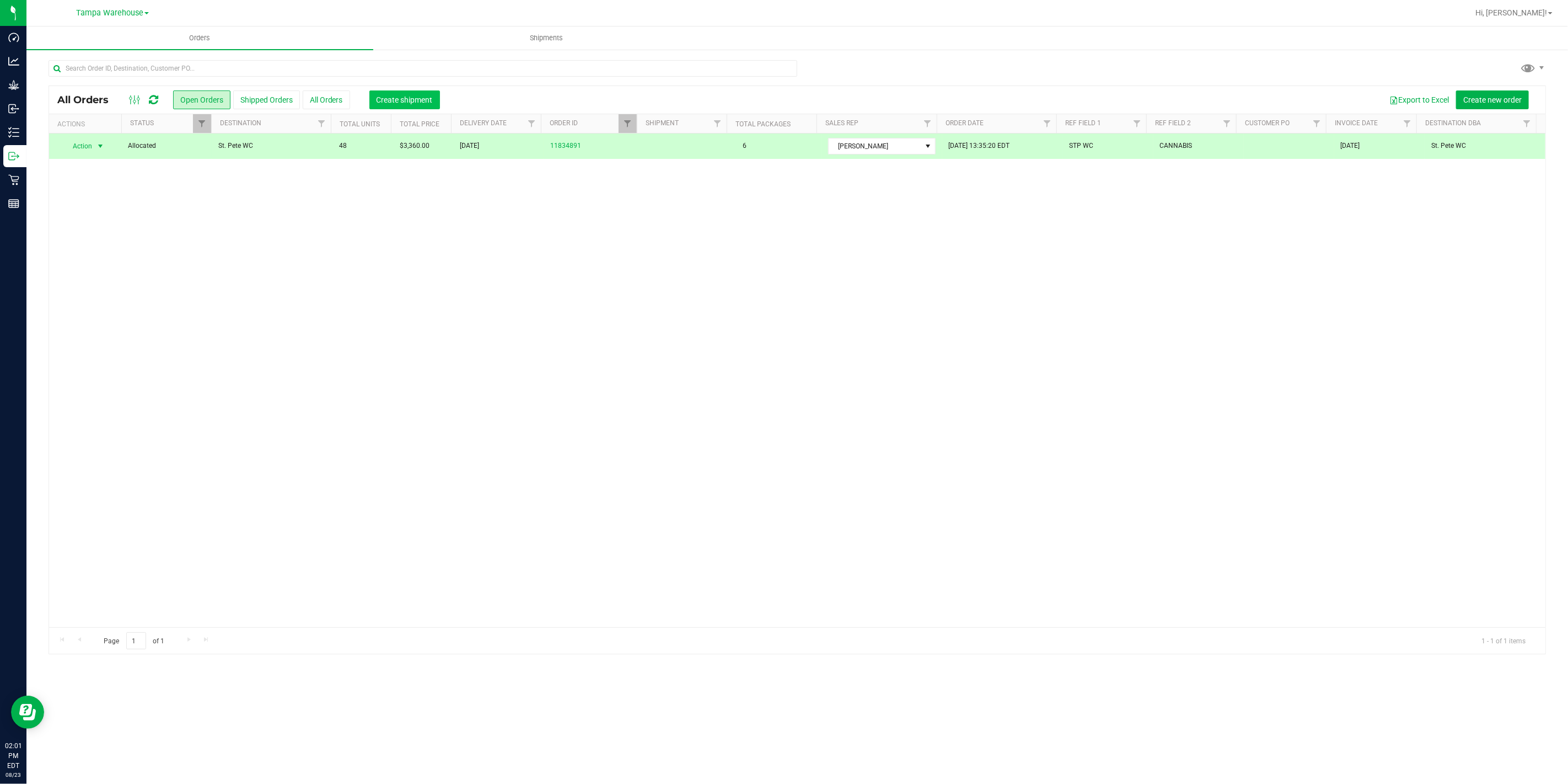
click at [405, 101] on span "Create shipment" at bounding box center [405, 99] width 56 height 8
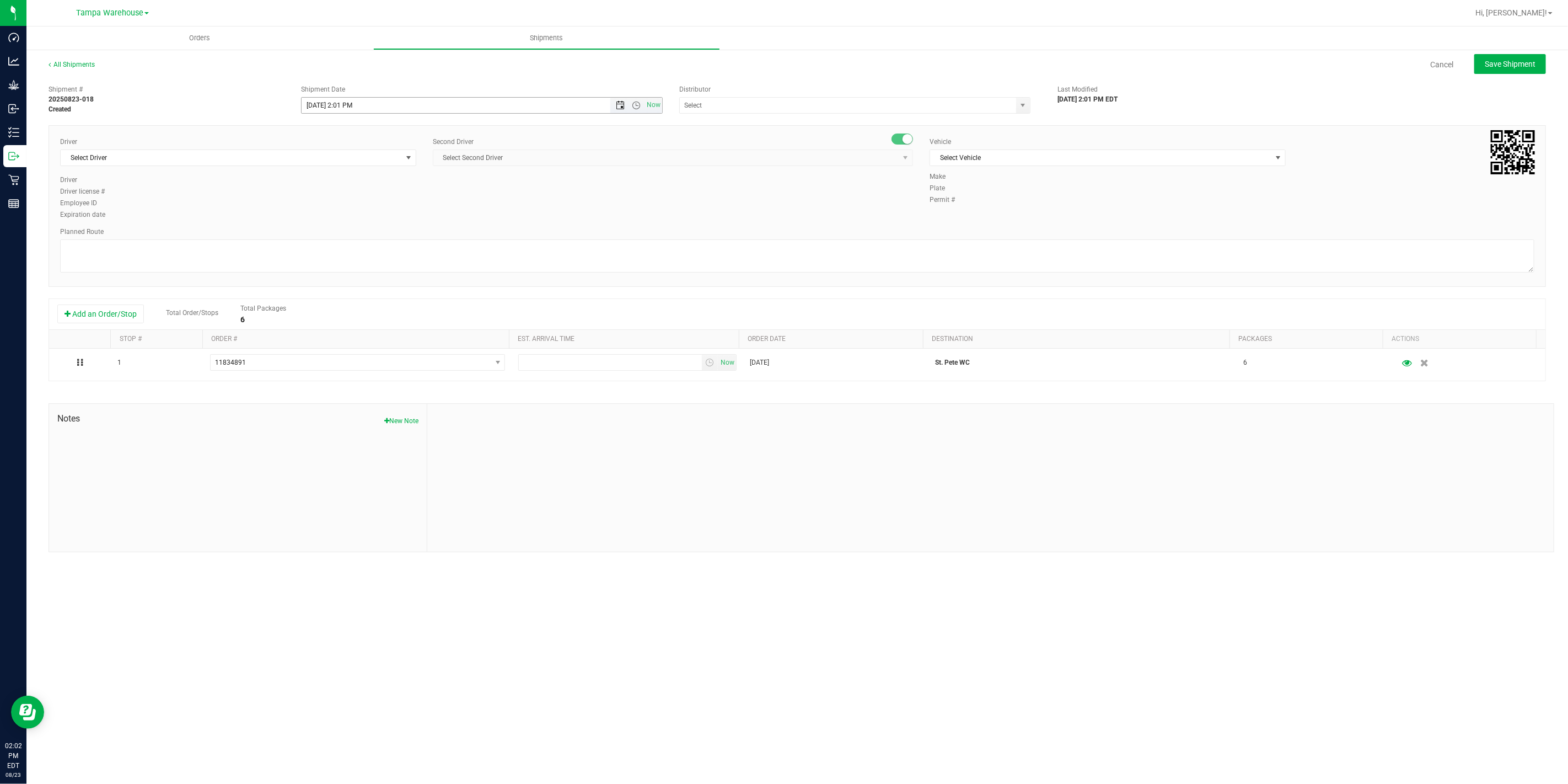
click at [622, 107] on span "Open the date view" at bounding box center [619, 105] width 8 height 8
click at [326, 233] on link "25" at bounding box center [327, 234] width 16 height 17
click at [637, 106] on span "Open the time view" at bounding box center [636, 105] width 8 height 8
click at [361, 184] on li "6:30 AM" at bounding box center [481, 184] width 359 height 14
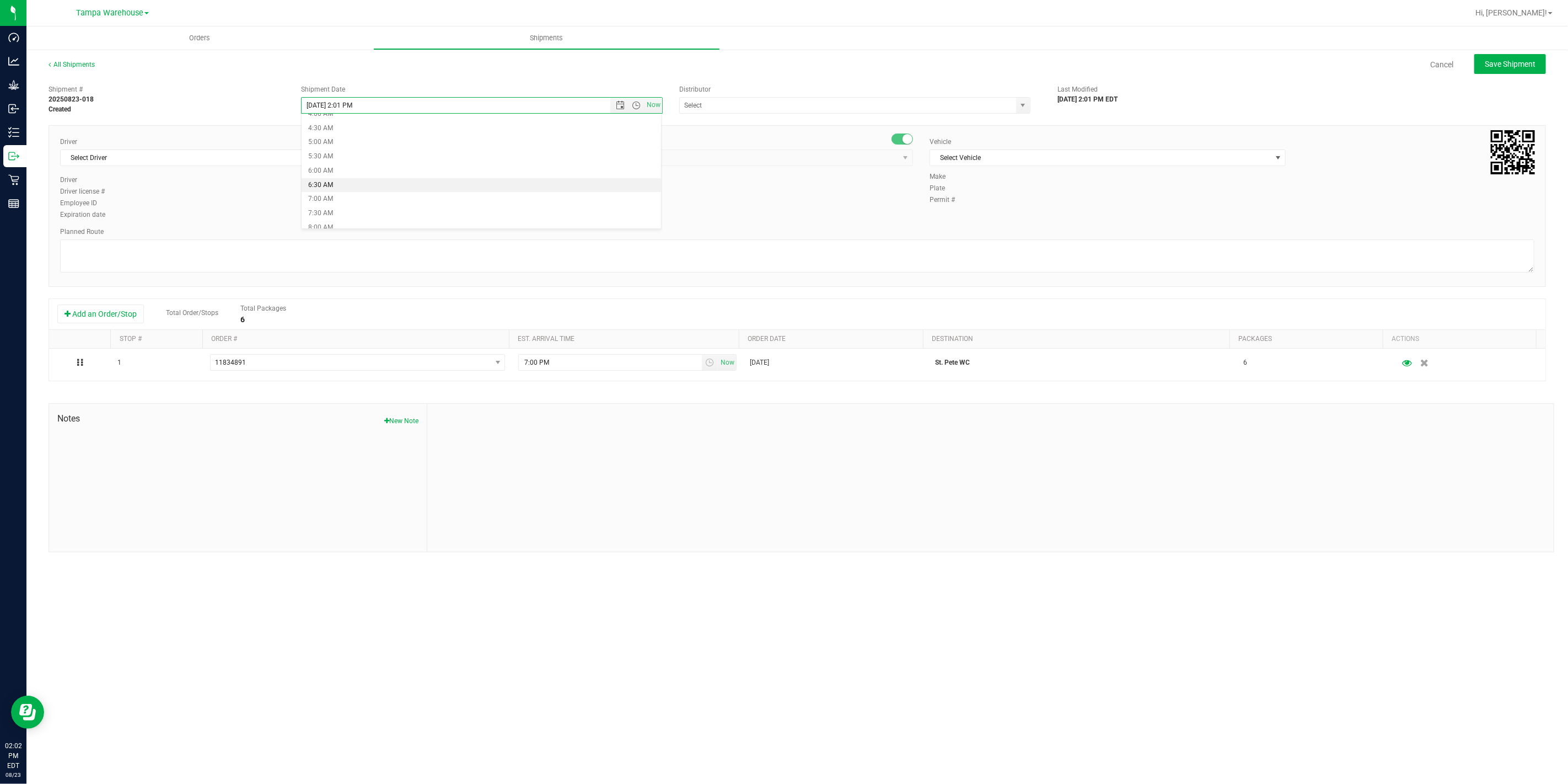
type input "[DATE] 6:30 AM"
click at [781, 107] on input "text" at bounding box center [843, 105] width 327 height 16
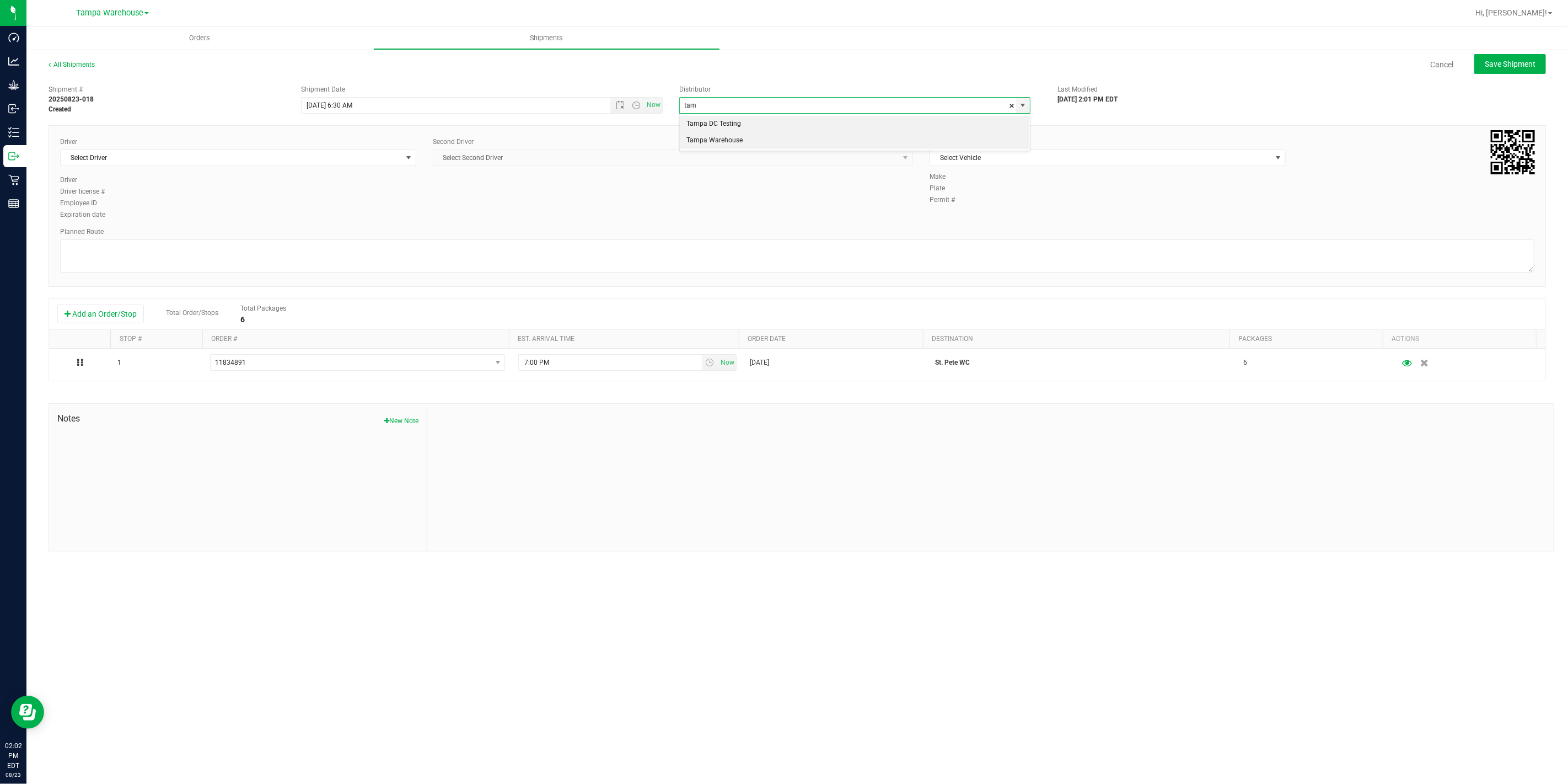
click at [759, 138] on li "Tampa Warehouse" at bounding box center [855, 140] width 350 height 17
type input "Tampa Warehouse"
click at [285, 160] on span "Select Driver" at bounding box center [231, 157] width 341 height 16
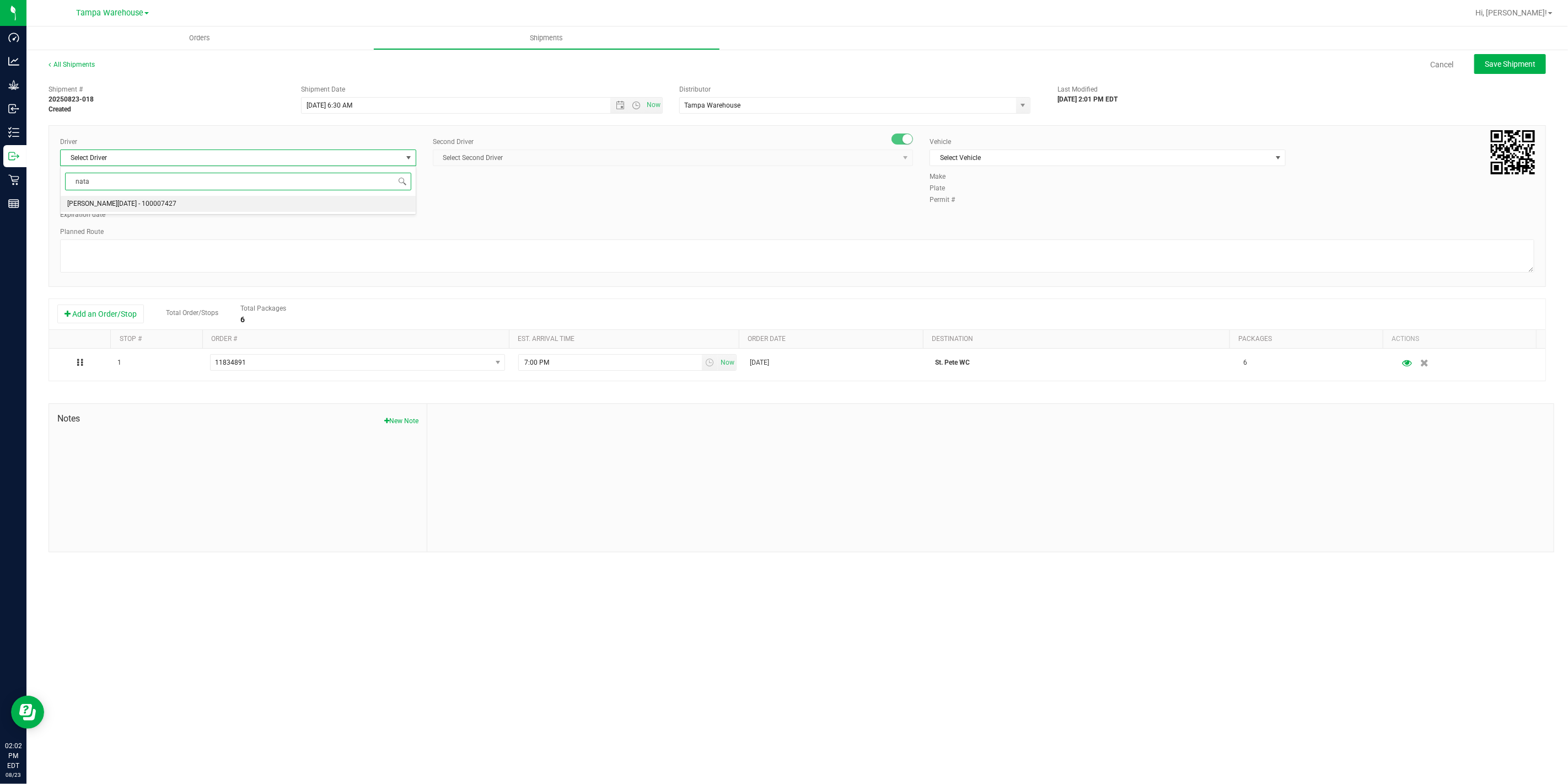
click at [139, 211] on span "[PERSON_NAME][DATE] - 100007427" at bounding box center [122, 203] width 109 height 14
type input "nata"
click at [563, 155] on span "Select Second Driver" at bounding box center [666, 157] width 466 height 16
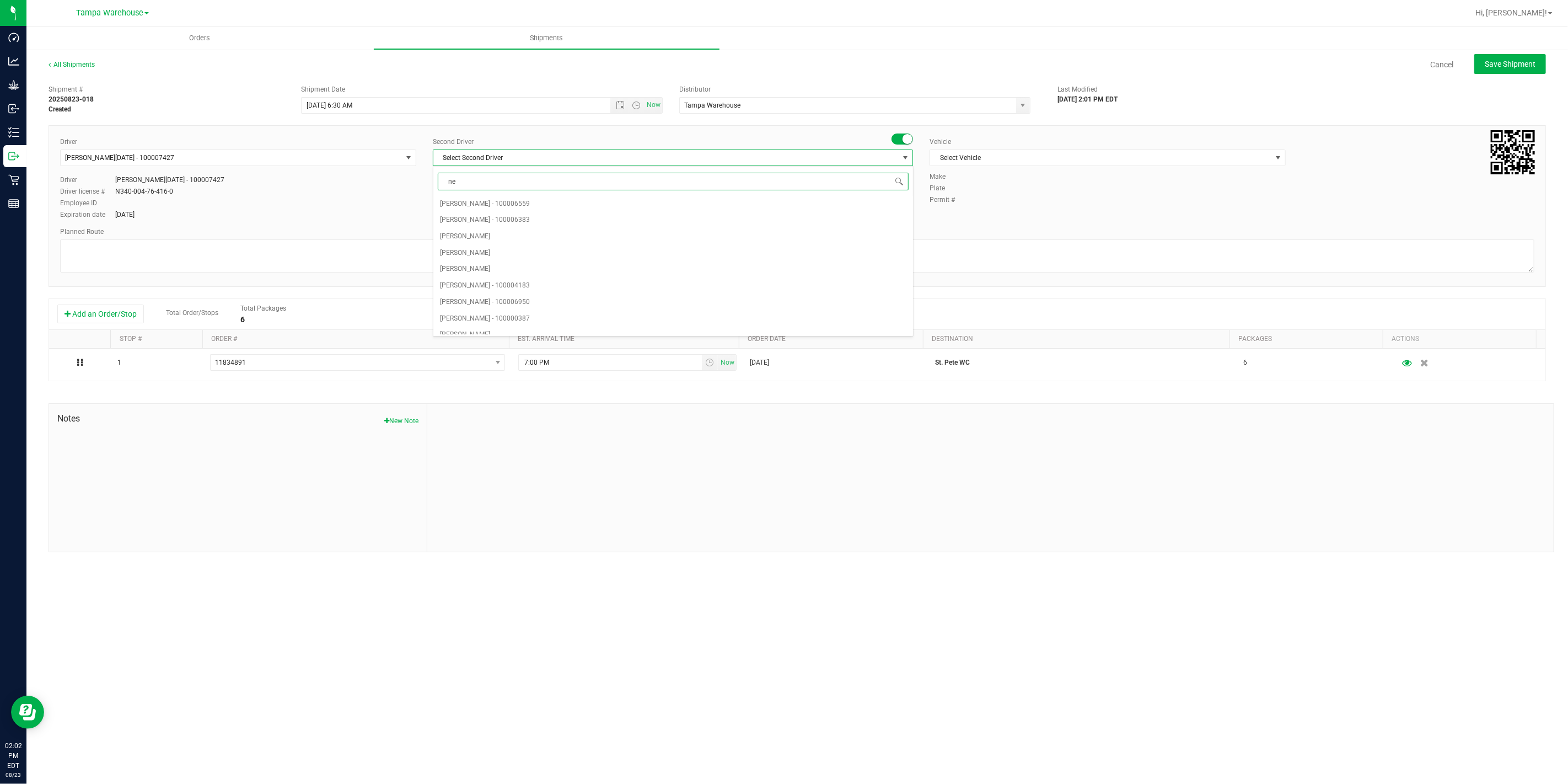
type input "ner"
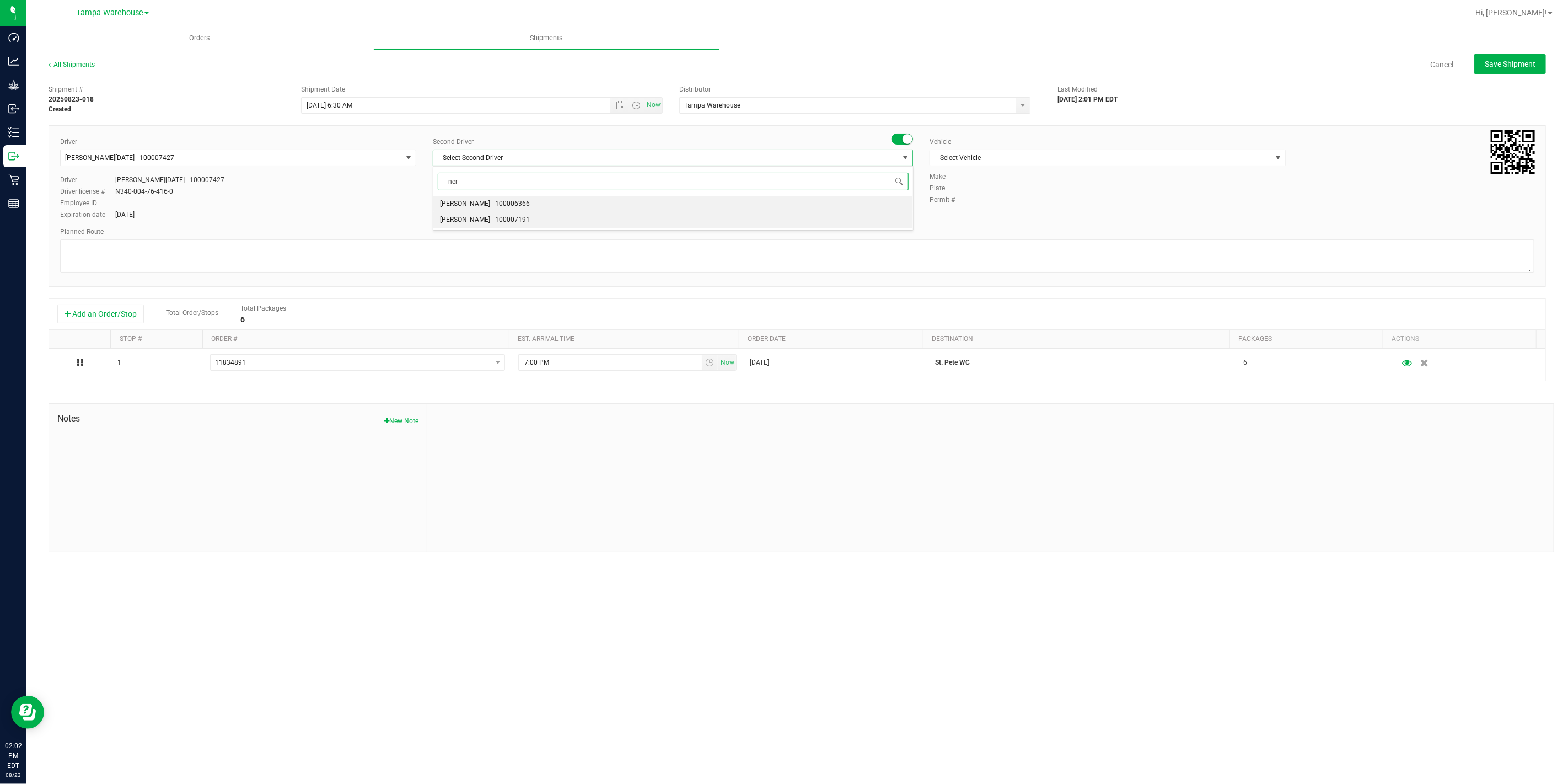
click at [505, 218] on span "[PERSON_NAME] - 100007191" at bounding box center [485, 220] width 90 height 14
click at [1032, 158] on span "Select Vehicle" at bounding box center [1100, 157] width 341 height 16
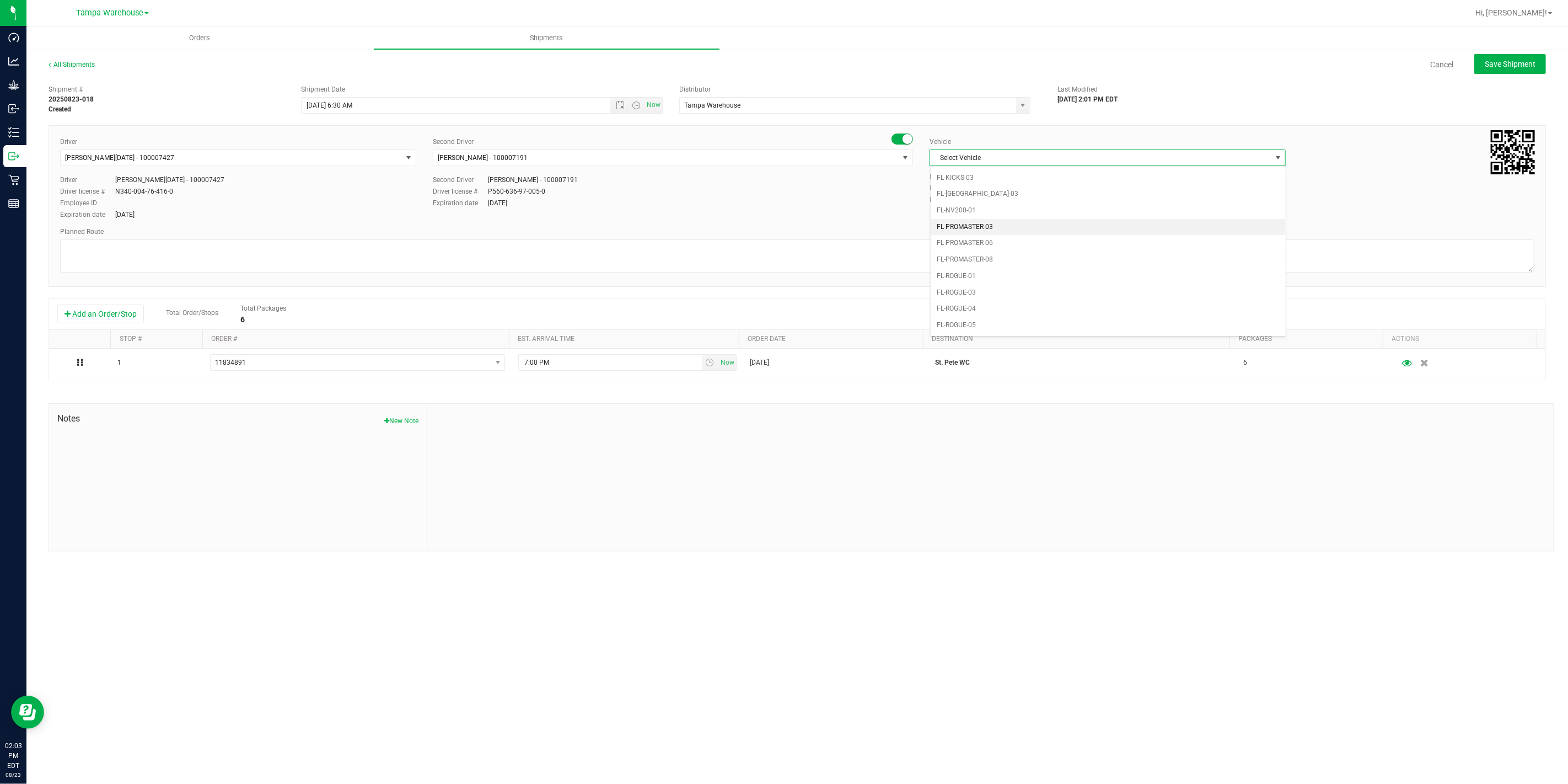
scroll to position [208, 0]
click at [1021, 252] on li "FL-EXPRESS-03" at bounding box center [1109, 248] width 356 height 17
click at [951, 252] on textarea at bounding box center [797, 255] width 1474 height 33
paste textarea "1 Total 1 Freezer"
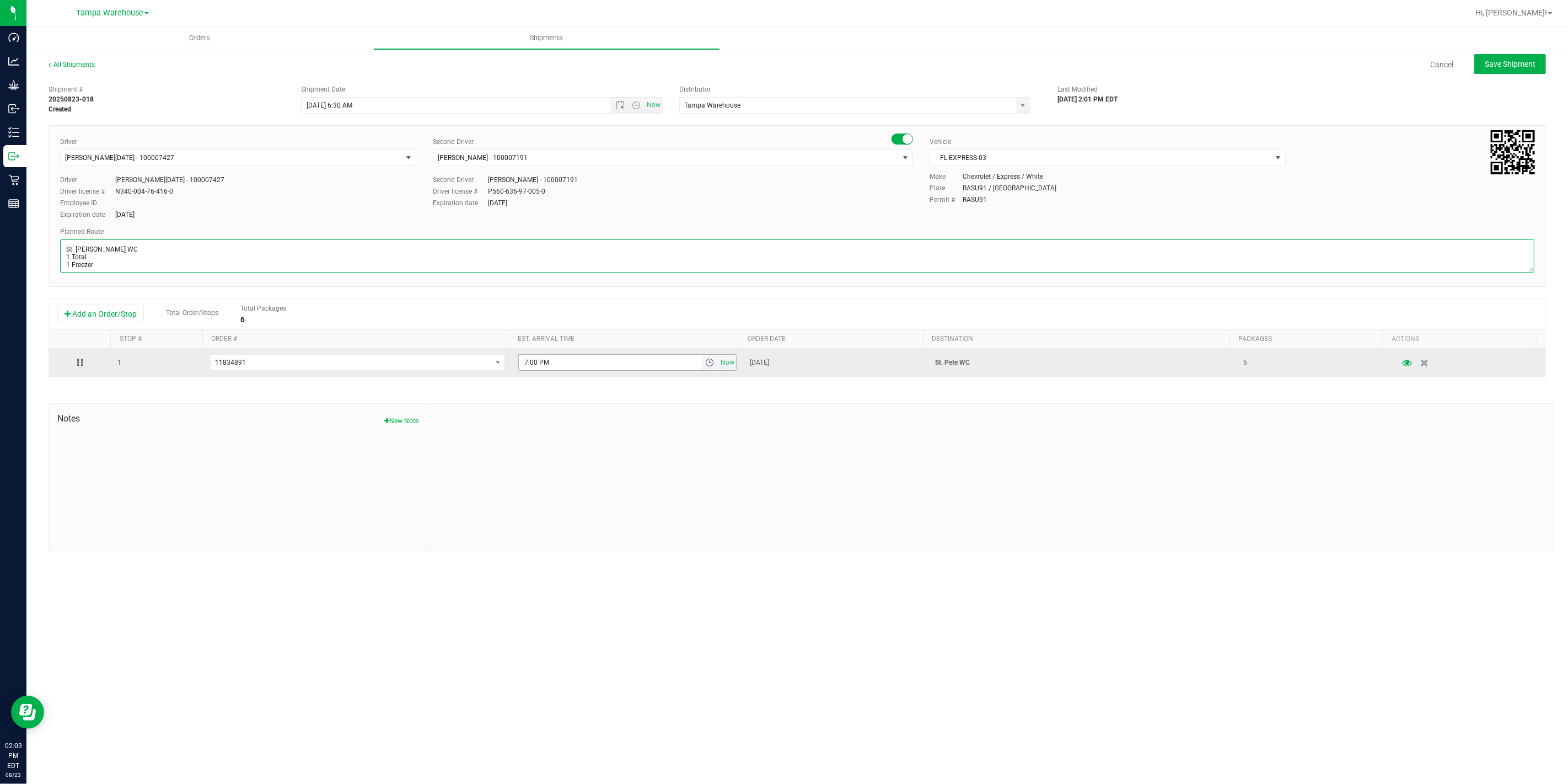
click at [705, 362] on span "select" at bounding box center [709, 362] width 8 height 8
type textarea "St. [PERSON_NAME] WC 1 Total 1 Freezer"
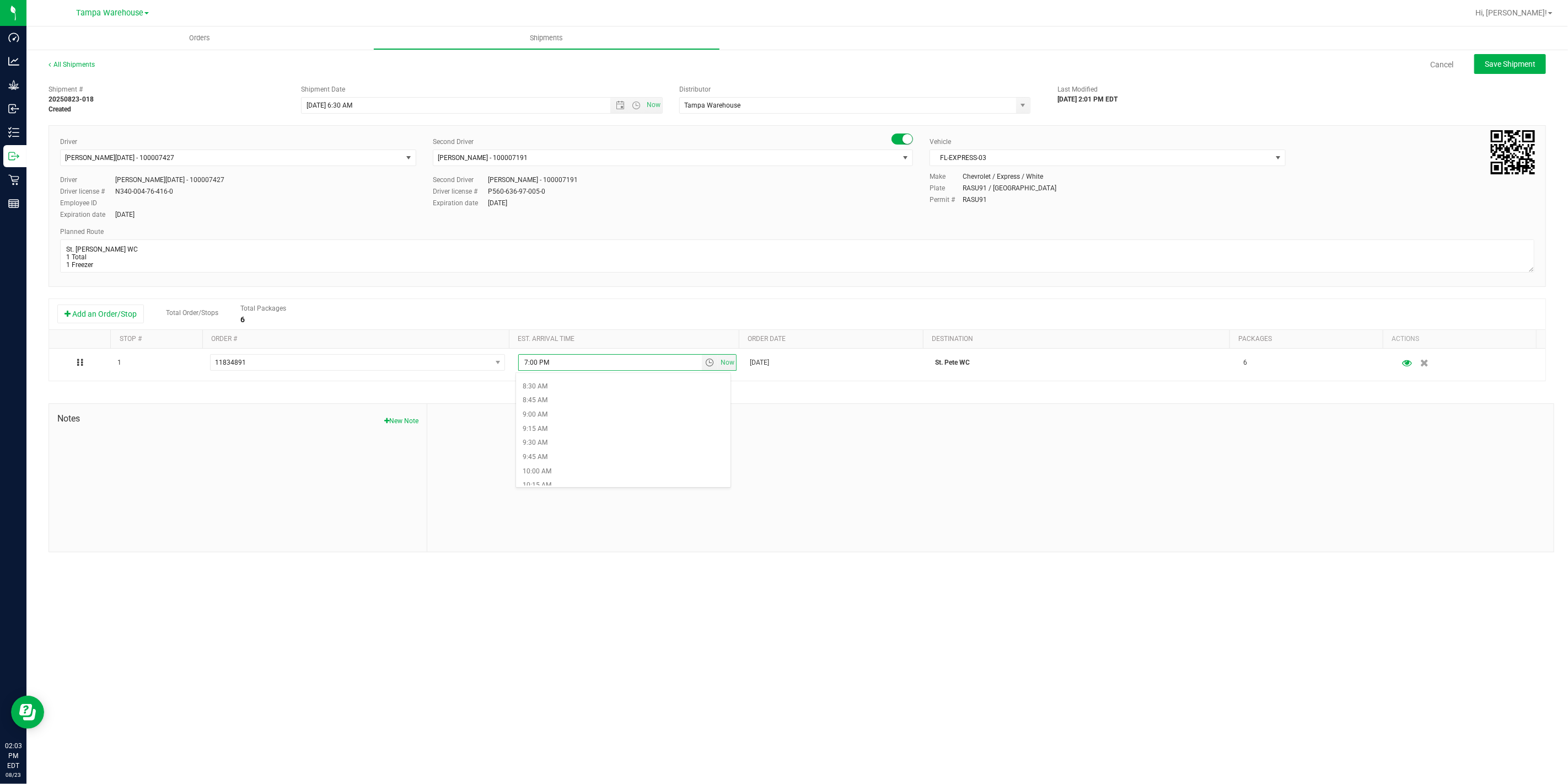
scroll to position [551, 0]
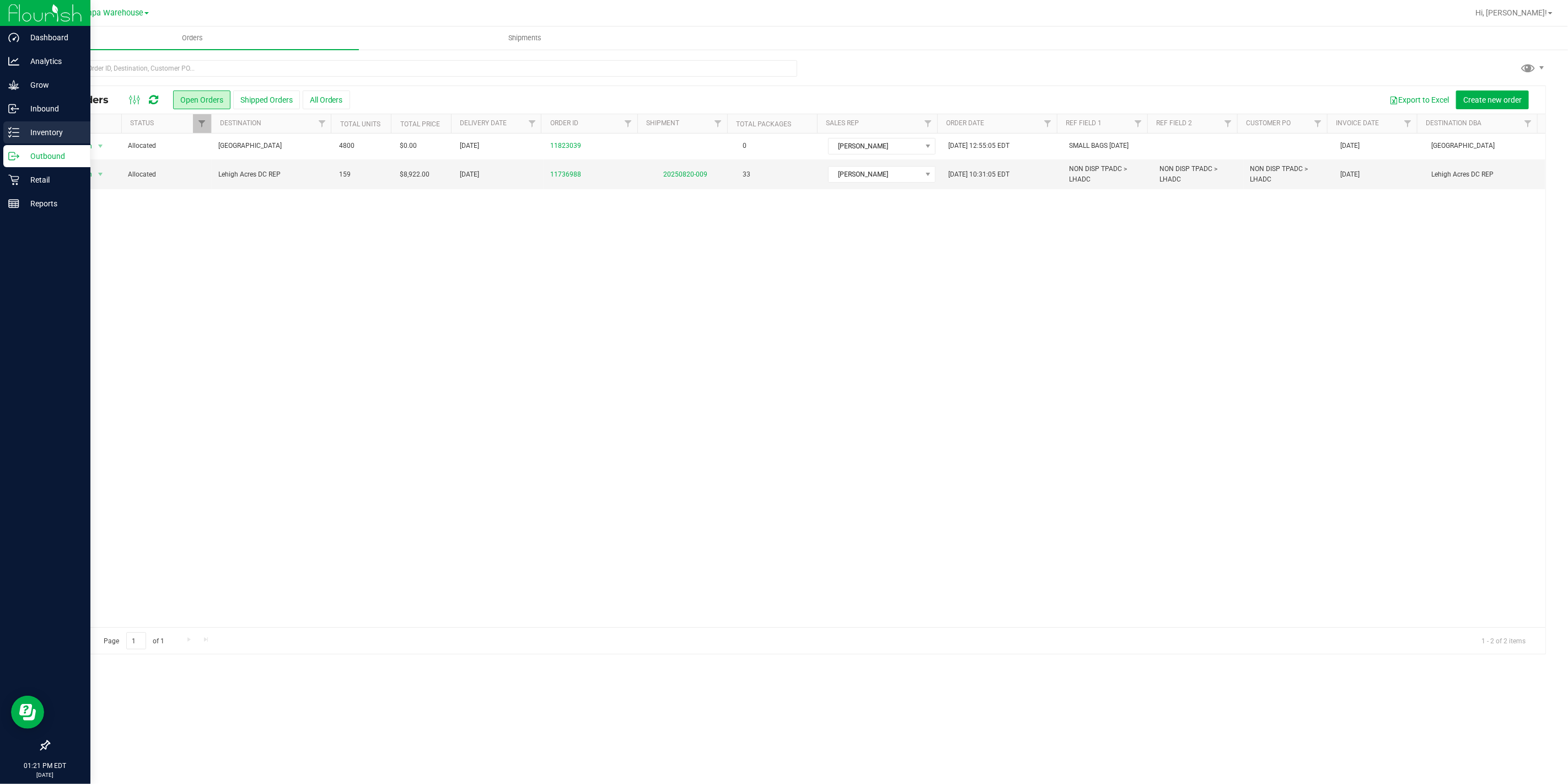
click at [30, 139] on div "Inventory" at bounding box center [47, 133] width 87 height 22
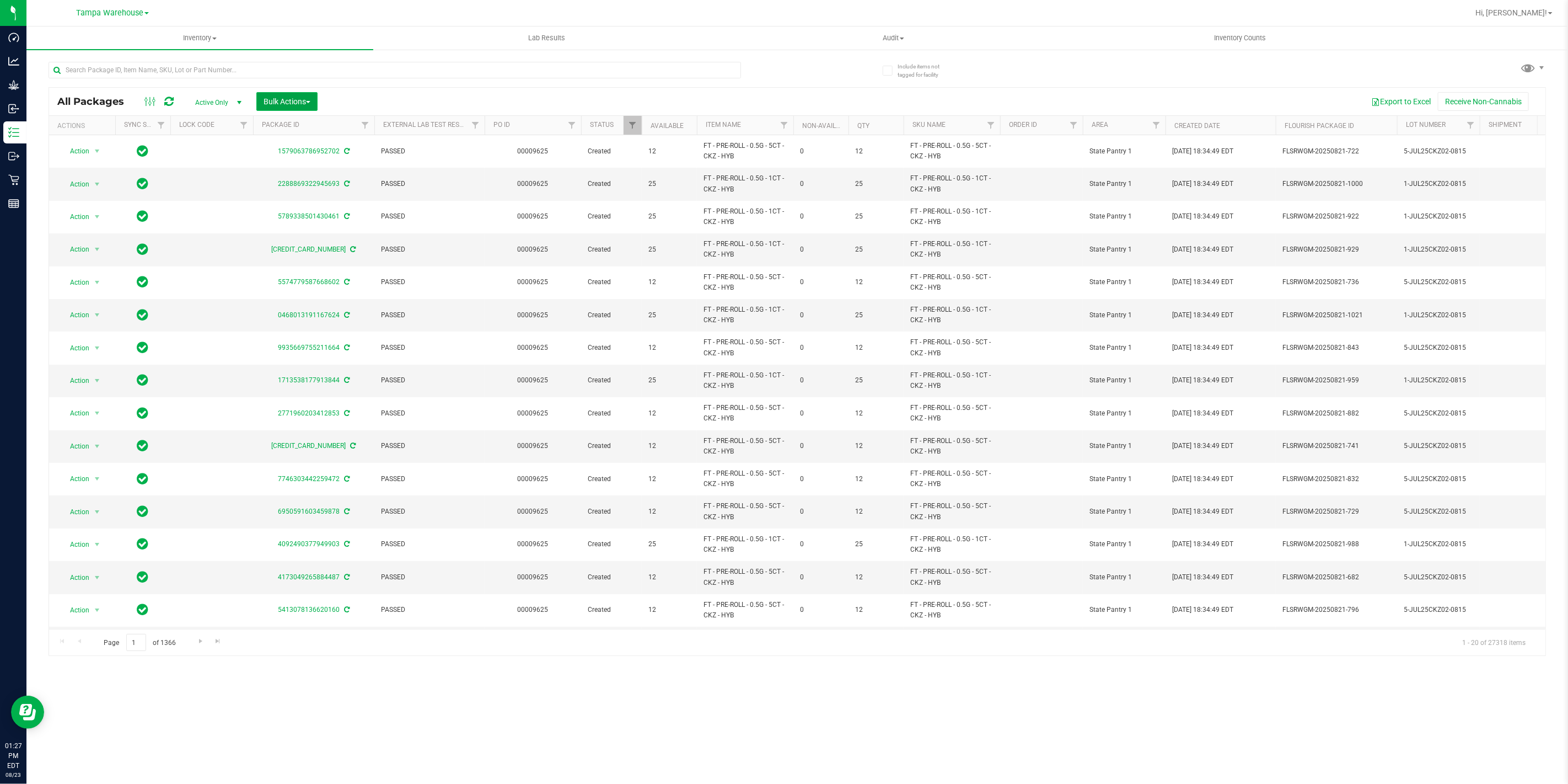
click at [284, 99] on span "Bulk Actions" at bounding box center [287, 101] width 47 height 8
click at [295, 127] on span "Add to outbound order" at bounding box center [300, 125] width 75 height 8
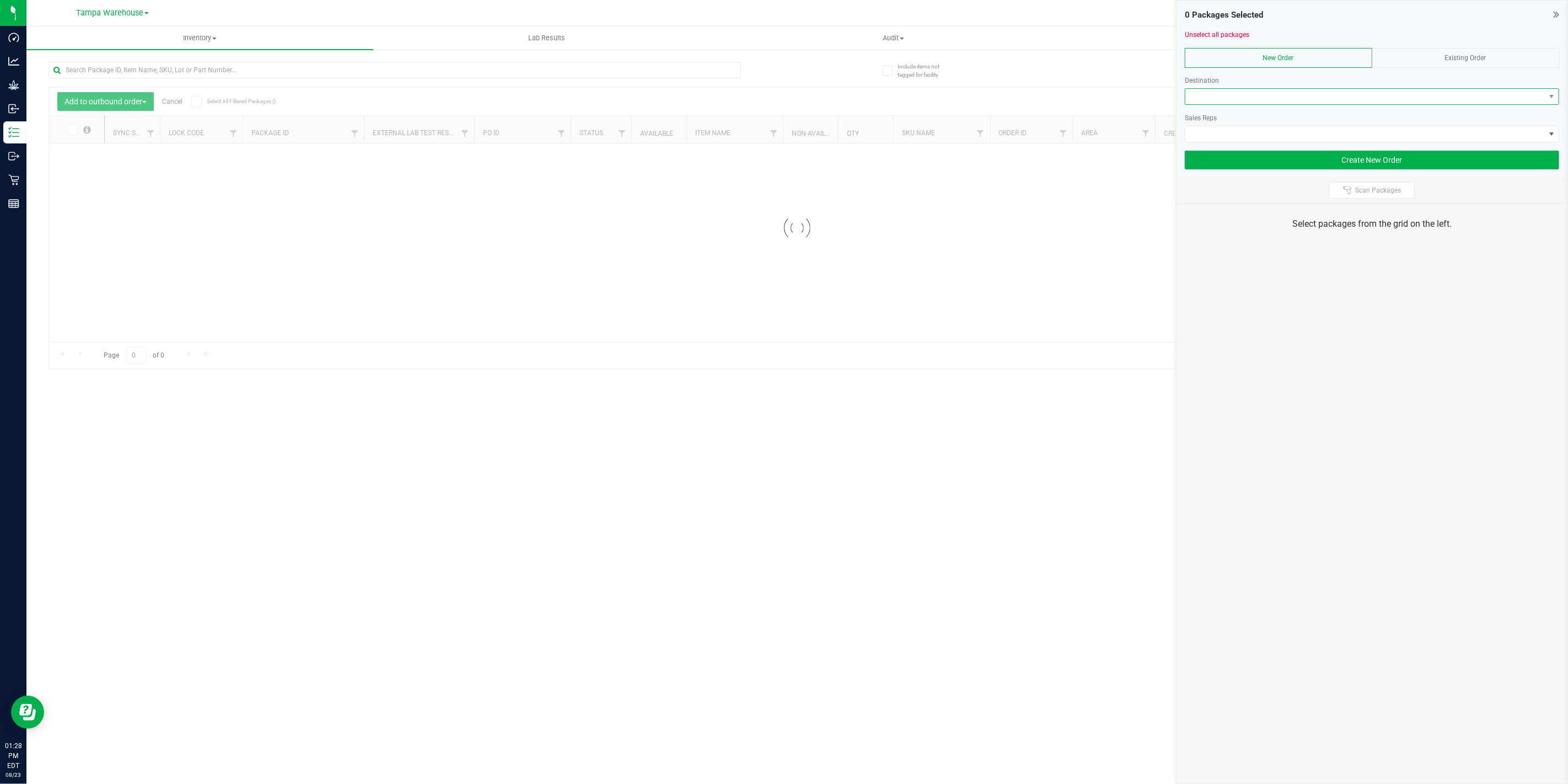
click at [1459, 99] on span at bounding box center [1365, 96] width 359 height 16
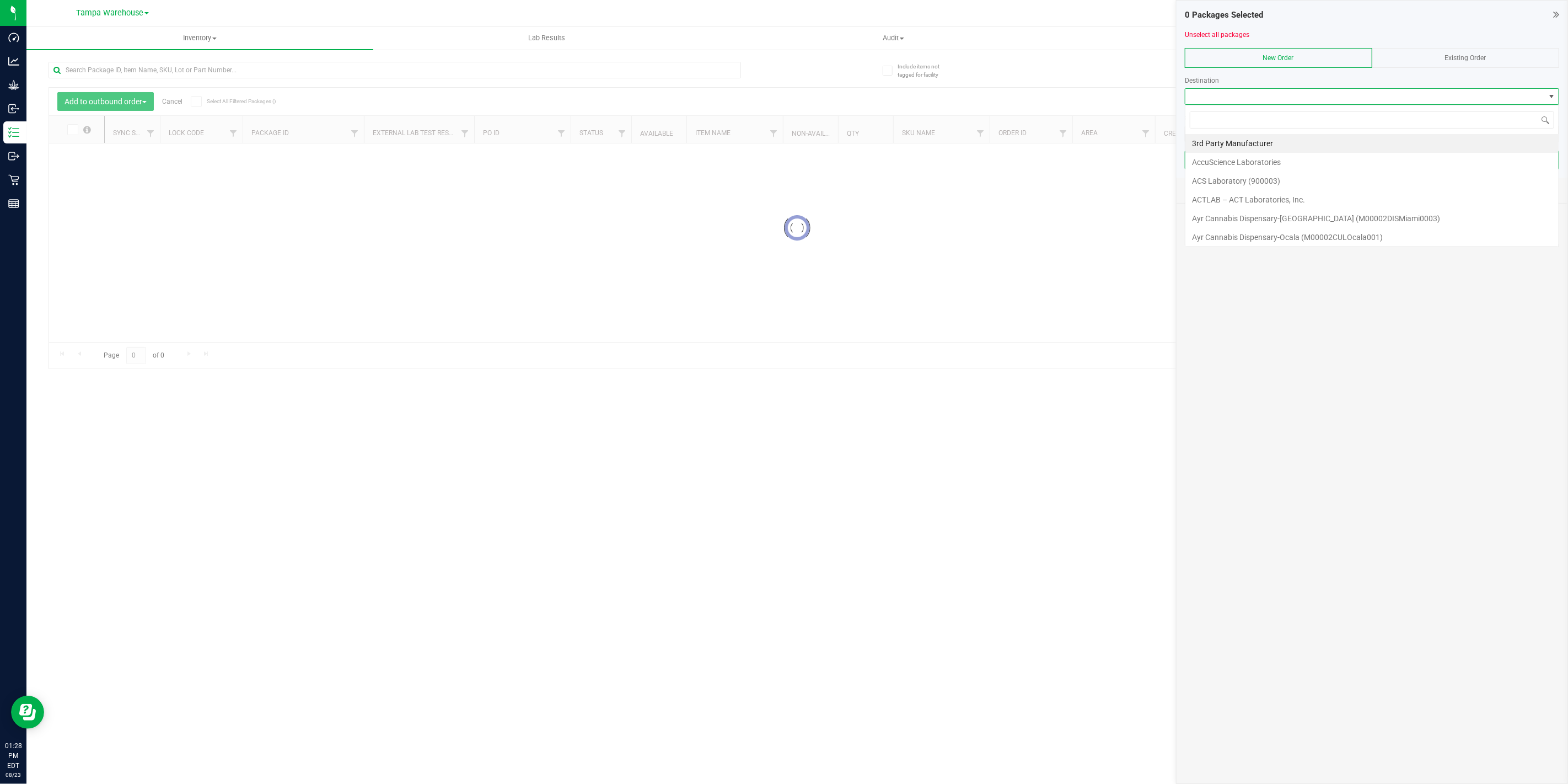
scroll to position [17, 374]
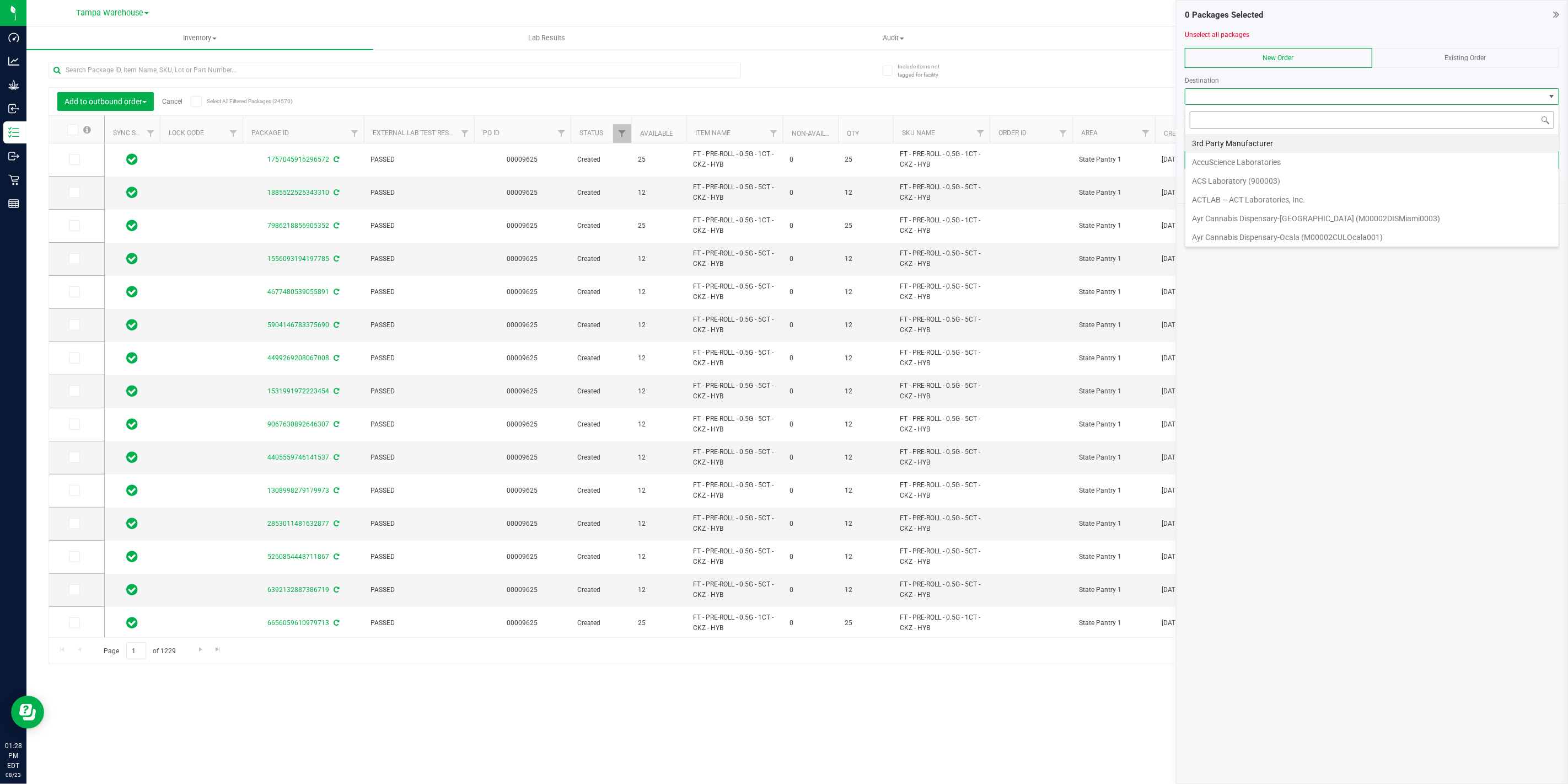
drag, startPoint x: 1459, startPoint y: 99, endPoint x: 1227, endPoint y: 117, distance: 232.7
click at [1225, 117] on input at bounding box center [1372, 120] width 365 height 17
click at [1226, 117] on input at bounding box center [1372, 120] width 365 height 17
type input "NEW P"
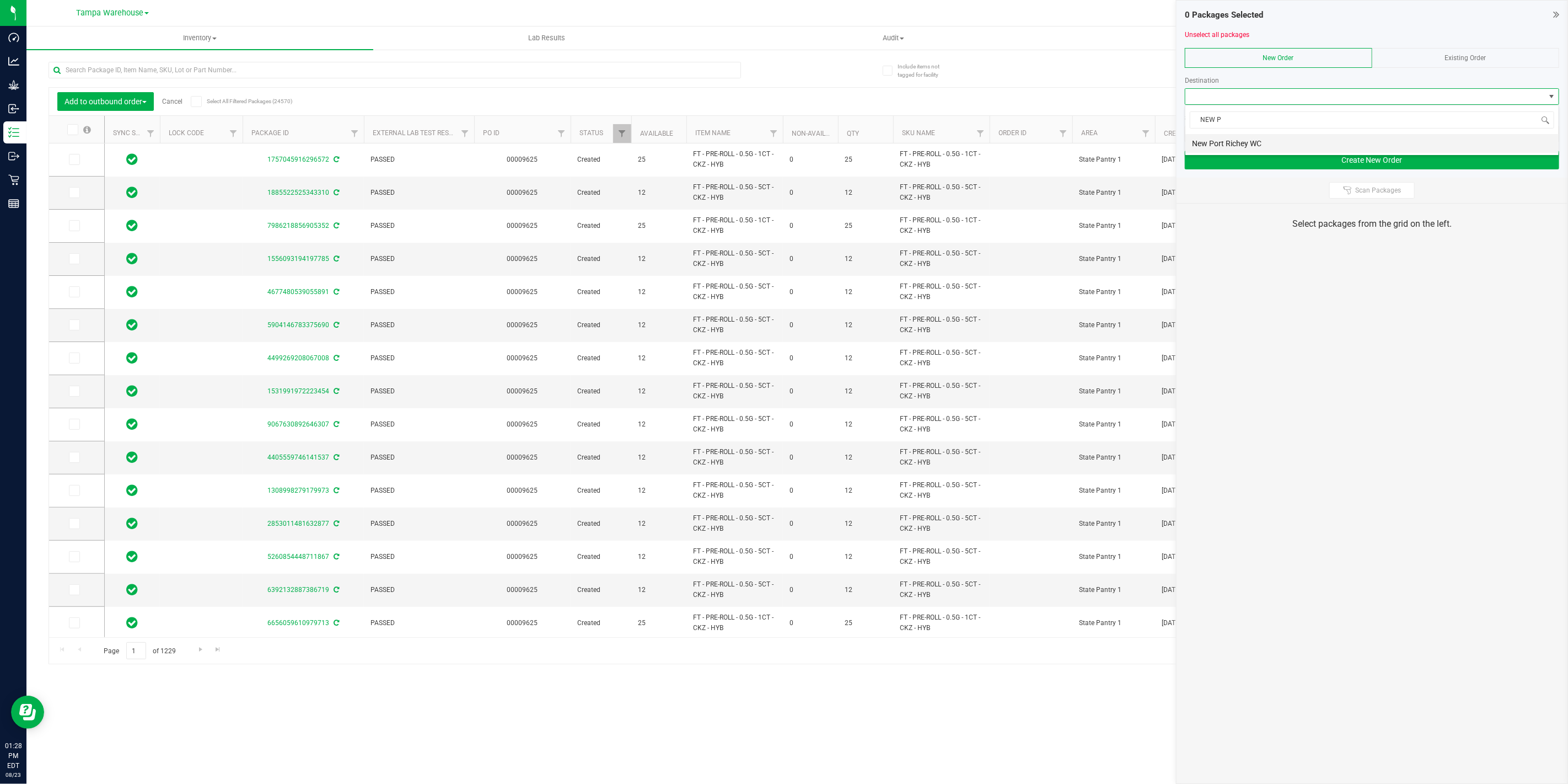
click at [1230, 140] on li "New Port Richey WC" at bounding box center [1372, 143] width 373 height 19
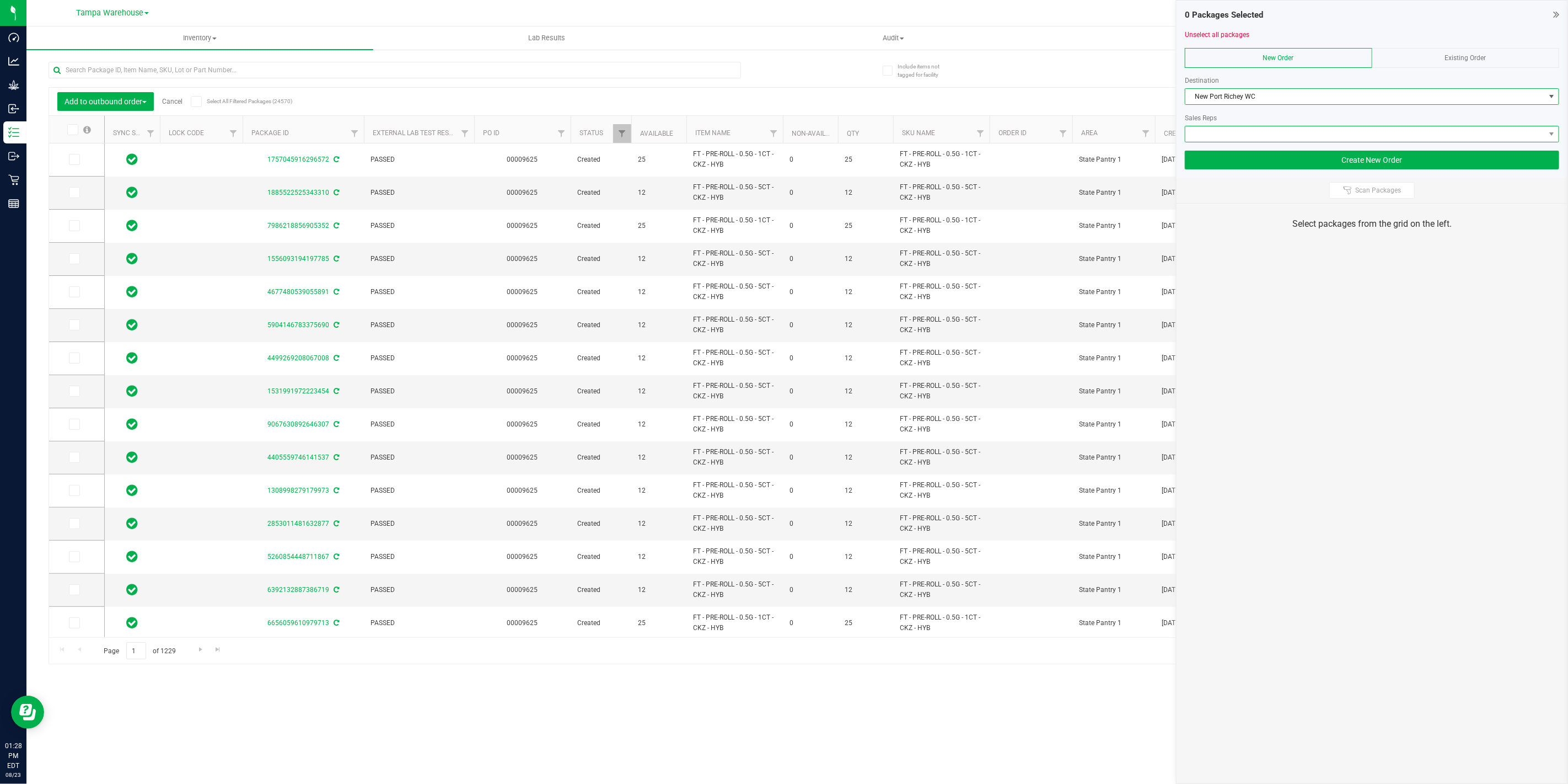
click at [1244, 141] on span at bounding box center [1372, 134] width 374 height 17
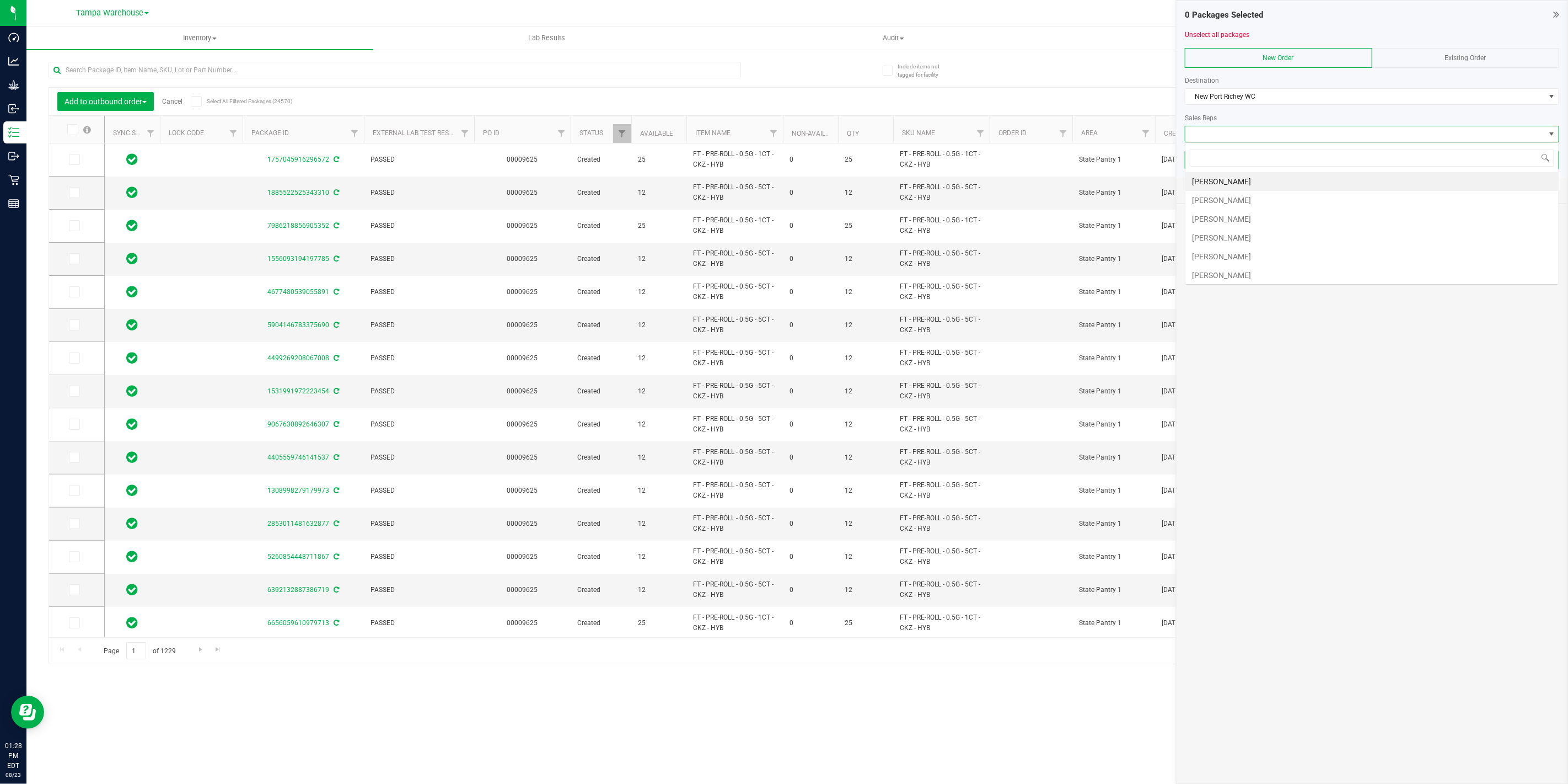
click at [1247, 137] on span at bounding box center [1365, 134] width 359 height 16
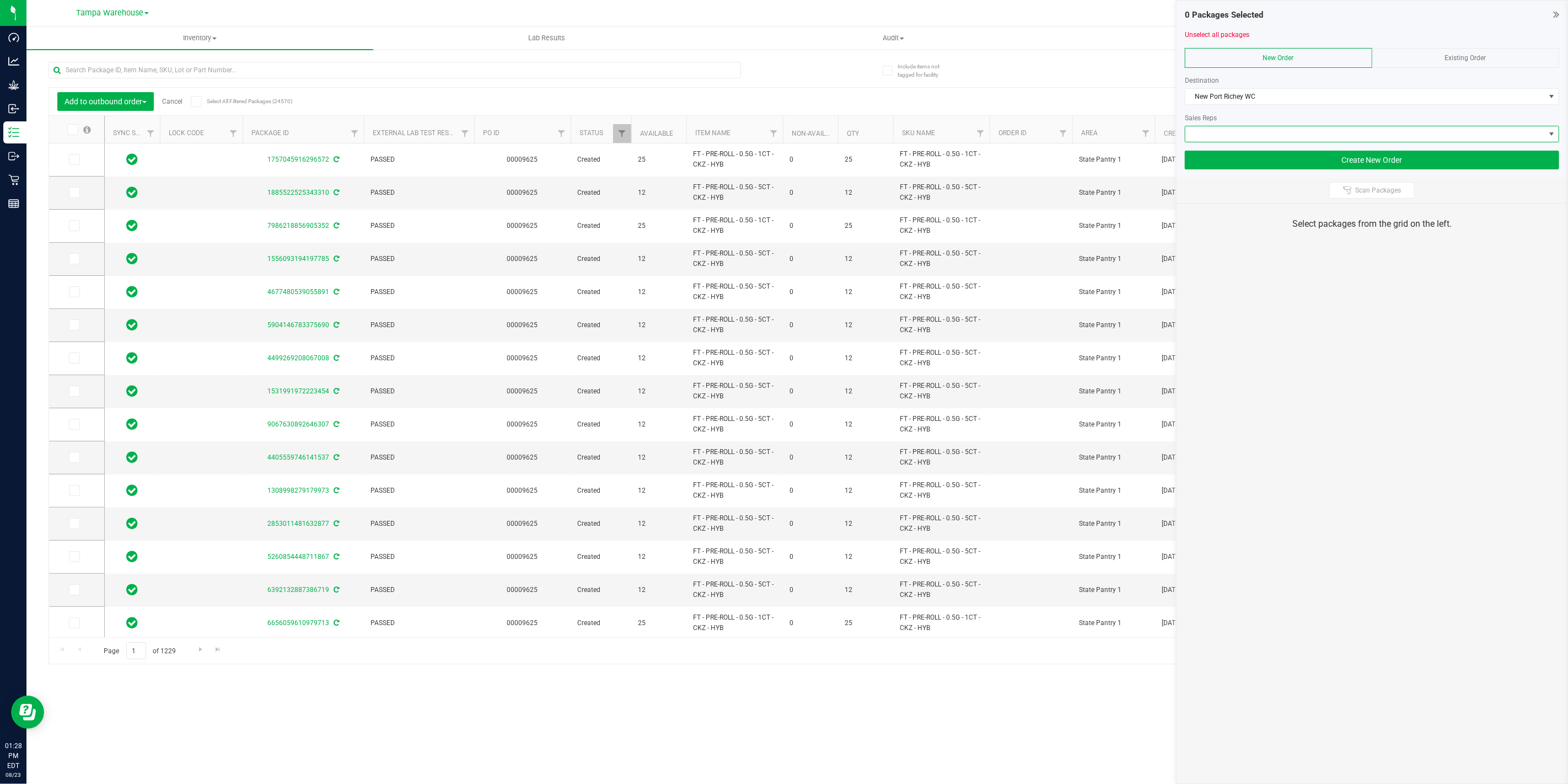
click at [1247, 137] on span at bounding box center [1365, 134] width 359 height 16
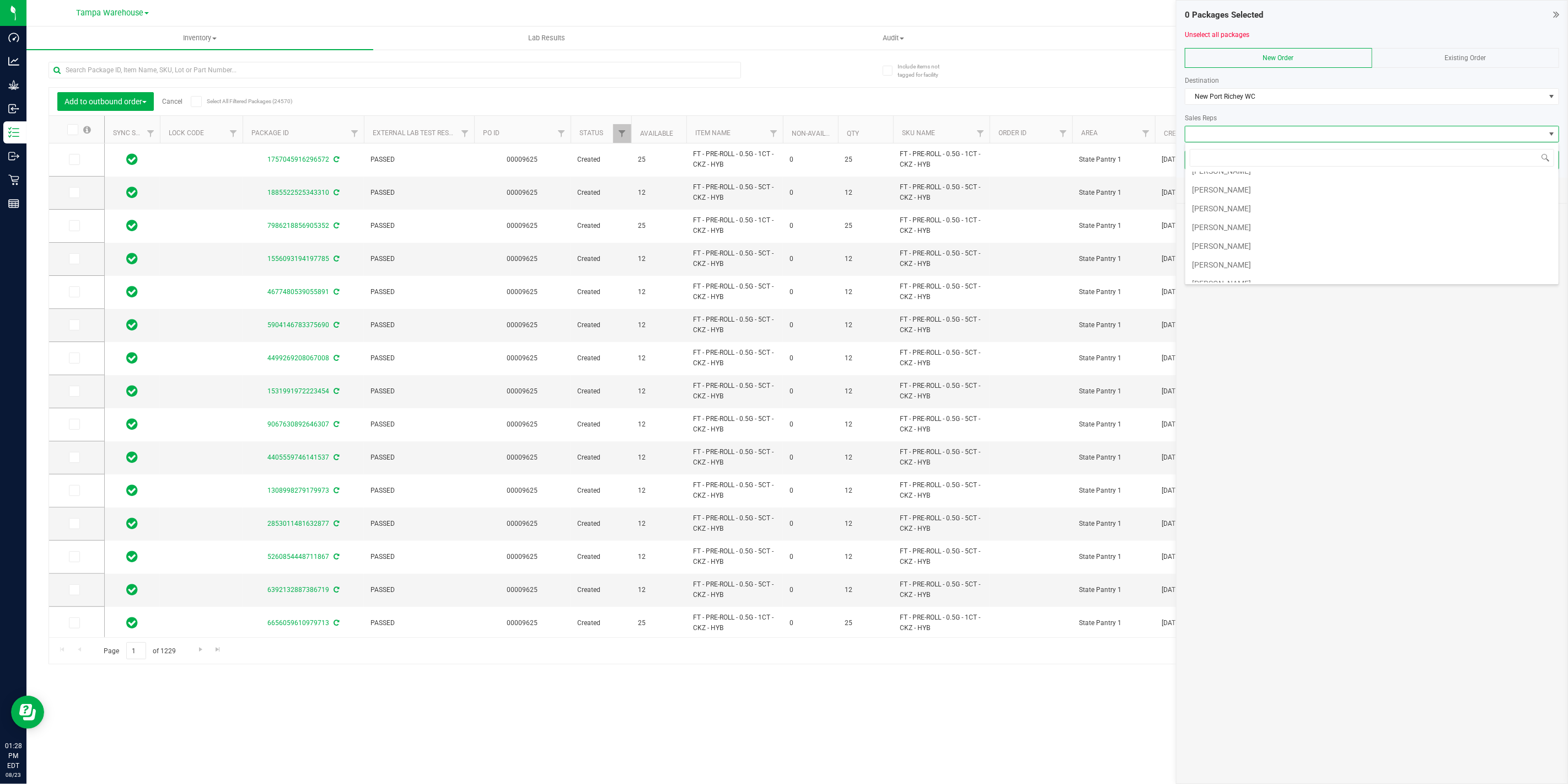
scroll to position [285, 0]
click at [1244, 218] on li "[PERSON_NAME]" at bounding box center [1372, 217] width 373 height 19
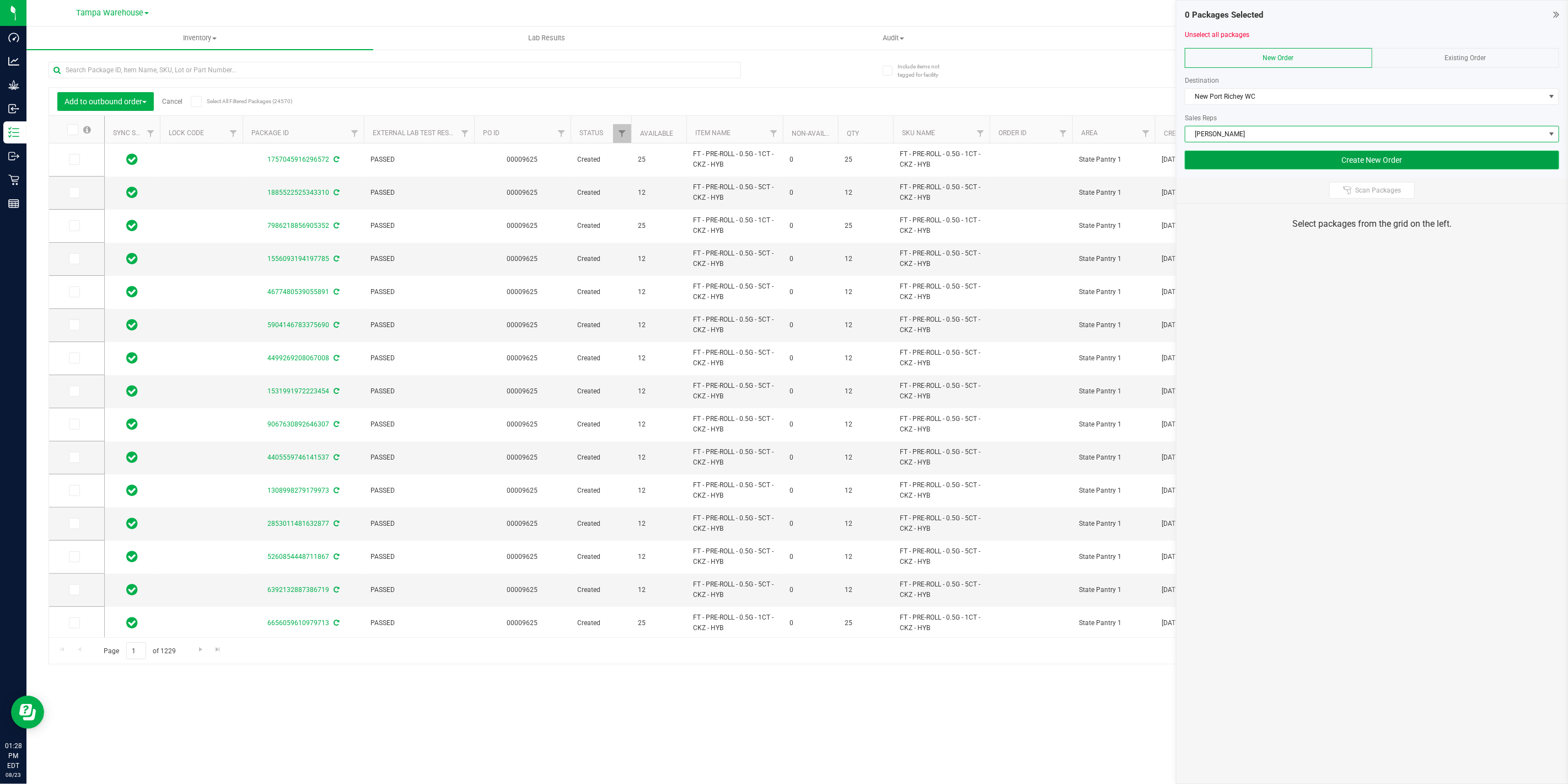
click at [1306, 163] on button "Create New Order" at bounding box center [1372, 160] width 374 height 19
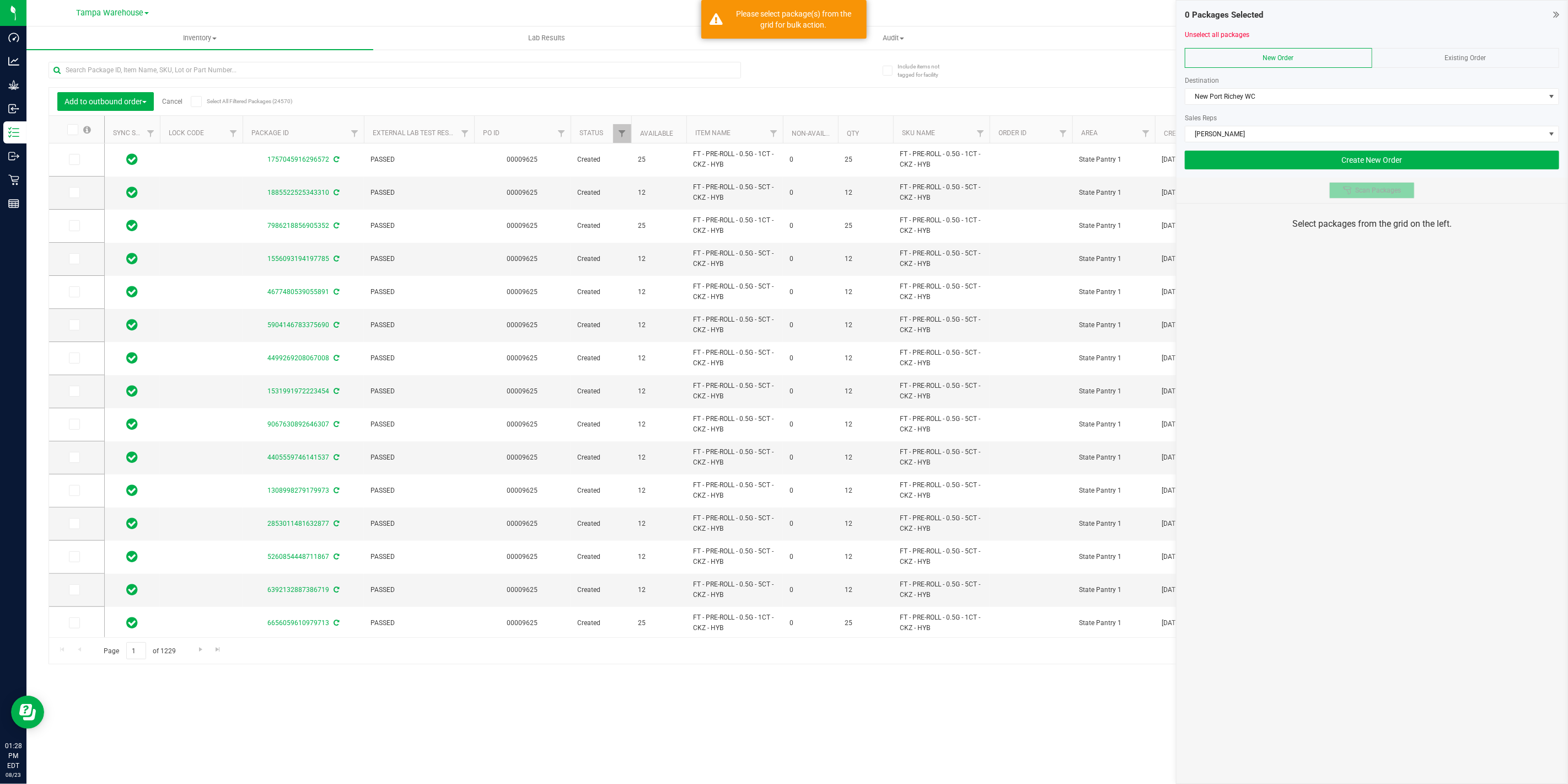
click at [1360, 183] on button "Scan Packages" at bounding box center [1372, 191] width 85 height 17
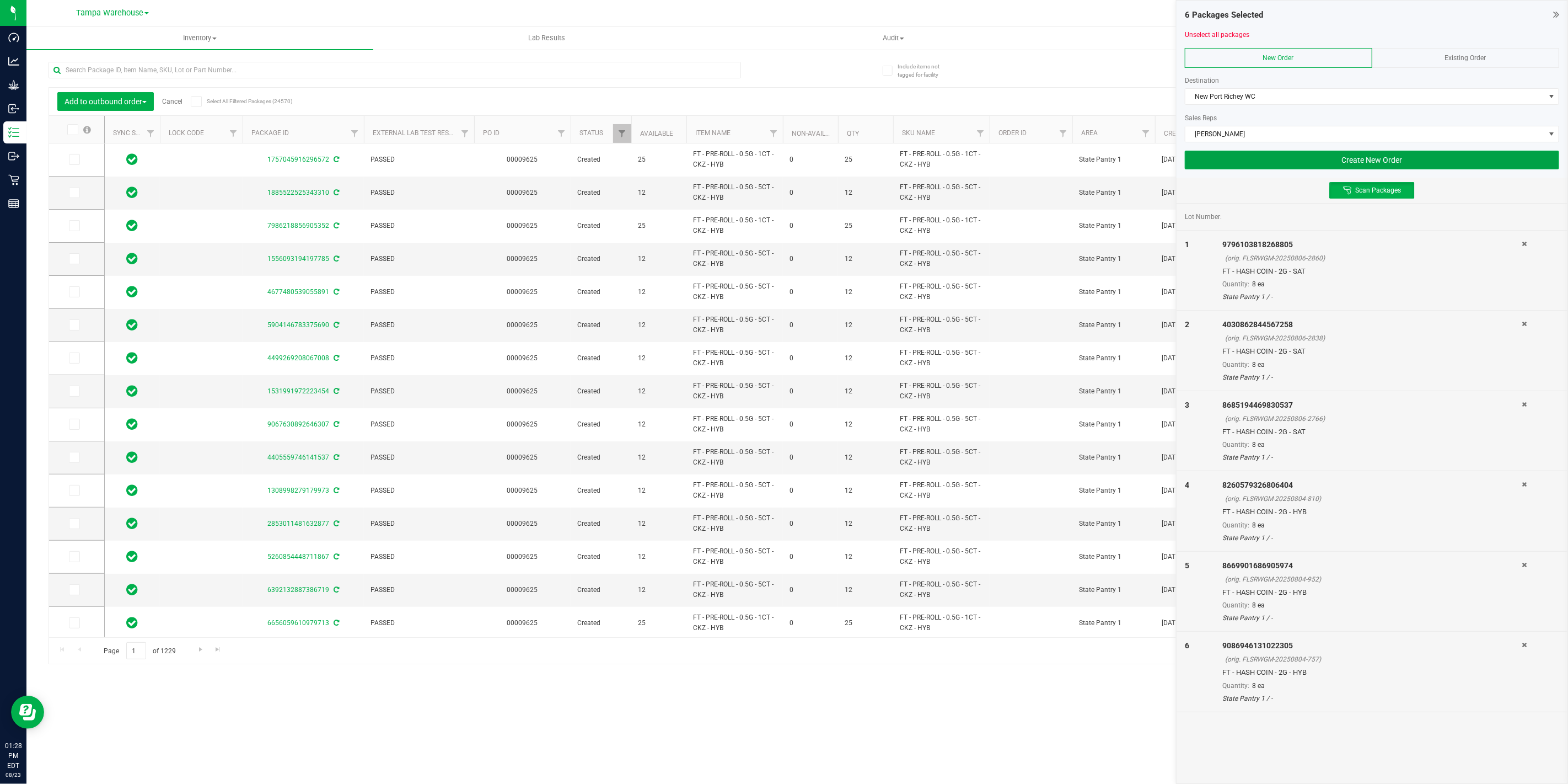
click at [1358, 164] on button "Create New Order" at bounding box center [1372, 160] width 374 height 19
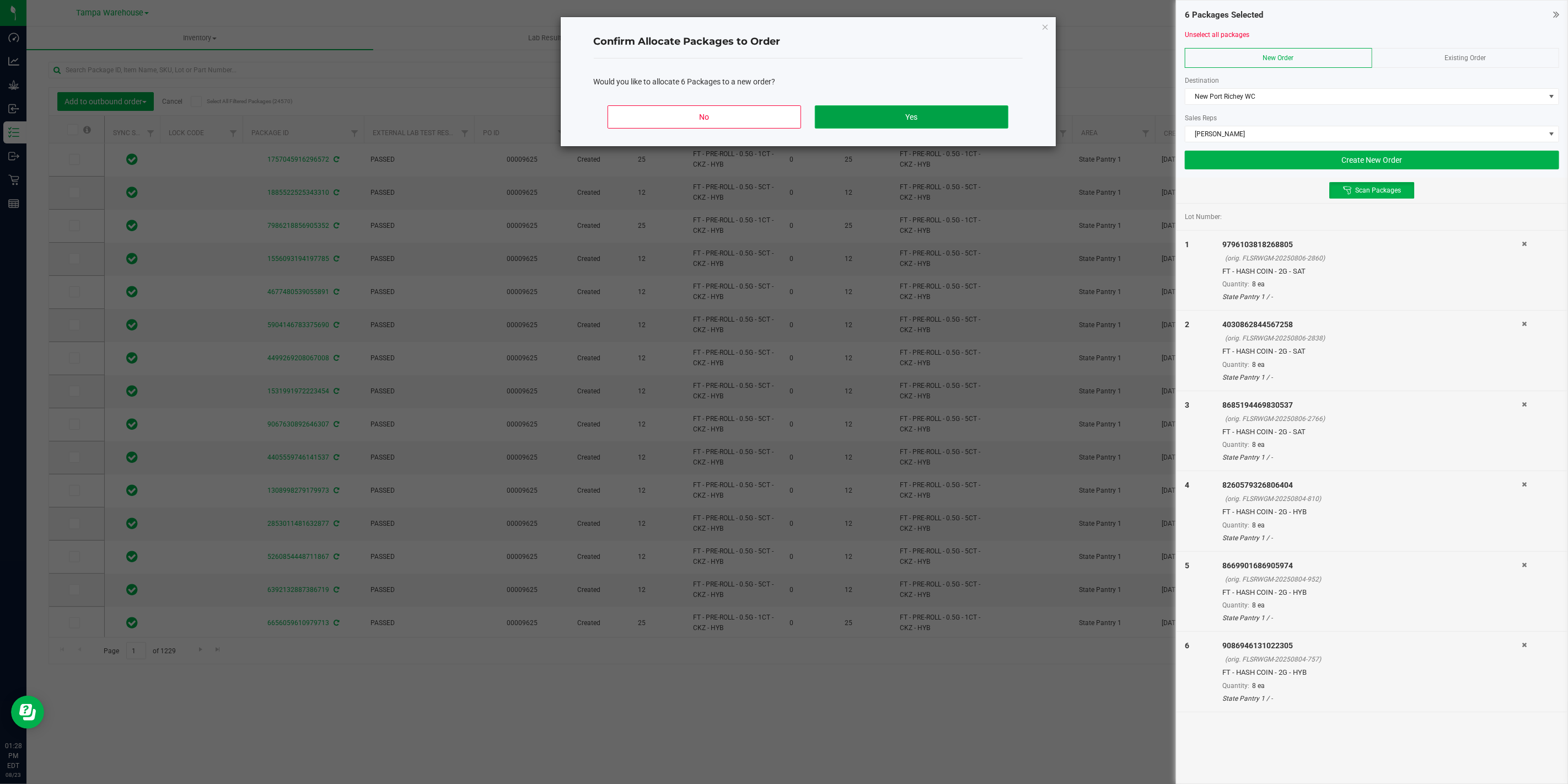
click at [916, 123] on button "Yes" at bounding box center [911, 117] width 193 height 23
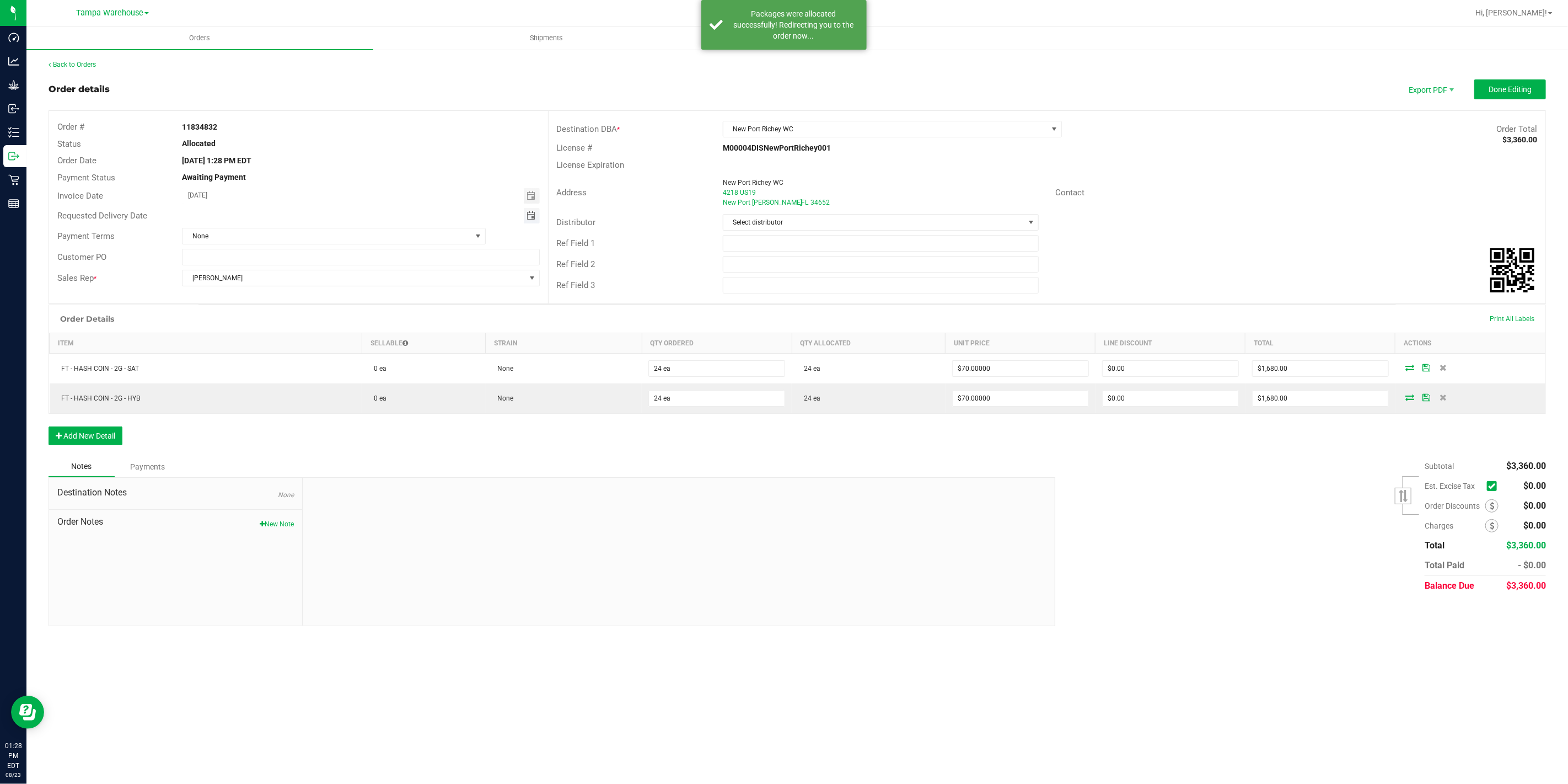
click at [530, 213] on span "Toggle calendar" at bounding box center [530, 215] width 8 height 8
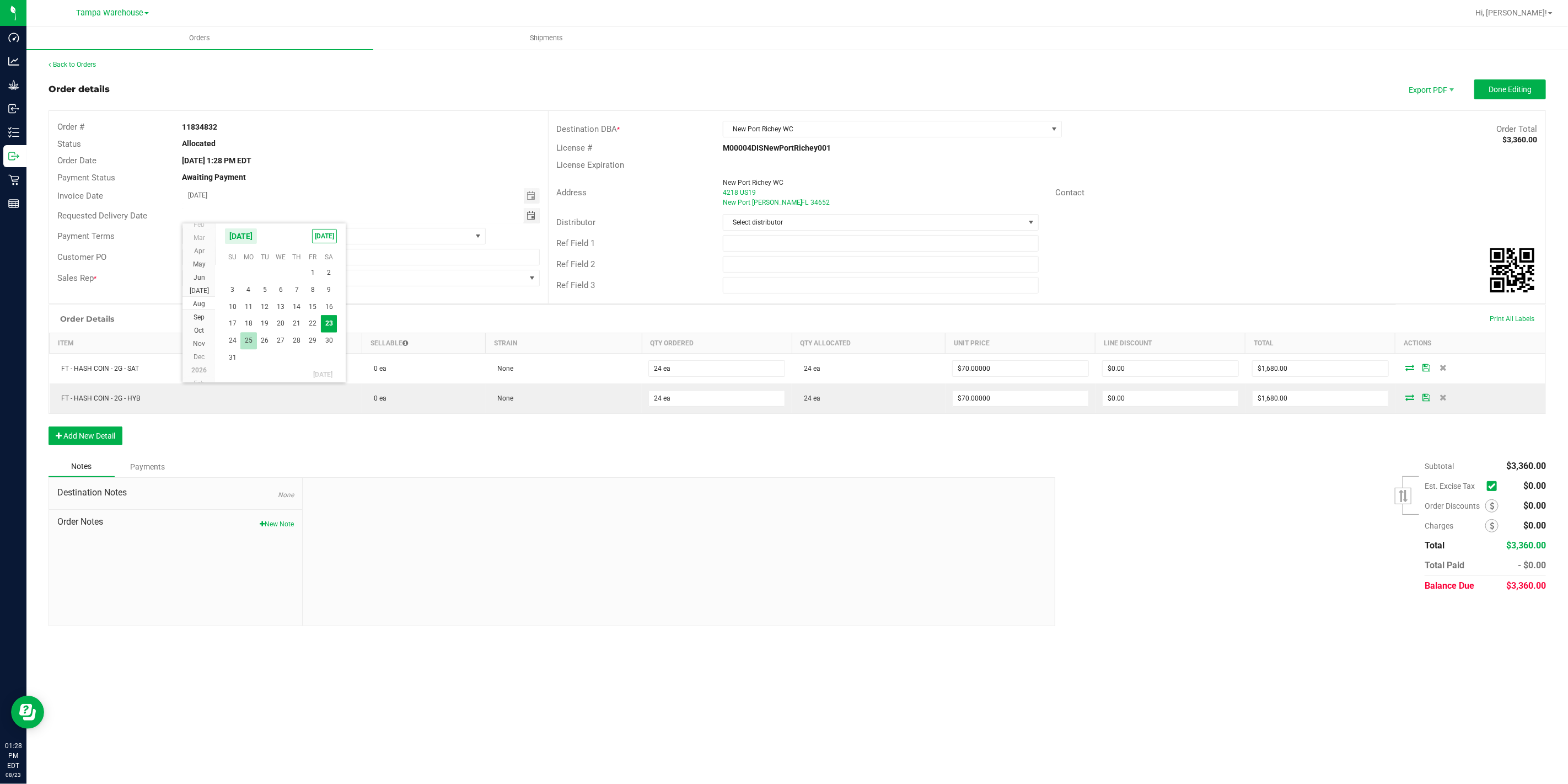
click at [246, 340] on span "25" at bounding box center [248, 341] width 16 height 17
type input "[DATE]"
click at [842, 245] on input "text" at bounding box center [881, 243] width 316 height 17
type input "NPR WC"
type input "CANNABIS"
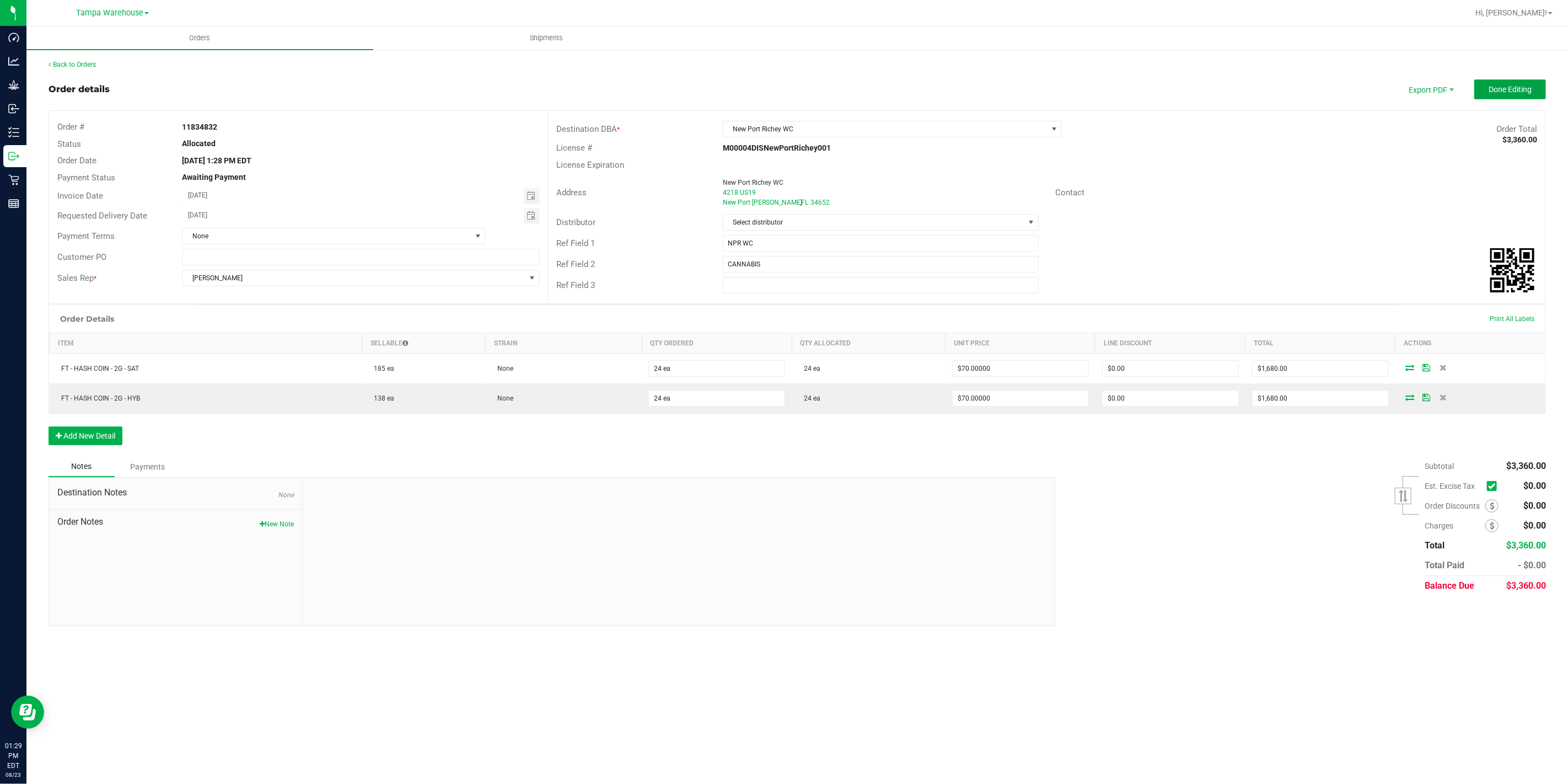
click at [1499, 97] on button "Done Editing" at bounding box center [1510, 89] width 72 height 20
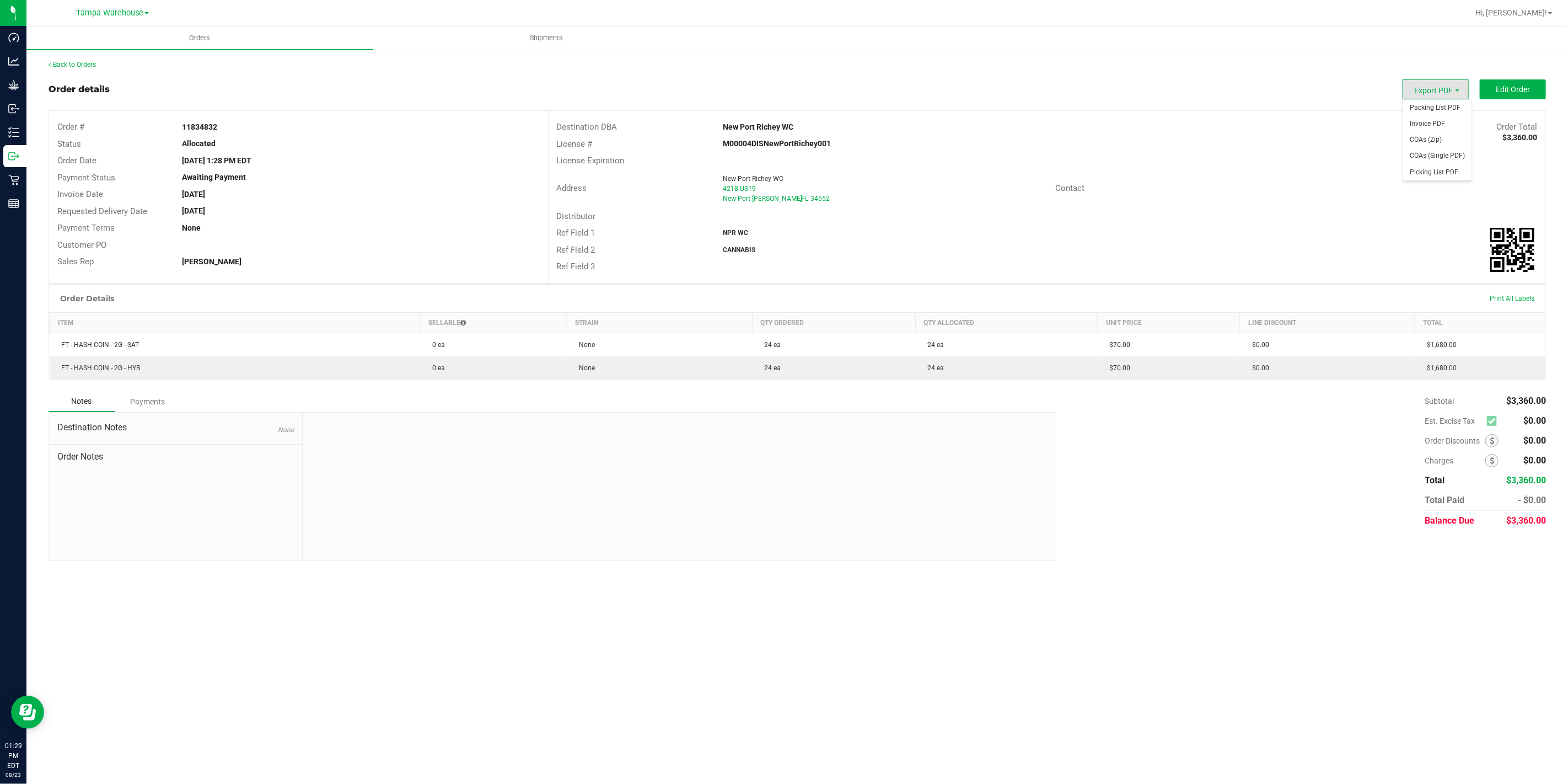
click at [1450, 92] on span "Export PDF" at bounding box center [1436, 89] width 66 height 20
click at [1442, 113] on span "Packing List PDF" at bounding box center [1437, 108] width 68 height 16
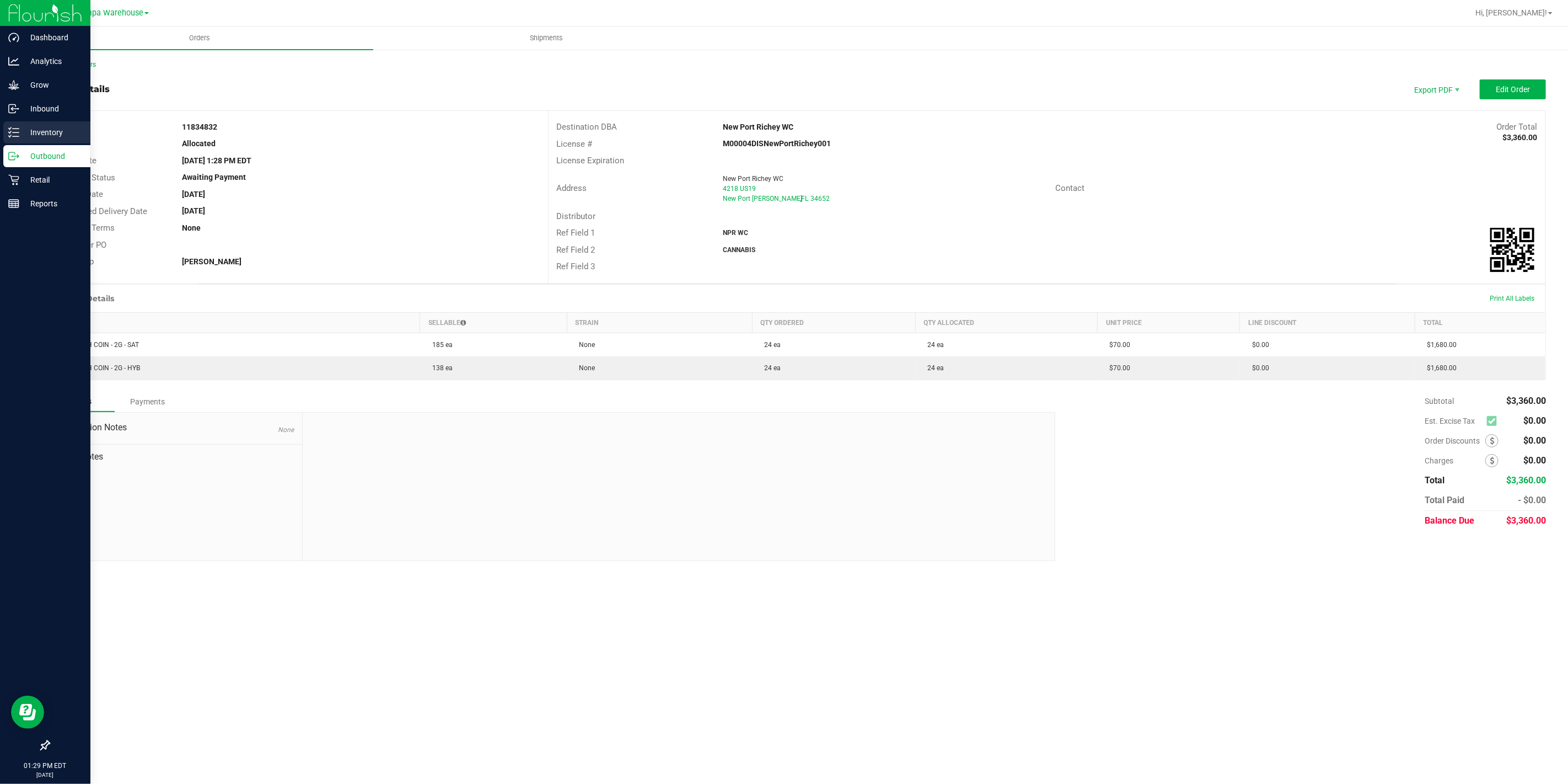
click at [16, 129] on icon at bounding box center [14, 133] width 11 height 11
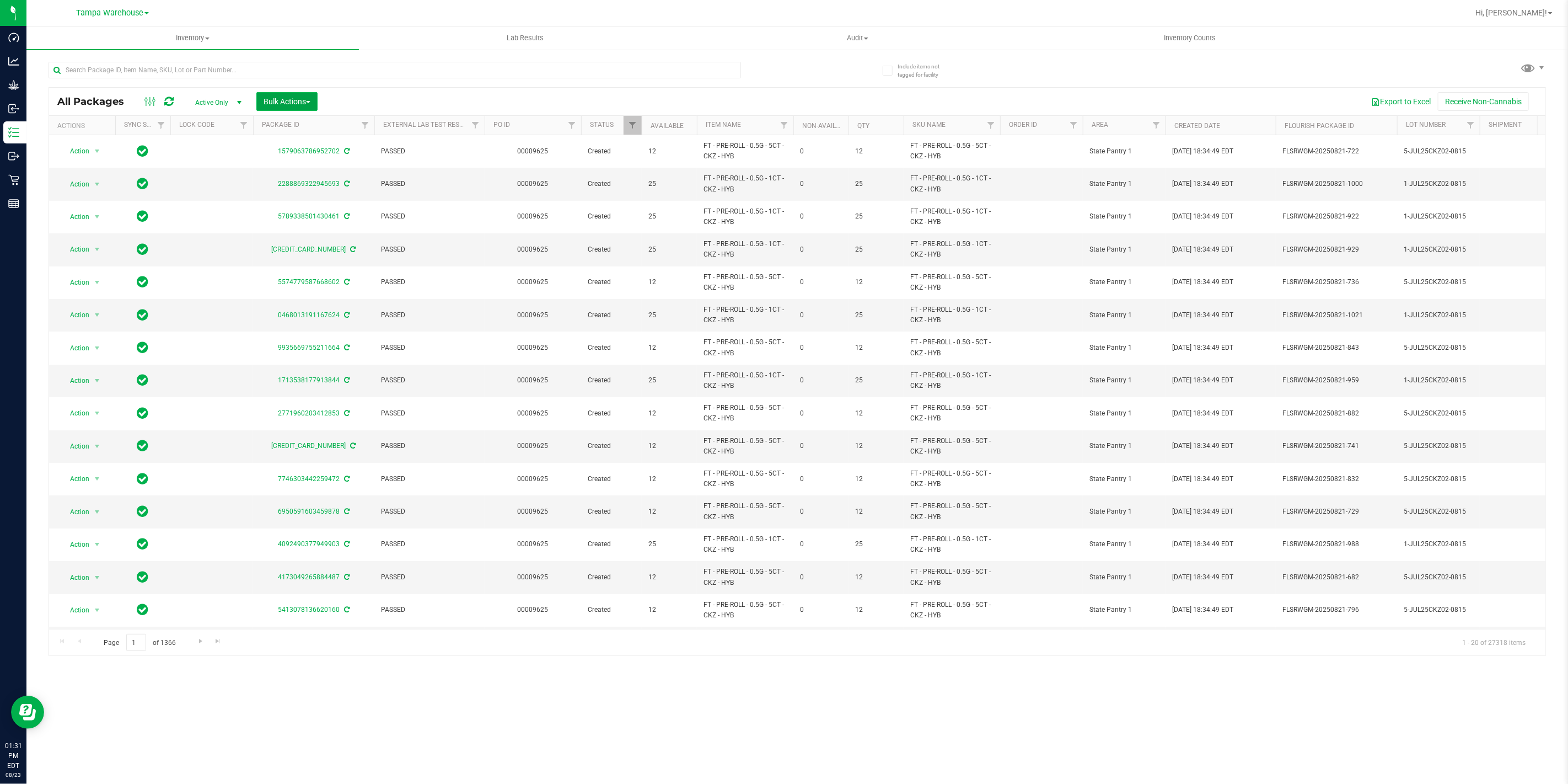
click at [289, 98] on span "Bulk Actions" at bounding box center [287, 101] width 47 height 8
click at [301, 132] on div "Add to outbound order" at bounding box center [308, 127] width 90 height 18
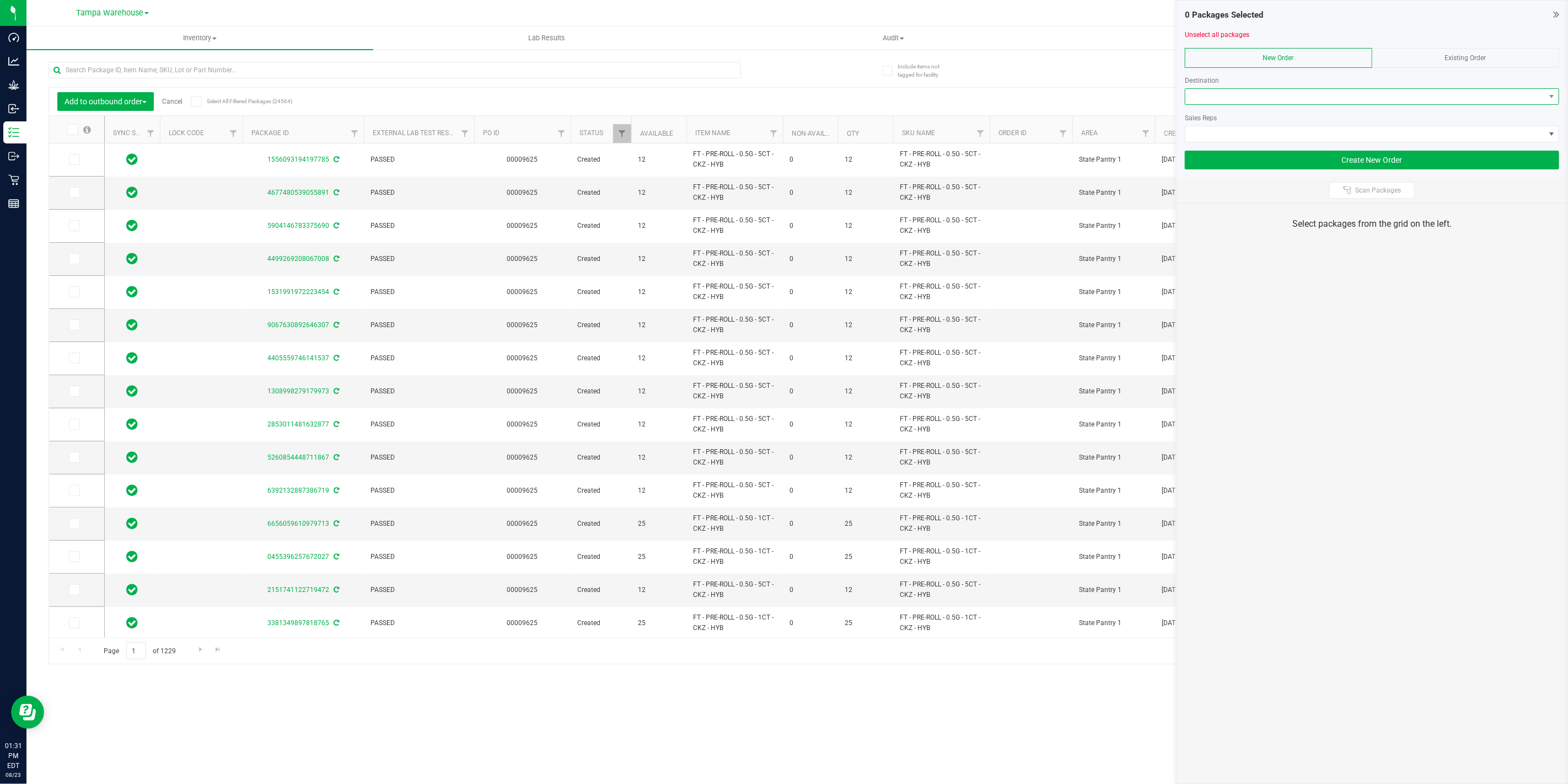
click at [1239, 96] on span at bounding box center [1365, 96] width 359 height 16
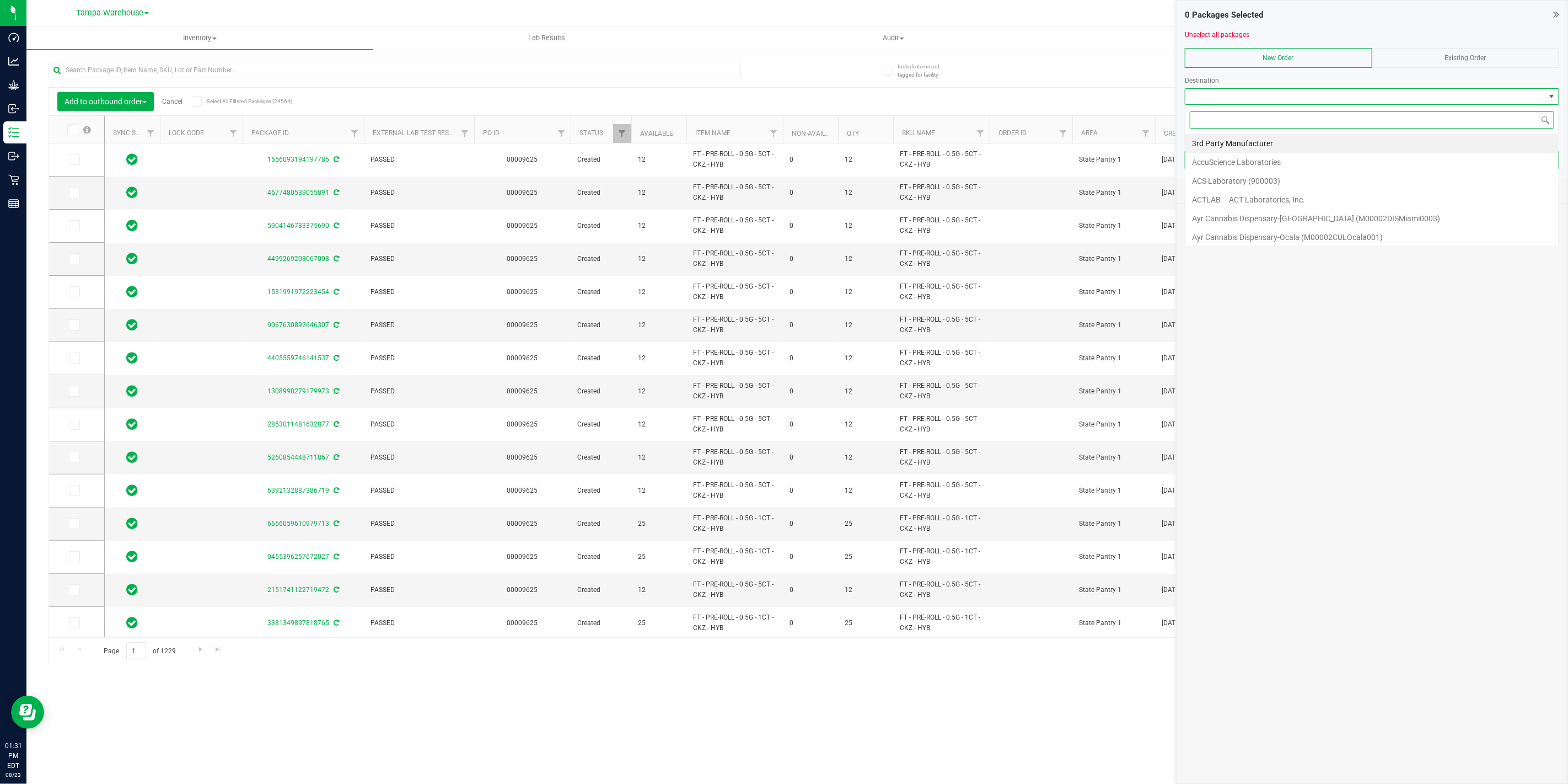
scroll to position [17, 374]
type input "ORL"
click at [1259, 230] on li "Orlando WC" at bounding box center [1372, 237] width 373 height 19
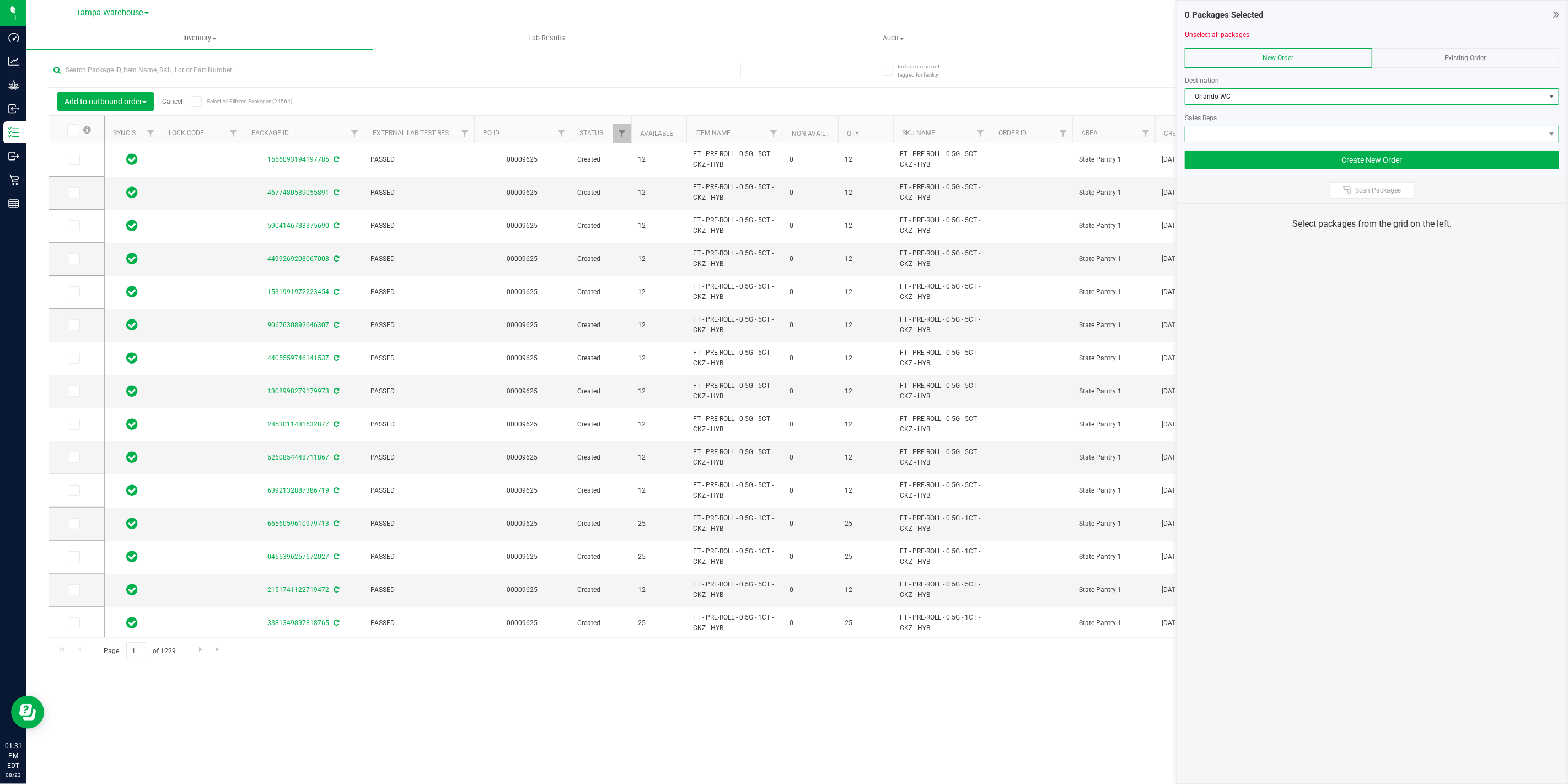
click at [1262, 137] on span at bounding box center [1365, 134] width 359 height 16
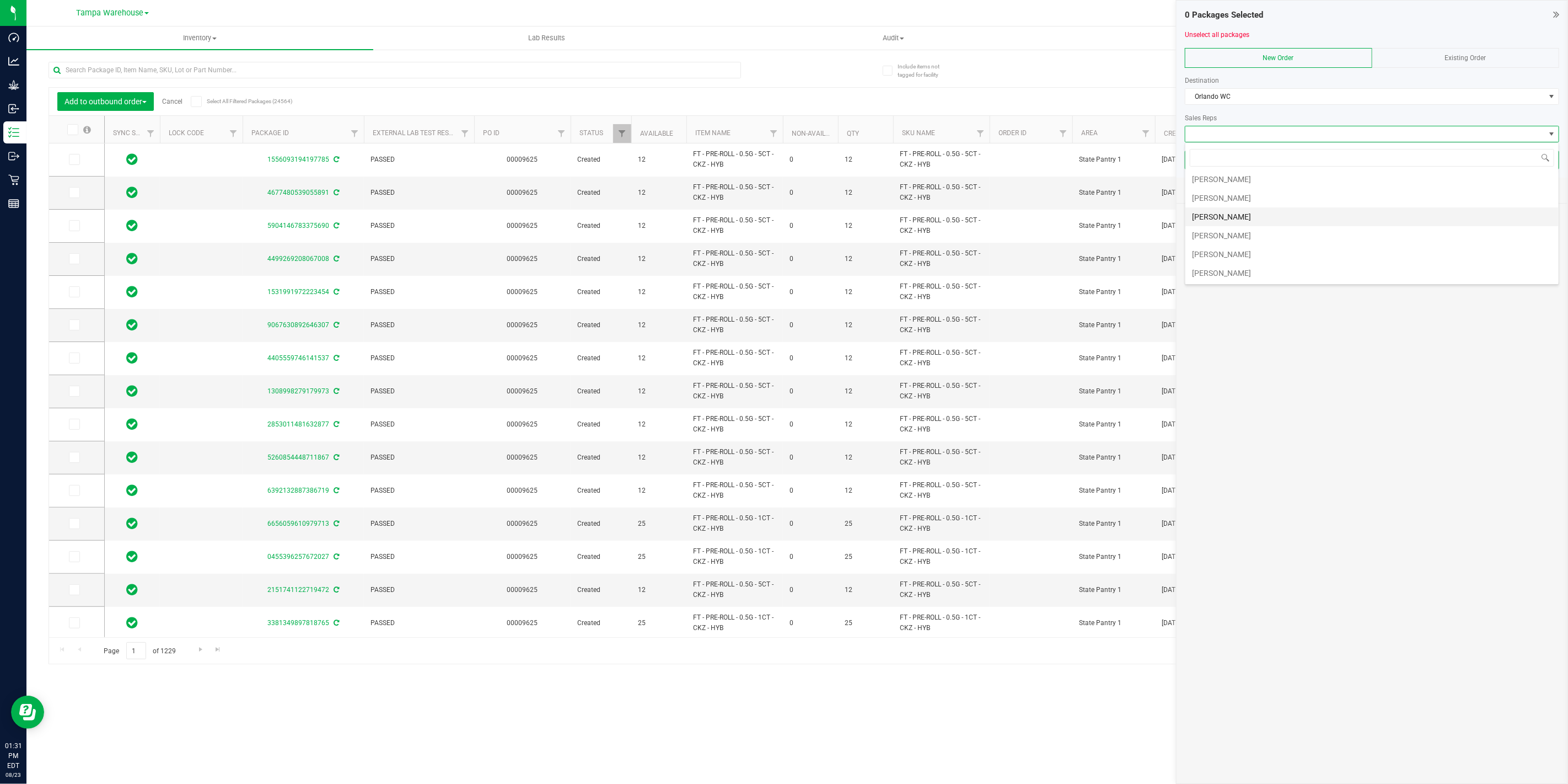
scroll to position [285, 0]
click at [1250, 219] on li "[PERSON_NAME]" at bounding box center [1372, 217] width 373 height 19
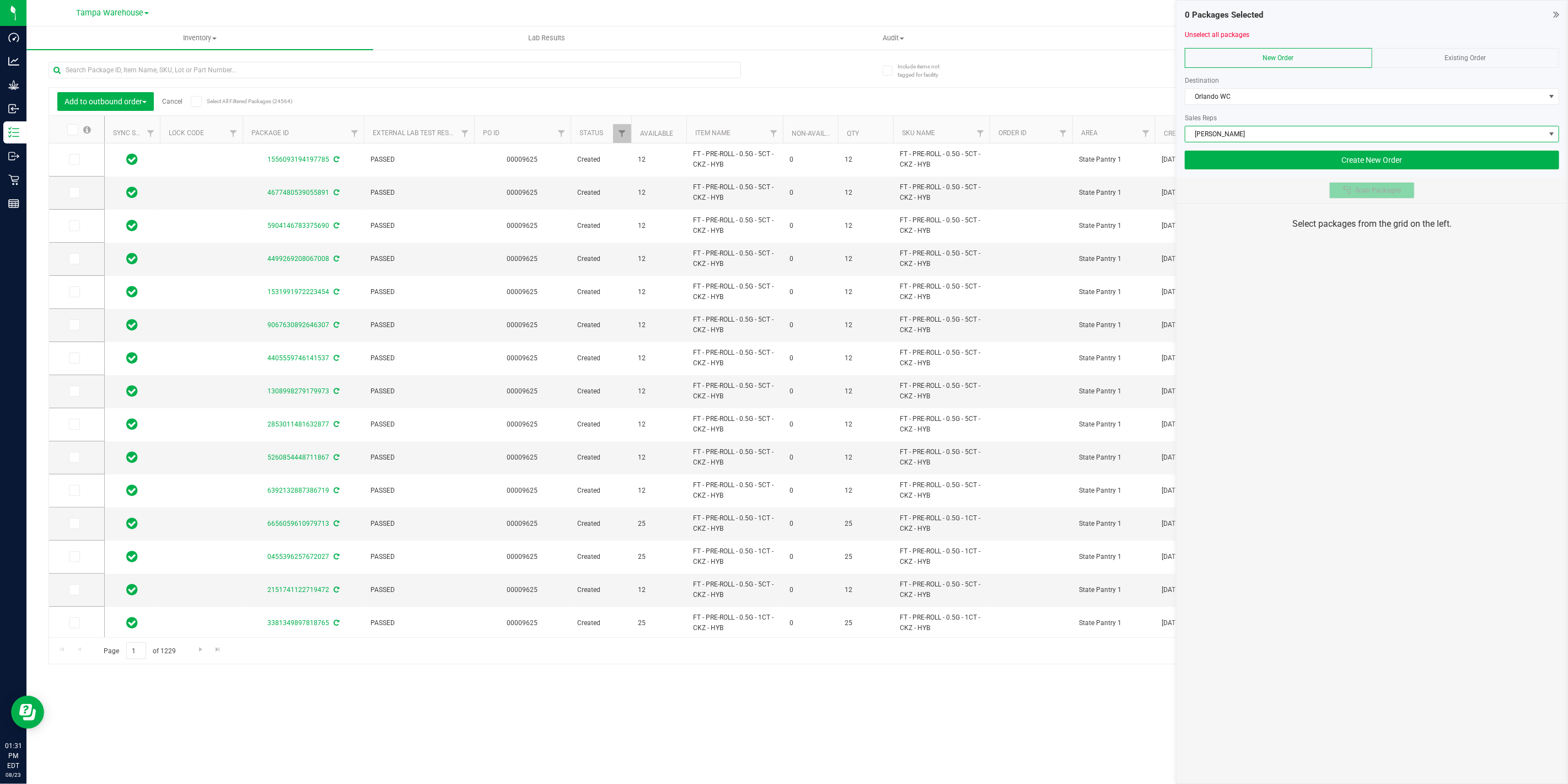
click at [1366, 192] on span "Scan Packages" at bounding box center [1378, 190] width 46 height 8
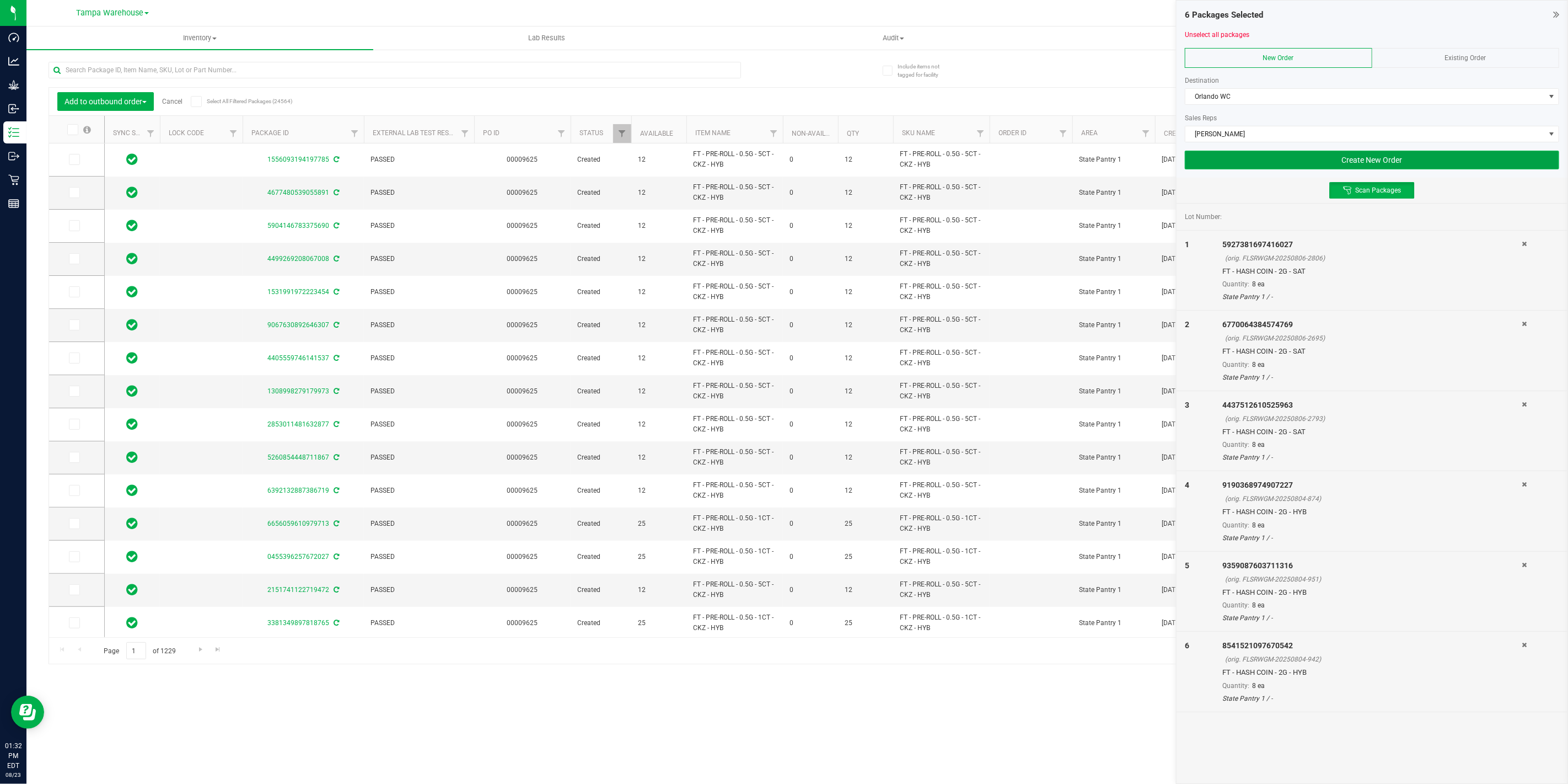
click at [1344, 161] on button "Create New Order" at bounding box center [1372, 160] width 374 height 19
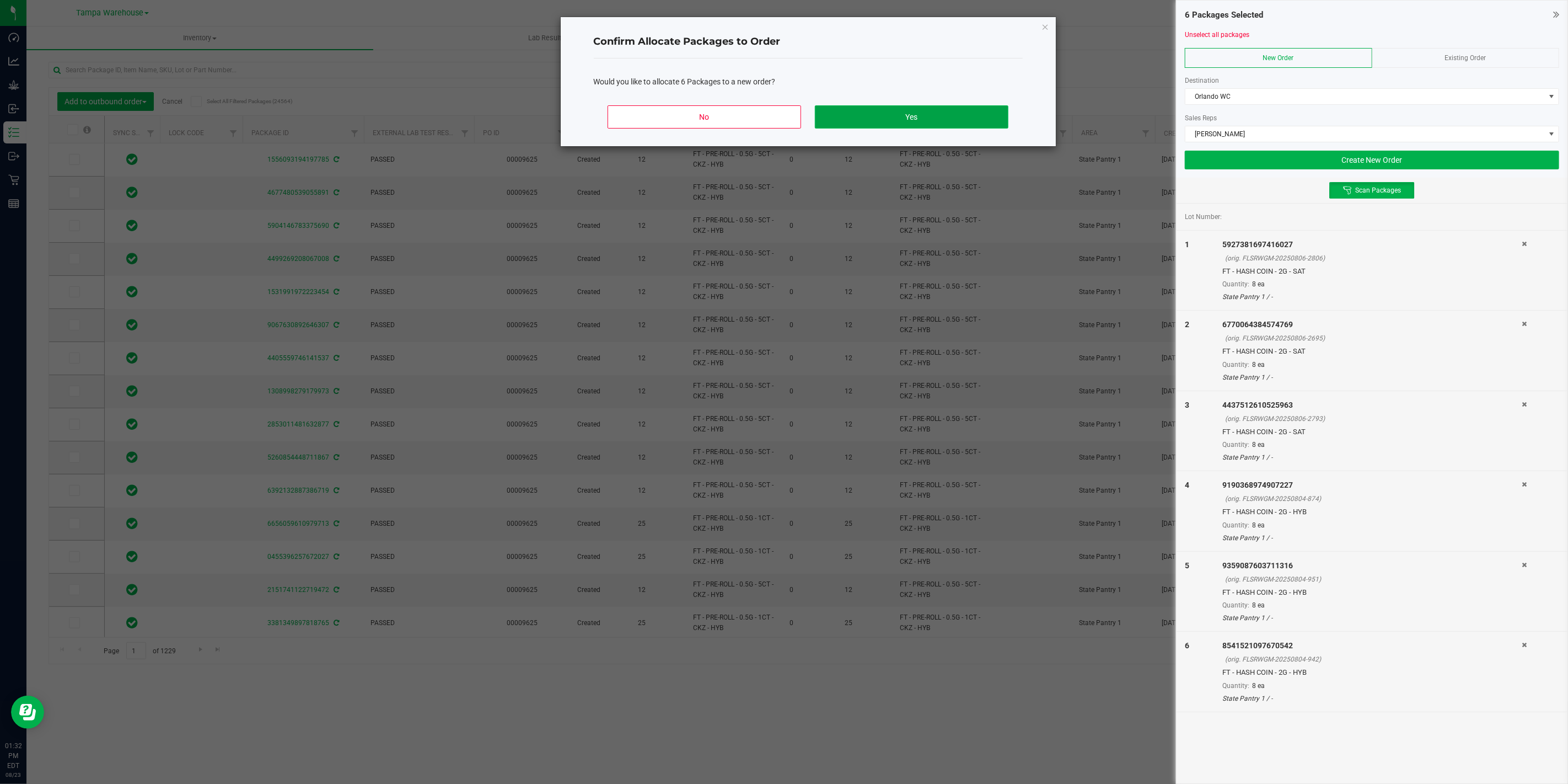
click at [905, 113] on button "Yes" at bounding box center [911, 117] width 193 height 23
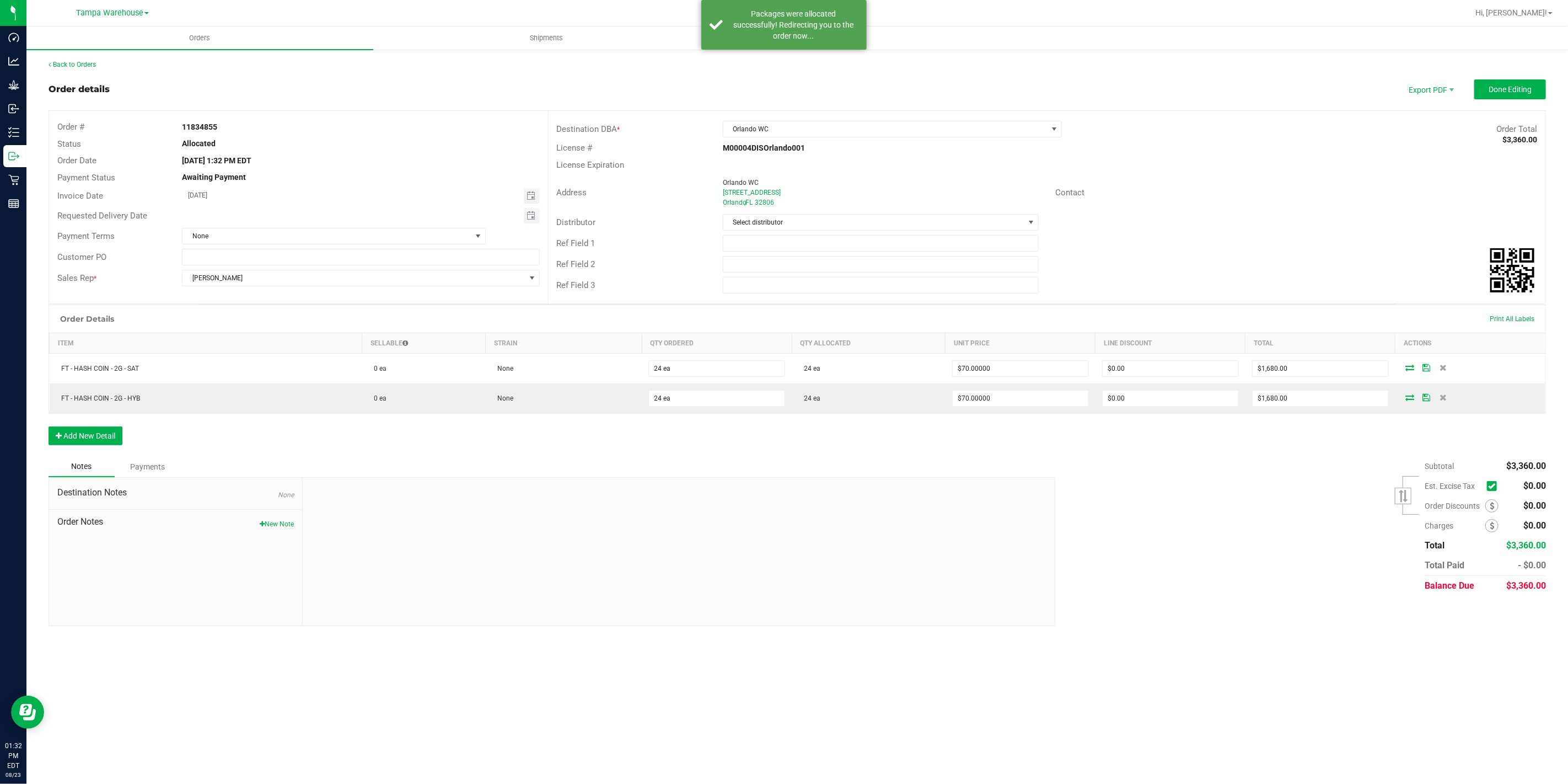
click at [536, 217] on span "Toggle calendar" at bounding box center [531, 215] width 16 height 16
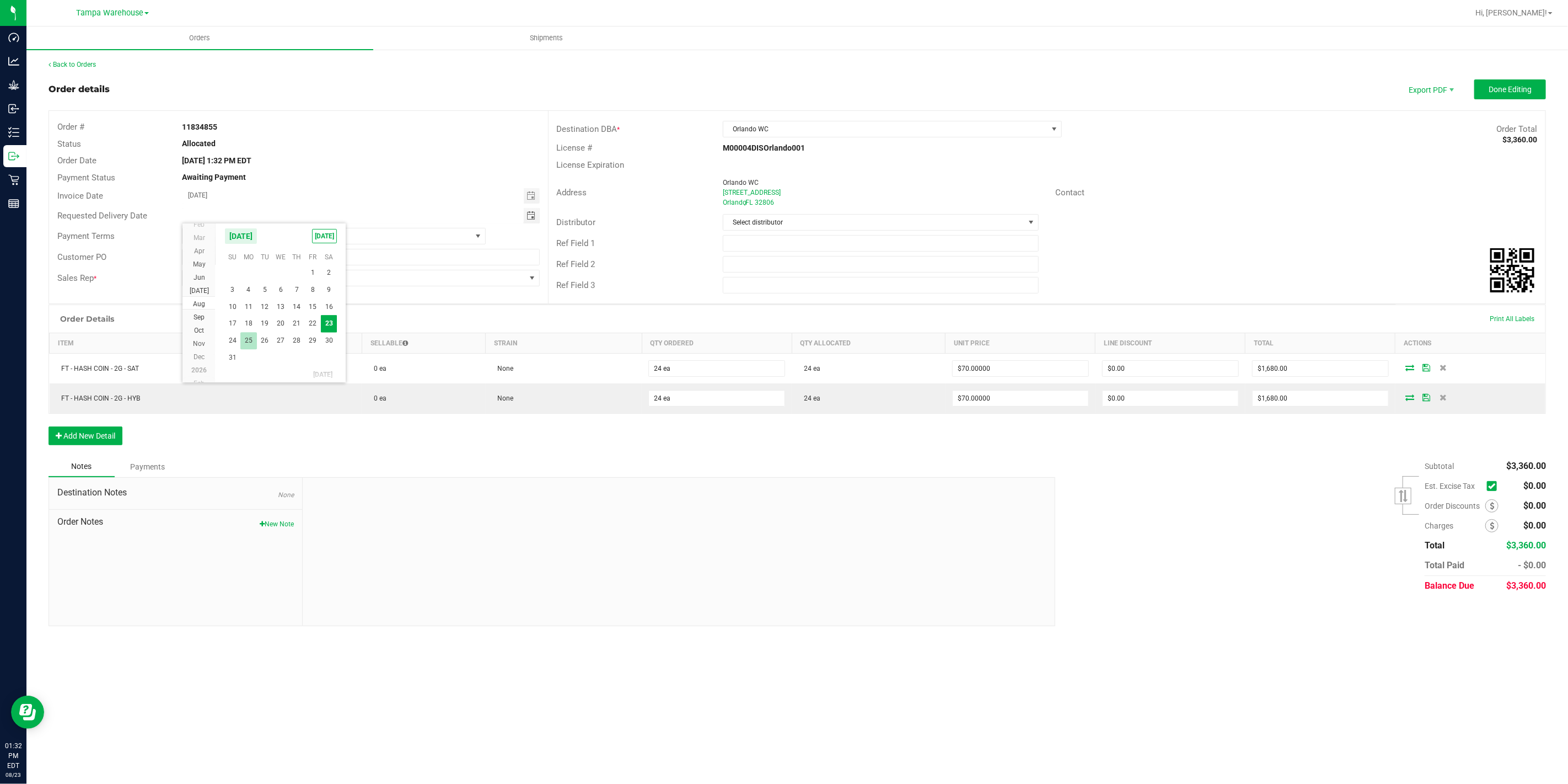
click at [249, 339] on span "25" at bounding box center [248, 341] width 16 height 17
type input "[DATE]"
click at [773, 244] on input "text" at bounding box center [881, 243] width 316 height 17
type input "ORL WC"
type input "CANNABIS"
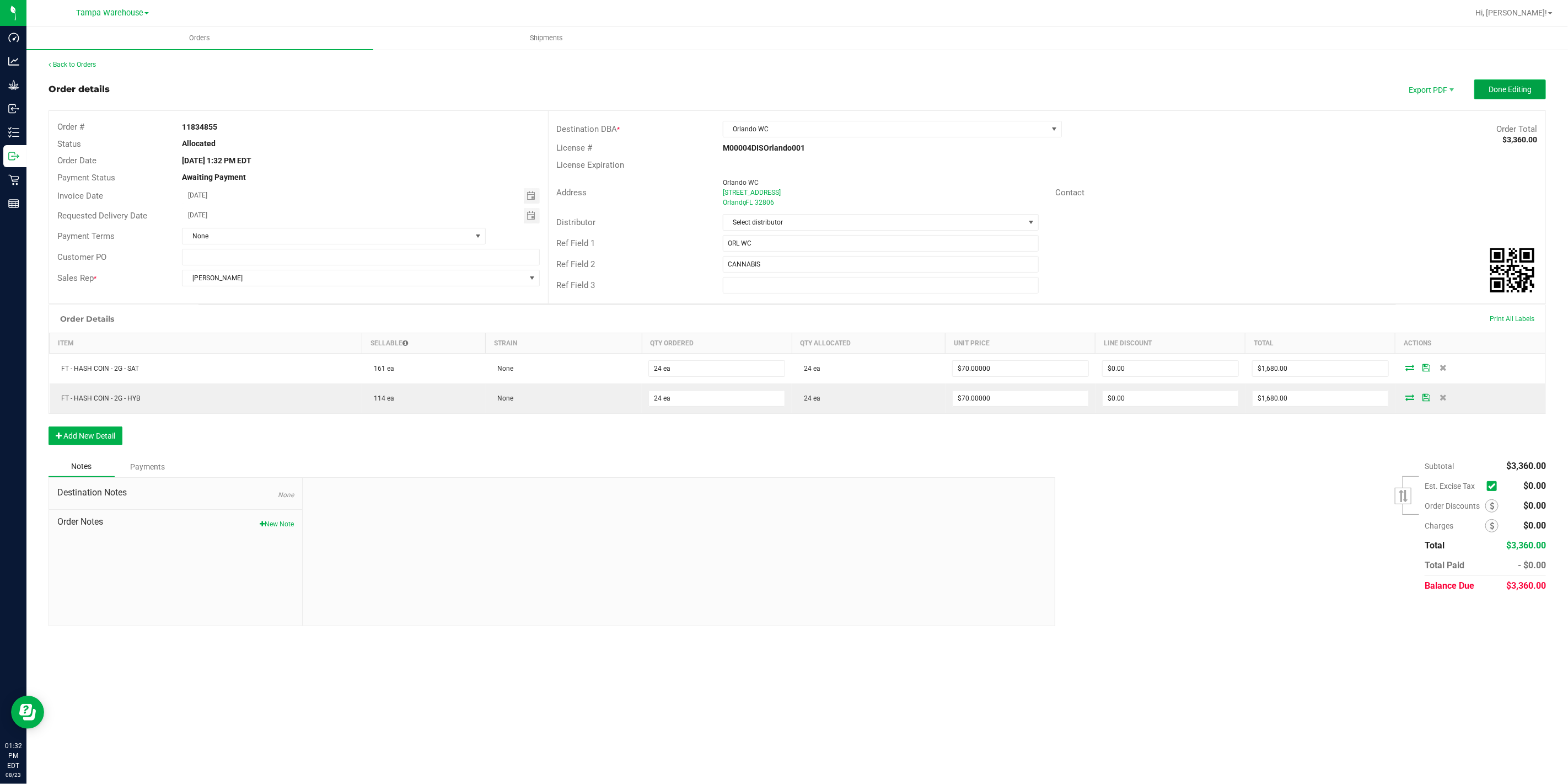
click at [1502, 81] on button "Done Editing" at bounding box center [1510, 89] width 72 height 20
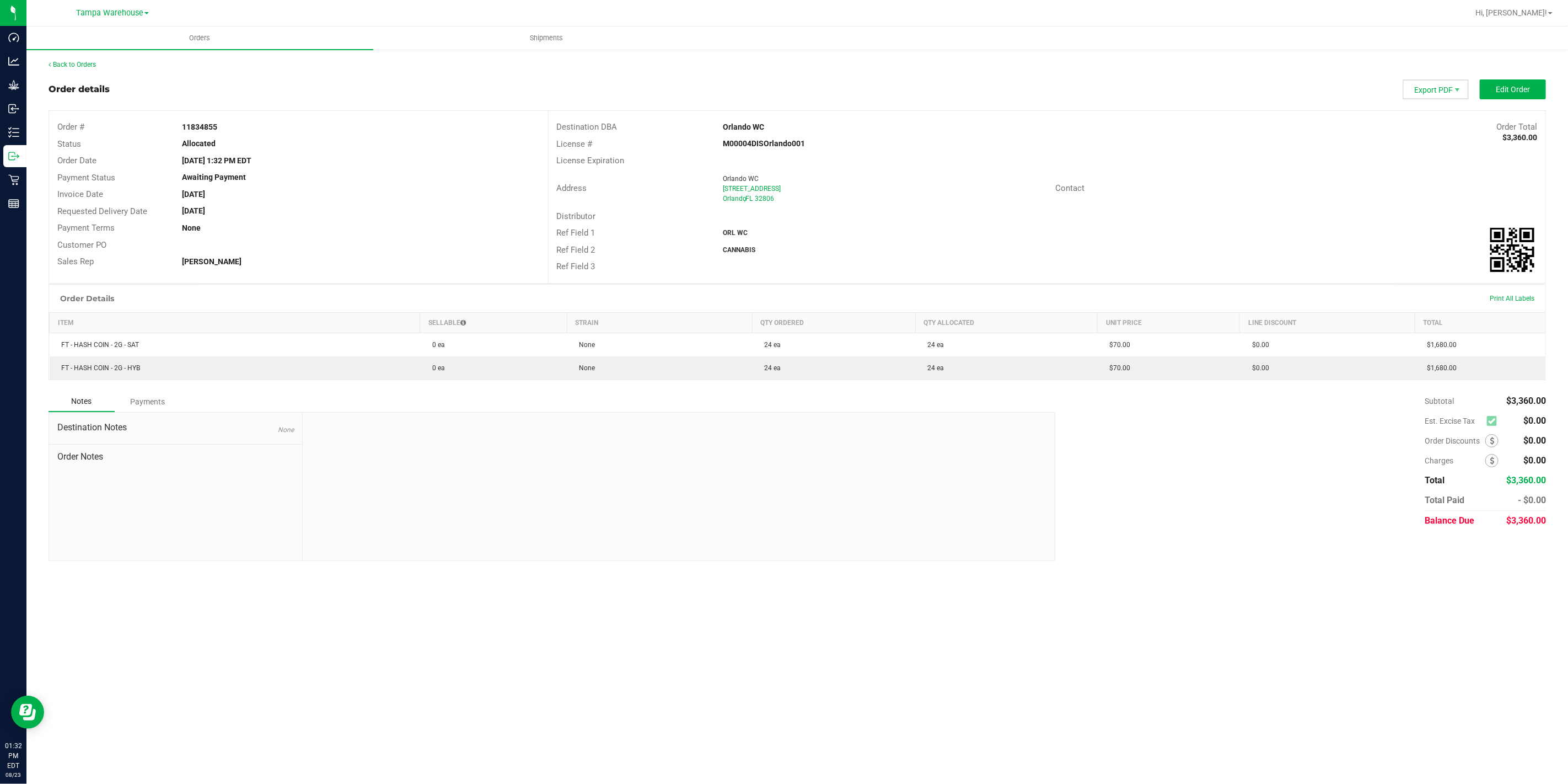
click at [1434, 93] on span "Export PDF" at bounding box center [1436, 89] width 66 height 20
click at [1448, 112] on span "Packing List PDF" at bounding box center [1437, 108] width 68 height 16
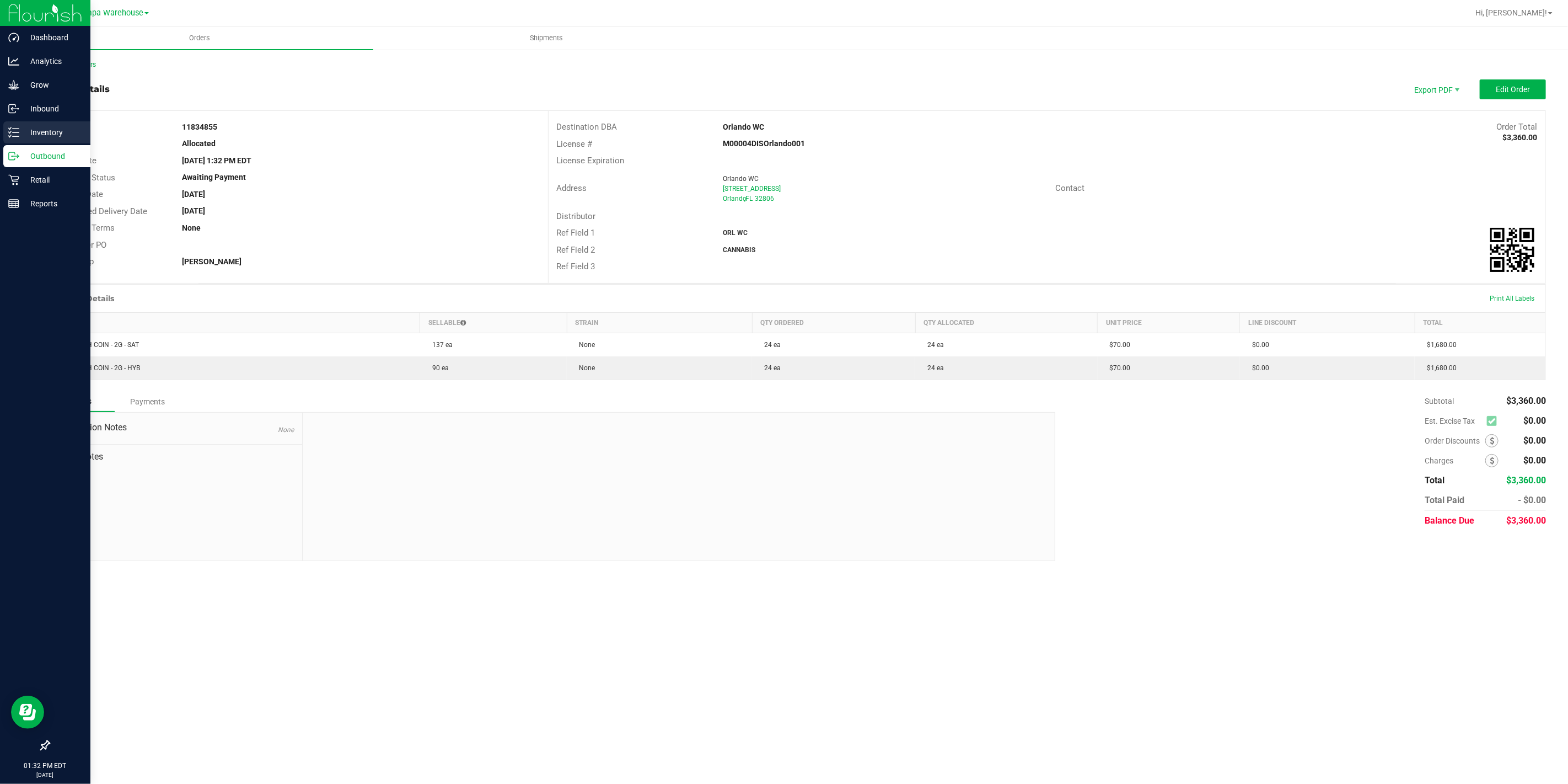
click at [4, 139] on div "Inventory" at bounding box center [47, 133] width 87 height 22
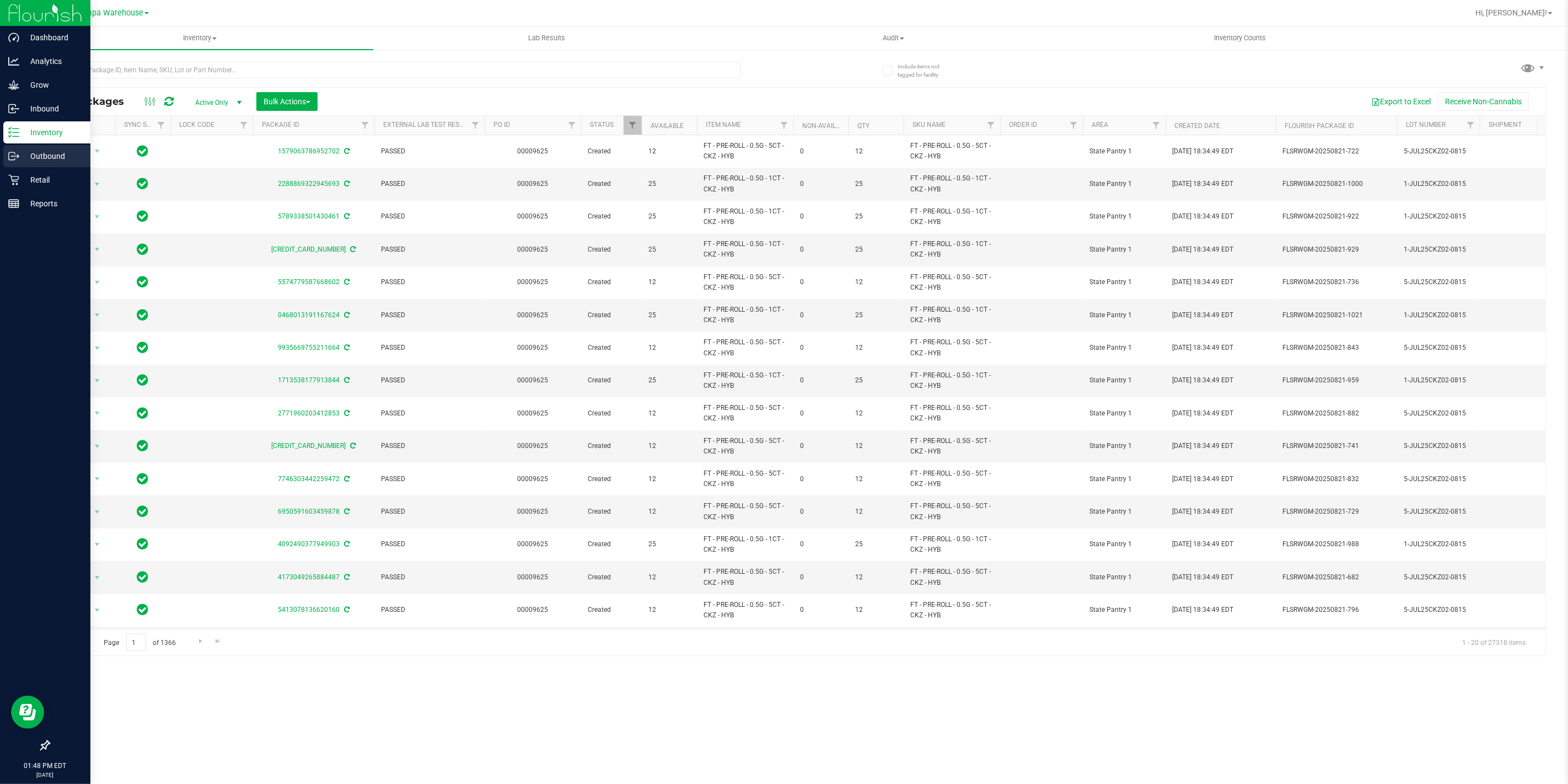
click at [9, 155] on icon at bounding box center [14, 156] width 11 height 11
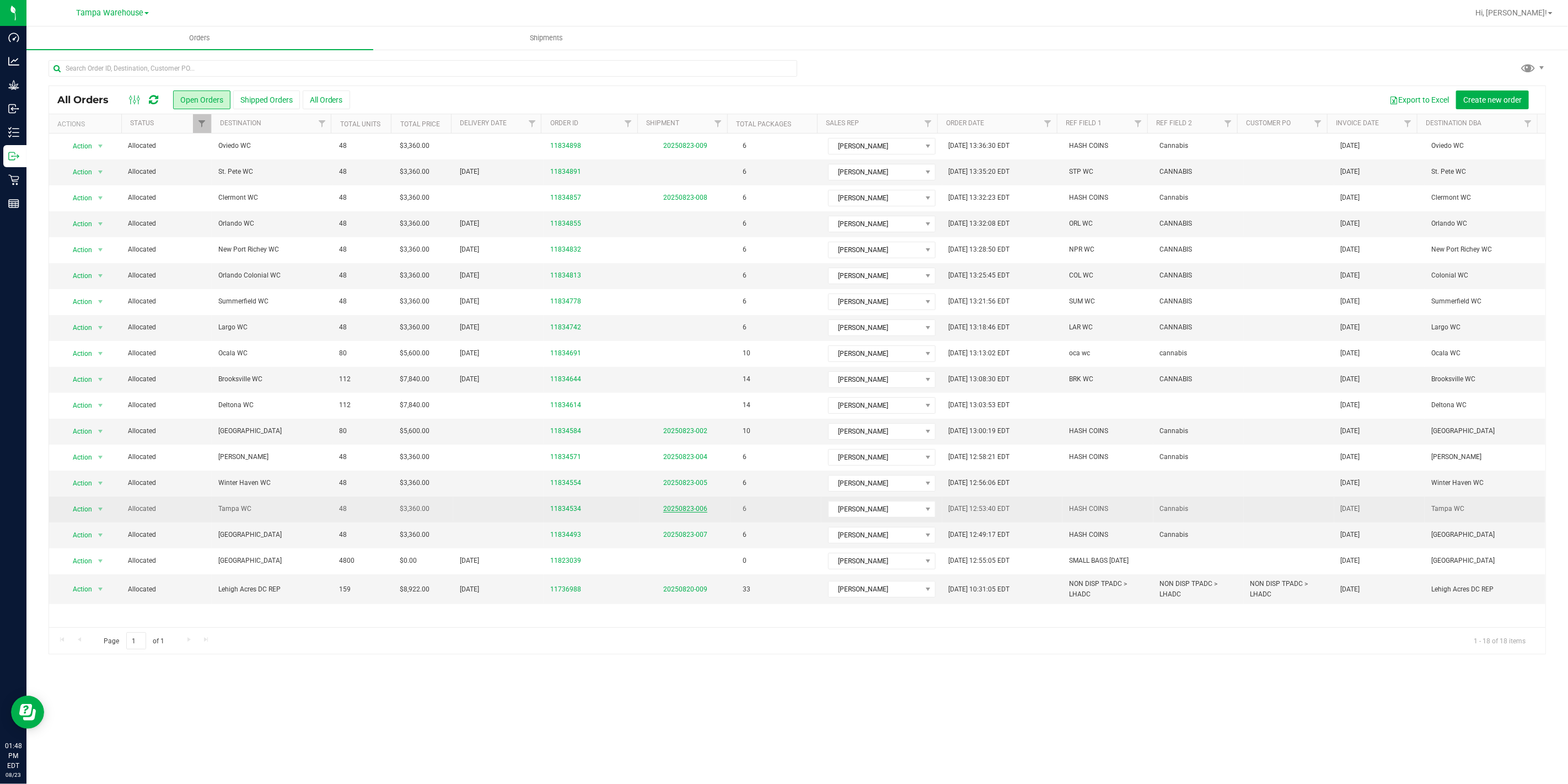
click at [683, 511] on link "20250823-006" at bounding box center [685, 508] width 44 height 7
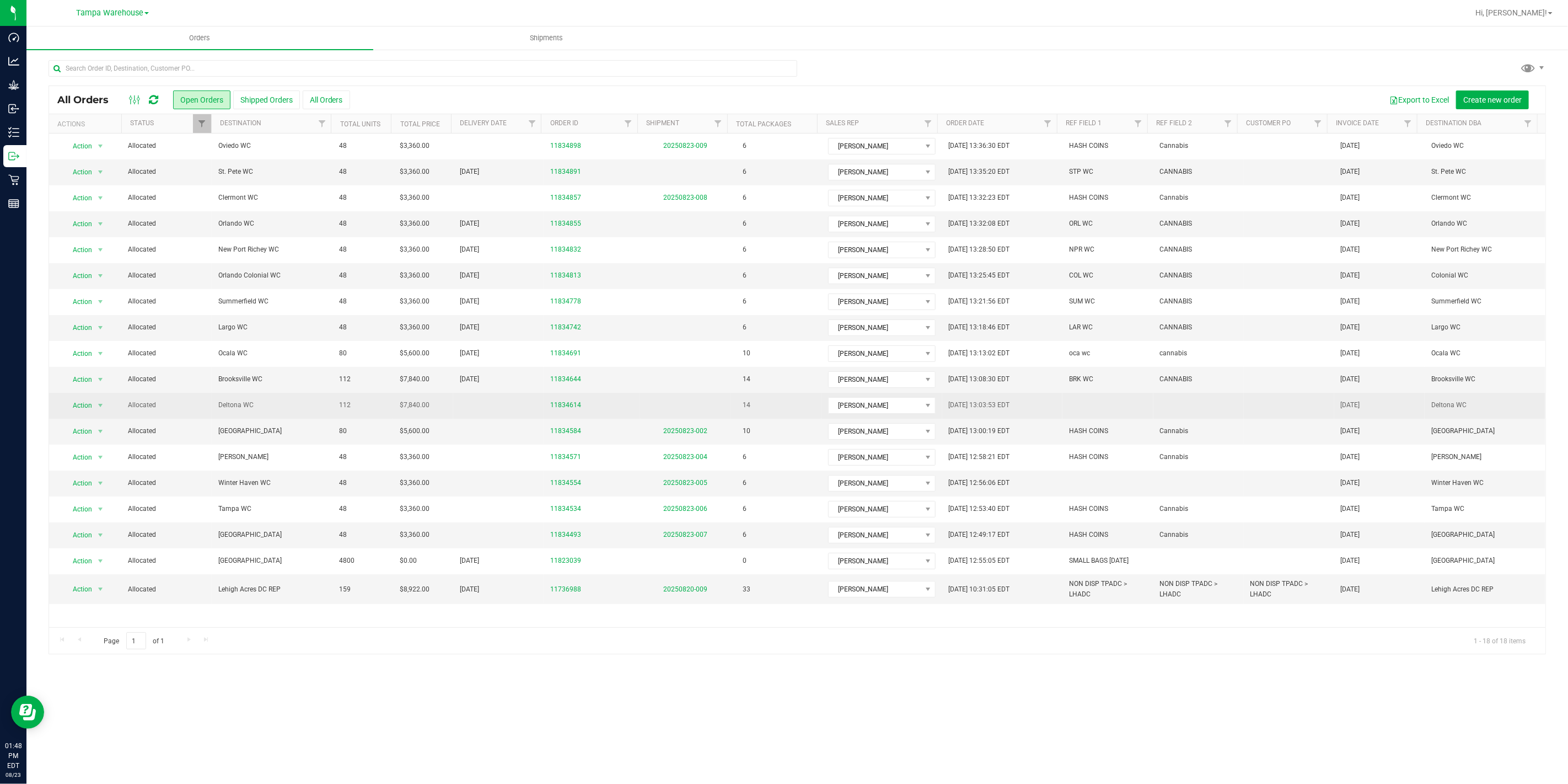
click at [263, 409] on span "Deltona WC" at bounding box center [271, 404] width 108 height 10
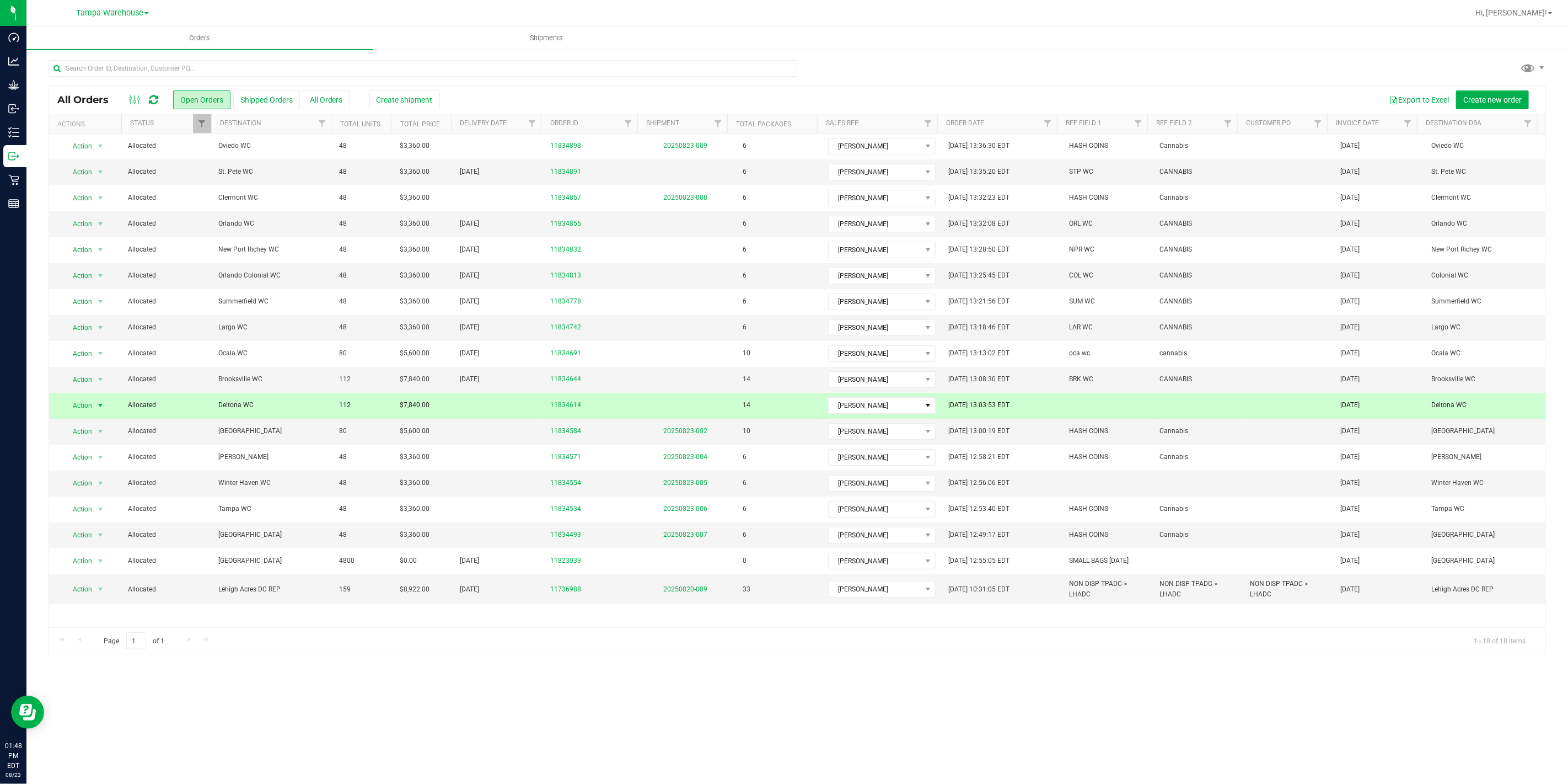
click at [263, 409] on span "Deltona WC" at bounding box center [271, 404] width 108 height 10
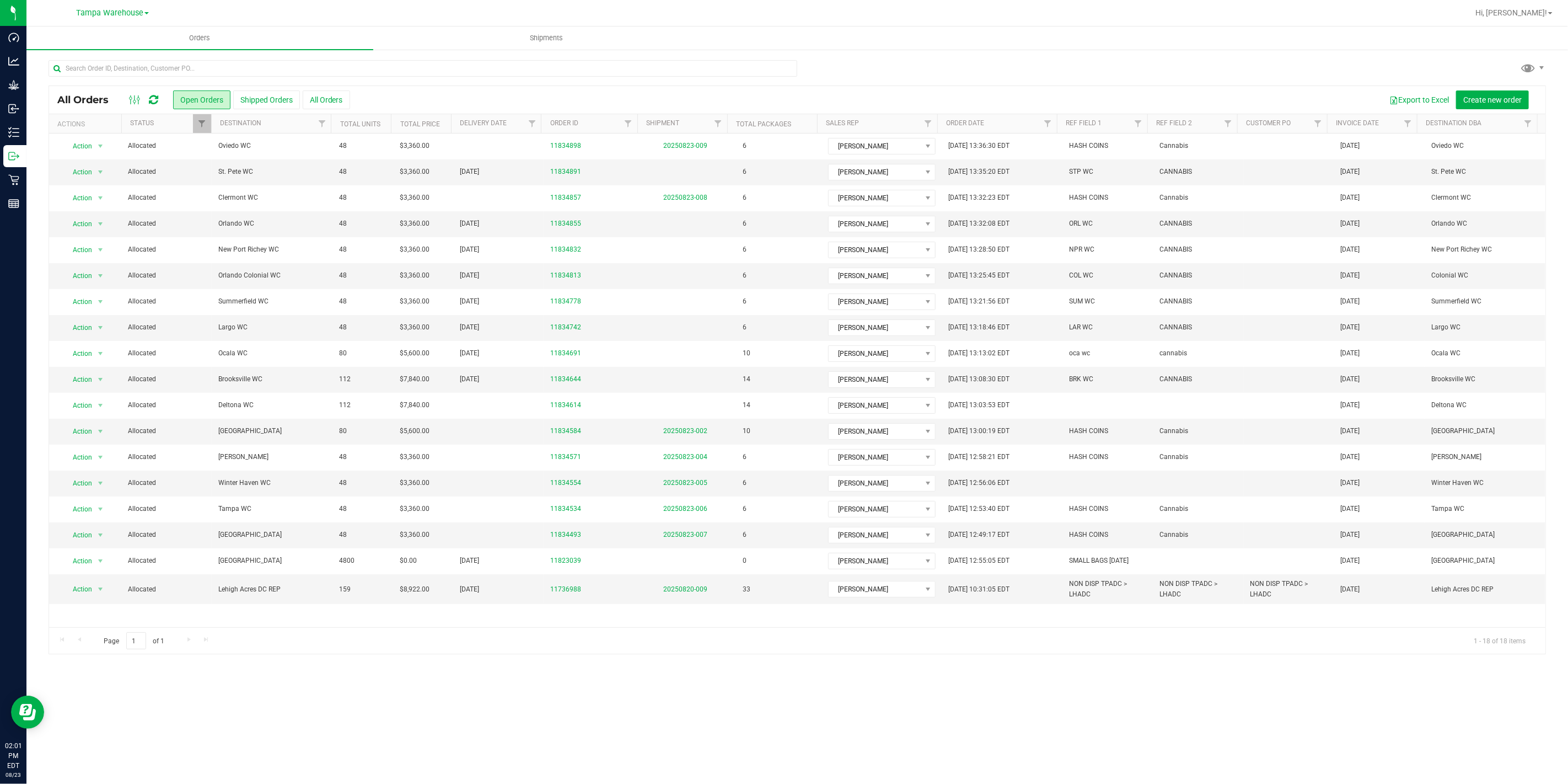
click at [146, 100] on div at bounding box center [143, 100] width 36 height 13
click at [152, 100] on icon at bounding box center [153, 100] width 9 height 11
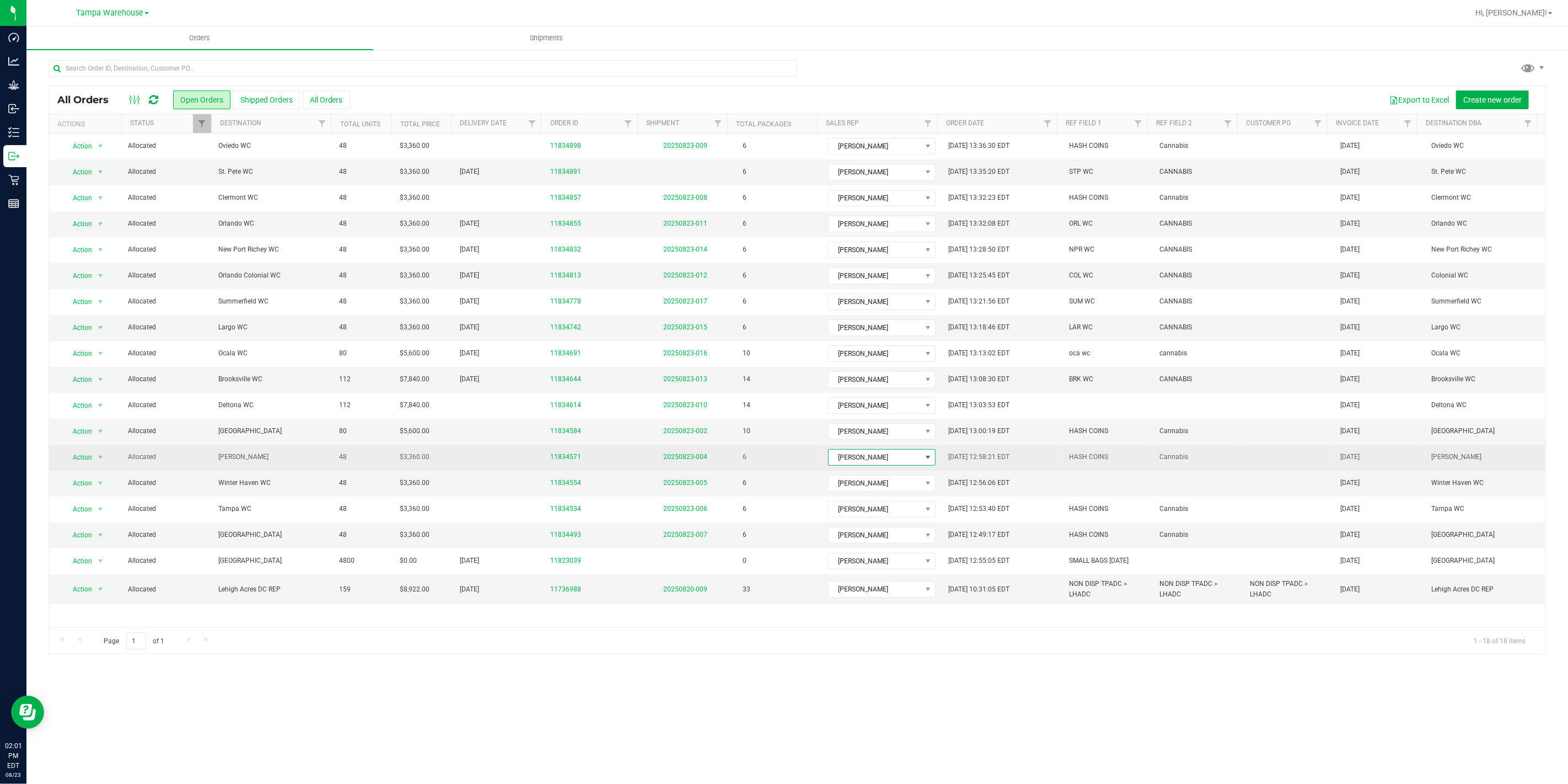
click at [896, 462] on span "[PERSON_NAME]" at bounding box center [875, 457] width 93 height 16
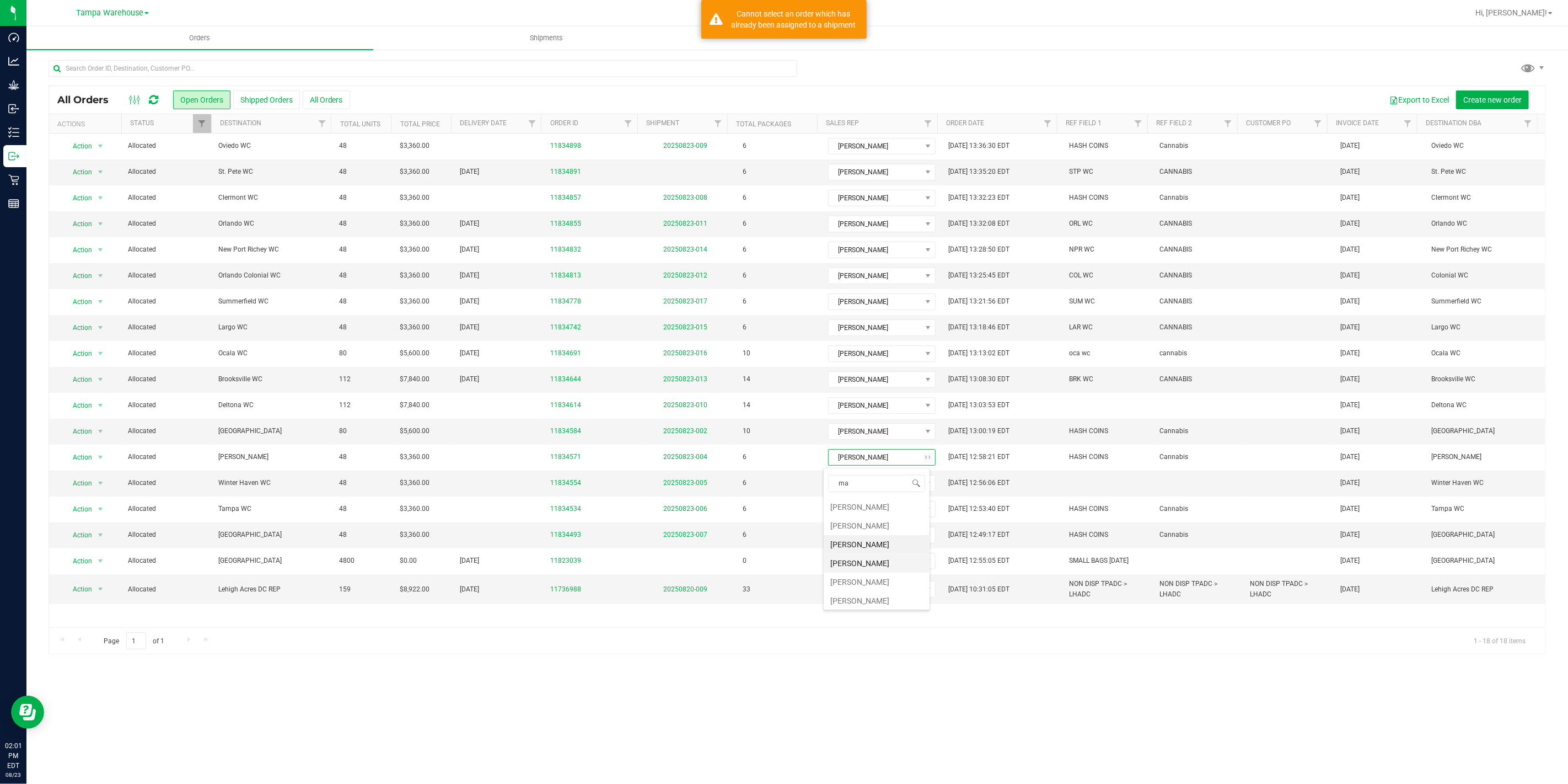
type input "mat"
click at [876, 508] on li "[PERSON_NAME]" at bounding box center [877, 507] width 106 height 19
click at [866, 433] on span "[PERSON_NAME]" at bounding box center [875, 431] width 93 height 16
type input "mat"
click at [861, 485] on li "[PERSON_NAME]" at bounding box center [877, 480] width 106 height 19
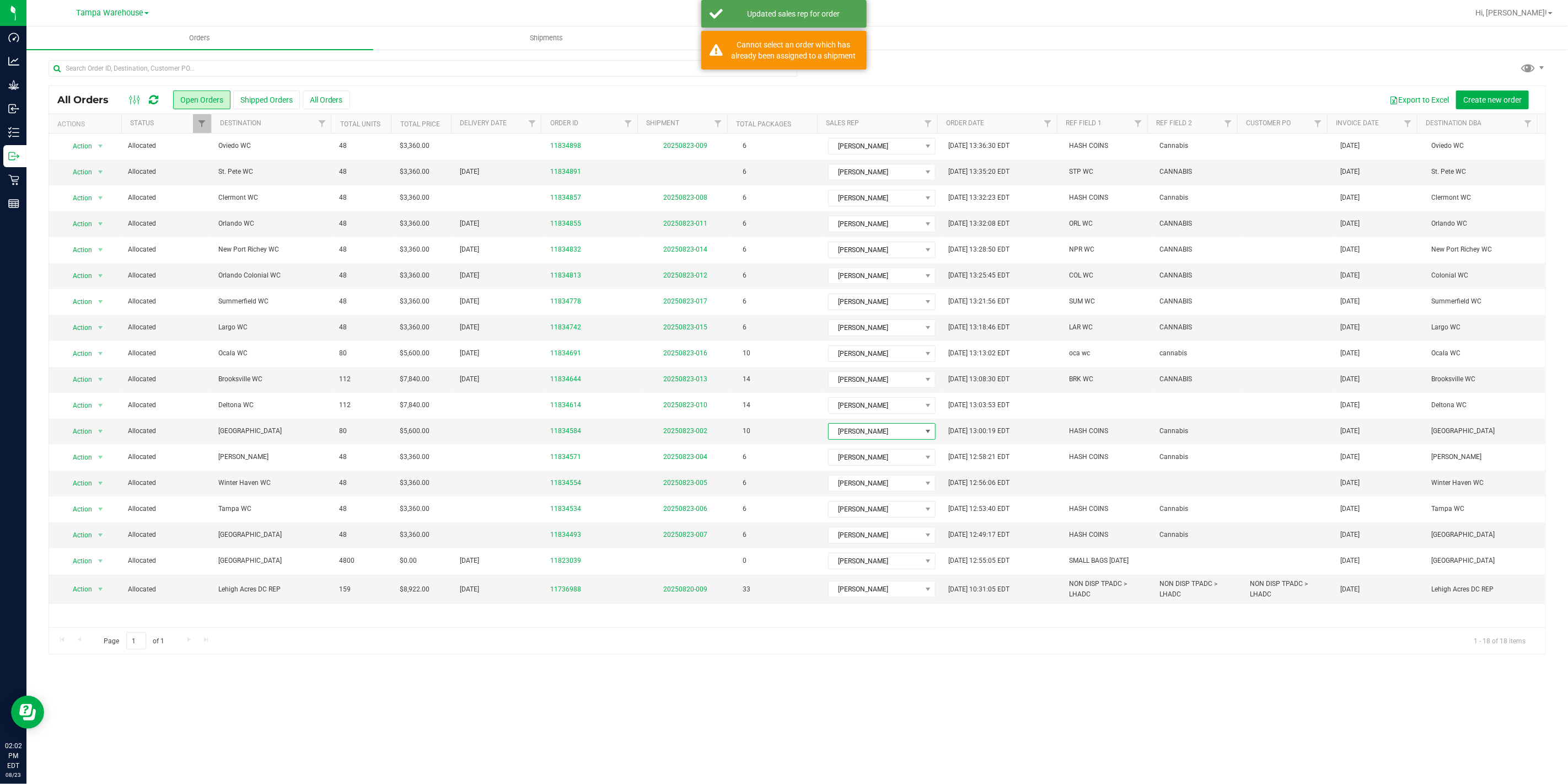
drag, startPoint x: 951, startPoint y: 652, endPoint x: 900, endPoint y: 652, distance: 51.0
click at [949, 652] on div "Page 1 of 1 1 - 18 of 18 items" at bounding box center [797, 640] width 1497 height 26
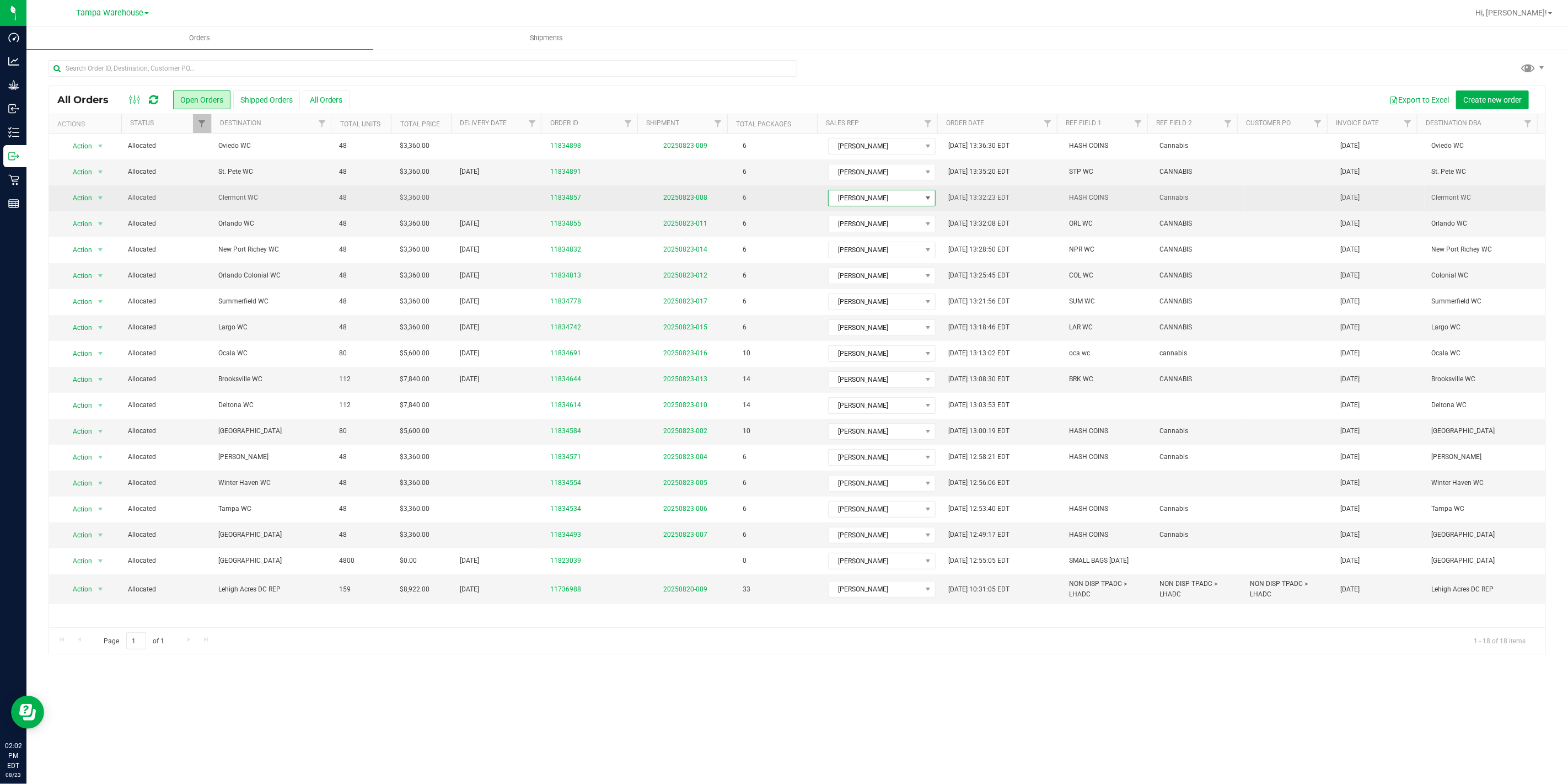
click at [878, 202] on span "[PERSON_NAME]" at bounding box center [875, 197] width 93 height 16
type input "mat"
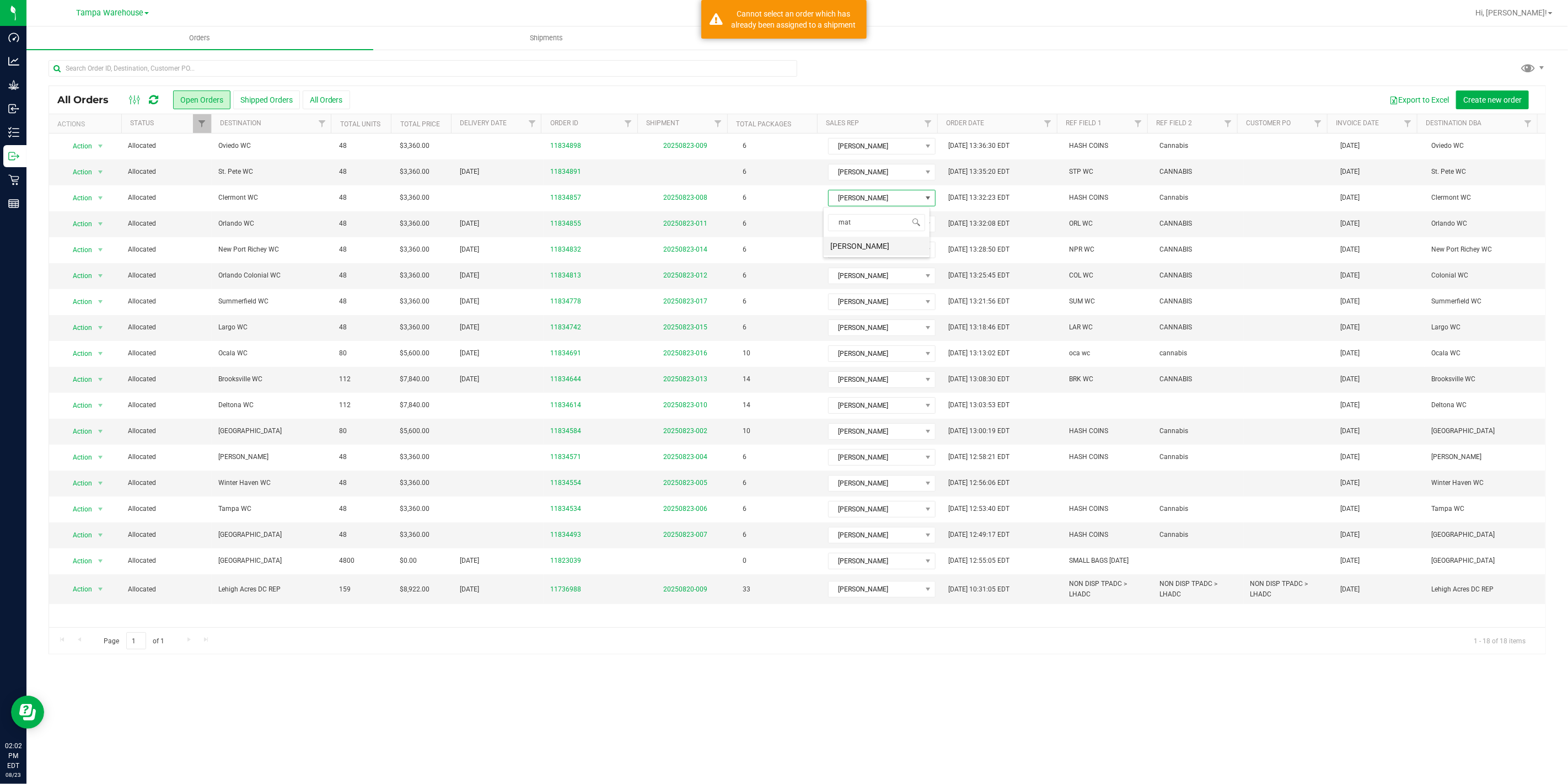
click at [862, 242] on li "[PERSON_NAME]" at bounding box center [877, 246] width 106 height 19
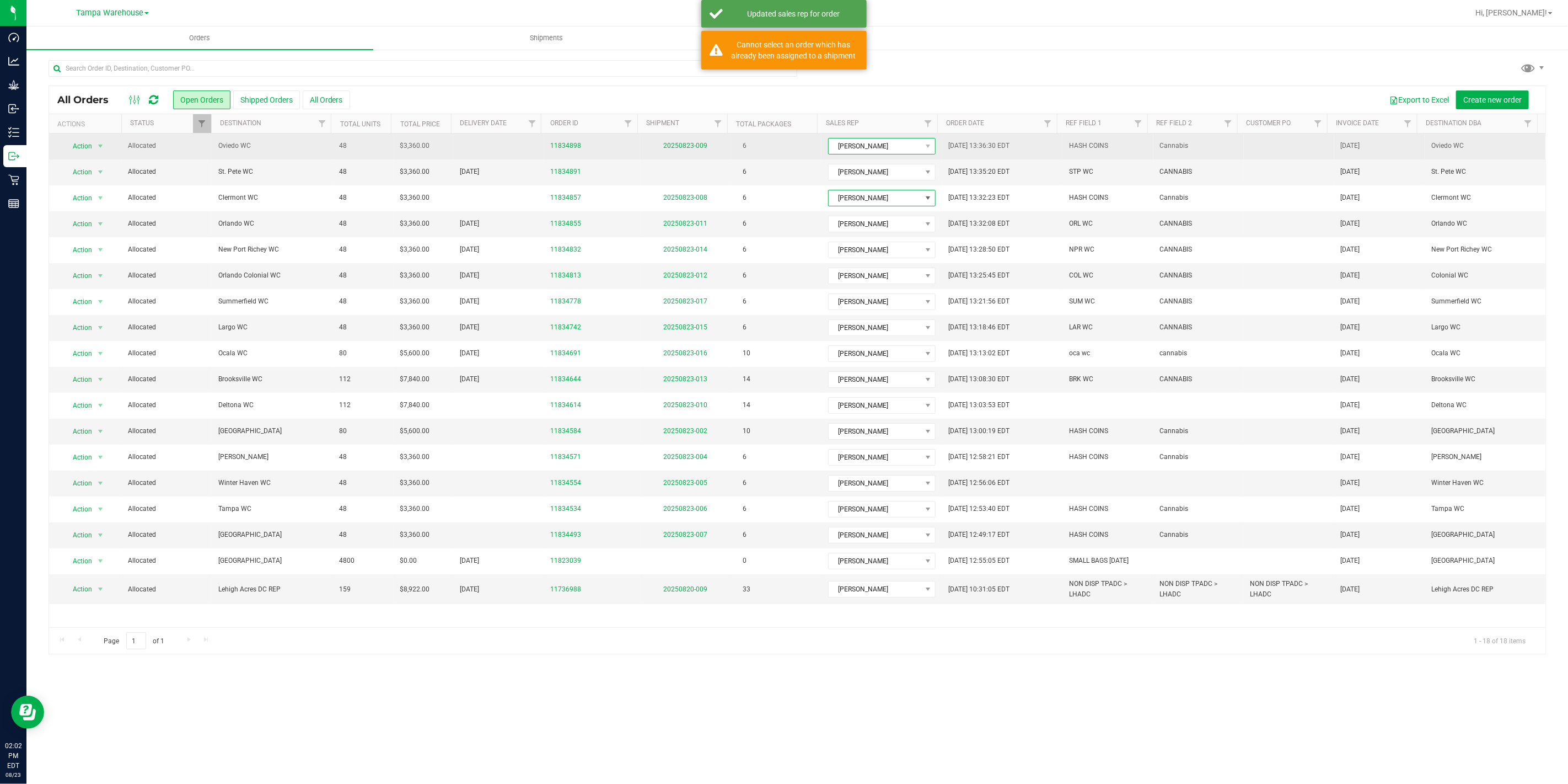
click at [861, 150] on span "[PERSON_NAME]" at bounding box center [875, 146] width 93 height 16
type input "mat"
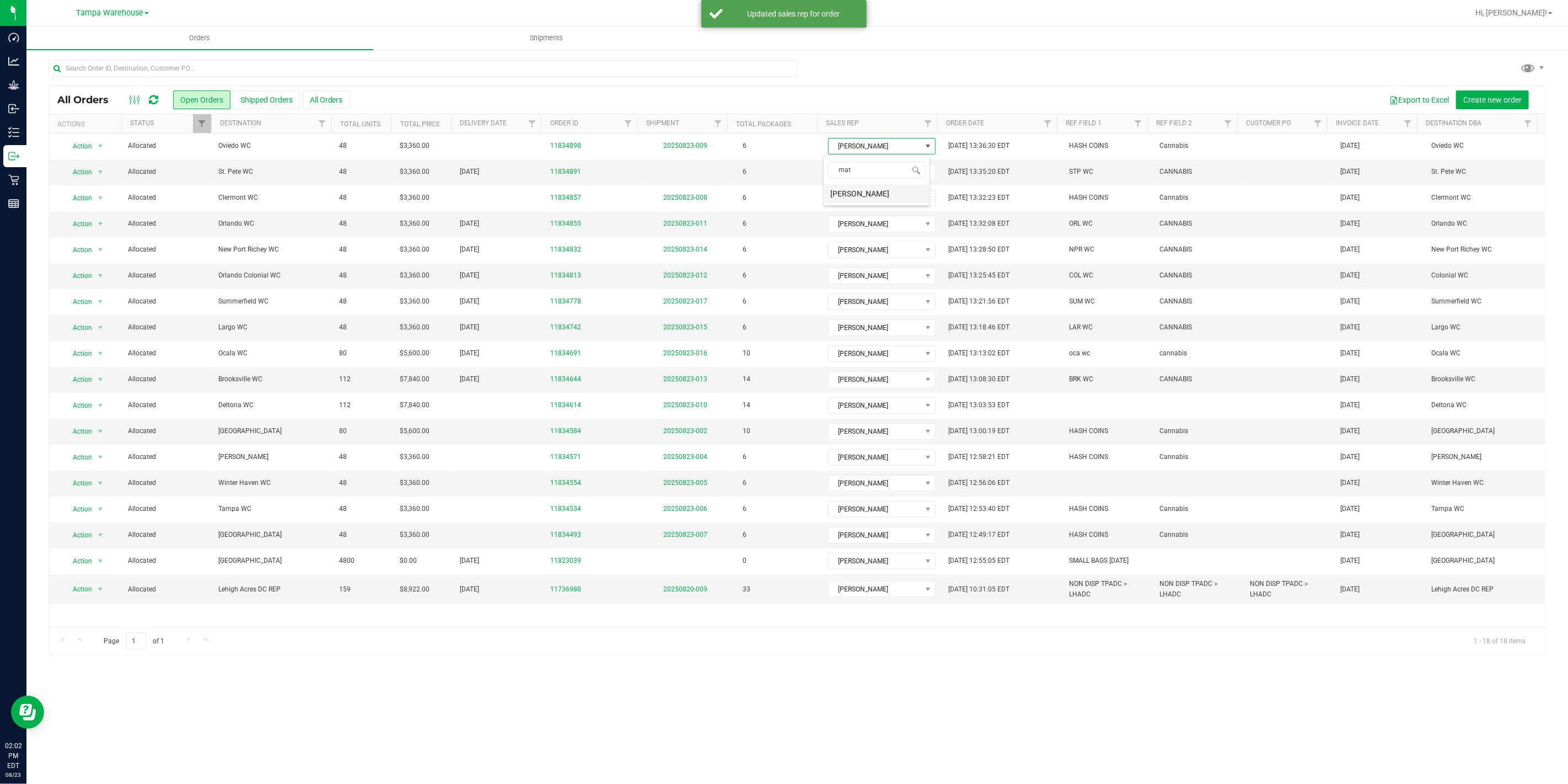
click at [861, 202] on li "[PERSON_NAME]" at bounding box center [877, 194] width 106 height 19
click at [739, 719] on div "Orders Shipments All Orders Open Orders Shipped Orders All Orders Export to Exc…" at bounding box center [797, 404] width 1542 height 757
click at [841, 76] on div at bounding box center [797, 72] width 1498 height 25
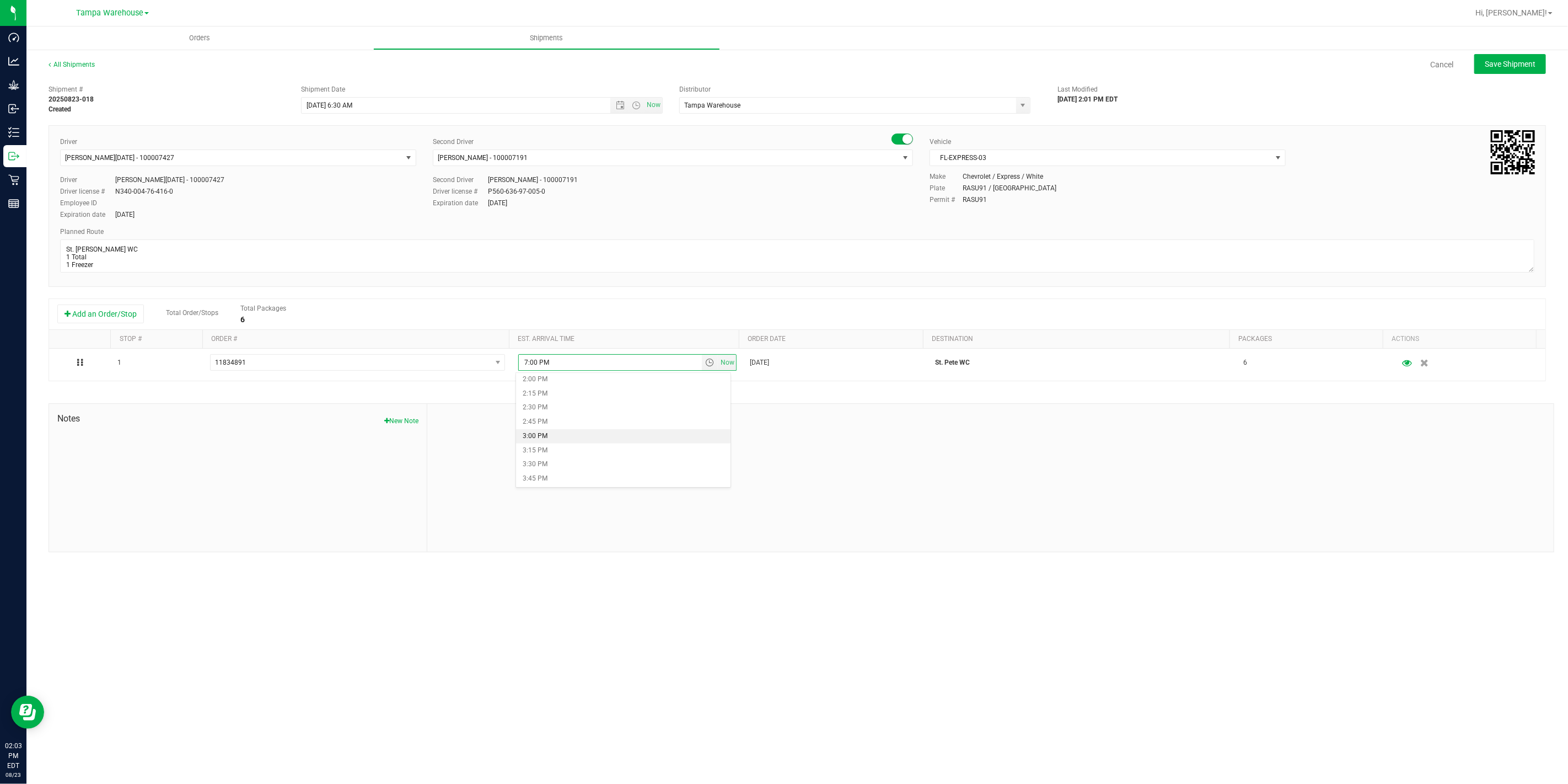
scroll to position [735, 0]
click at [546, 411] on li "1:30 PM" at bounding box center [623, 412] width 214 height 14
click at [692, 427] on div at bounding box center [991, 477] width 1126 height 148
click at [1523, 64] on span "Save Shipment" at bounding box center [1510, 64] width 51 height 8
type input "[DATE] 10:30 AM"
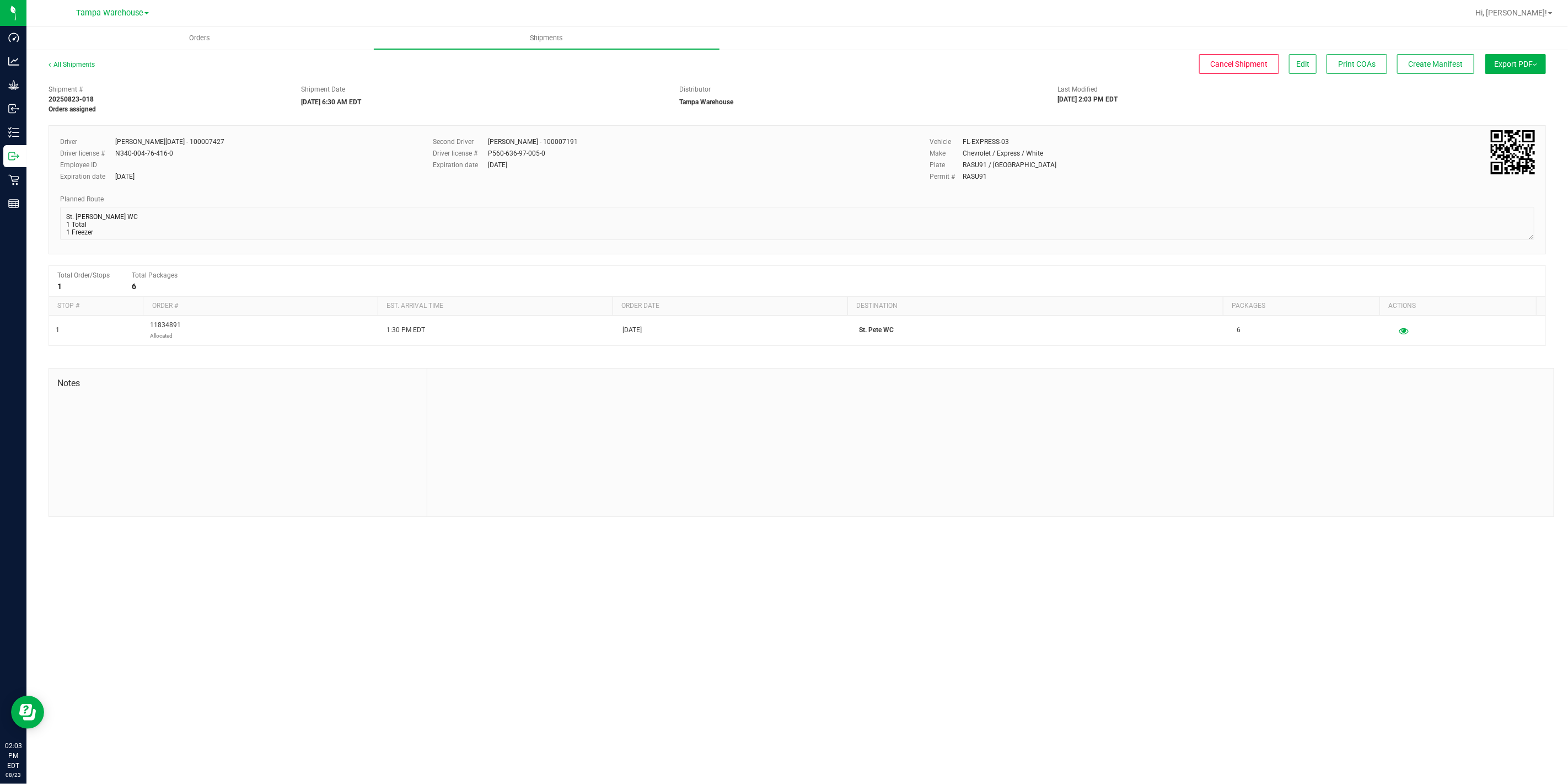
click at [1523, 64] on button "Export PDF" at bounding box center [1516, 64] width 61 height 20
click at [1523, 90] on span "Manifest by Package ID" at bounding box center [1500, 88] width 70 height 7
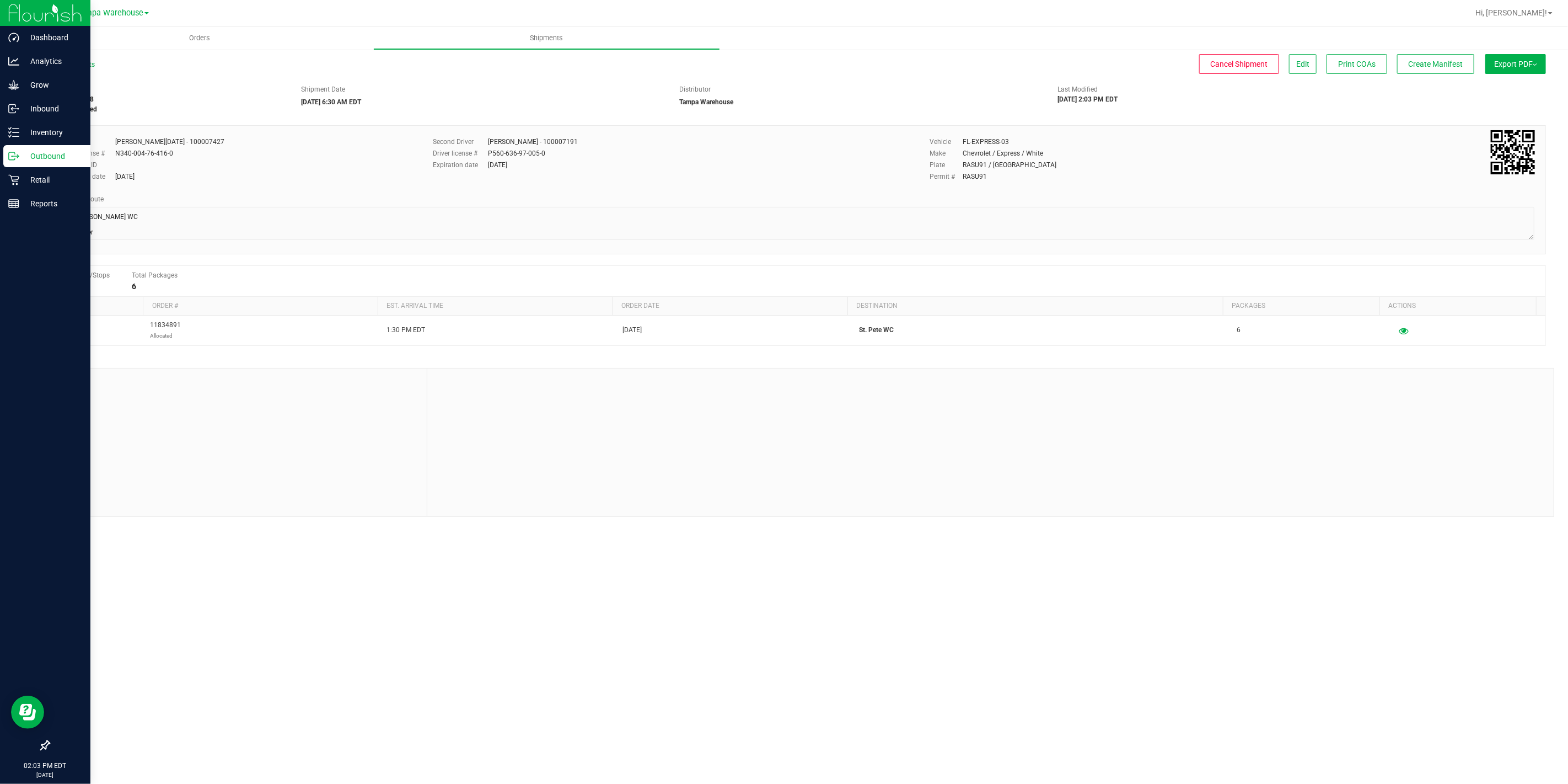
click at [13, 161] on icon at bounding box center [14, 156] width 11 height 11
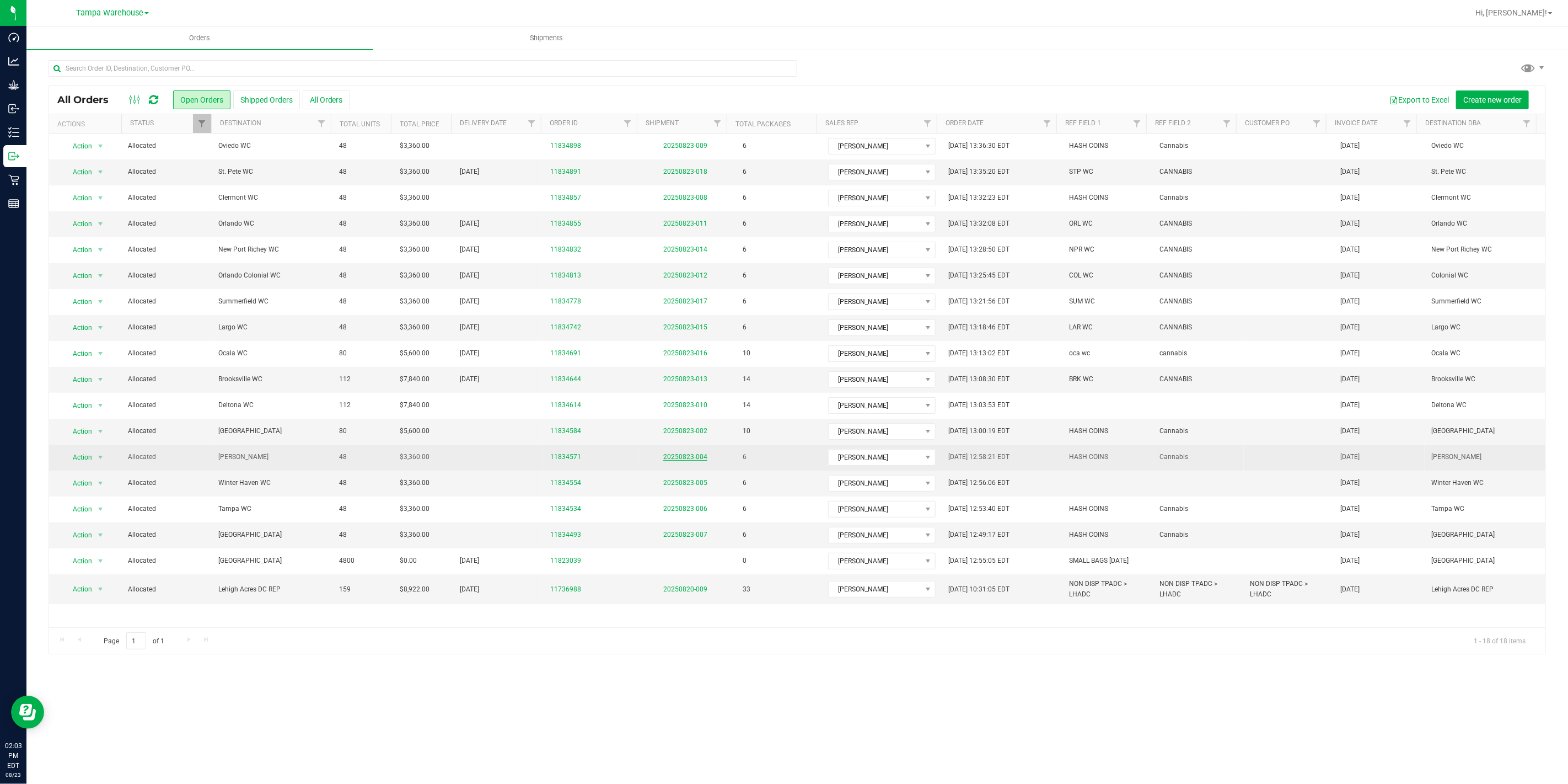
click at [682, 460] on link "20250823-004" at bounding box center [685, 457] width 44 height 7
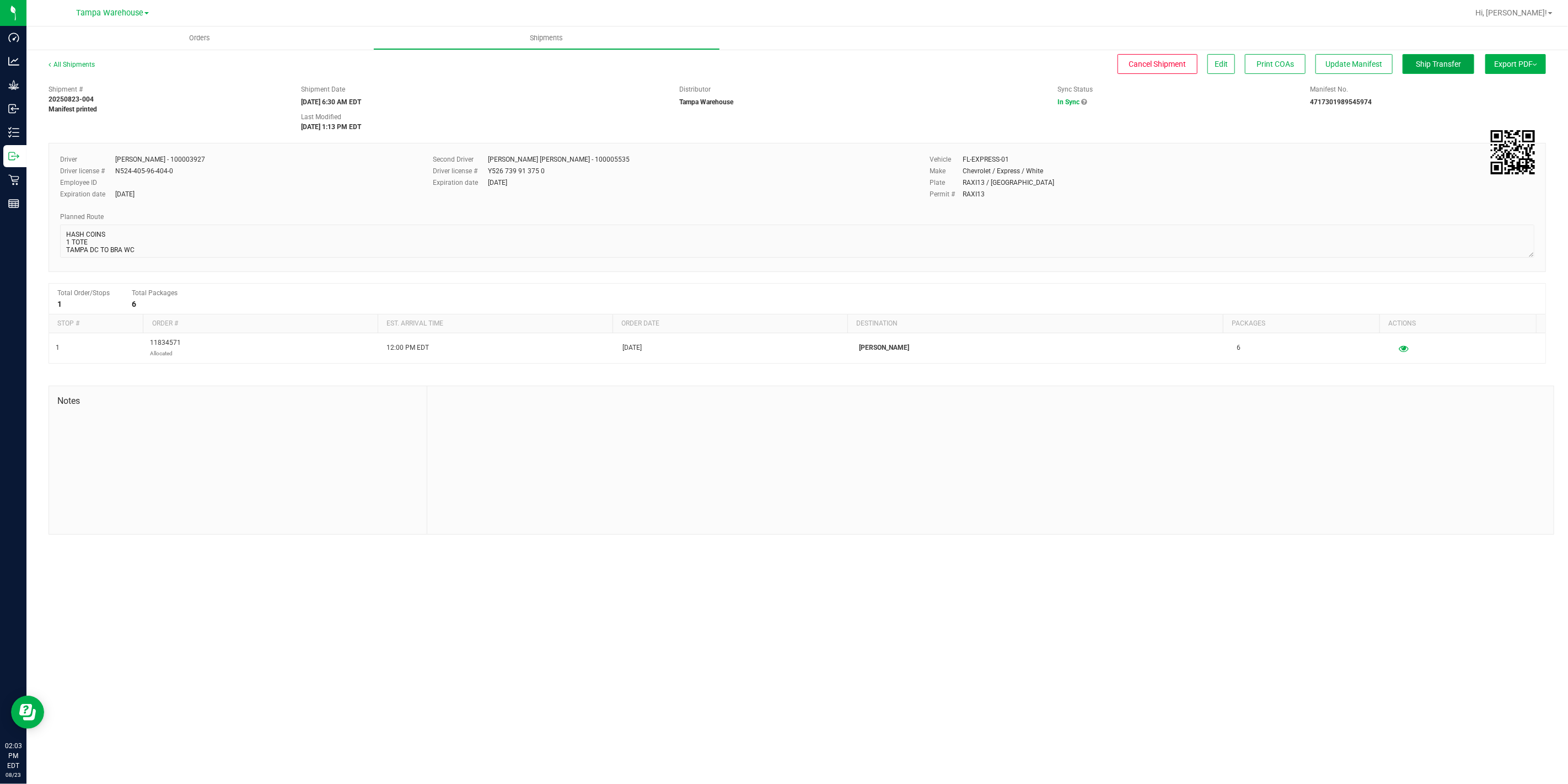
click at [1451, 65] on span "Ship Transfer" at bounding box center [1439, 64] width 45 height 8
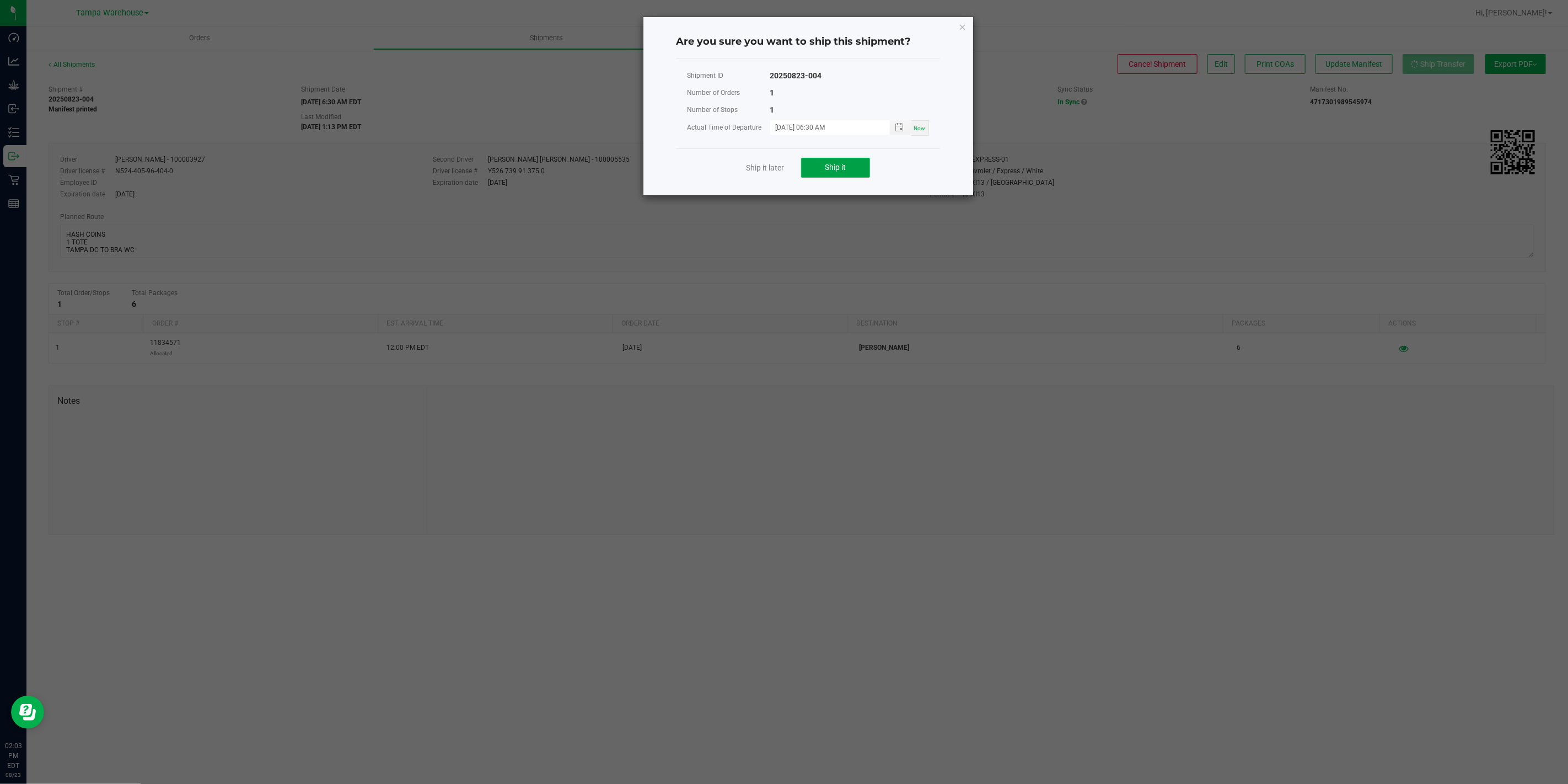
click at [847, 167] on button "Ship it" at bounding box center [835, 167] width 69 height 20
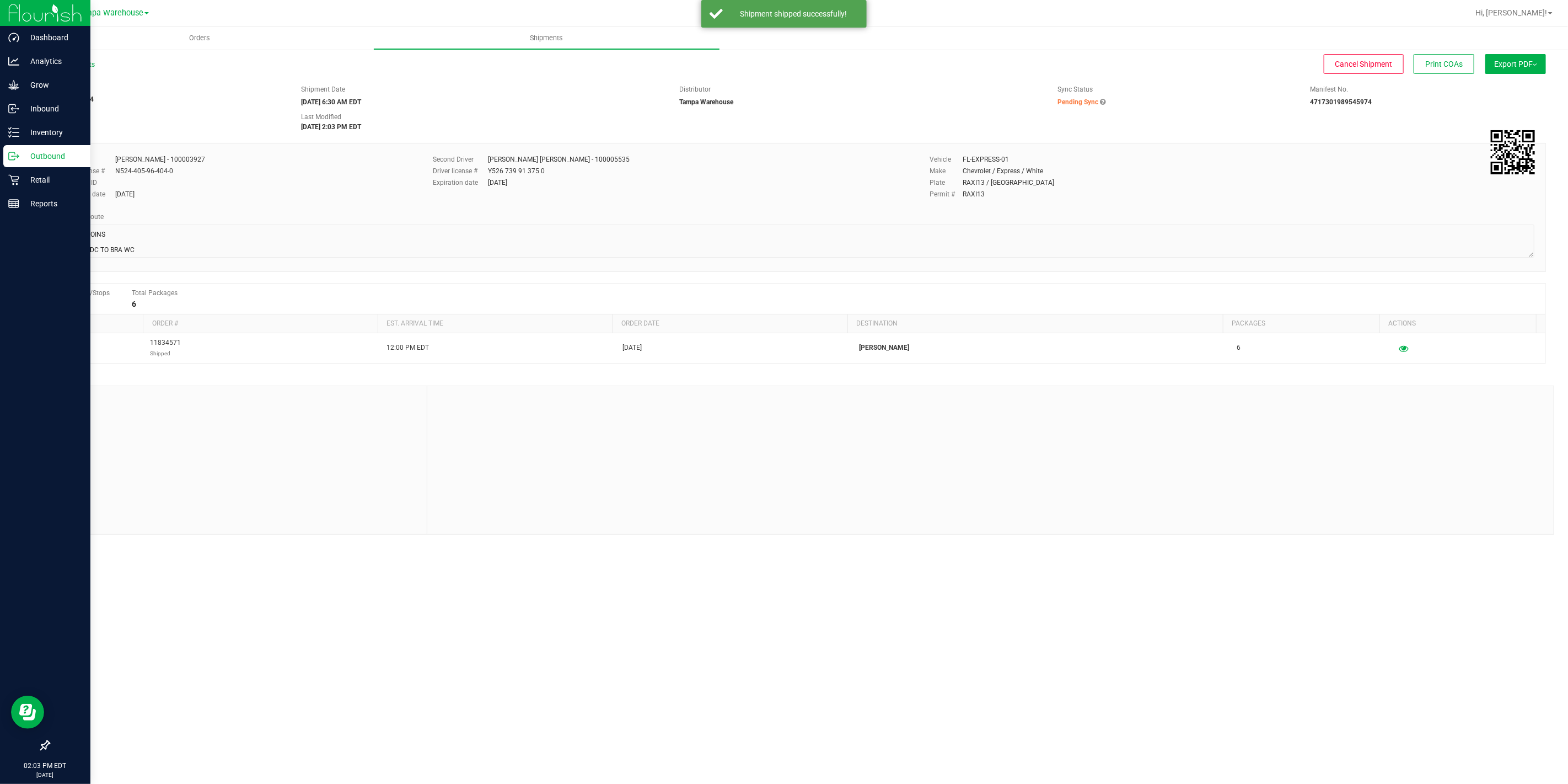
click at [12, 156] on circle at bounding box center [12, 156] width 2 height 2
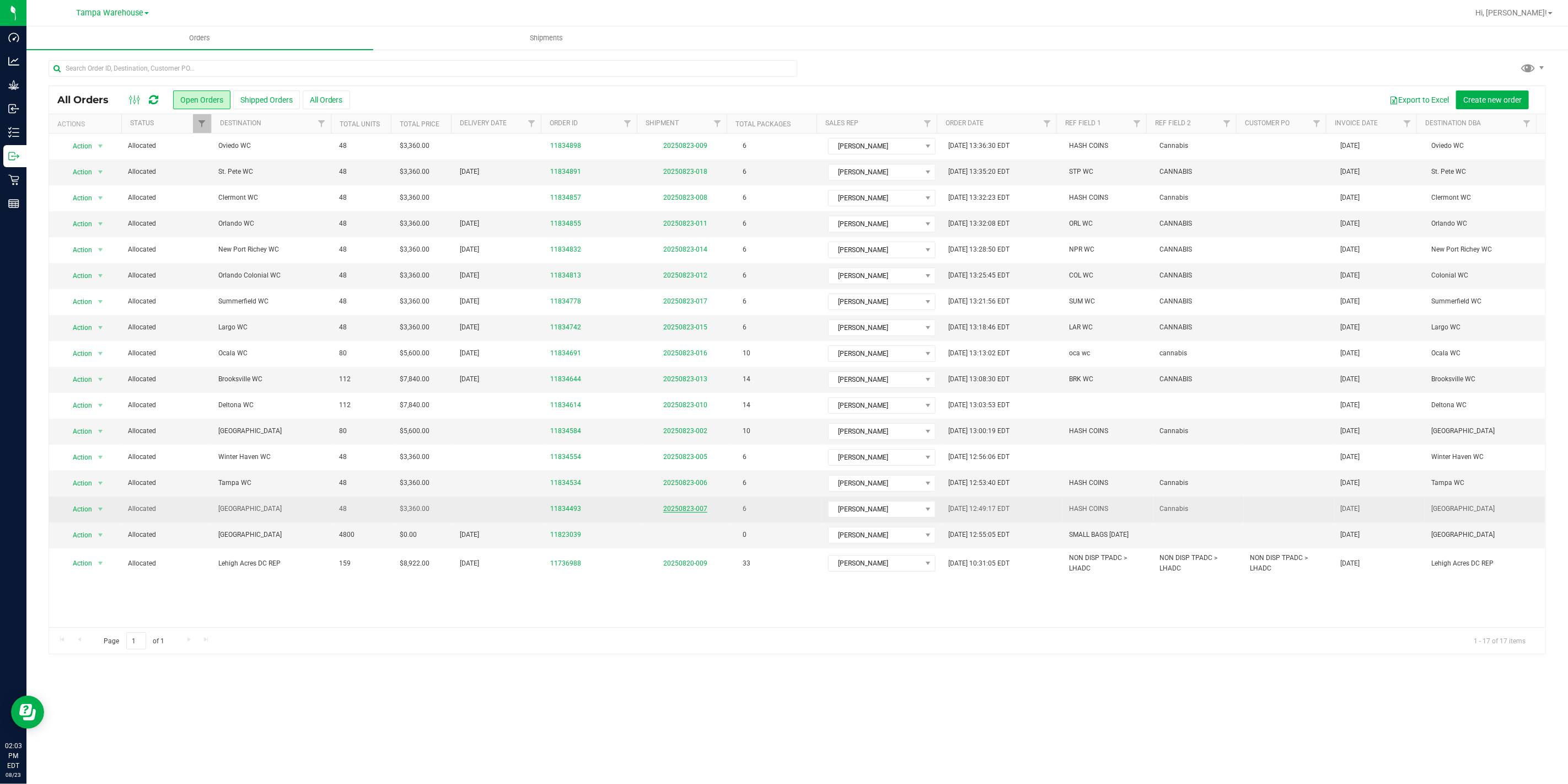
click at [691, 510] on link "20250823-007" at bounding box center [685, 508] width 44 height 7
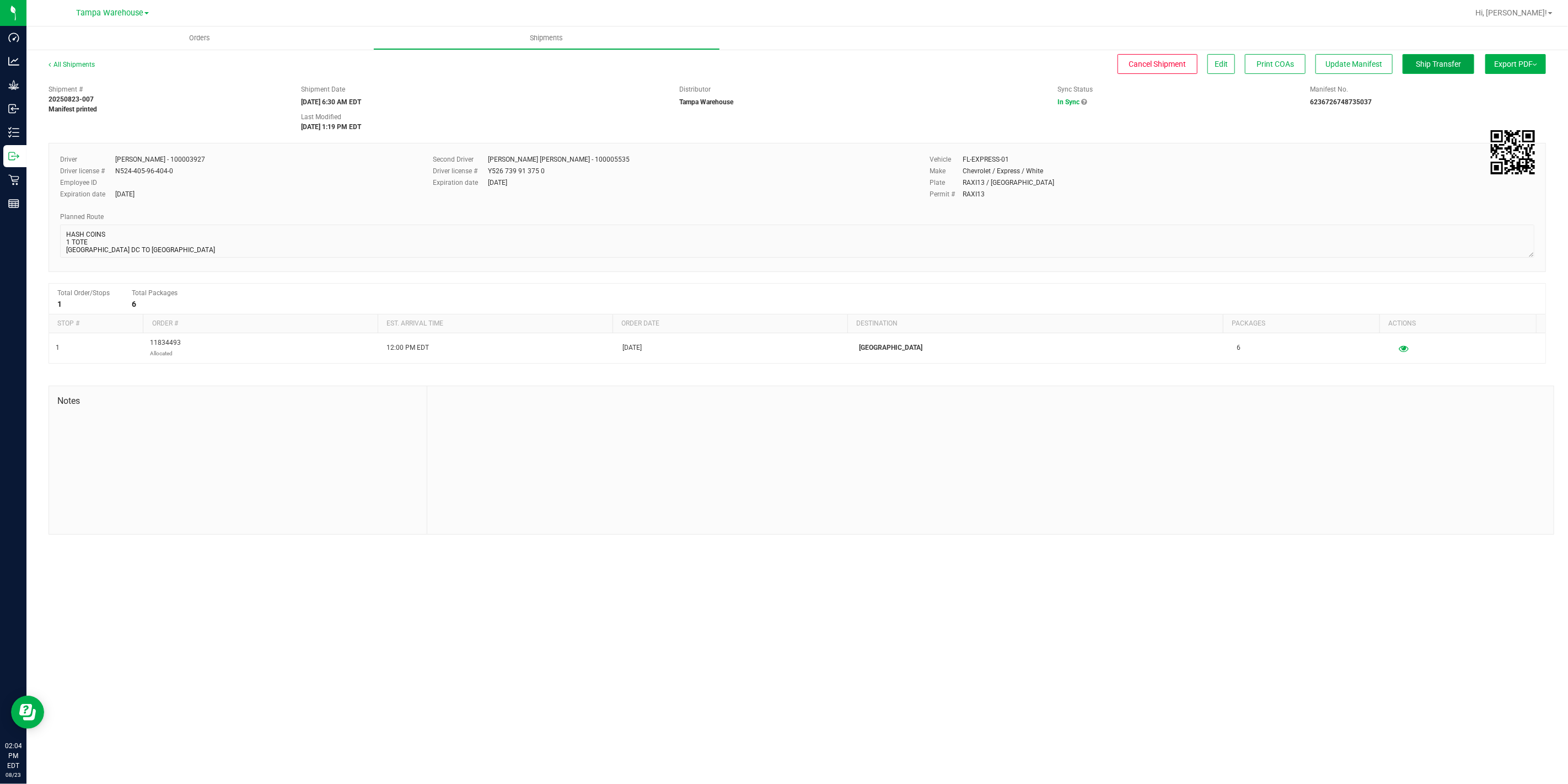
click at [1461, 67] on button "Ship Transfer" at bounding box center [1439, 64] width 72 height 20
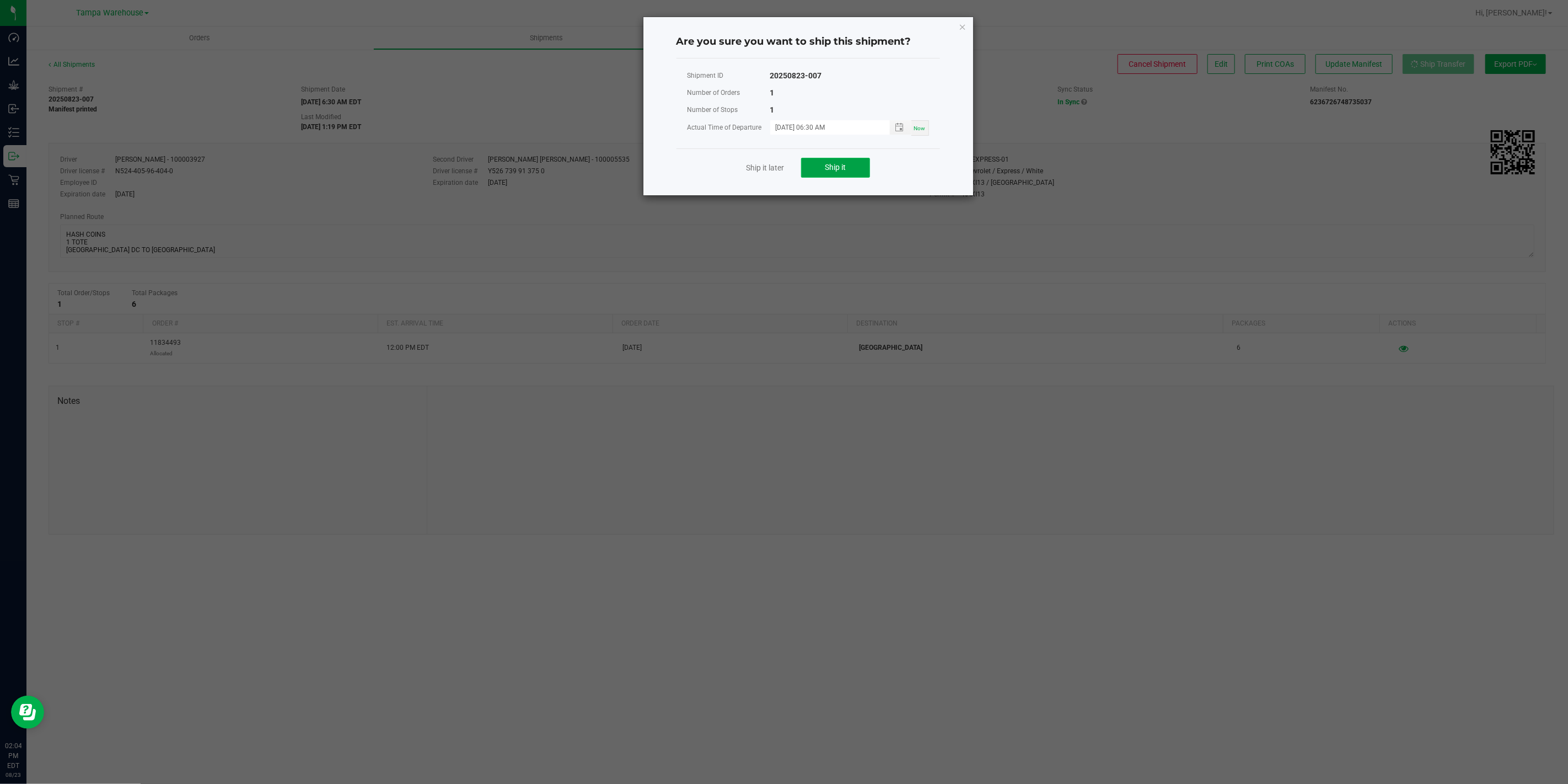
click at [837, 163] on span "Ship it" at bounding box center [835, 167] width 21 height 8
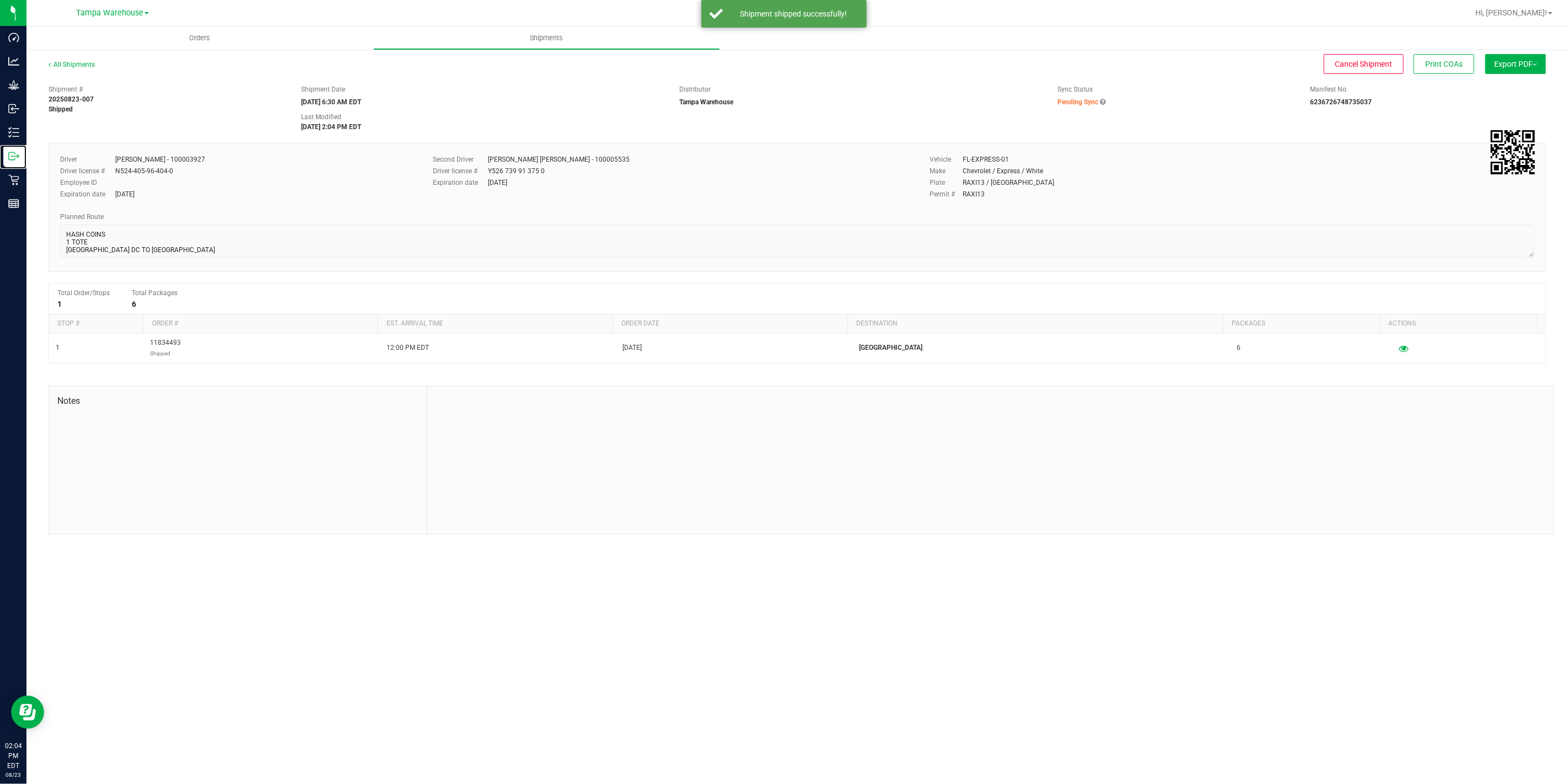
click at [2, 156] on link "Outbound" at bounding box center [13, 156] width 26 height 23
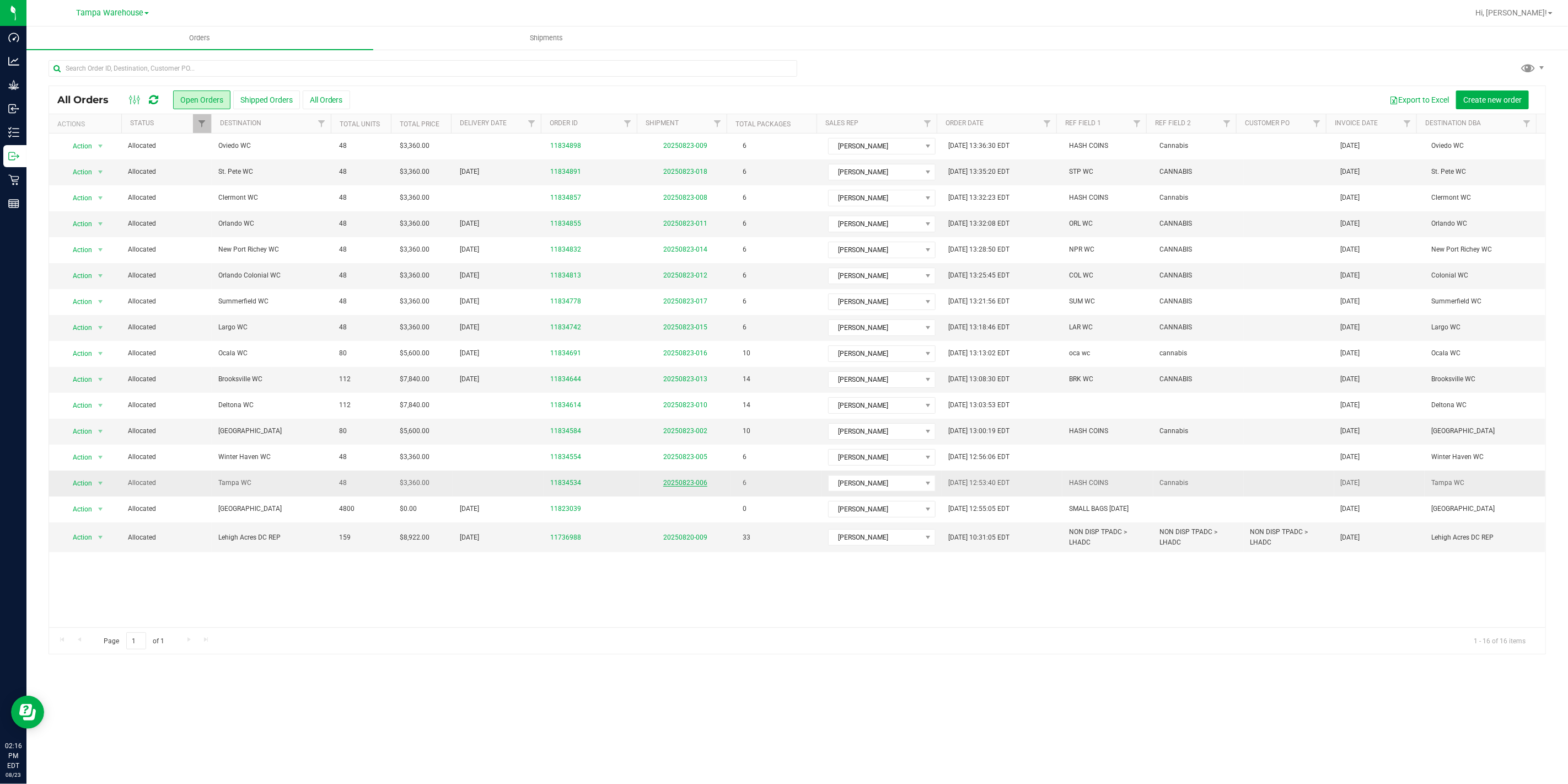
click at [677, 485] on link "20250823-006" at bounding box center [685, 483] width 44 height 7
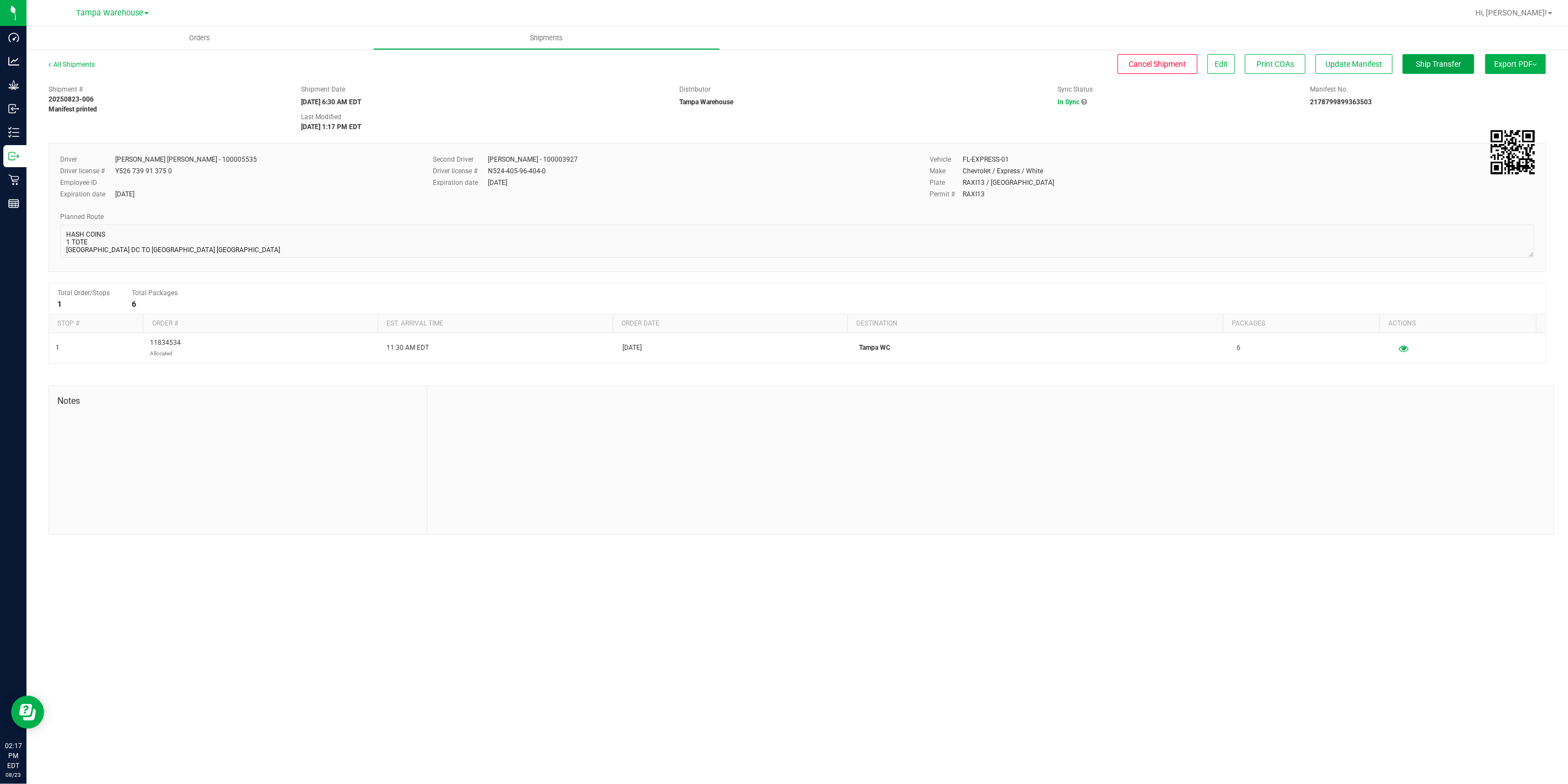
click at [1446, 64] on span "Ship Transfer" at bounding box center [1439, 64] width 45 height 8
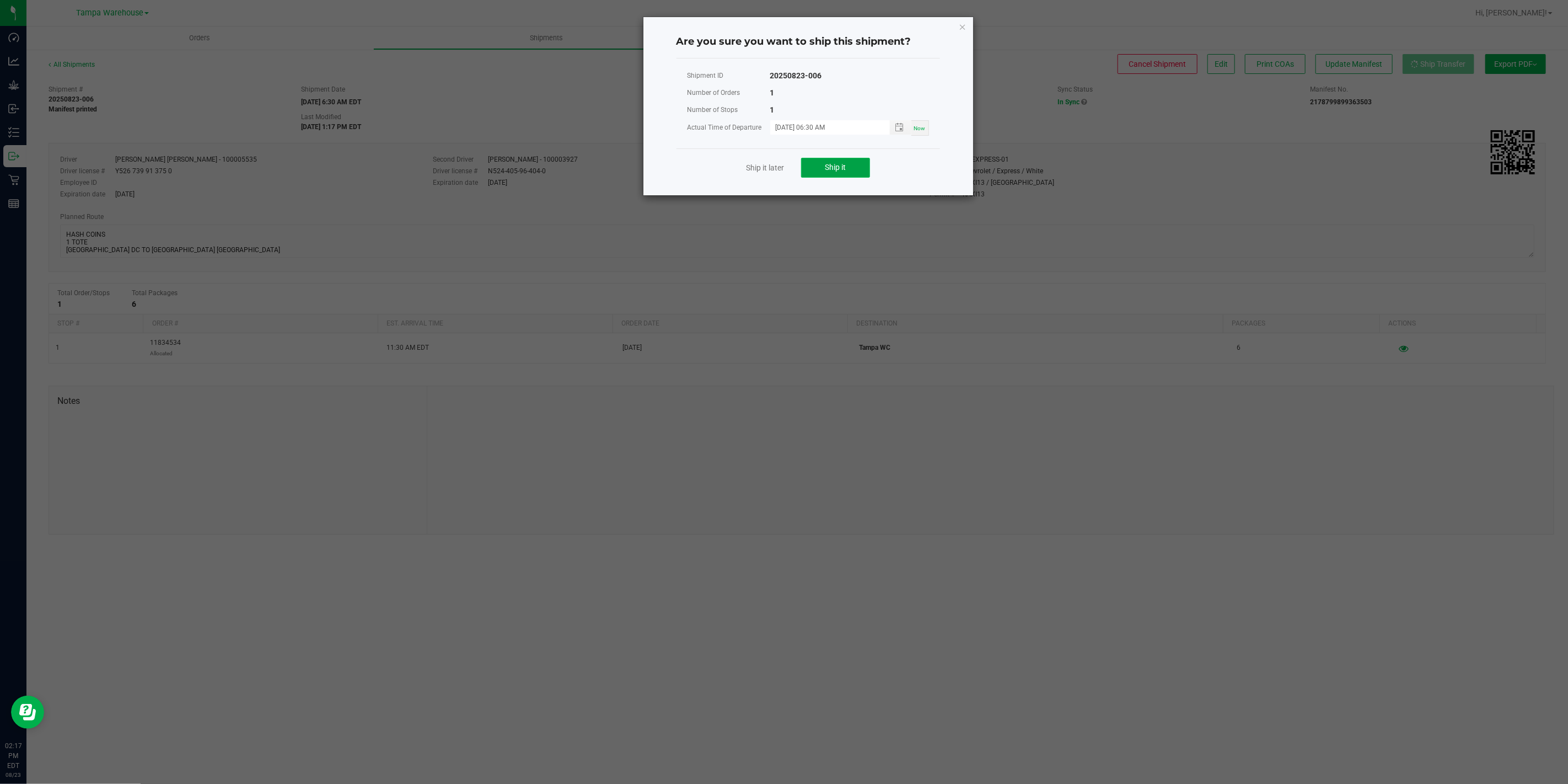
click at [853, 167] on button "Ship it" at bounding box center [835, 167] width 69 height 20
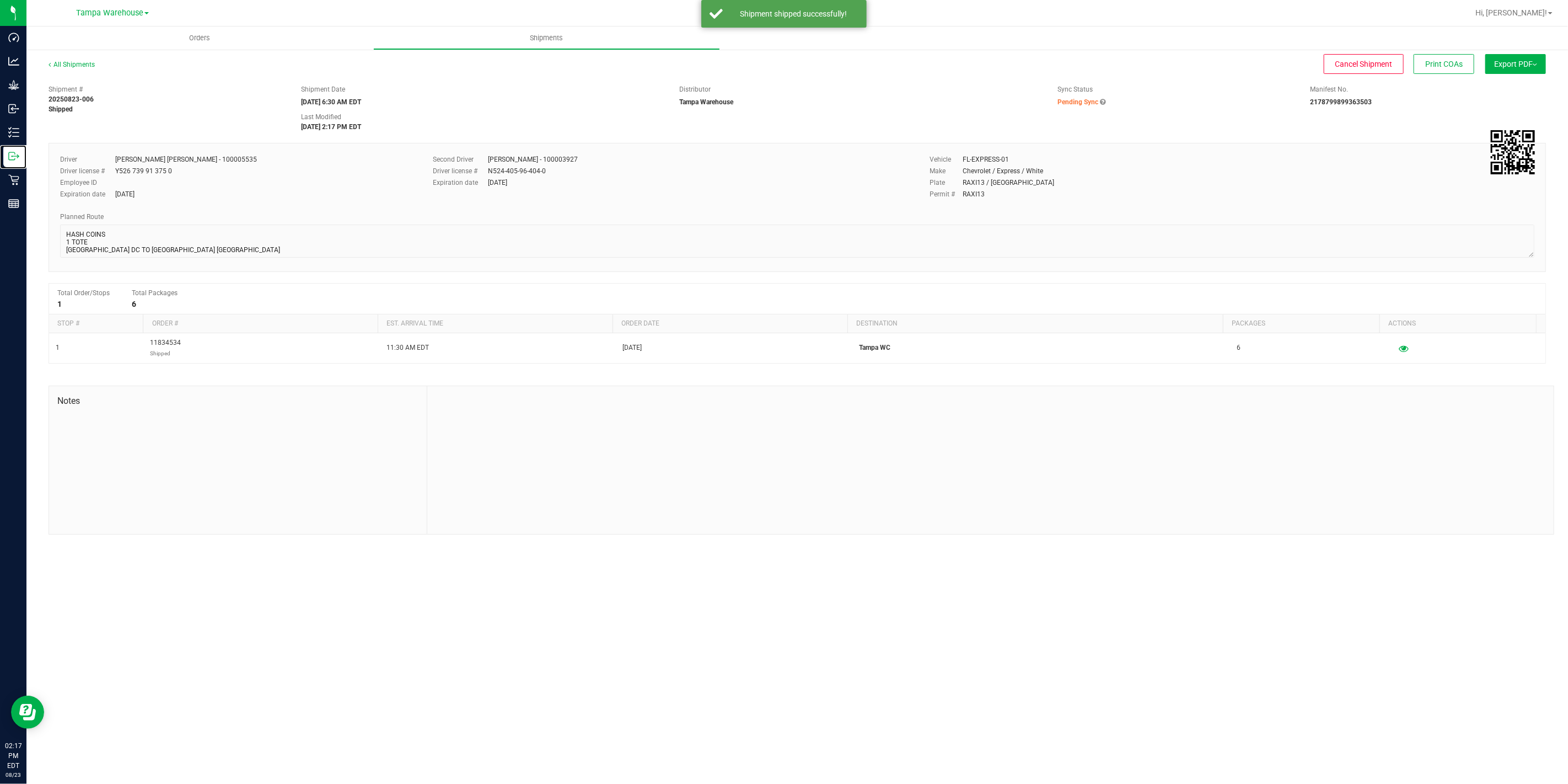
click at [18, 157] on icon at bounding box center [14, 156] width 11 height 11
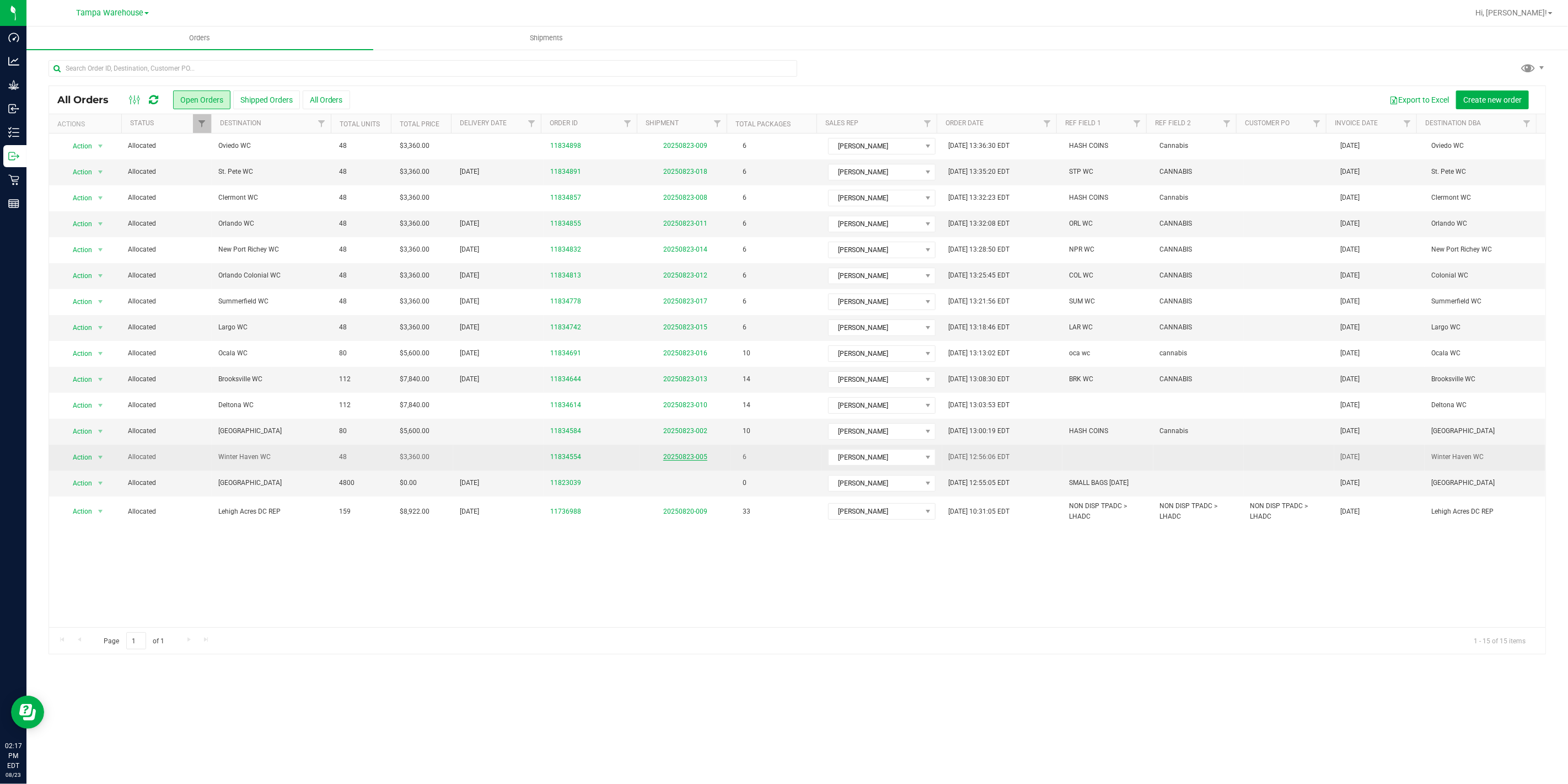
click at [669, 458] on link "20250823-005" at bounding box center [685, 457] width 44 height 7
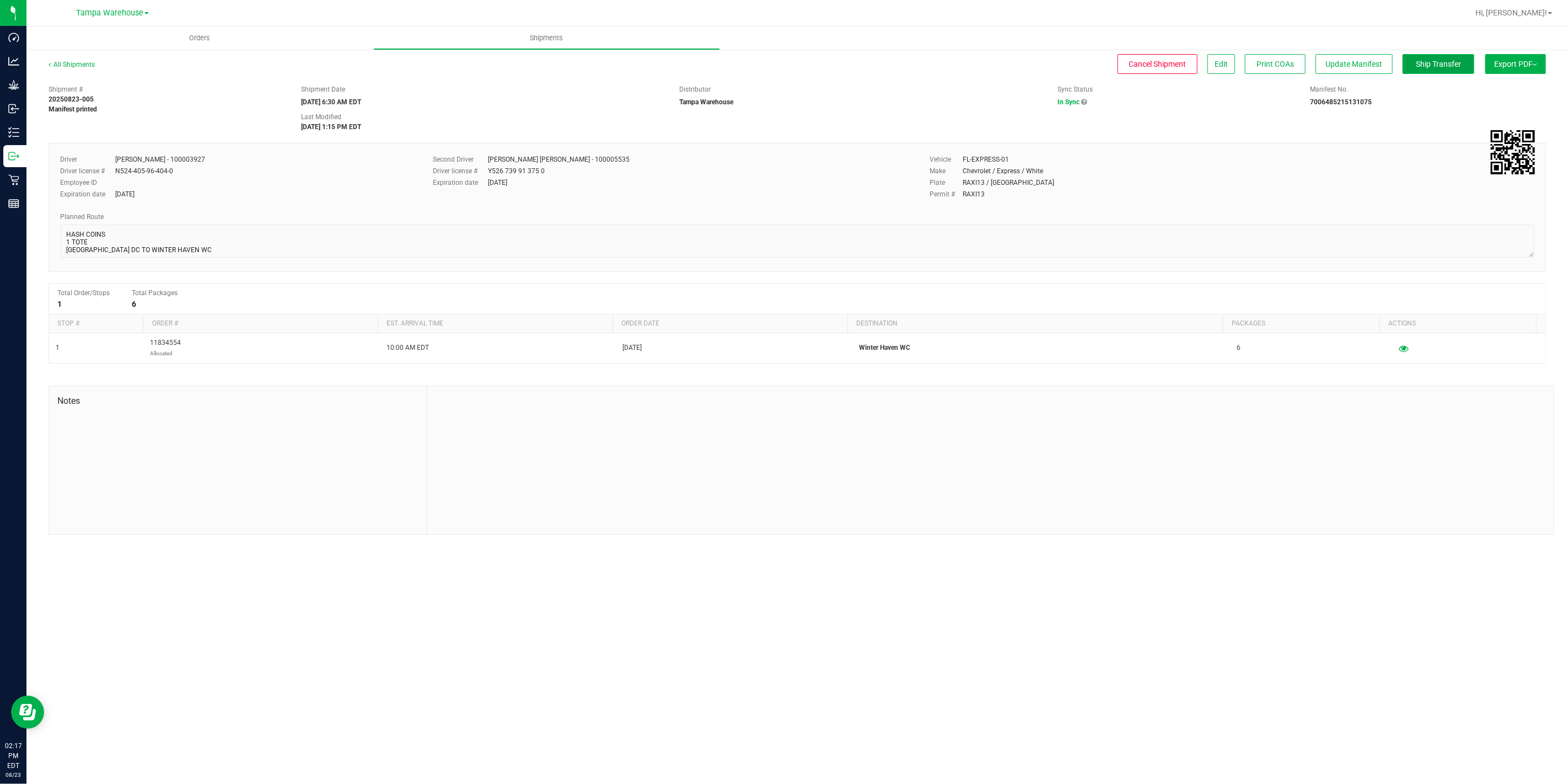
click at [1434, 67] on span "Ship Transfer" at bounding box center [1439, 64] width 45 height 8
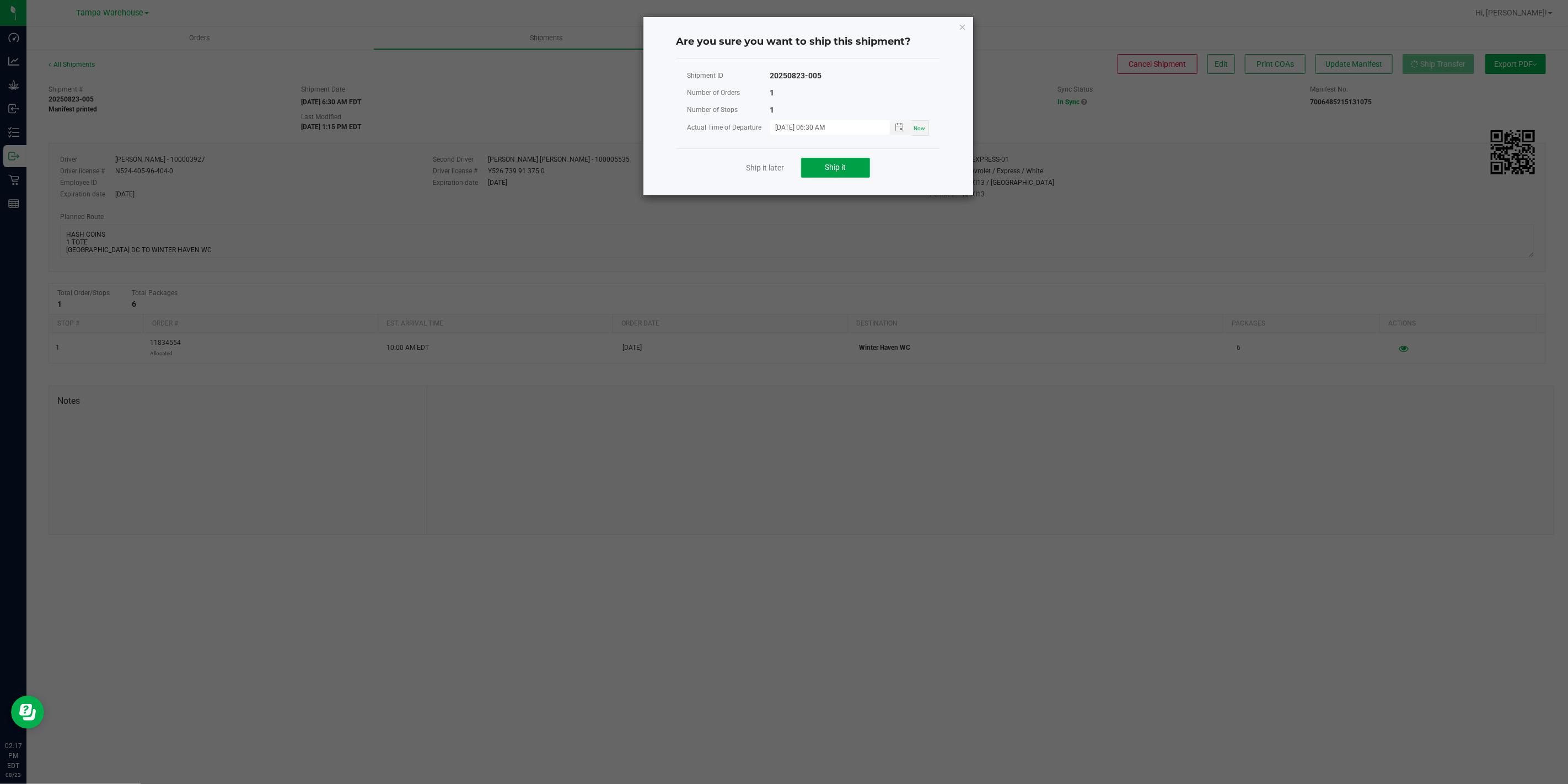
click at [864, 168] on button "Ship it" at bounding box center [835, 167] width 69 height 20
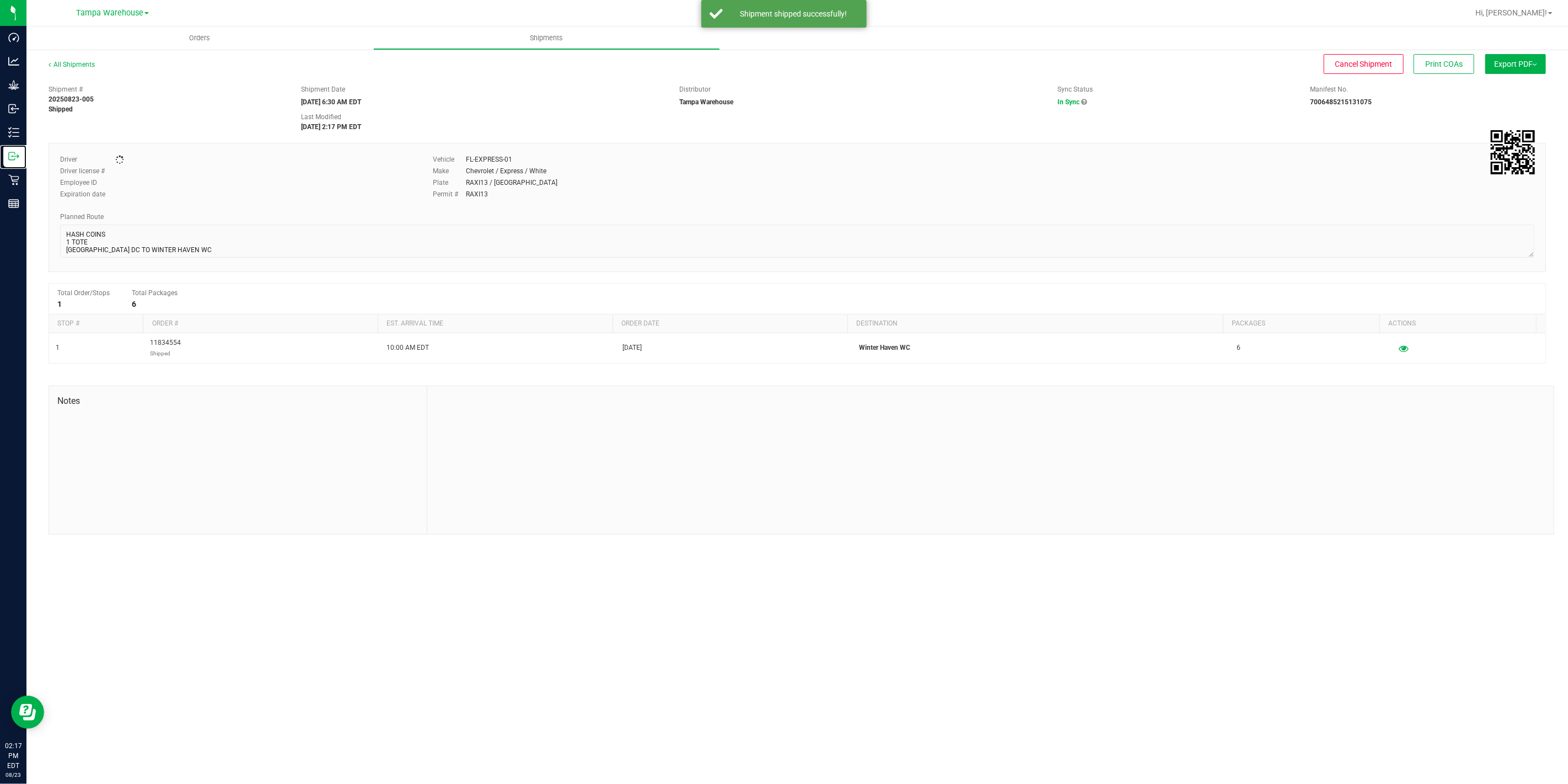
click at [8, 154] on icon at bounding box center [14, 156] width 11 height 11
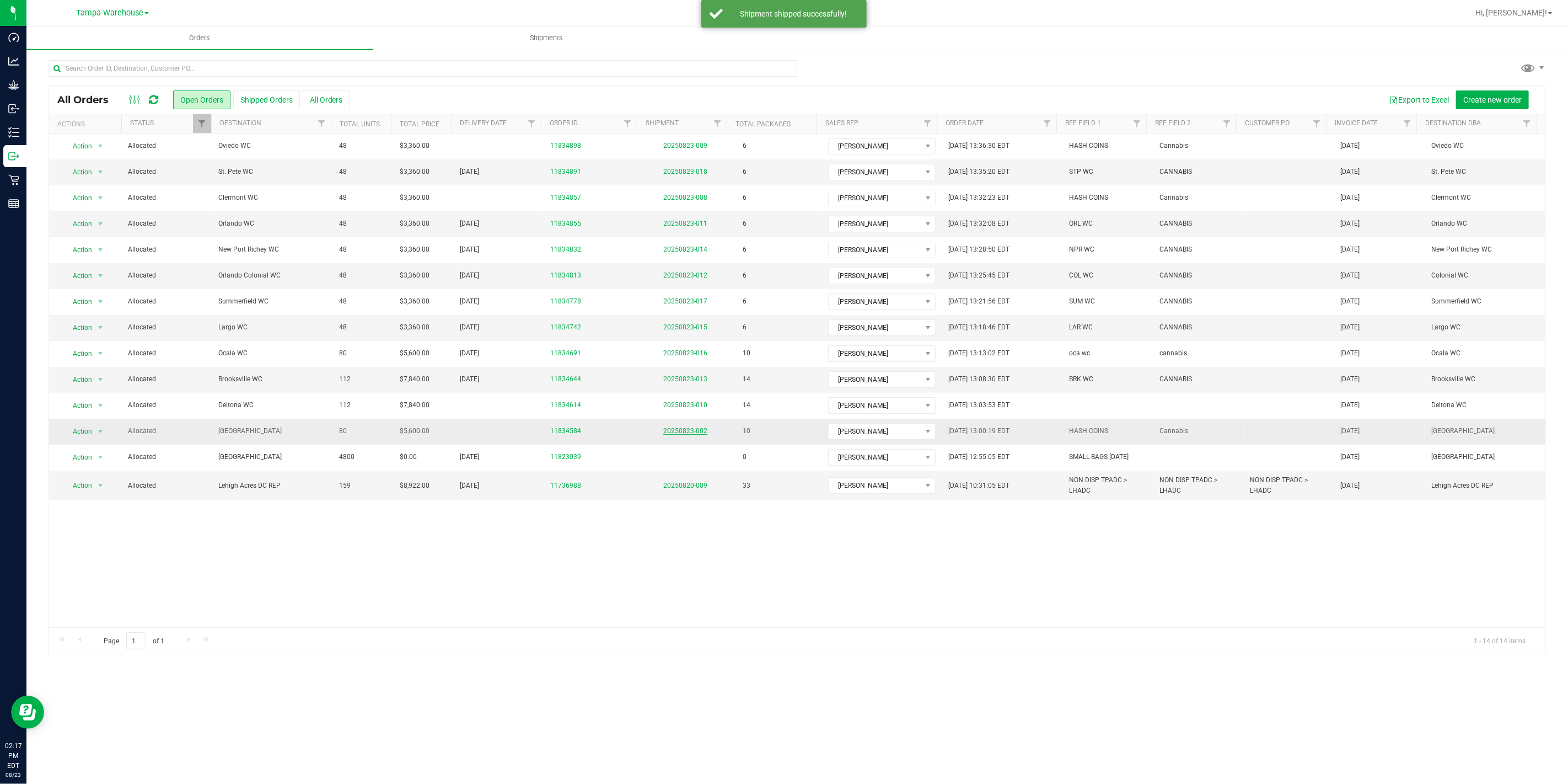
click at [669, 433] on link "20250823-002" at bounding box center [685, 430] width 44 height 7
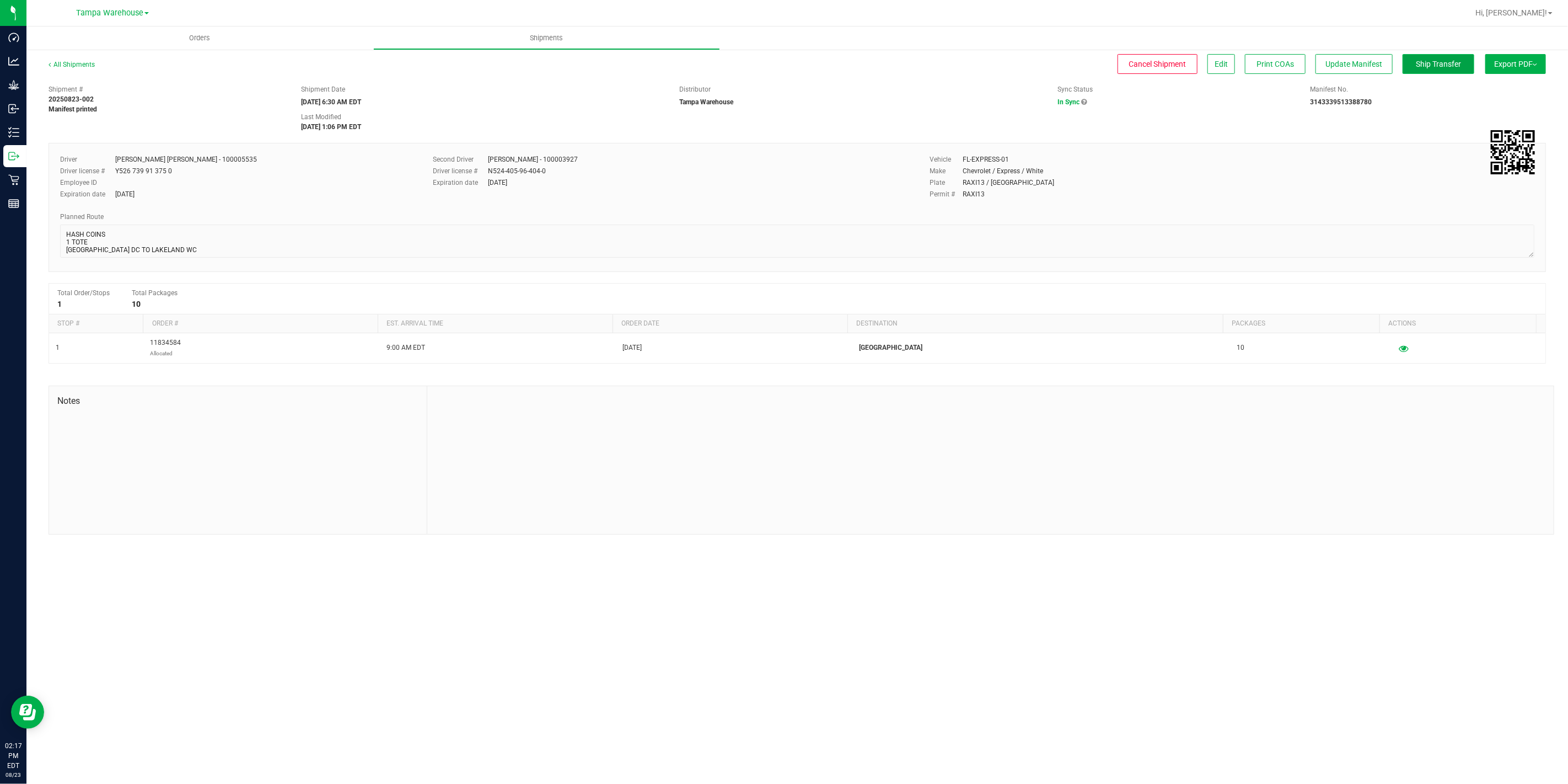
click at [1420, 60] on span "Ship Transfer" at bounding box center [1439, 64] width 45 height 8
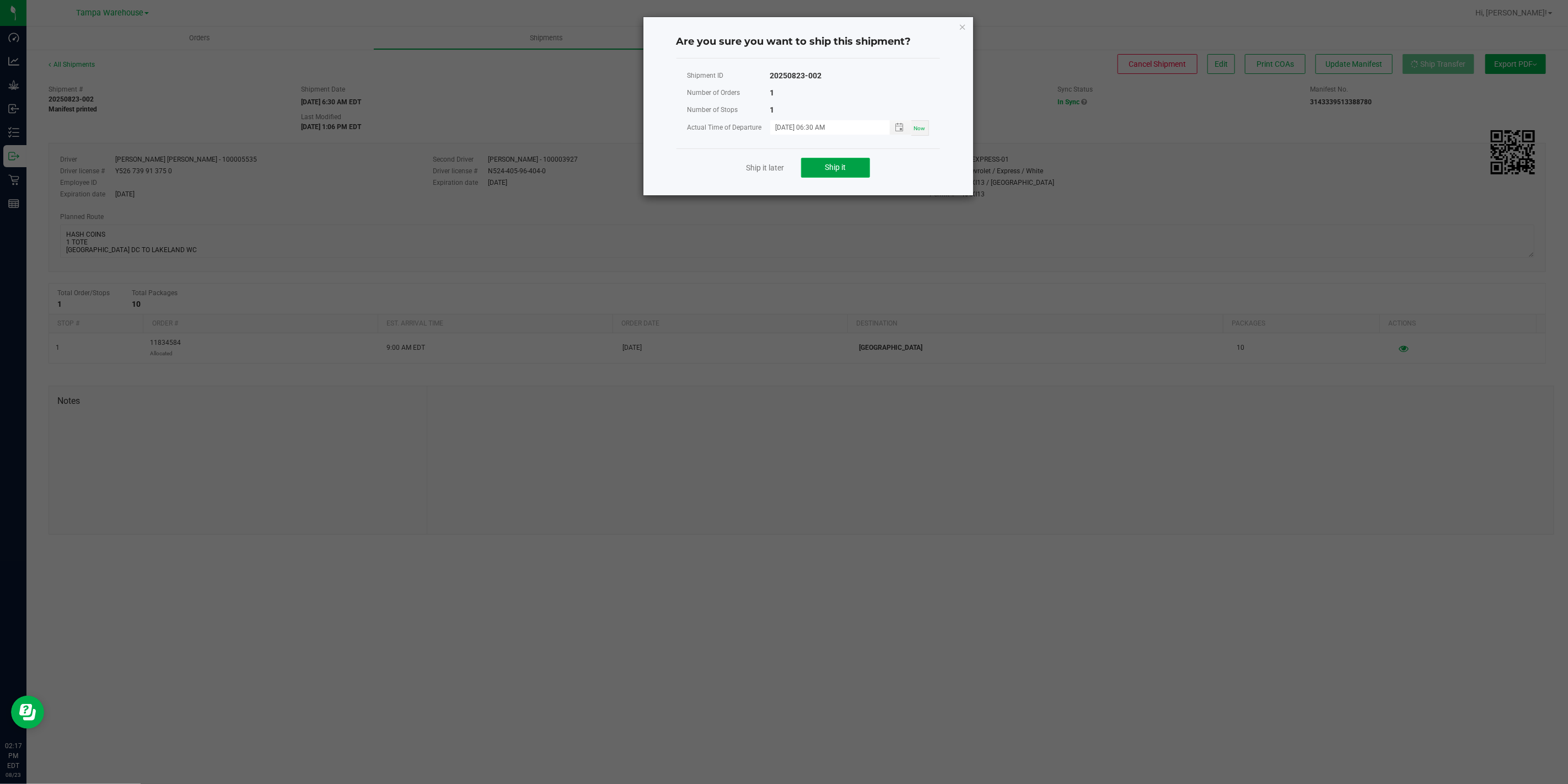
click at [831, 173] on button "Ship it" at bounding box center [835, 167] width 69 height 20
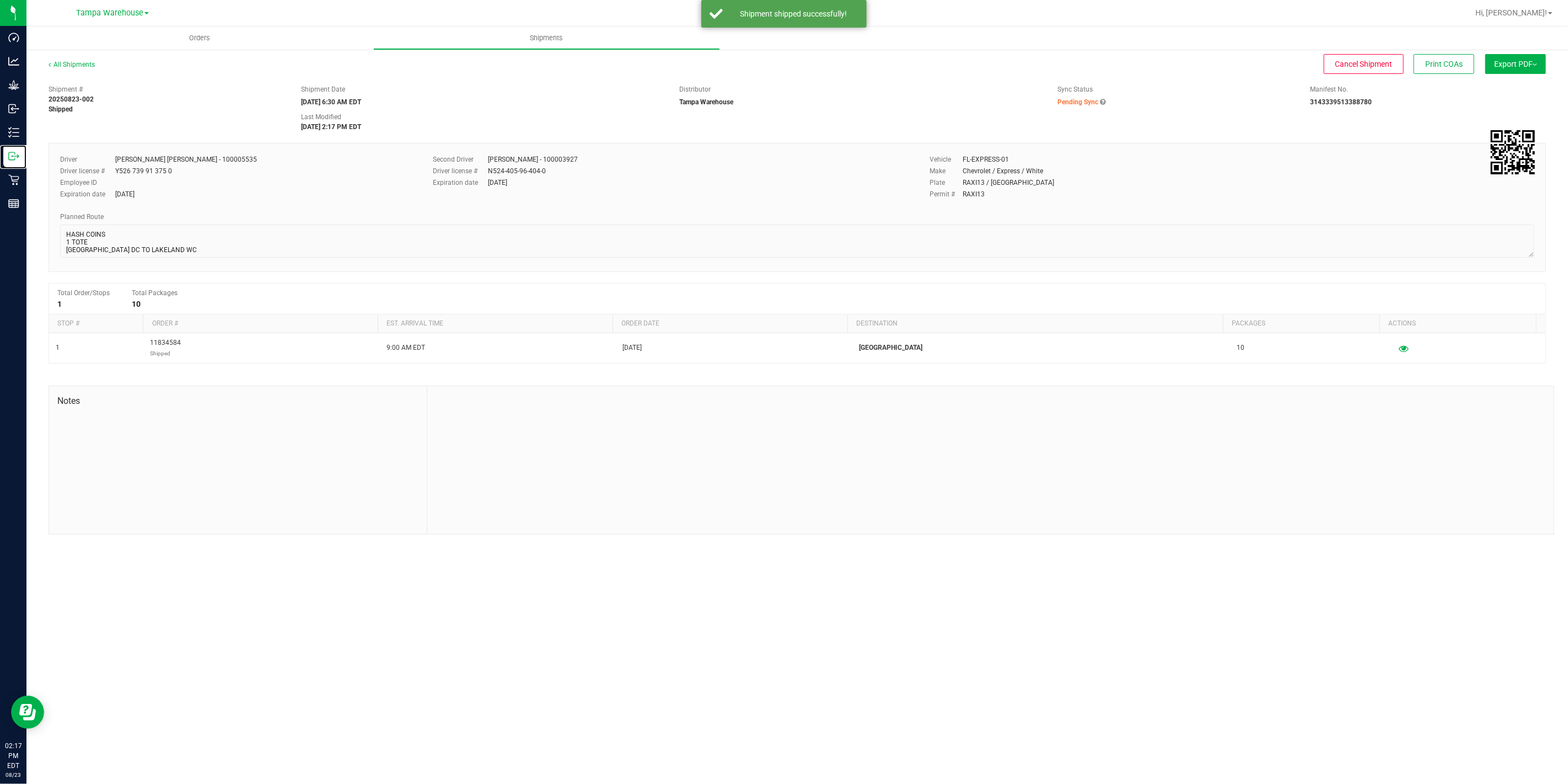
click at [16, 155] on icon at bounding box center [14, 156] width 11 height 11
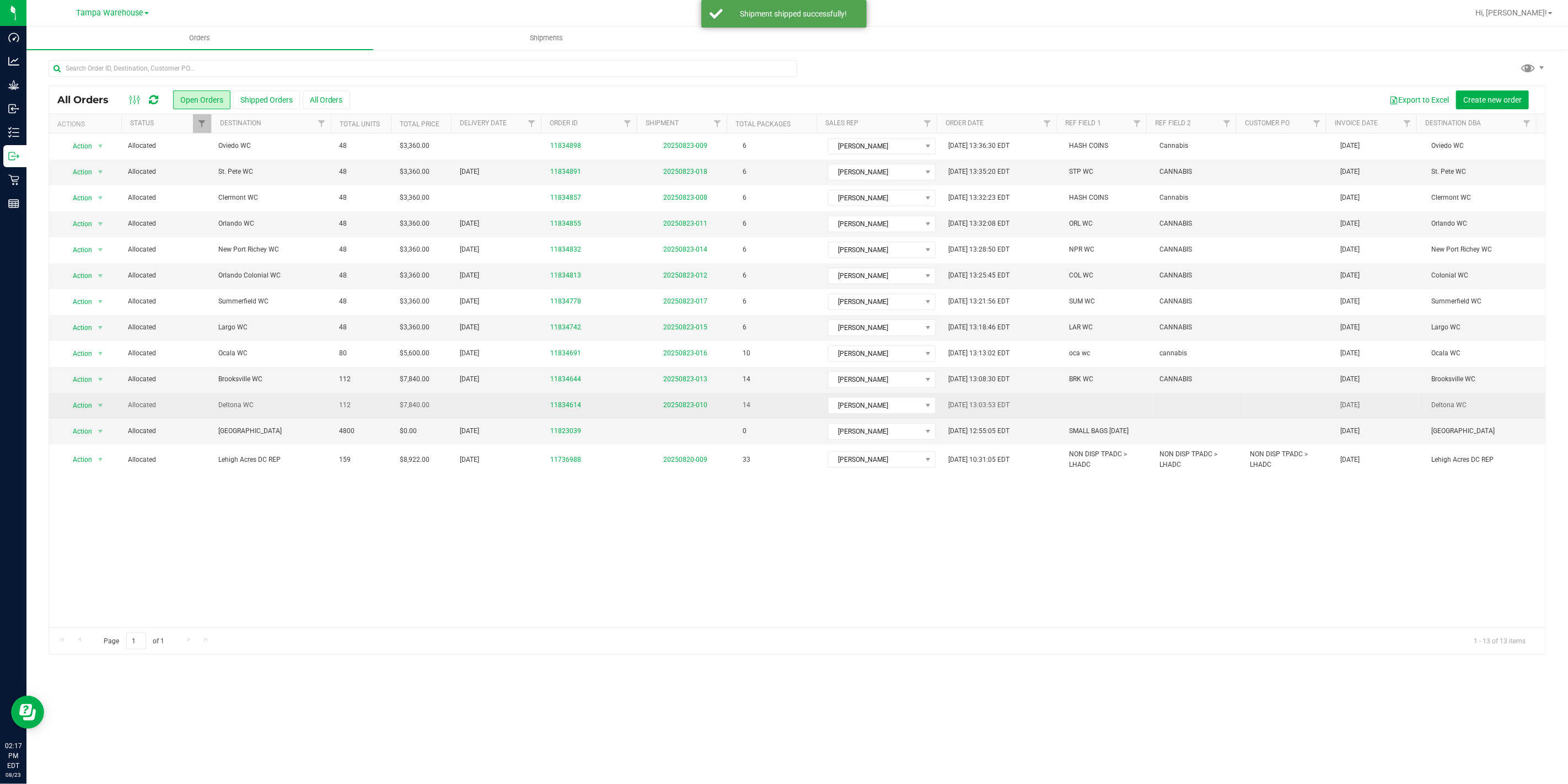
click at [1082, 406] on td at bounding box center [1108, 406] width 91 height 26
type input "DLT WC"
click at [1164, 415] on div "All Orders Open Orders Shipped Orders All Orders Export to Excel Create new ord…" at bounding box center [797, 370] width 1498 height 569
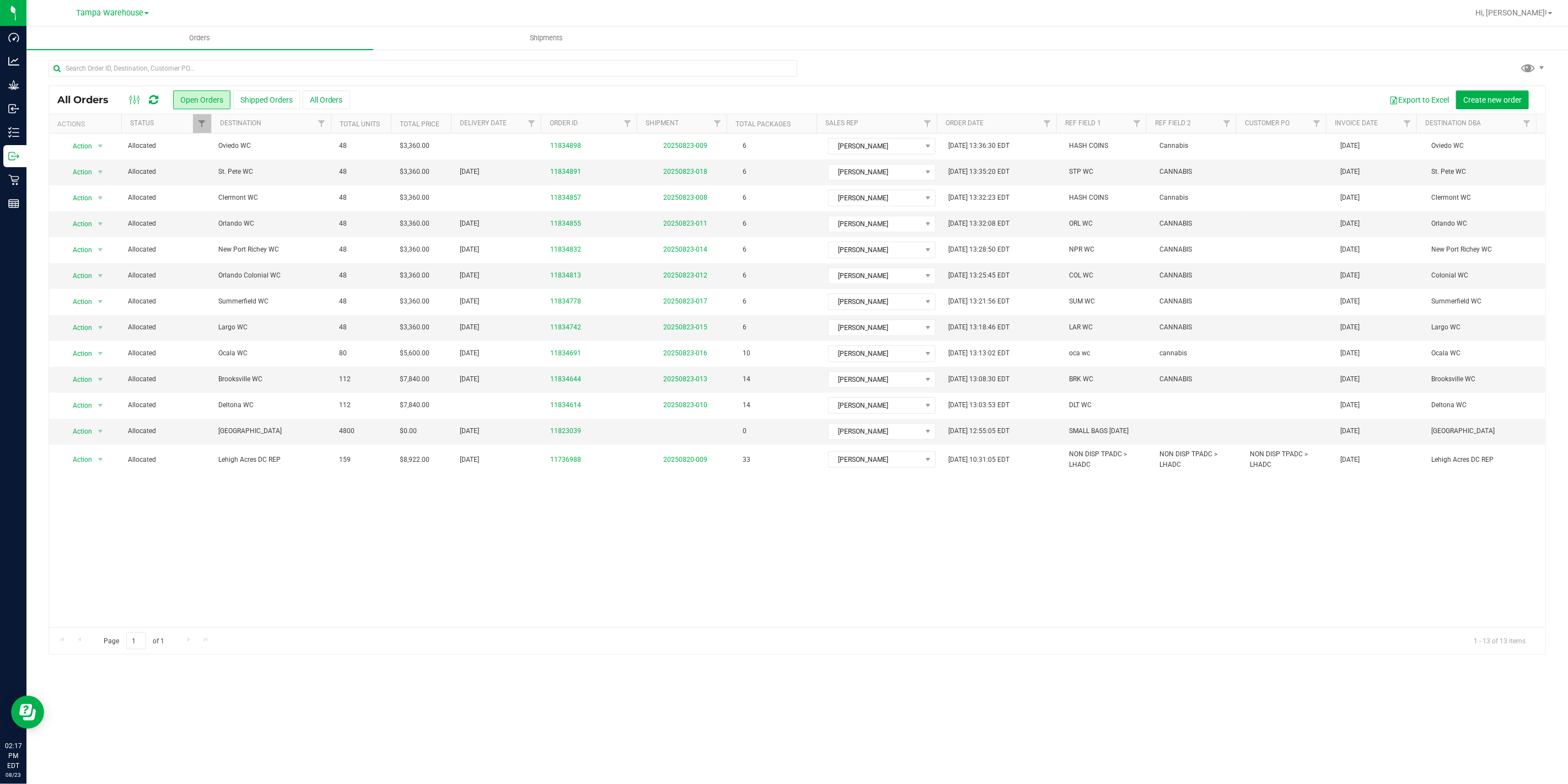
click at [1164, 409] on td at bounding box center [1198, 406] width 91 height 26
type input "CANNABIS"
click at [1173, 536] on div "All Orders Open Orders Shipped Orders All Orders Export to Excel Create new ord…" at bounding box center [797, 370] width 1498 height 569
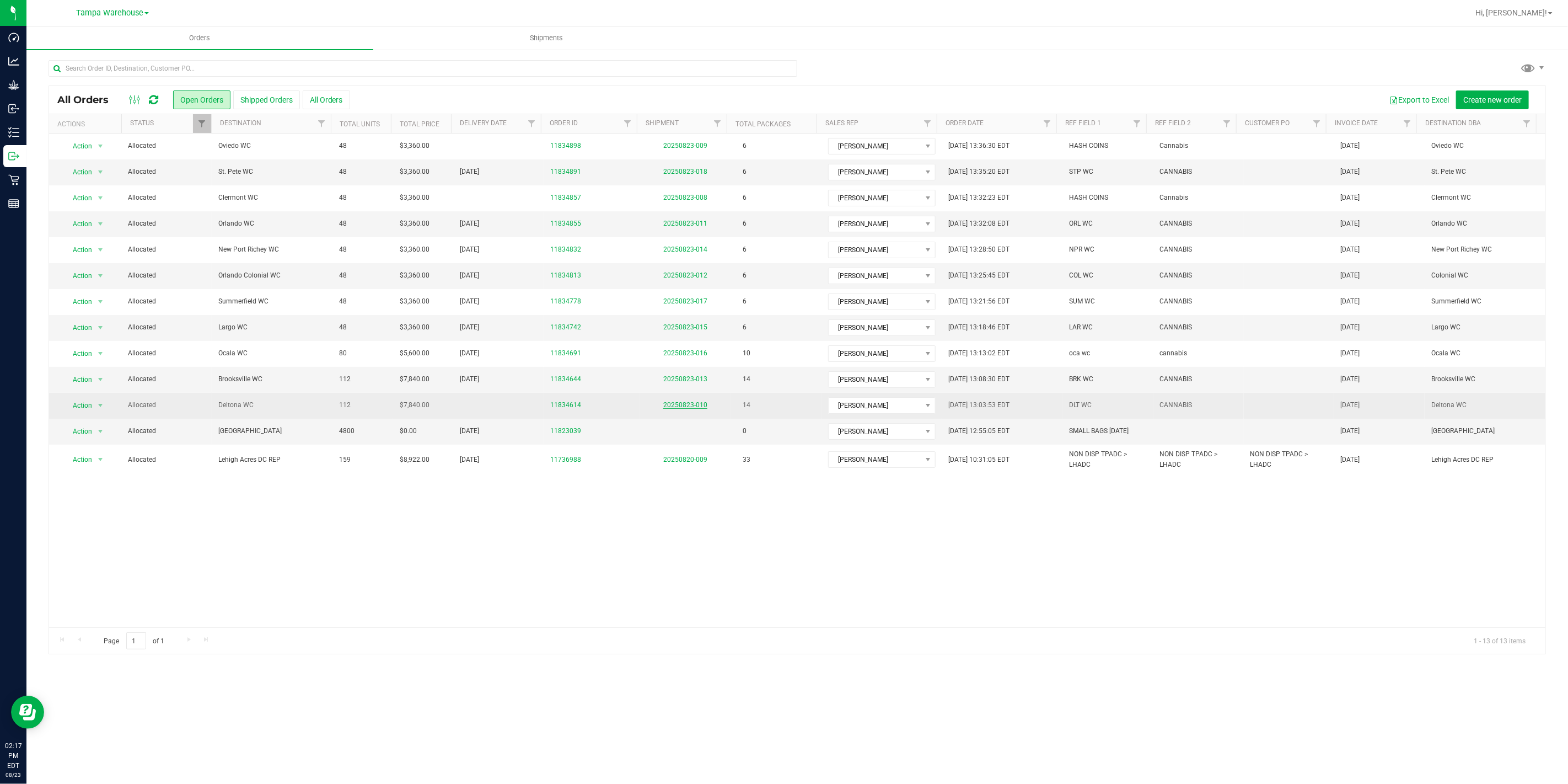
click at [683, 408] on link "20250823-010" at bounding box center [685, 405] width 44 height 7
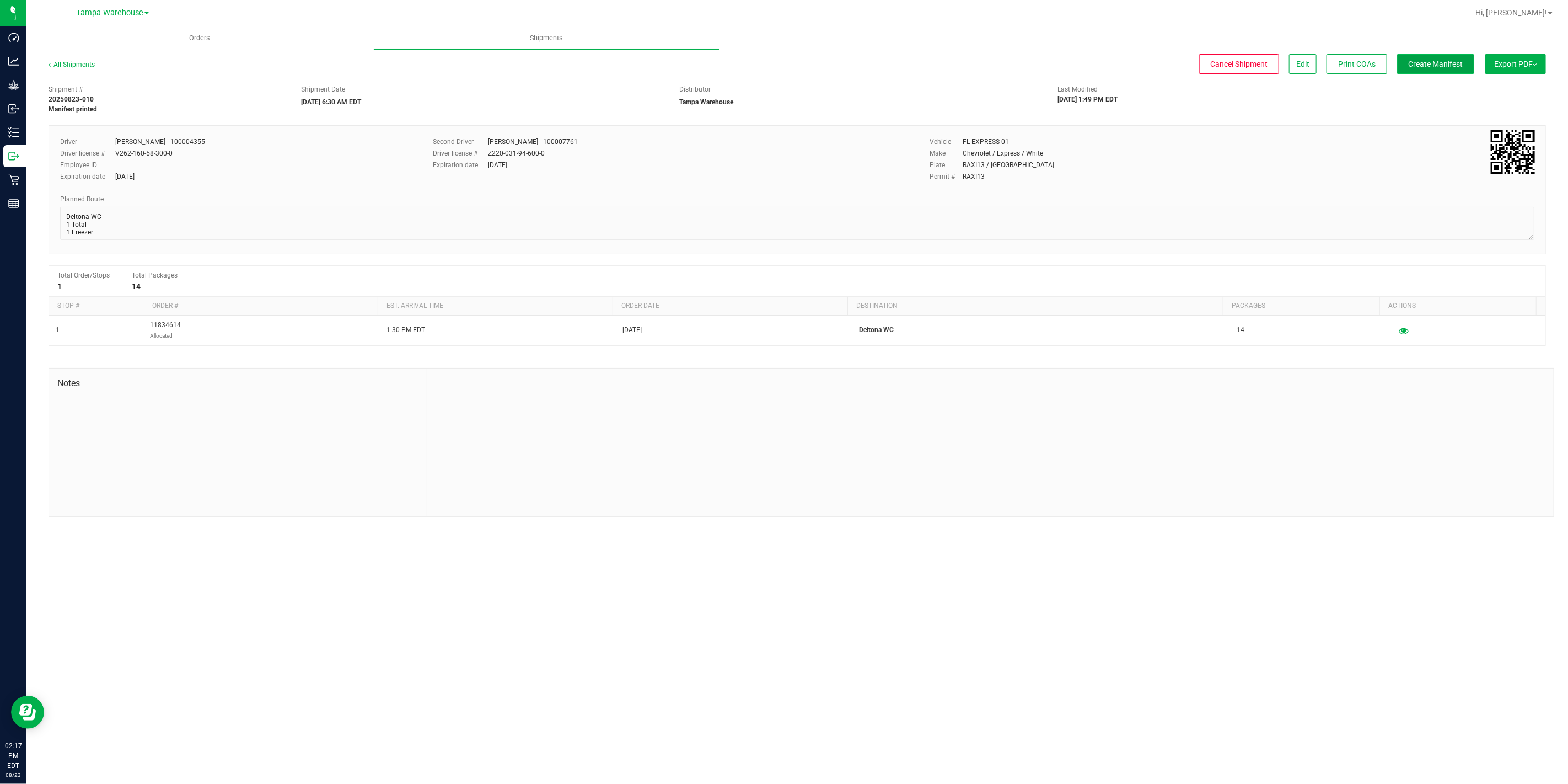
click at [1425, 66] on span "Create Manifest" at bounding box center [1436, 64] width 54 height 8
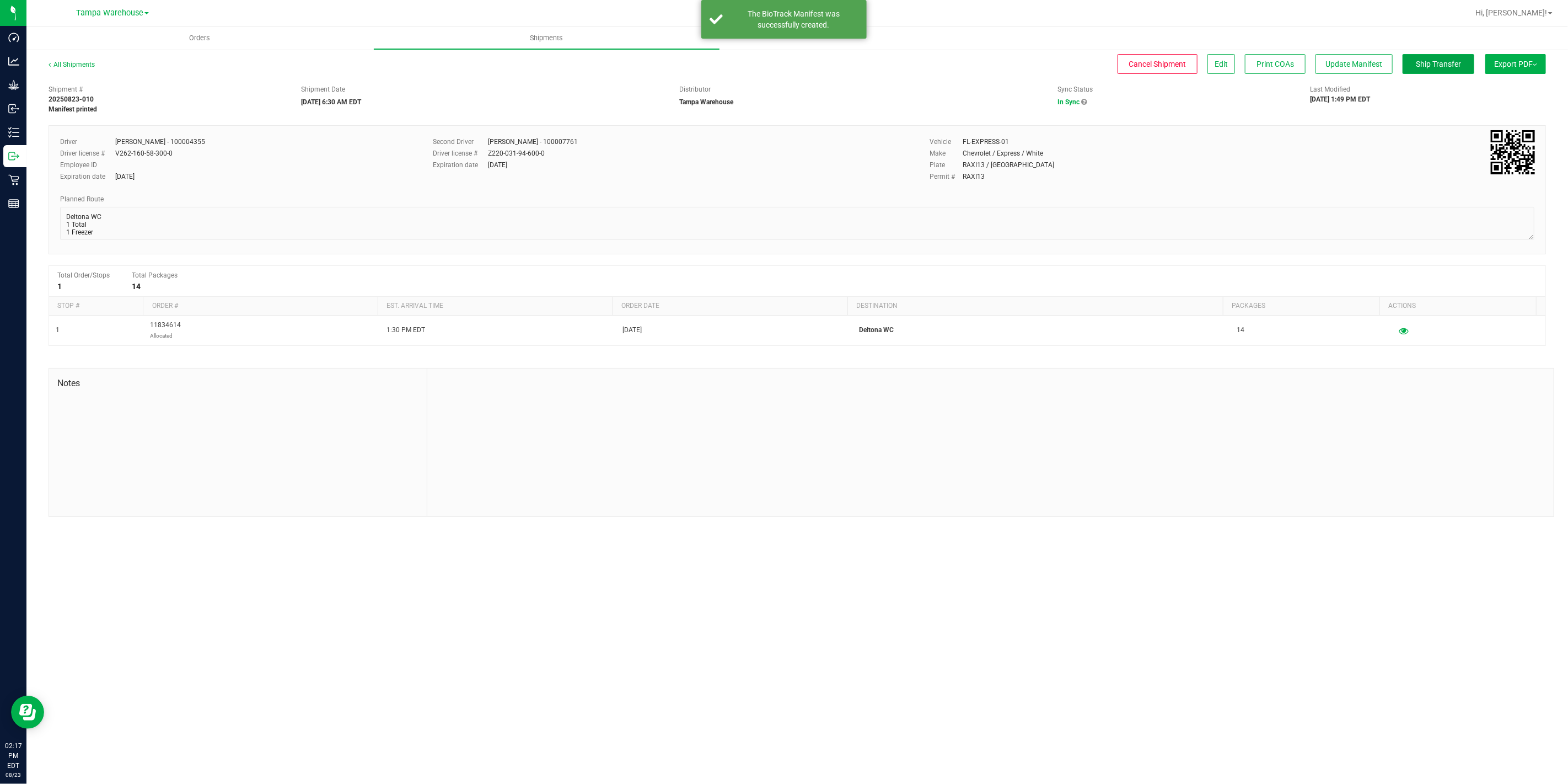
click at [1425, 66] on span "Ship Transfer" at bounding box center [1439, 64] width 45 height 8
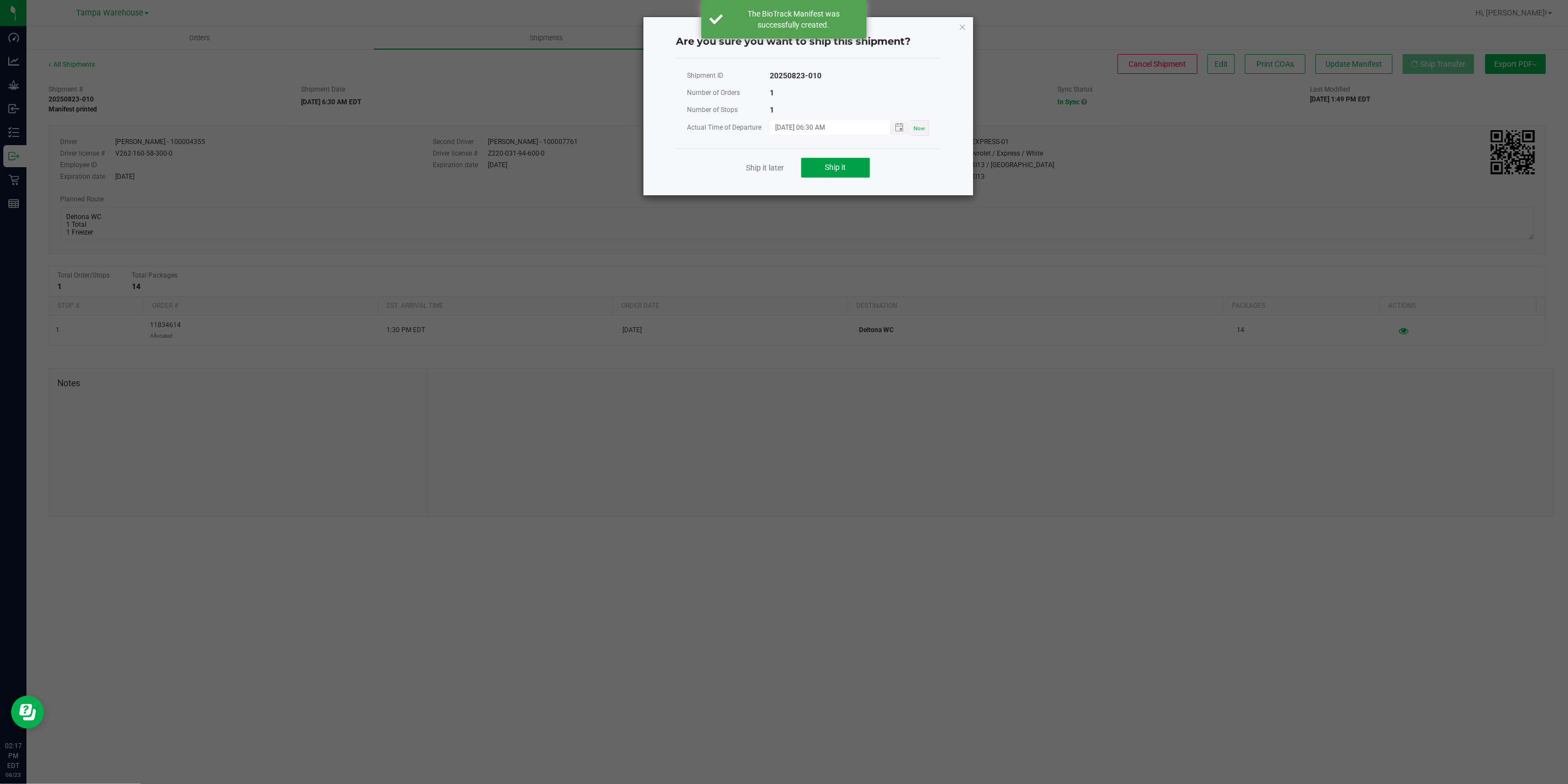
click at [866, 166] on button "Ship it" at bounding box center [835, 167] width 69 height 20
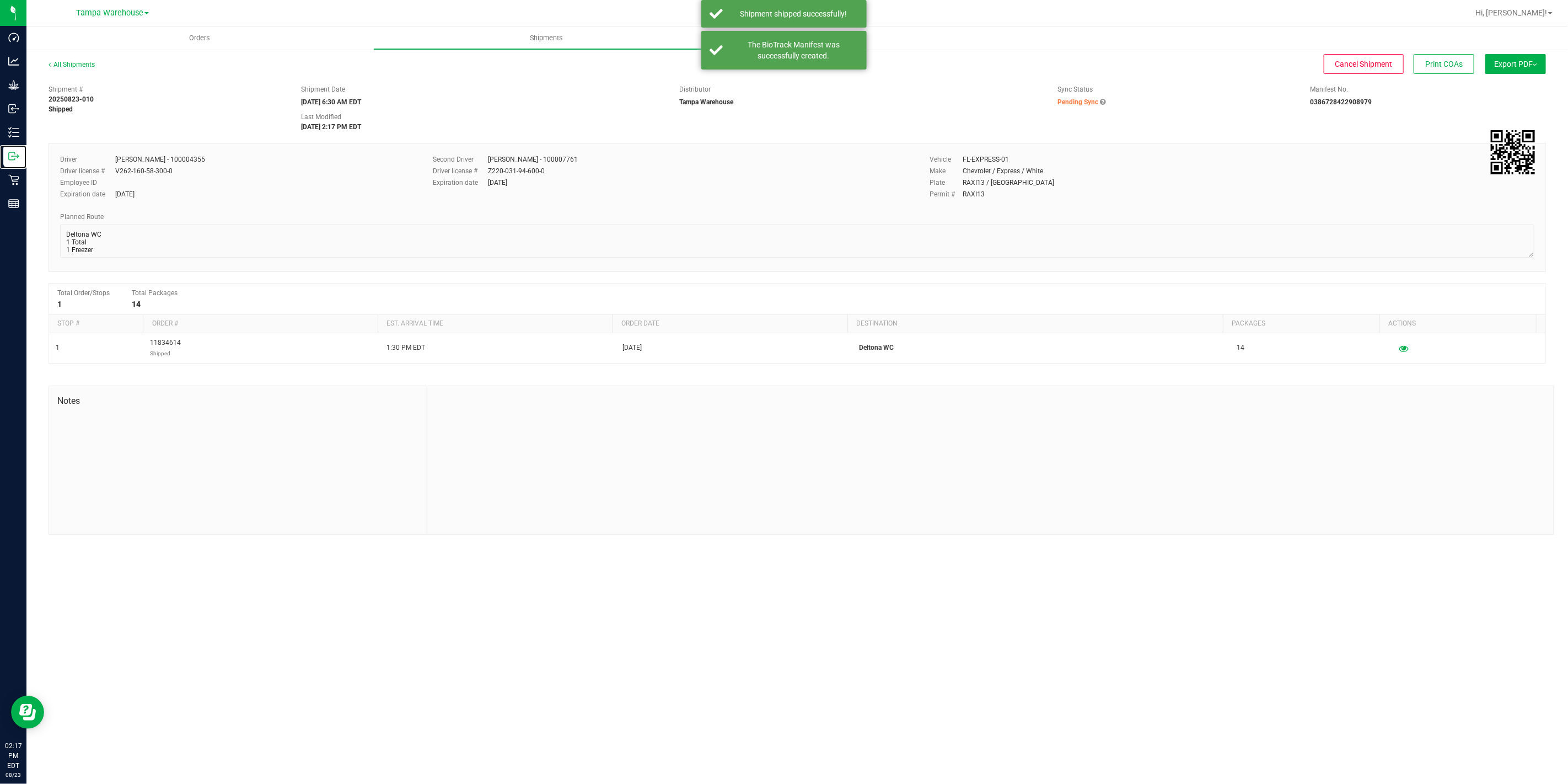
click at [12, 162] on div "Outbound" at bounding box center [15, 156] width 23 height 22
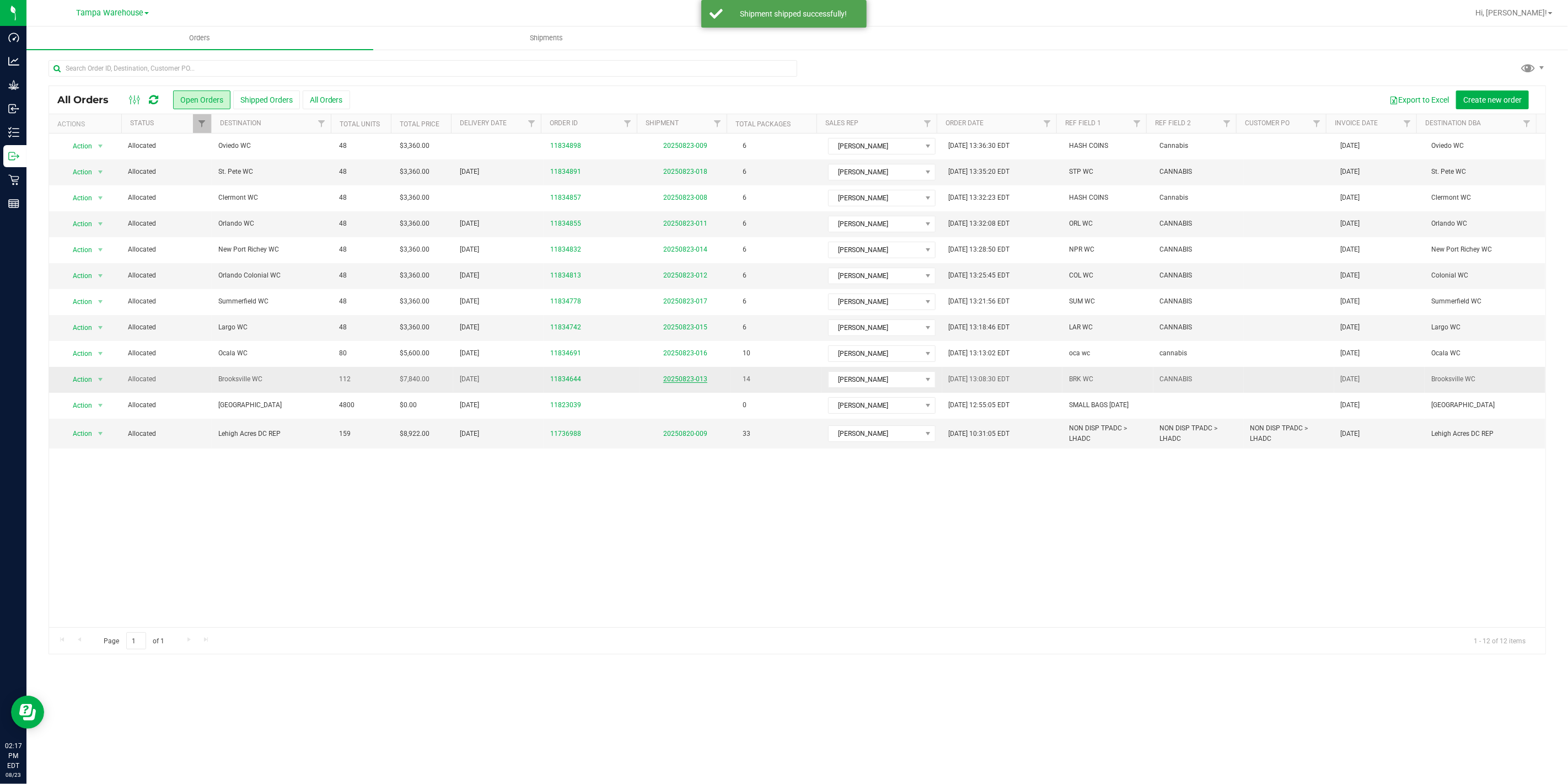
click at [668, 378] on link "20250823-013" at bounding box center [685, 379] width 44 height 7
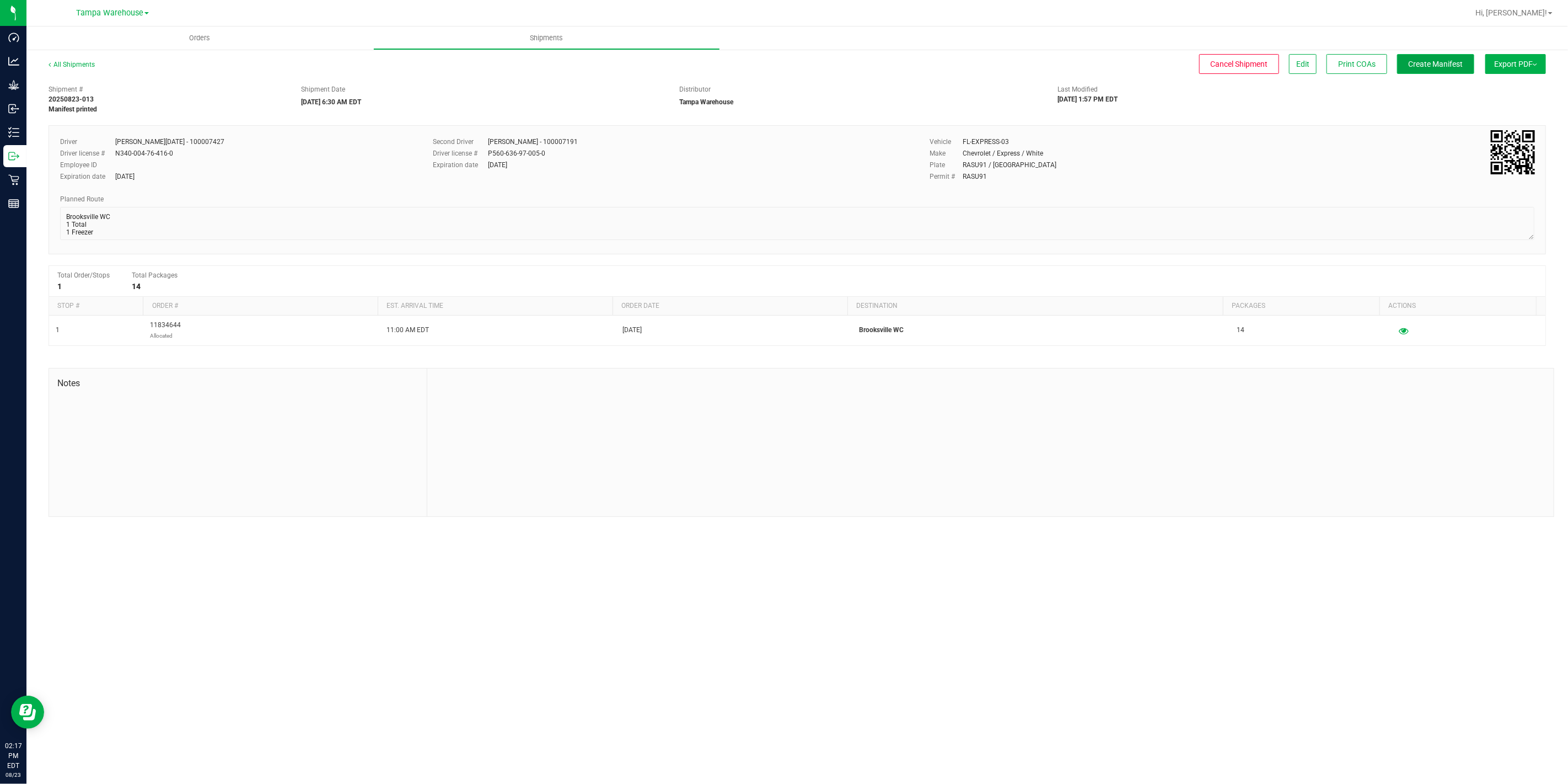
click at [1409, 65] on span "Create Manifest" at bounding box center [1436, 64] width 54 height 8
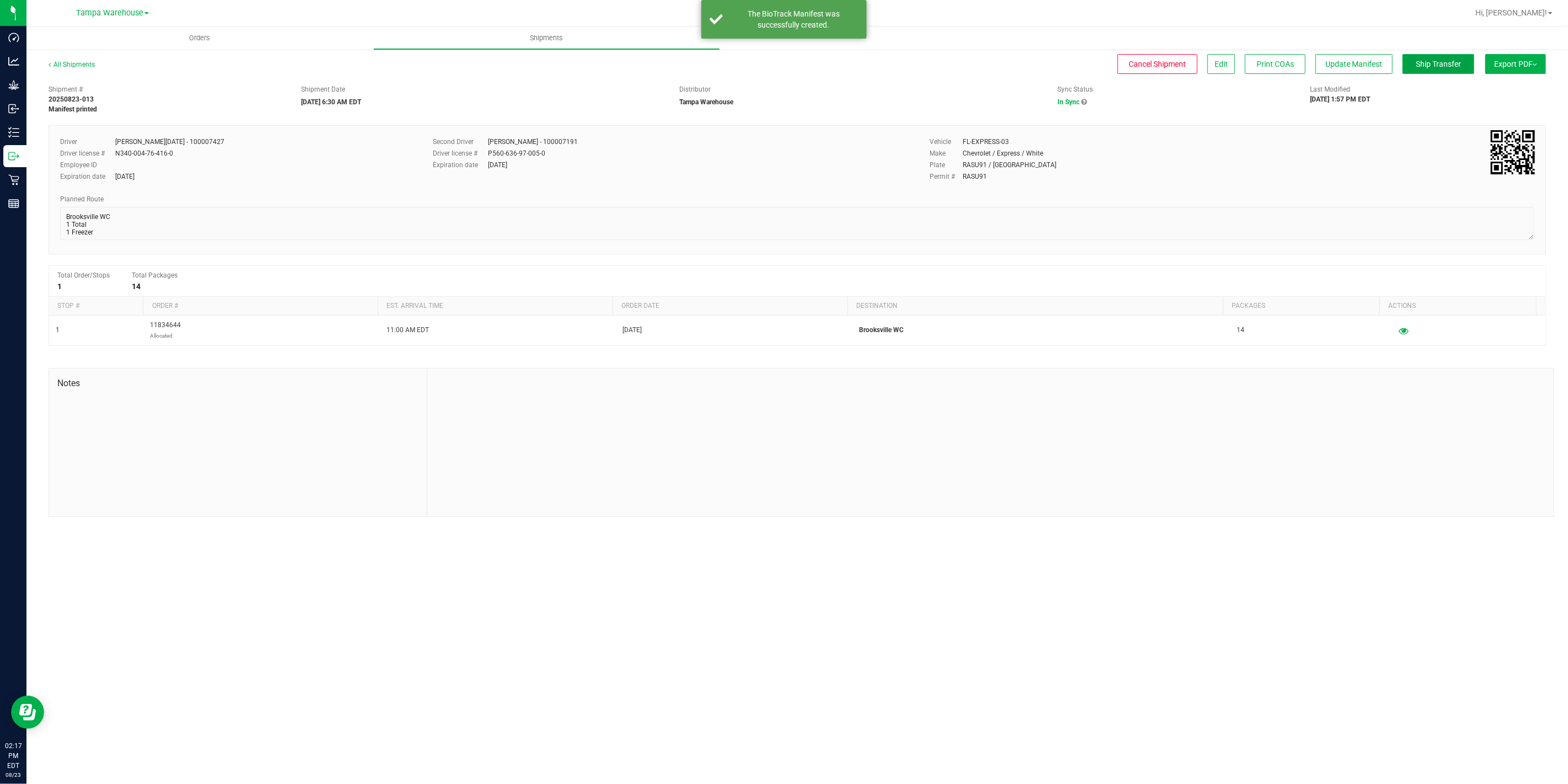
click at [1407, 65] on button "Ship Transfer" at bounding box center [1439, 64] width 72 height 20
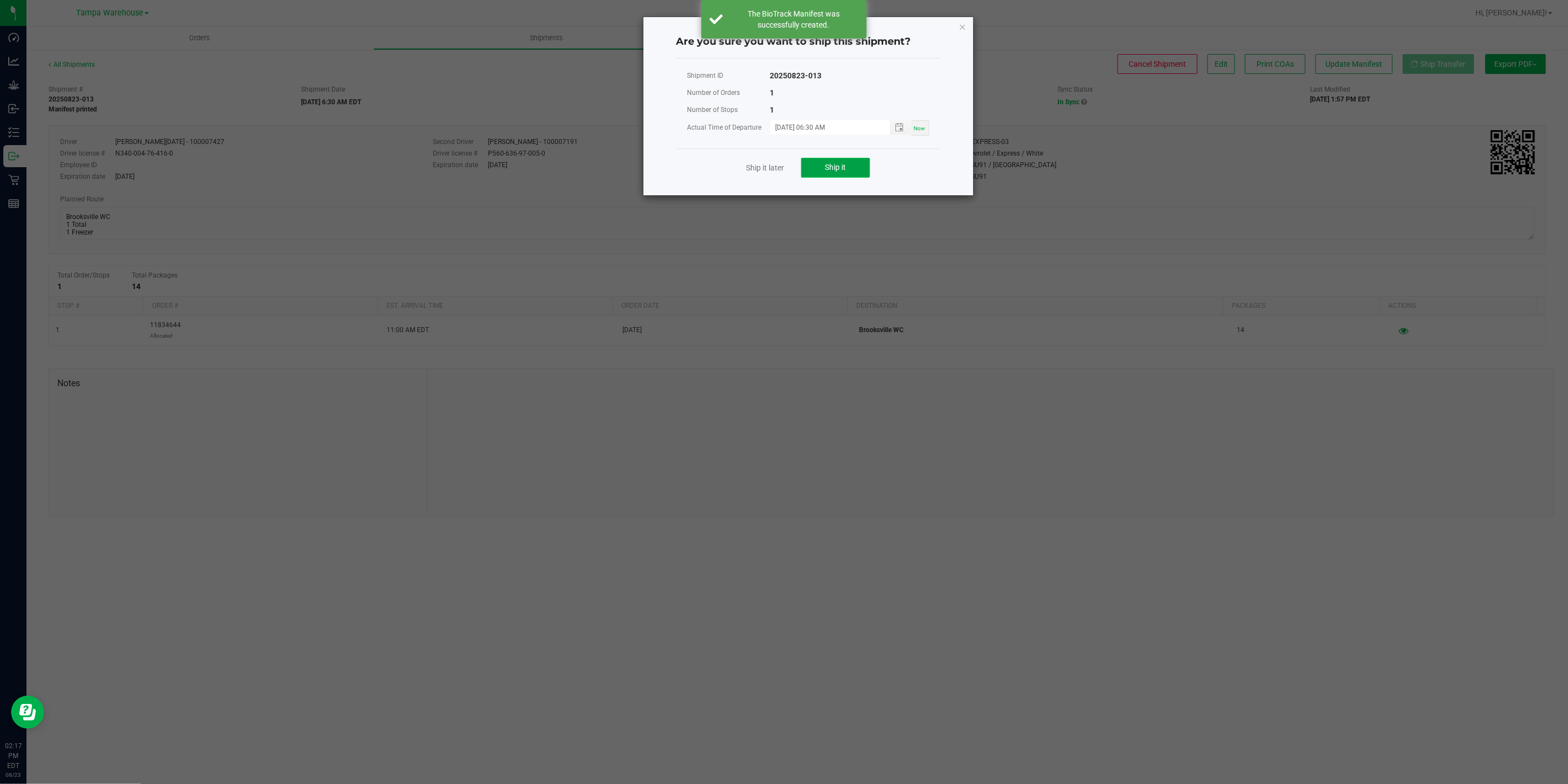
click at [822, 161] on button "Ship it" at bounding box center [835, 167] width 69 height 20
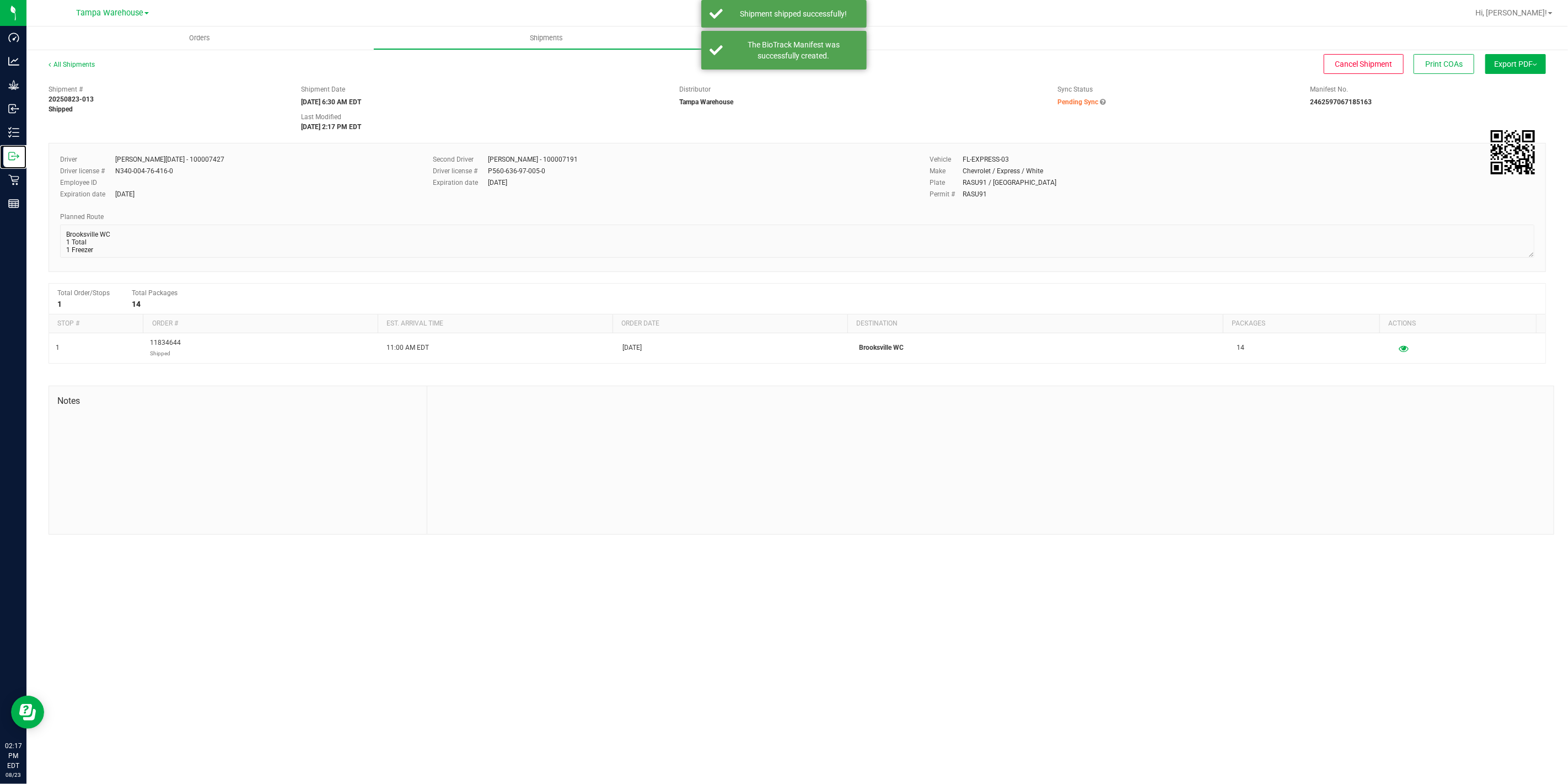
click at [13, 156] on line at bounding box center [16, 156] width 6 height 0
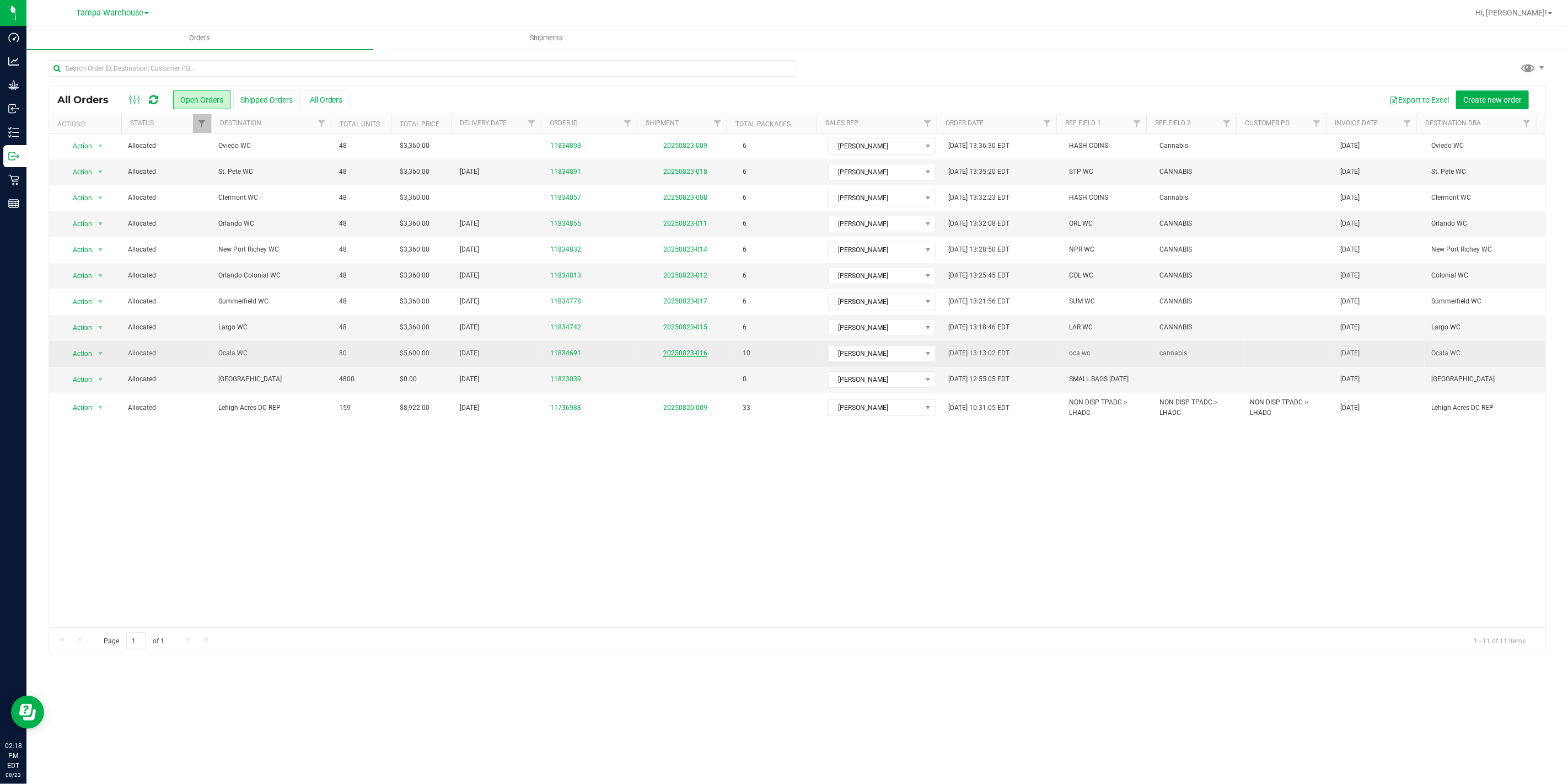
click at [682, 356] on link "20250823-016" at bounding box center [685, 353] width 44 height 7
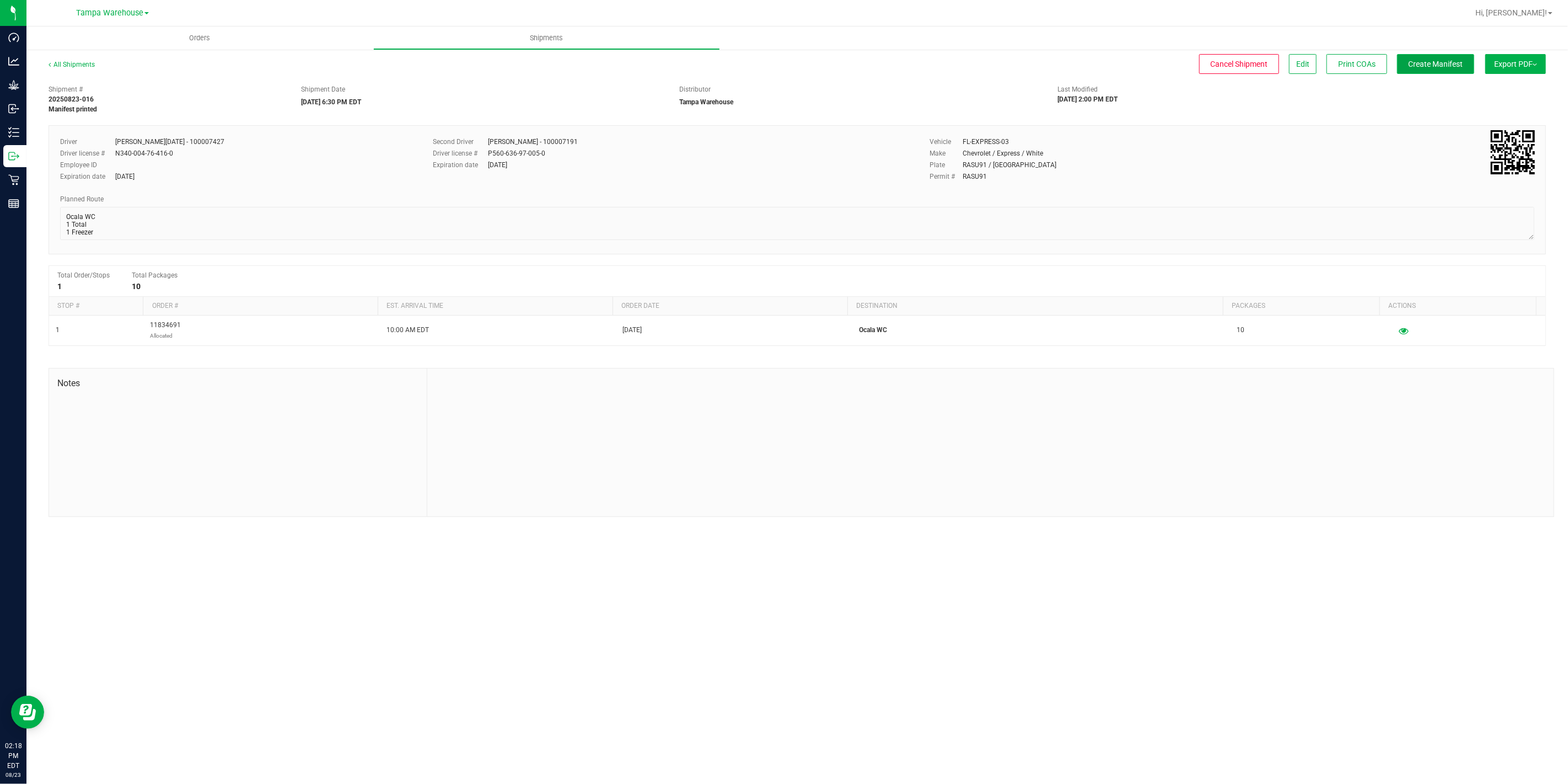
click at [1451, 61] on span "Create Manifest" at bounding box center [1436, 64] width 54 height 8
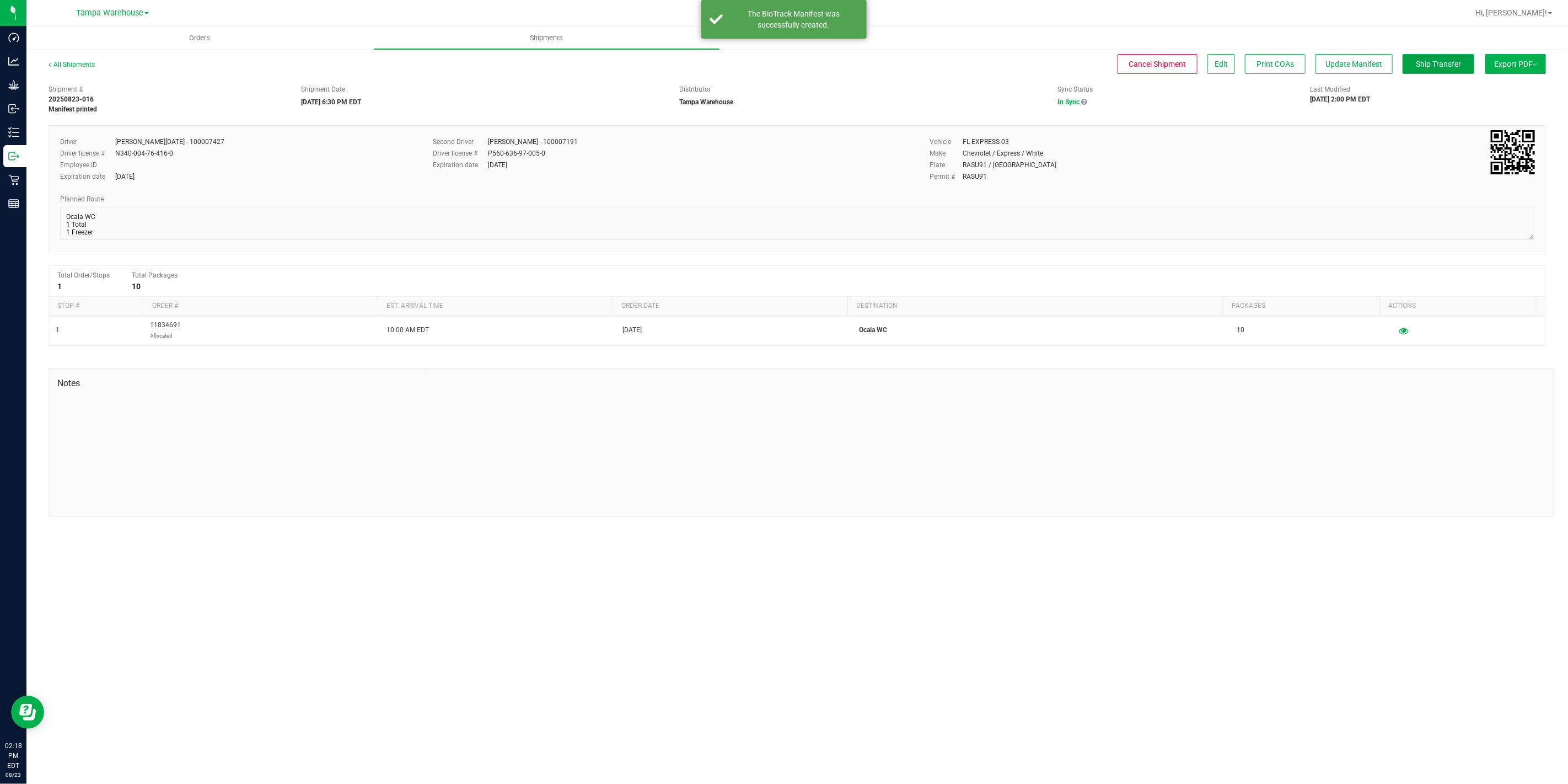
click at [1449, 64] on span "Ship Transfer" at bounding box center [1439, 64] width 45 height 8
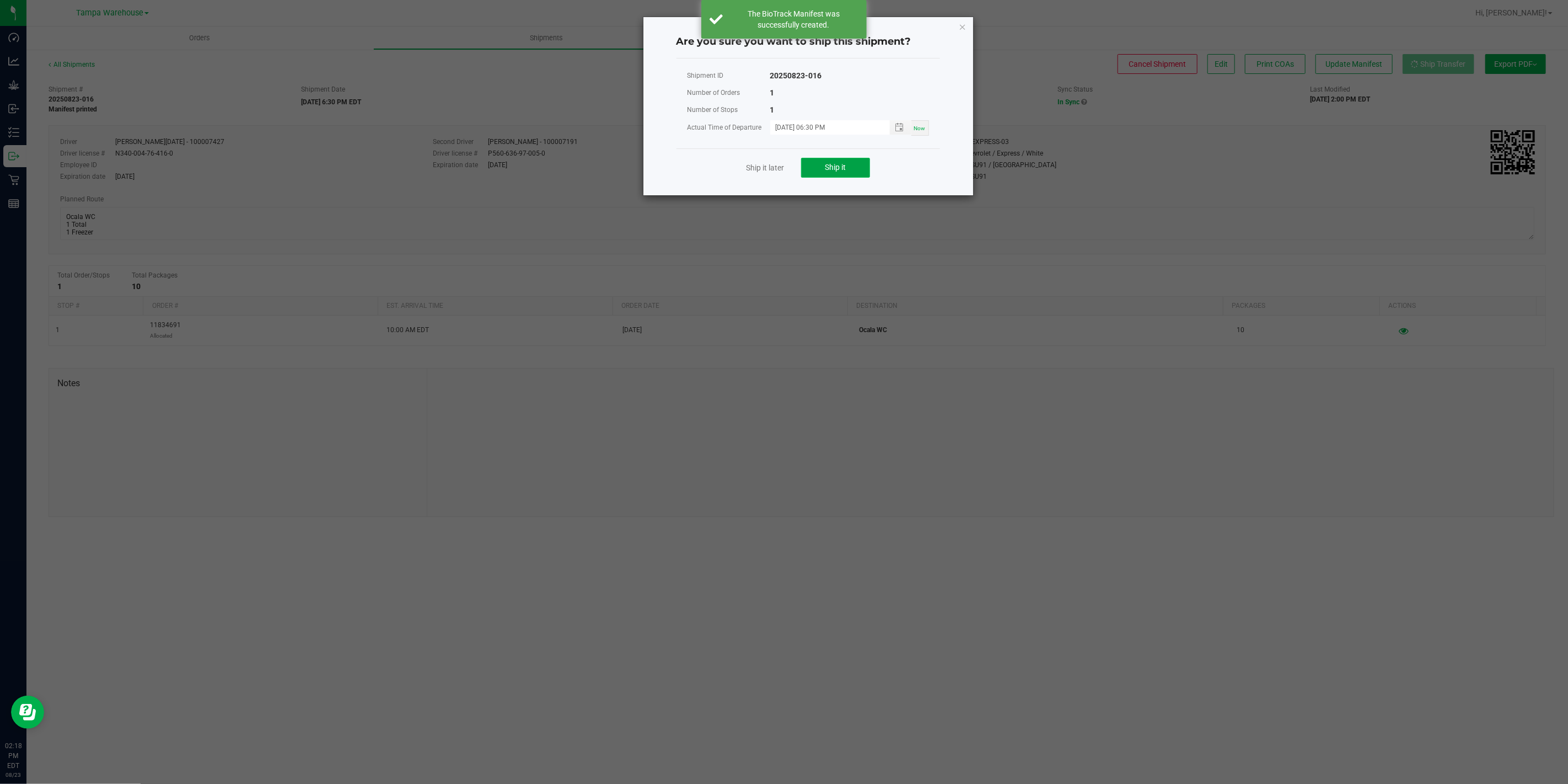
click at [816, 173] on button "Ship it" at bounding box center [835, 167] width 69 height 20
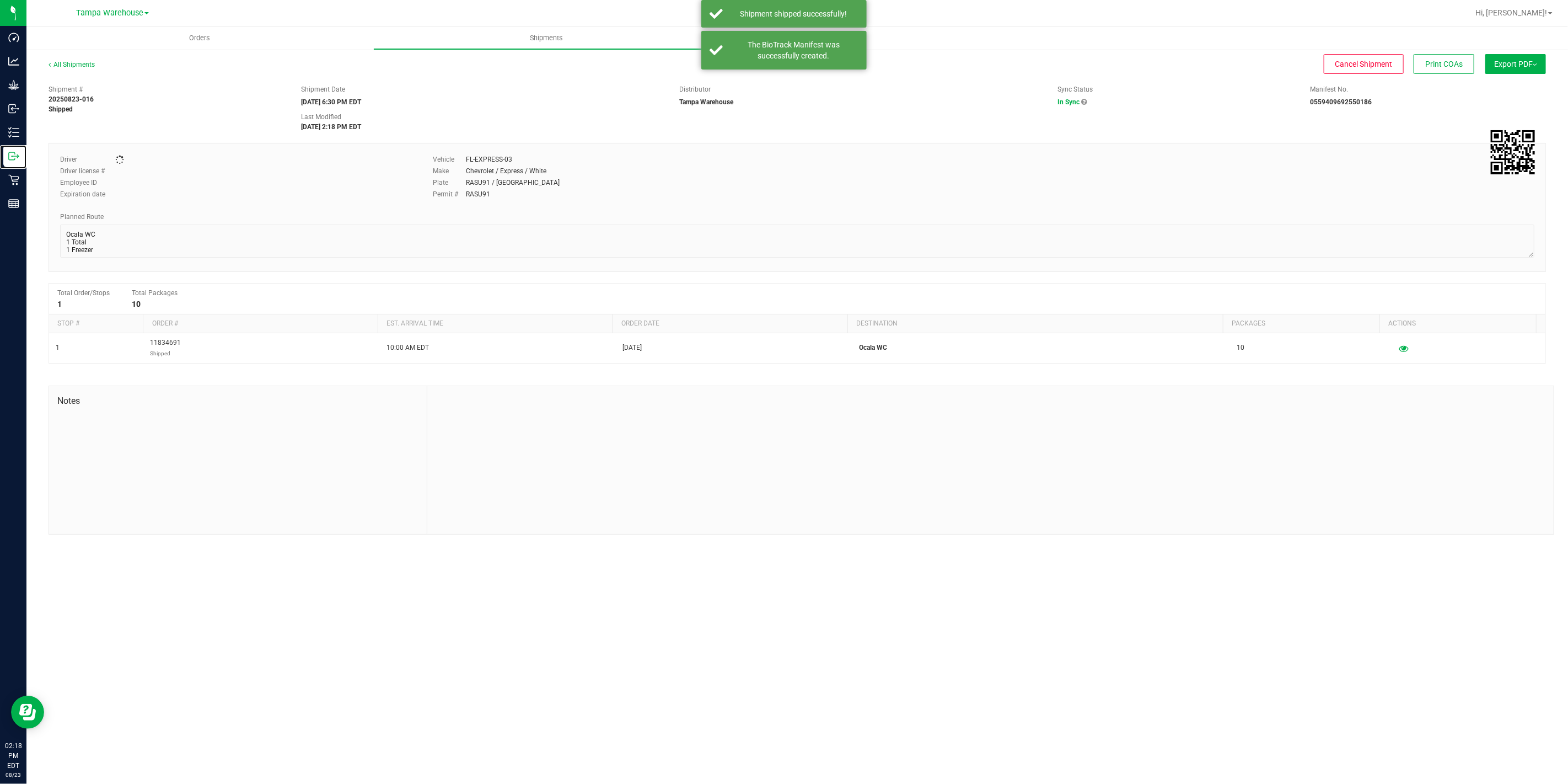
click at [11, 152] on icon at bounding box center [11, 156] width 6 height 7
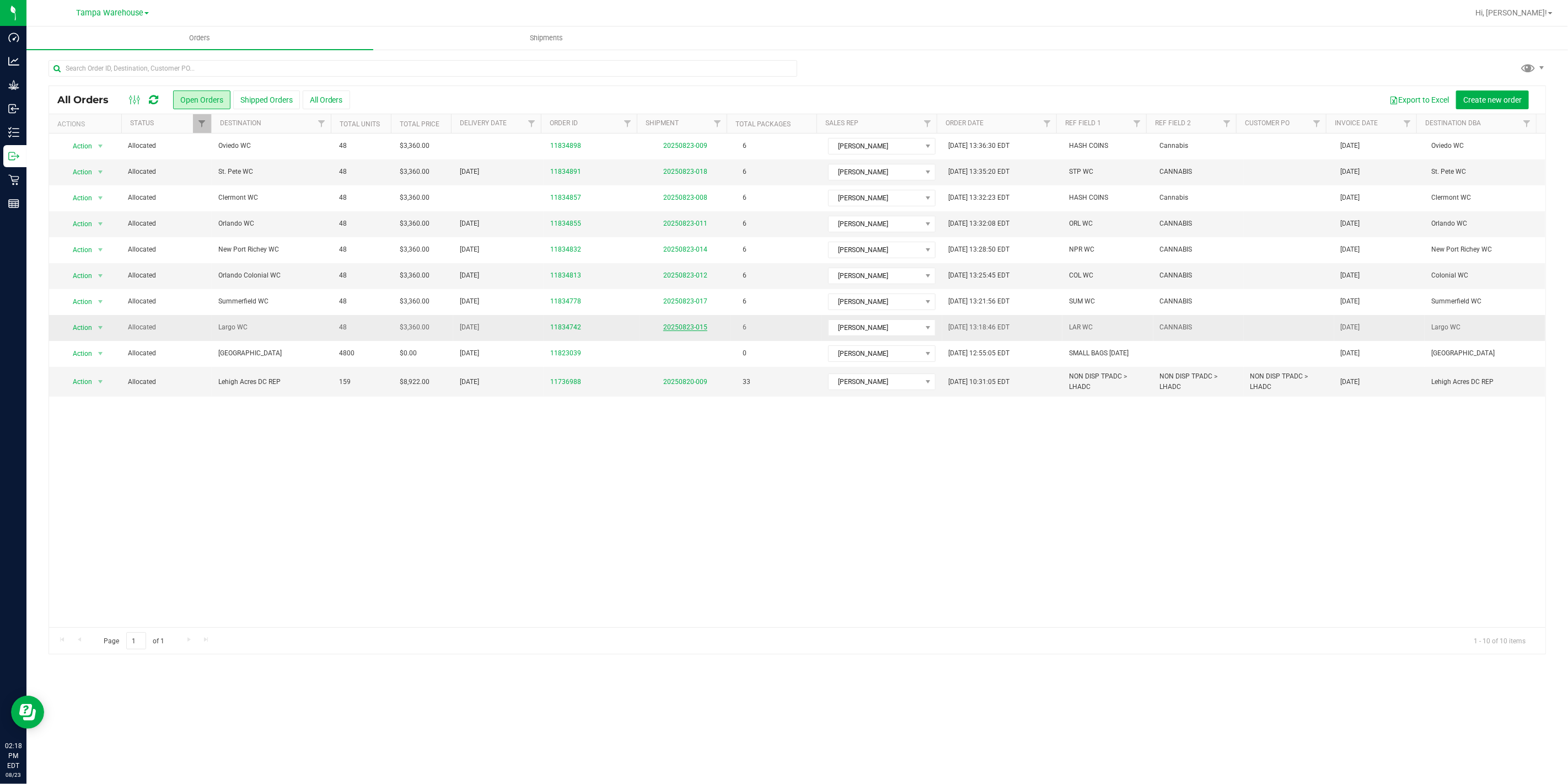
click at [679, 328] on link "20250823-015" at bounding box center [685, 327] width 44 height 7
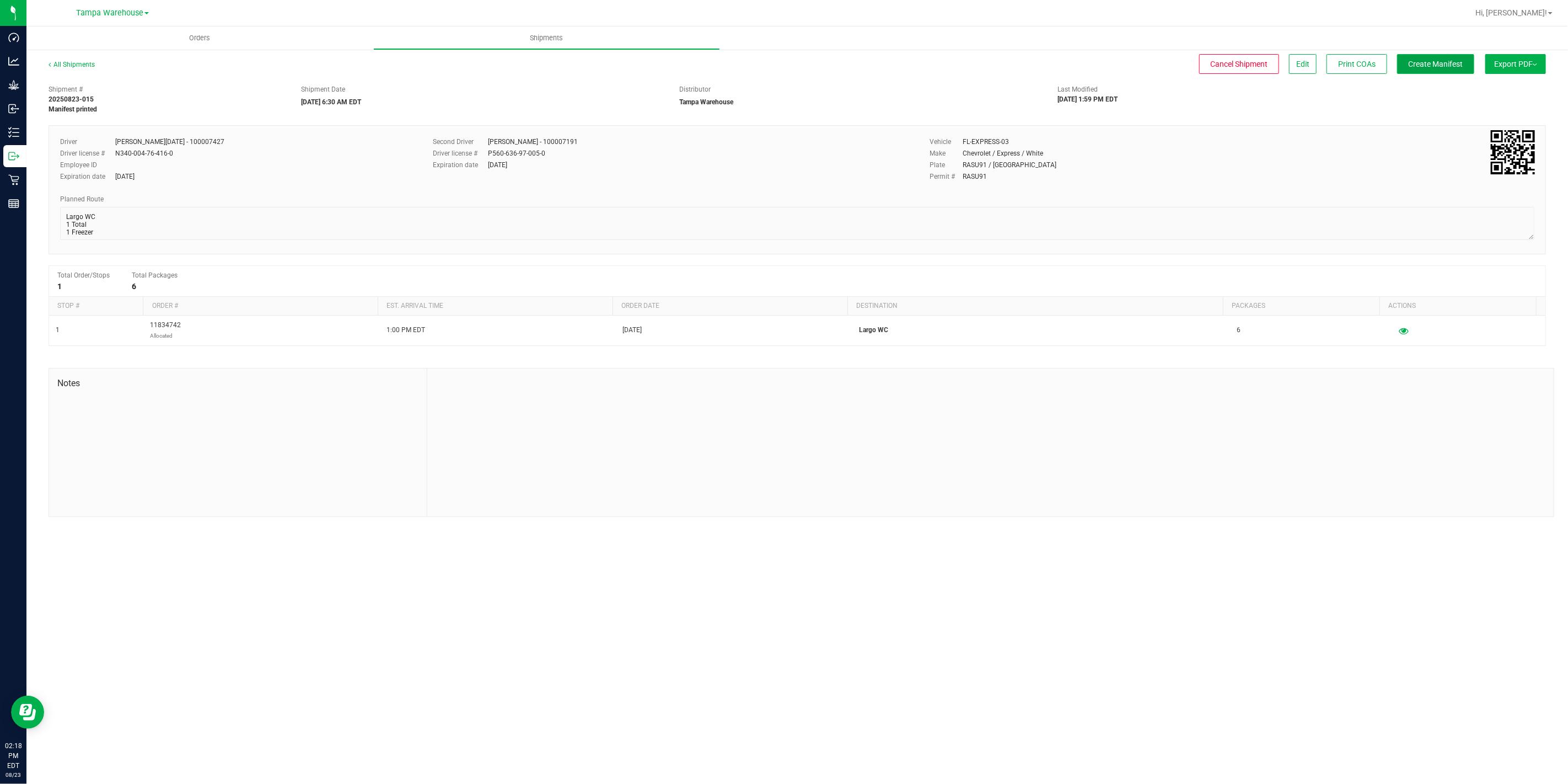
click at [1441, 64] on span "Create Manifest" at bounding box center [1436, 64] width 54 height 8
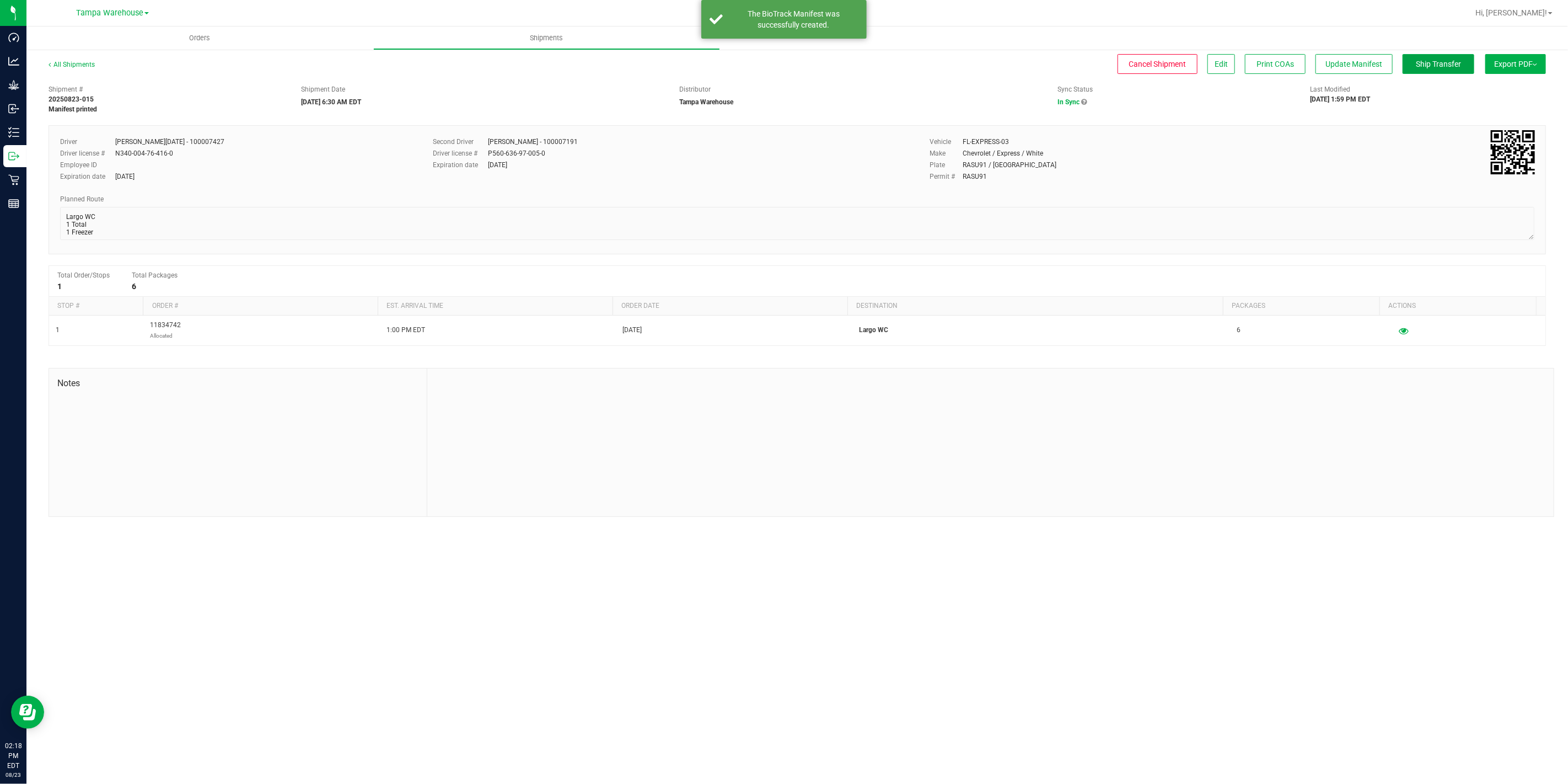
click at [1441, 64] on span "Ship Transfer" at bounding box center [1439, 64] width 45 height 8
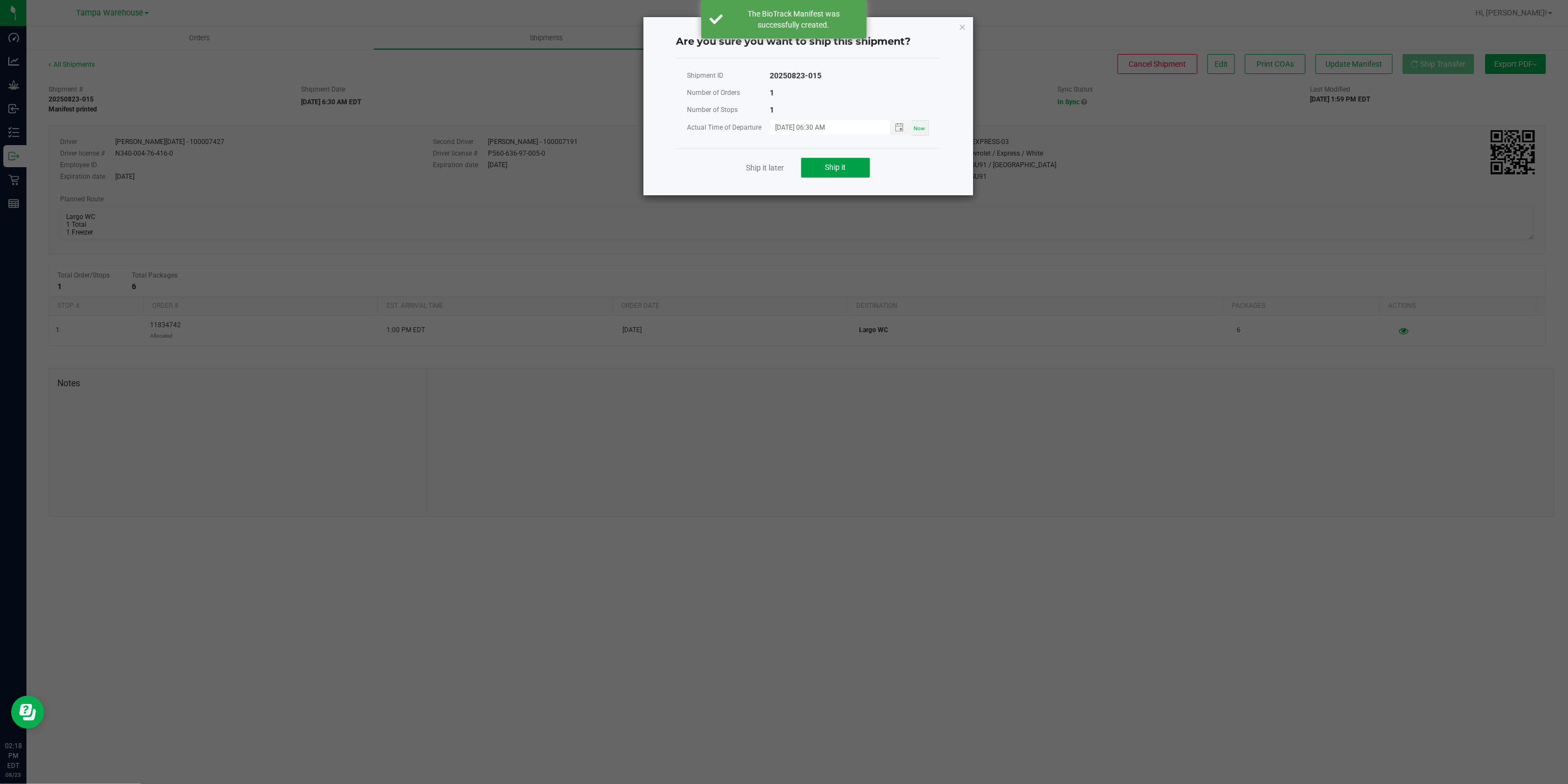
click at [822, 166] on button "Ship it" at bounding box center [835, 167] width 69 height 20
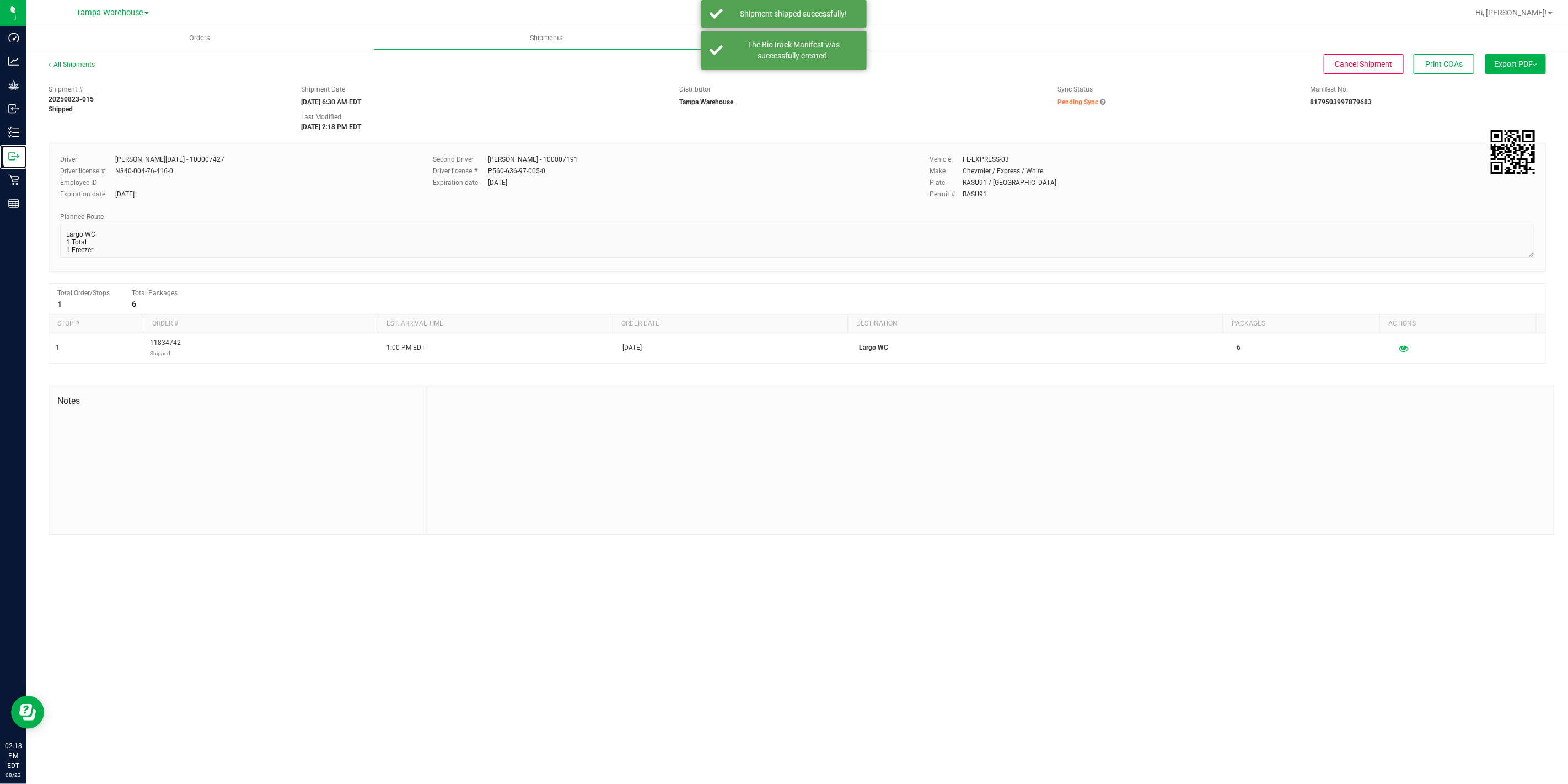
click at [13, 152] on icon at bounding box center [14, 156] width 11 height 11
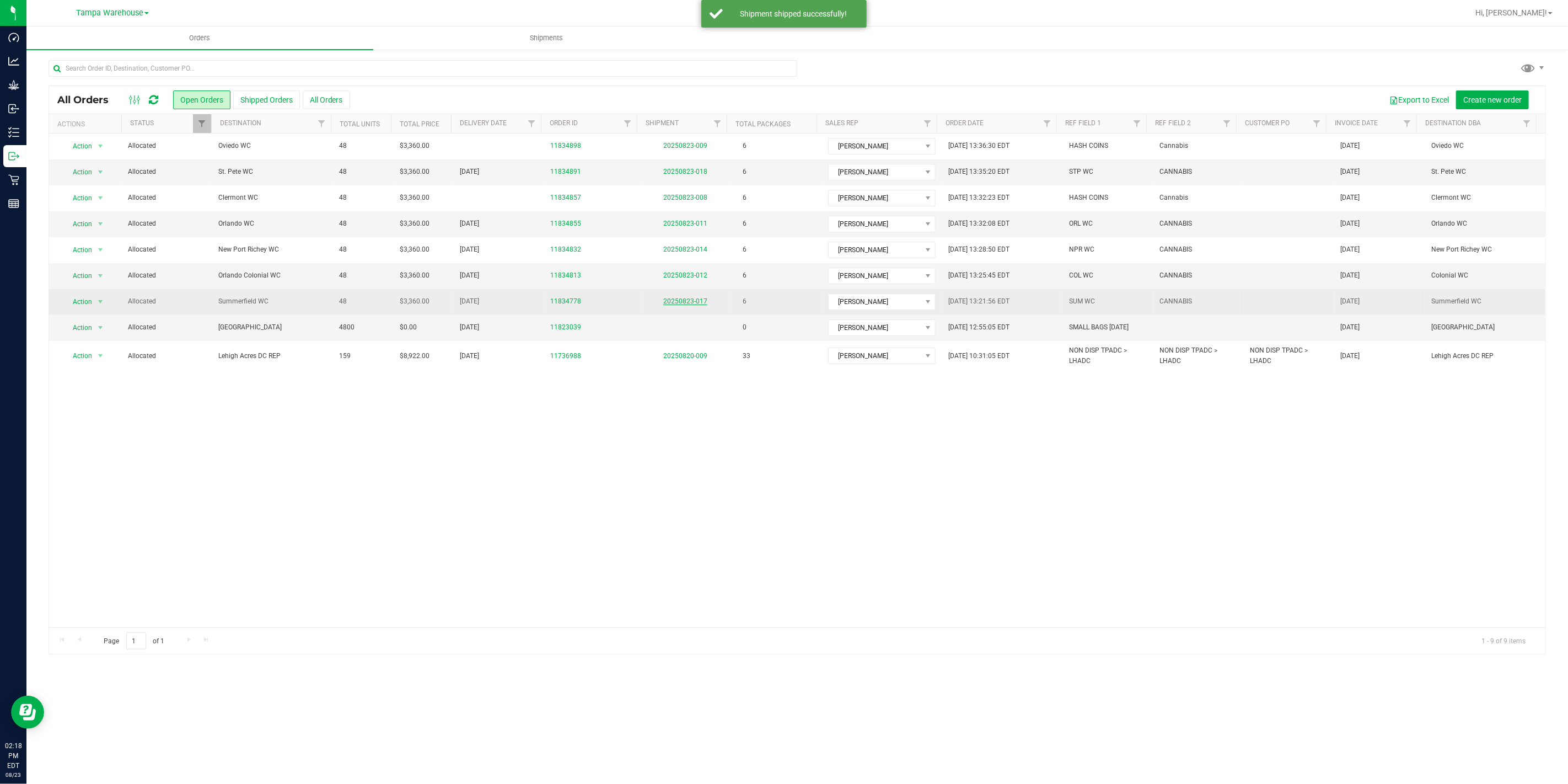
click at [678, 301] on link "20250823-017" at bounding box center [685, 301] width 44 height 7
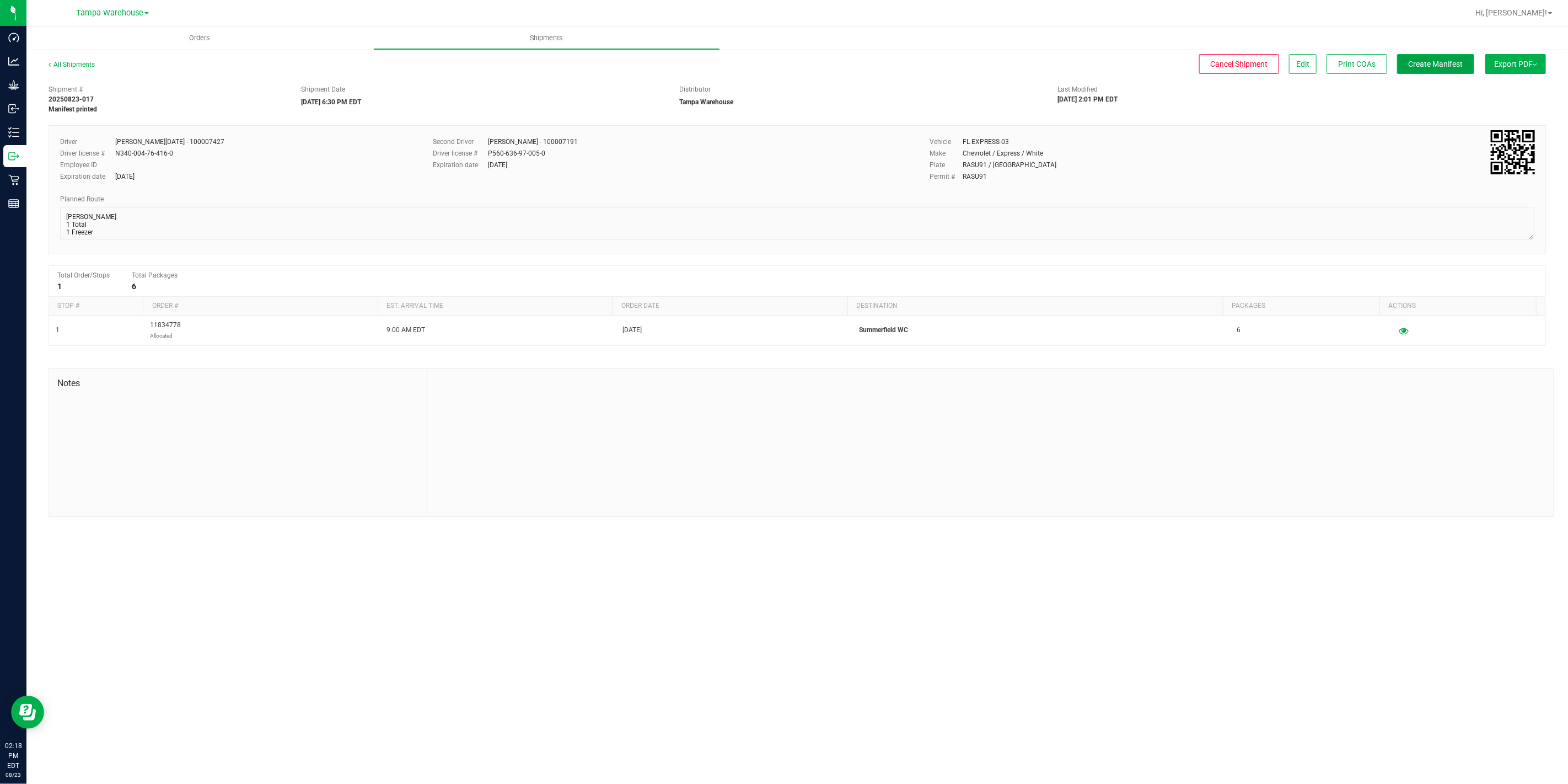
click at [1445, 60] on span "Create Manifest" at bounding box center [1436, 64] width 54 height 8
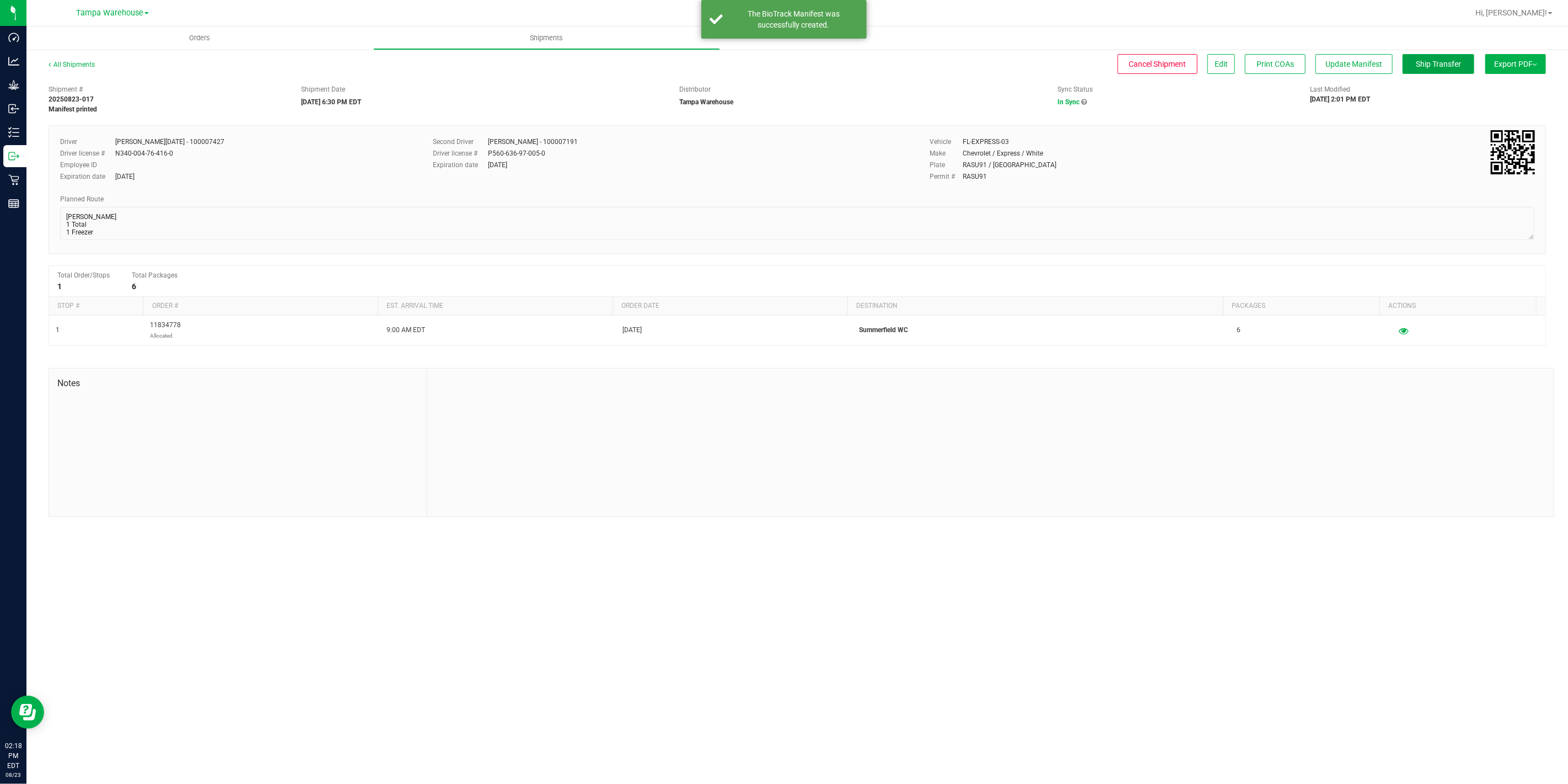
click at [1445, 60] on span "Ship Transfer" at bounding box center [1439, 64] width 45 height 8
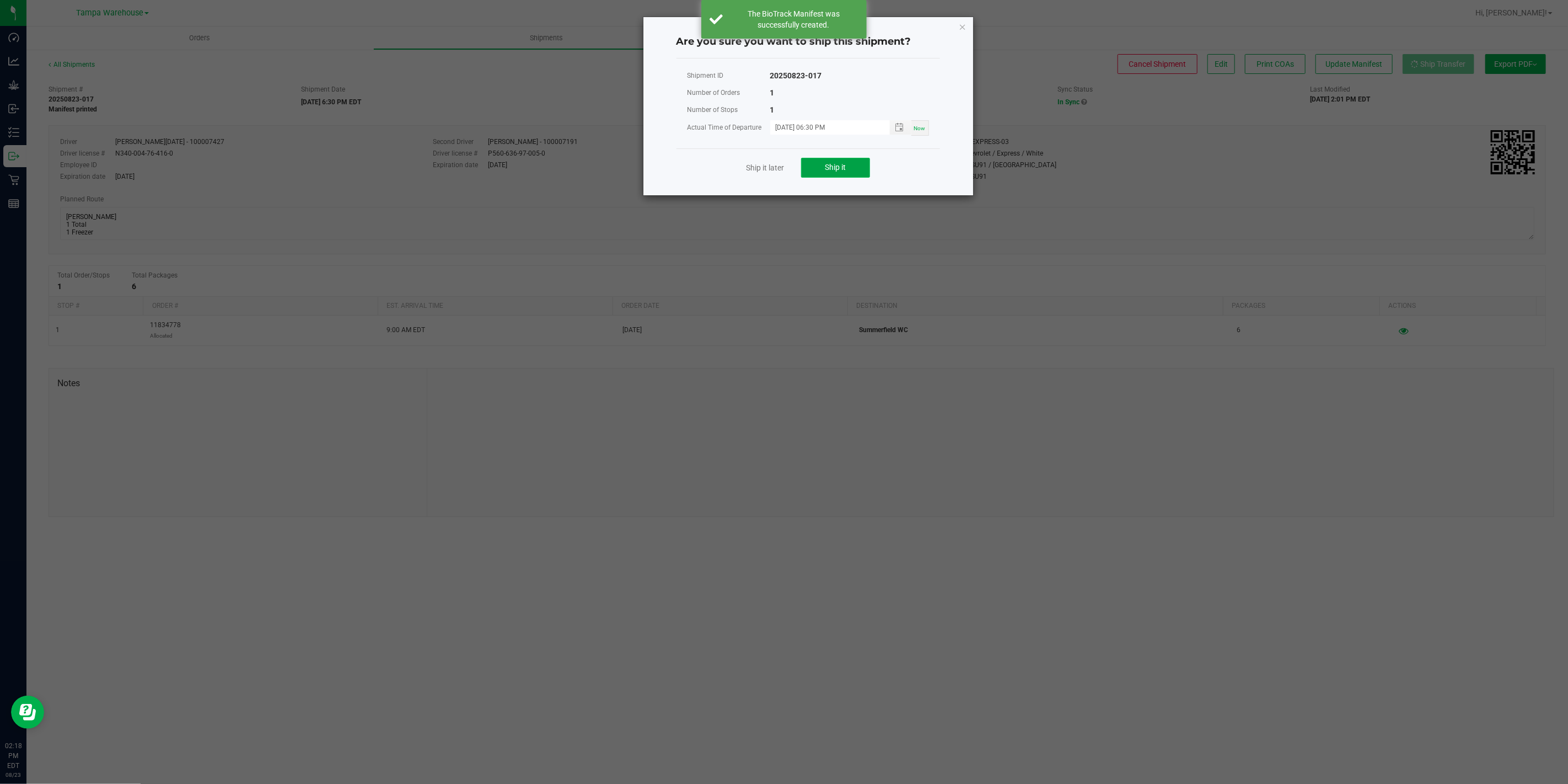
click at [838, 171] on span "Ship it" at bounding box center [835, 167] width 21 height 8
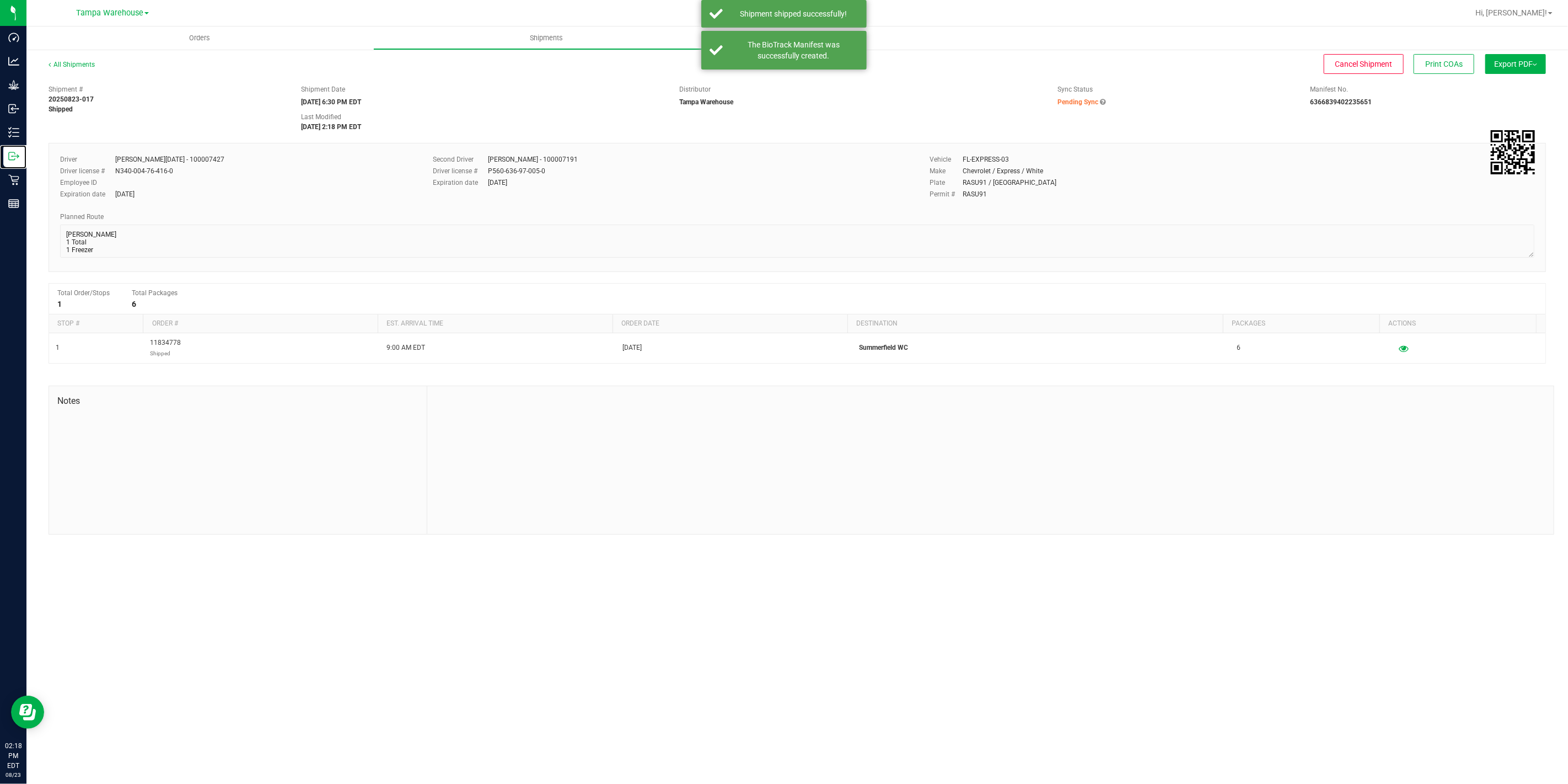
click at [14, 156] on icon at bounding box center [14, 156] width 11 height 11
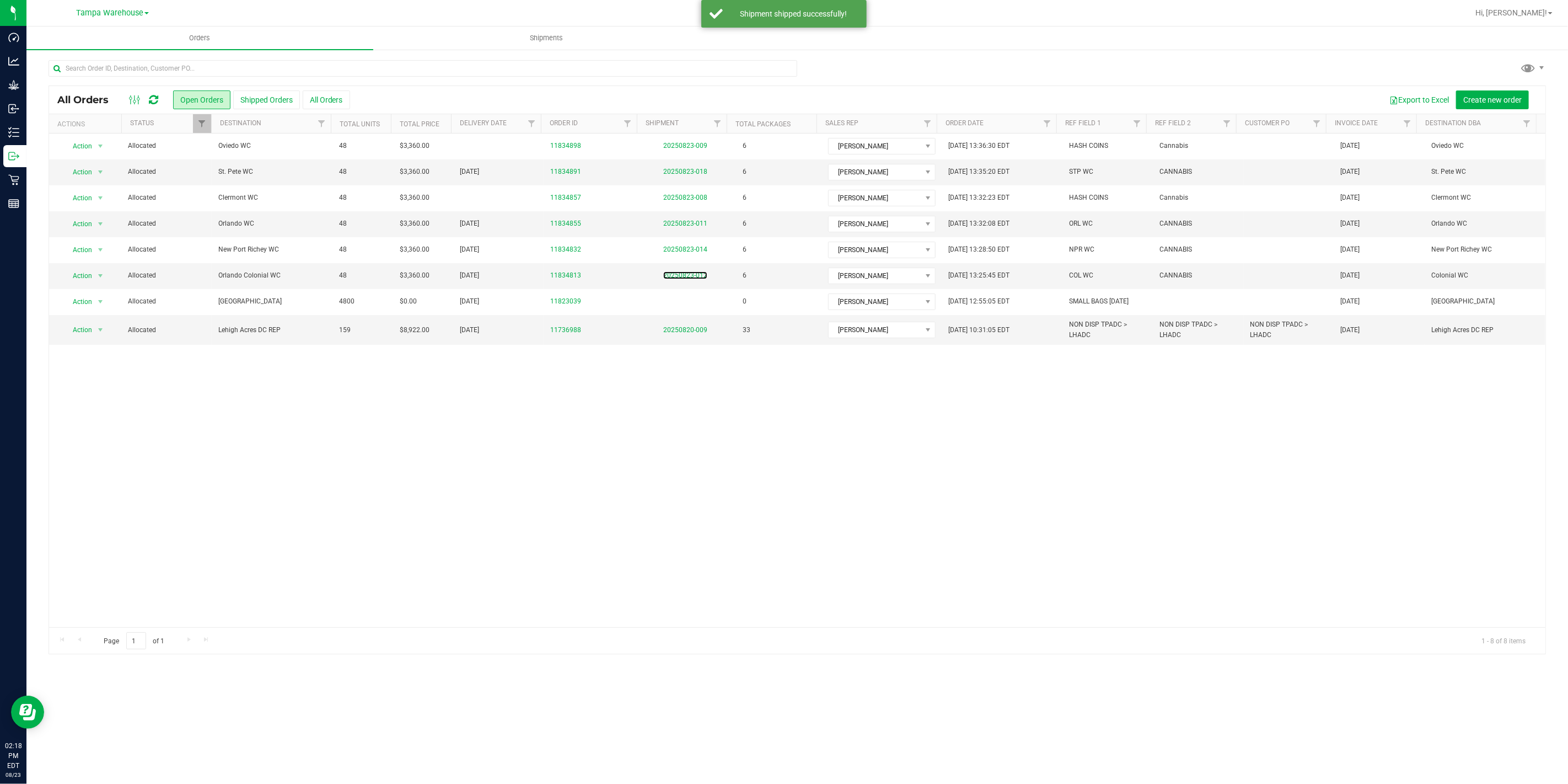
click at [696, 278] on link "20250823-012" at bounding box center [685, 275] width 44 height 7
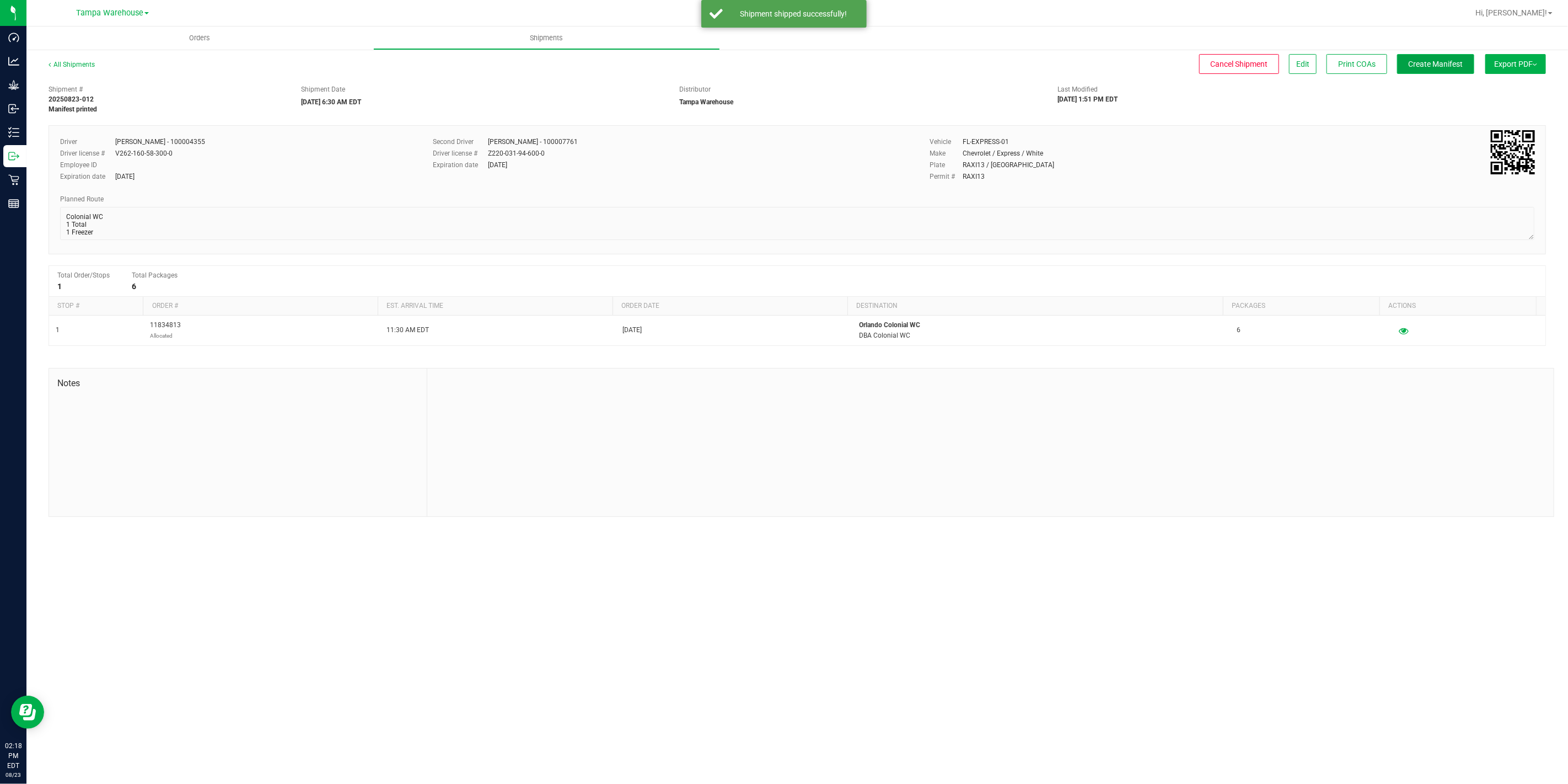
click at [1451, 61] on span "Create Manifest" at bounding box center [1436, 64] width 54 height 8
click at [1447, 61] on span "Ship Transfer" at bounding box center [1439, 64] width 45 height 8
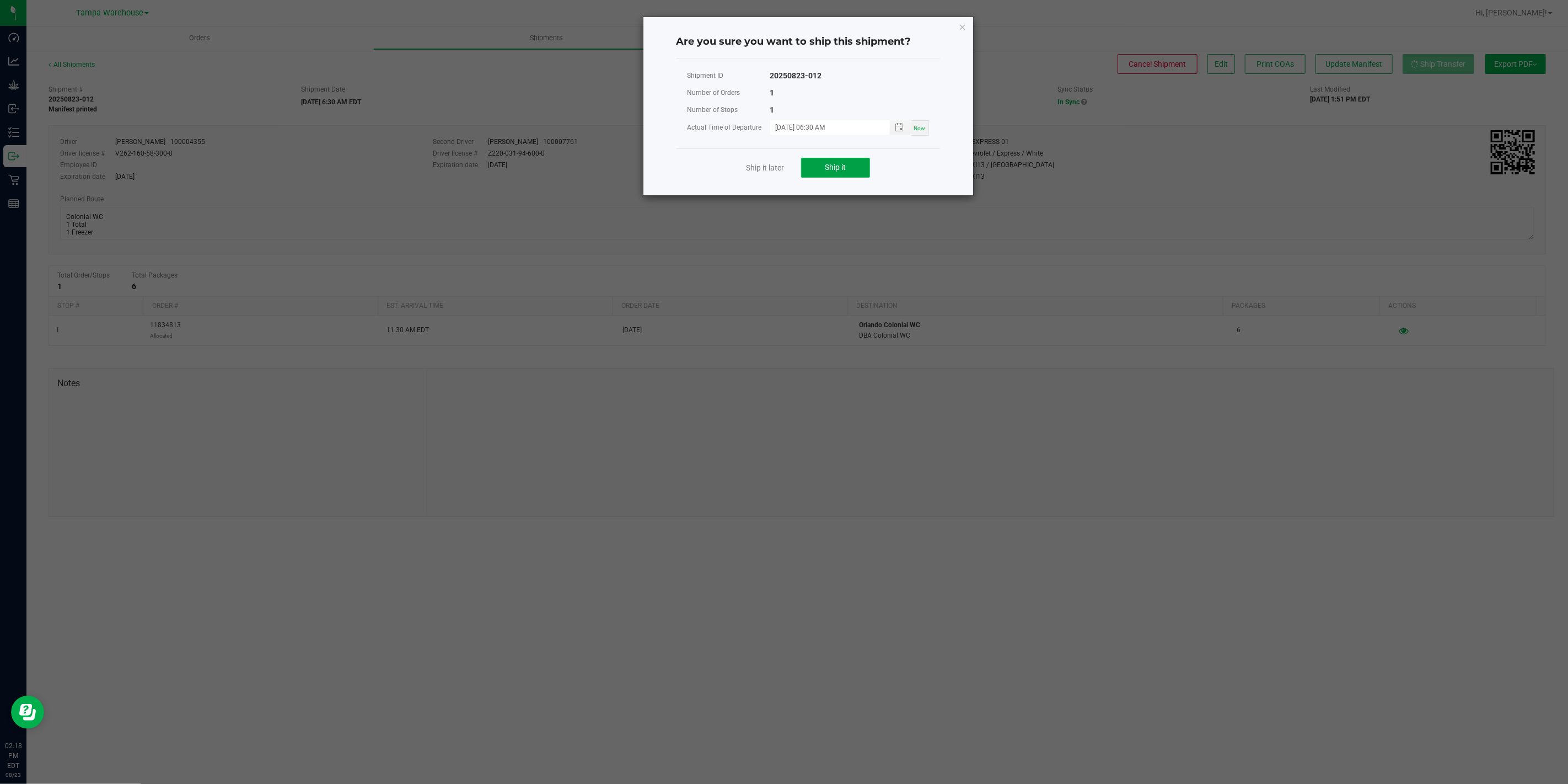
click at [841, 173] on button "Ship it" at bounding box center [835, 167] width 69 height 20
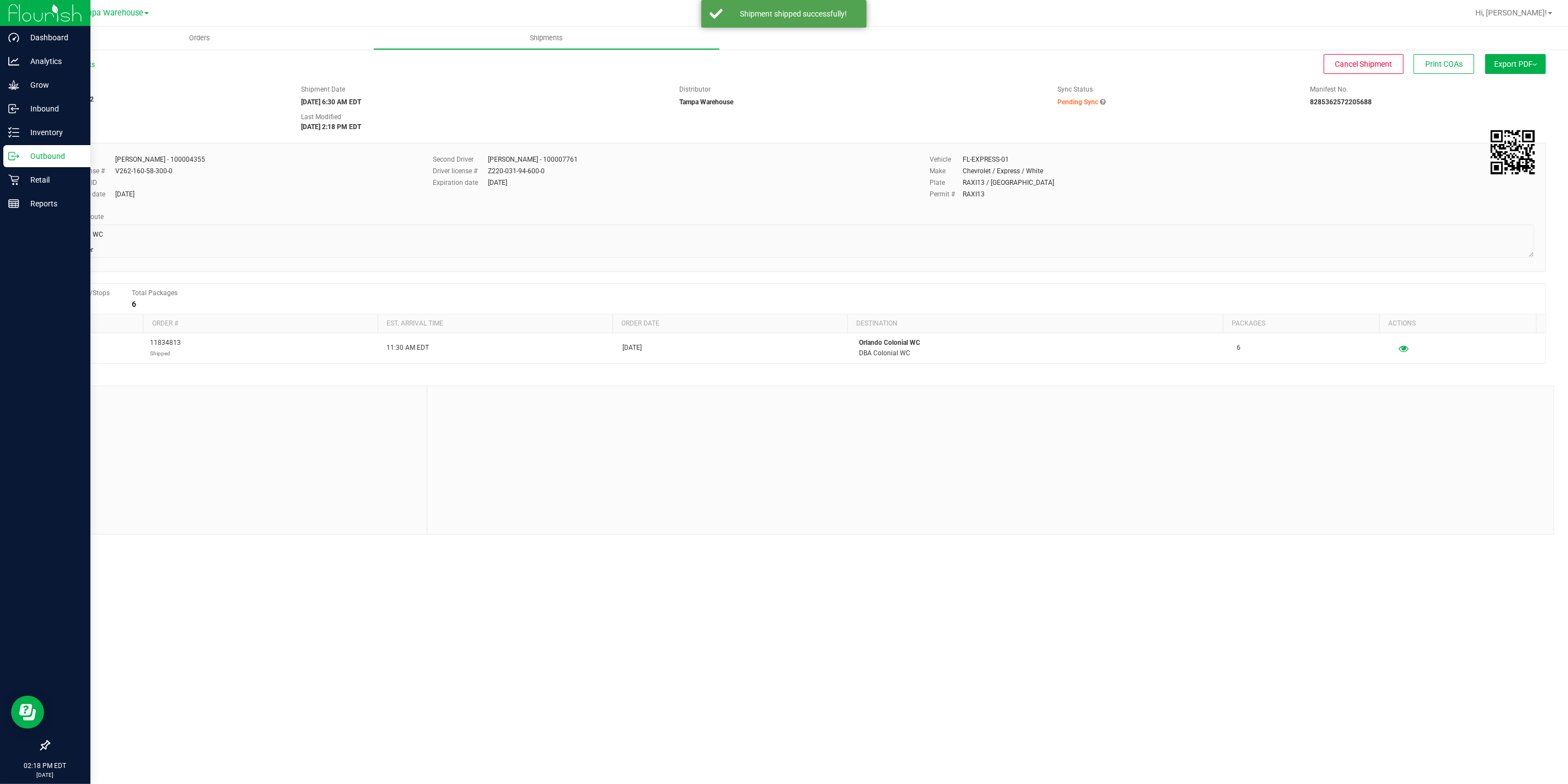
click at [17, 156] on icon at bounding box center [14, 156] width 11 height 11
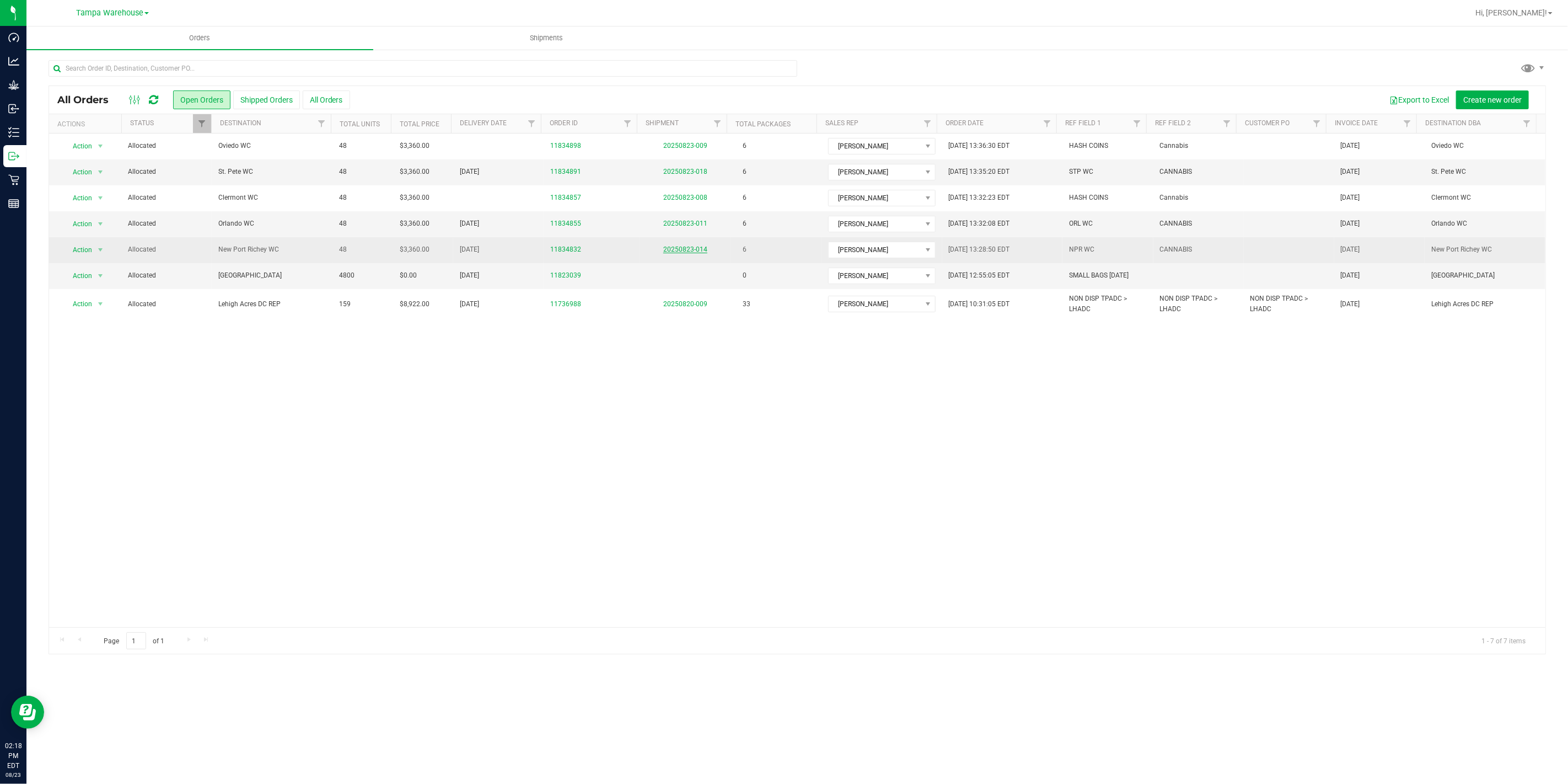
click at [691, 249] on link "20250823-014" at bounding box center [685, 249] width 44 height 7
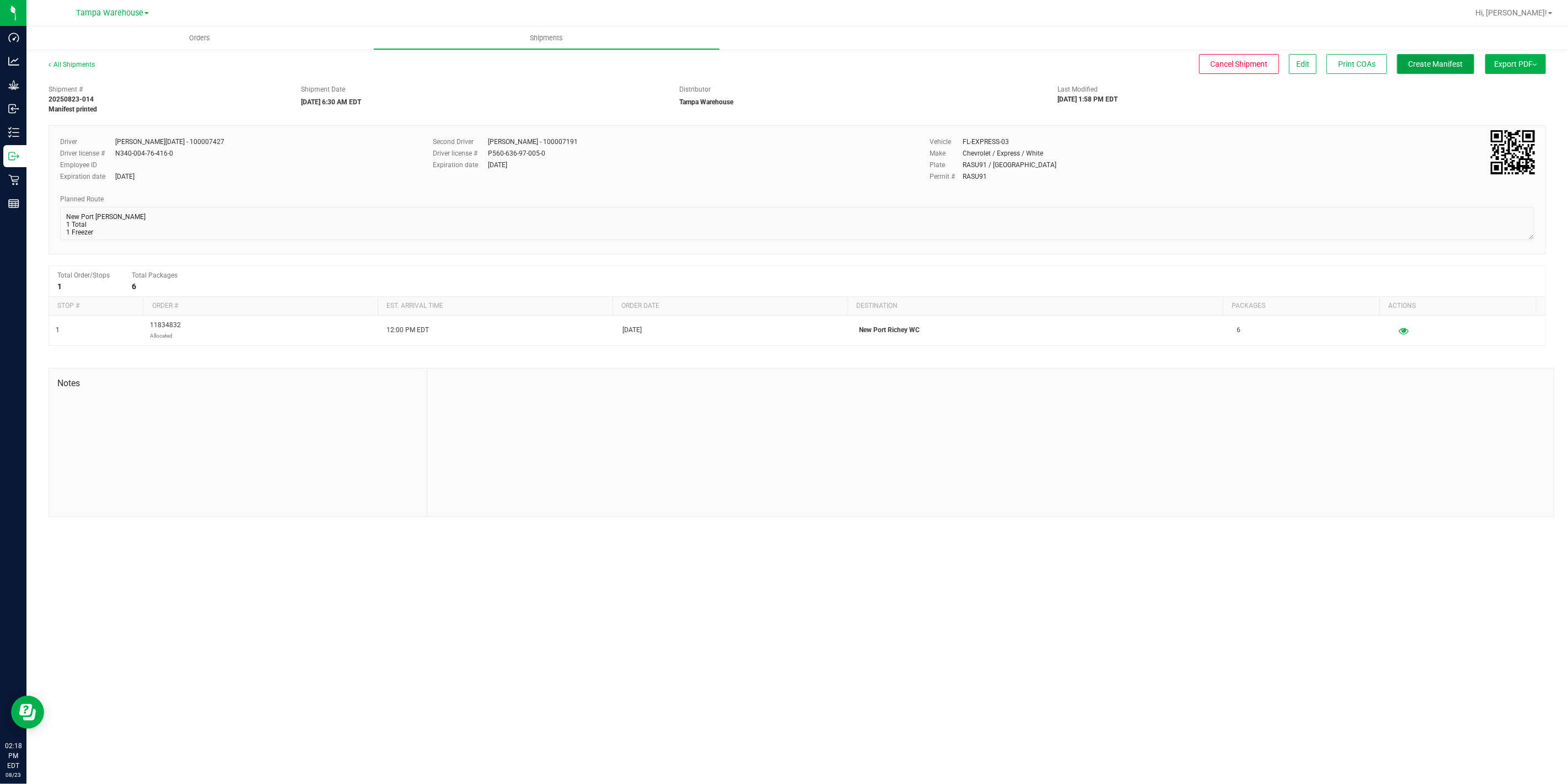
click at [1469, 66] on button "Create Manifest" at bounding box center [1436, 64] width 78 height 20
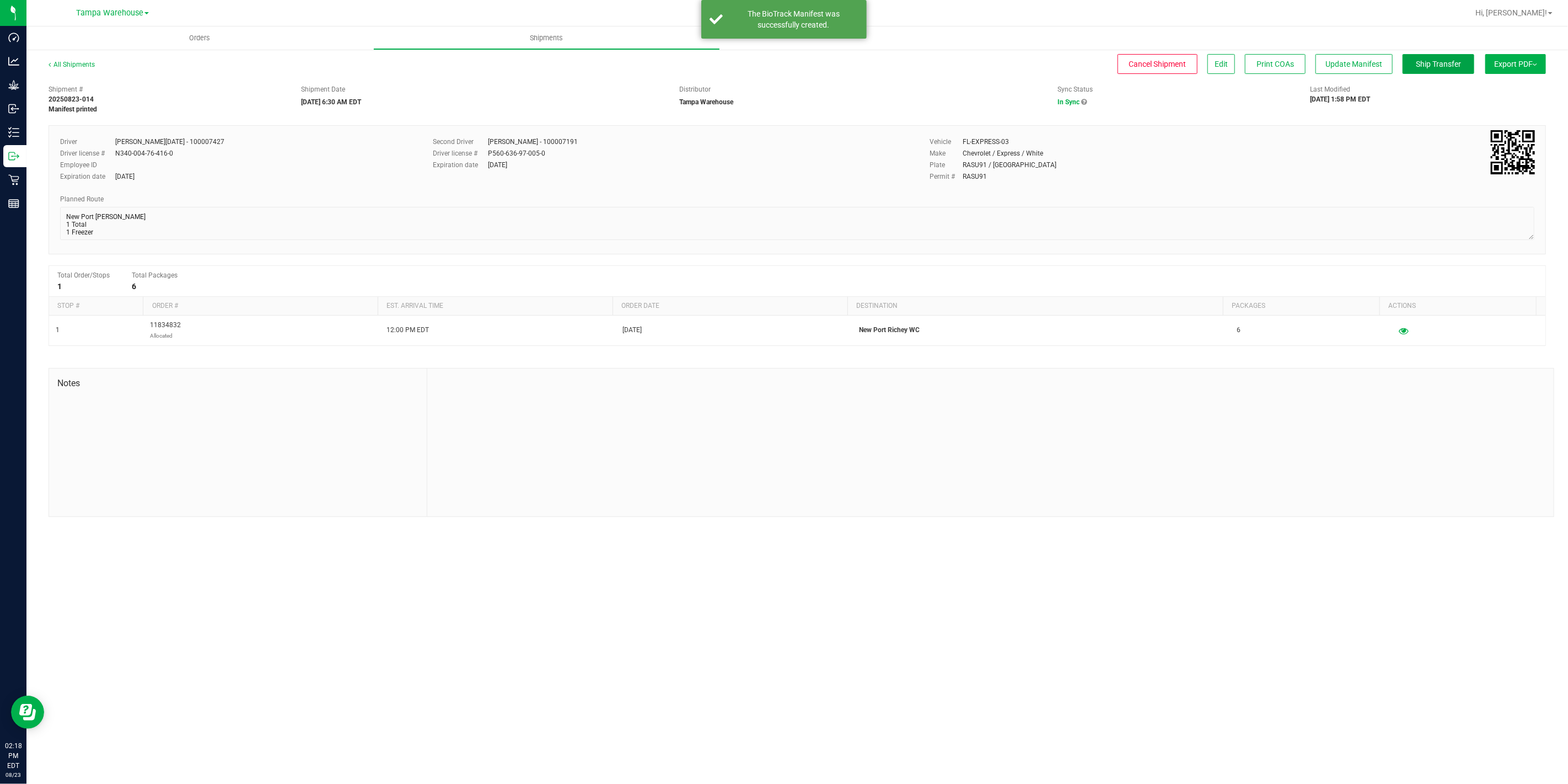
click at [1469, 66] on button "Ship Transfer" at bounding box center [1439, 64] width 72 height 20
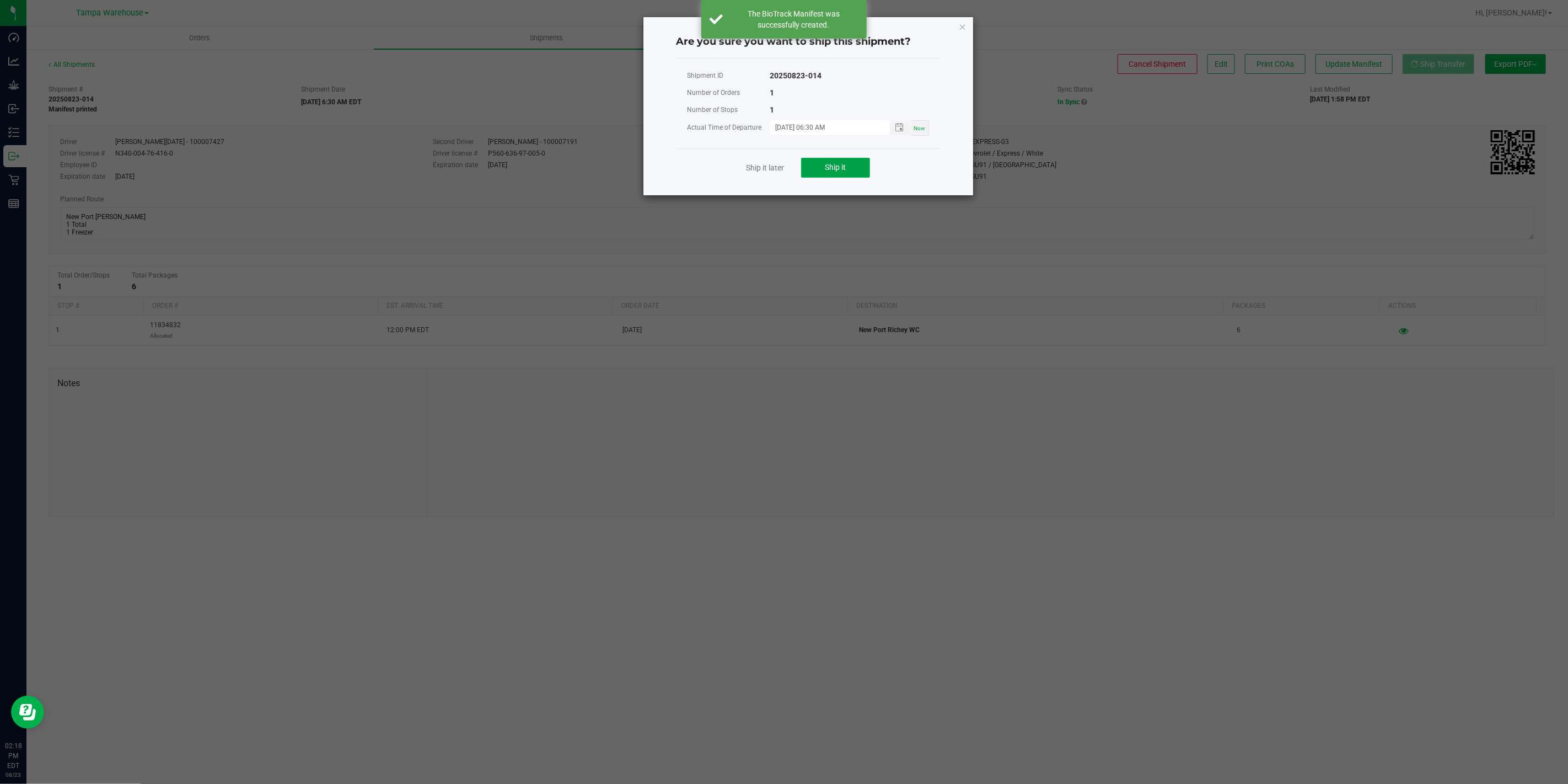
click at [828, 171] on button "Ship it" at bounding box center [835, 167] width 69 height 20
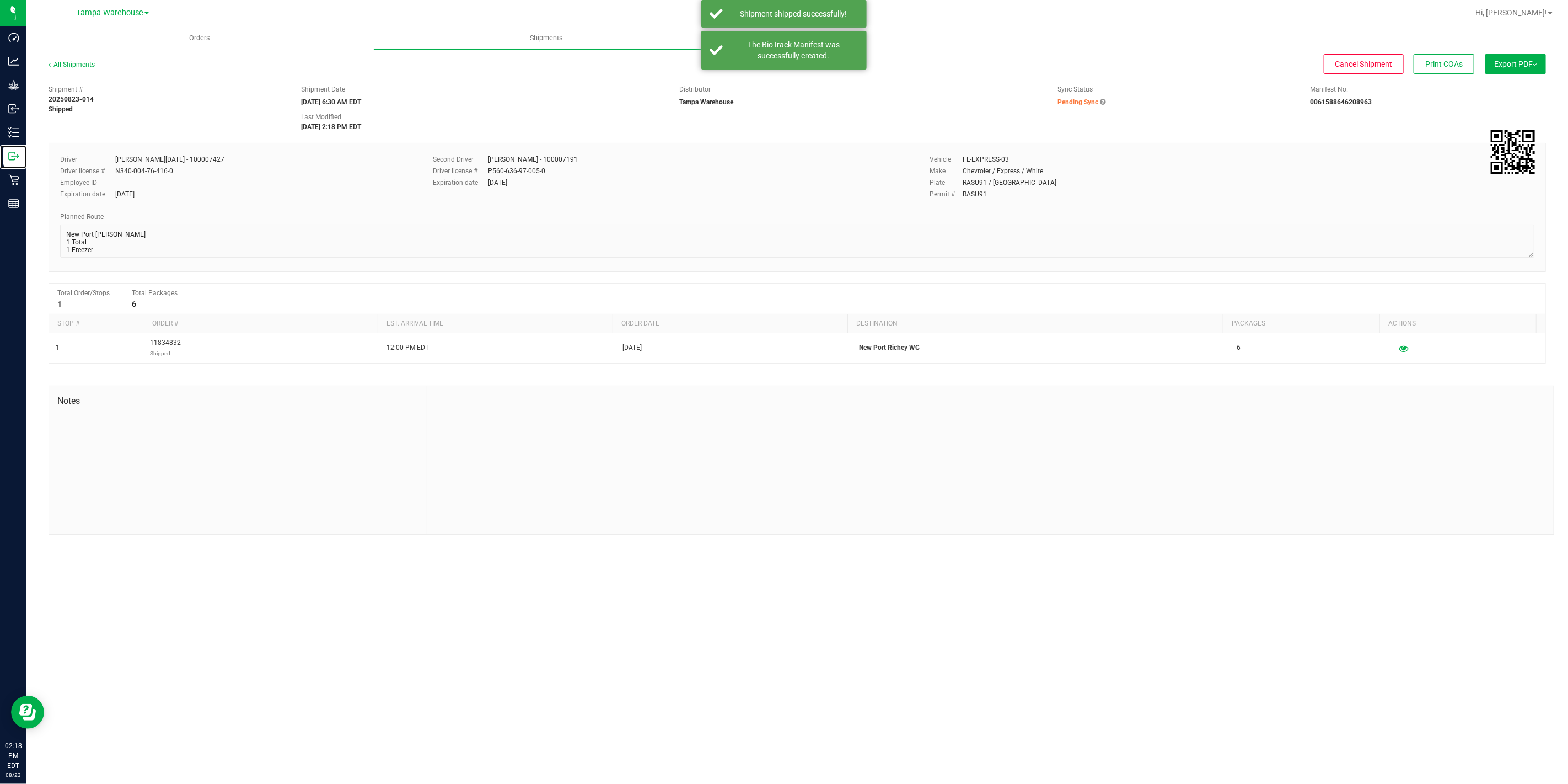
click at [0, 0] on p "Outbound" at bounding box center [0, 0] width 0 height 0
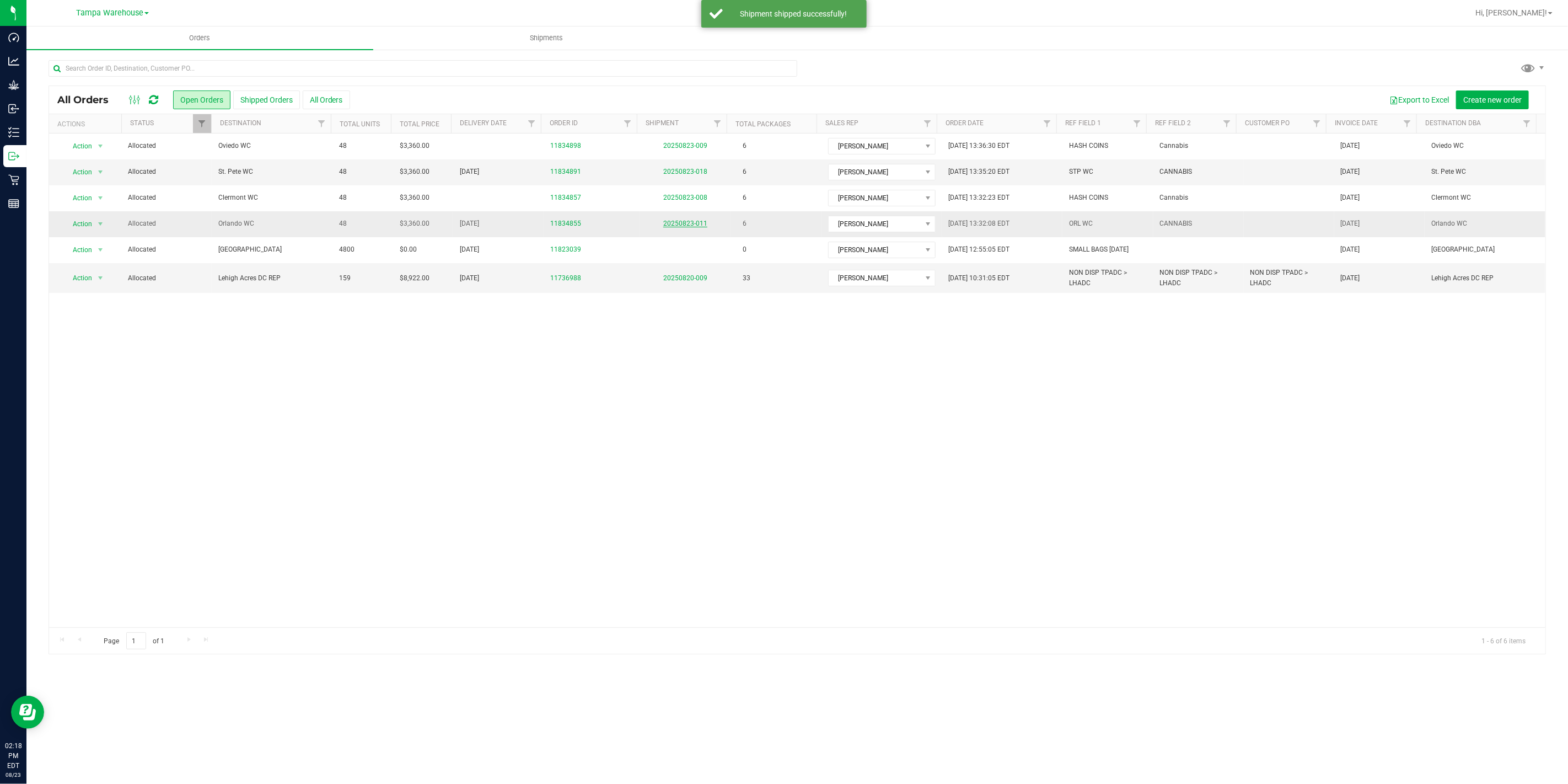
click at [690, 226] on link "20250823-011" at bounding box center [685, 224] width 44 height 7
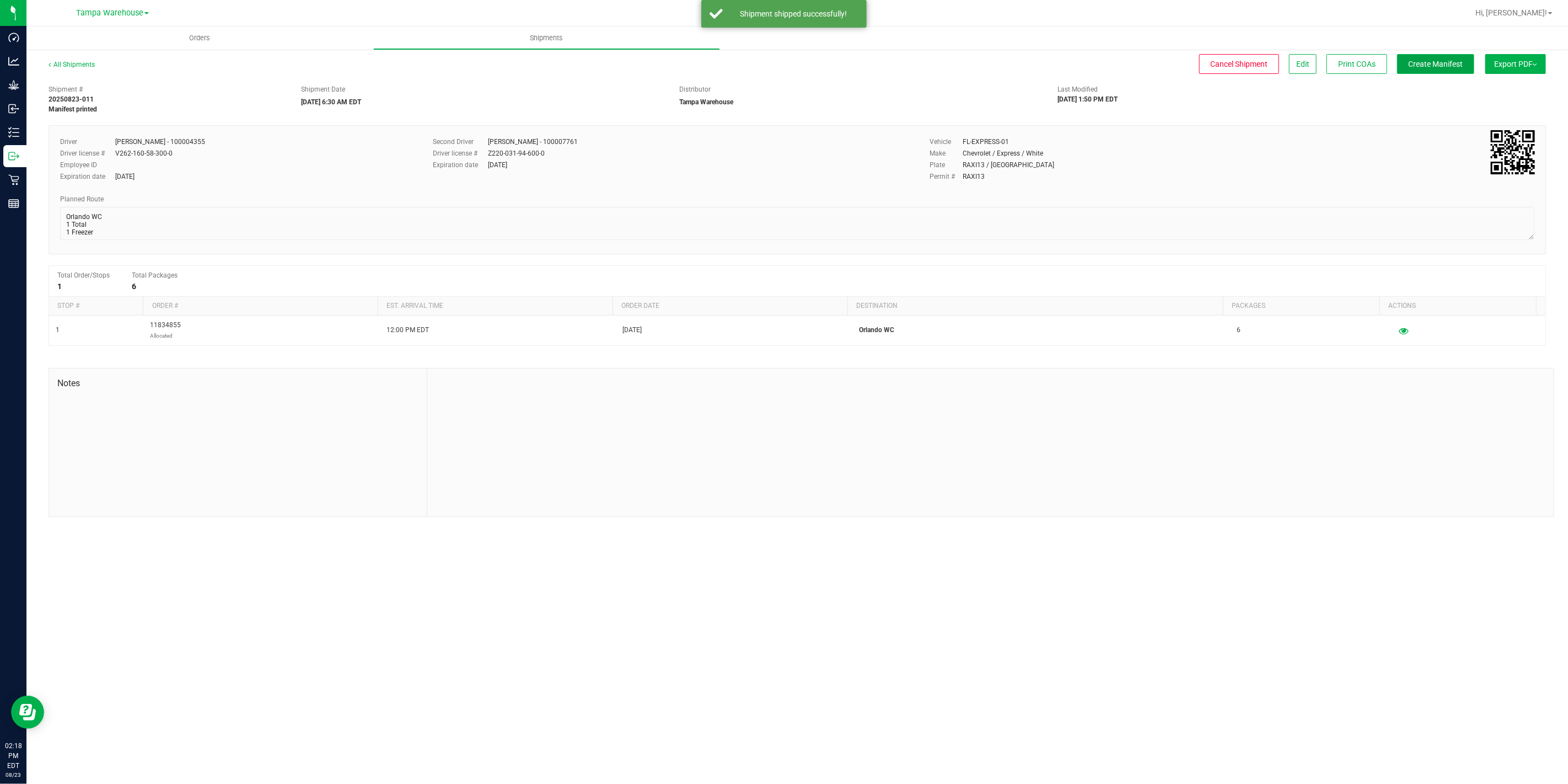
click at [1444, 61] on span "Create Manifest" at bounding box center [1436, 64] width 54 height 8
click at [1450, 68] on span "Ship Transfer" at bounding box center [1439, 64] width 45 height 8
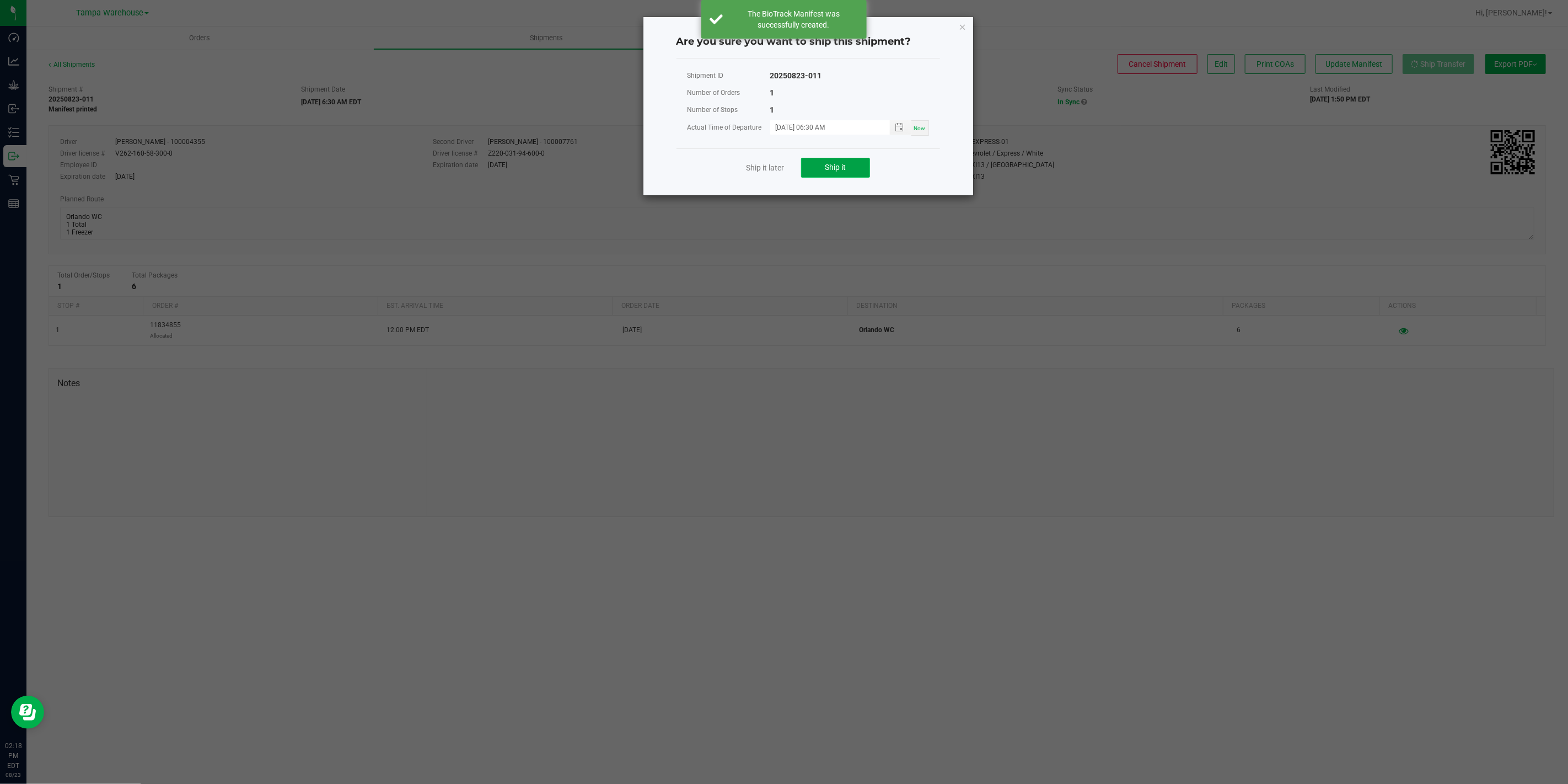
click at [861, 164] on button "Ship it" at bounding box center [835, 167] width 69 height 20
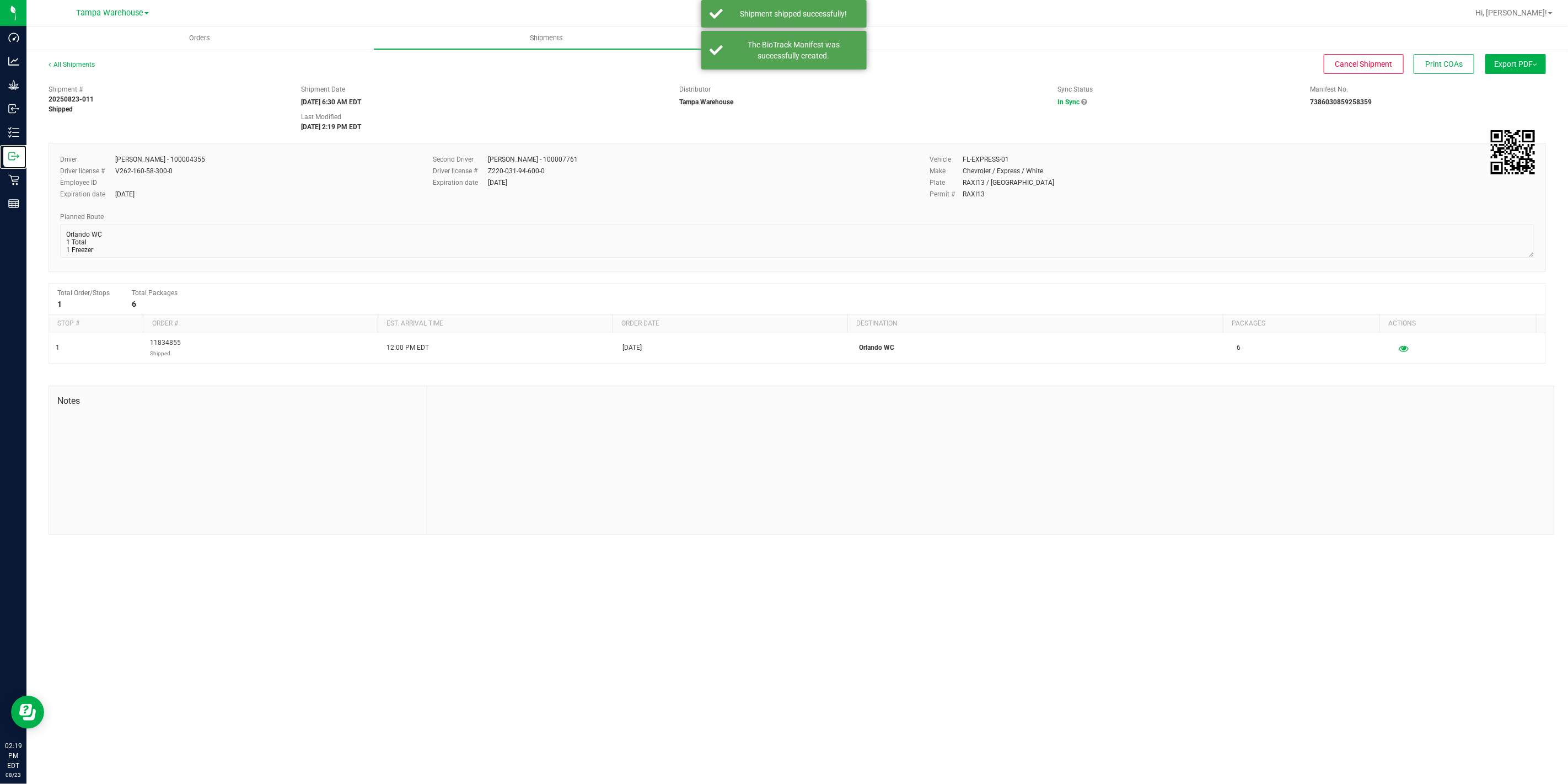
click at [10, 158] on icon at bounding box center [14, 156] width 11 height 11
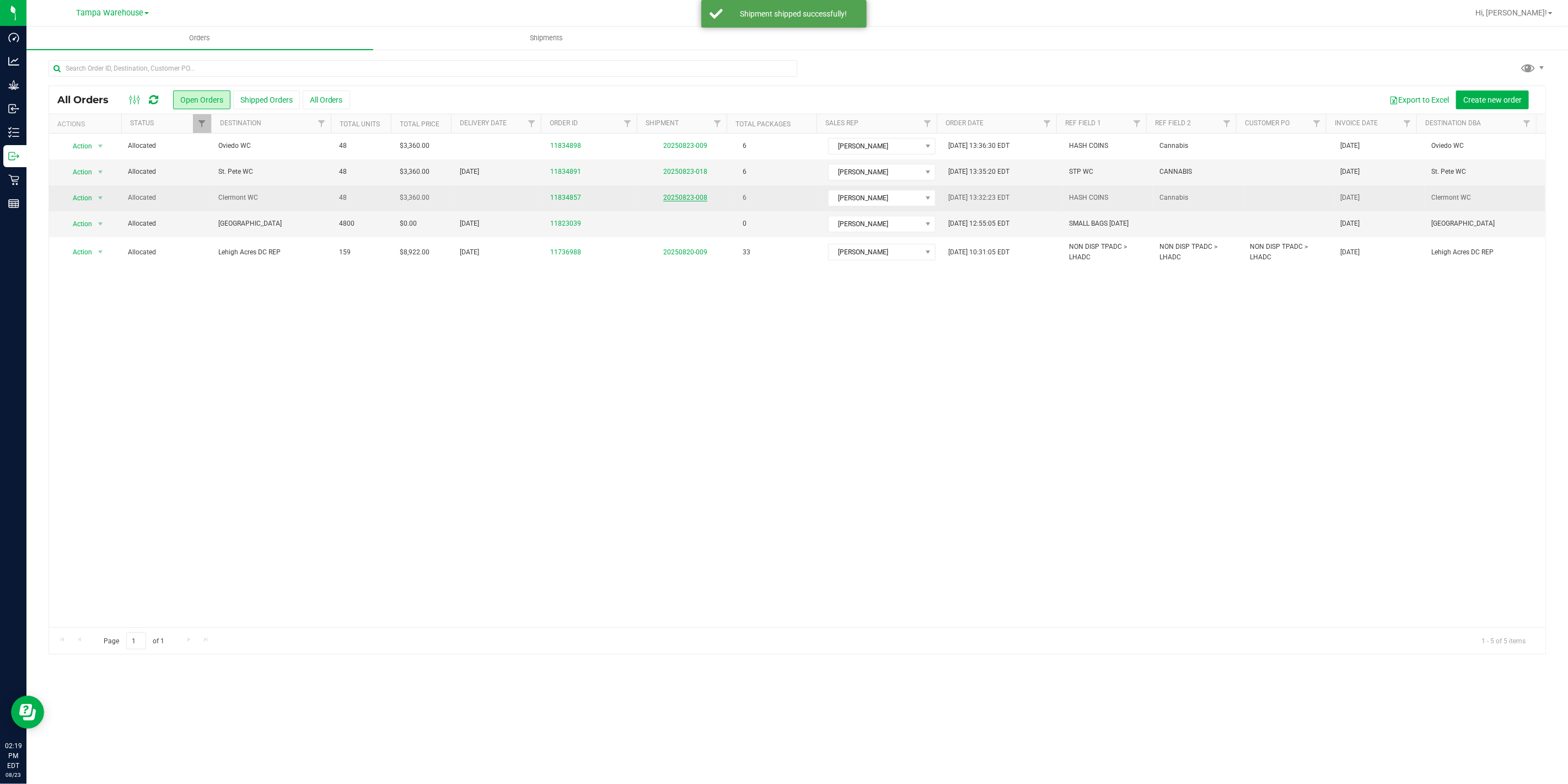
click at [693, 198] on link "20250823-008" at bounding box center [685, 197] width 44 height 7
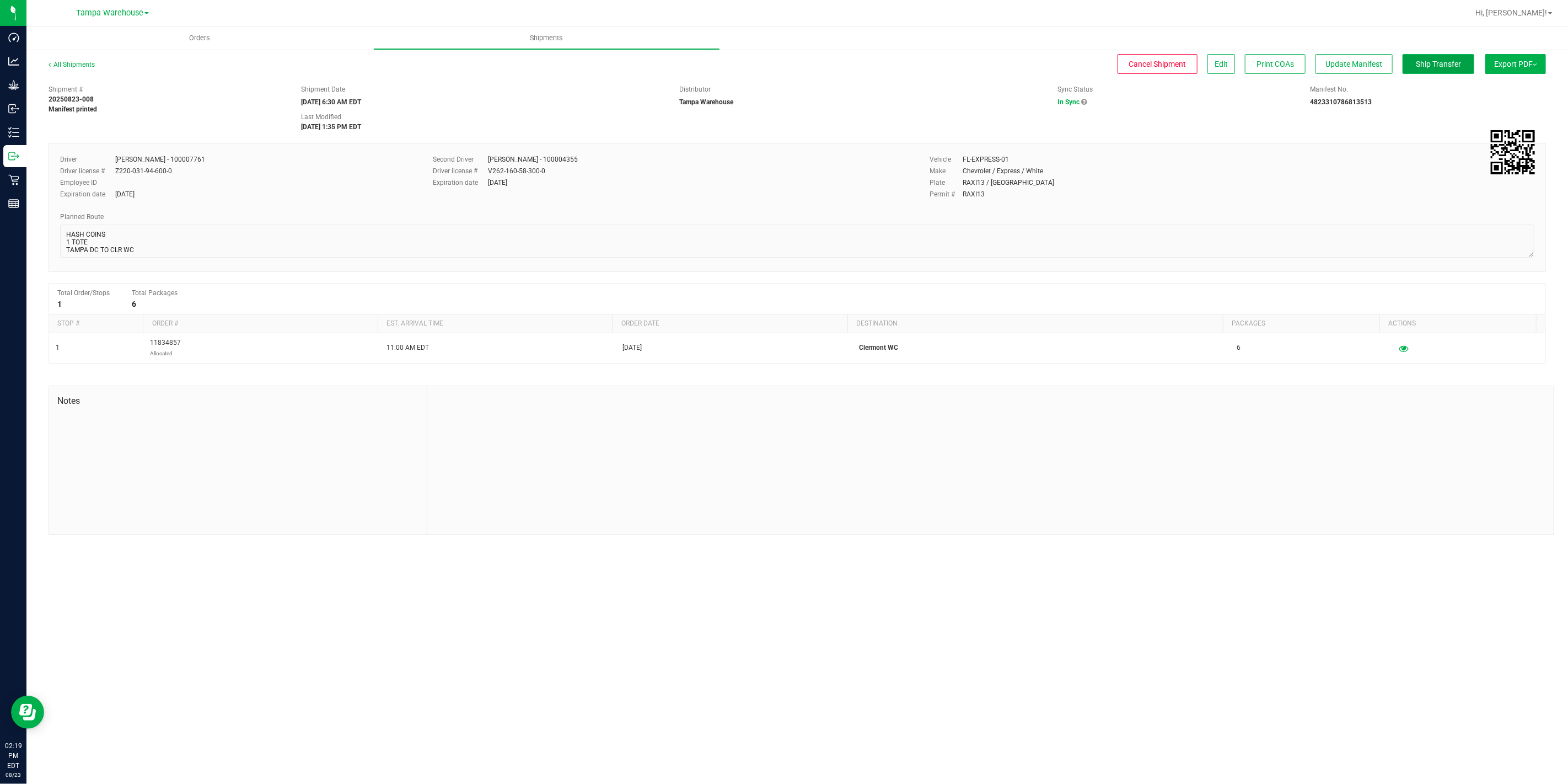
click at [1438, 63] on span "Ship Transfer" at bounding box center [1439, 64] width 45 height 8
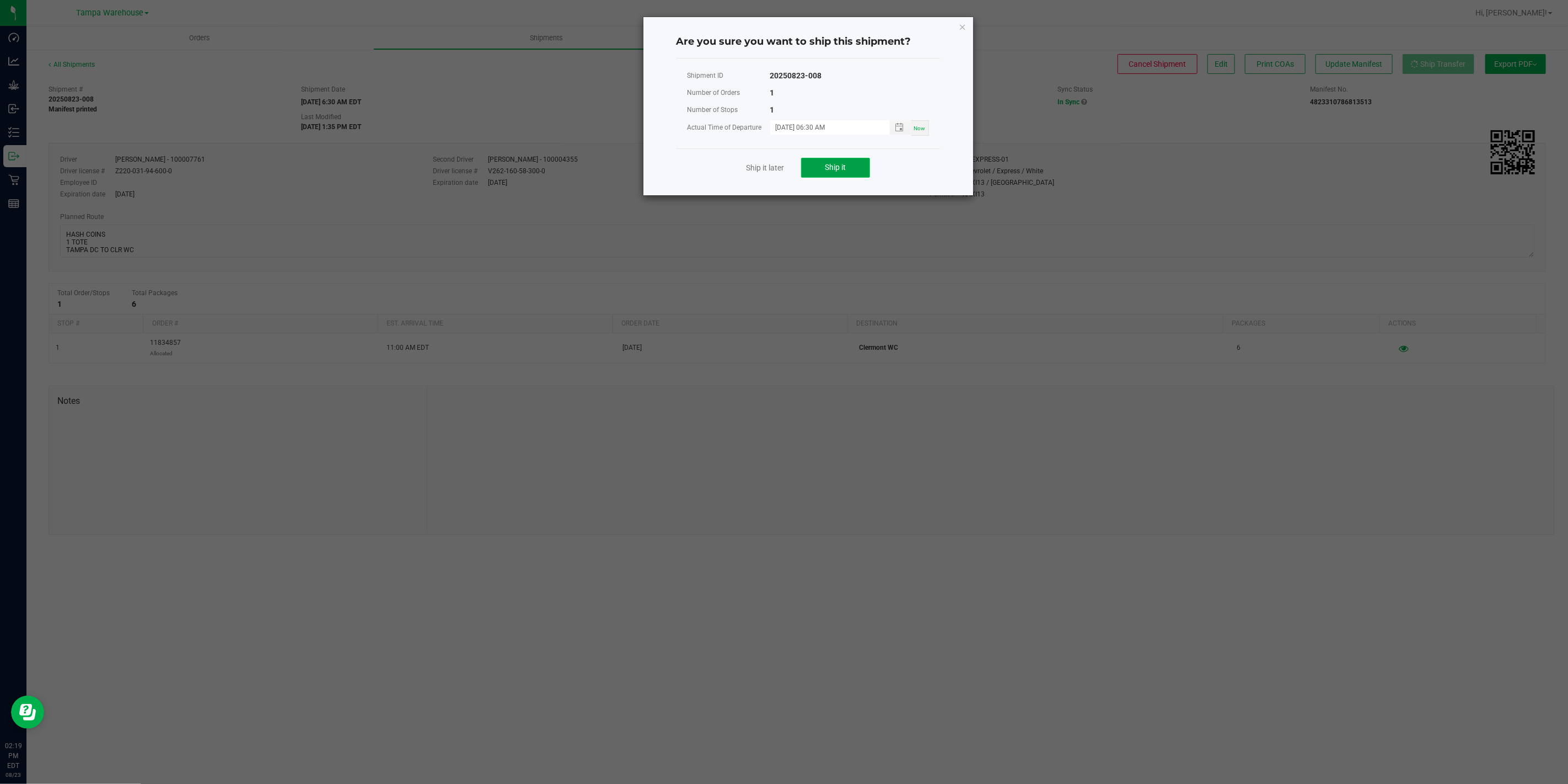
click at [838, 170] on span "Ship it" at bounding box center [835, 167] width 21 height 8
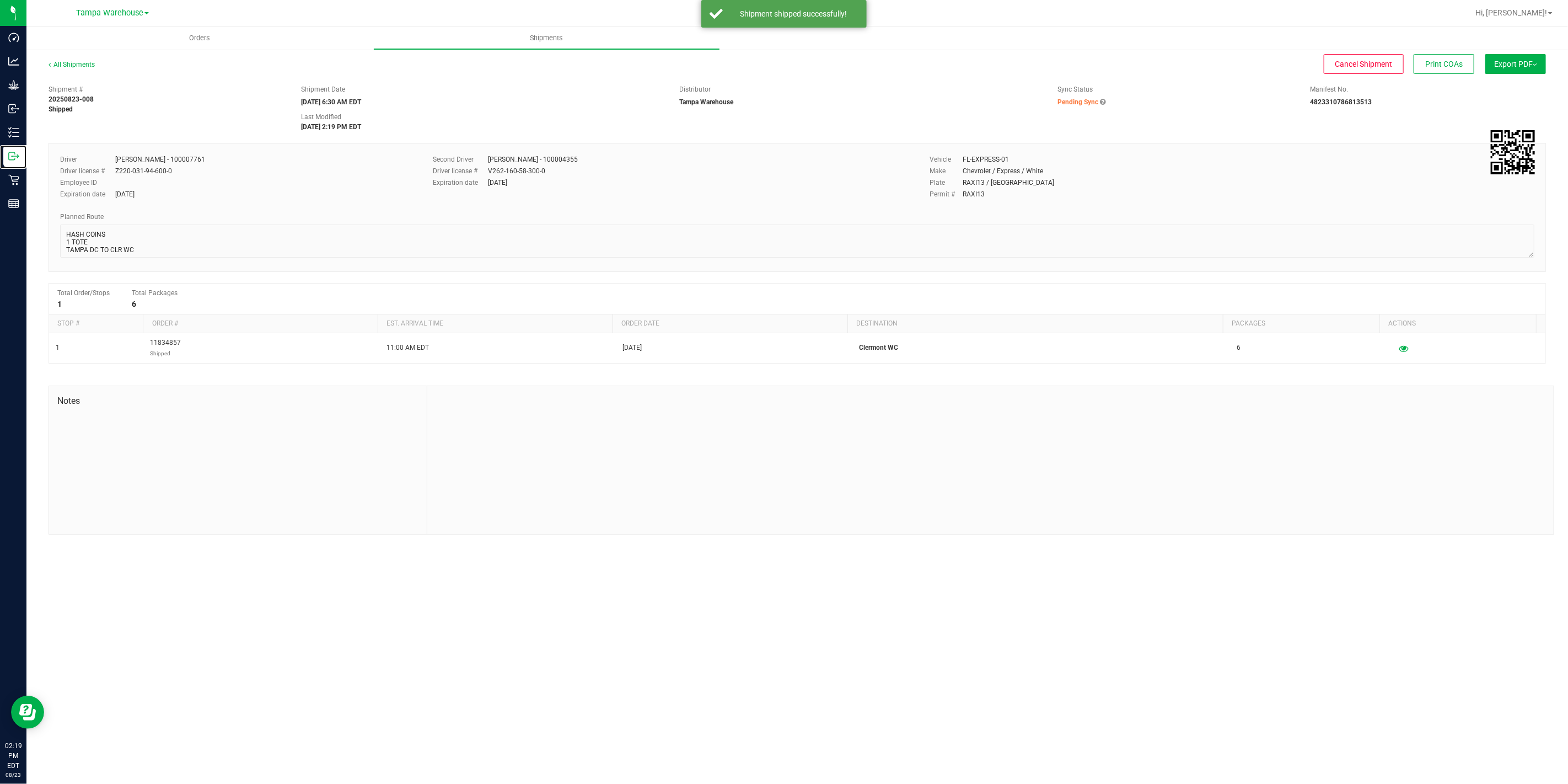
click at [15, 162] on div "Outbound" at bounding box center [15, 156] width 23 height 22
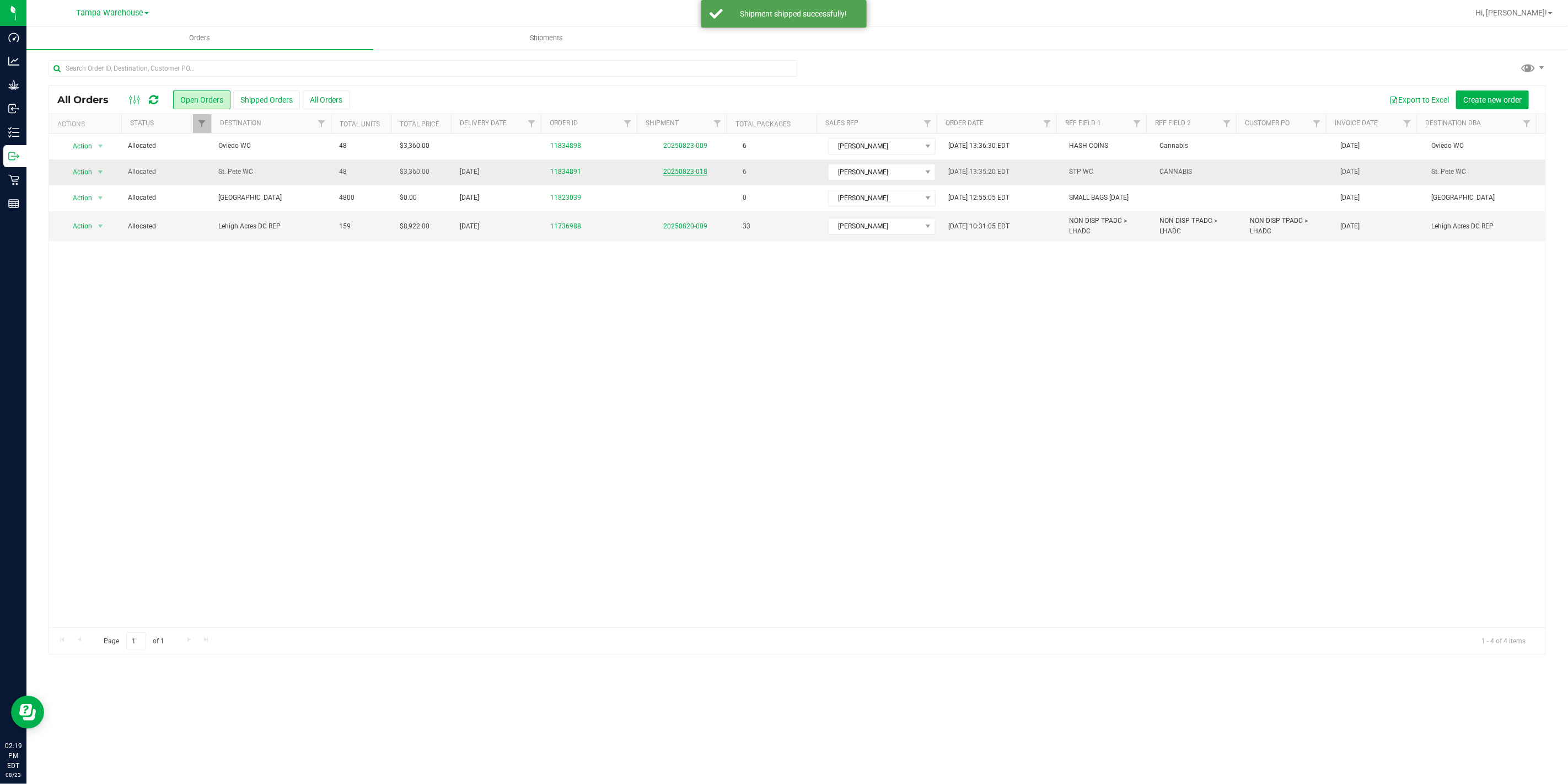
click at [677, 174] on link "20250823-018" at bounding box center [685, 171] width 44 height 7
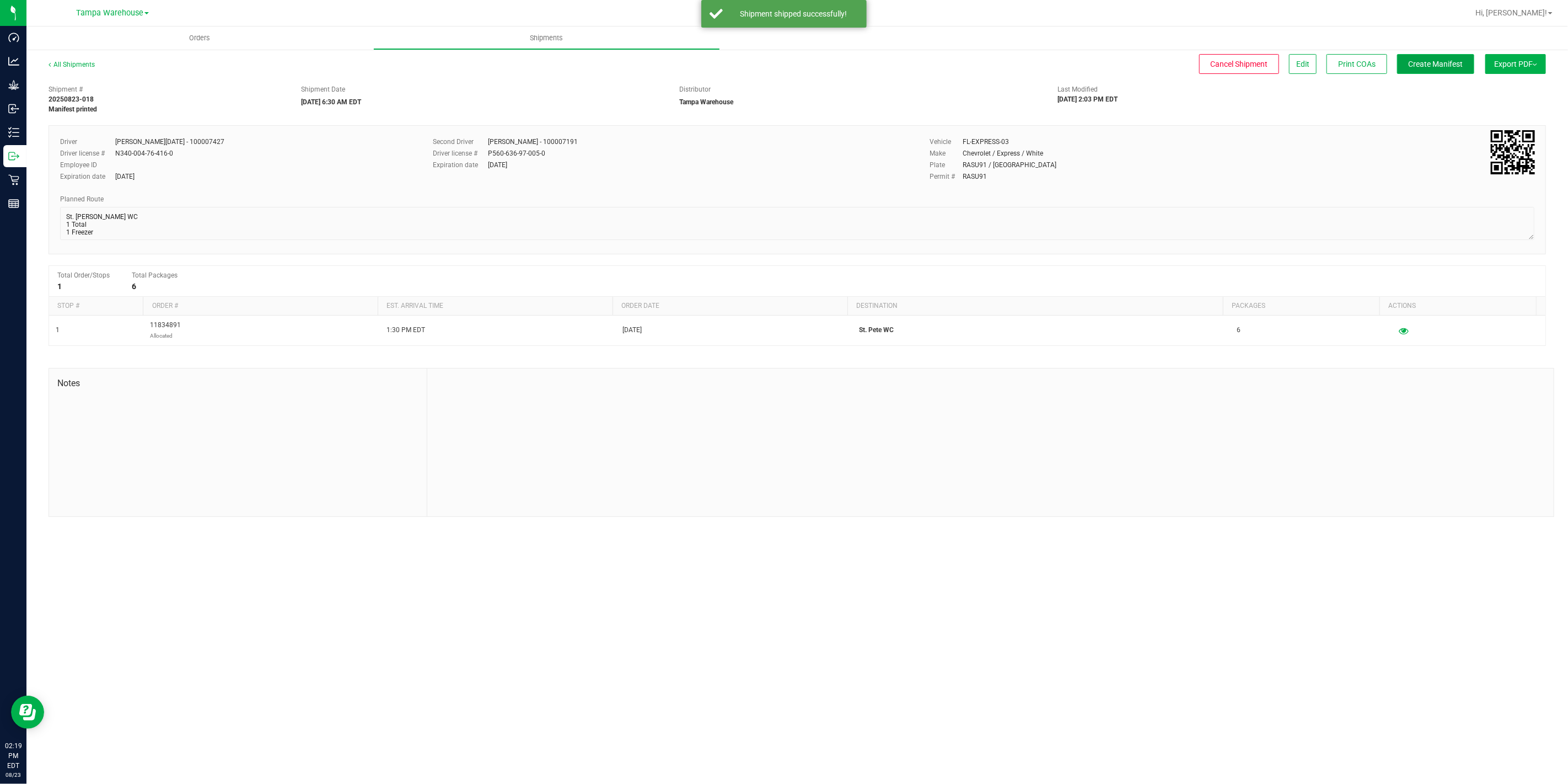
click at [1432, 61] on span "Create Manifest" at bounding box center [1436, 64] width 54 height 8
click at [1432, 61] on span "Ship Transfer" at bounding box center [1439, 64] width 45 height 8
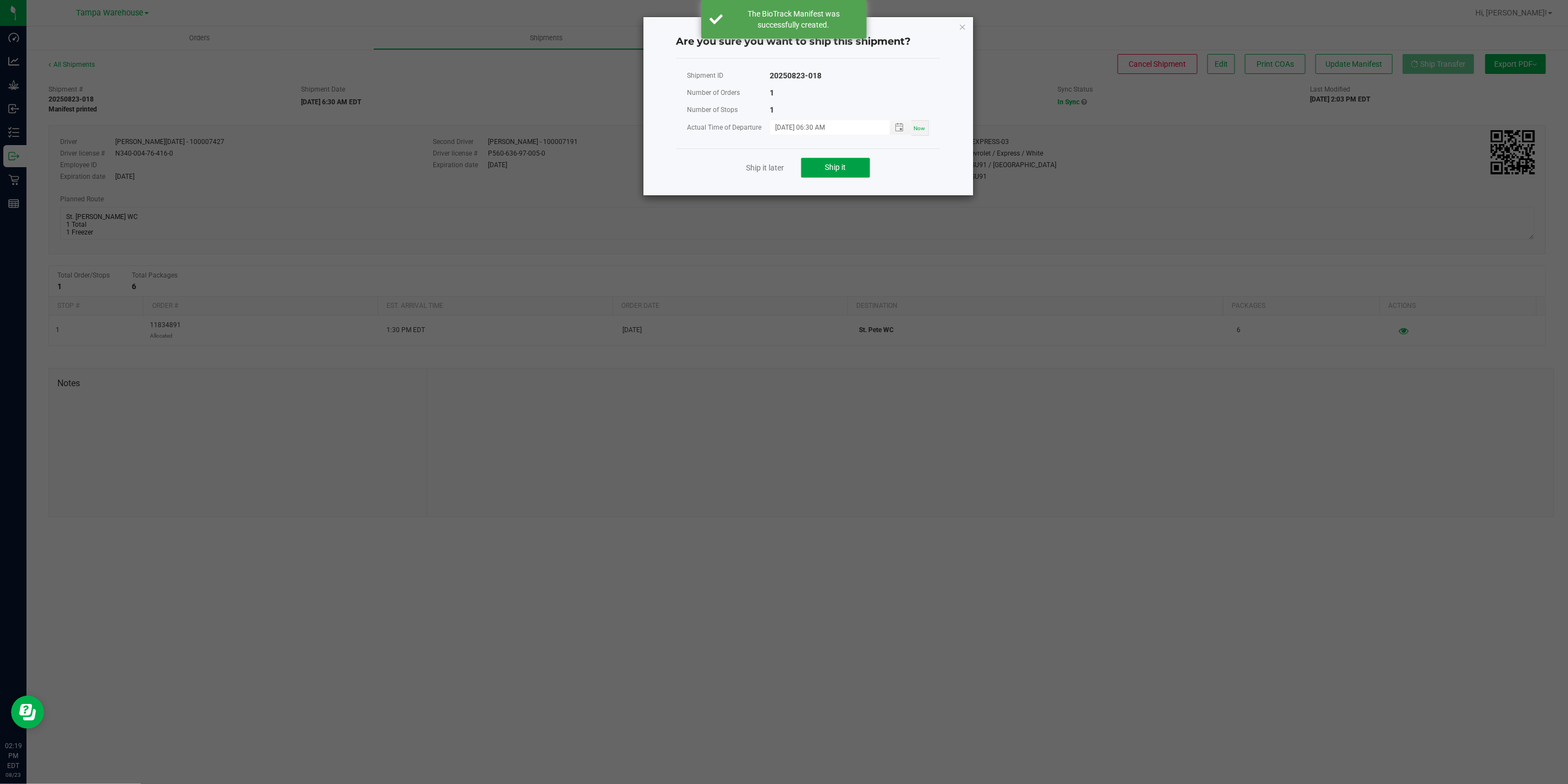
click at [858, 170] on button "Ship it" at bounding box center [835, 167] width 69 height 20
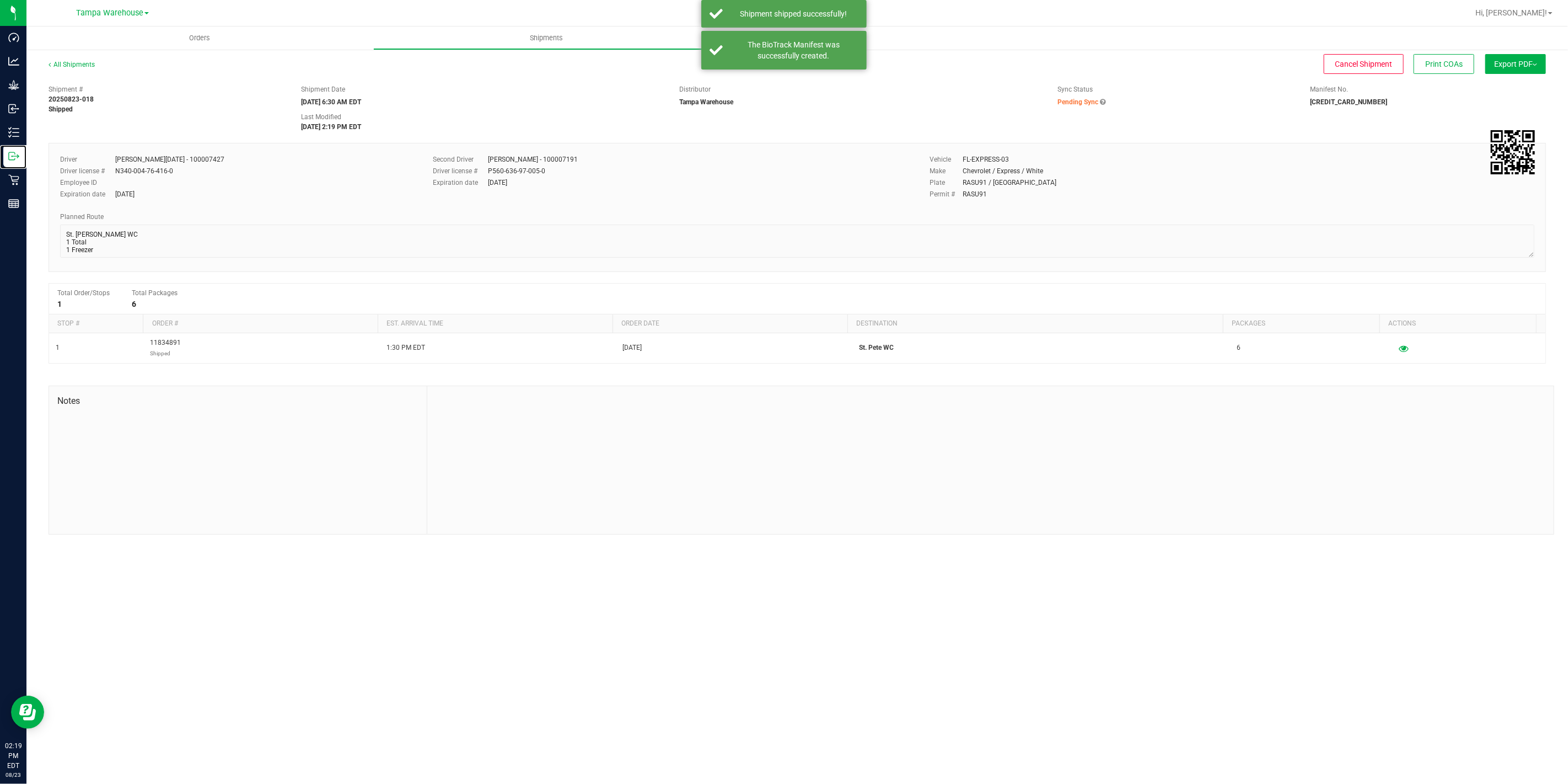
click at [14, 156] on line at bounding box center [16, 156] width 6 height 0
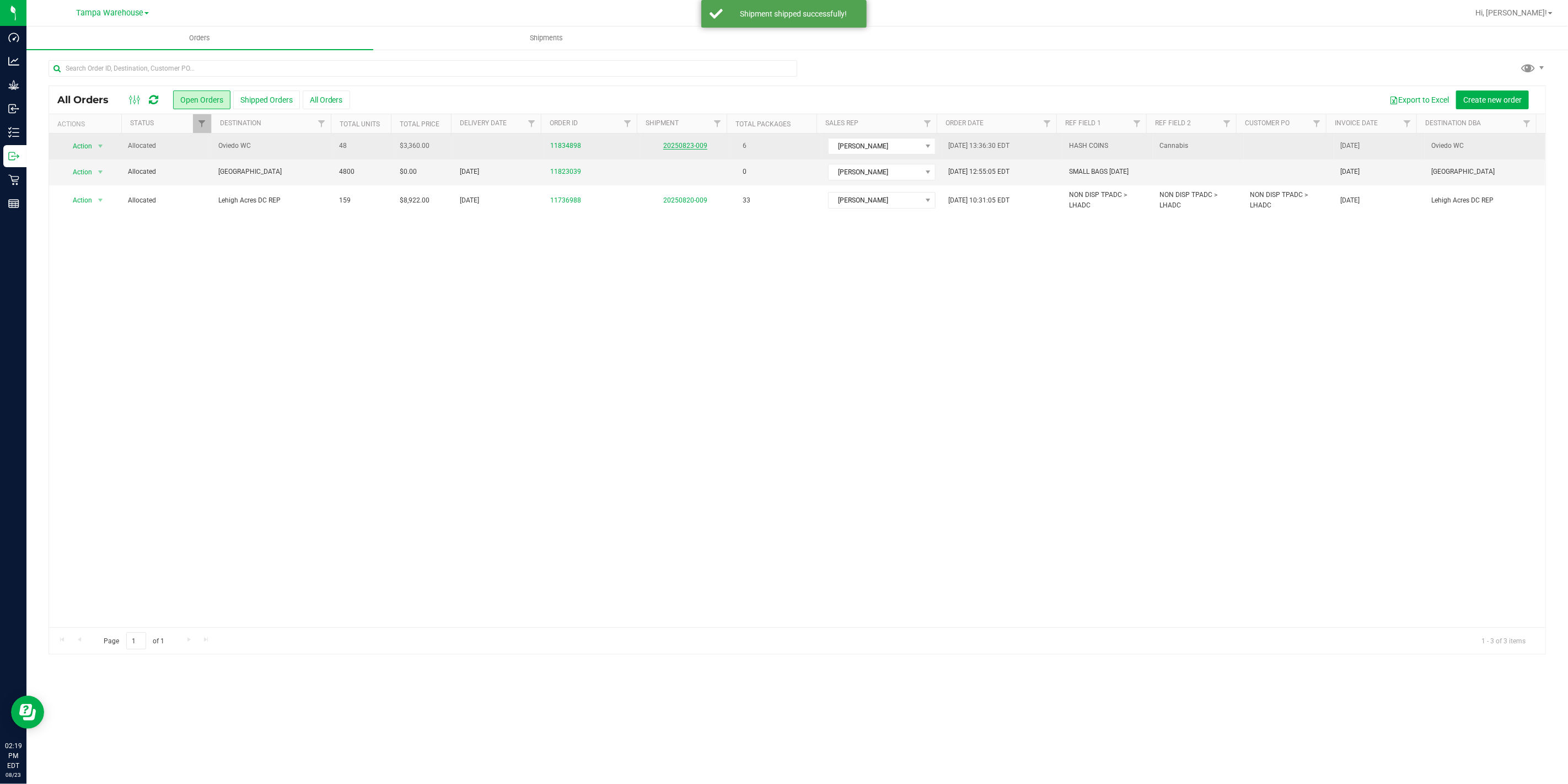
click at [699, 145] on link "20250823-009" at bounding box center [685, 145] width 44 height 7
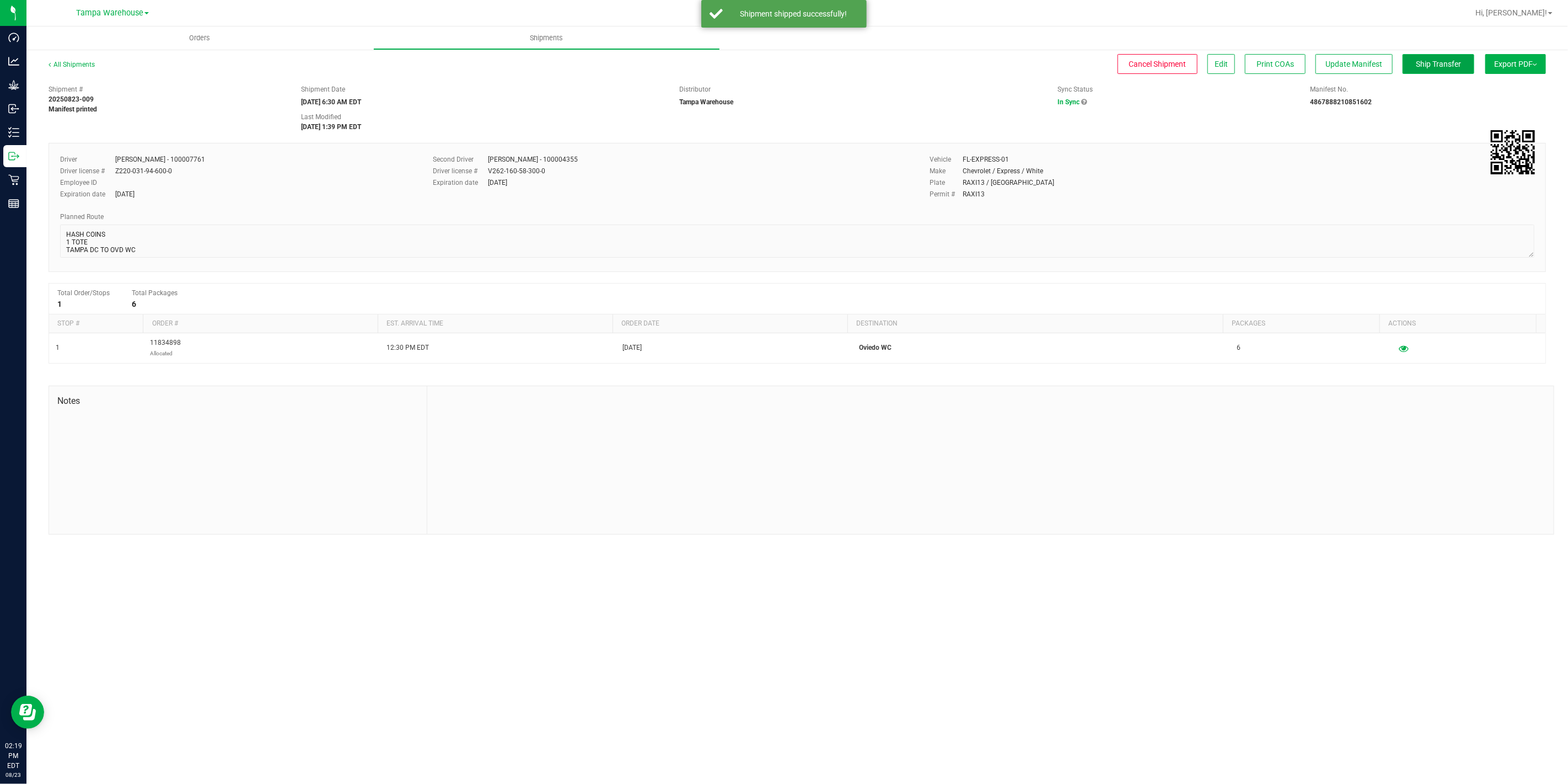
click at [1447, 61] on span "Ship Transfer" at bounding box center [1439, 64] width 45 height 8
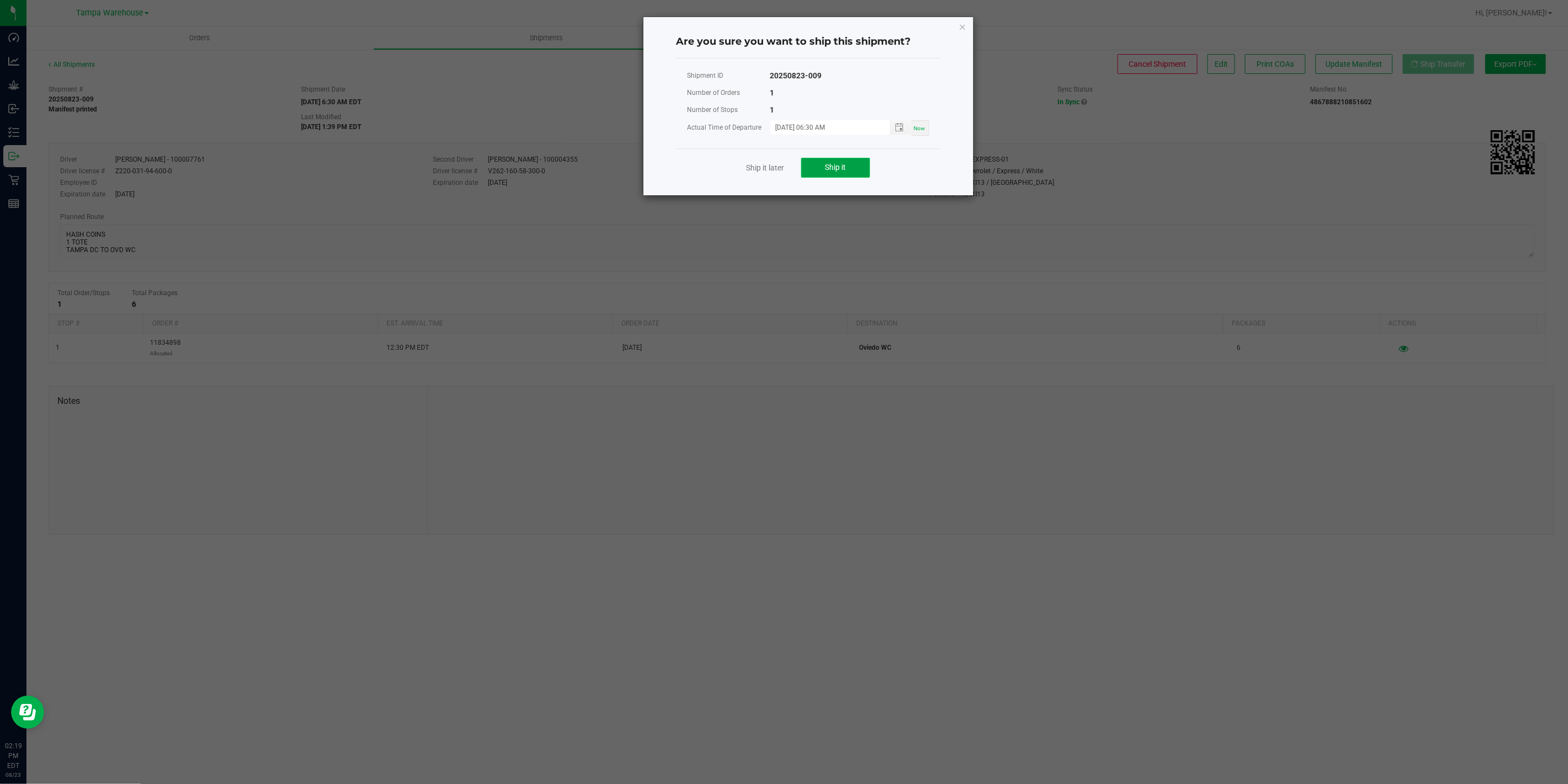
click at [849, 167] on button "Ship it" at bounding box center [835, 167] width 69 height 20
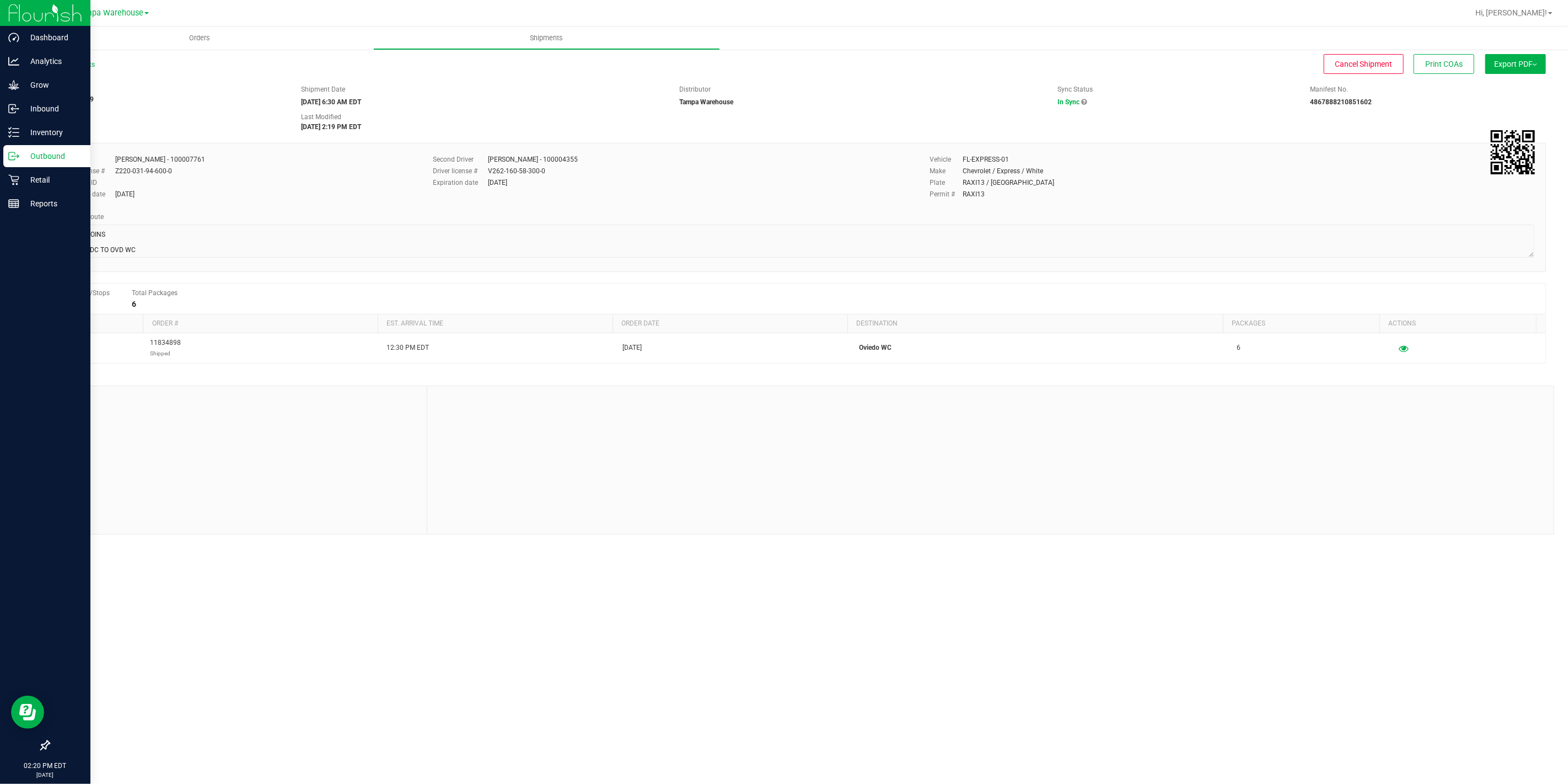
click at [18, 150] on div "Outbound" at bounding box center [47, 156] width 87 height 22
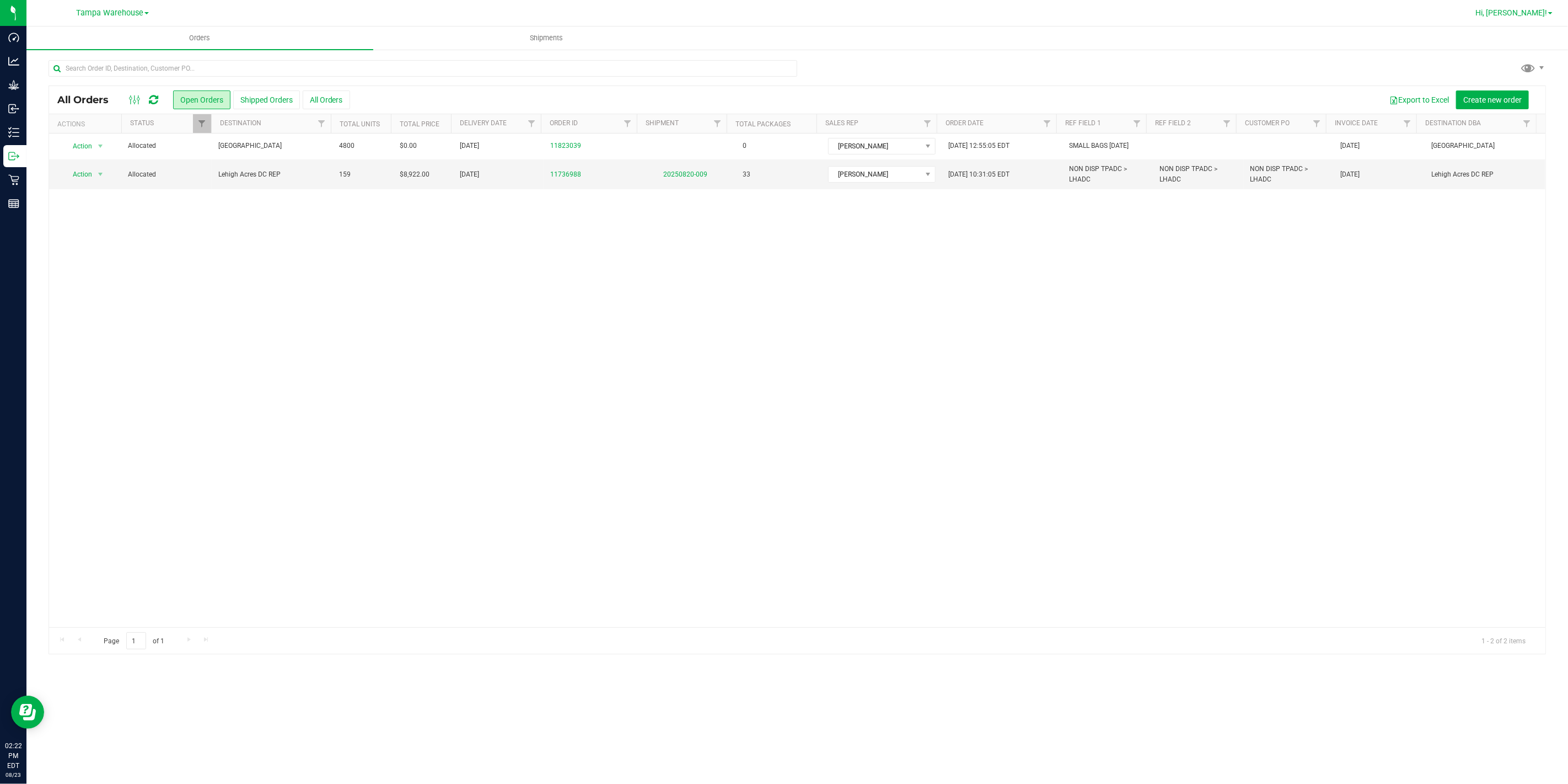
click at [1534, 9] on span "Hi, [PERSON_NAME]!" at bounding box center [1511, 12] width 72 height 8
click at [1518, 112] on span "Sign Out" at bounding box center [1511, 118] width 32 height 11
